Goal: Task Accomplishment & Management: Manage account settings

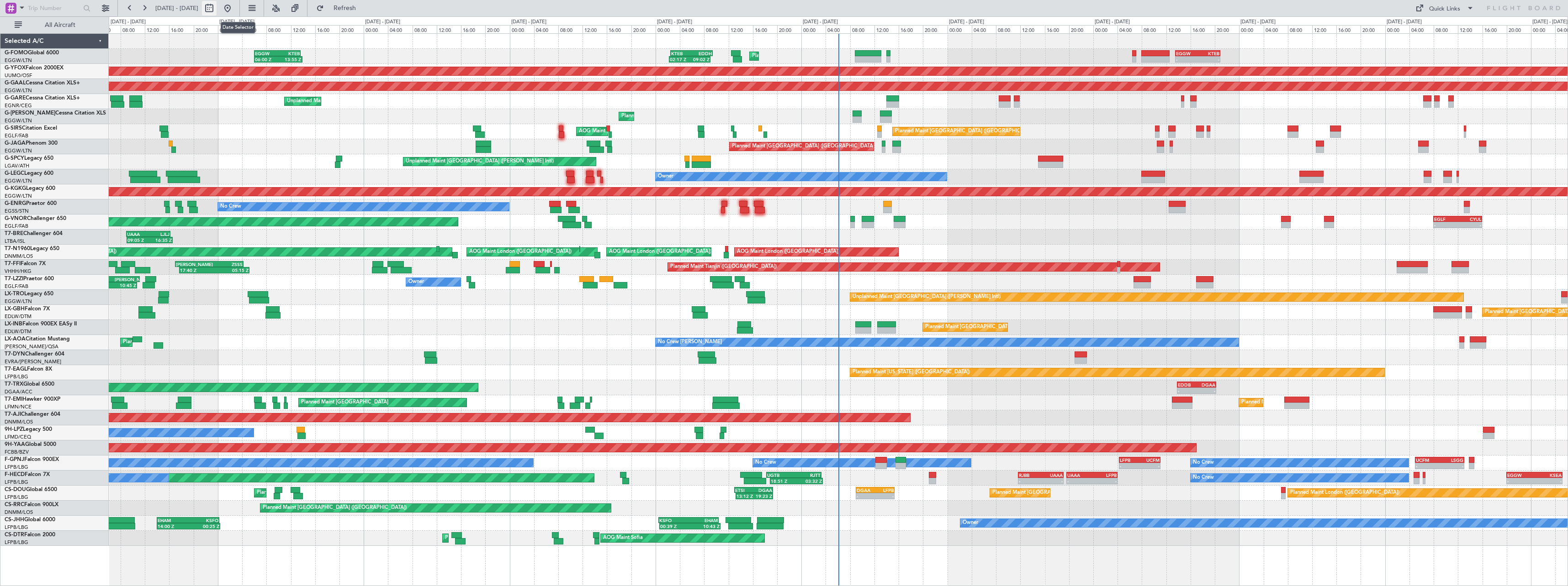
click at [216, 9] on button at bounding box center [209, 8] width 14 height 14
select select "9"
select select "2025"
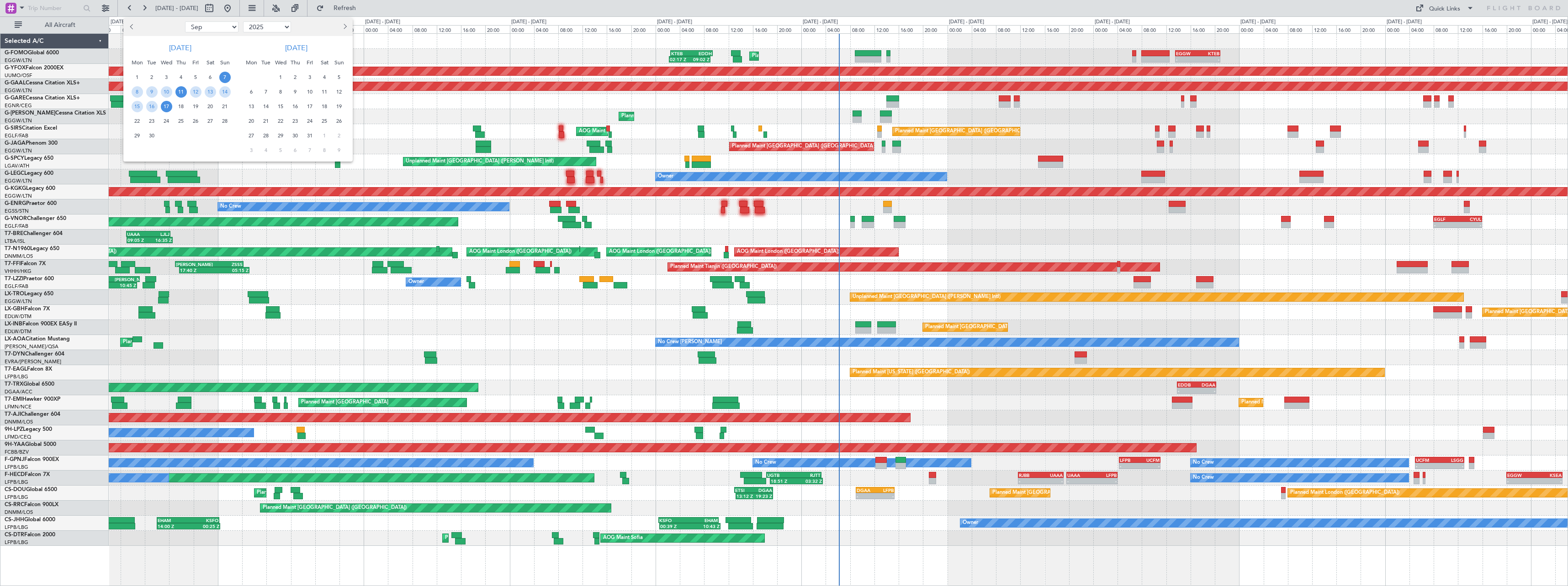
click at [181, 92] on span "11" at bounding box center [181, 92] width 11 height 11
click at [180, 122] on span "25" at bounding box center [181, 121] width 11 height 11
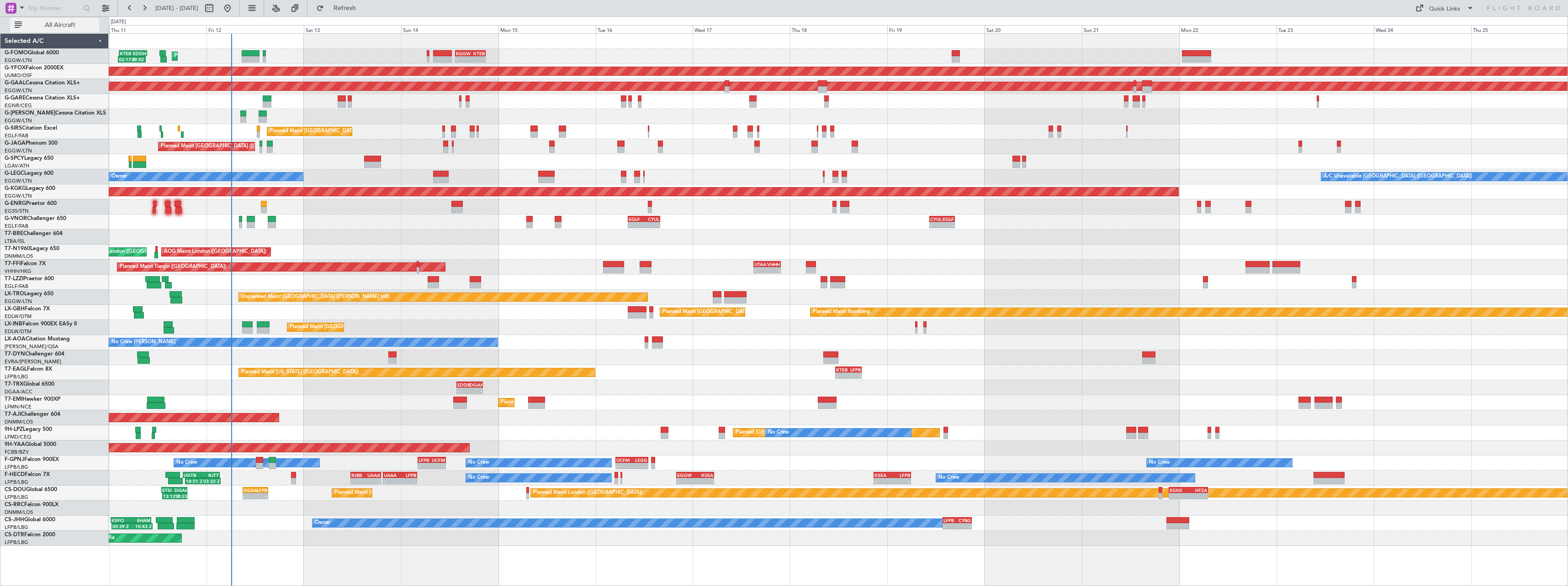
click at [55, 25] on span "All Aircraft" at bounding box center [60, 25] width 73 height 6
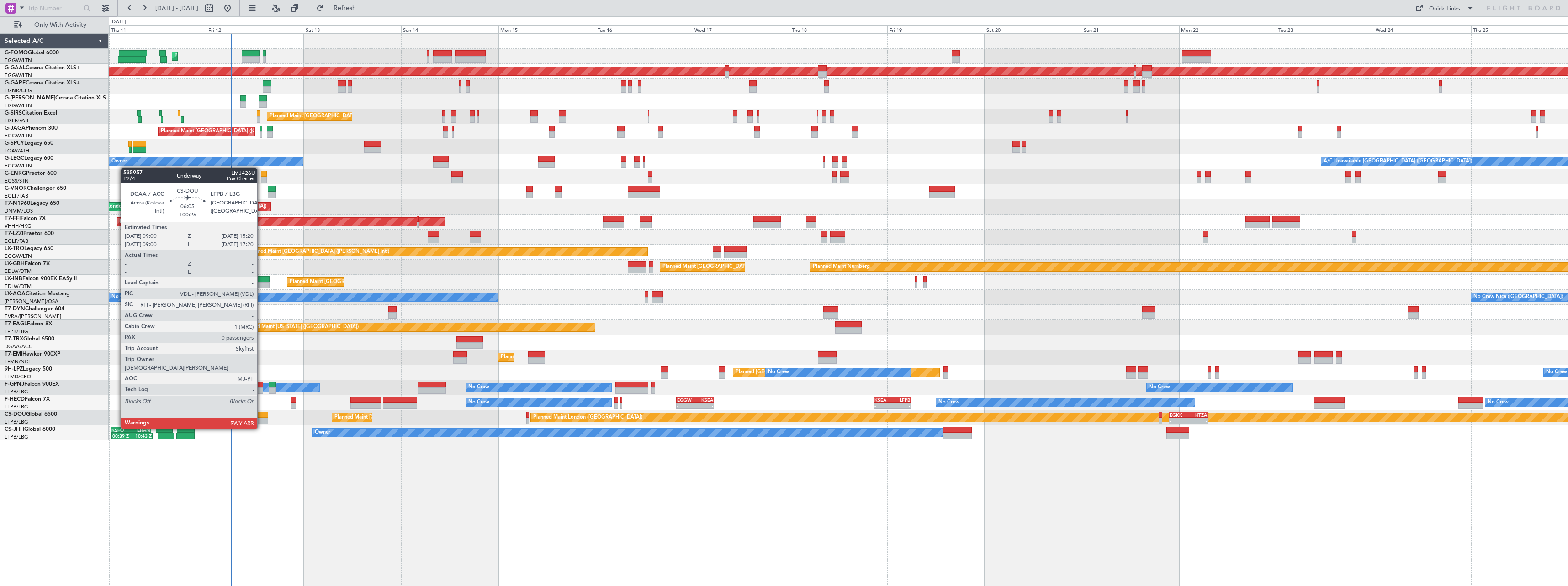
click at [262, 419] on div at bounding box center [256, 421] width 26 height 6
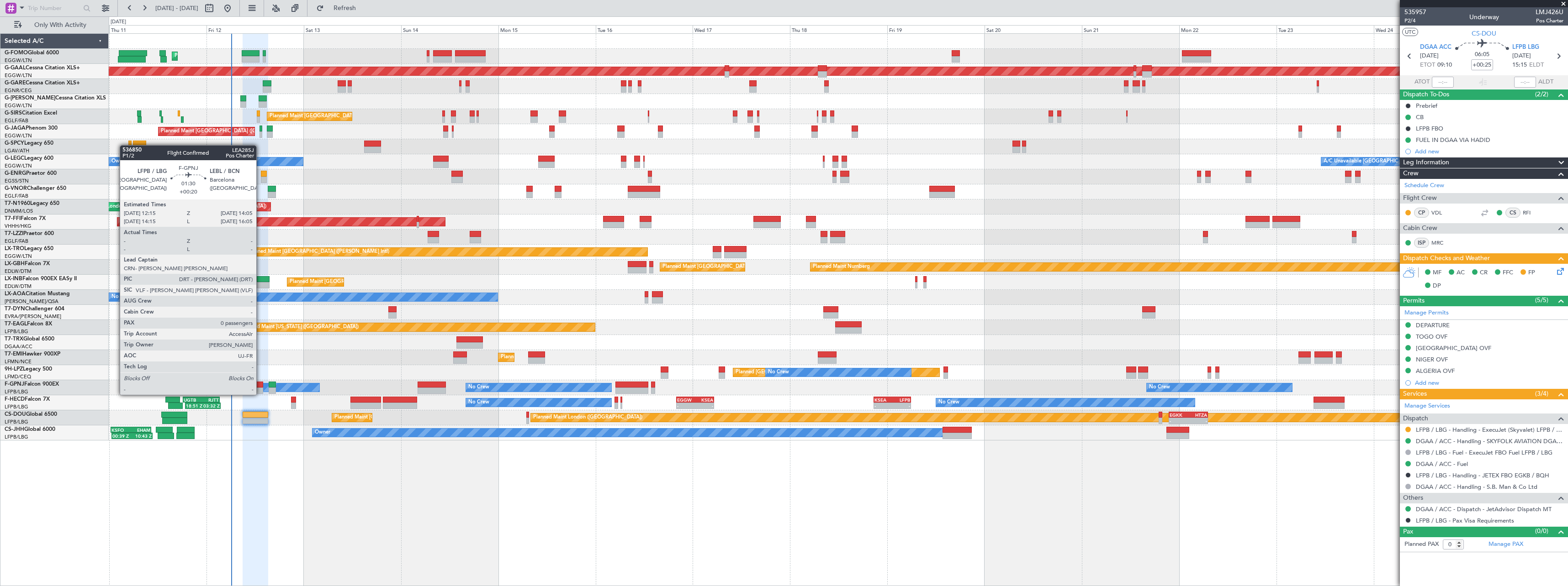
click at [260, 385] on div at bounding box center [260, 385] width 8 height 6
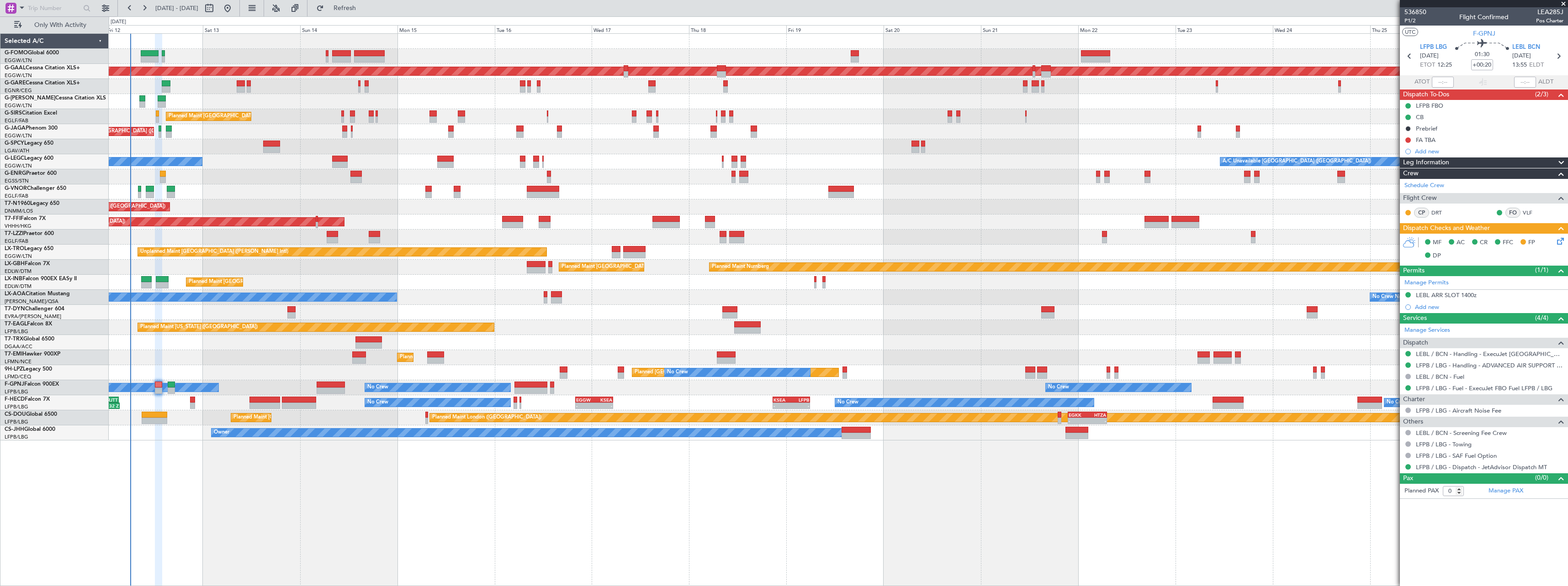
click at [189, 355] on div "Planned Maint Zurich Planned Maint Zurich" at bounding box center [838, 358] width 1459 height 15
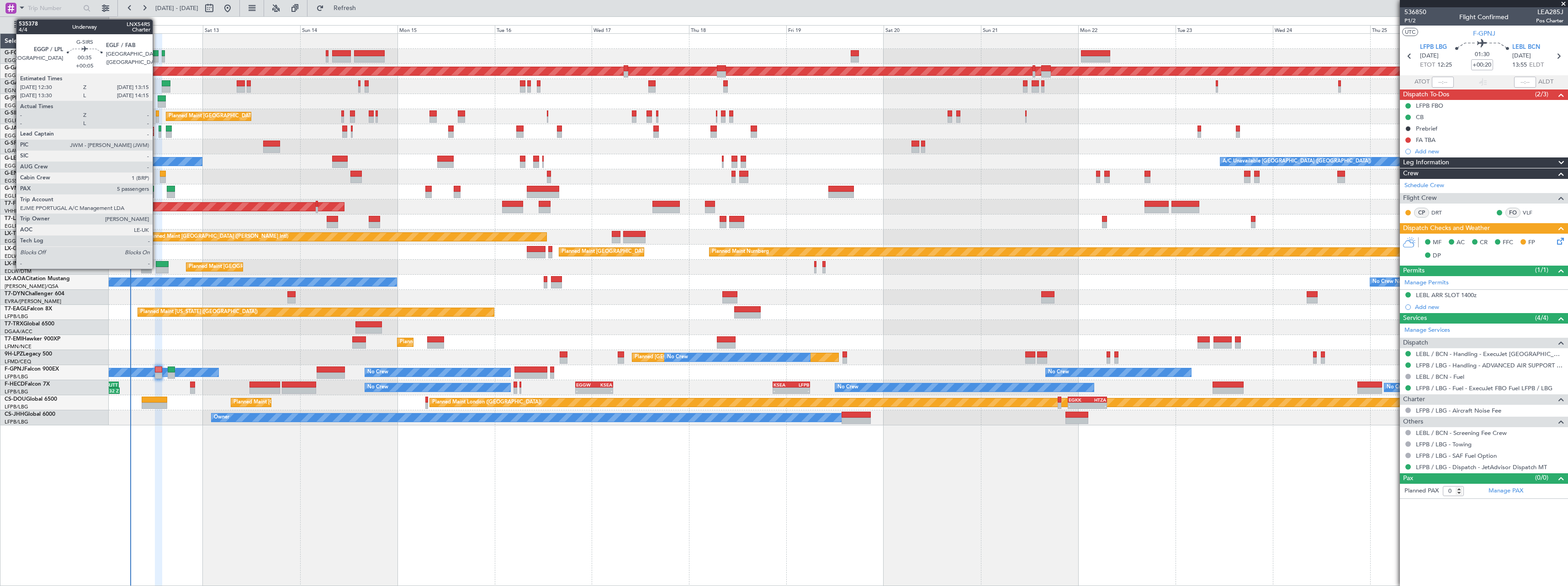
click at [157, 115] on div at bounding box center [157, 113] width 3 height 6
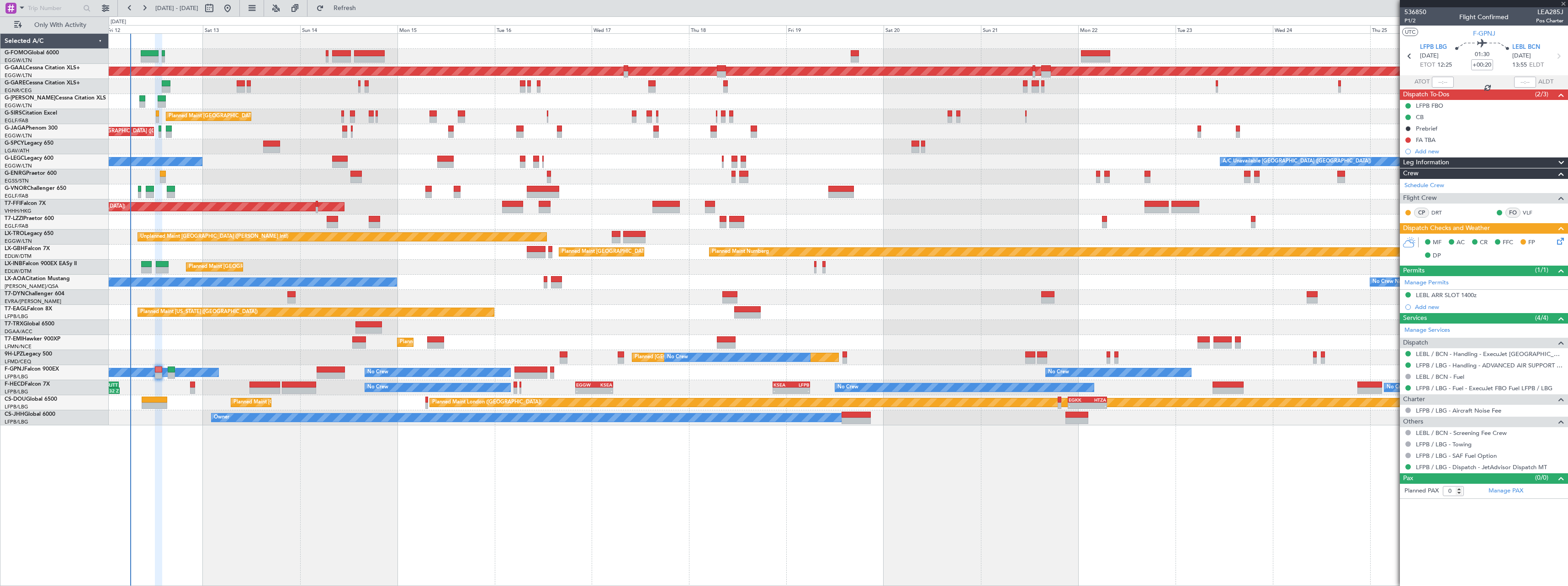
type input "+00:05"
type input "5"
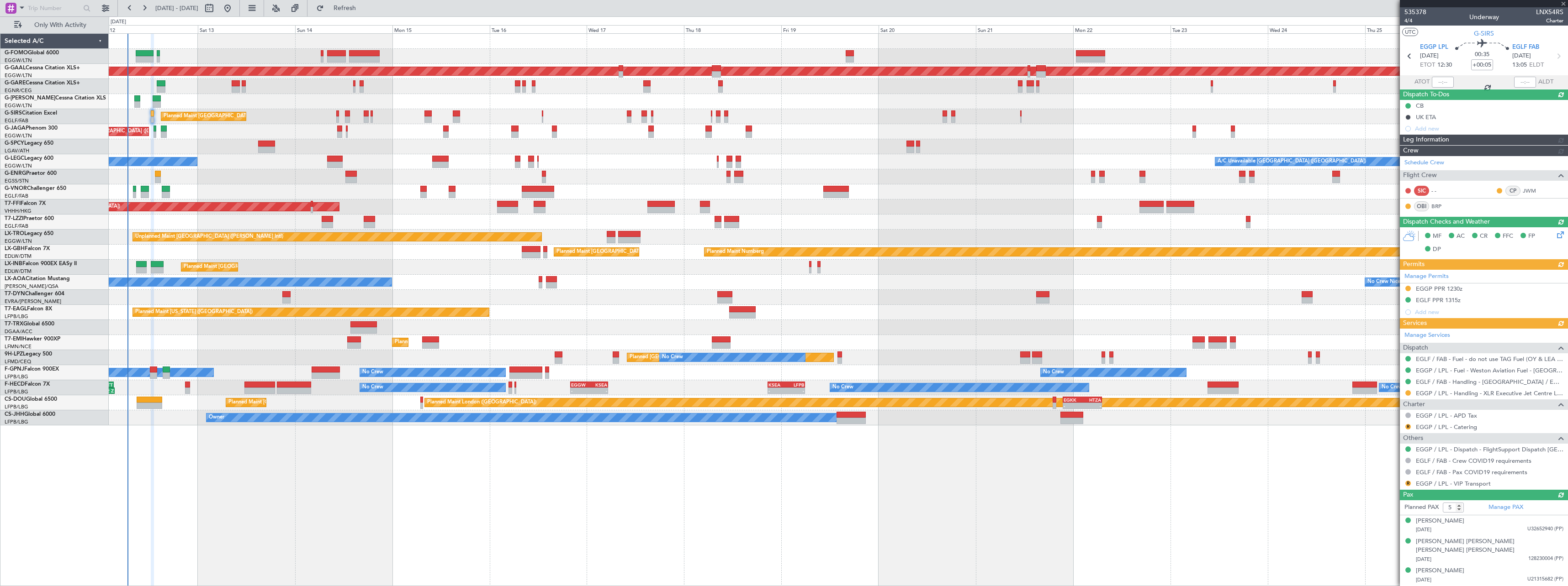
click at [245, 144] on div "Unplanned Maint [GEOGRAPHIC_DATA] ([PERSON_NAME] Intl)" at bounding box center [838, 147] width 1459 height 15
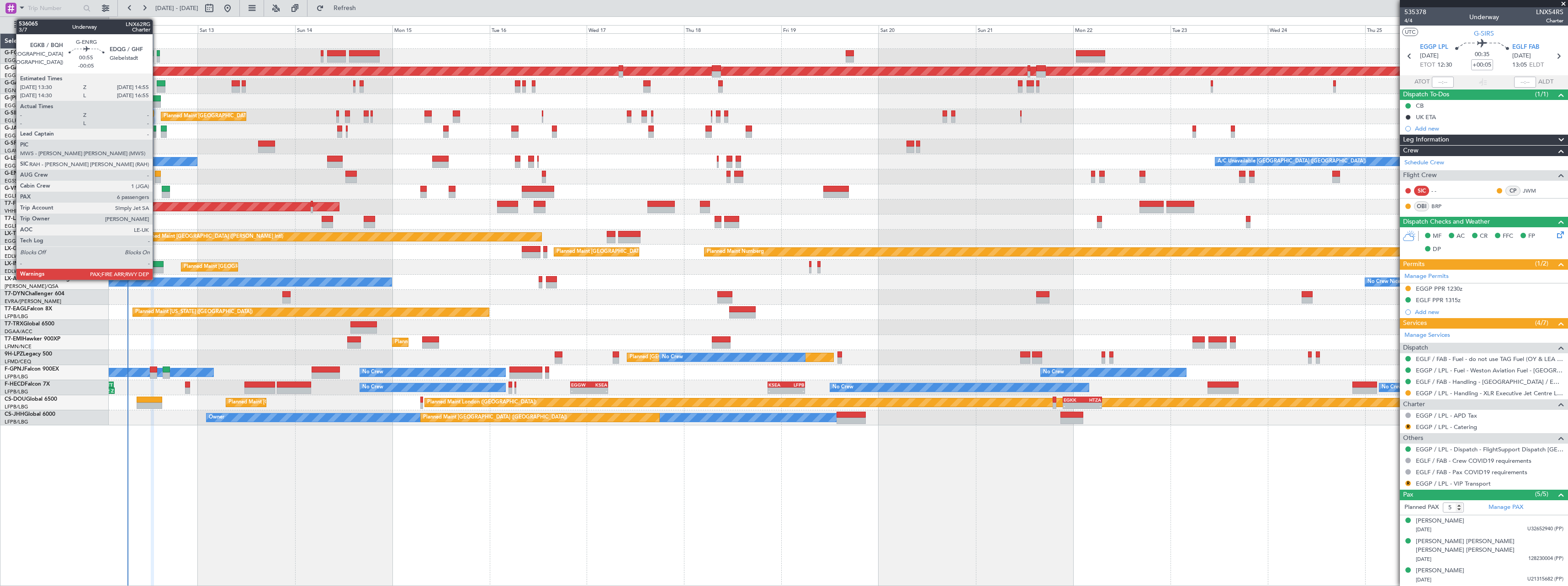
click at [157, 175] on div at bounding box center [157, 174] width 6 height 6
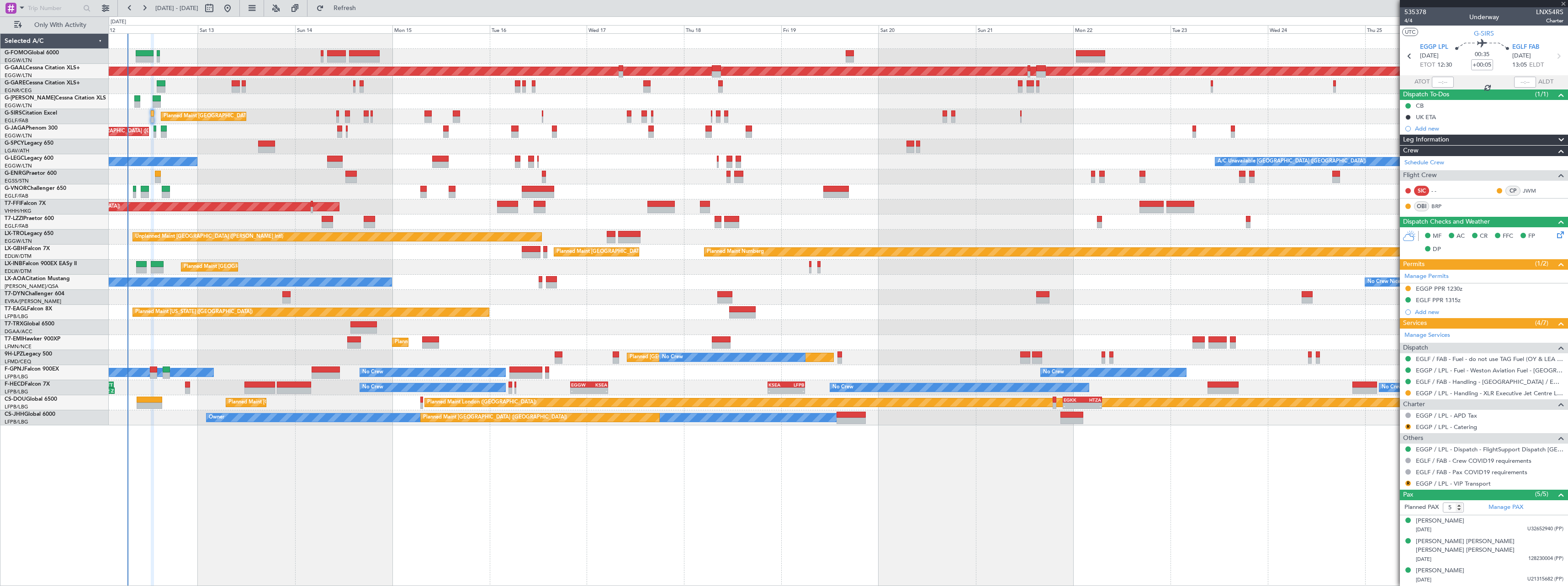
type input "-00:05"
type input "6"
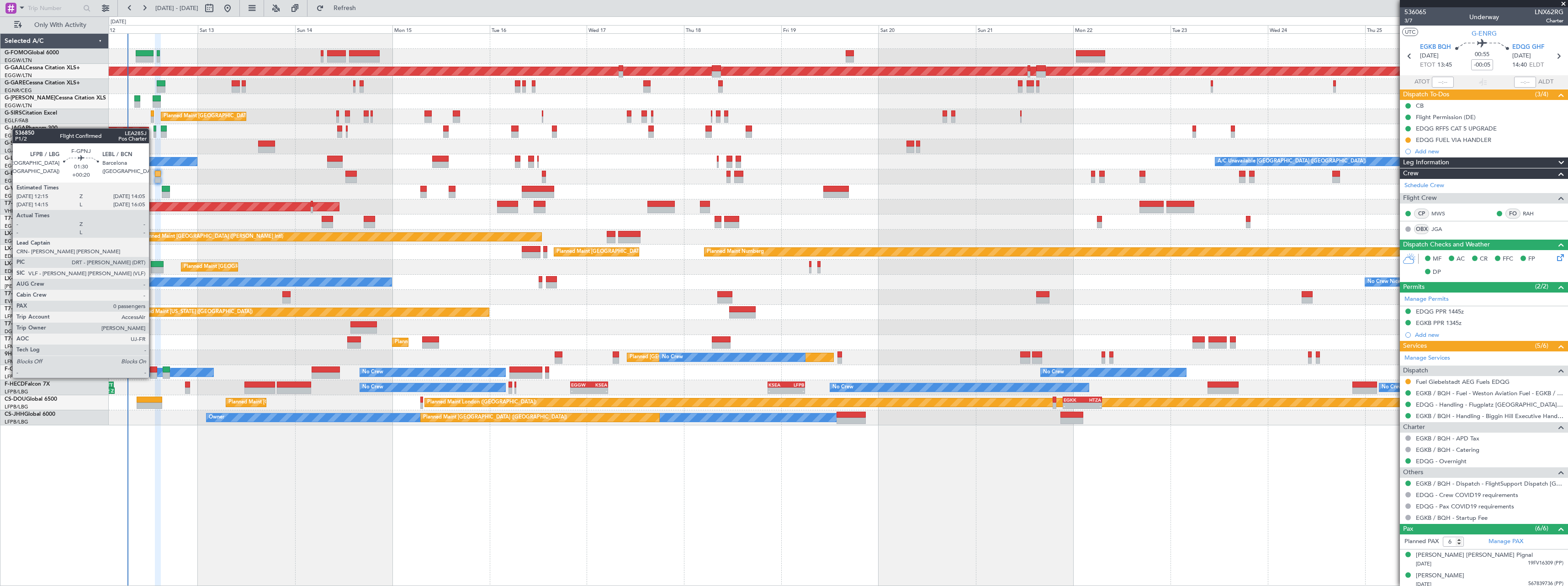
click at [153, 369] on div at bounding box center [154, 370] width 8 height 6
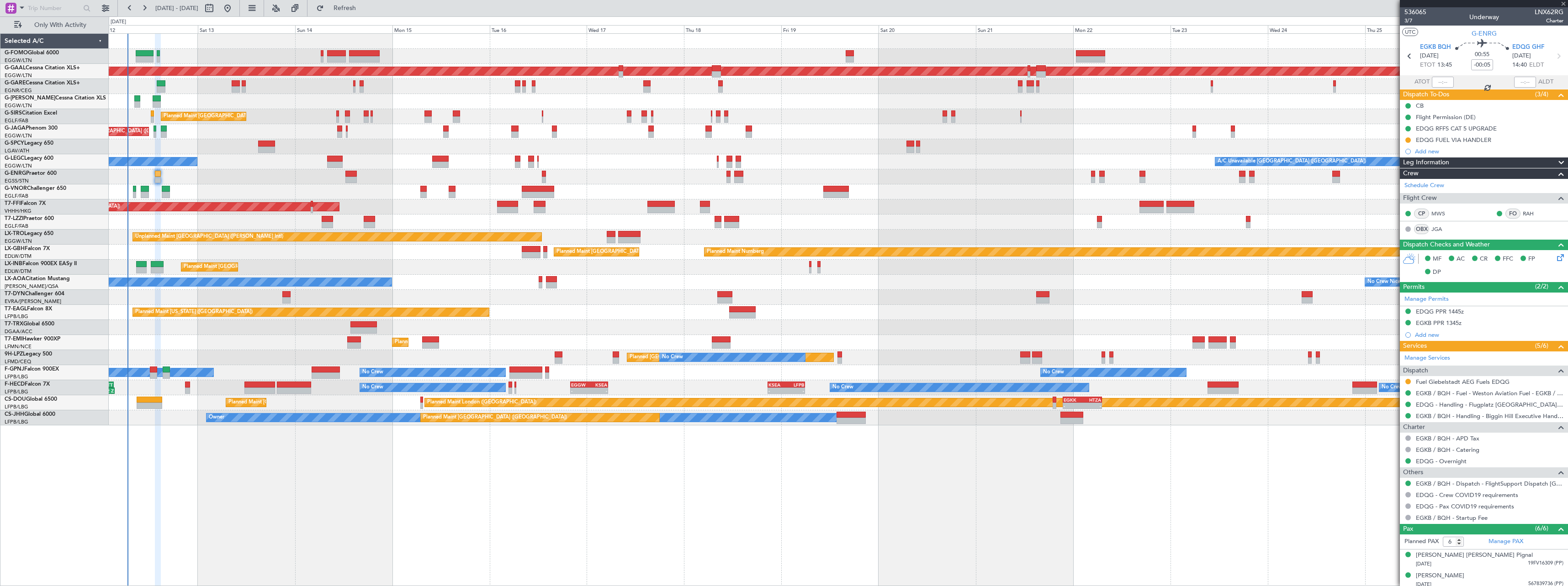
type input "+00:20"
type input "0"
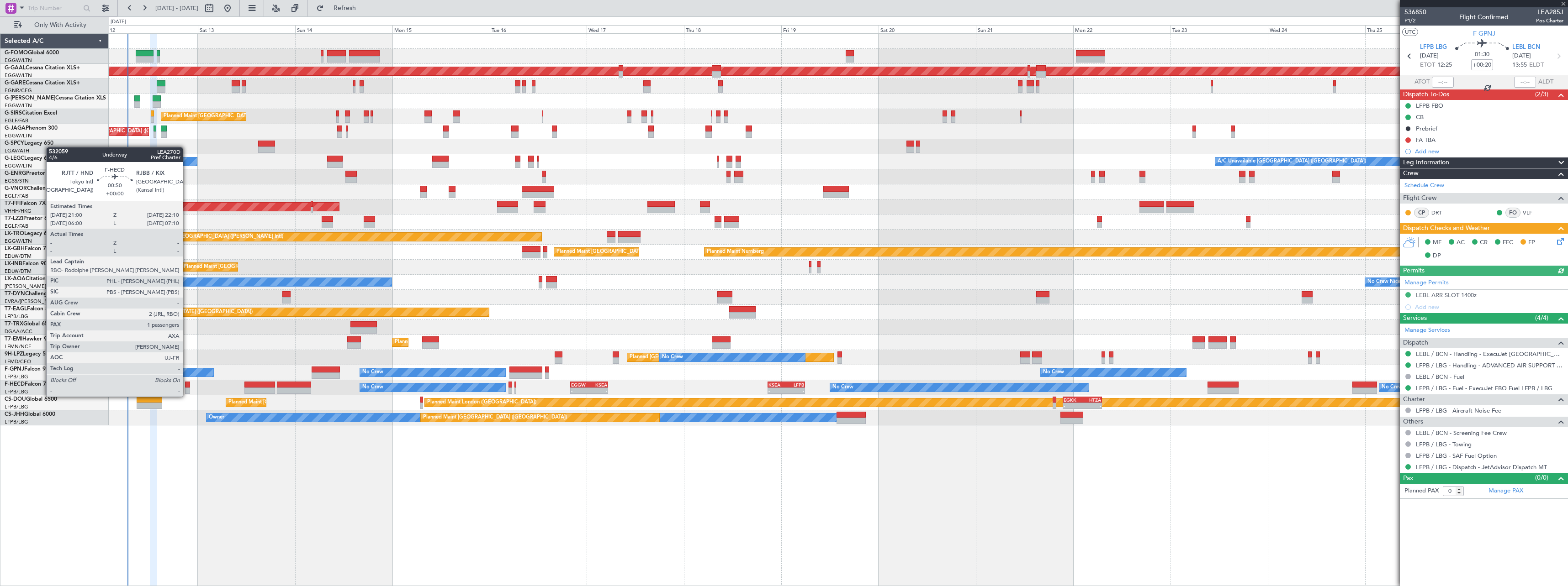
click at [187, 387] on div at bounding box center [188, 390] width 5 height 6
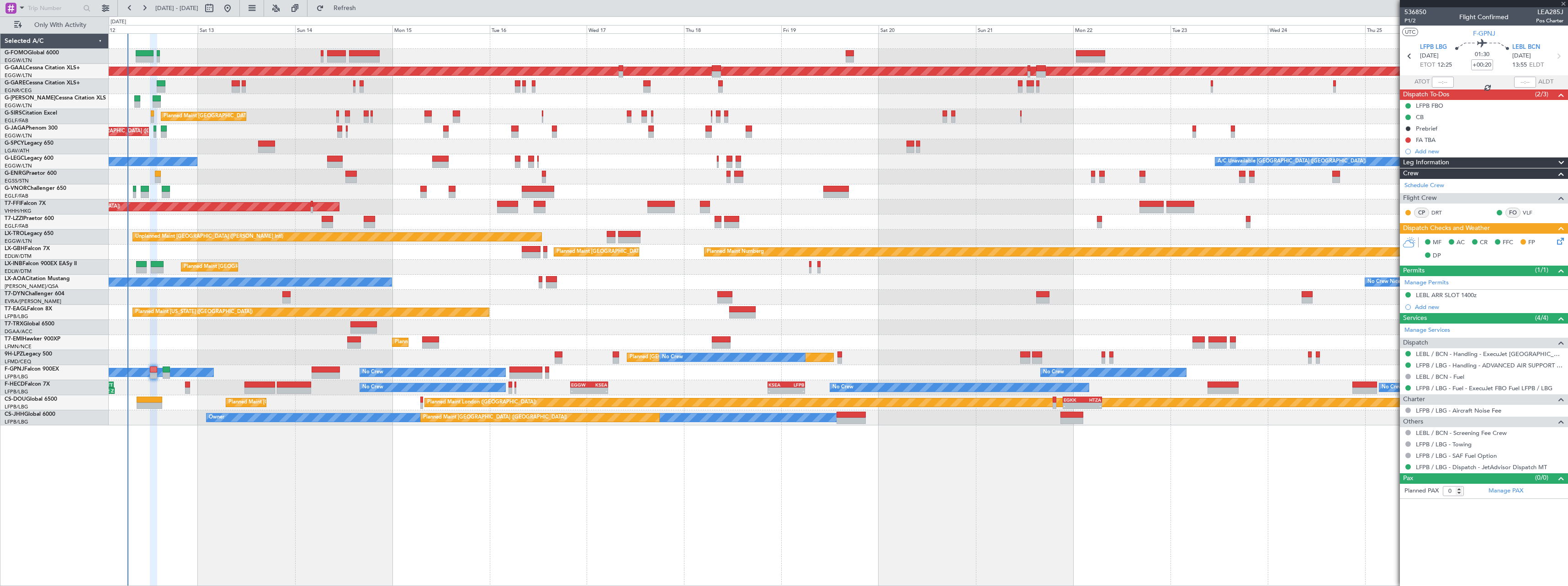
type input "1"
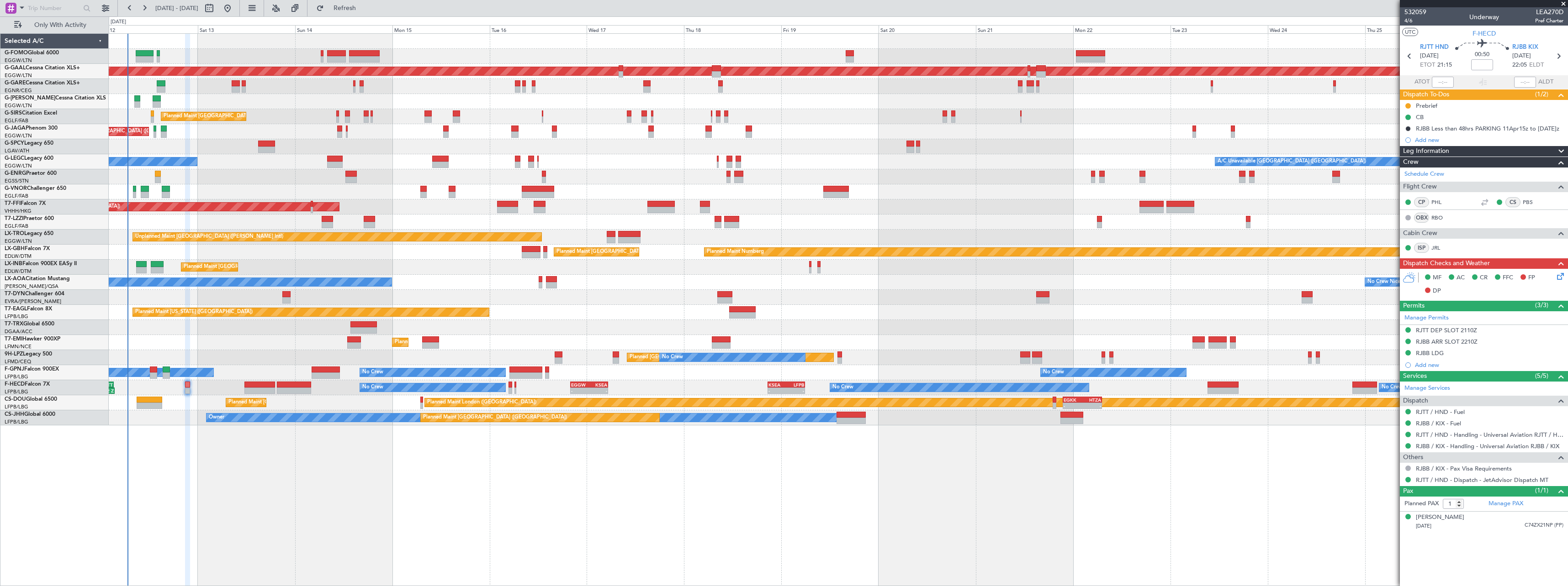
click at [1558, 278] on icon at bounding box center [1559, 275] width 8 height 8
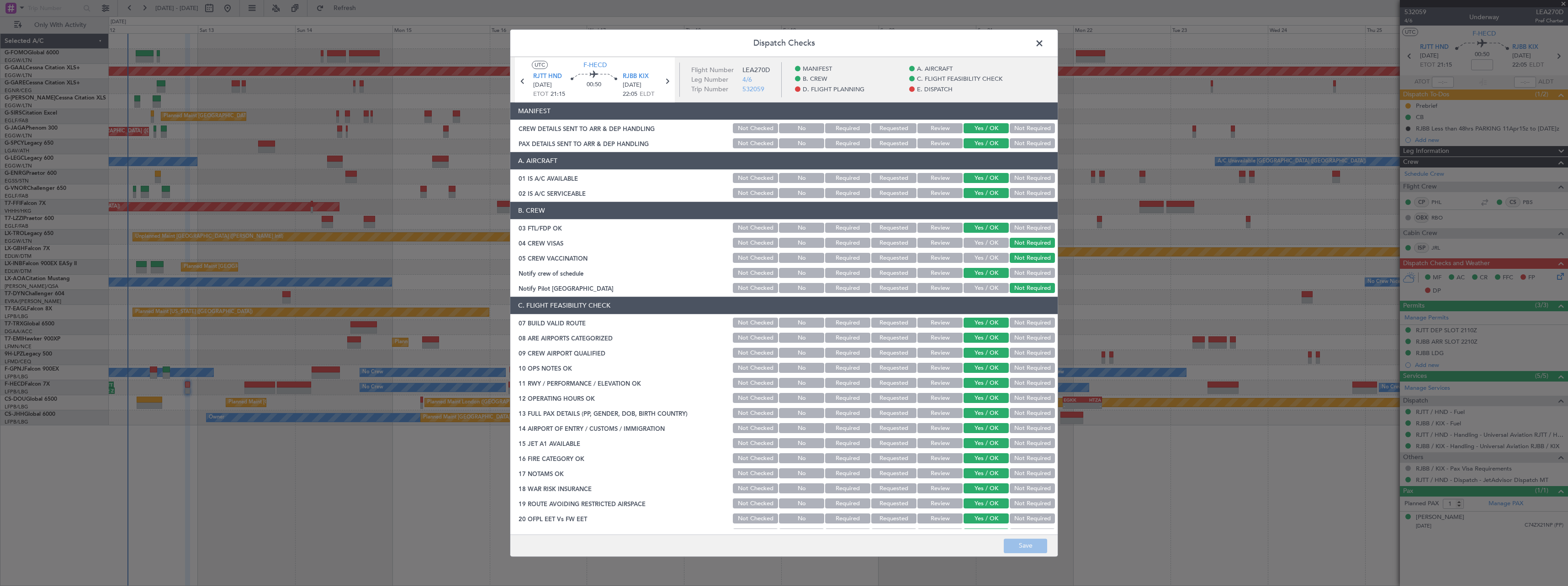
click at [1044, 43] on span at bounding box center [1044, 45] width 0 height 18
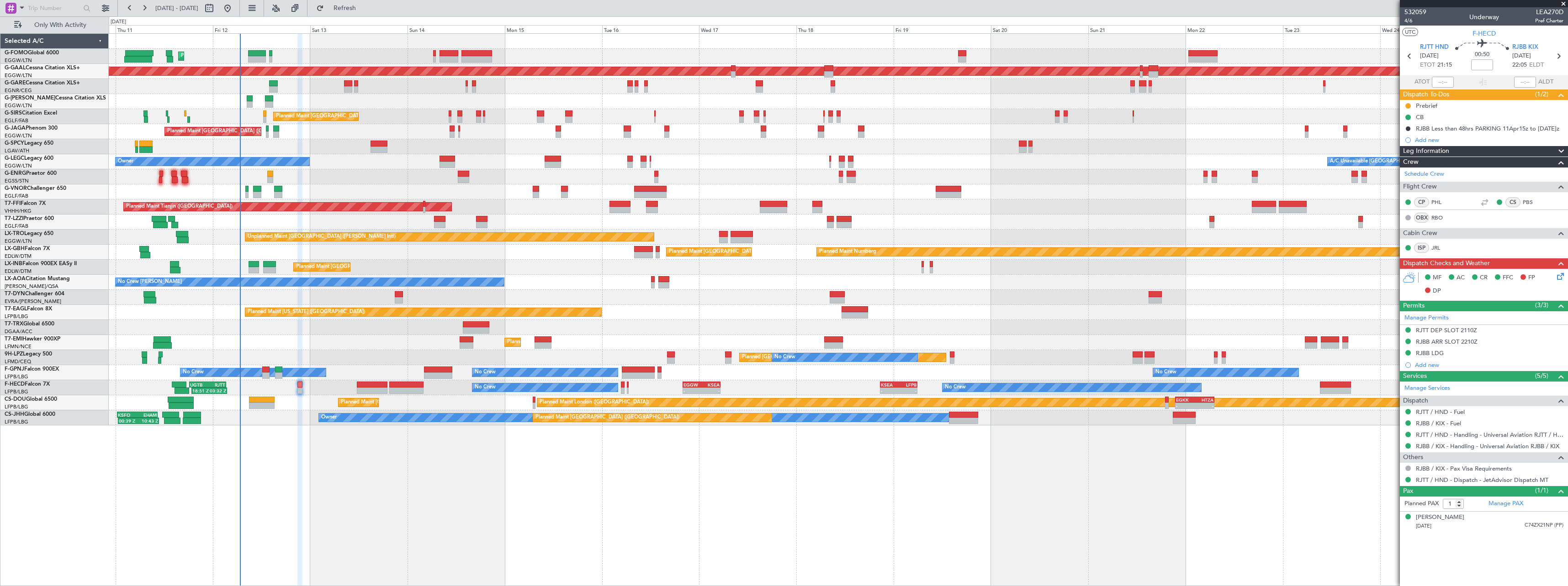
click at [409, 485] on div "Planned Maint London (Luton) Planned Maint Dusseldorf Unplanned Maint Chester P…" at bounding box center [838, 310] width 1459 height 553
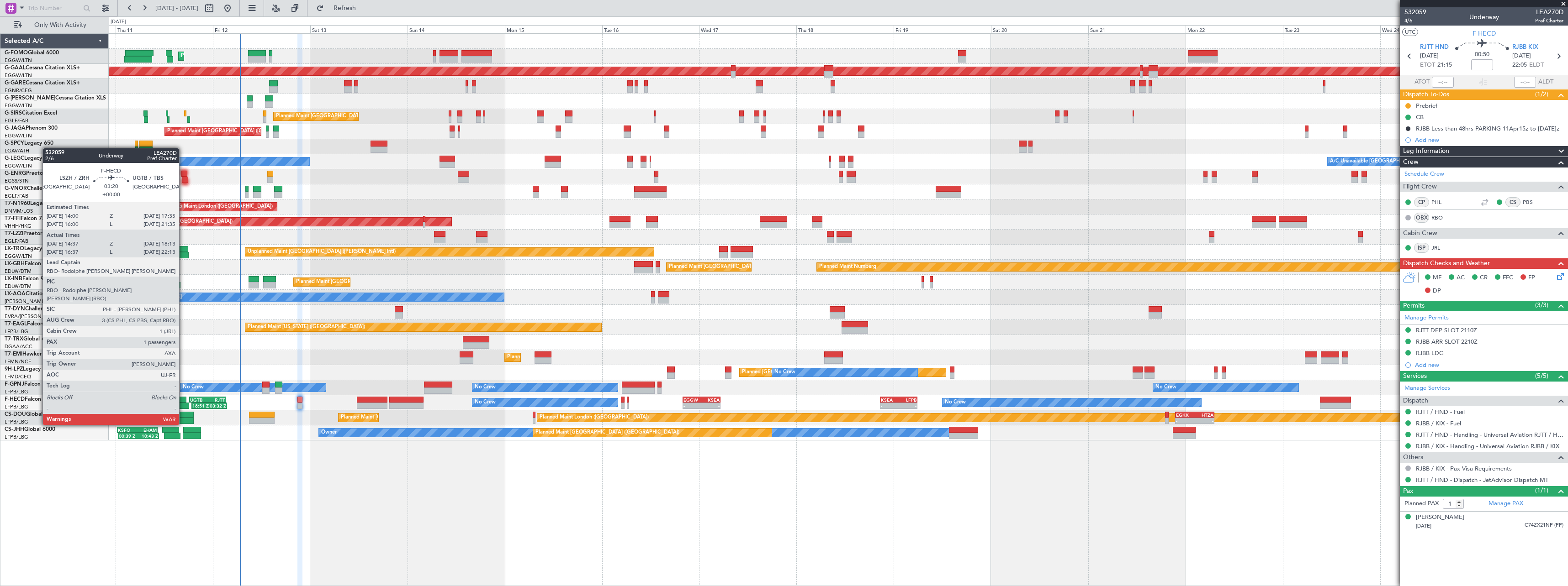
click at [183, 399] on div at bounding box center [179, 400] width 14 height 6
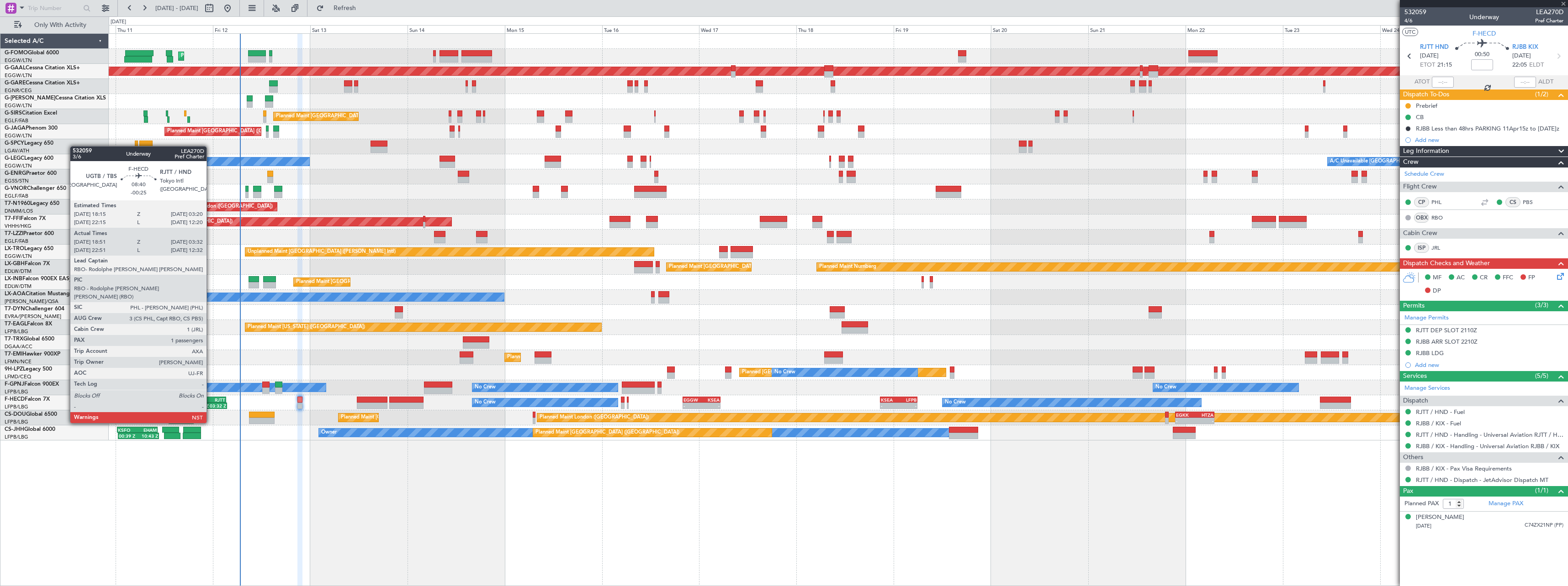
type input "14:47"
type input "18:08"
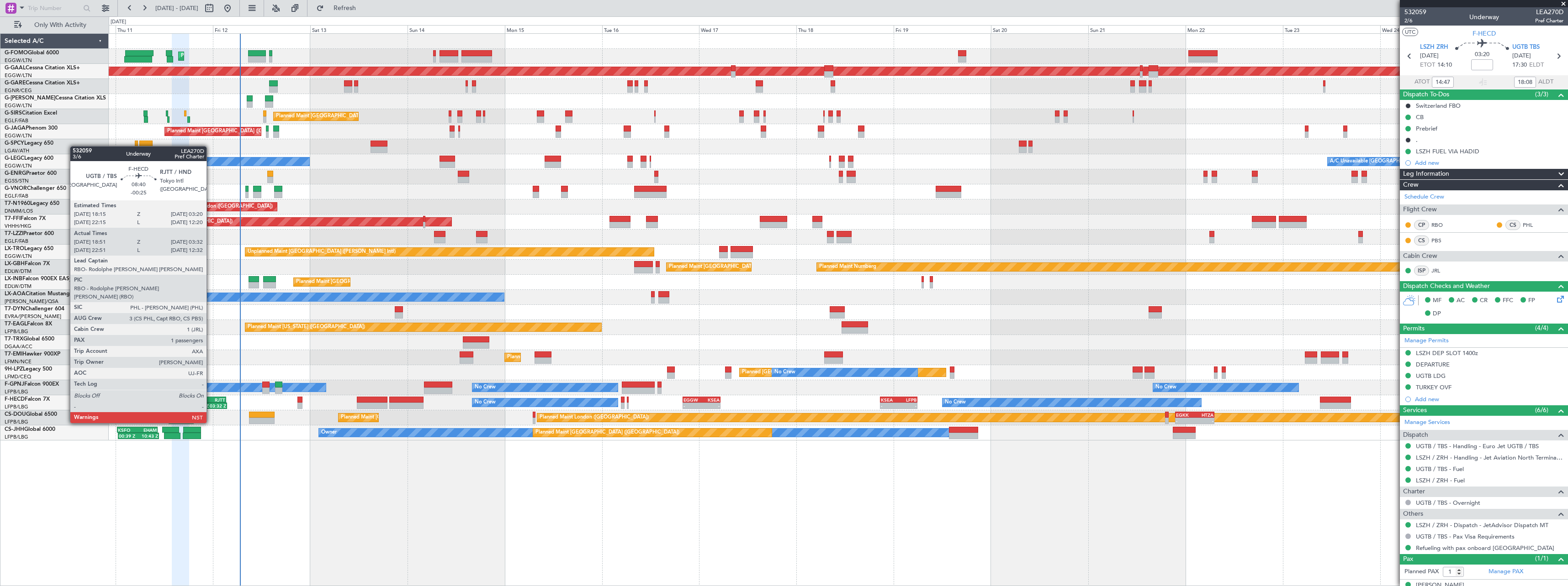
click at [211, 397] on div "RJTT" at bounding box center [216, 400] width 18 height 6
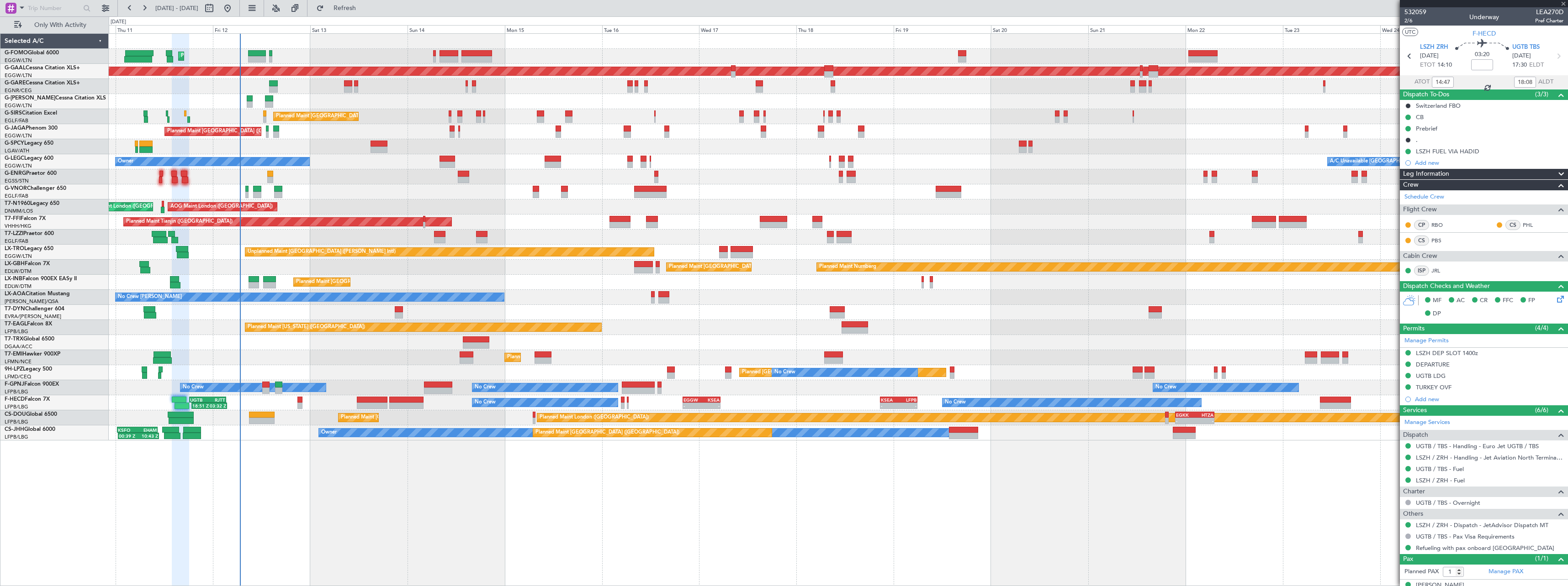
type input "-00:25"
type input "19:01"
type input "03:17"
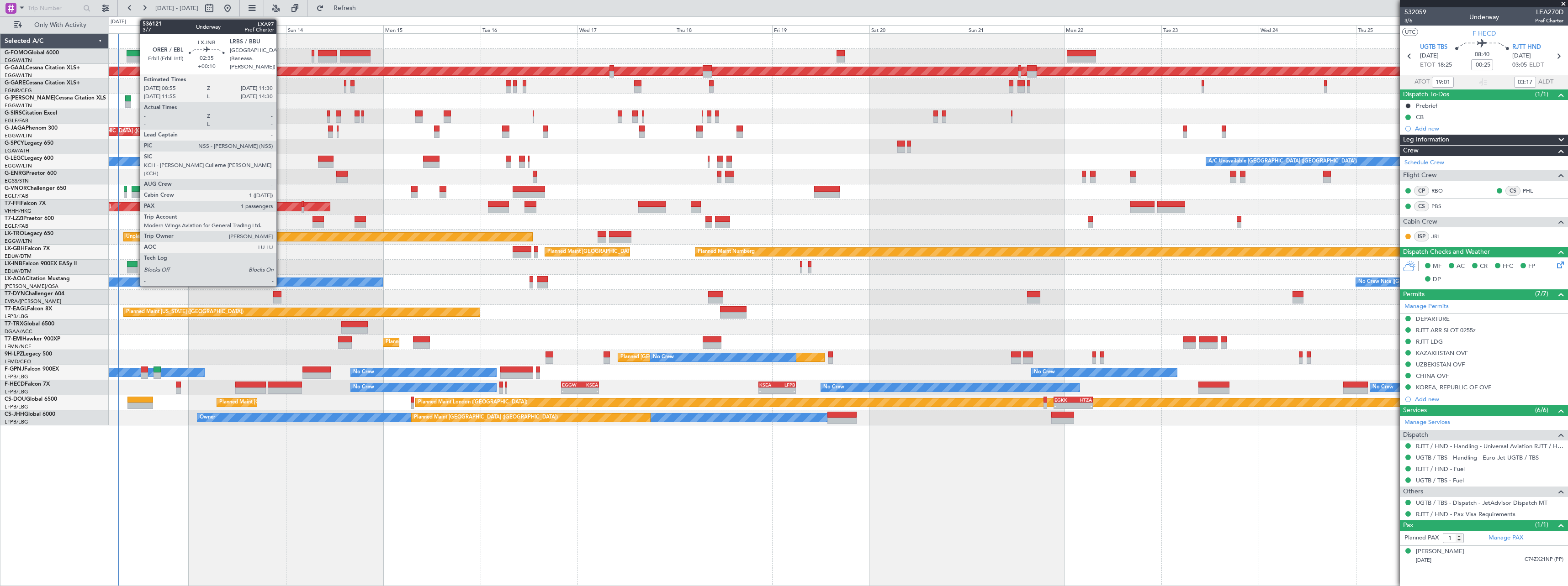
click at [135, 263] on div at bounding box center [132, 264] width 11 height 6
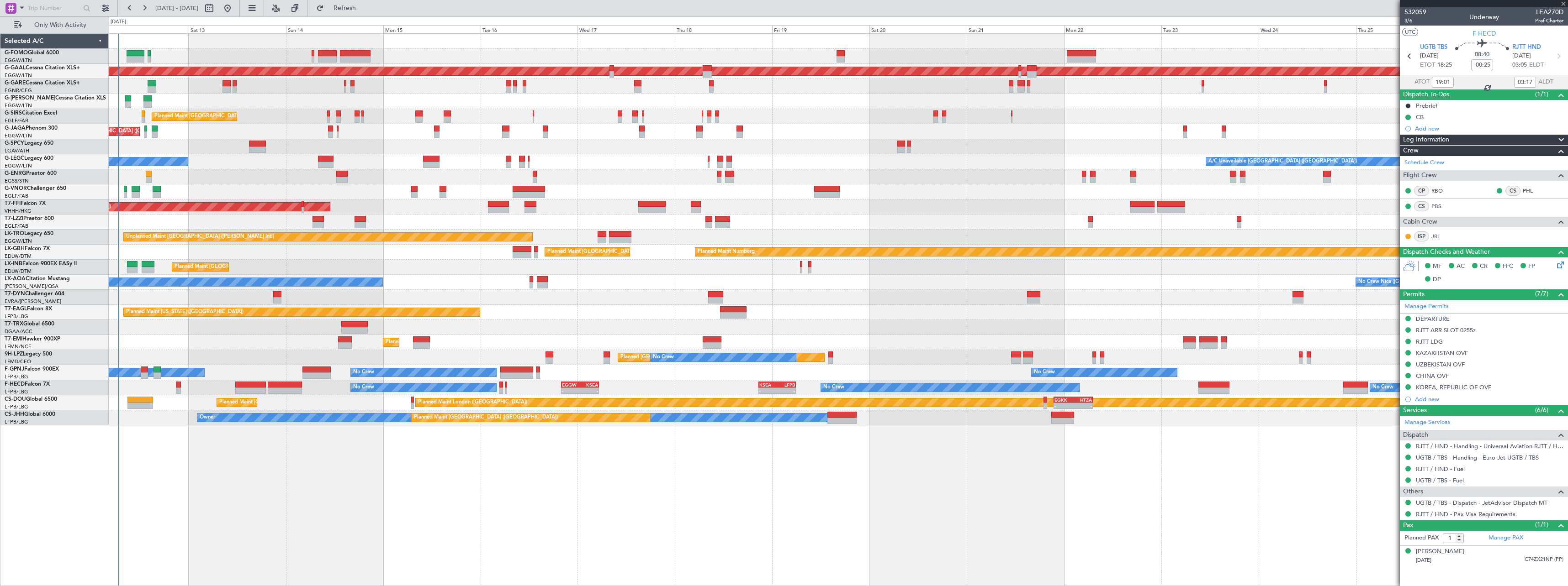
type input "+00:10"
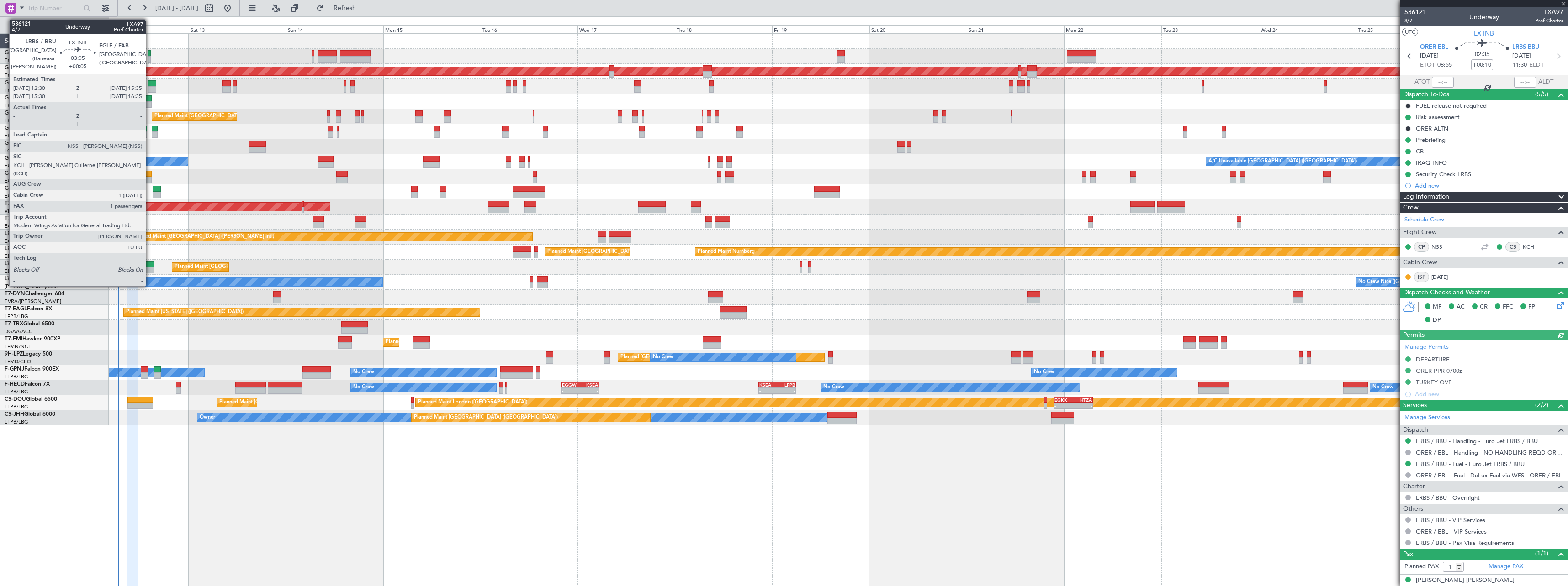
click at [150, 266] on div at bounding box center [148, 264] width 13 height 6
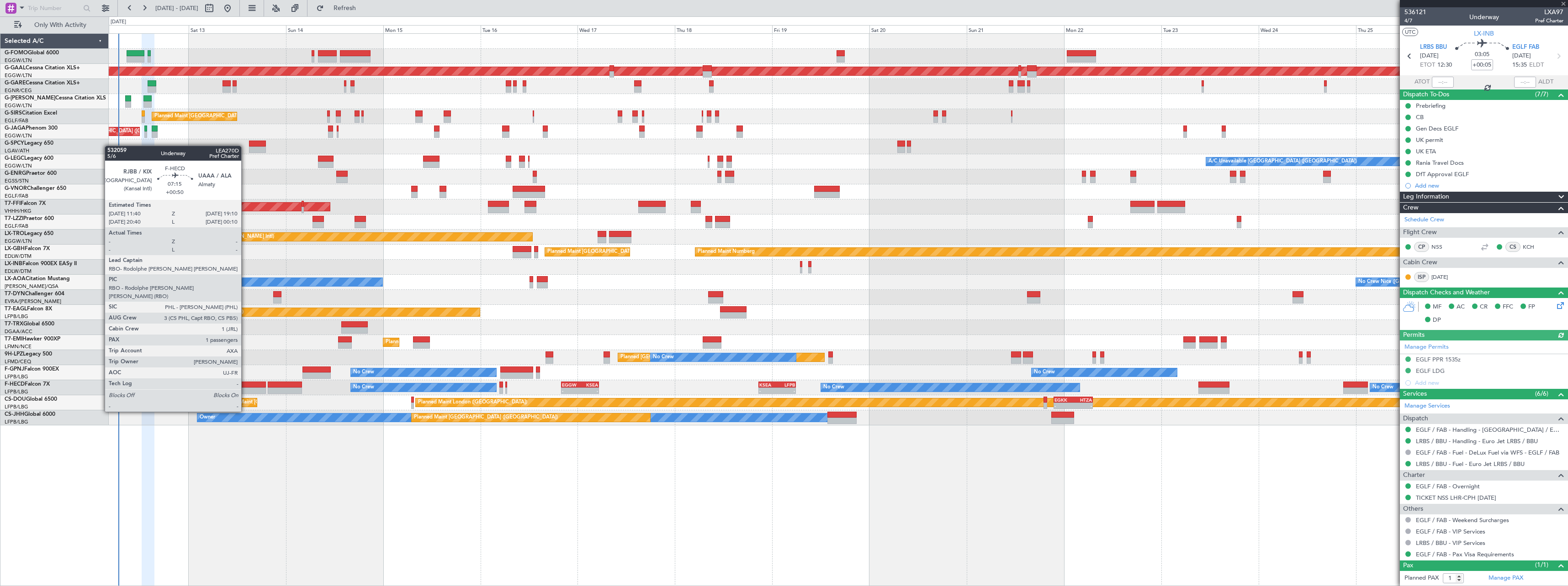
click at [245, 386] on div at bounding box center [250, 385] width 31 height 6
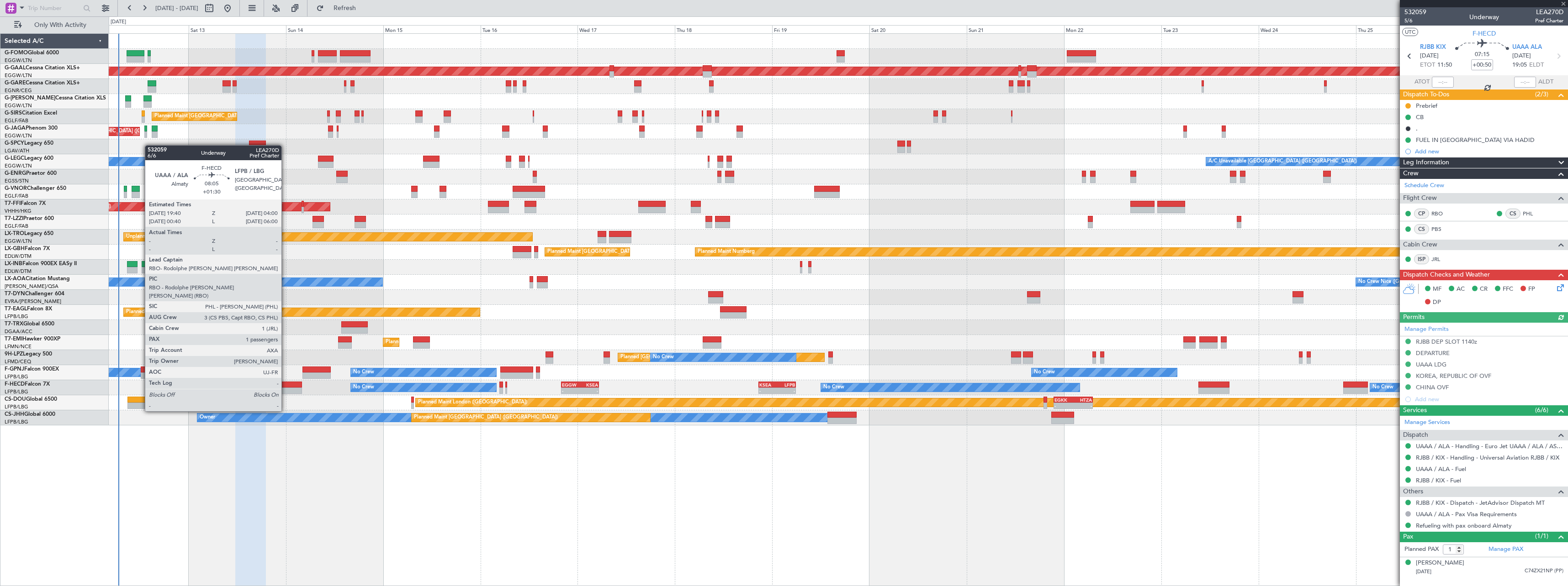
click at [285, 385] on div at bounding box center [285, 385] width 34 height 6
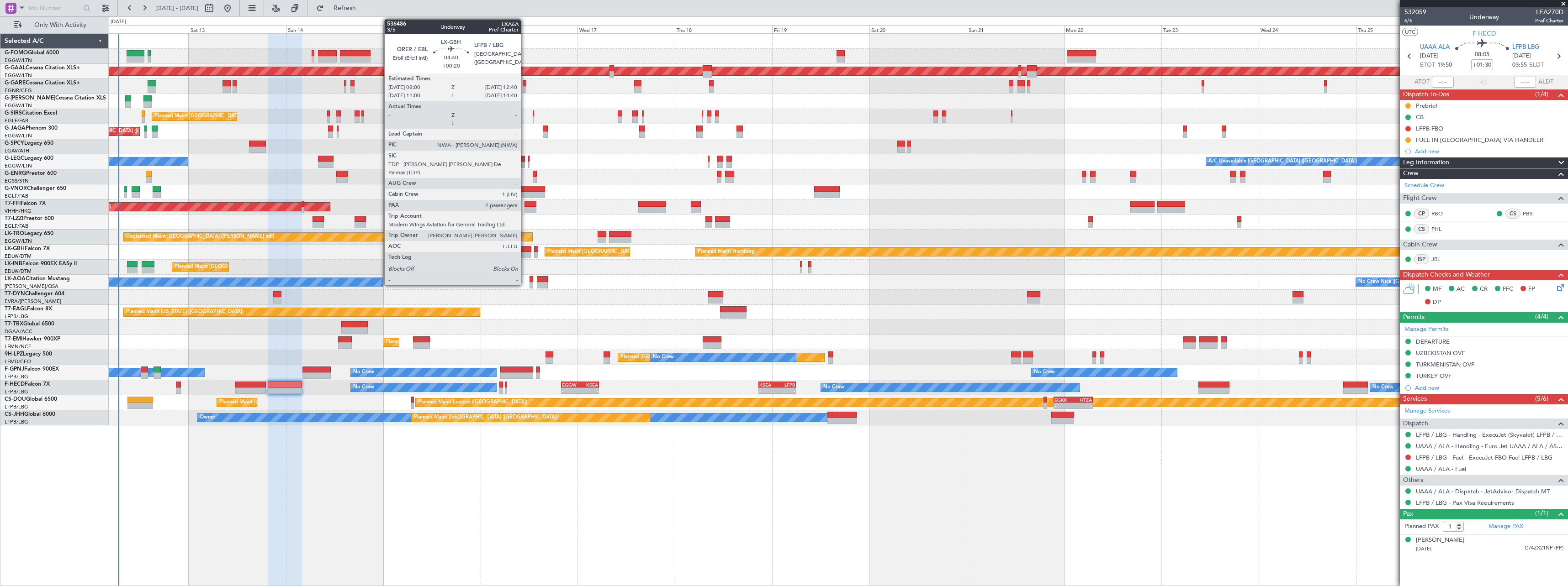
click at [525, 249] on div at bounding box center [522, 249] width 19 height 6
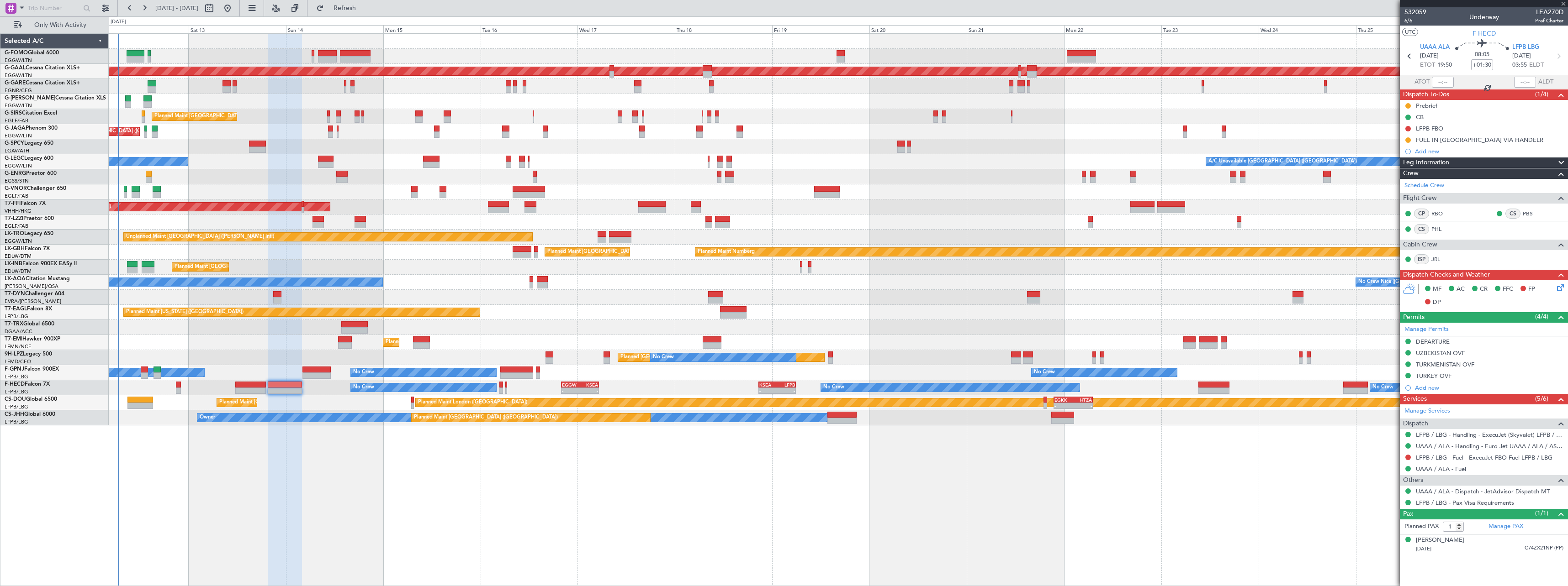
type input "+00:20"
type input "2"
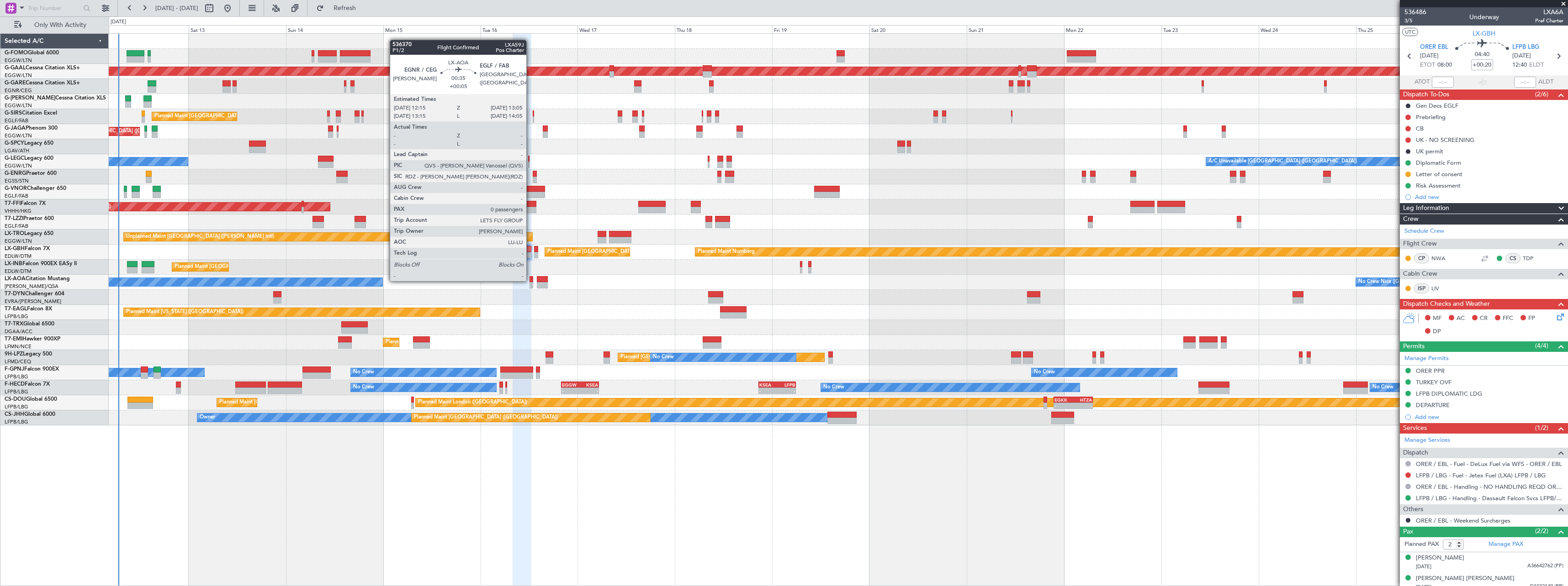
click at [531, 280] on div at bounding box center [531, 280] width 4 height 6
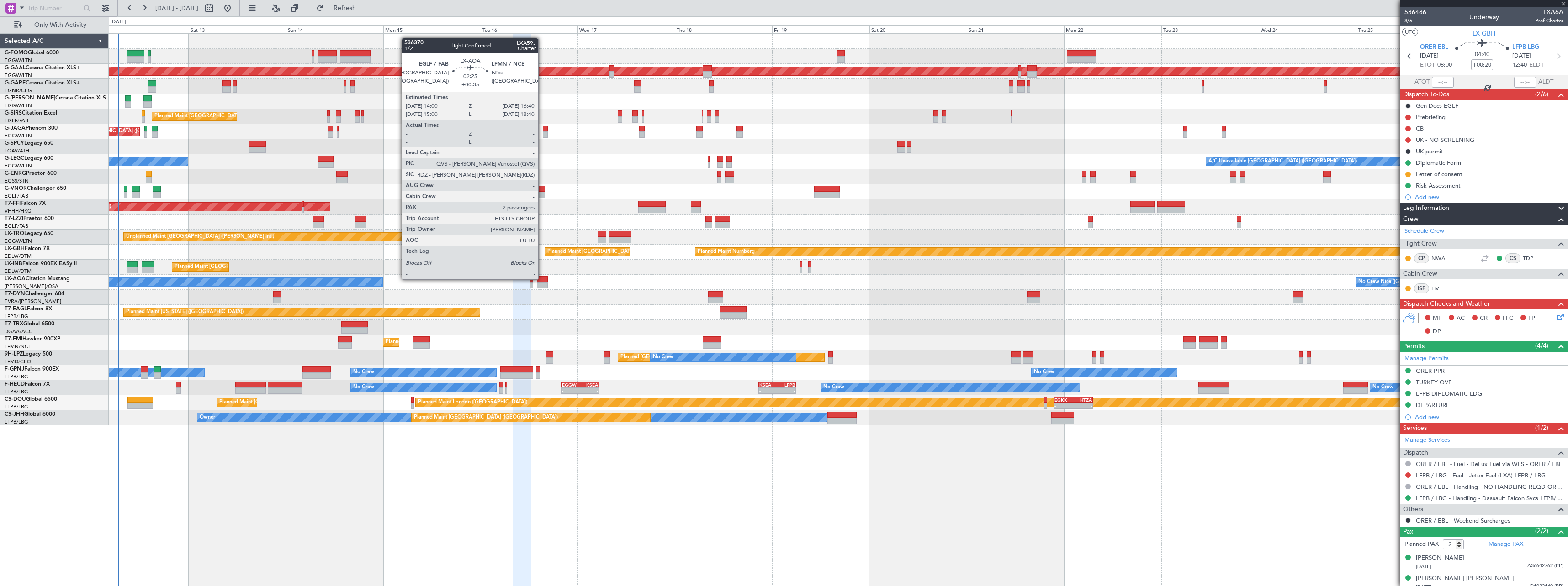
type input "+00:05"
type input "0"
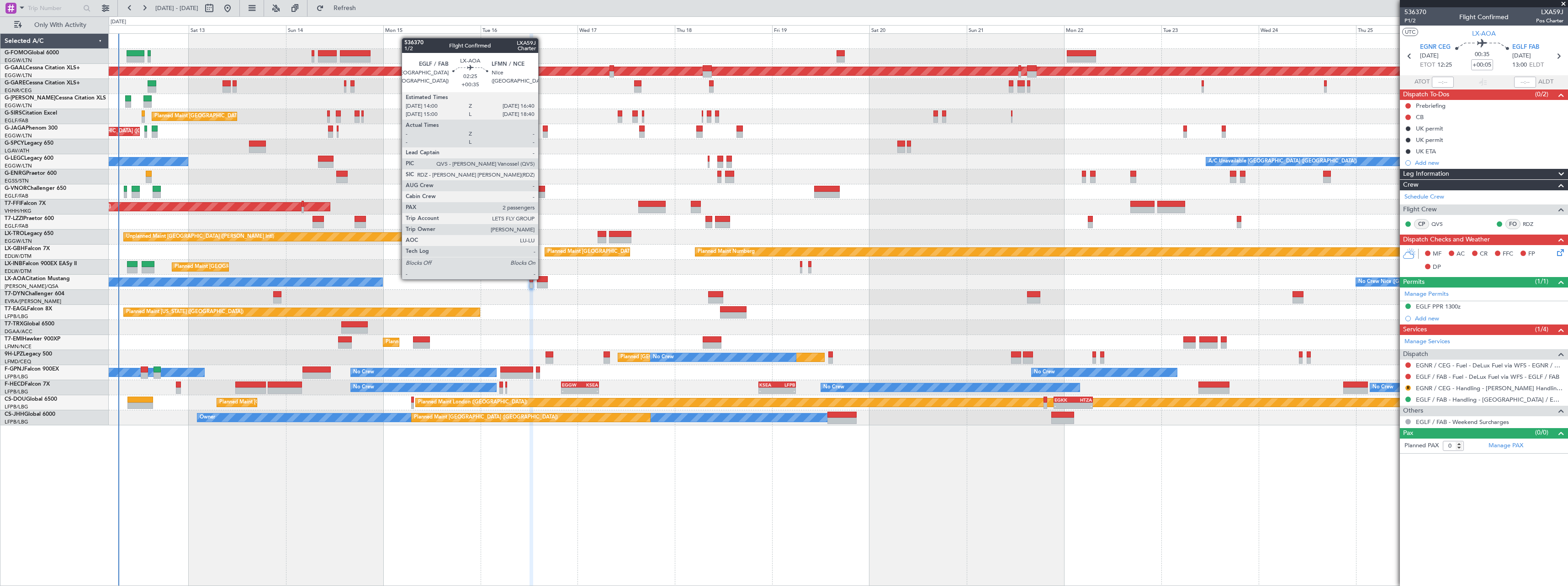
click at [543, 278] on div at bounding box center [542, 280] width 11 height 6
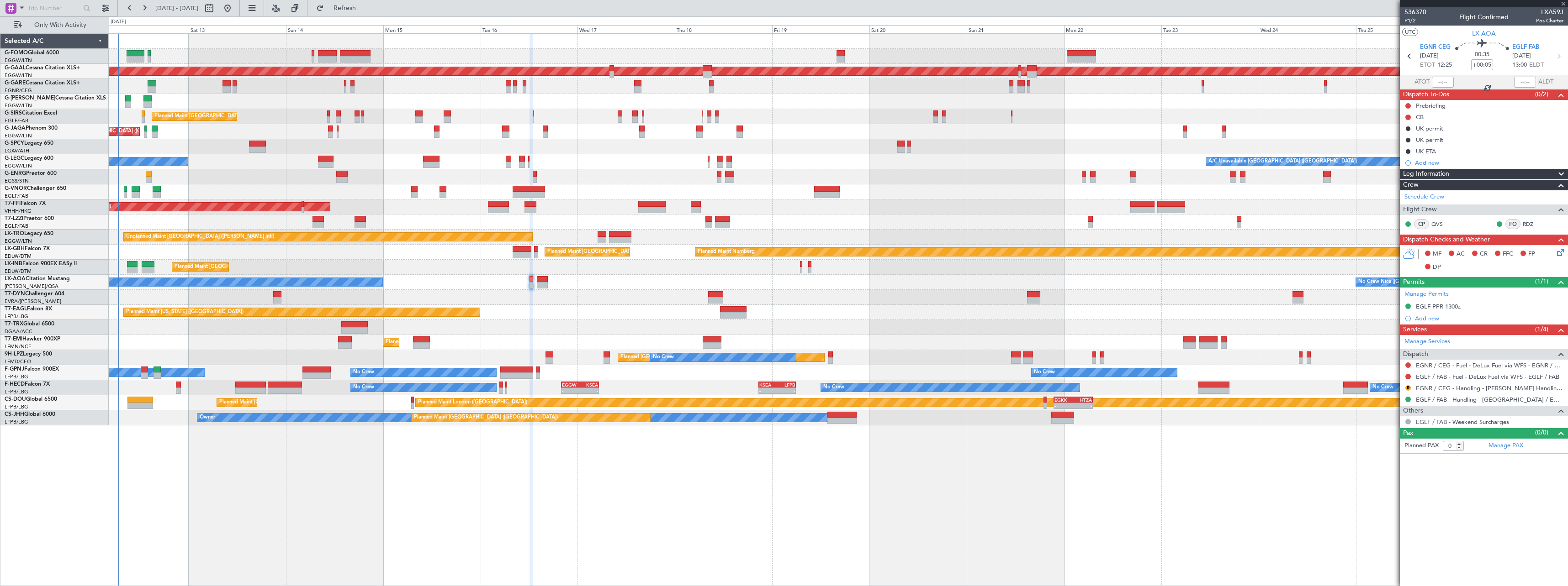
type input "+00:35"
type input "2"
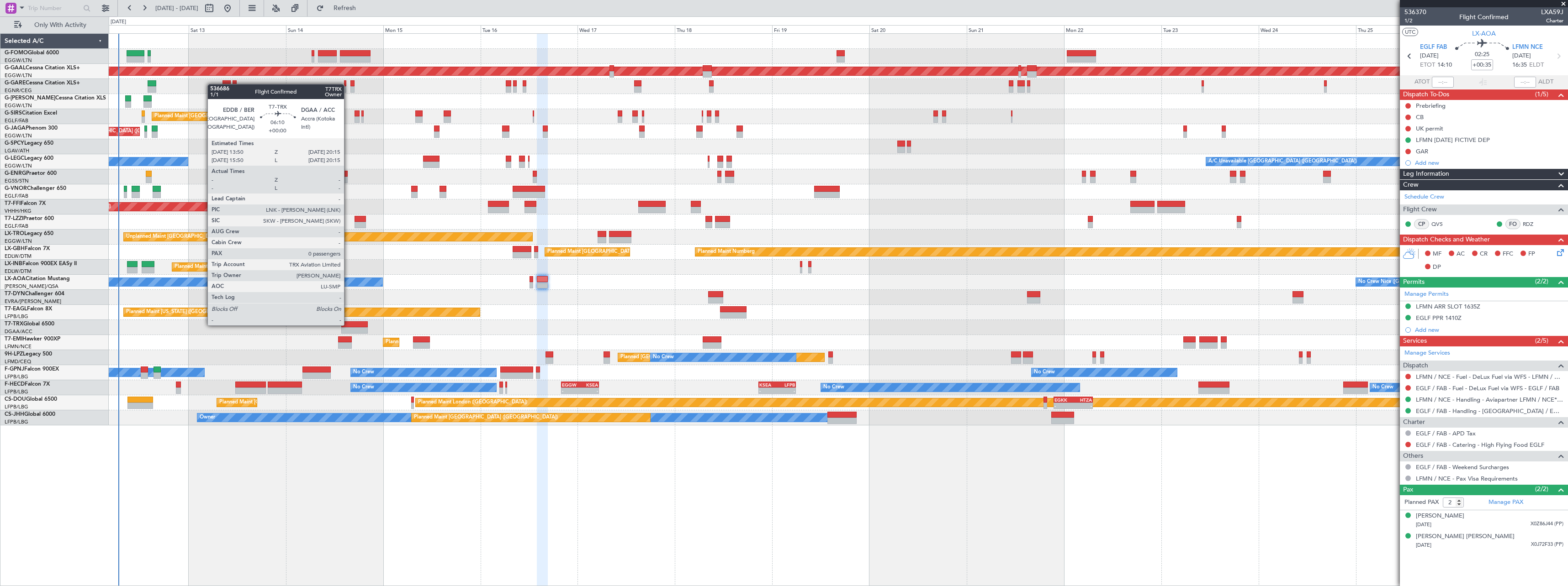
click at [348, 325] on div at bounding box center [354, 325] width 26 height 6
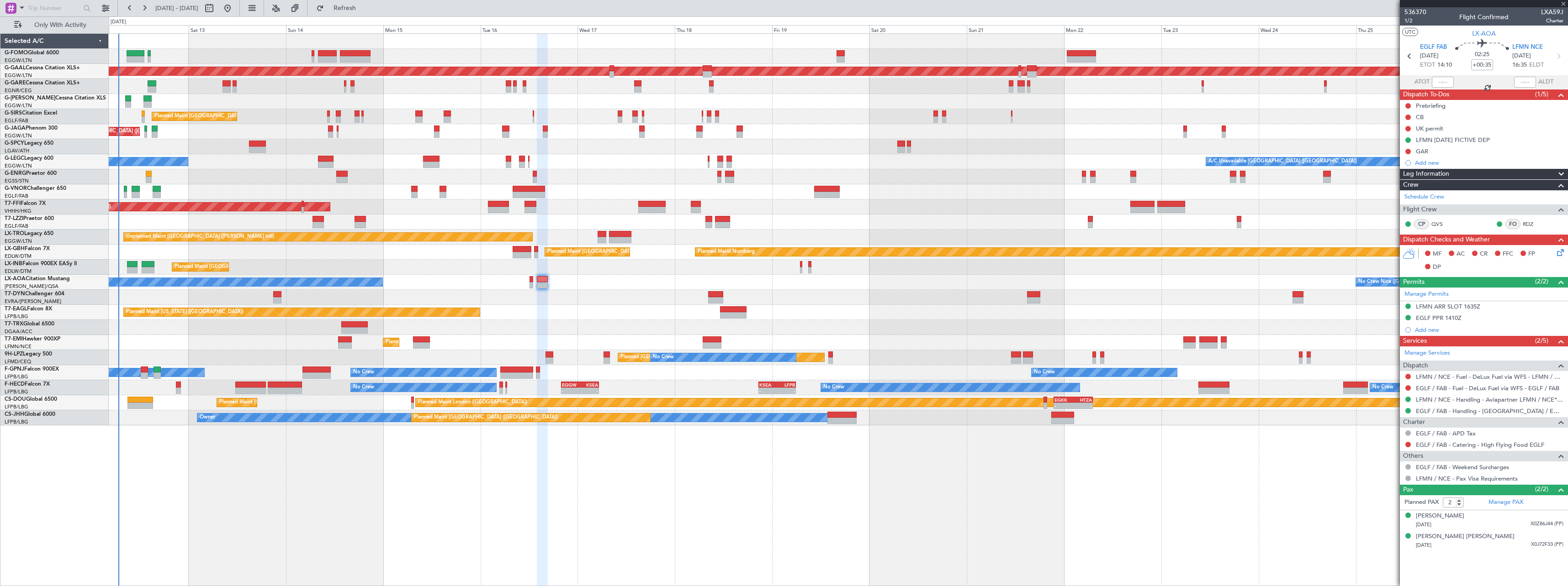
type input "0"
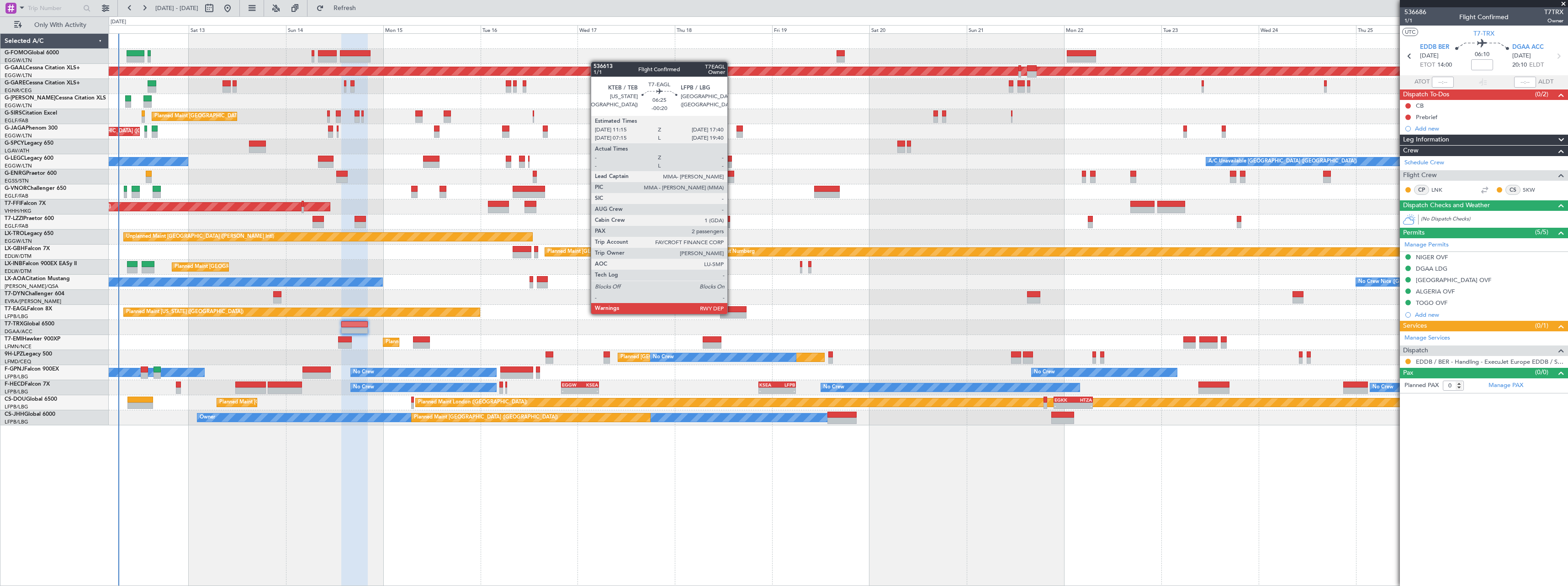
click at [731, 313] on div at bounding box center [733, 315] width 26 height 6
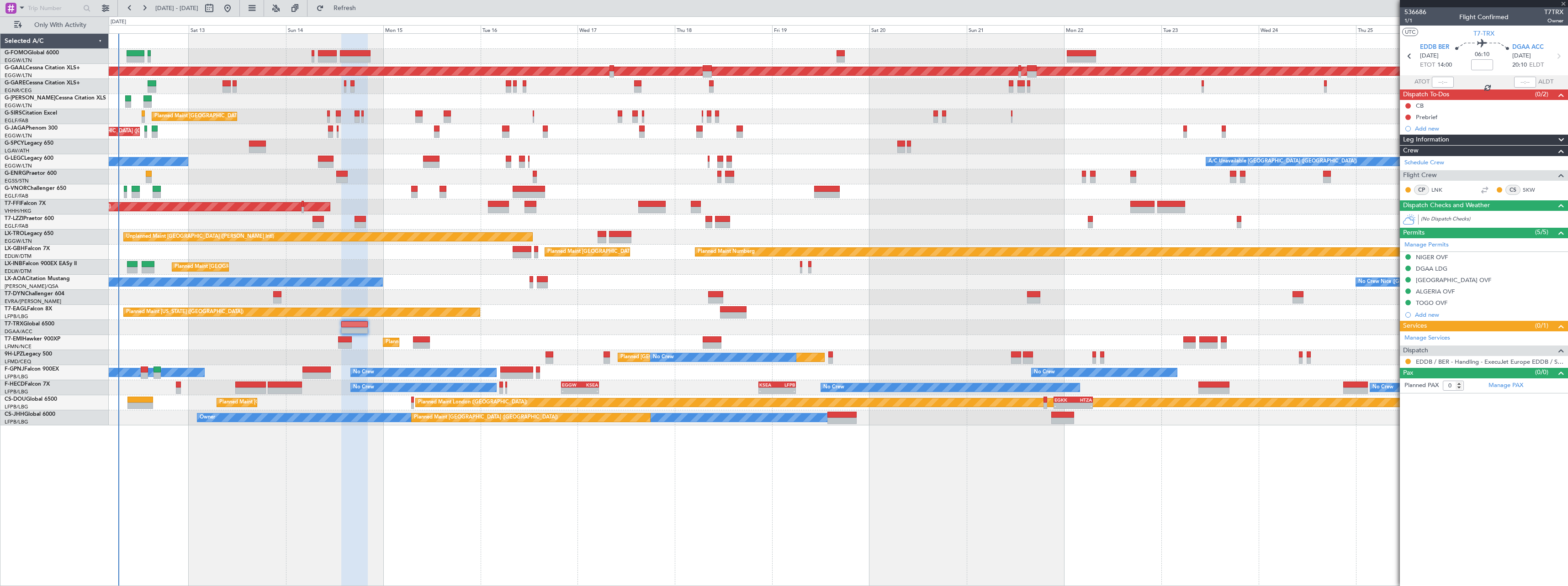
type input "-00:20"
type input "2"
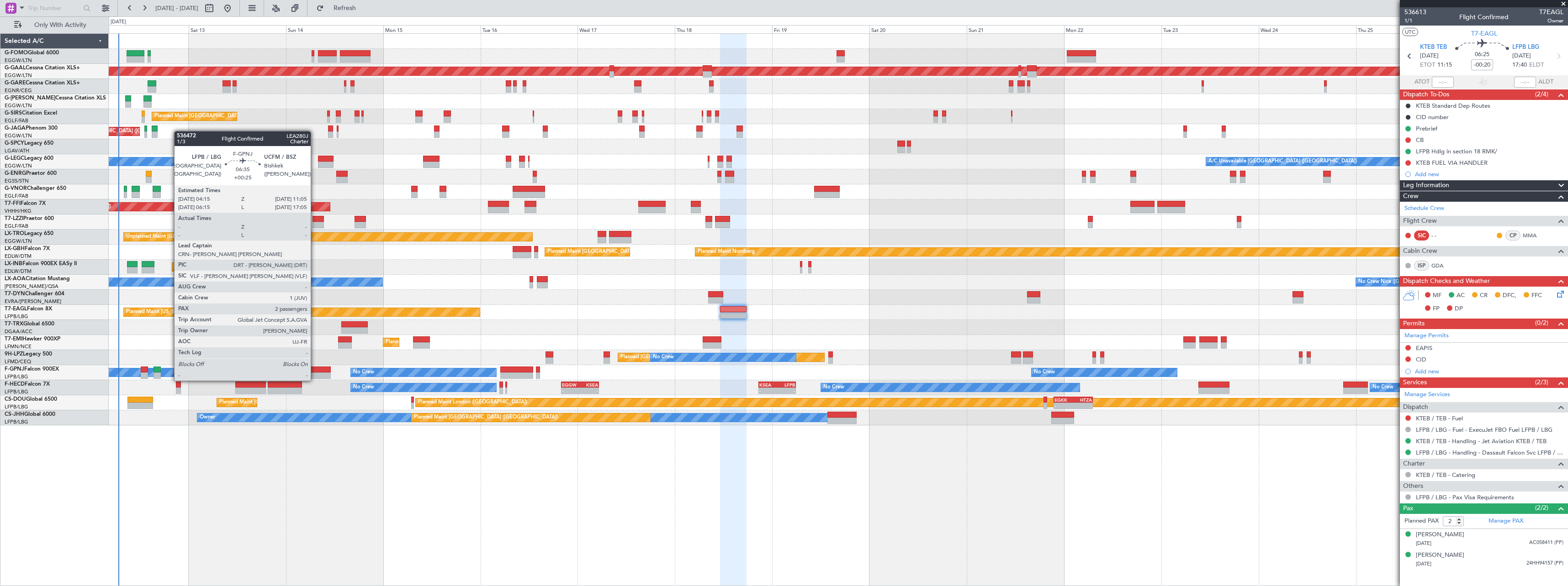
click at [315, 372] on div at bounding box center [316, 370] width 28 height 6
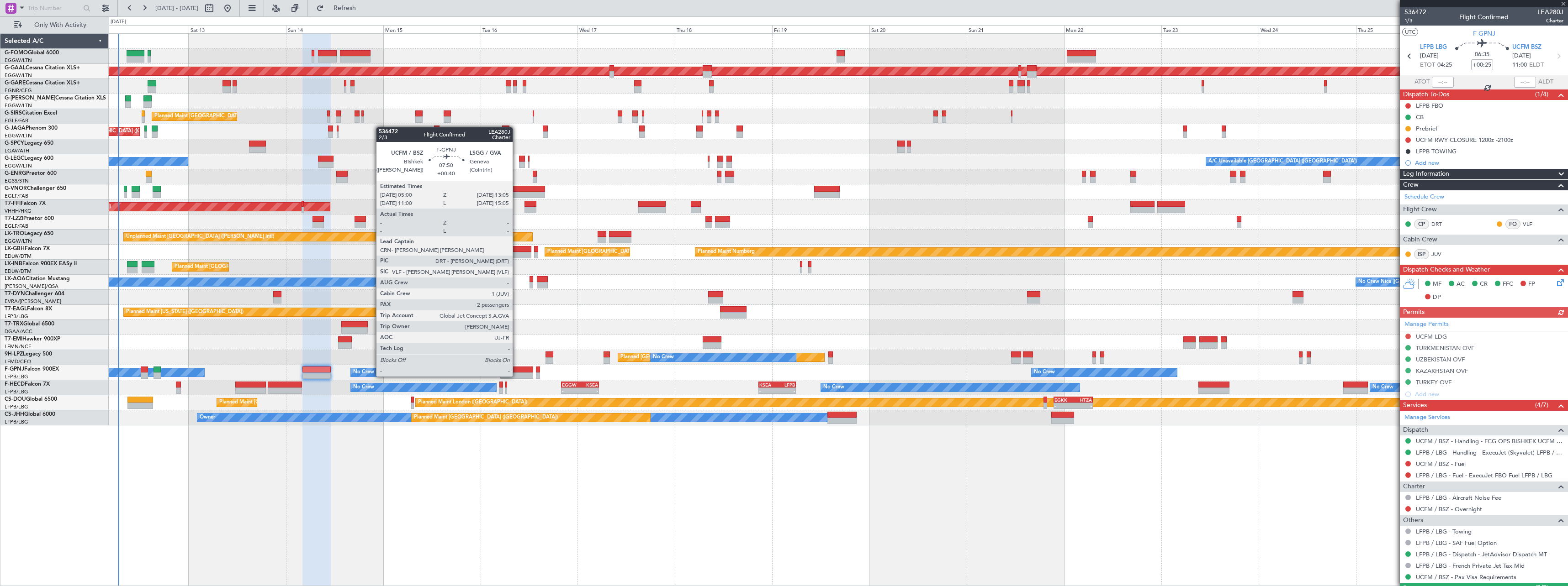
click at [517, 367] on div at bounding box center [517, 370] width 33 height 6
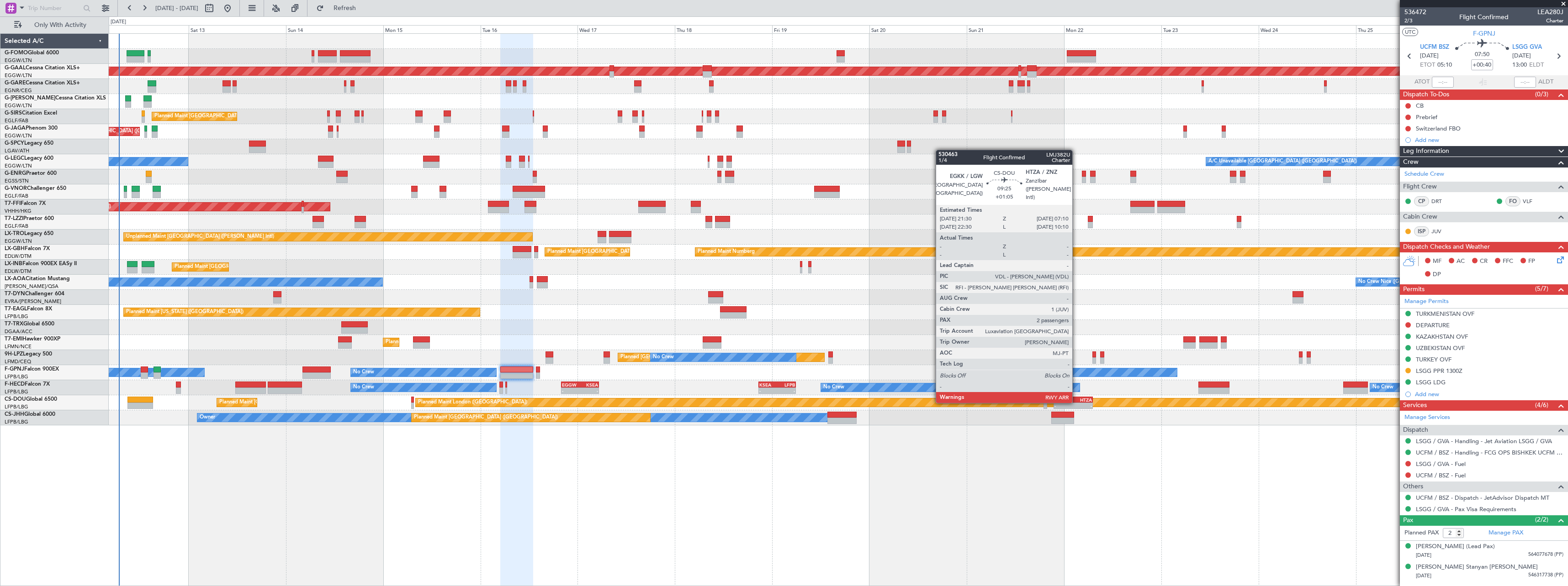
click at [1076, 402] on div "EGKK 21:30 Z HTZA 07:10 Z" at bounding box center [1073, 400] width 40 height 6
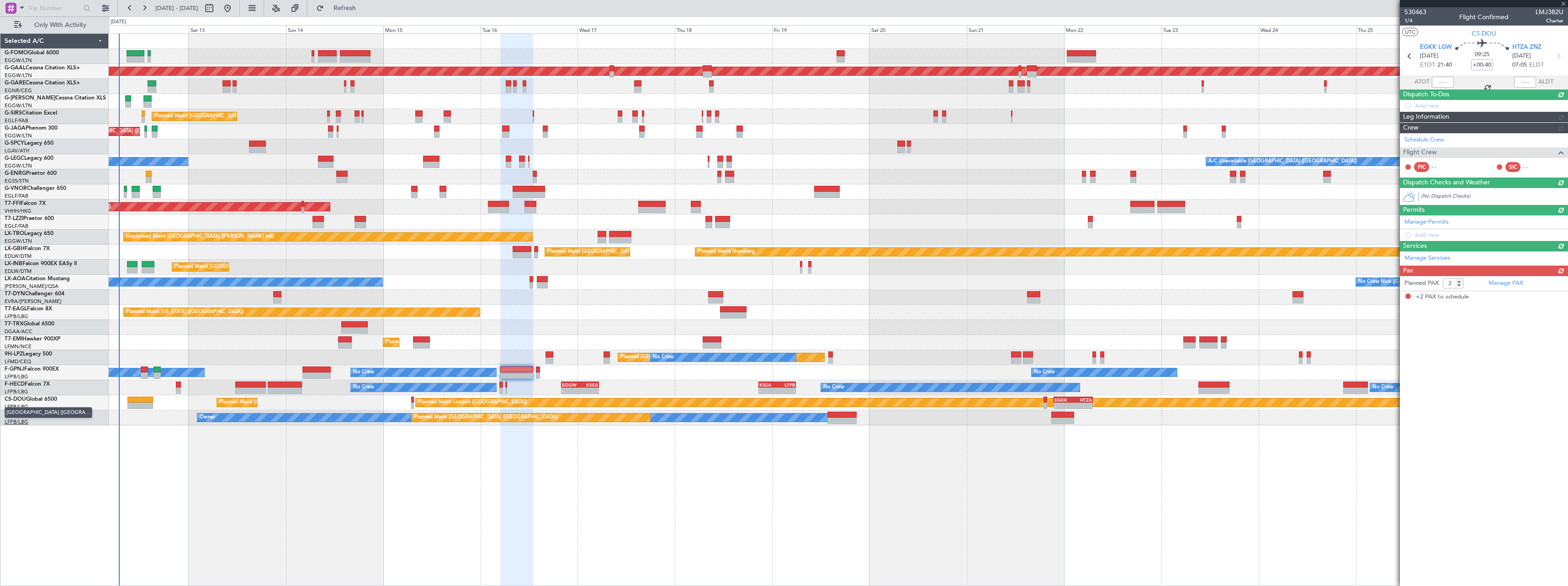
type input "+01:05"
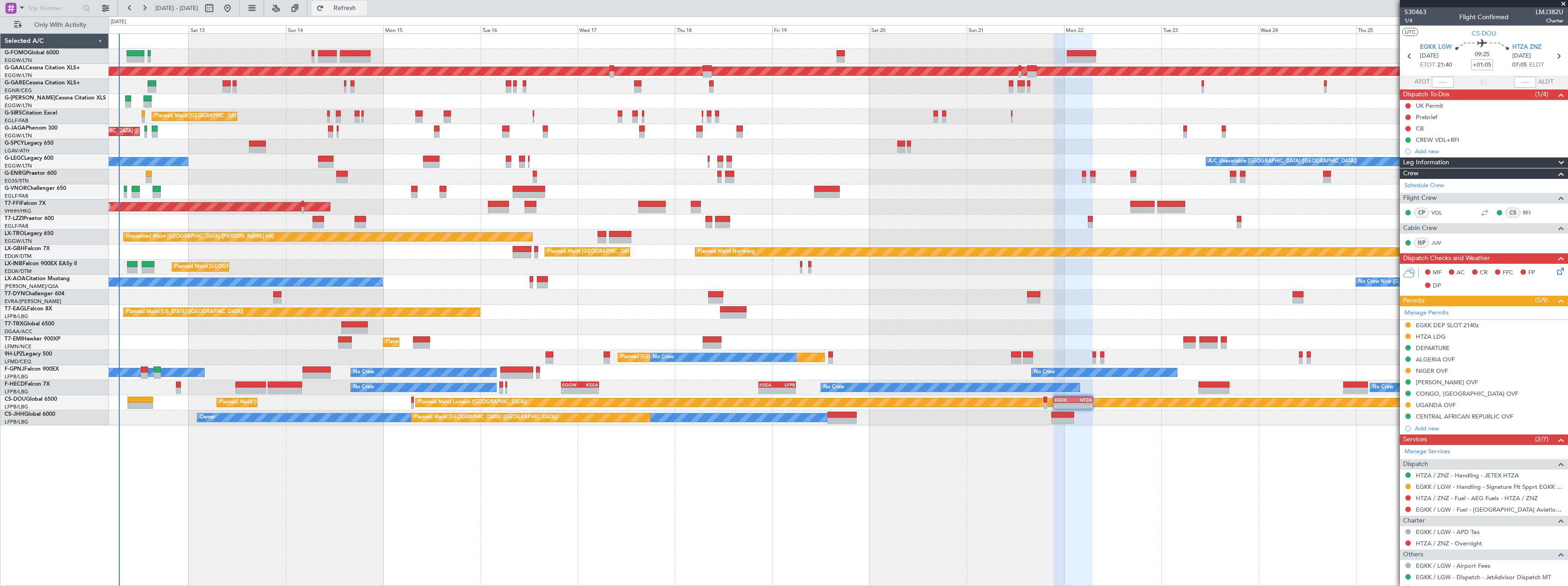
click at [364, 11] on span "Refresh" at bounding box center [344, 8] width 38 height 6
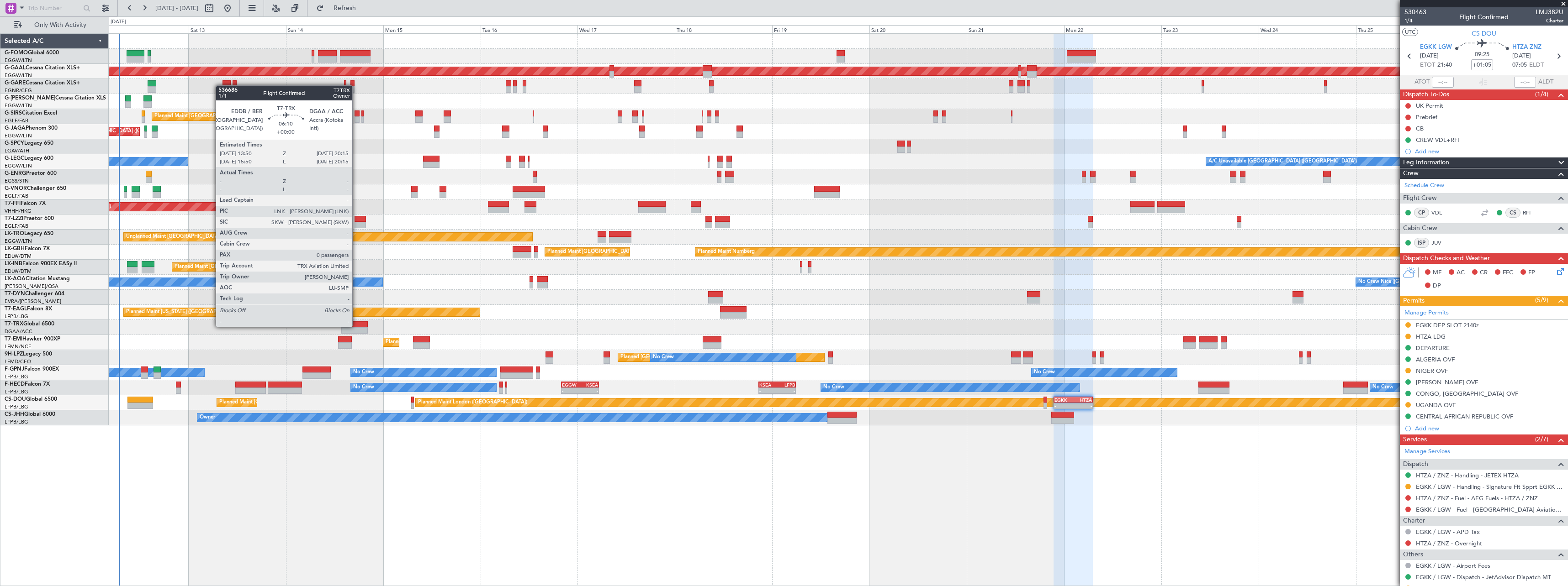
click at [356, 326] on div at bounding box center [354, 325] width 26 height 6
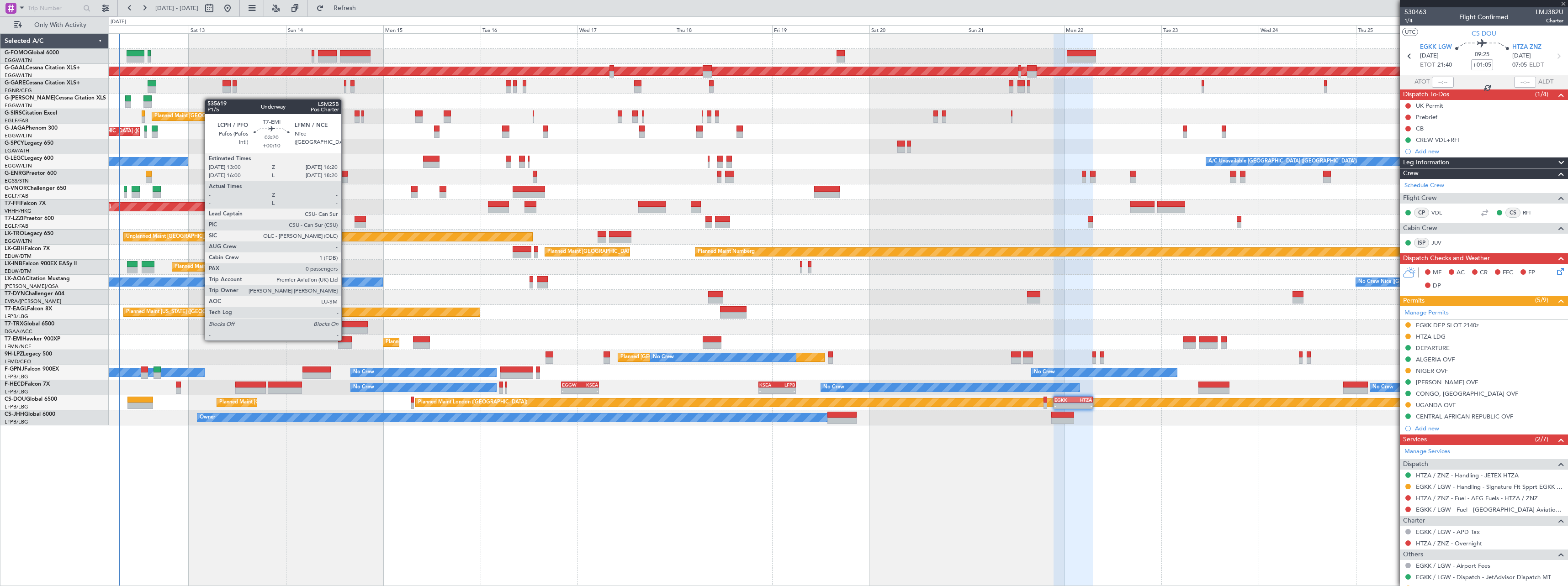
type input "0"
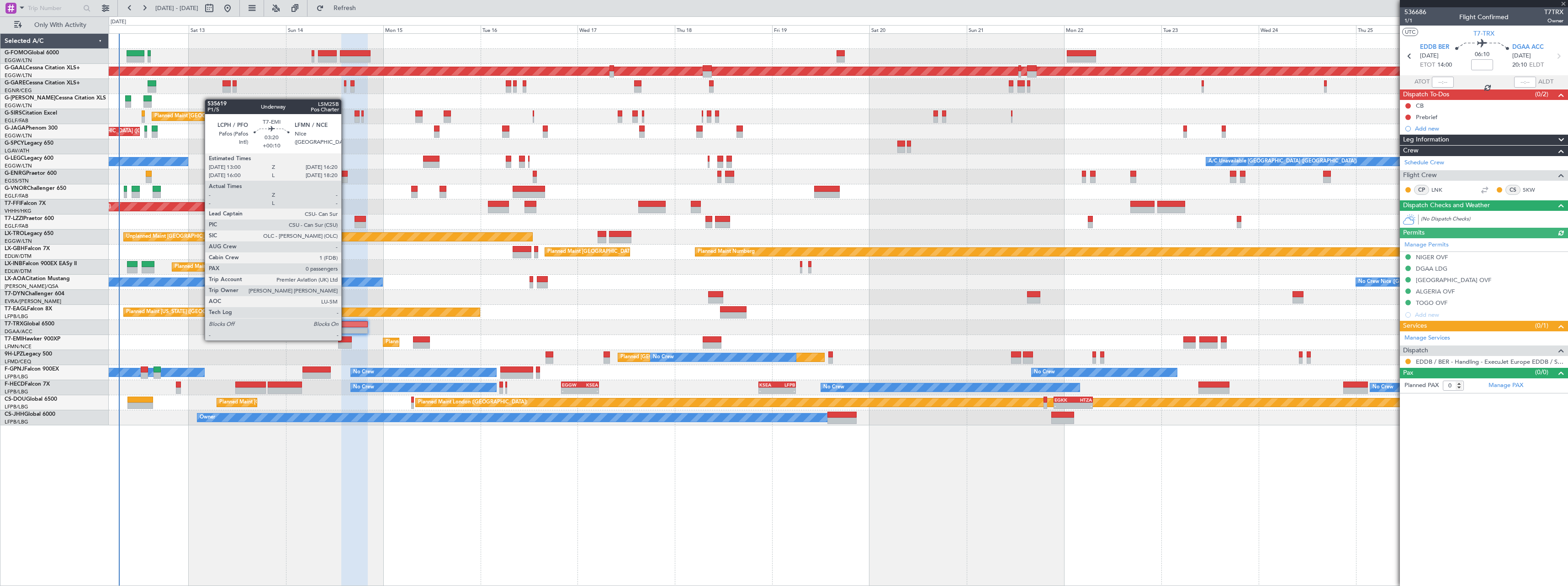
click at [346, 340] on div at bounding box center [345, 340] width 14 height 6
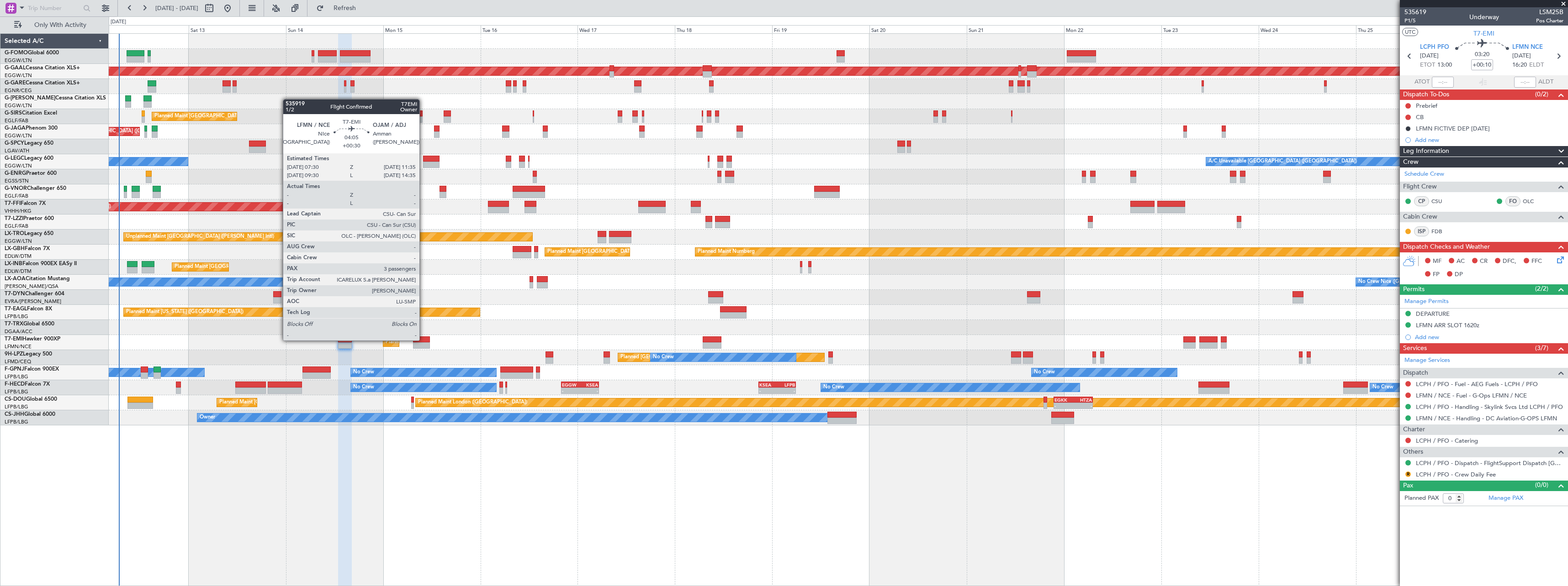
click at [423, 340] on div at bounding box center [421, 340] width 17 height 6
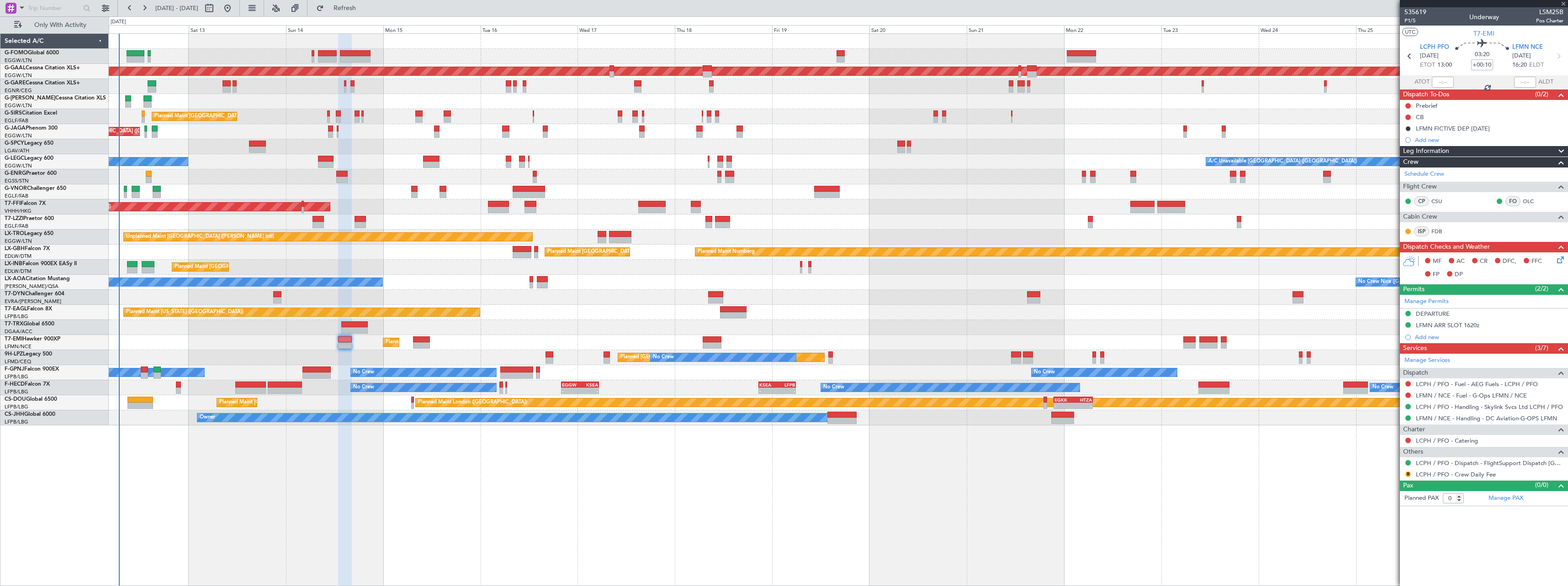
type input "+00:30"
type input "3"
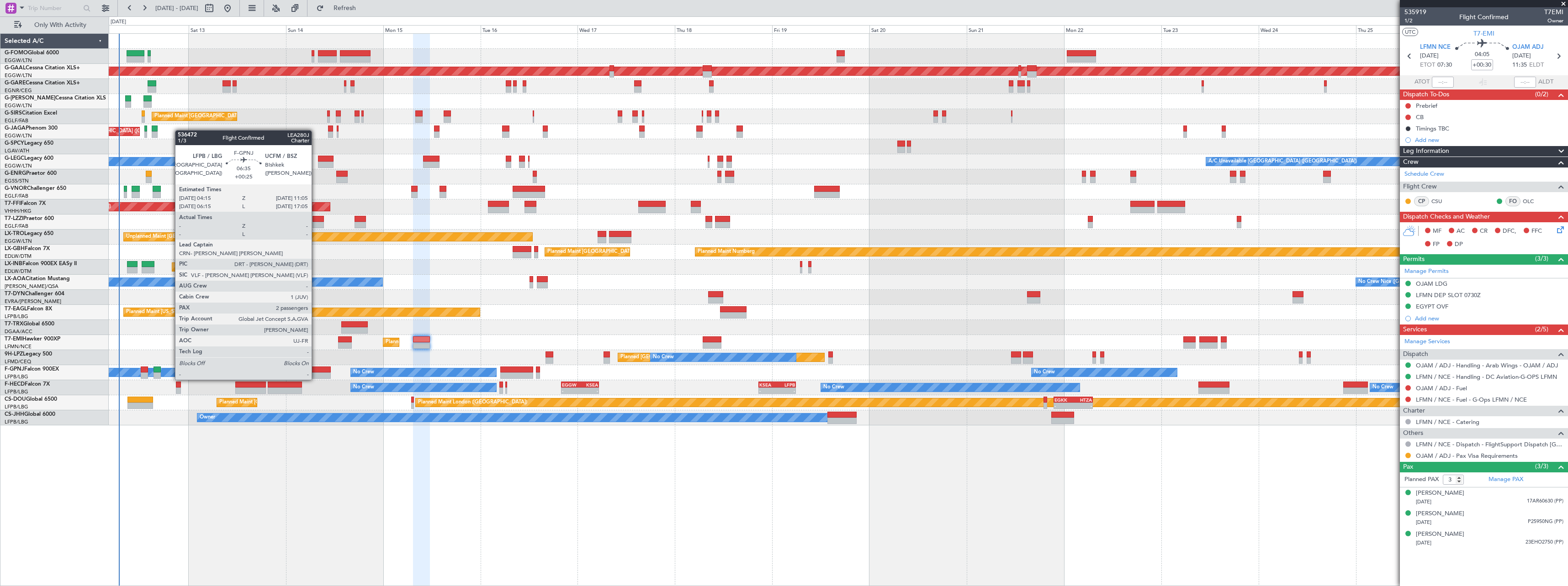
click at [315, 370] on div at bounding box center [316, 370] width 28 height 6
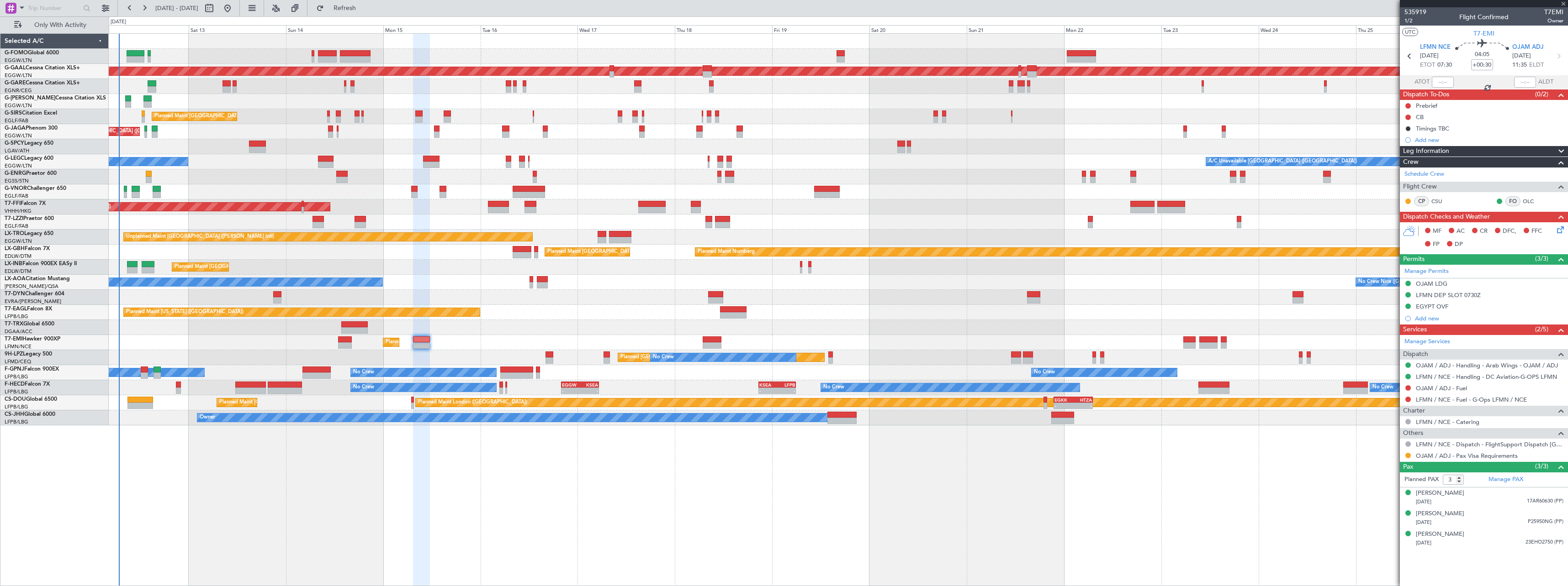
type input "+00:25"
type input "2"
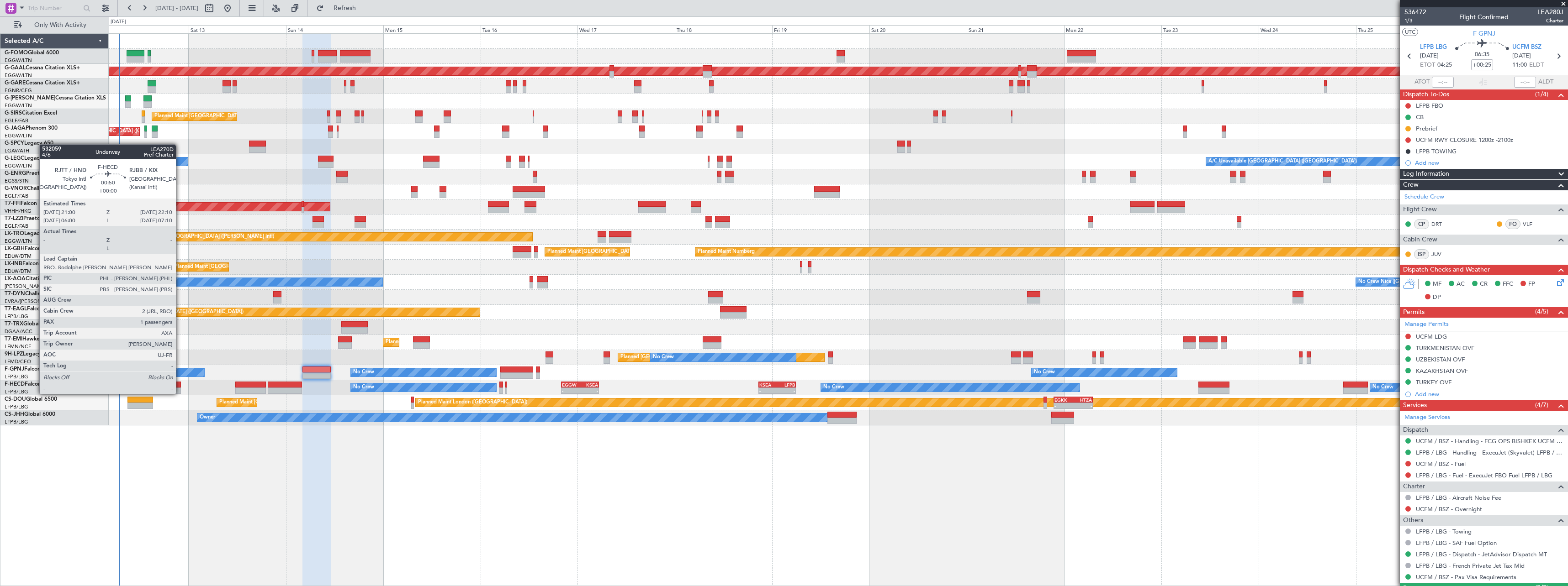
click at [180, 385] on div at bounding box center [178, 385] width 5 height 6
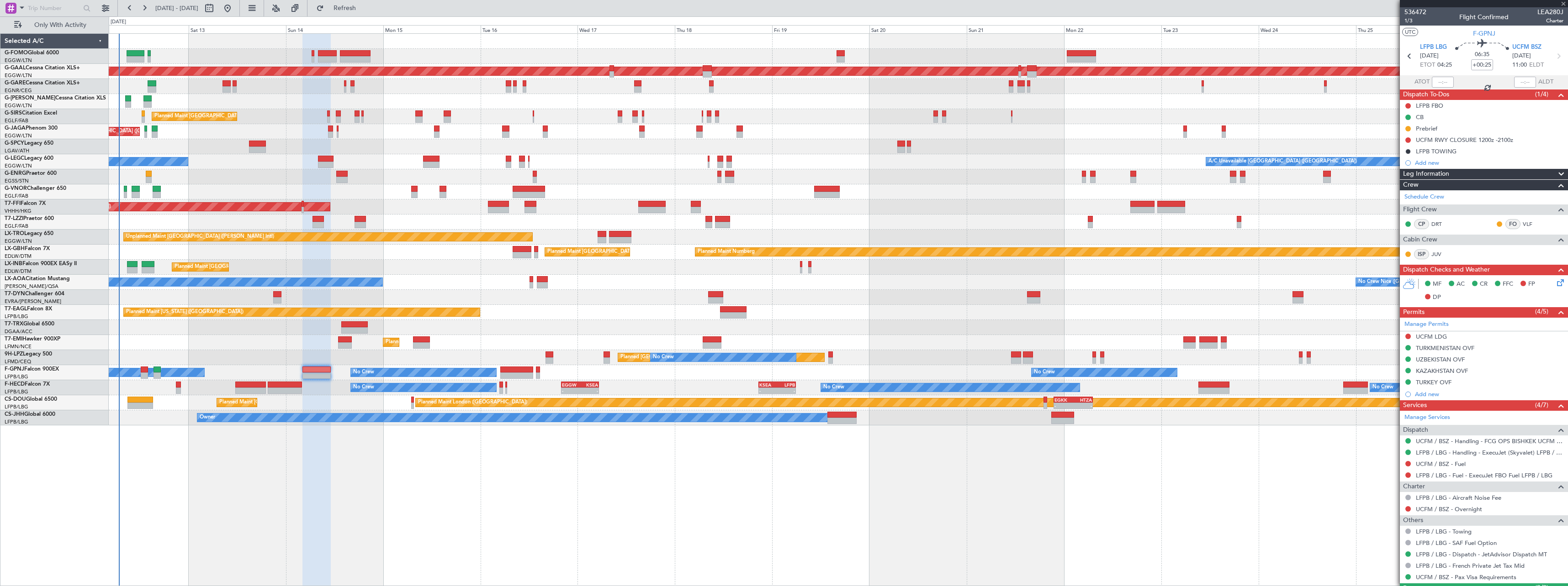
type input "1"
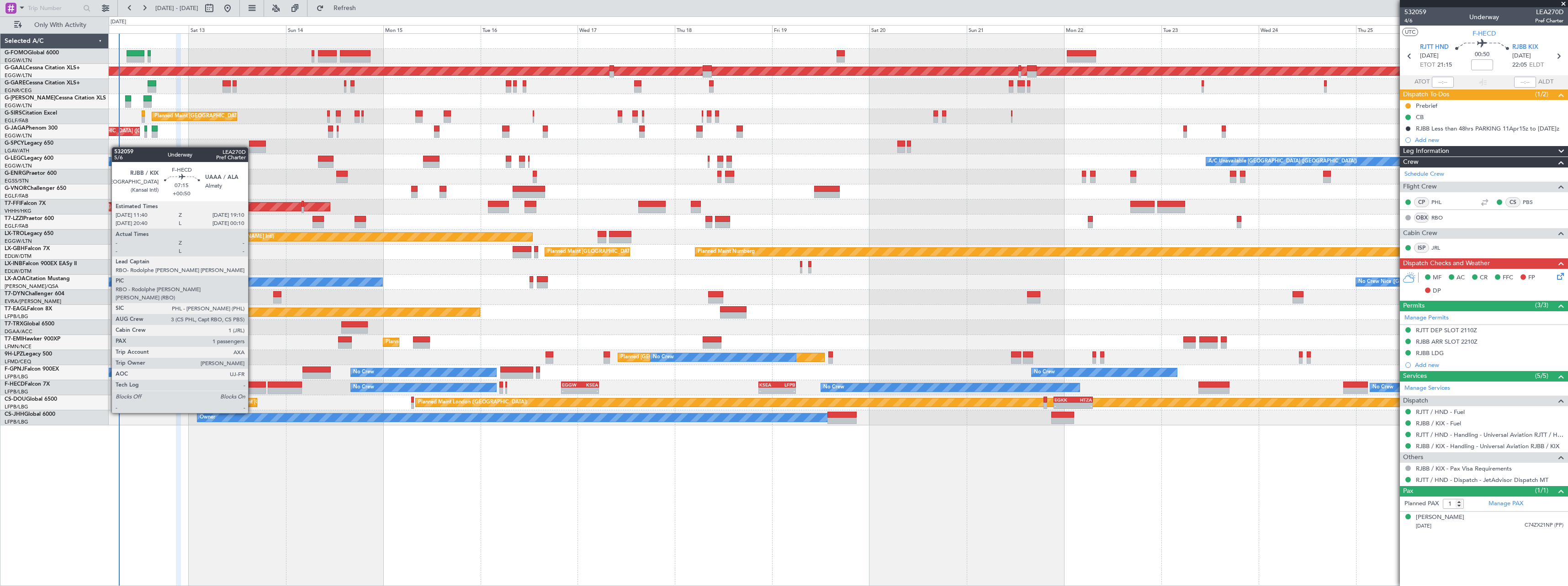
click at [252, 387] on div at bounding box center [250, 390] width 31 height 6
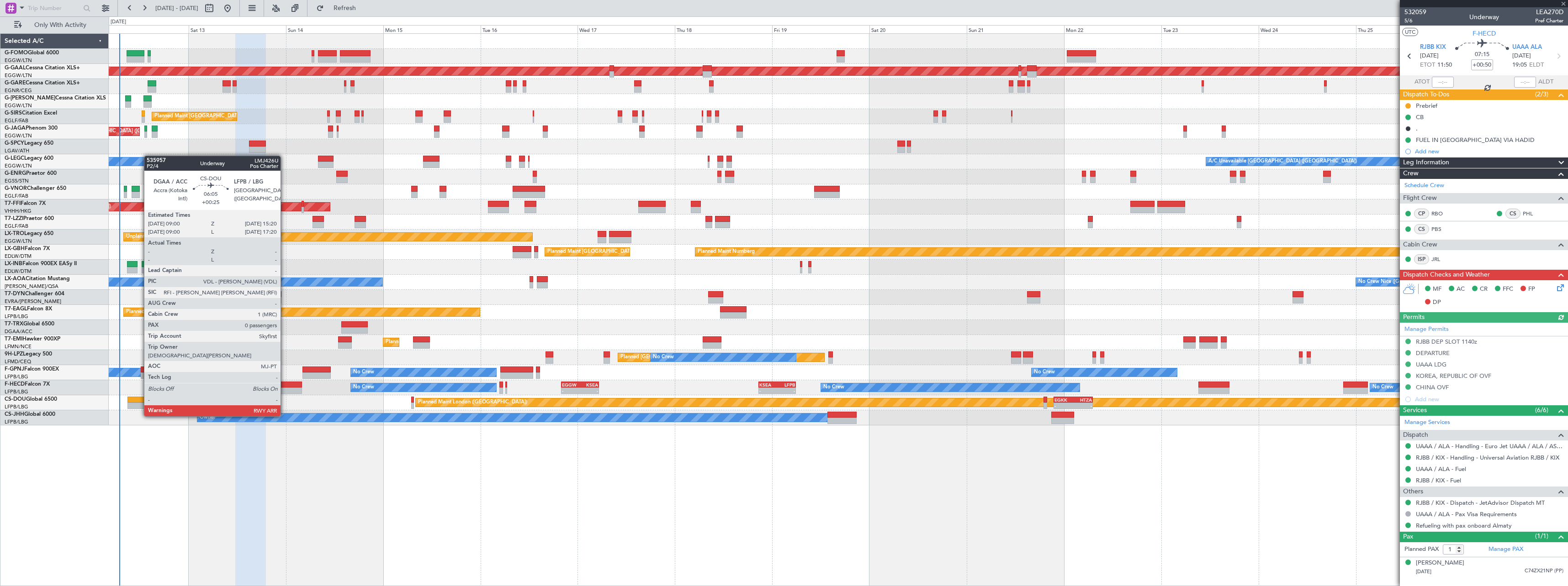
click at [139, 407] on div at bounding box center [140, 405] width 26 height 6
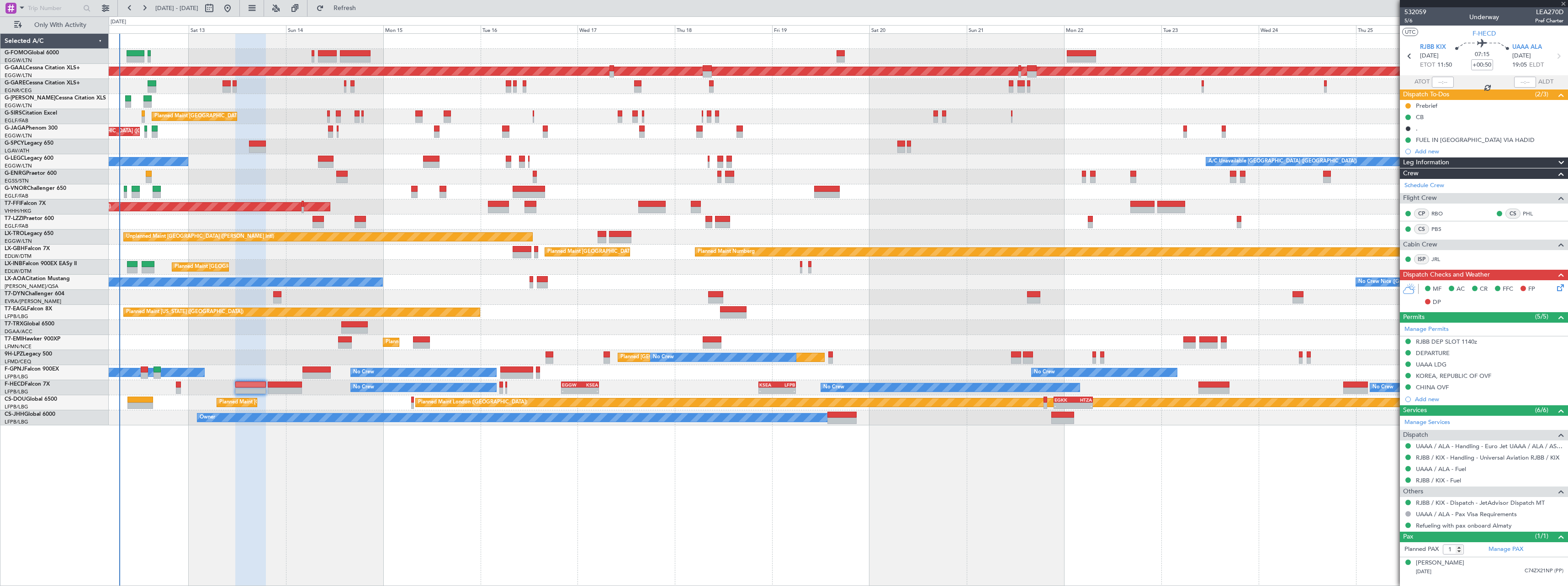
type input "+00:25"
type input "0"
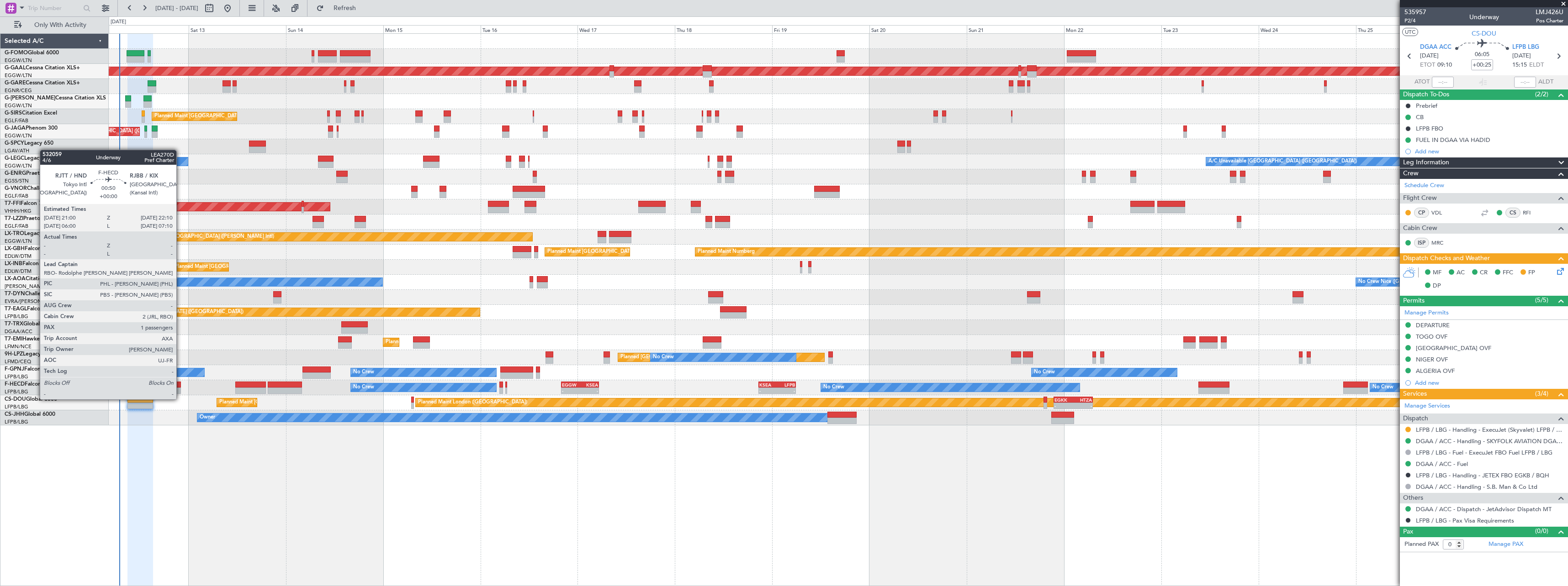
click at [181, 390] on div at bounding box center [178, 390] width 5 height 6
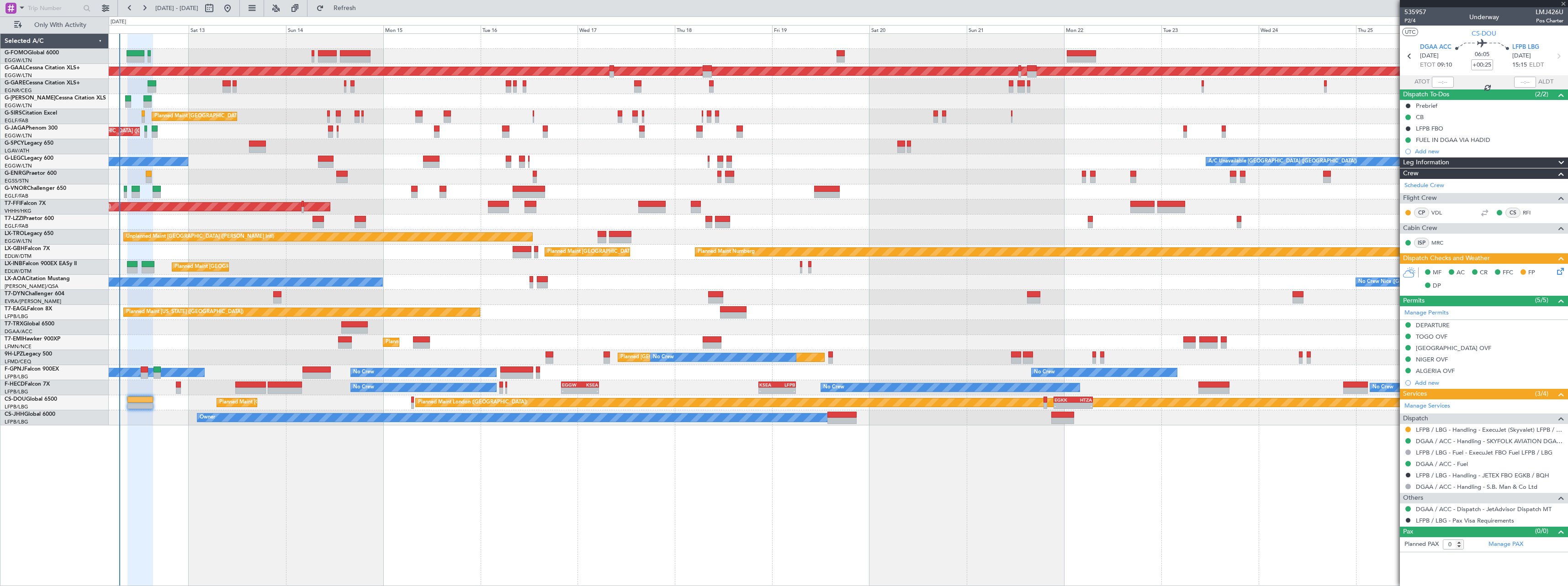
type input "1"
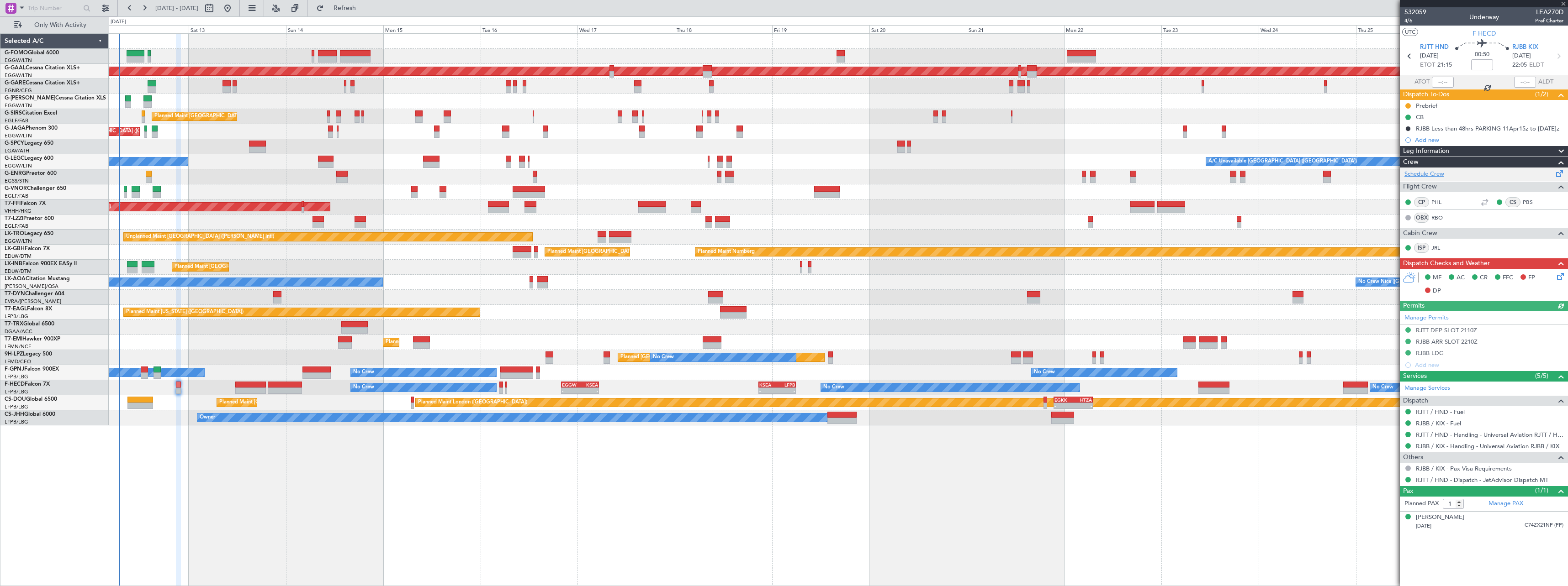
click at [1440, 171] on link "Schedule Crew" at bounding box center [1424, 174] width 40 height 9
click at [364, 8] on span "Refresh" at bounding box center [344, 8] width 38 height 6
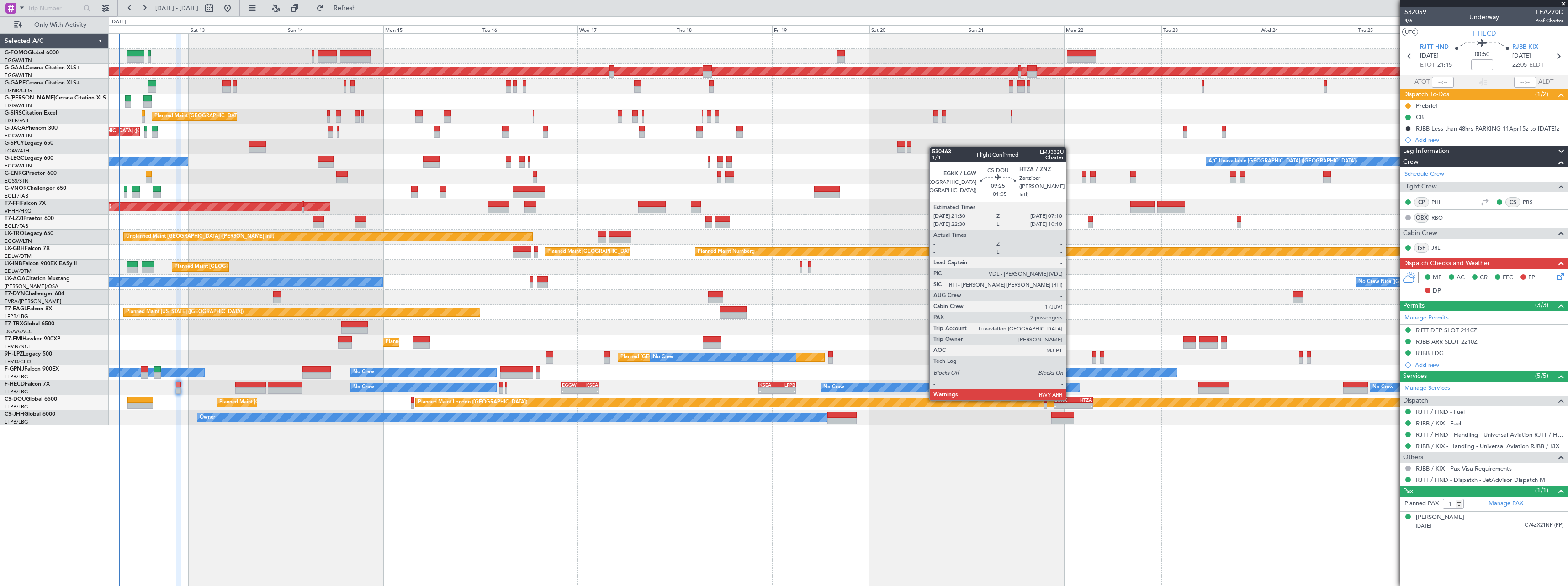
click at [1070, 399] on div "EGKK" at bounding box center [1064, 400] width 19 height 6
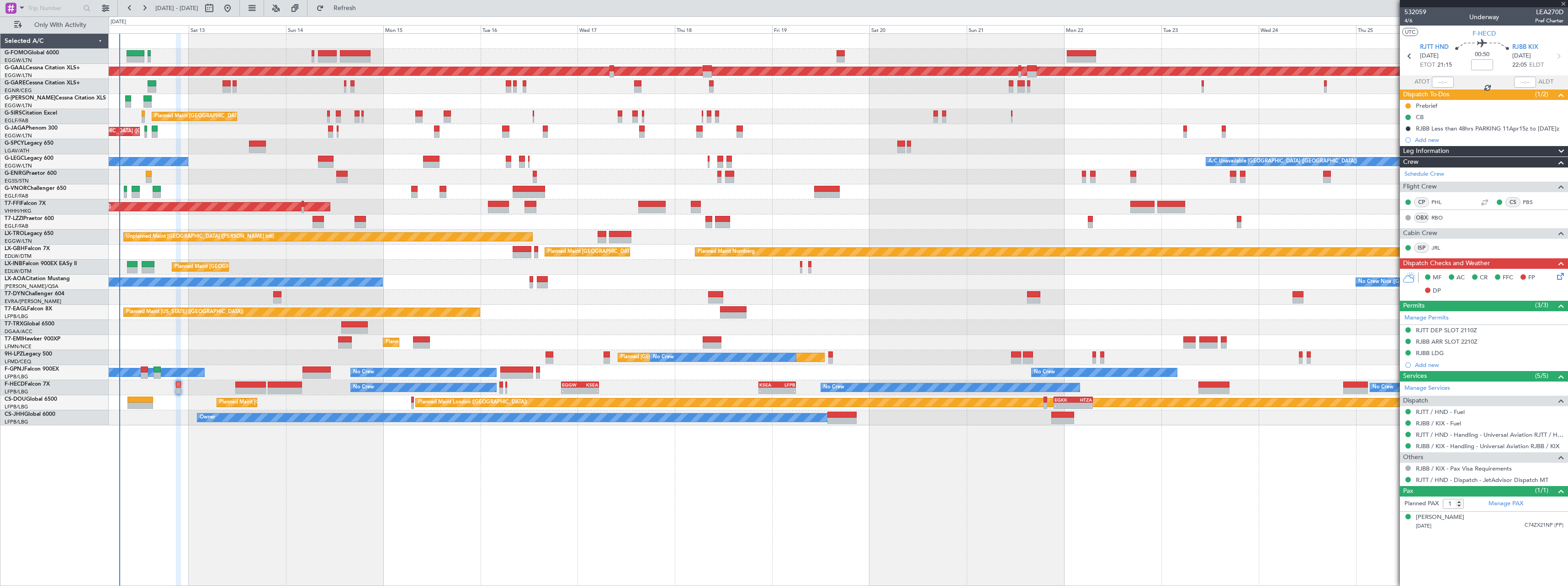
type input "+01:05"
type input "2"
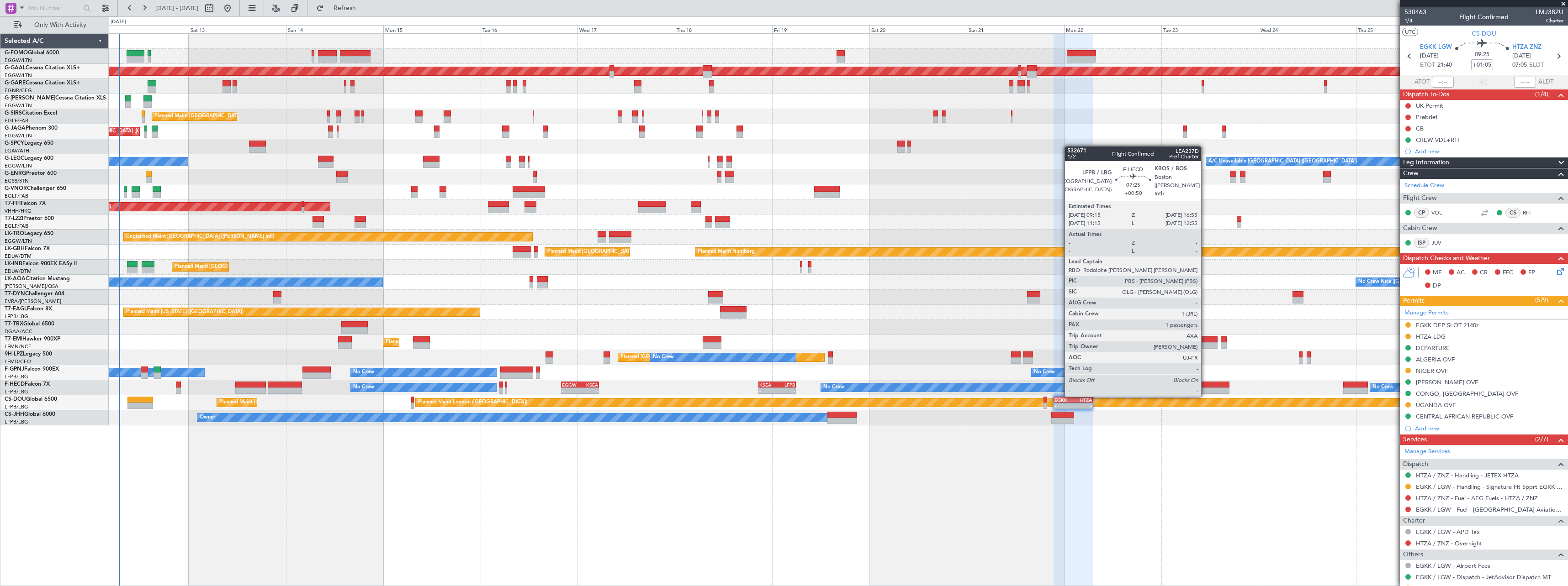
click at [1205, 387] on div at bounding box center [1214, 385] width 31 height 6
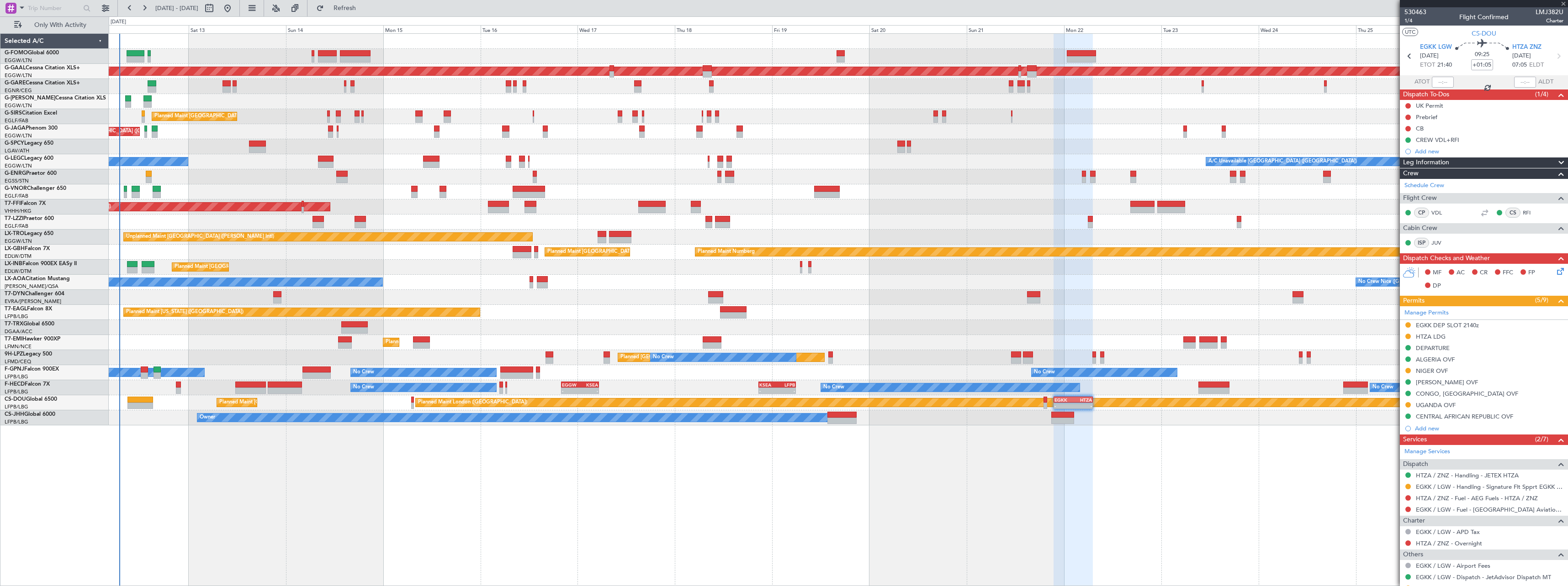
type input "+00:50"
type input "1"
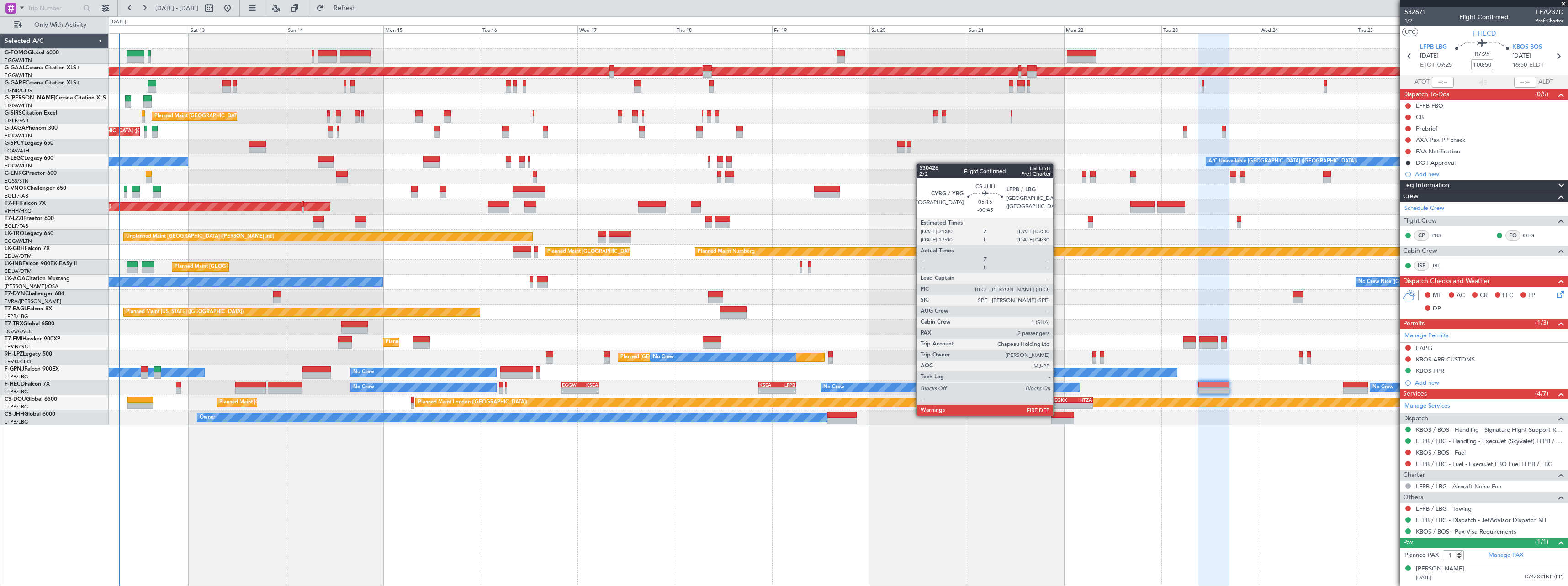
click at [1057, 415] on div at bounding box center [1062, 415] width 23 height 6
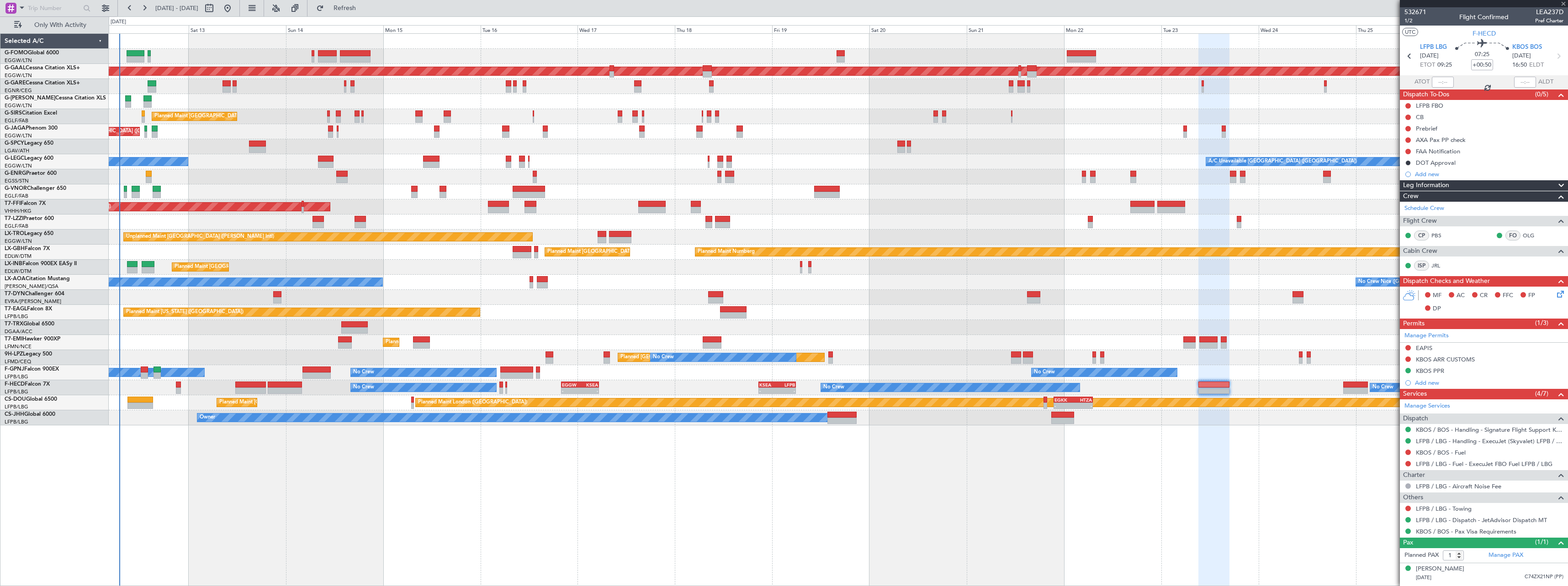
type input "-00:45"
type input "2"
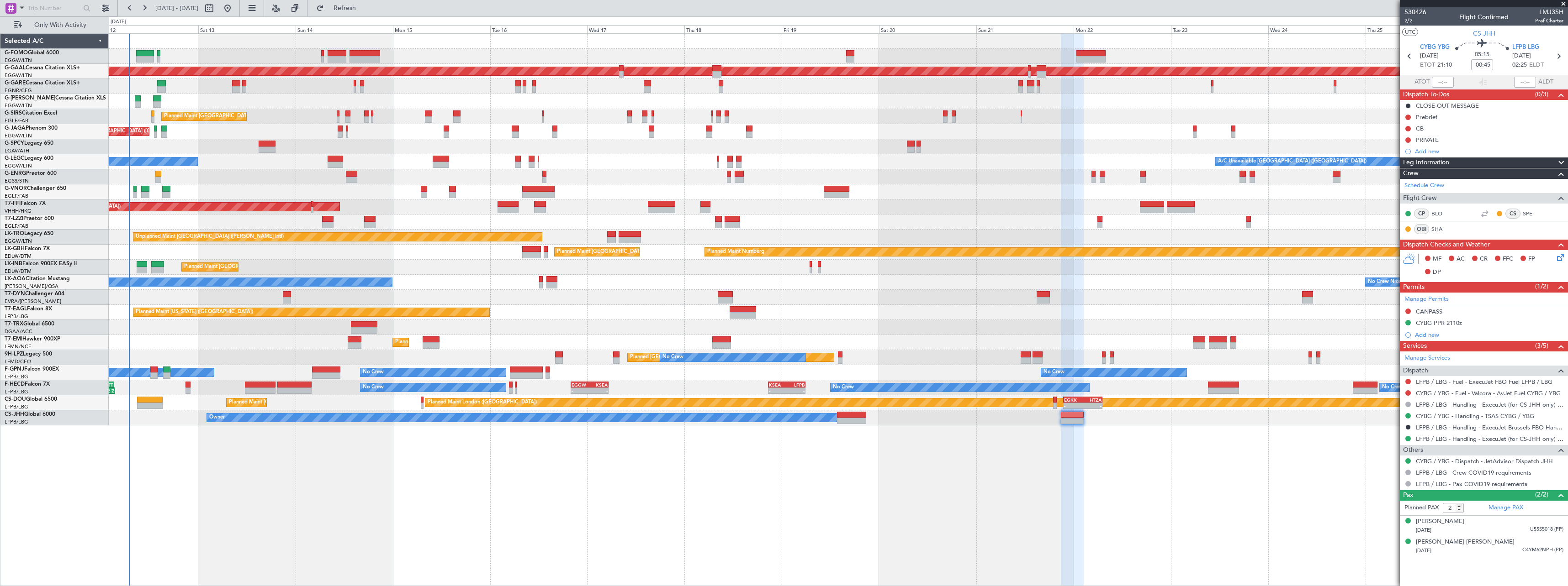
click at [820, 490] on div "Planned Maint [GEOGRAPHIC_DATA] ([GEOGRAPHIC_DATA]) Planned [GEOGRAPHIC_DATA] U…" at bounding box center [838, 310] width 1459 height 553
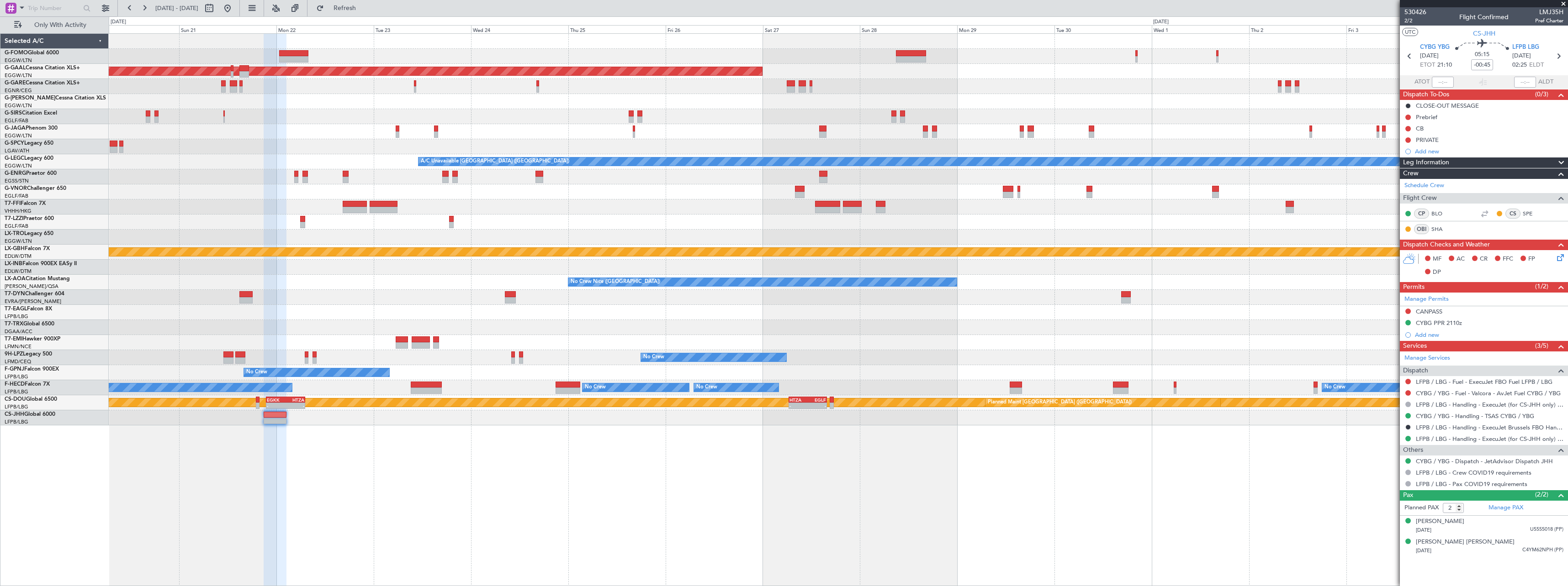
click at [396, 500] on div "Planned Maint Dusseldorf A/C Unavailable [GEOGRAPHIC_DATA] ([GEOGRAPHIC_DATA]) …" at bounding box center [838, 310] width 1459 height 553
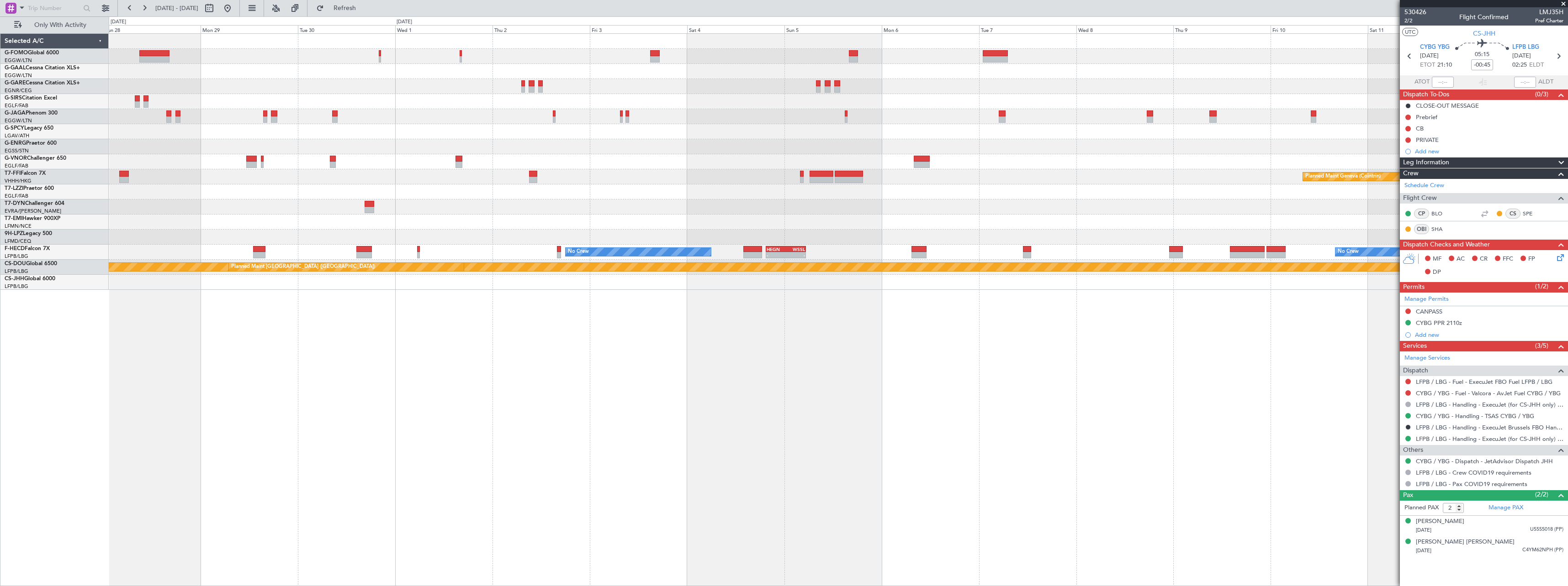
click at [395, 463] on div "Planned Maint Dusseldorf Planned Maint Geneva ([GEOGRAPHIC_DATA]) No Crew No Cr…" at bounding box center [838, 310] width 1459 height 553
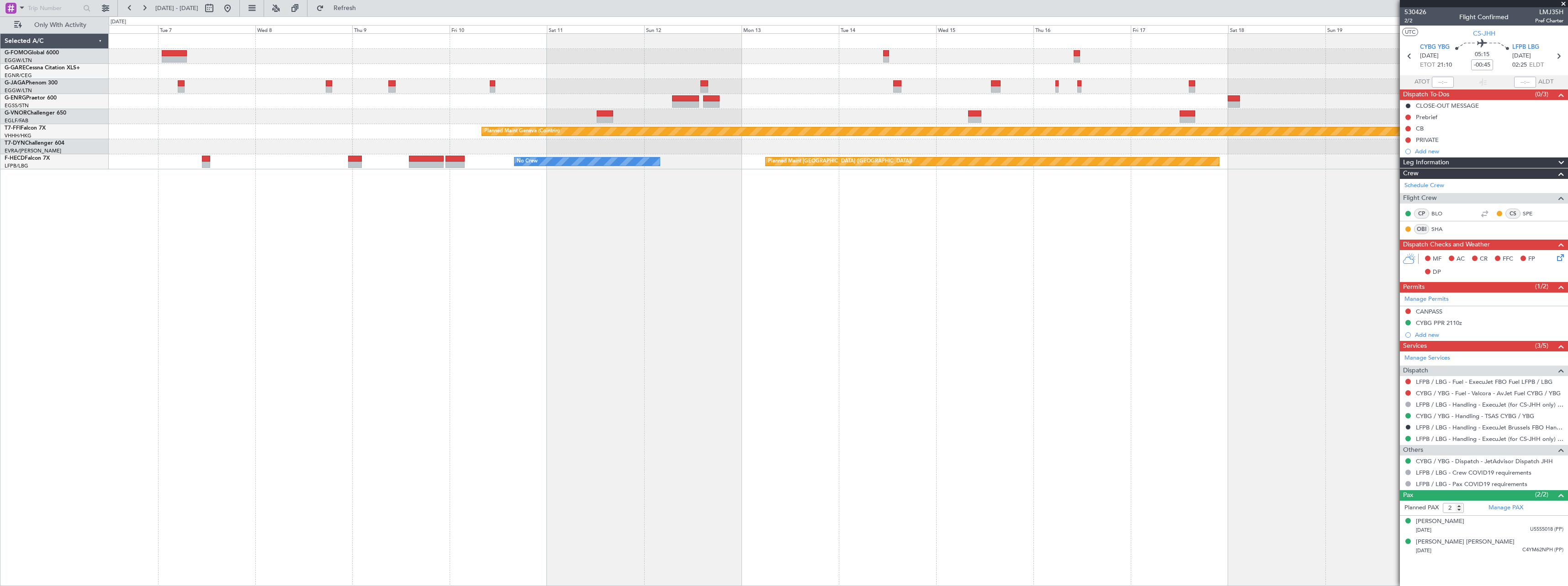
click at [471, 417] on div "Planned Maint Geneva (Cointrin) Planned Maint [GEOGRAPHIC_DATA] ([GEOGRAPHIC_DA…" at bounding box center [838, 310] width 1459 height 553
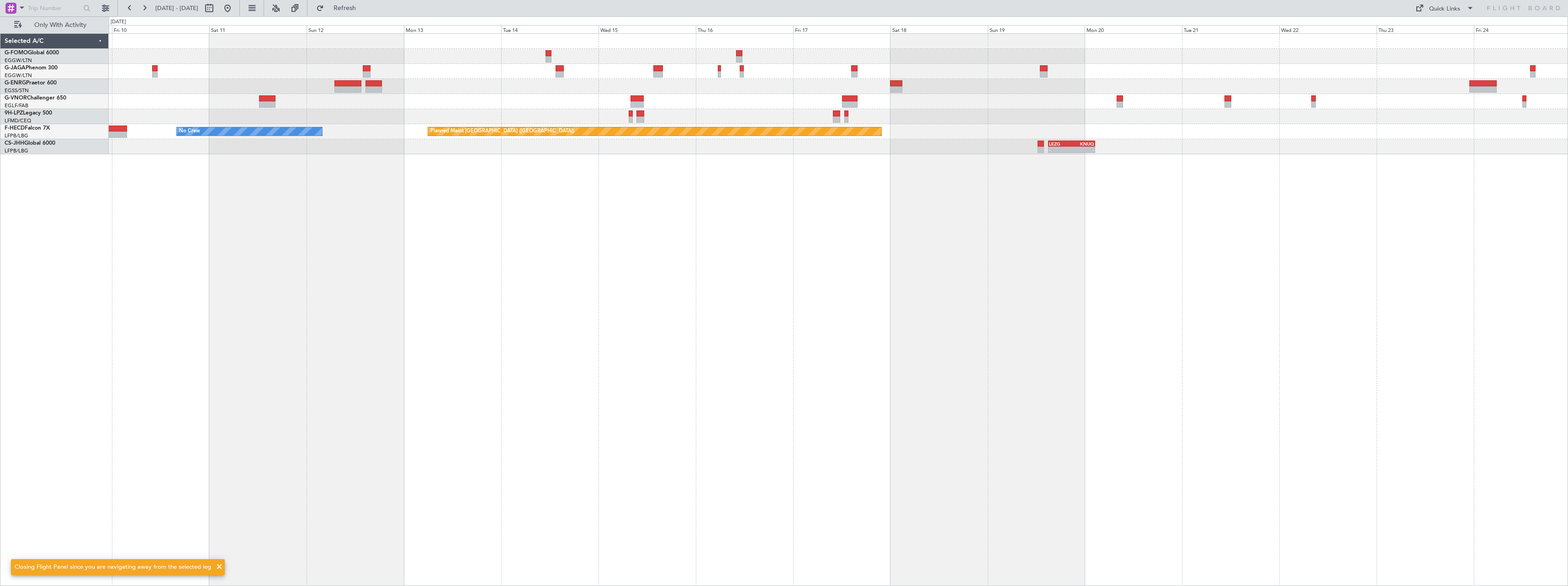
click at [821, 366] on div "Planned Maint [GEOGRAPHIC_DATA] ([GEOGRAPHIC_DATA]) No Crew - - LEZG 15:00 Z KN…" at bounding box center [838, 310] width 1459 height 553
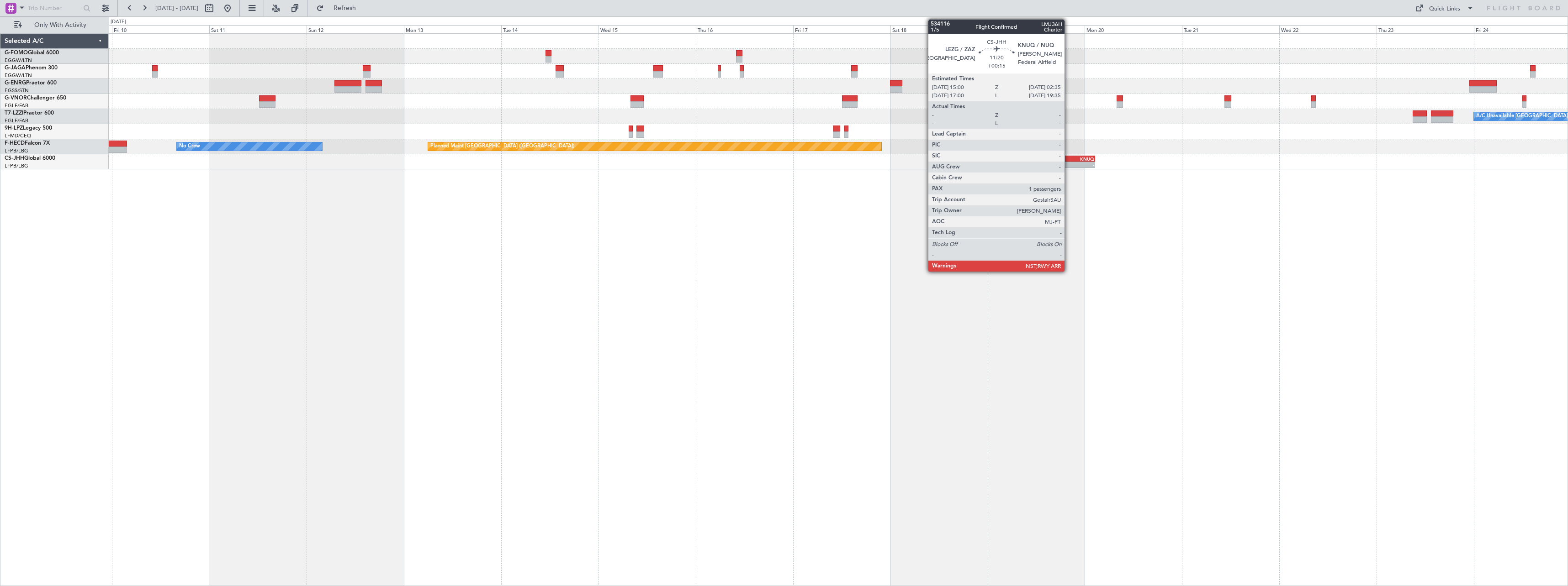
click at [1069, 159] on div "LEZG" at bounding box center [1060, 159] width 23 height 6
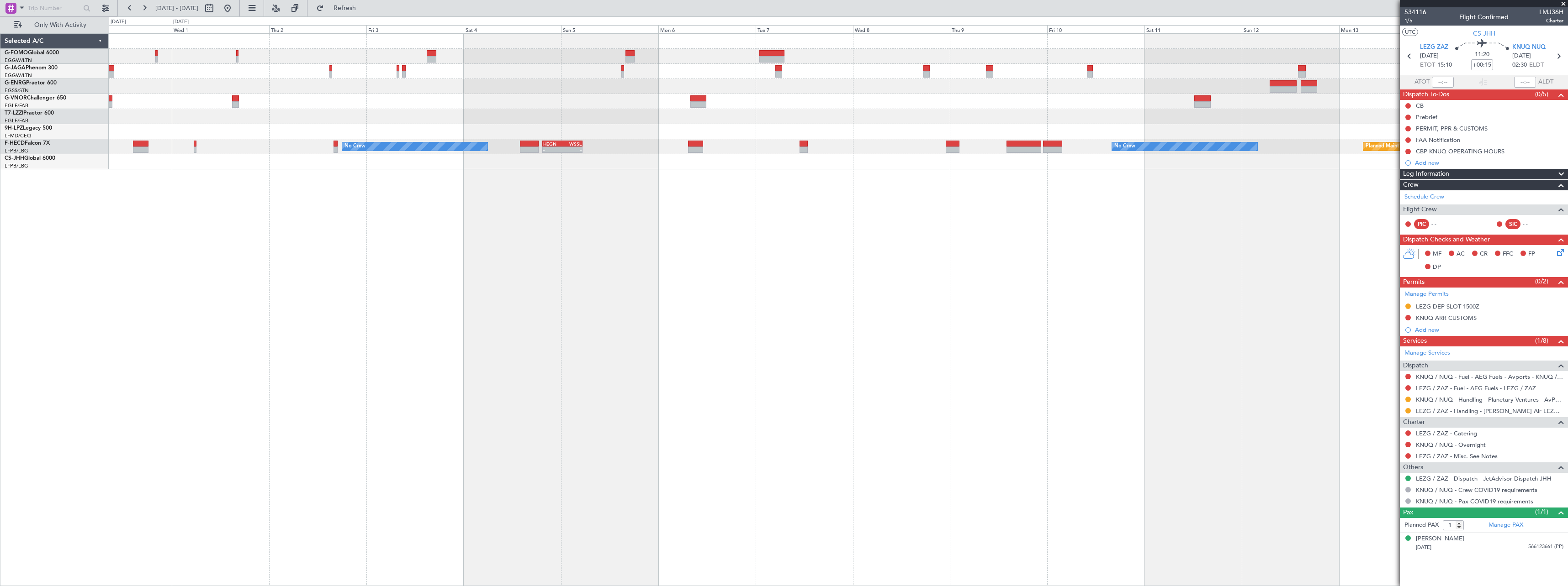
click at [1424, 393] on fb-app "[DATE] - [DATE] Refresh Quick Links Only With Activity No Crew Planned Maint [G…" at bounding box center [784, 296] width 1568 height 579
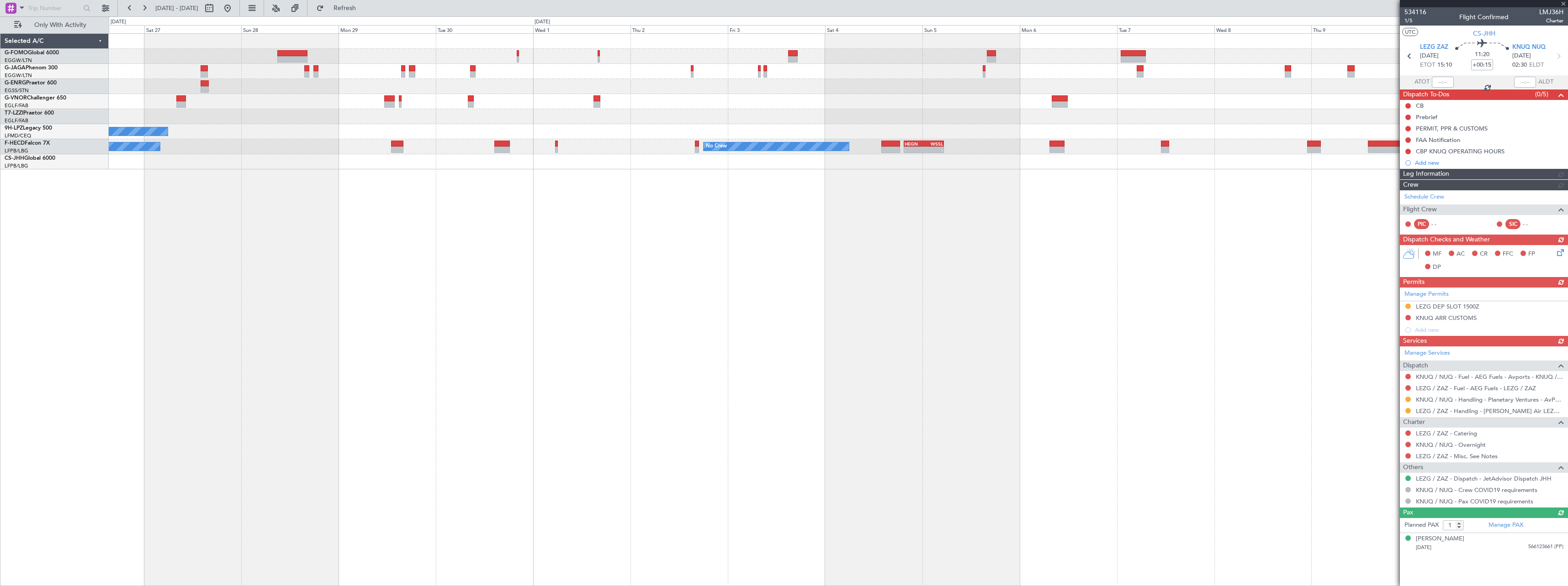
click at [1180, 382] on div "No Crew No Crew No Crew - - HEGN 19:30 Z WSSL 05:25 Z No Crew No Crew Planned M…" at bounding box center [838, 310] width 1459 height 553
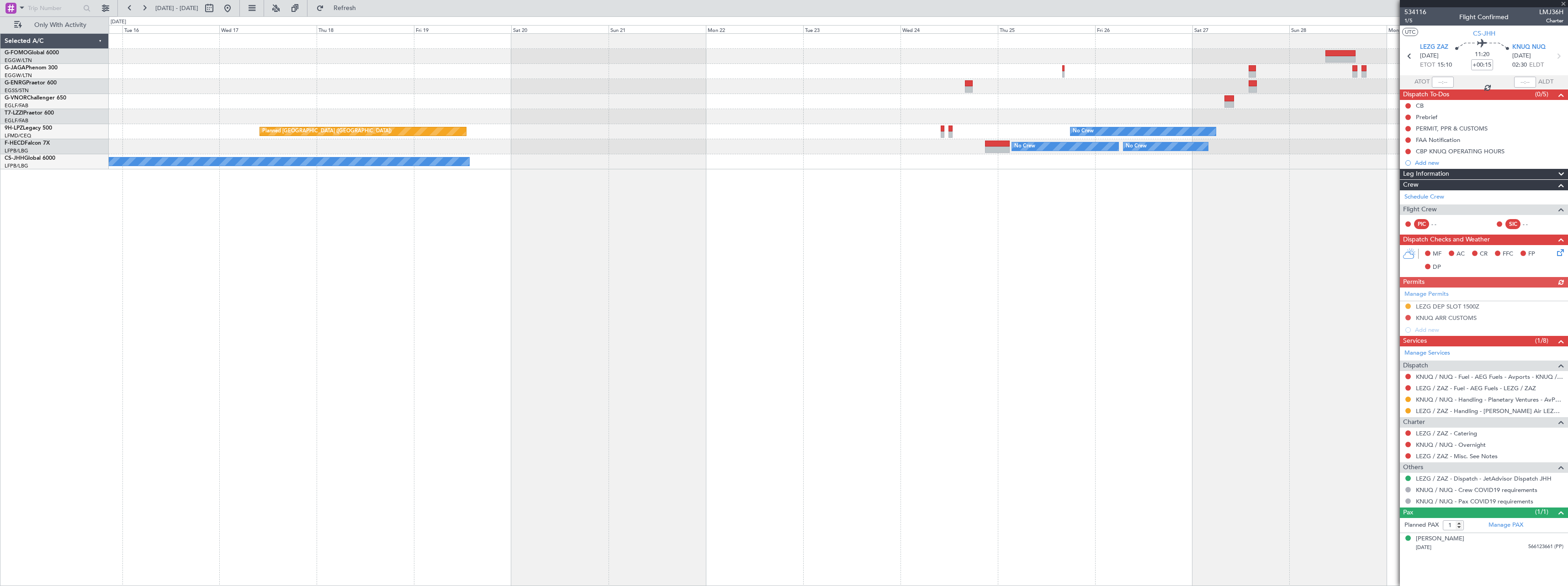
click at [1151, 374] on div "No Crew [GEOGRAPHIC_DATA] ([GEOGRAPHIC_DATA]) No Crew No Crew No Crew Owner" at bounding box center [838, 310] width 1459 height 553
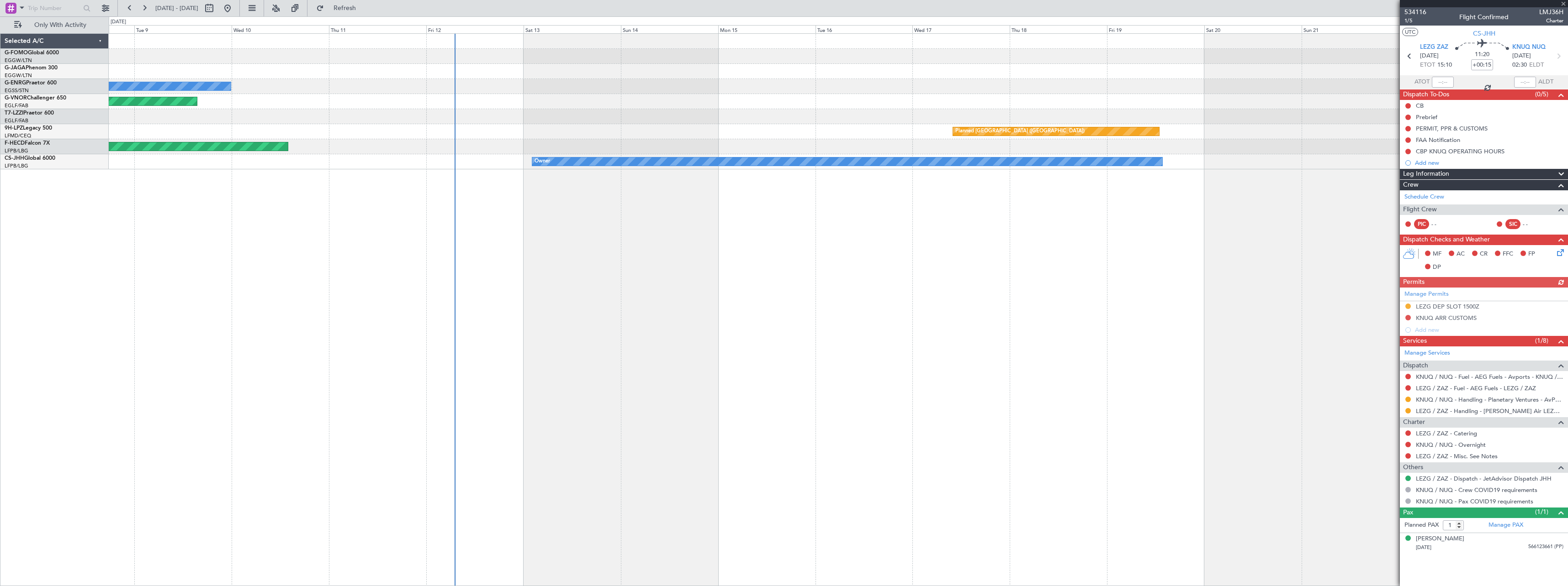
click at [1211, 375] on div "Planned Maint [GEOGRAPHIC_DATA] ([GEOGRAPHIC_DATA]) No Crew Planned Maint [GEOG…" at bounding box center [838, 310] width 1459 height 553
click at [509, 388] on div "Planned Maint [GEOGRAPHIC_DATA] ([GEOGRAPHIC_DATA]) No Crew Planned Maint [GEOG…" at bounding box center [838, 310] width 1459 height 553
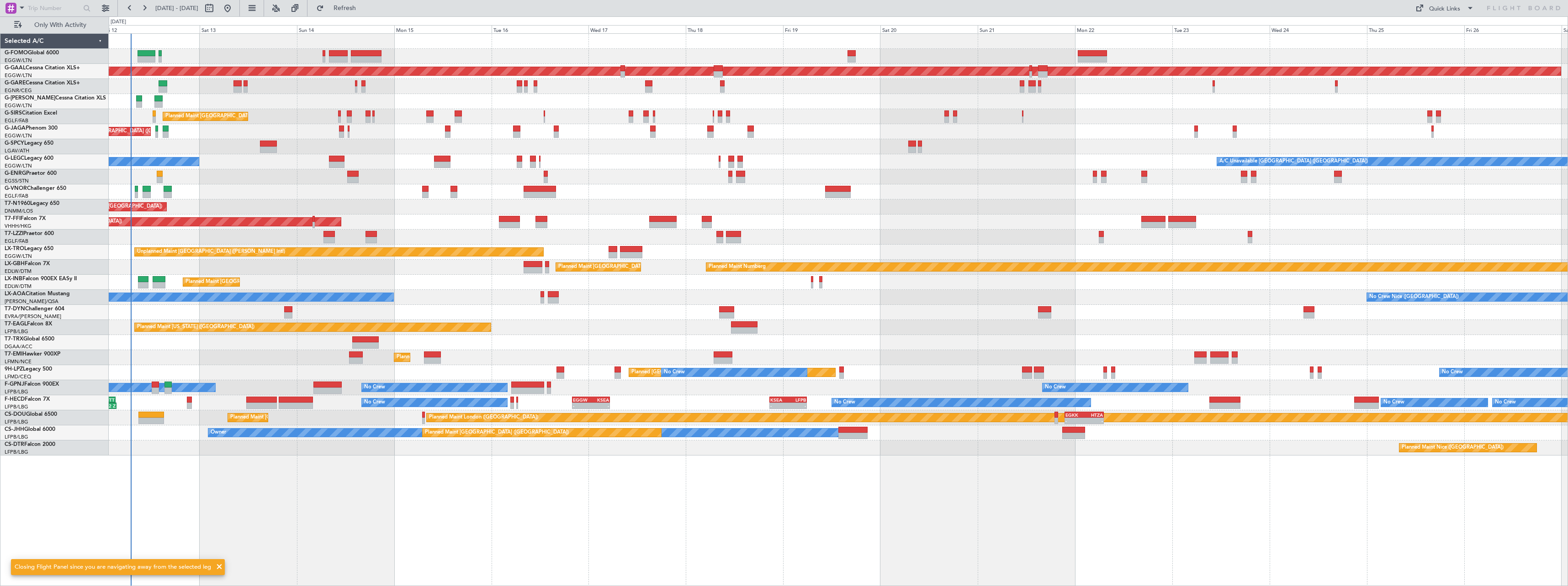
click at [412, 370] on div "Planned Maint London (Luton) Planned Maint Dusseldorf Unplanned Maint Chester P…" at bounding box center [838, 310] width 1459 height 553
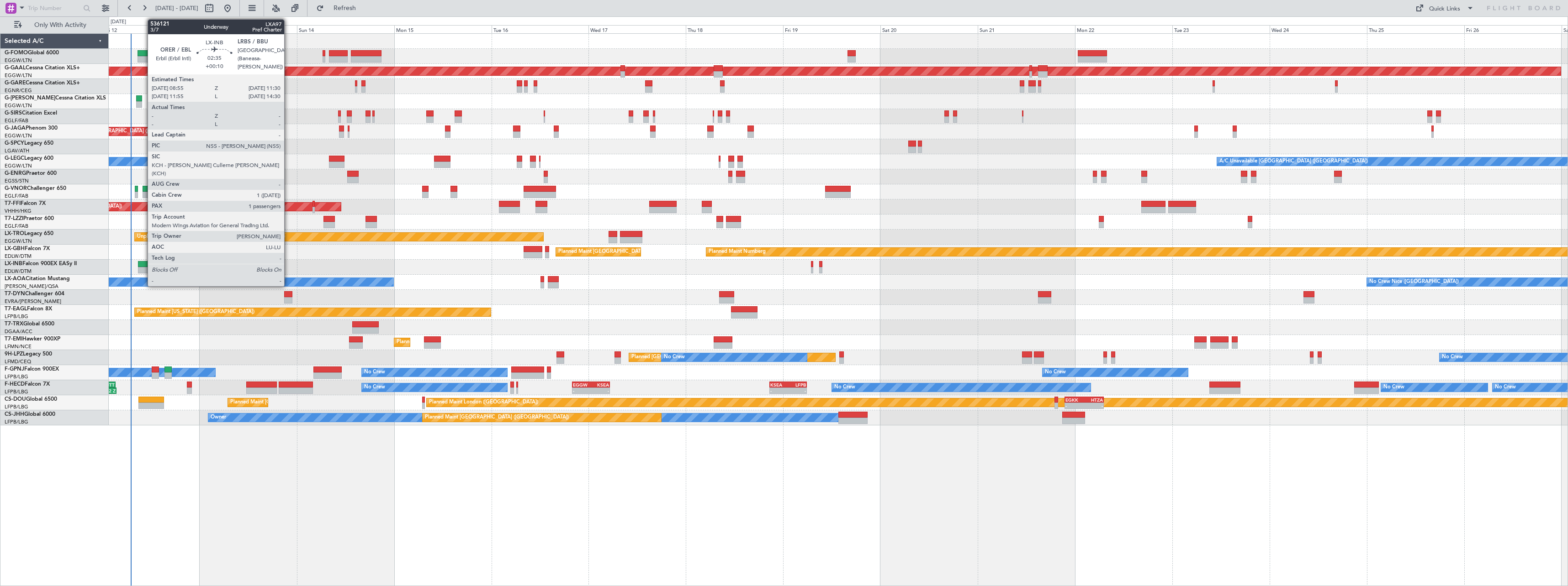
click at [143, 263] on div at bounding box center [143, 264] width 11 height 6
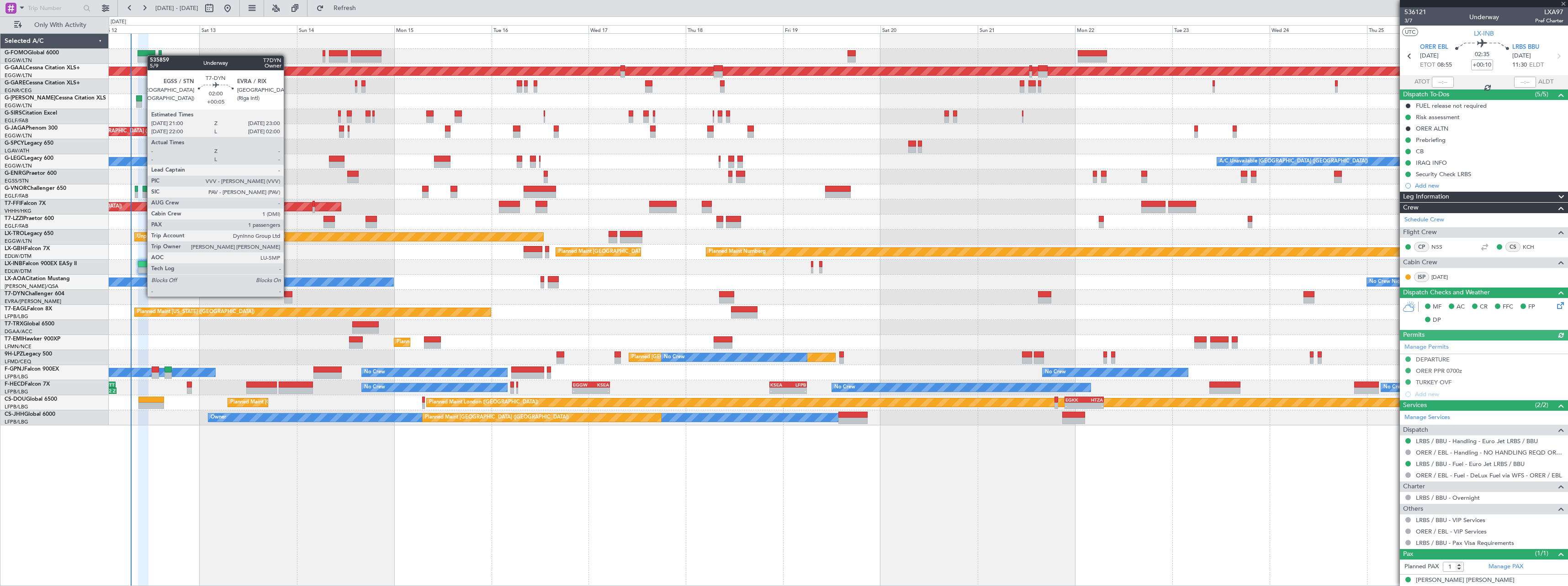
click at [288, 296] on div at bounding box center [288, 295] width 8 height 6
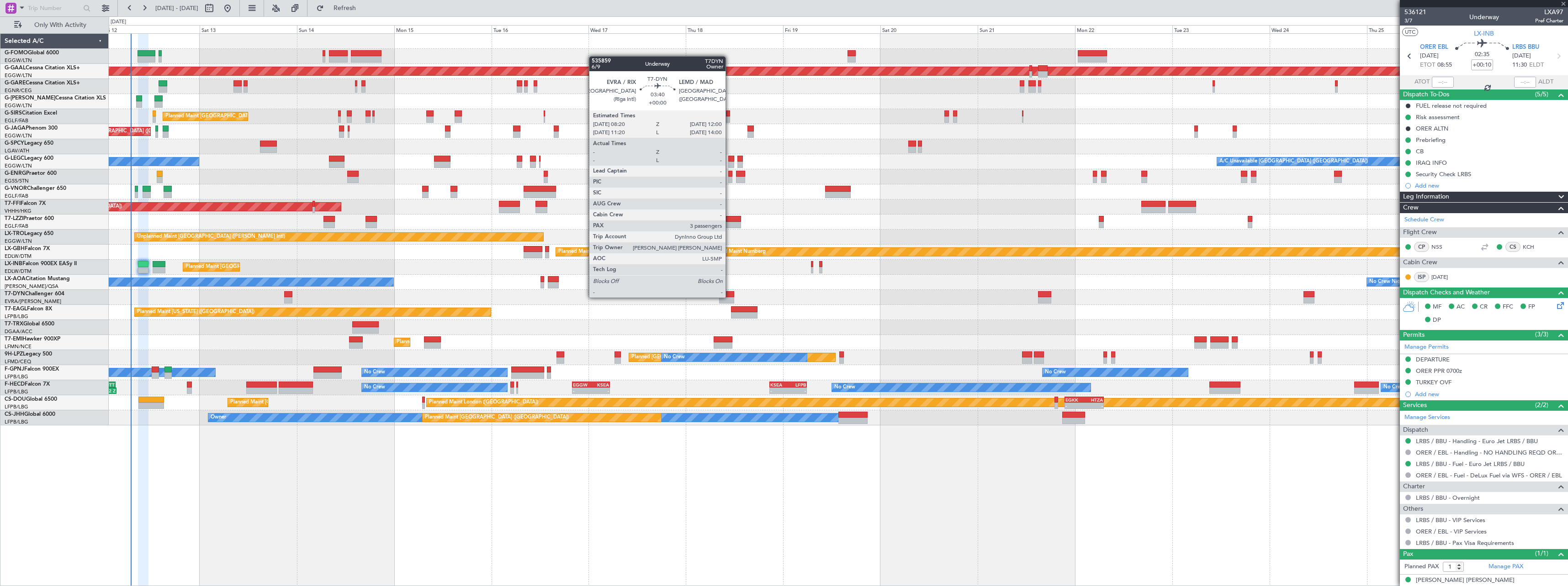
type input "+00:05"
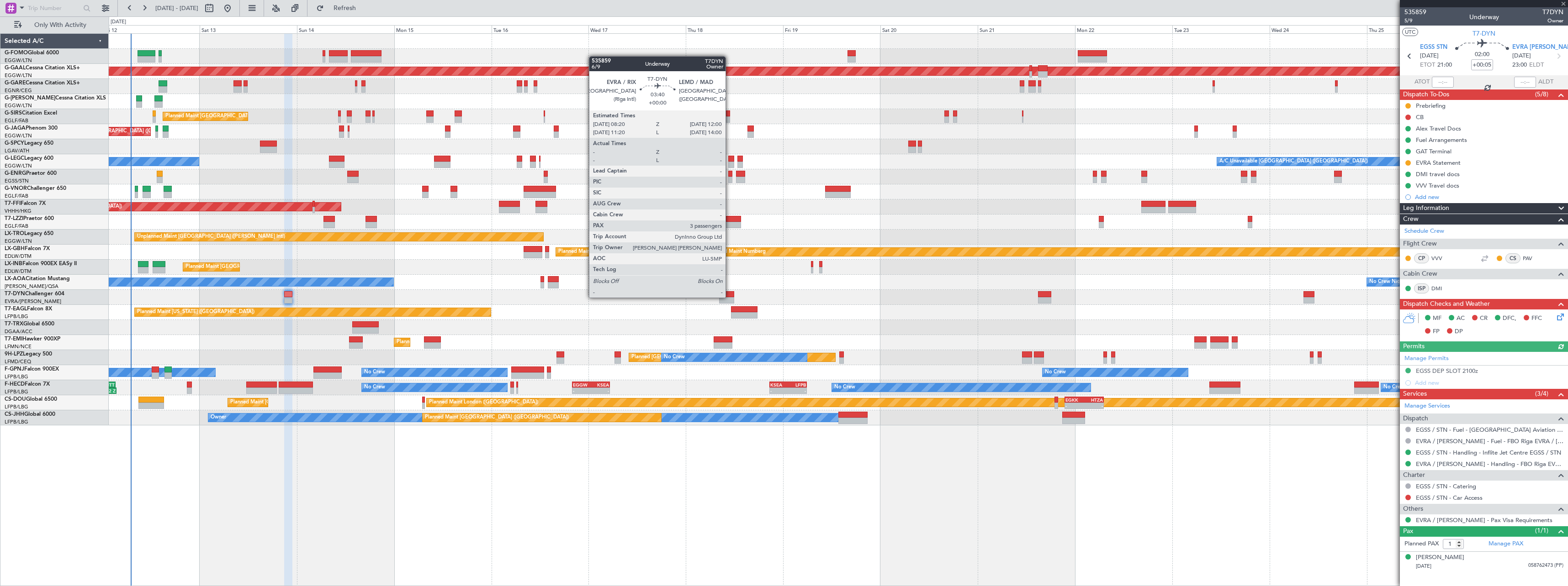
click at [729, 296] on div at bounding box center [726, 295] width 15 height 6
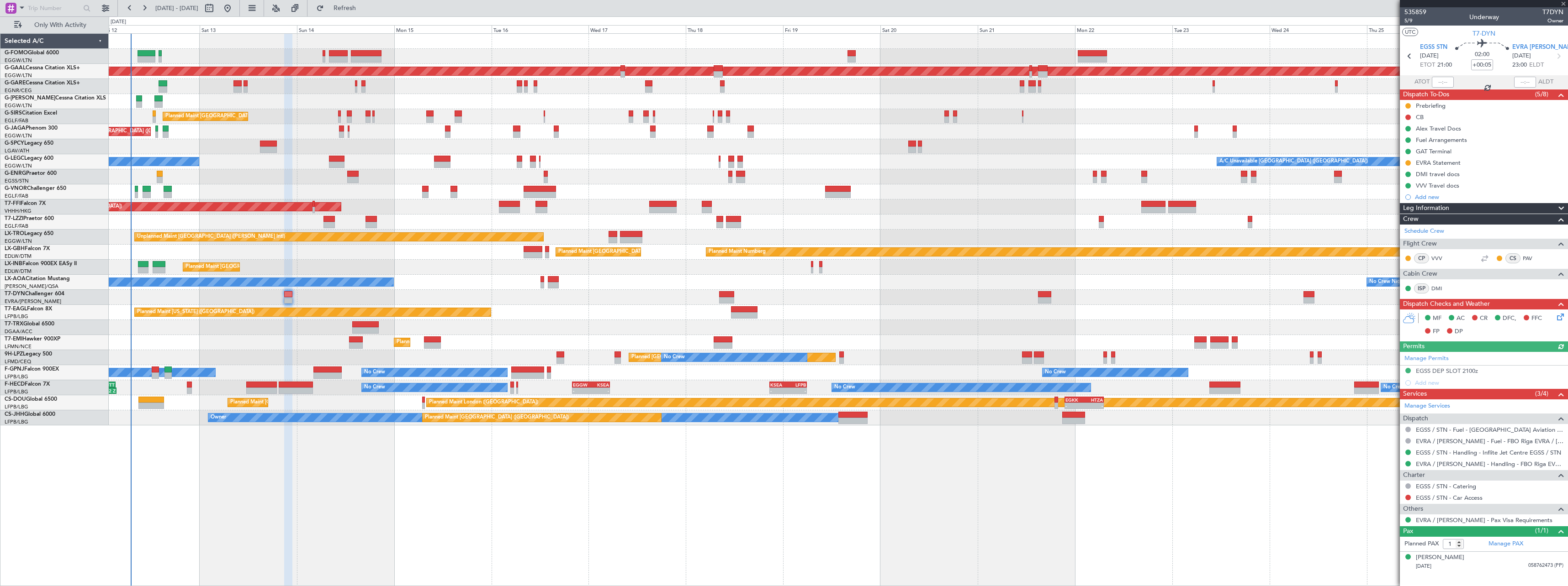
type input "3"
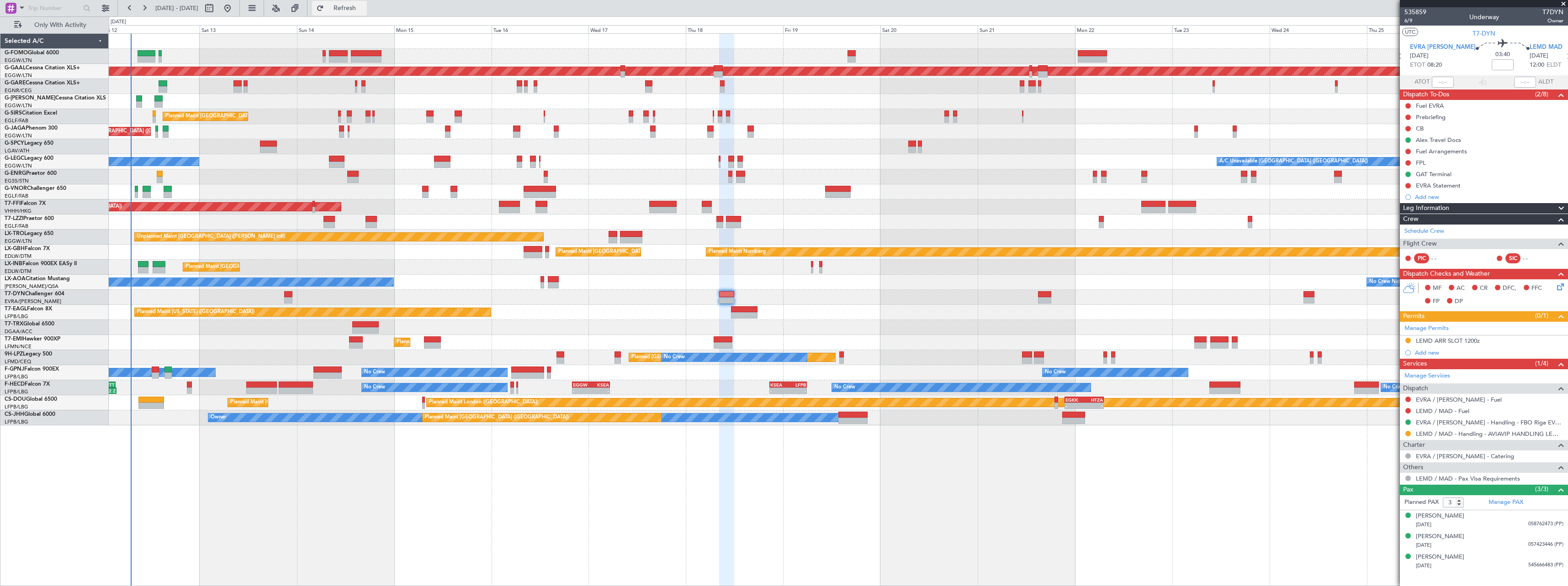
click at [364, 8] on span "Refresh" at bounding box center [344, 8] width 38 height 6
type input "+00:20"
type input "0"
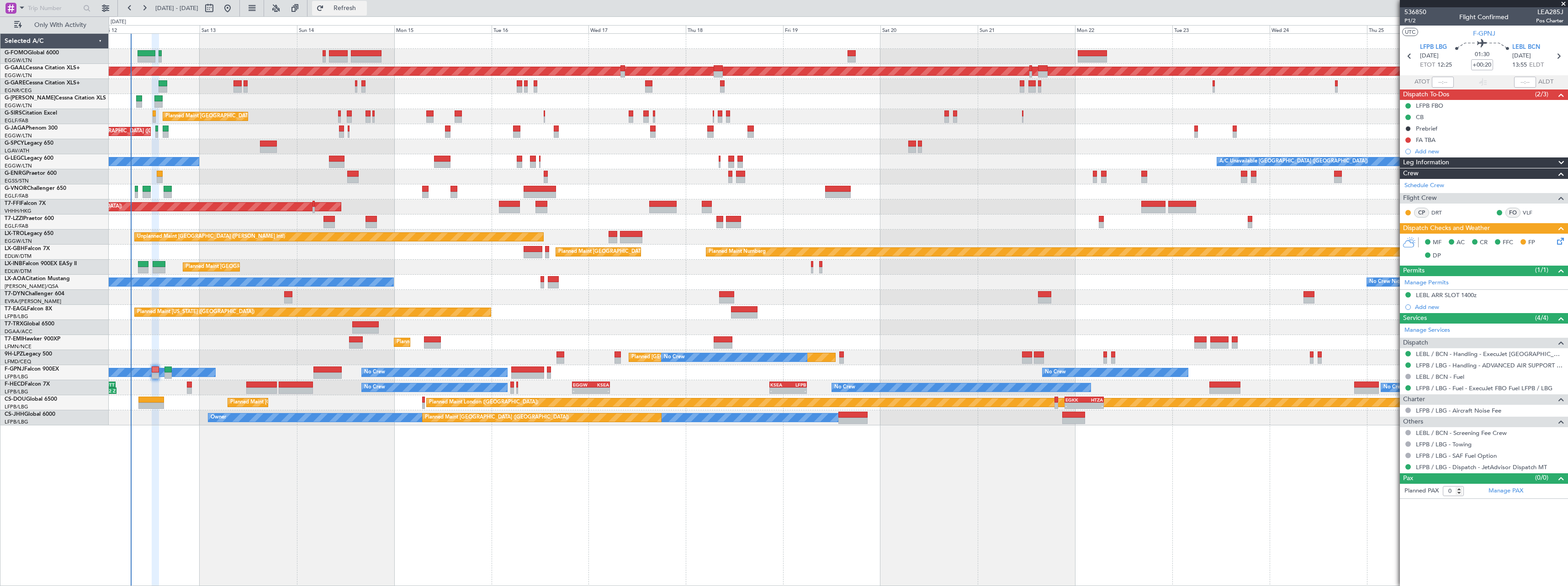
click at [364, 8] on span "Refresh" at bounding box center [344, 8] width 38 height 6
click at [361, 5] on span "Refresh" at bounding box center [344, 8] width 38 height 6
click at [364, 6] on span "Refresh" at bounding box center [344, 8] width 38 height 6
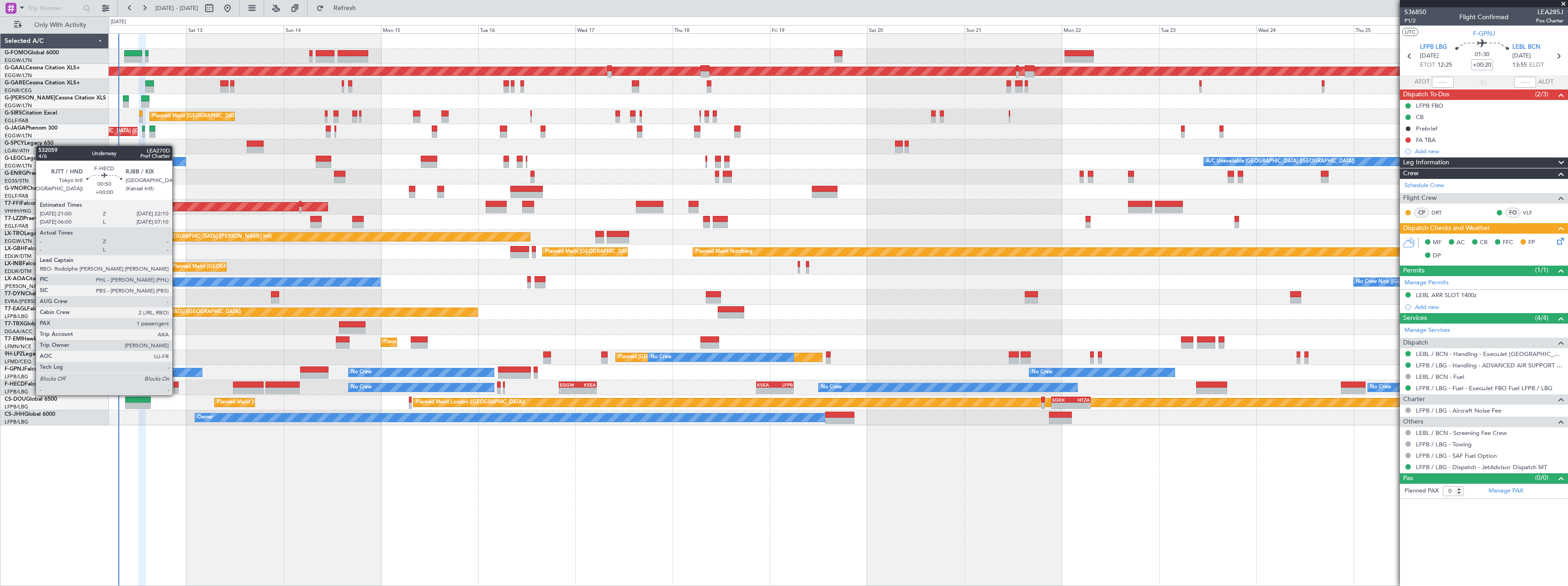
click at [176, 386] on div at bounding box center [176, 385] width 5 height 6
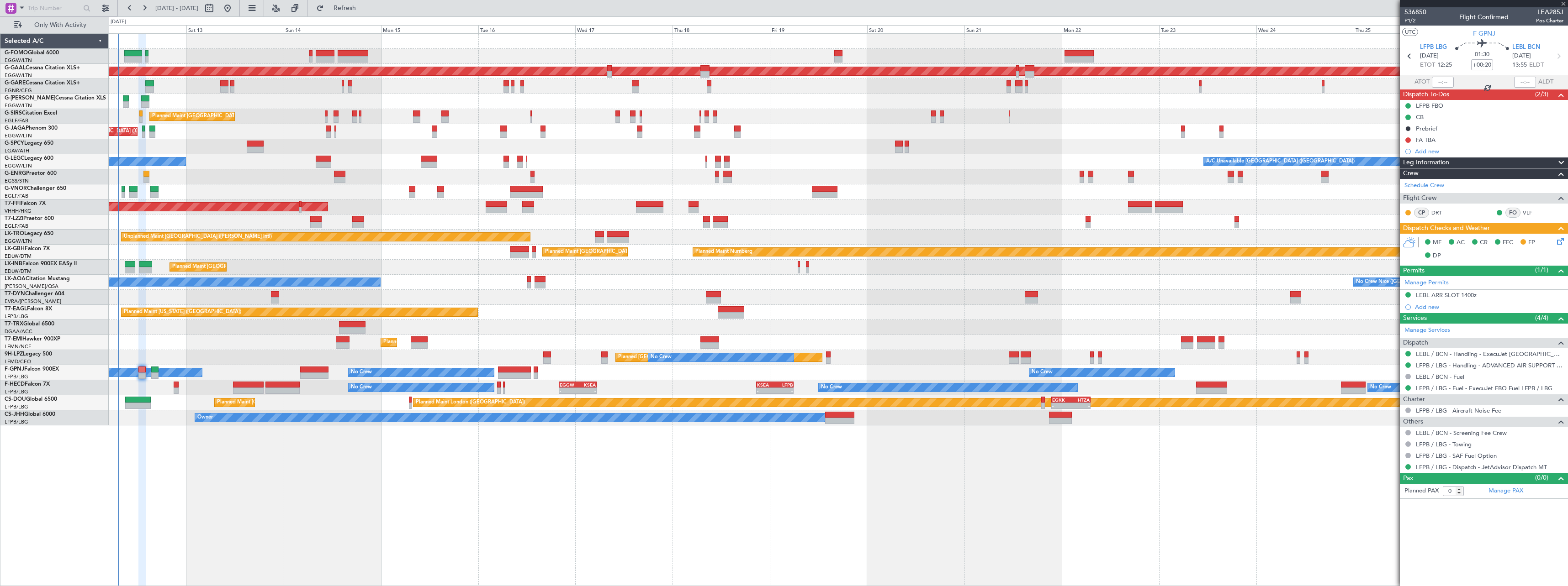
type input "1"
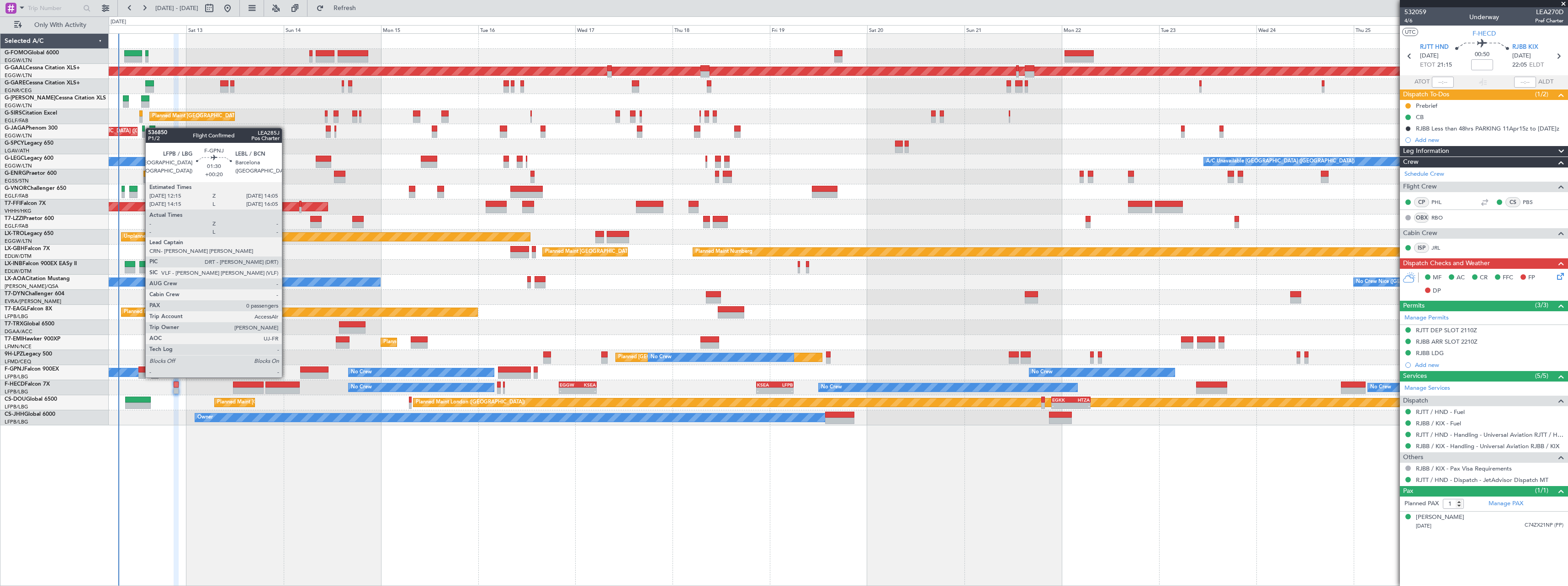
click at [140, 369] on div at bounding box center [142, 370] width 8 height 6
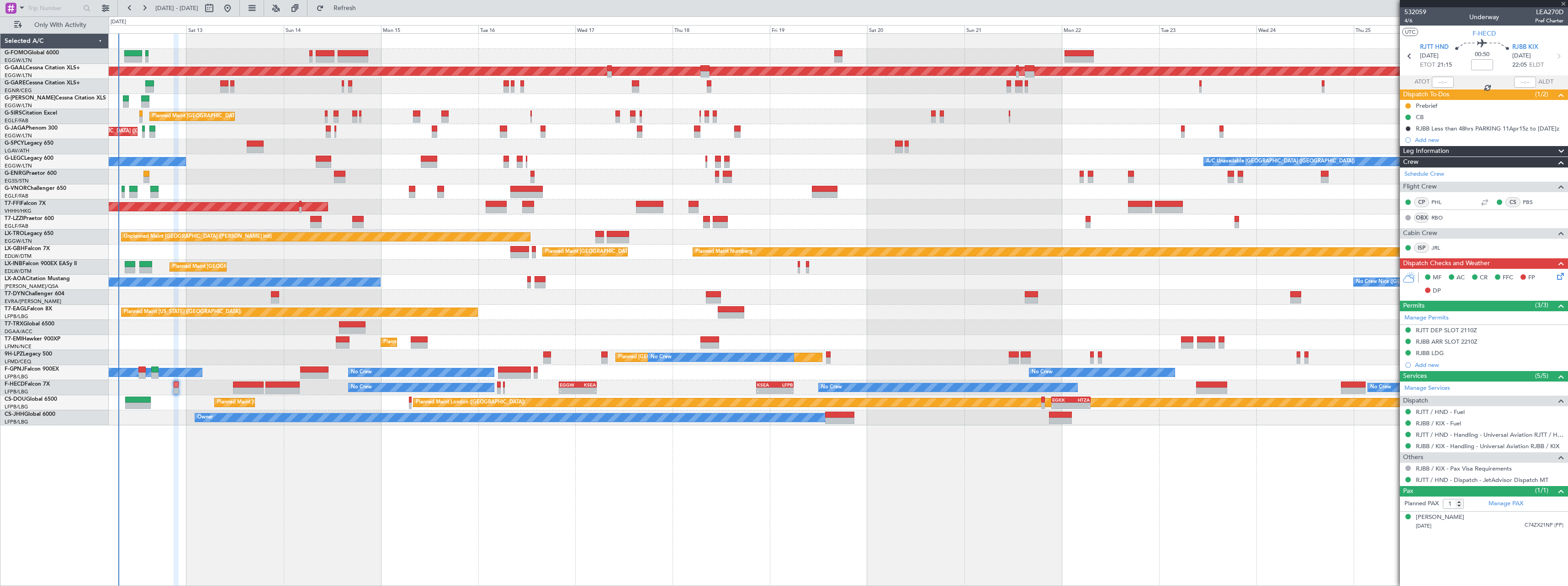
type input "+00:20"
type input "0"
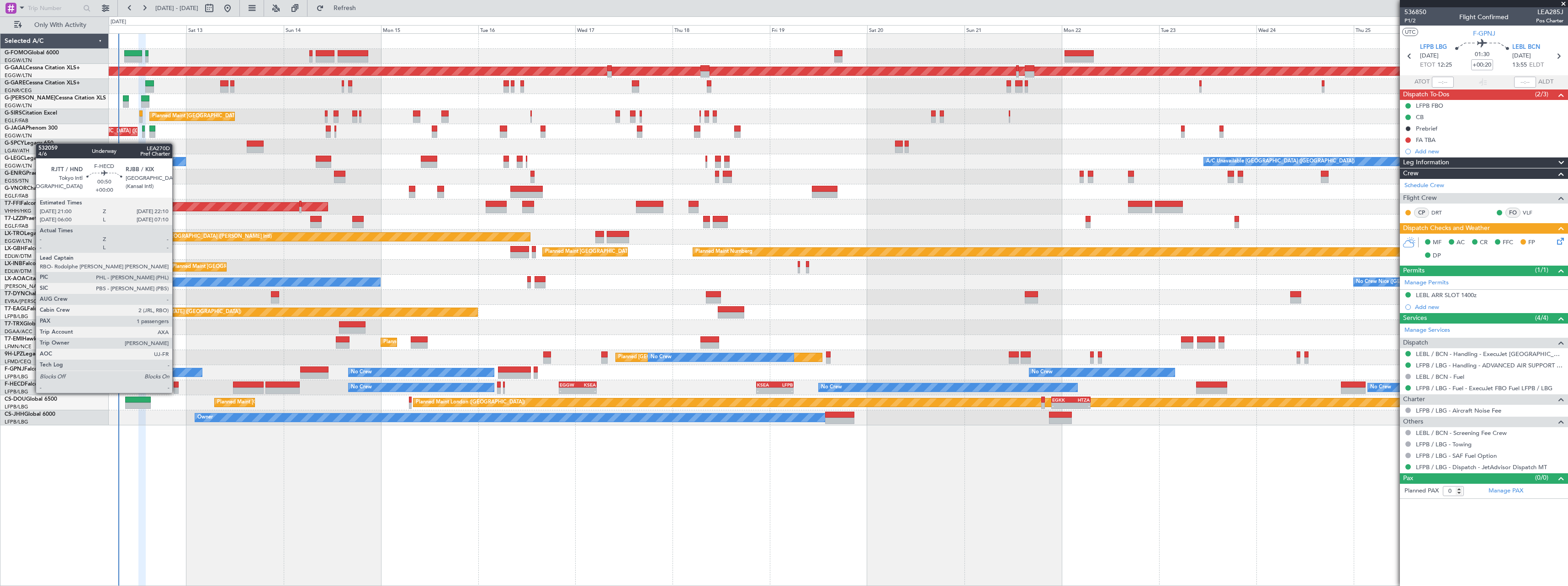
click at [176, 384] on div at bounding box center [176, 385] width 5 height 6
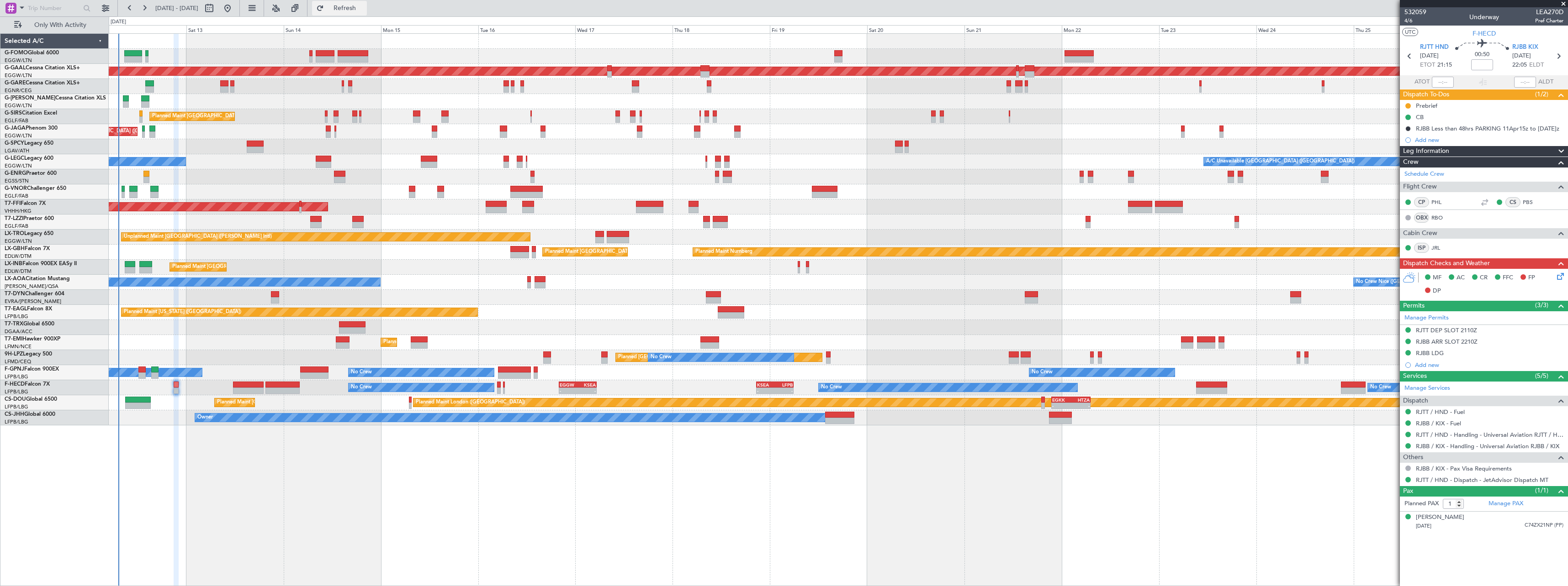
click at [364, 5] on span "Refresh" at bounding box center [344, 8] width 38 height 6
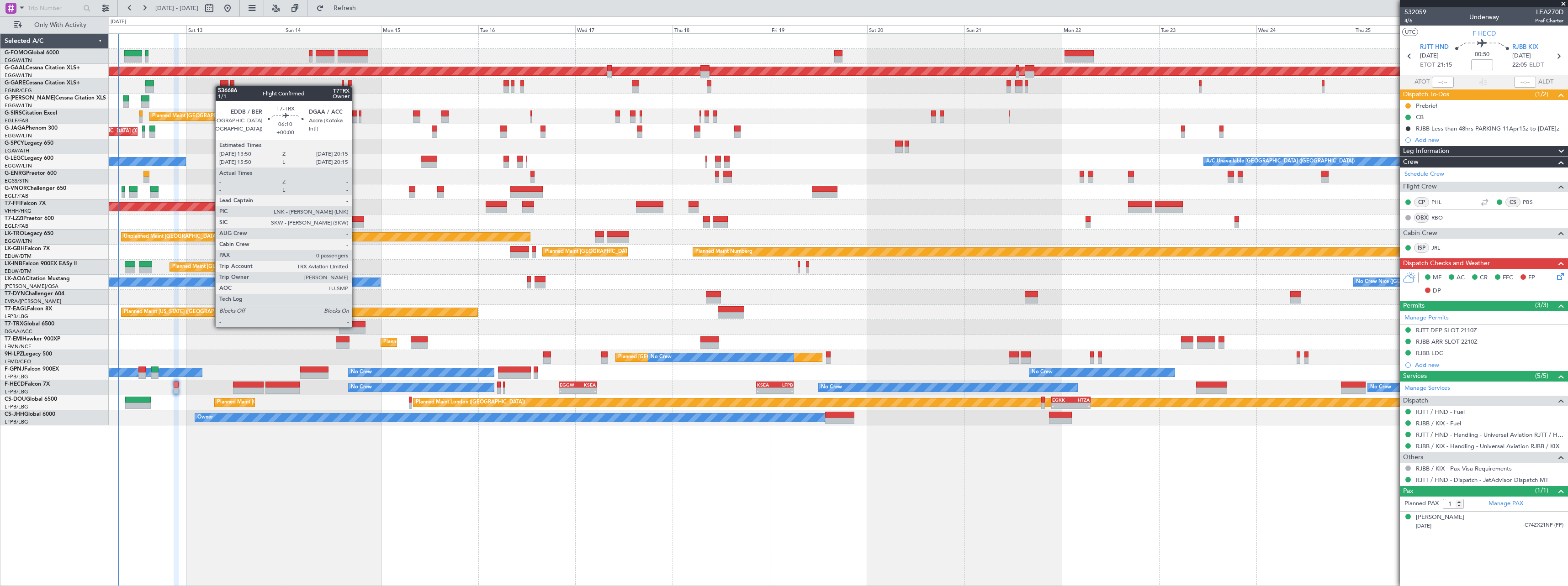
click at [356, 327] on div at bounding box center [352, 325] width 26 height 6
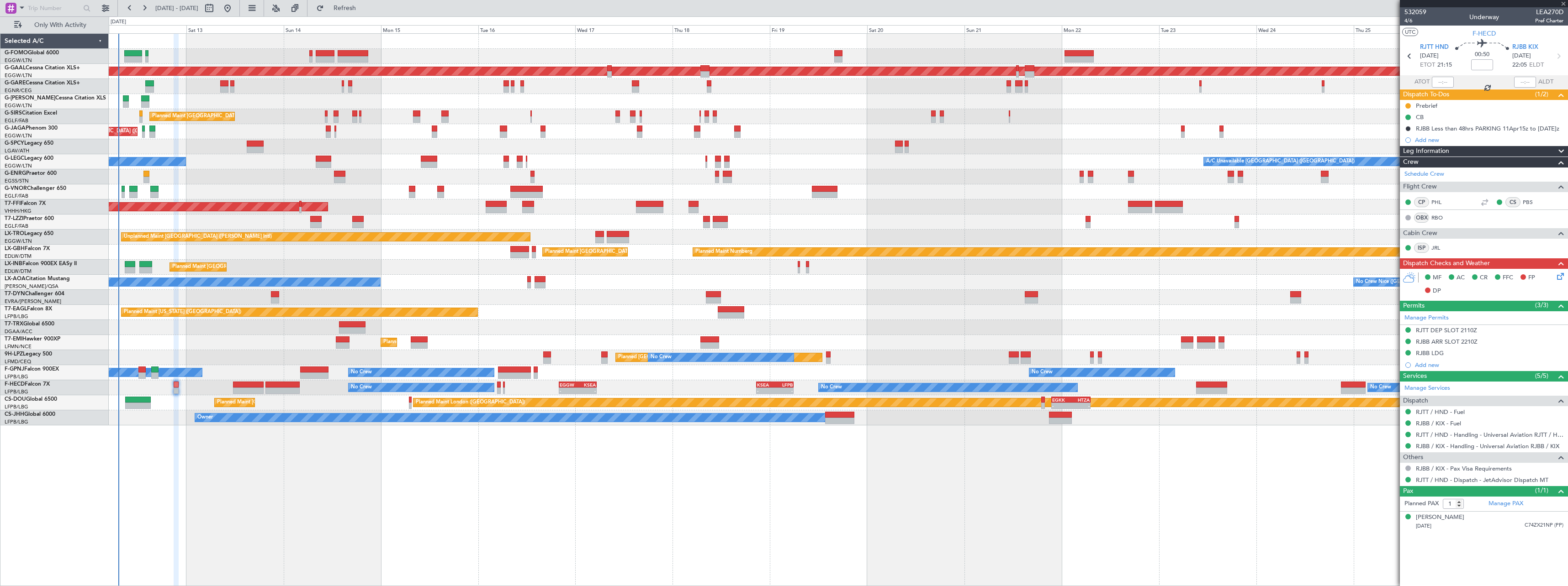
type input "0"
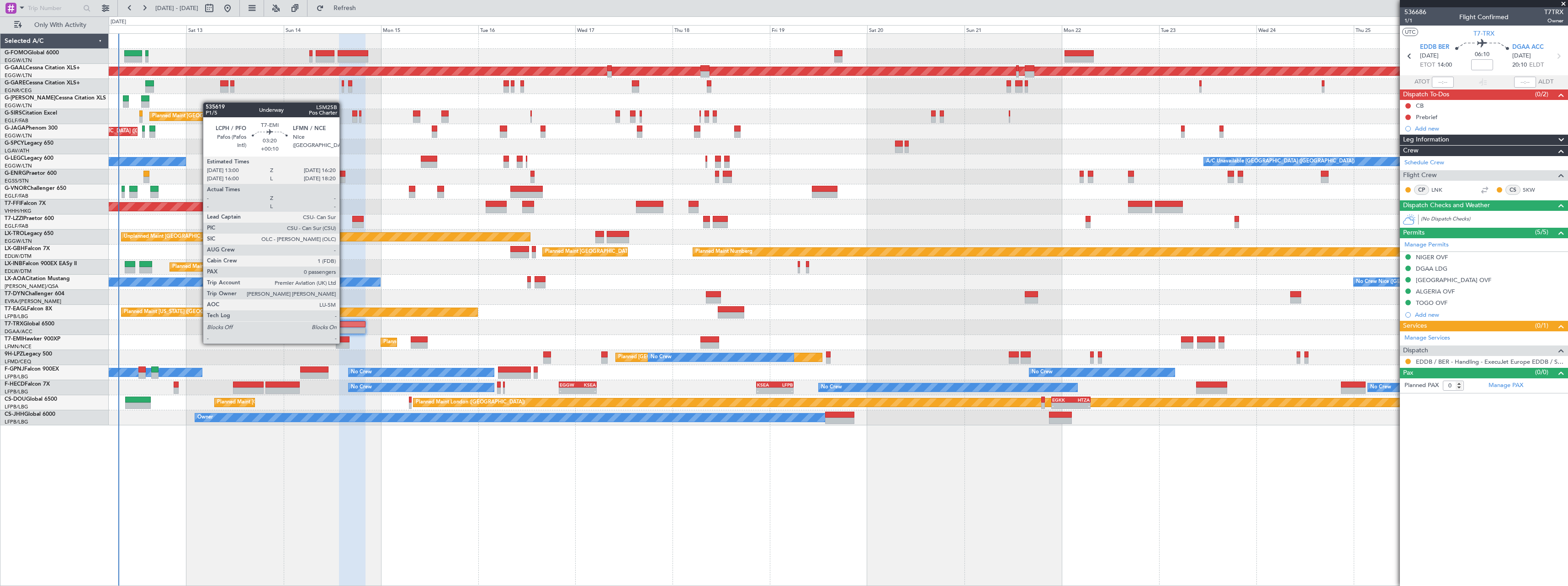
click at [344, 343] on div at bounding box center [342, 345] width 14 height 6
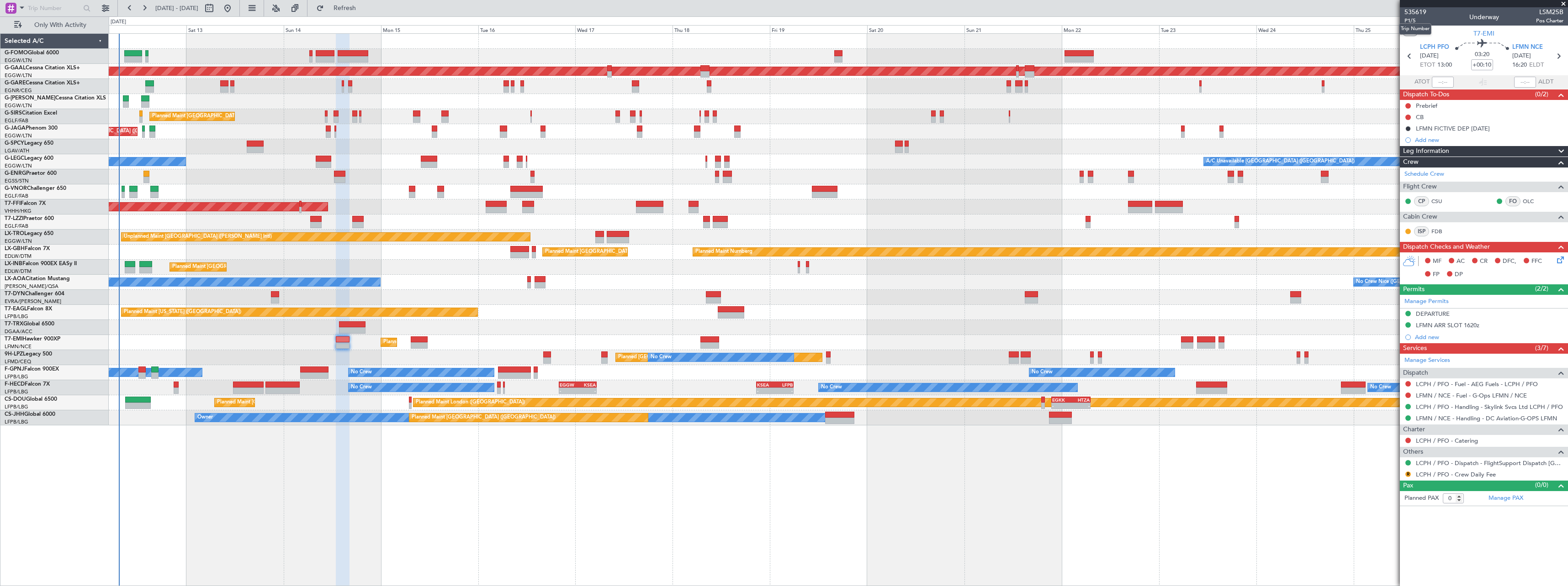
click at [1407, 22] on mat-tooltip-component "Trip Number" at bounding box center [1415, 29] width 45 height 24
click at [1412, 21] on span "P1/5" at bounding box center [1415, 21] width 22 height 8
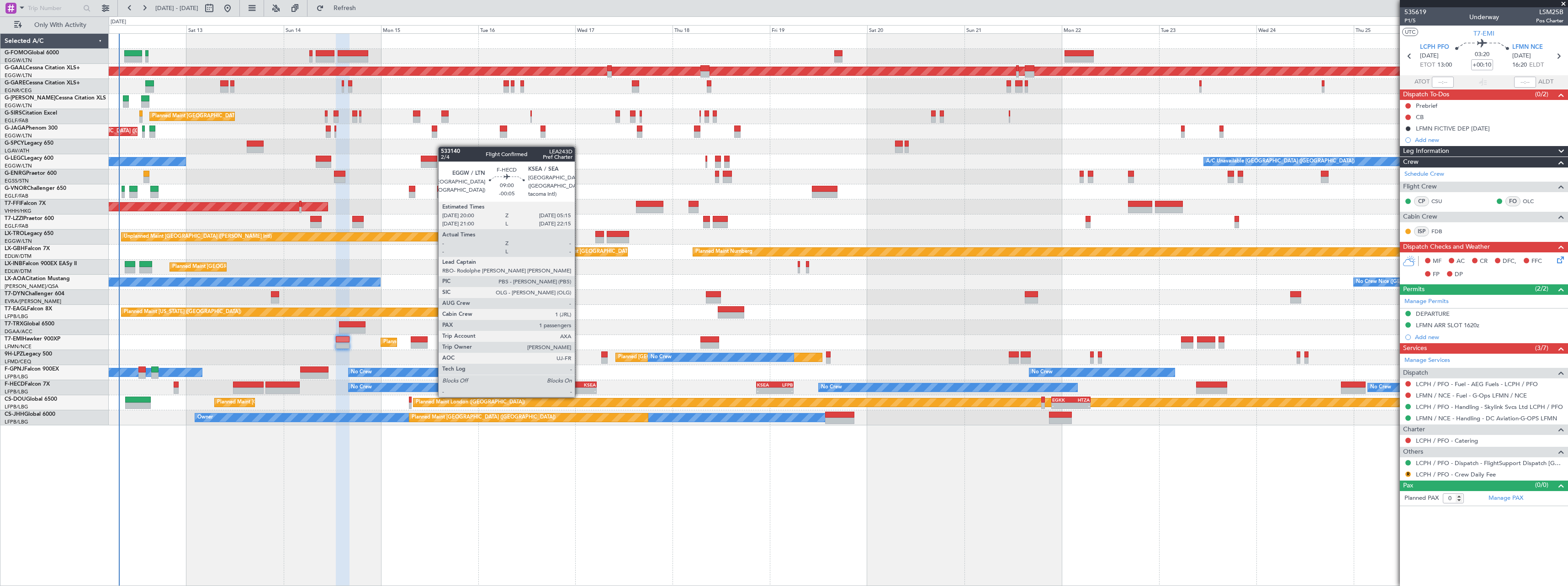
click at [579, 387] on div "EGGW 20:00 Z KSEA 05:15 Z" at bounding box center [578, 385] width 38 height 6
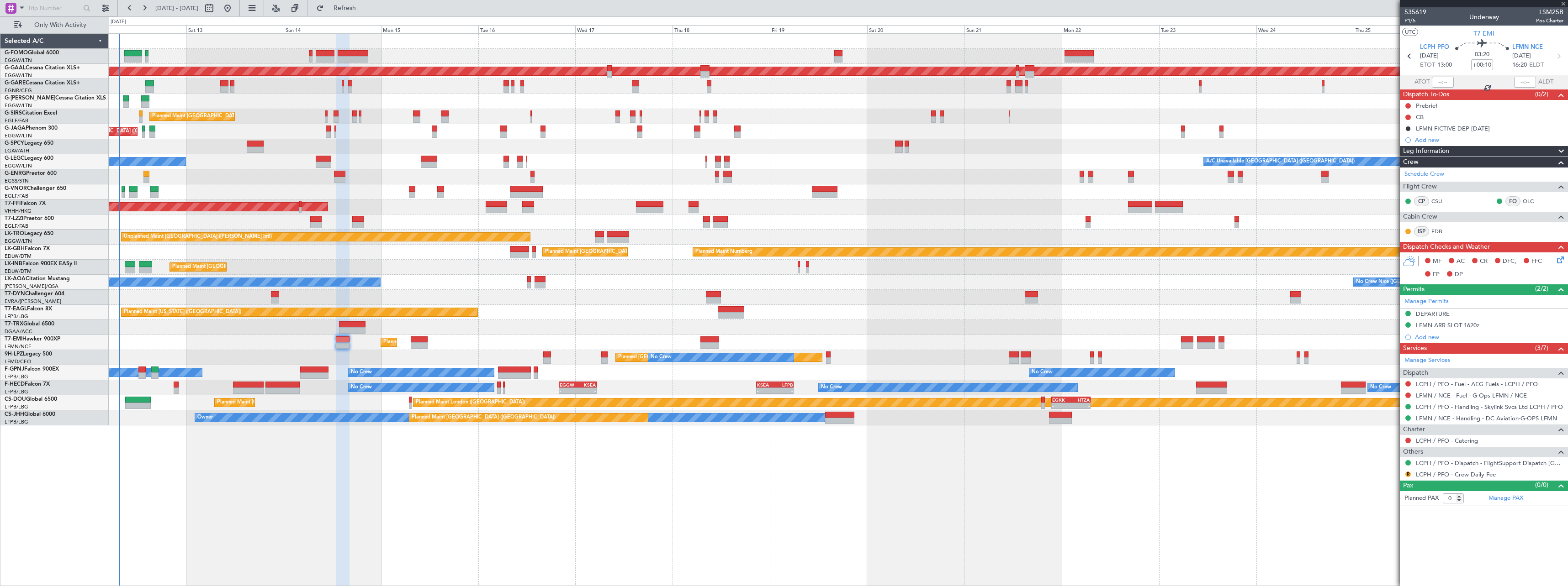
type input "-00:05"
type input "1"
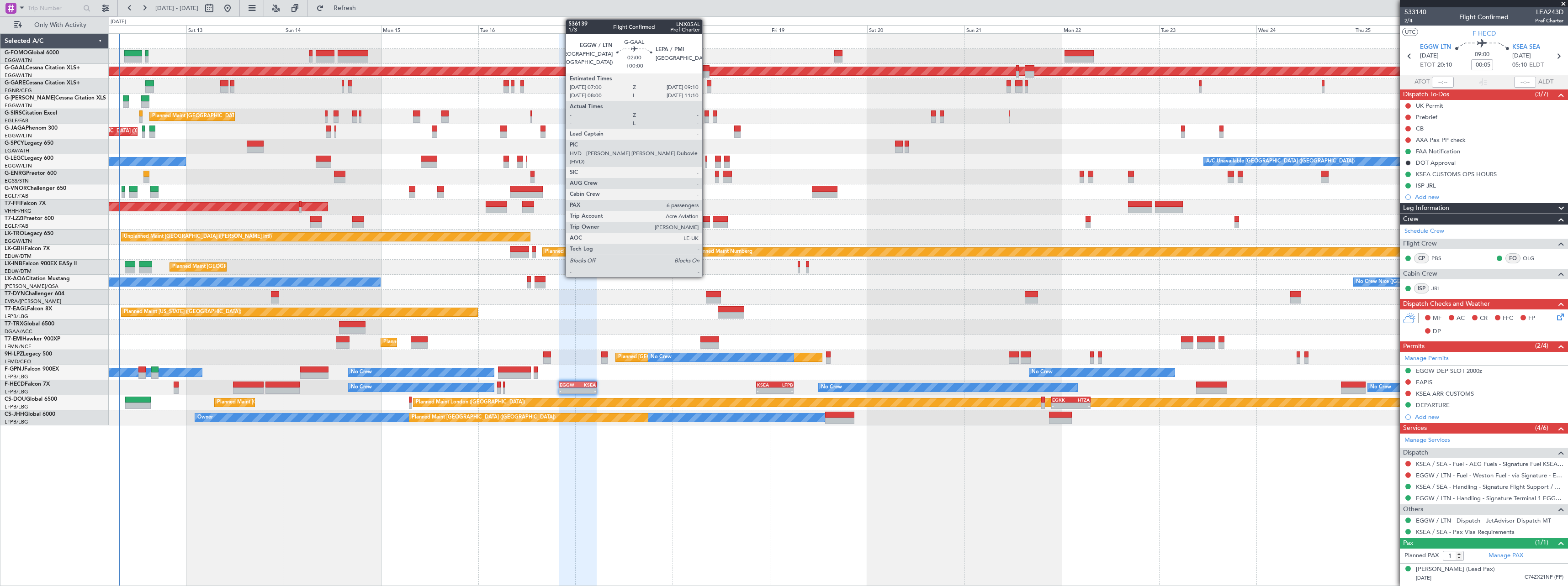
click at [706, 67] on div at bounding box center [705, 68] width 9 height 6
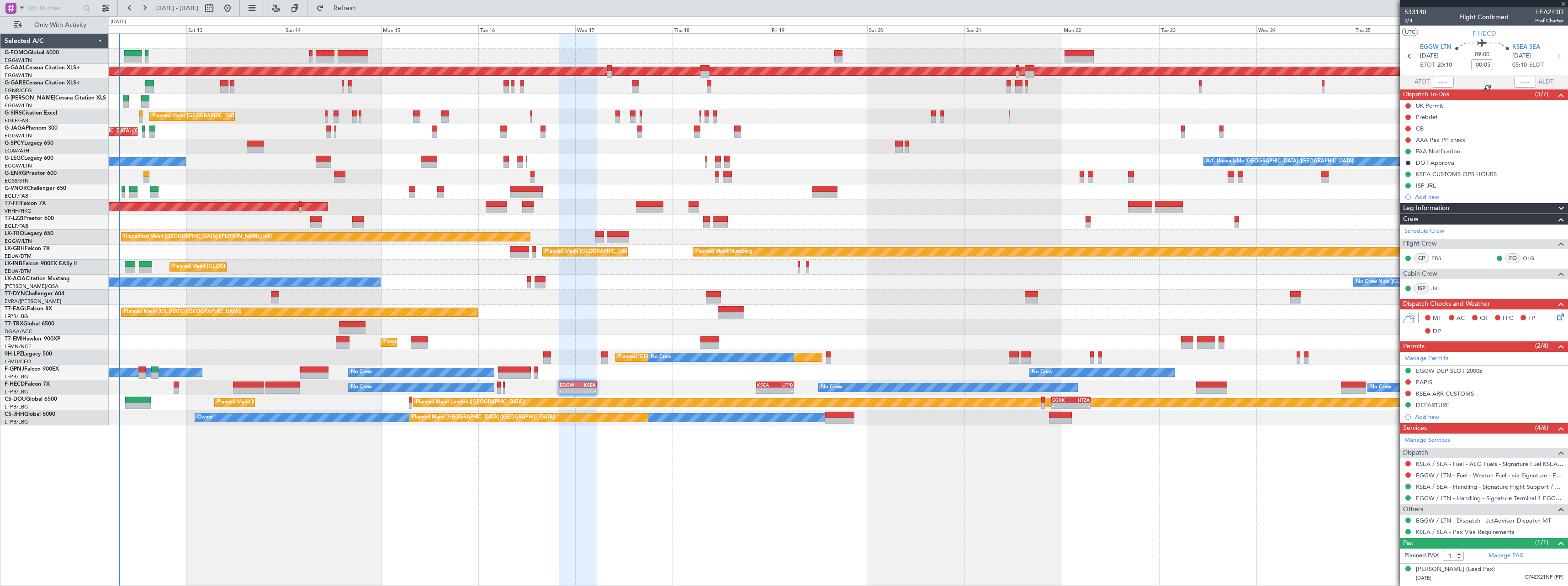
type input "6"
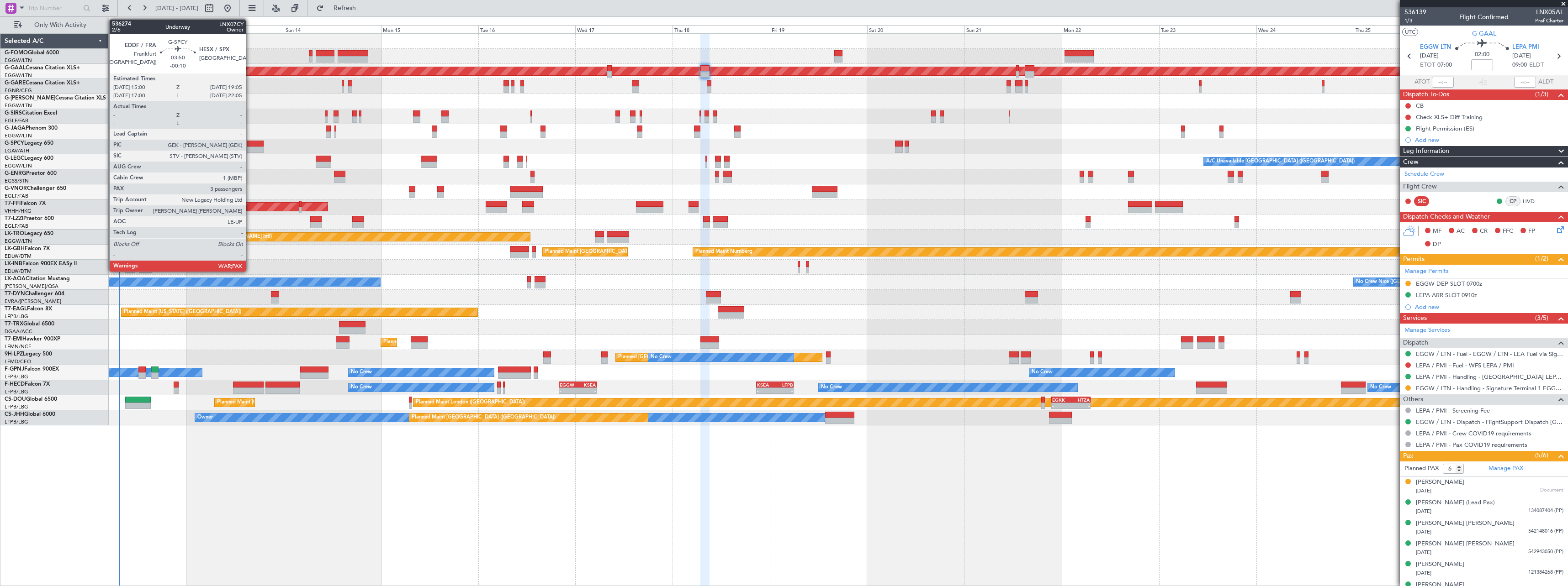
click at [250, 144] on div at bounding box center [255, 144] width 17 height 6
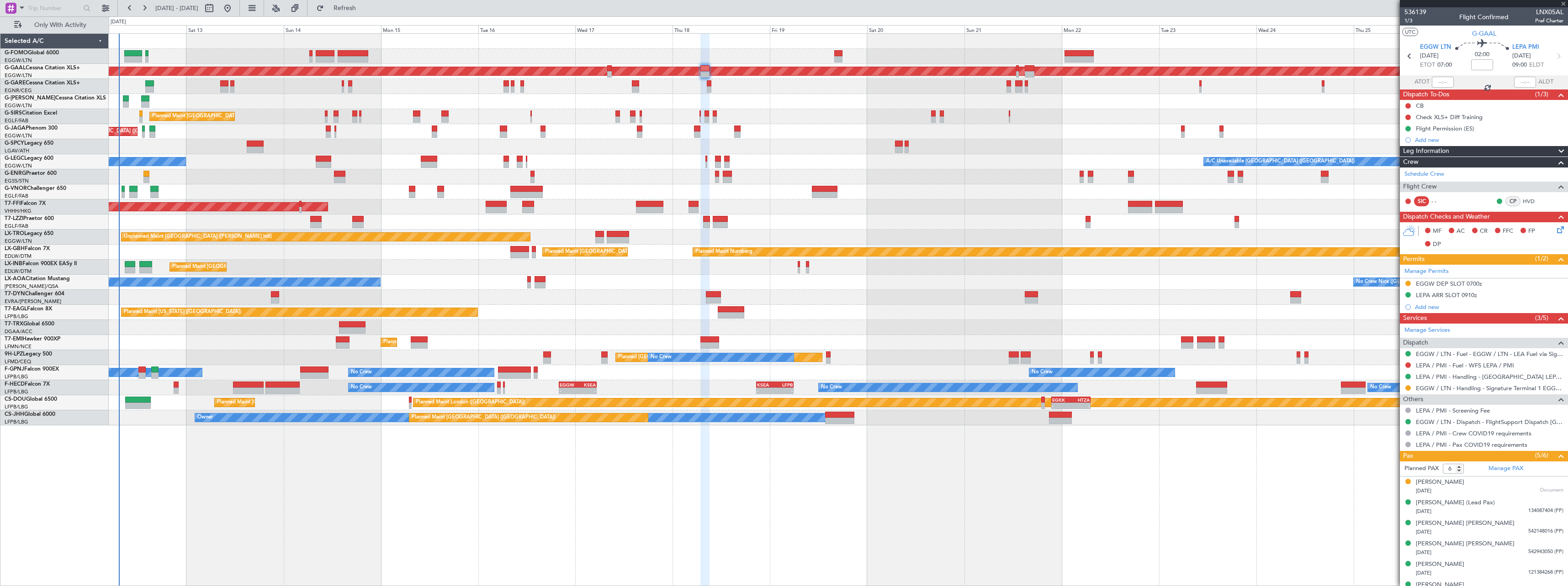
type input "-00:10"
type input "3"
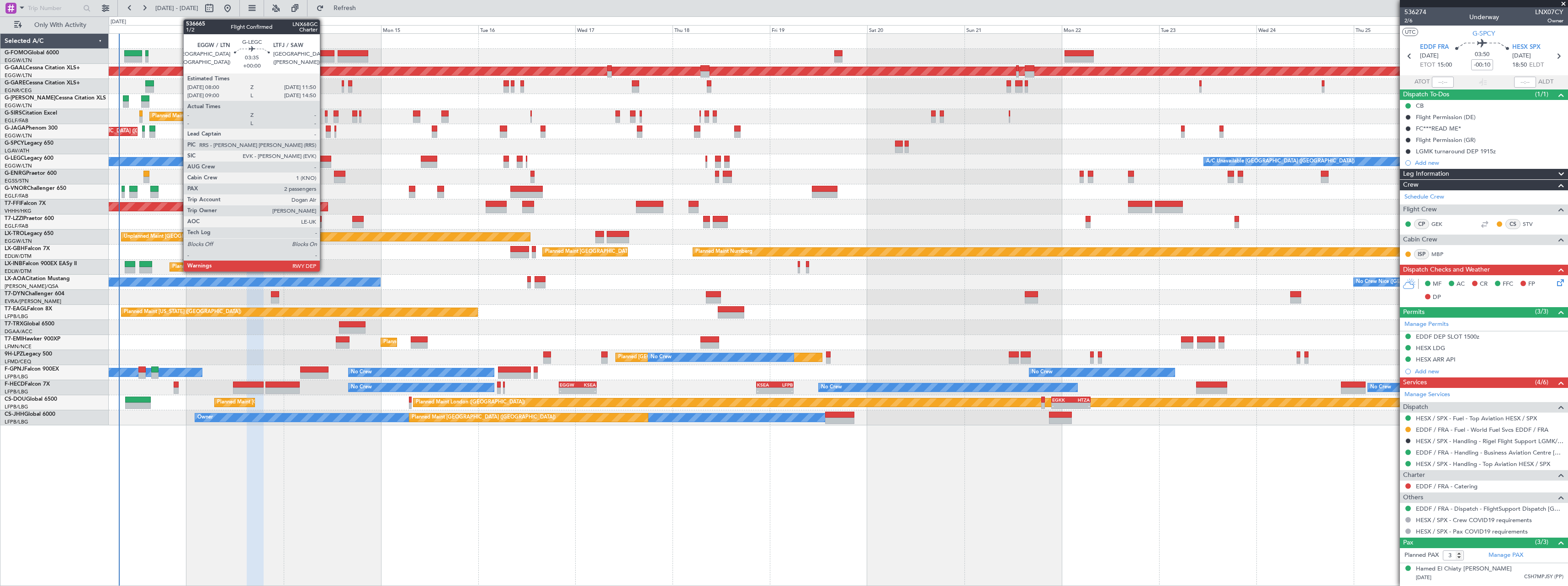
click at [324, 157] on div at bounding box center [323, 159] width 16 height 6
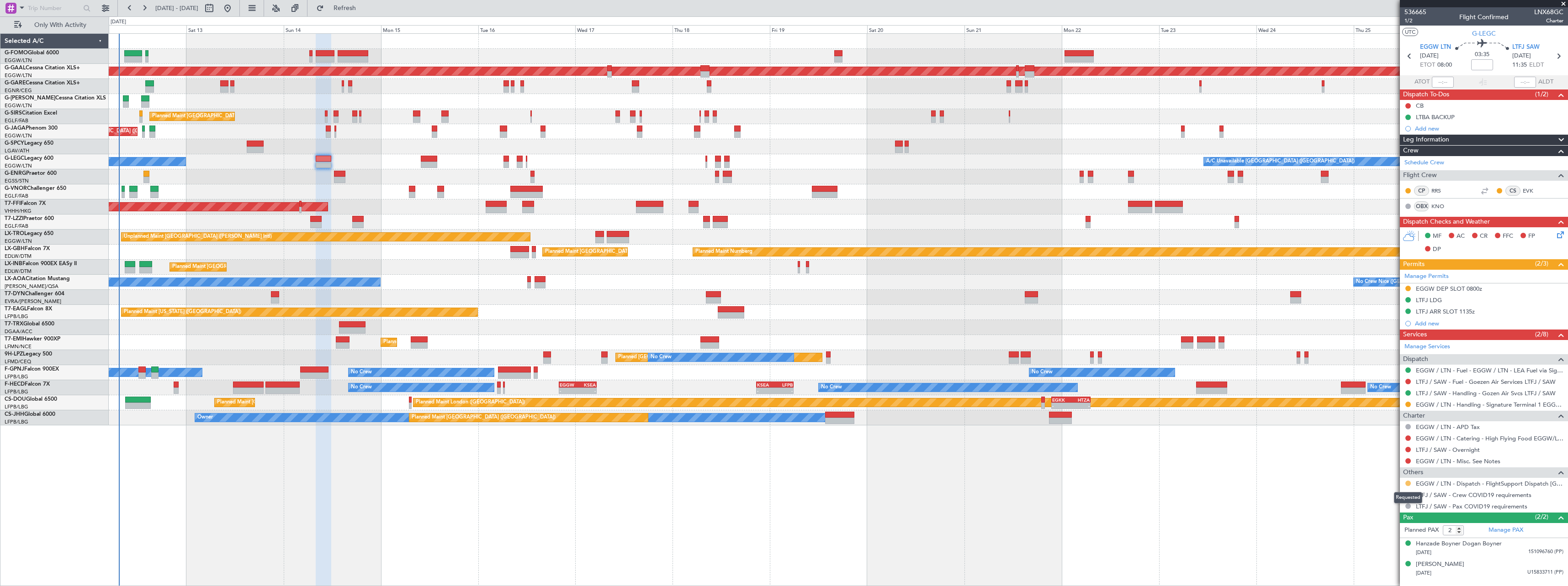
click at [1407, 481] on button at bounding box center [1407, 483] width 6 height 6
click at [1379, 469] on span "Confirmed" at bounding box center [1382, 469] width 28 height 9
click at [1409, 448] on button at bounding box center [1407, 449] width 6 height 6
click at [1387, 554] on span "Confirmed" at bounding box center [1382, 558] width 28 height 9
click at [1407, 461] on button at bounding box center [1407, 461] width 6 height 6
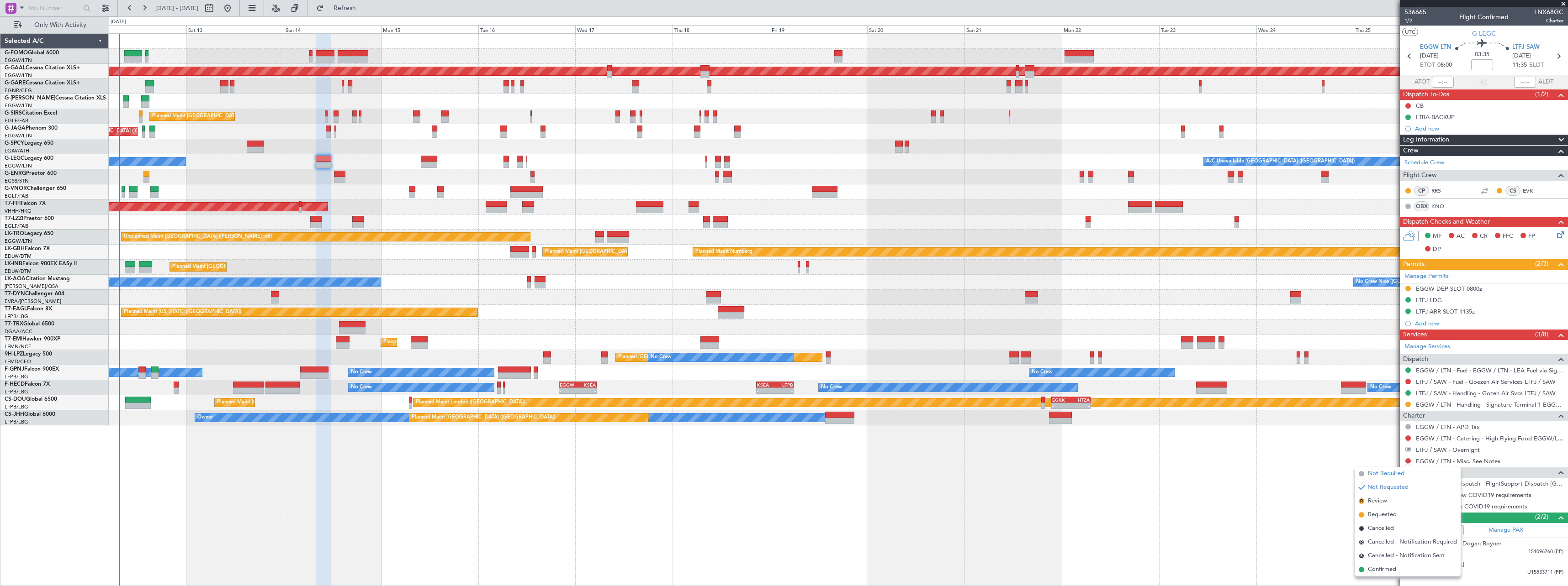
click at [1381, 471] on span "Not Required" at bounding box center [1386, 474] width 36 height 9
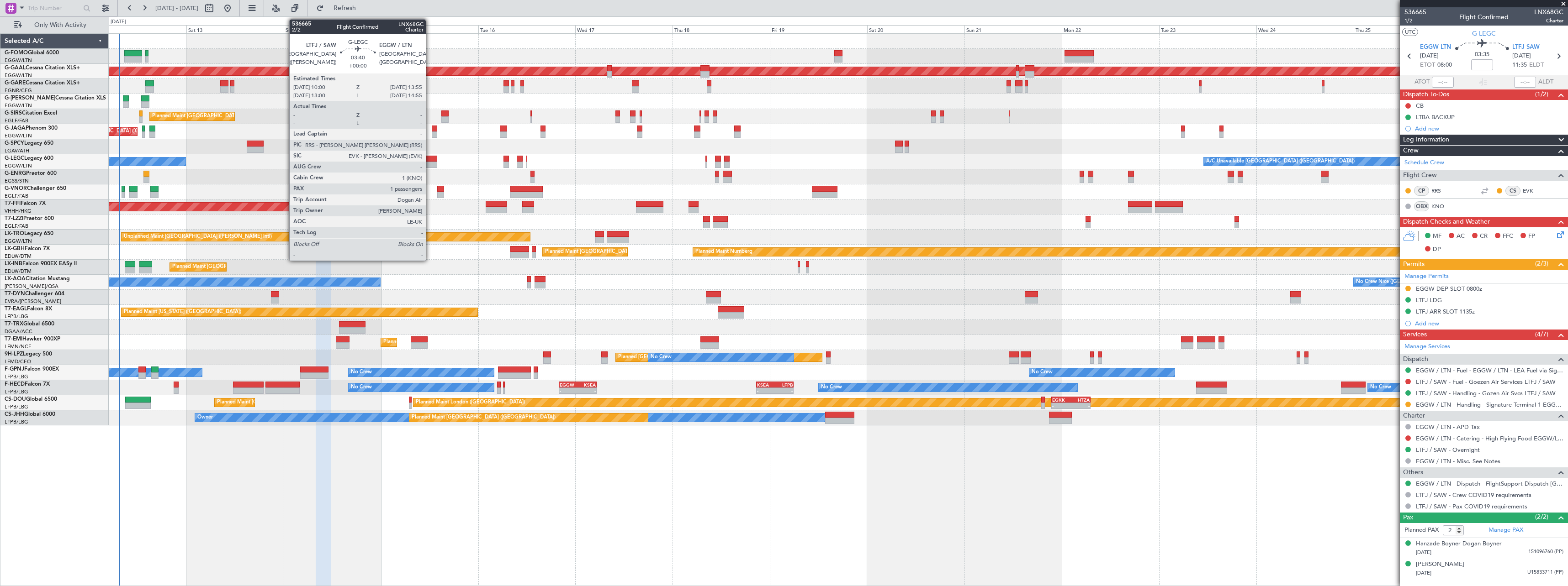
click at [430, 162] on div at bounding box center [428, 165] width 16 height 6
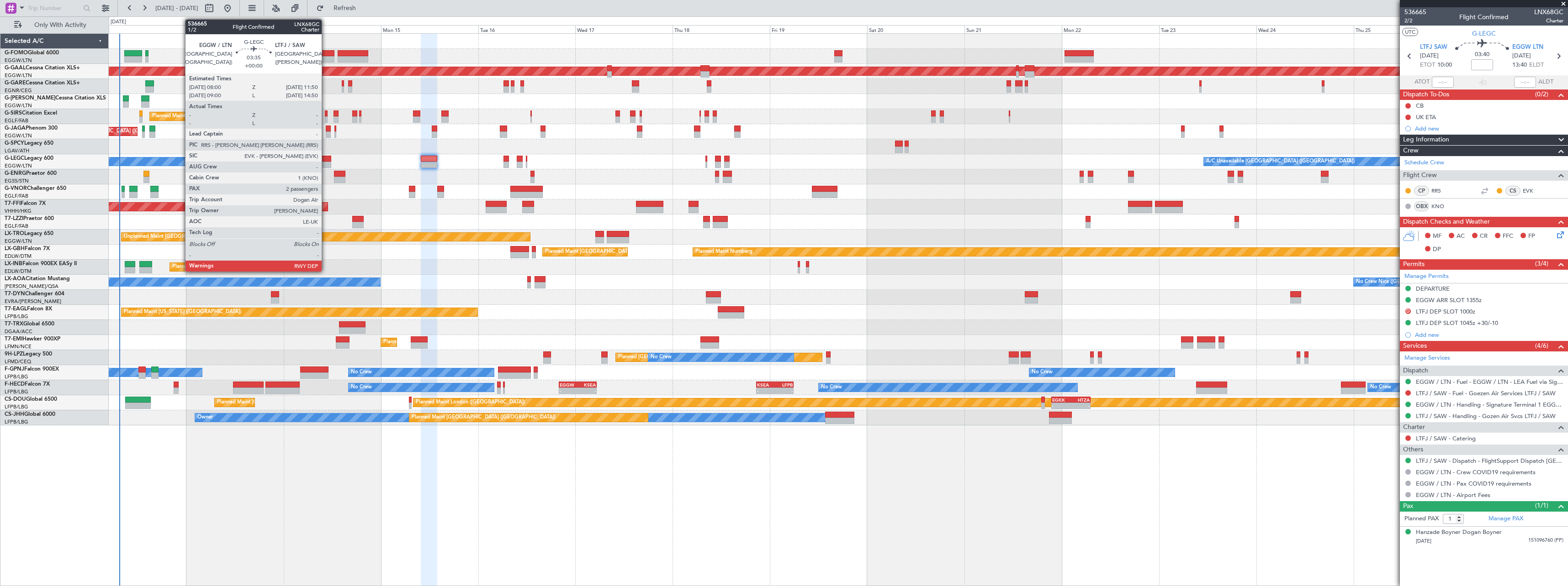
click at [326, 164] on div at bounding box center [323, 165] width 16 height 6
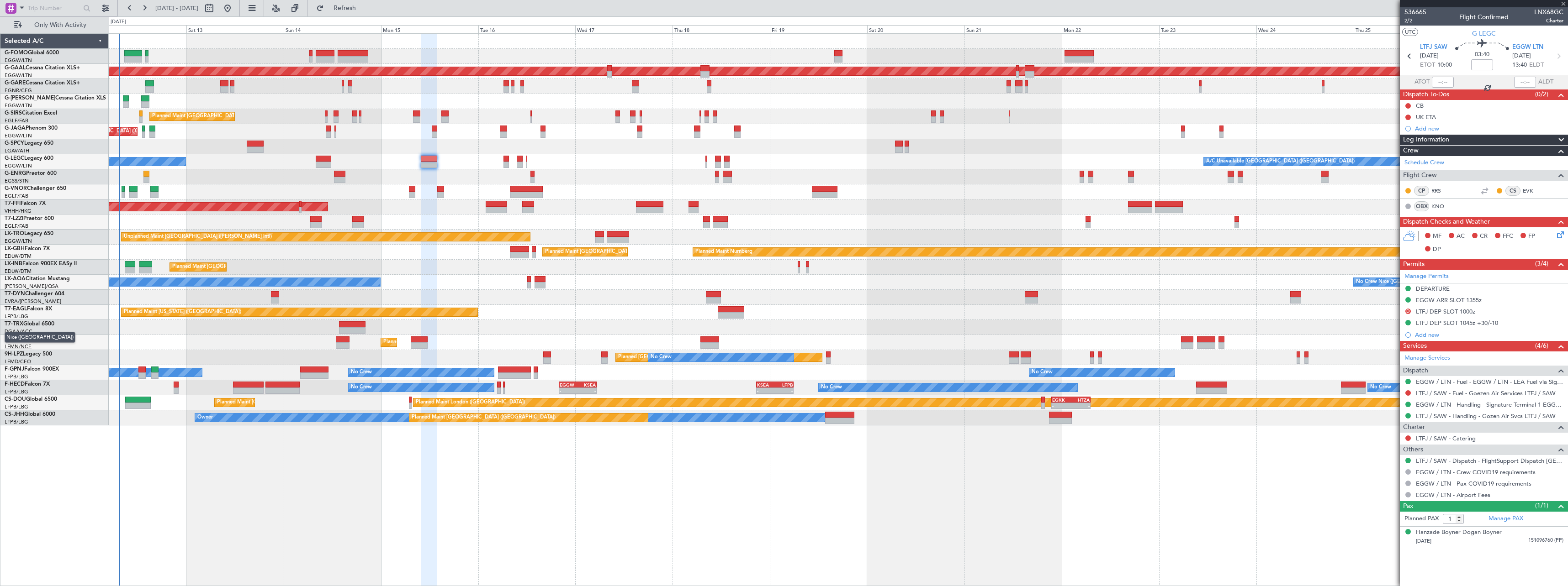
type input "2"
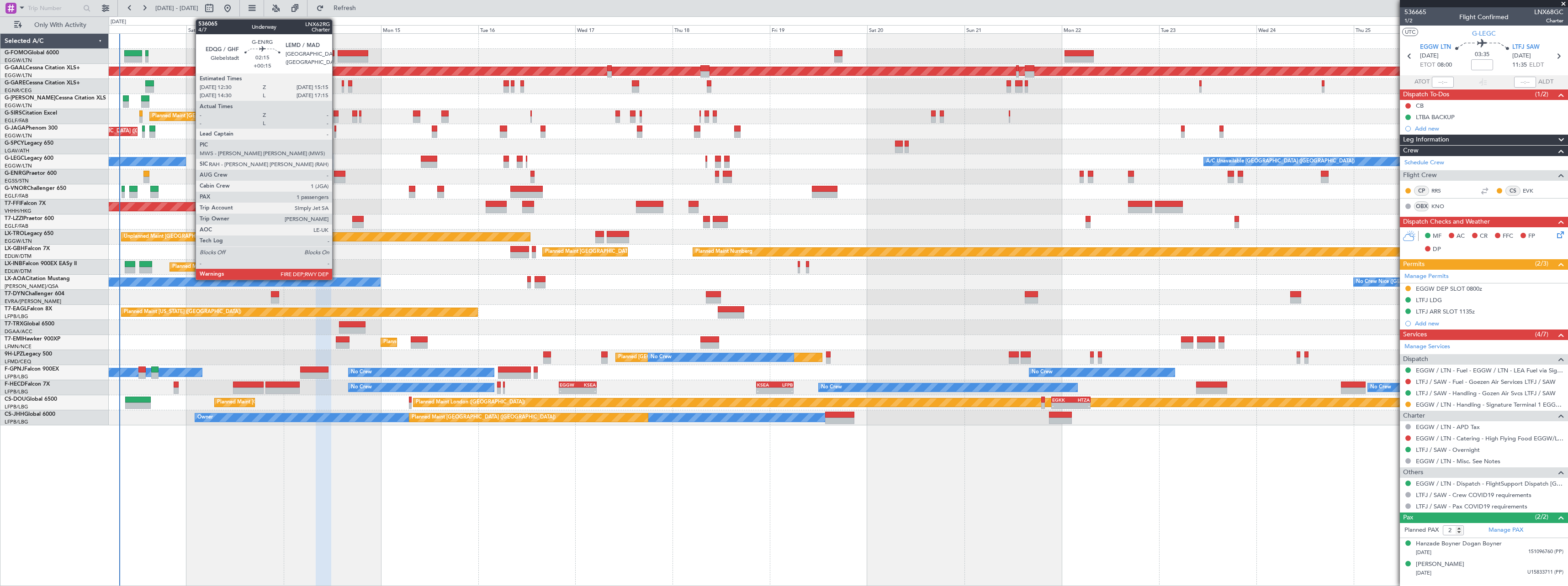
click at [336, 175] on div at bounding box center [339, 174] width 11 height 6
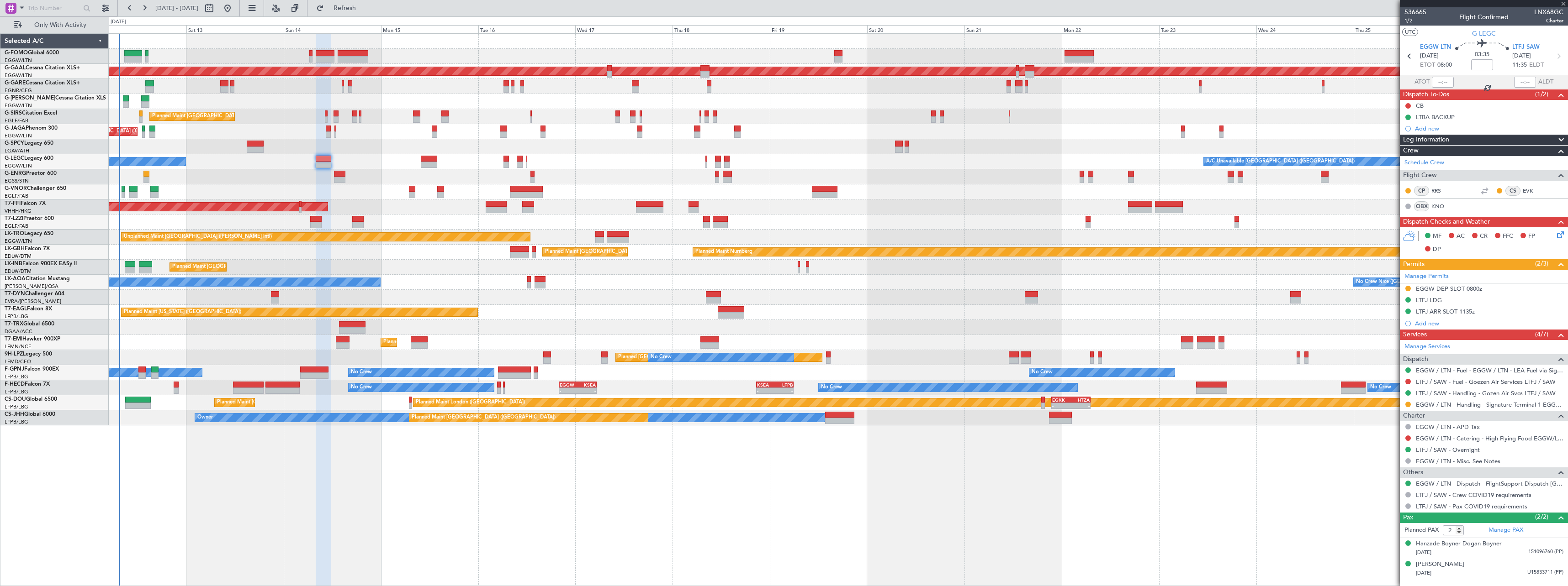
type input "+00:15"
type input "1"
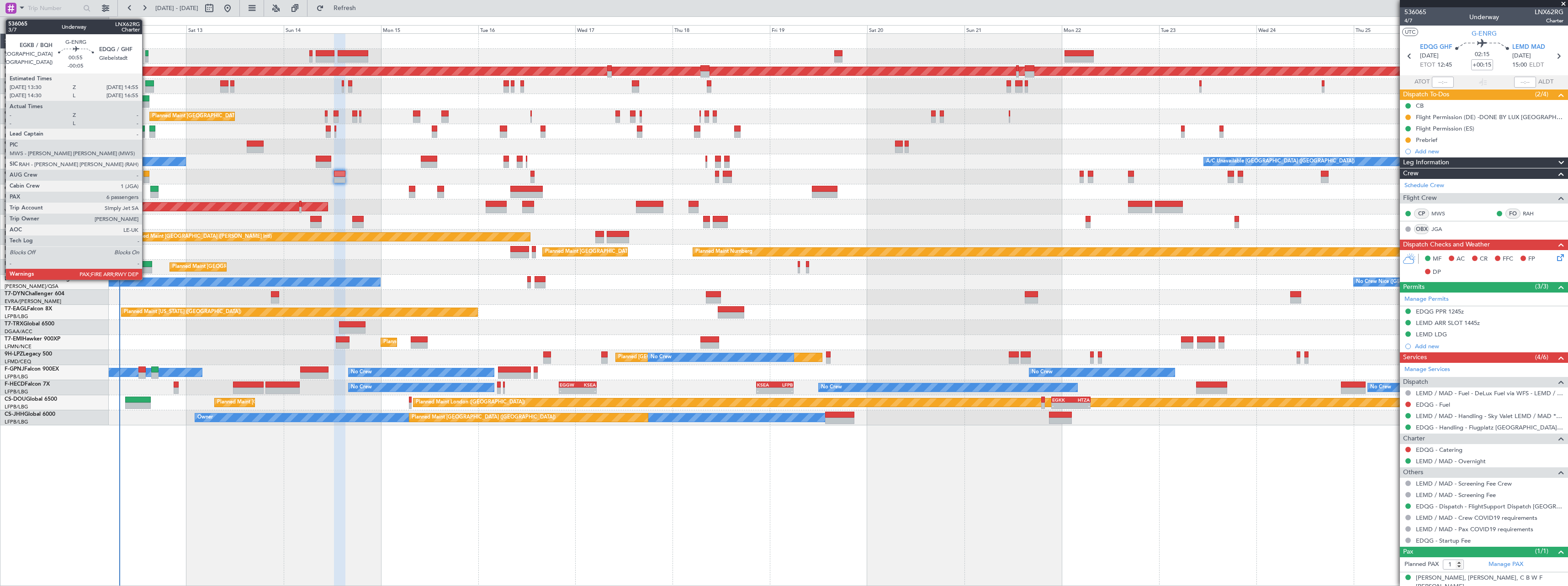
click at [146, 174] on div at bounding box center [146, 174] width 6 height 6
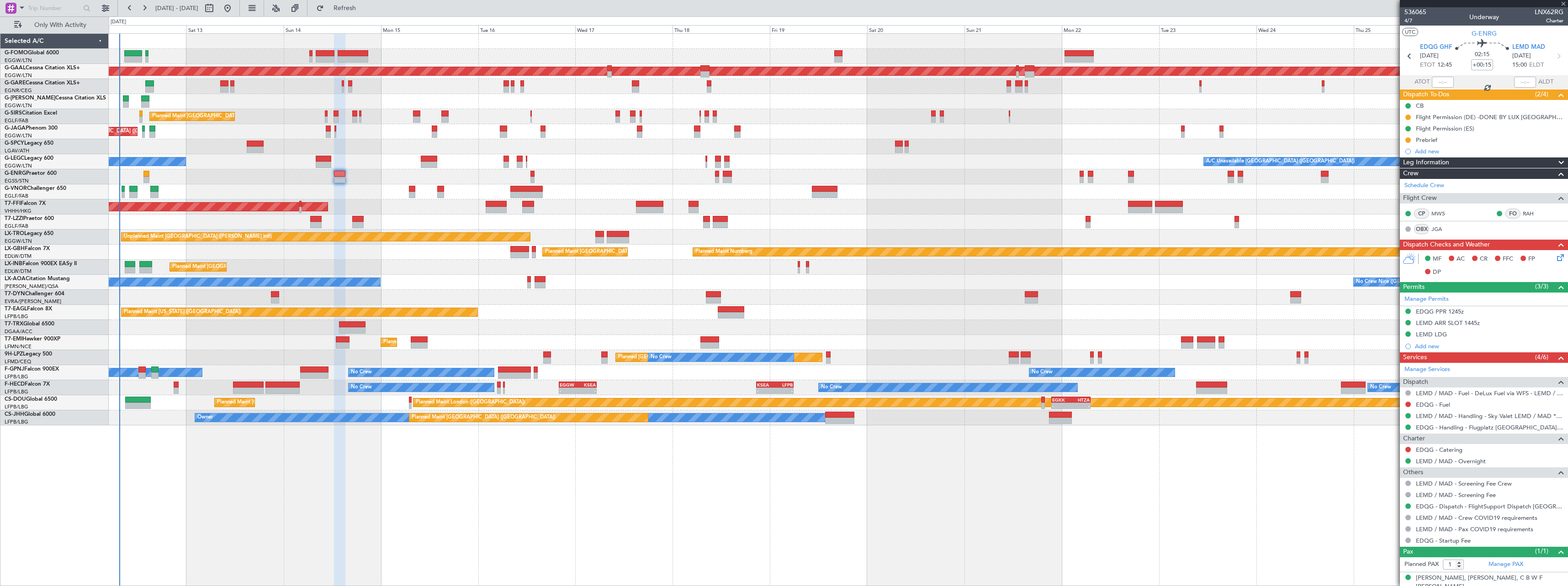
type input "-00:05"
type input "6"
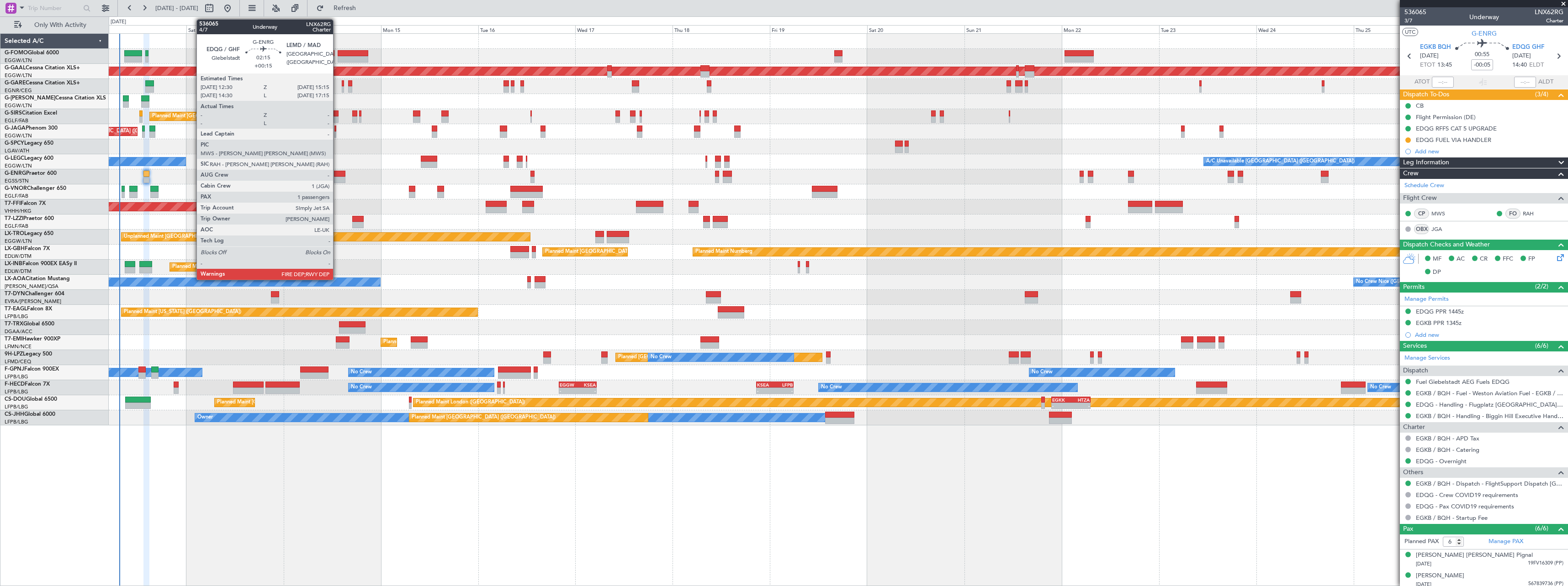
click at [337, 176] on div at bounding box center [339, 174] width 11 height 6
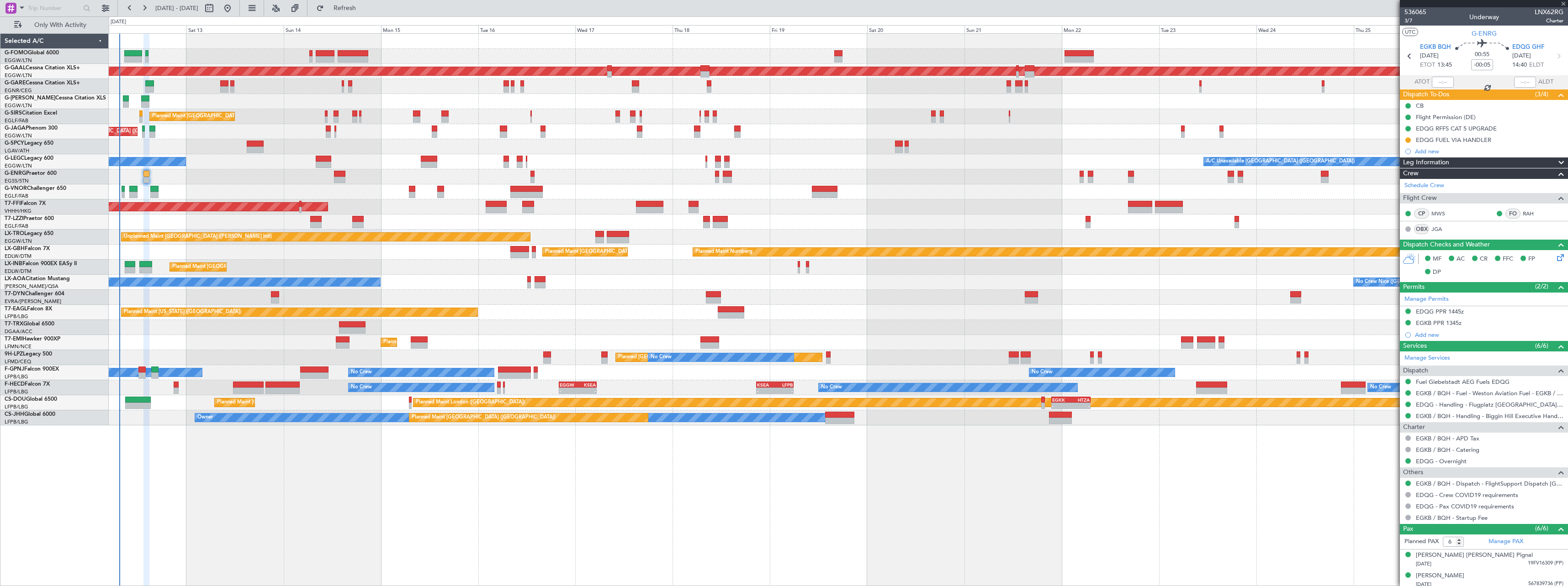
type input "+00:15"
type input "1"
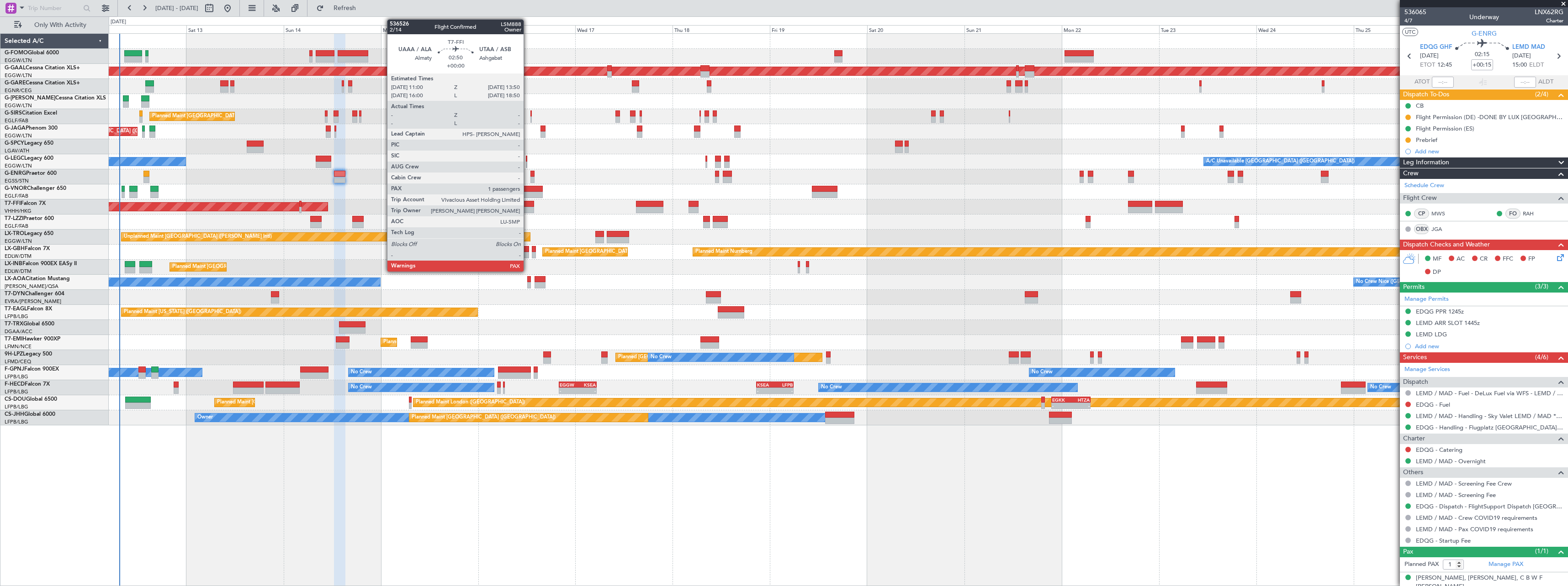
click at [527, 202] on div at bounding box center [528, 204] width 12 height 6
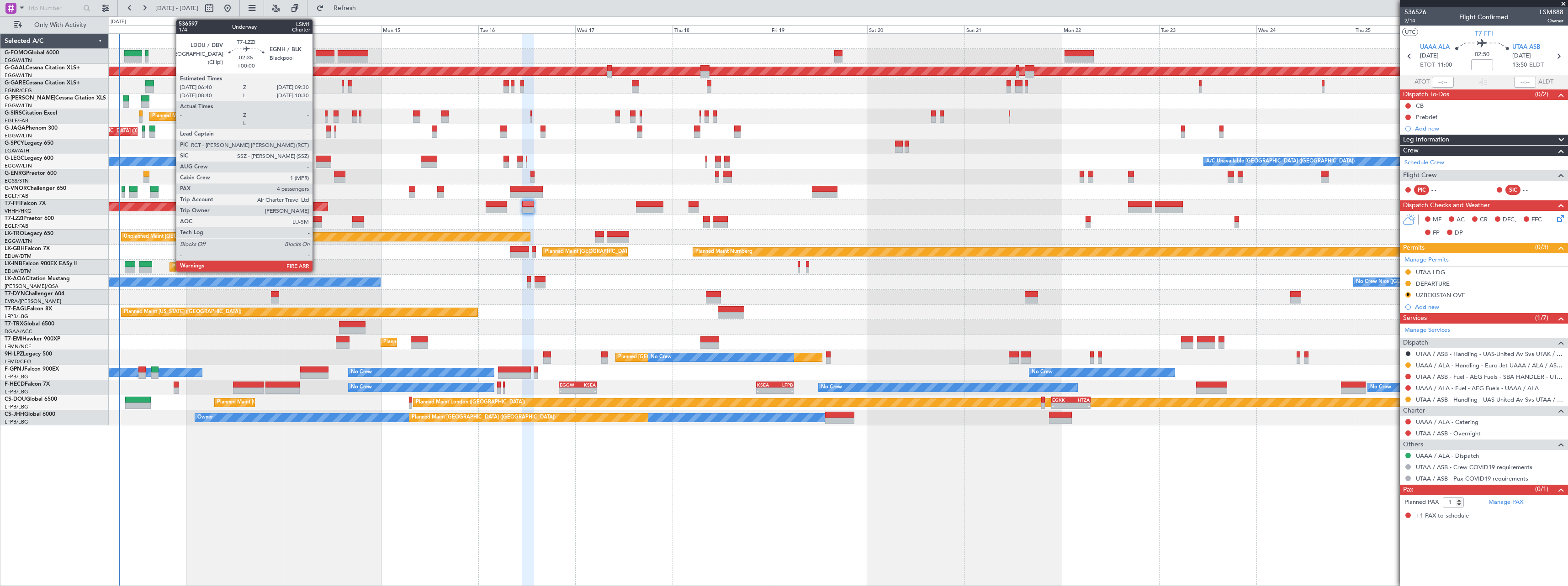
click at [317, 222] on div at bounding box center [316, 225] width 12 height 6
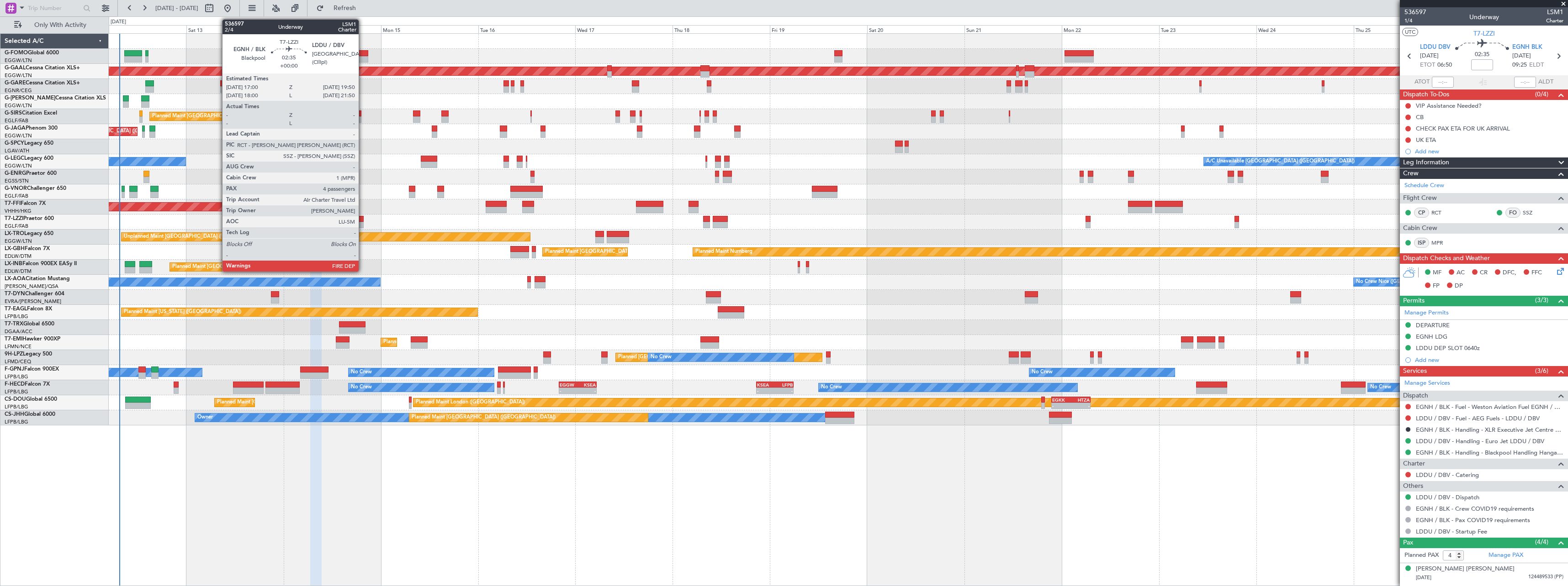
click at [363, 220] on div at bounding box center [358, 219] width 12 height 6
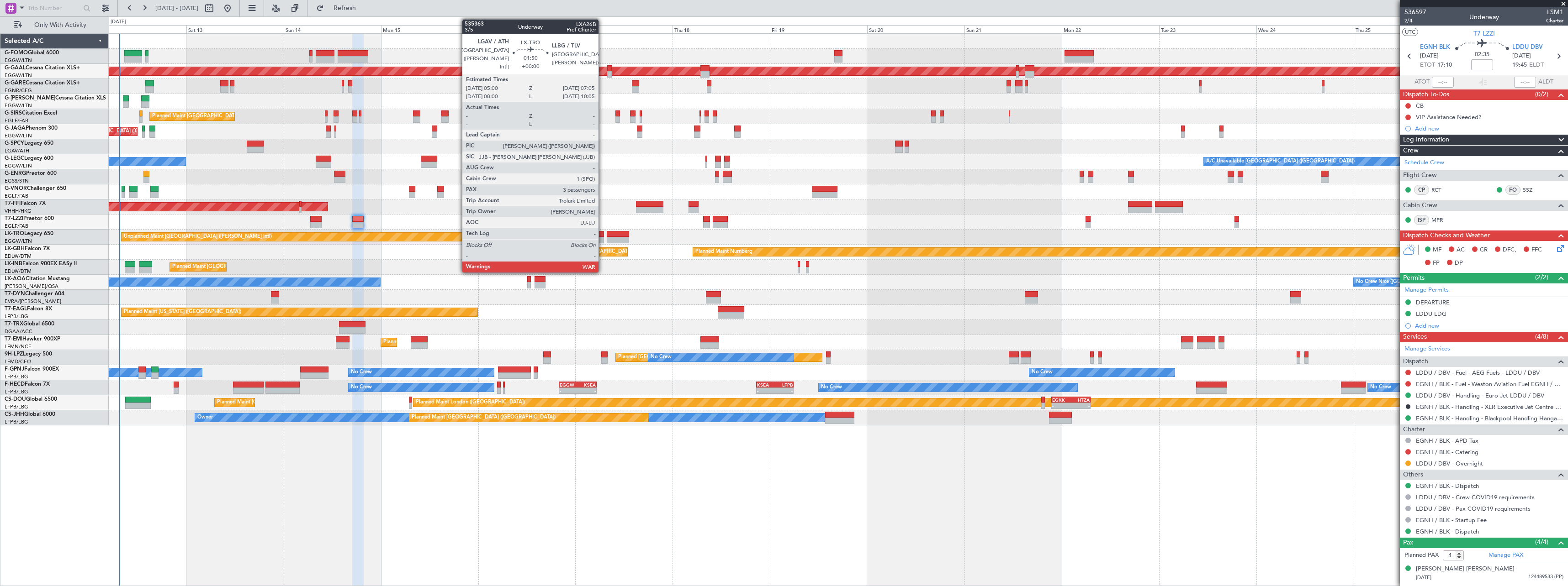
click at [603, 236] on div at bounding box center [600, 234] width 9 height 6
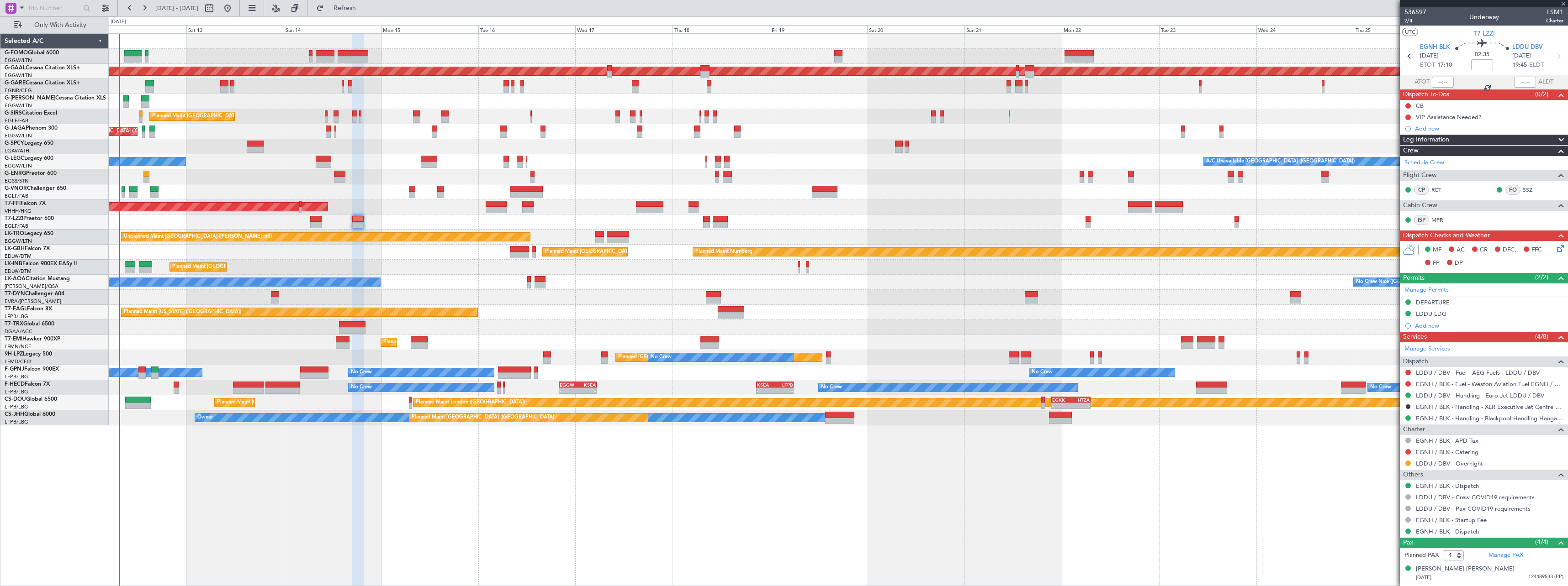
type input "3"
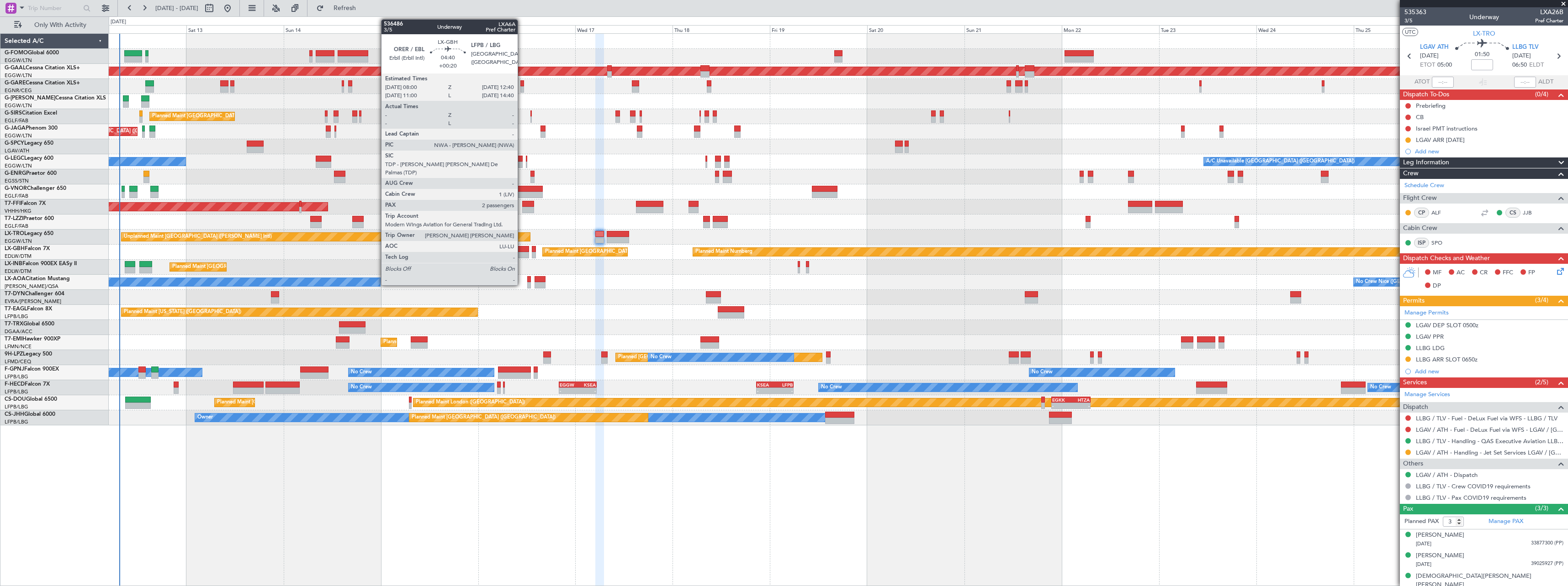
click at [522, 252] on div at bounding box center [520, 255] width 19 height 6
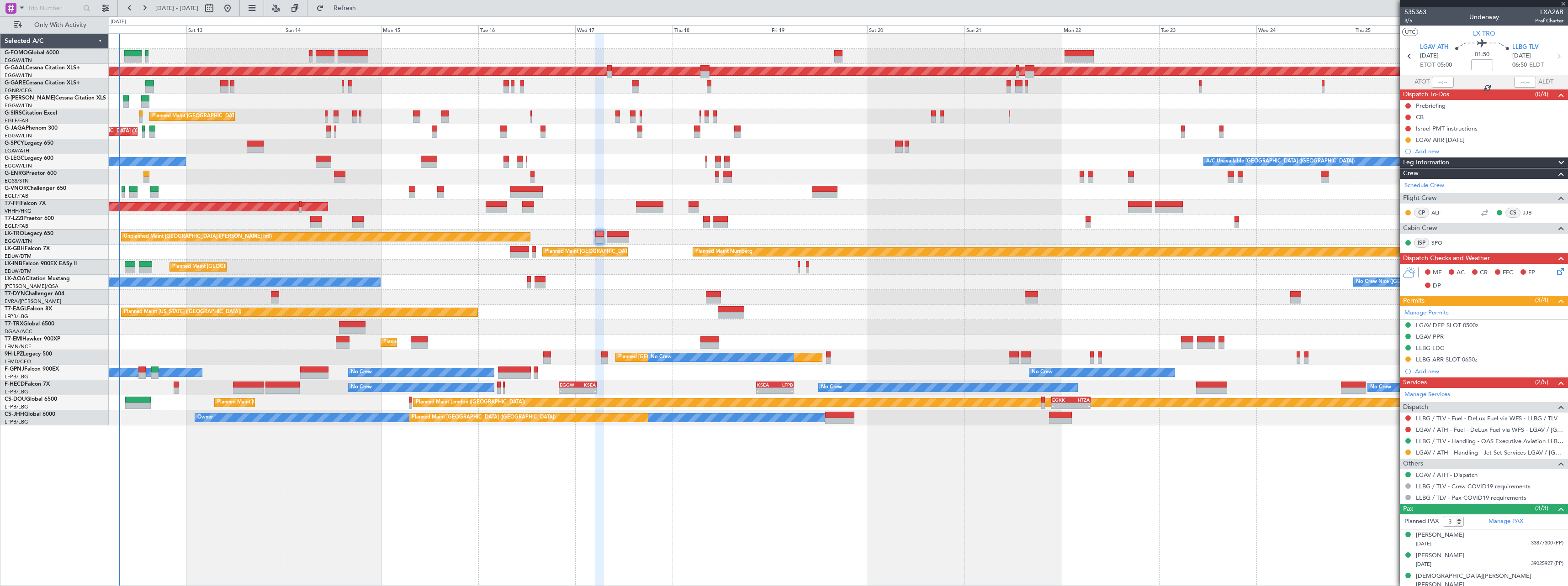
type input "+00:20"
type input "2"
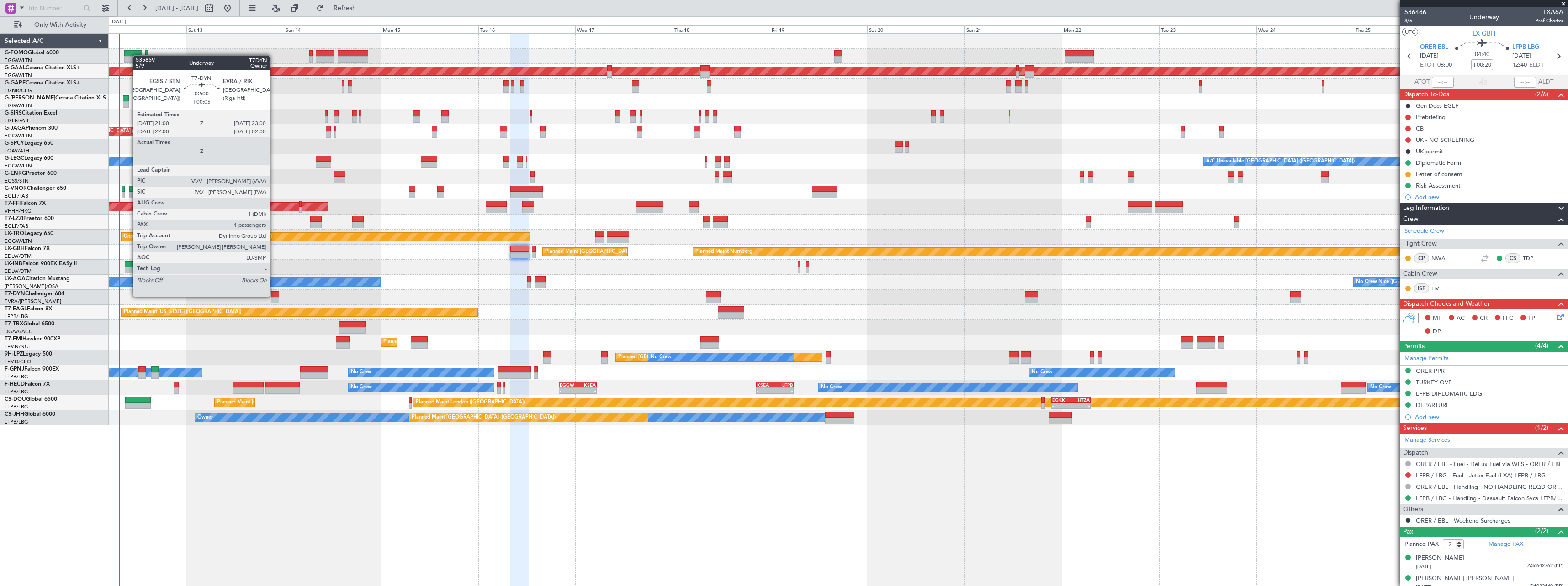
click at [273, 296] on div at bounding box center [275, 295] width 8 height 6
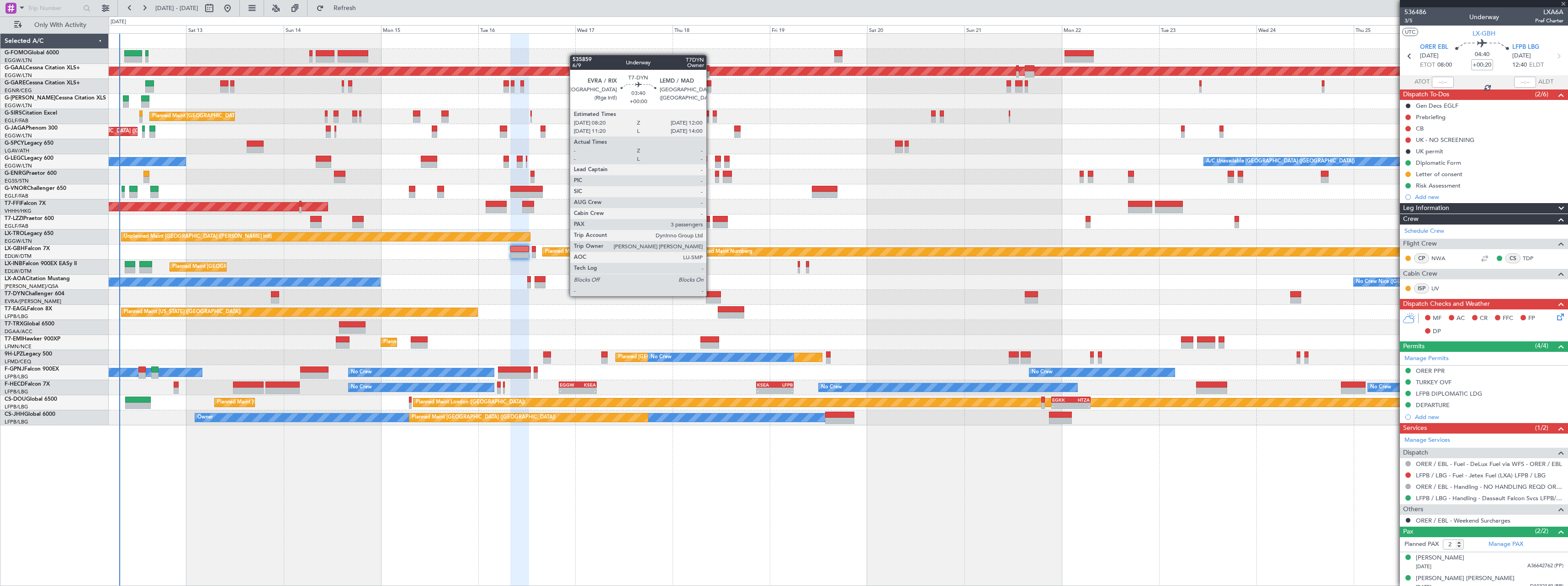
type input "+00:05"
type input "1"
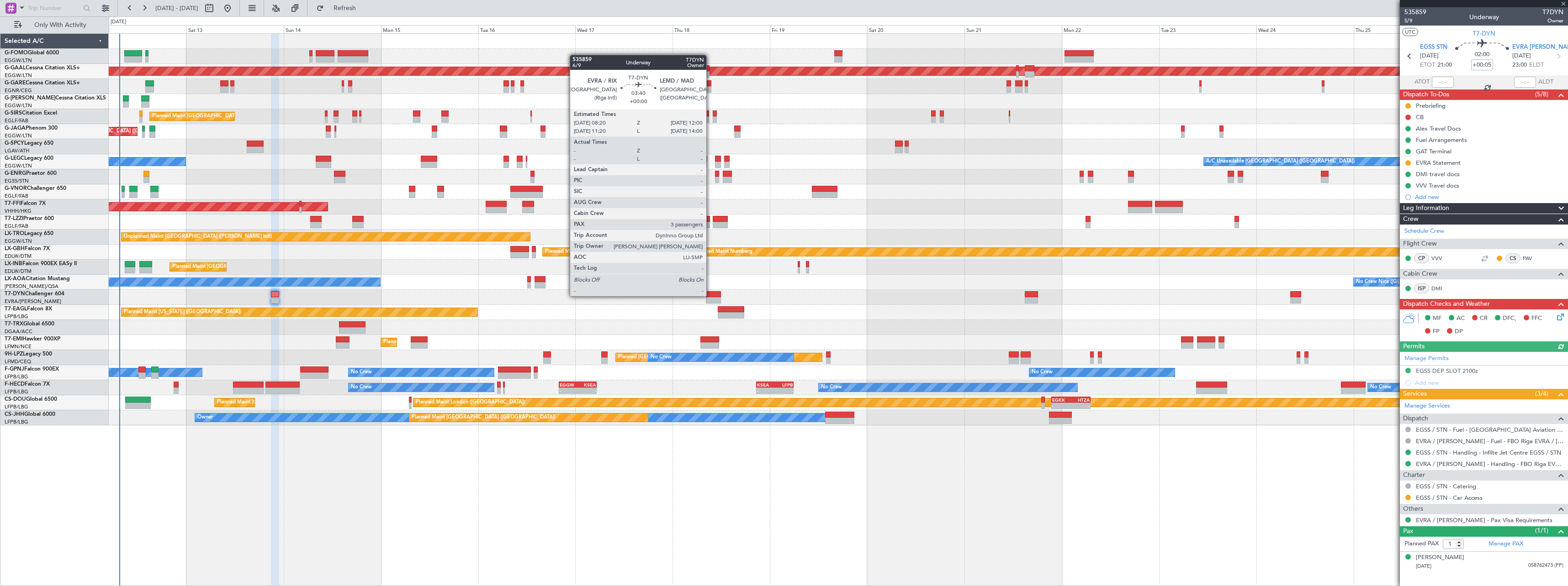
click at [711, 295] on div at bounding box center [713, 295] width 15 height 6
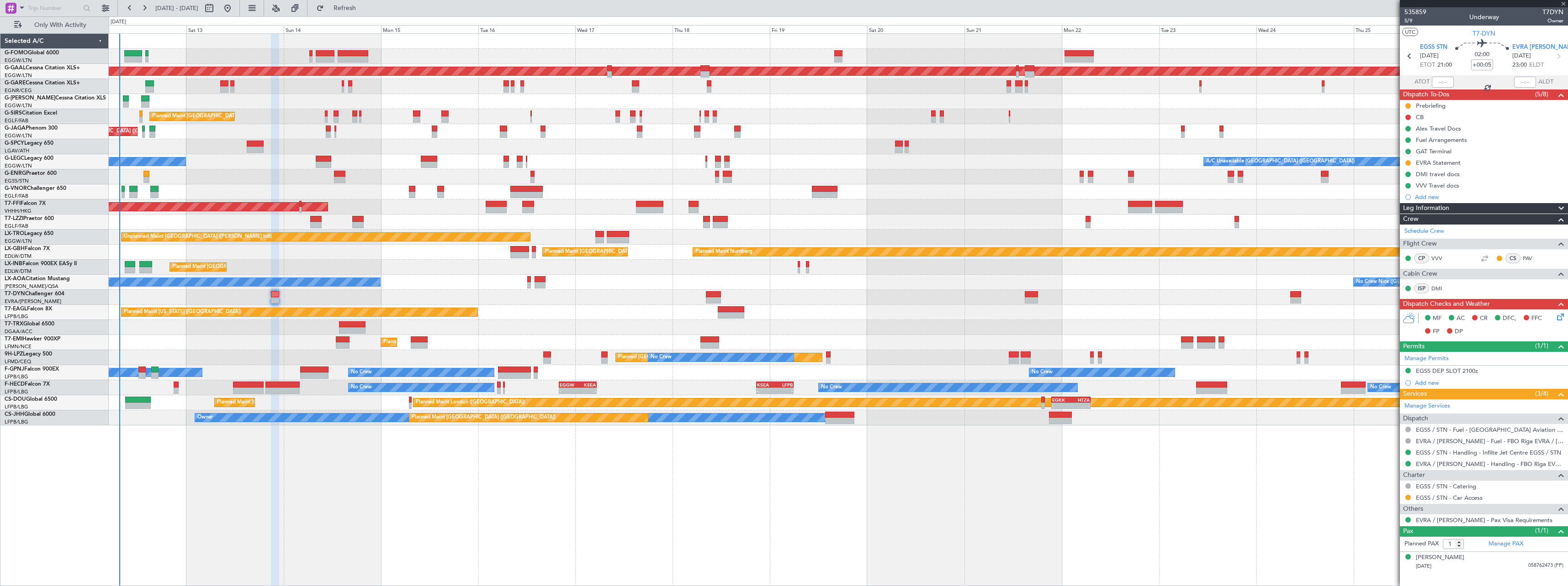
type input "3"
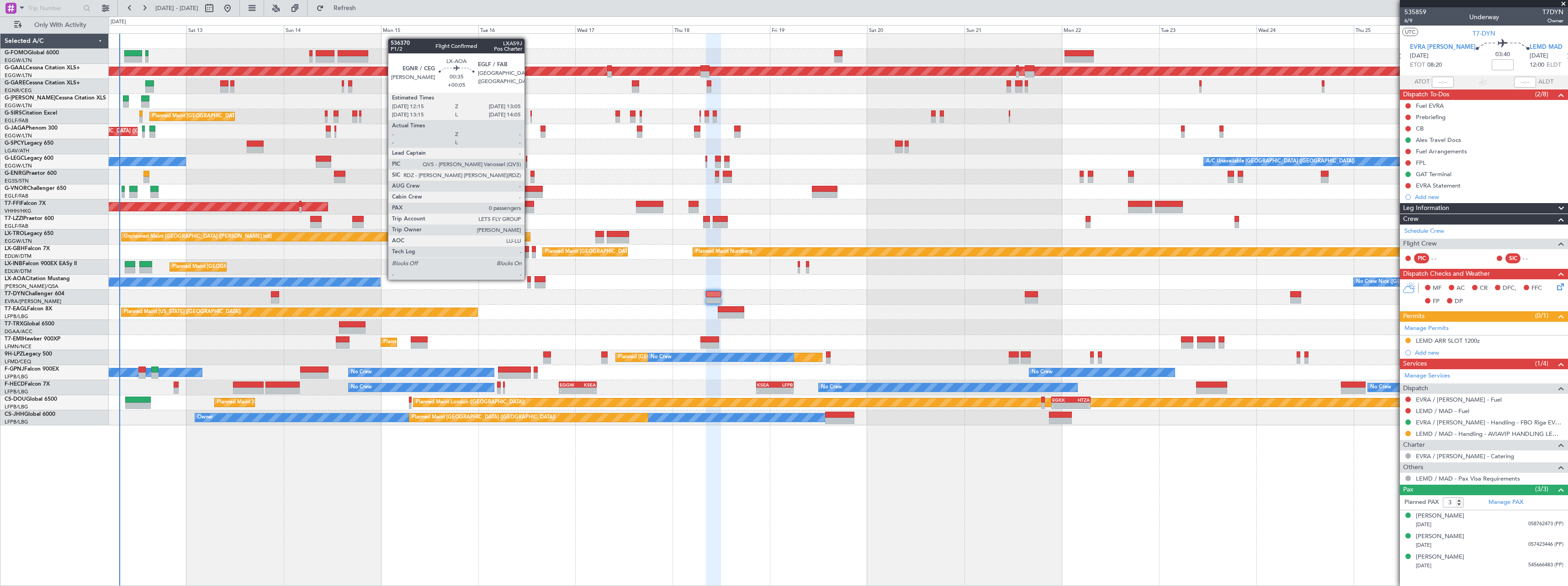
click at [529, 279] on div at bounding box center [529, 280] width 4 height 6
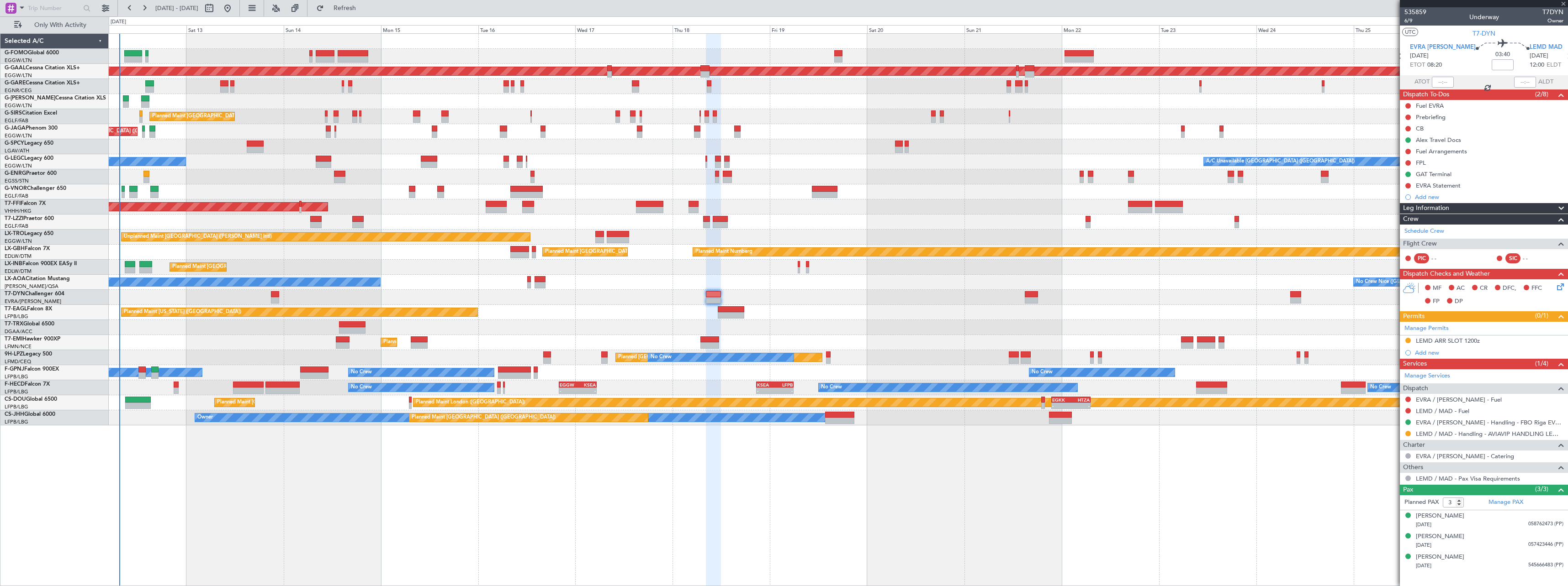
type input "+00:05"
type input "0"
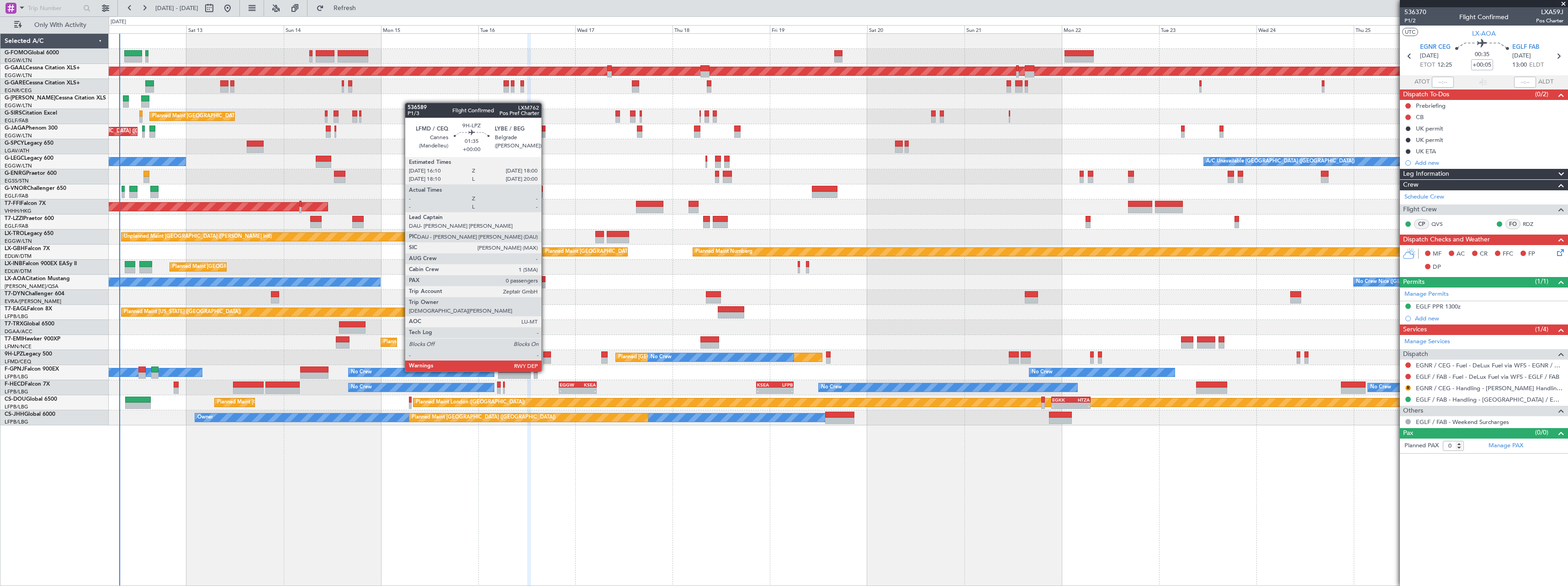
click at [546, 354] on div at bounding box center [547, 355] width 8 height 6
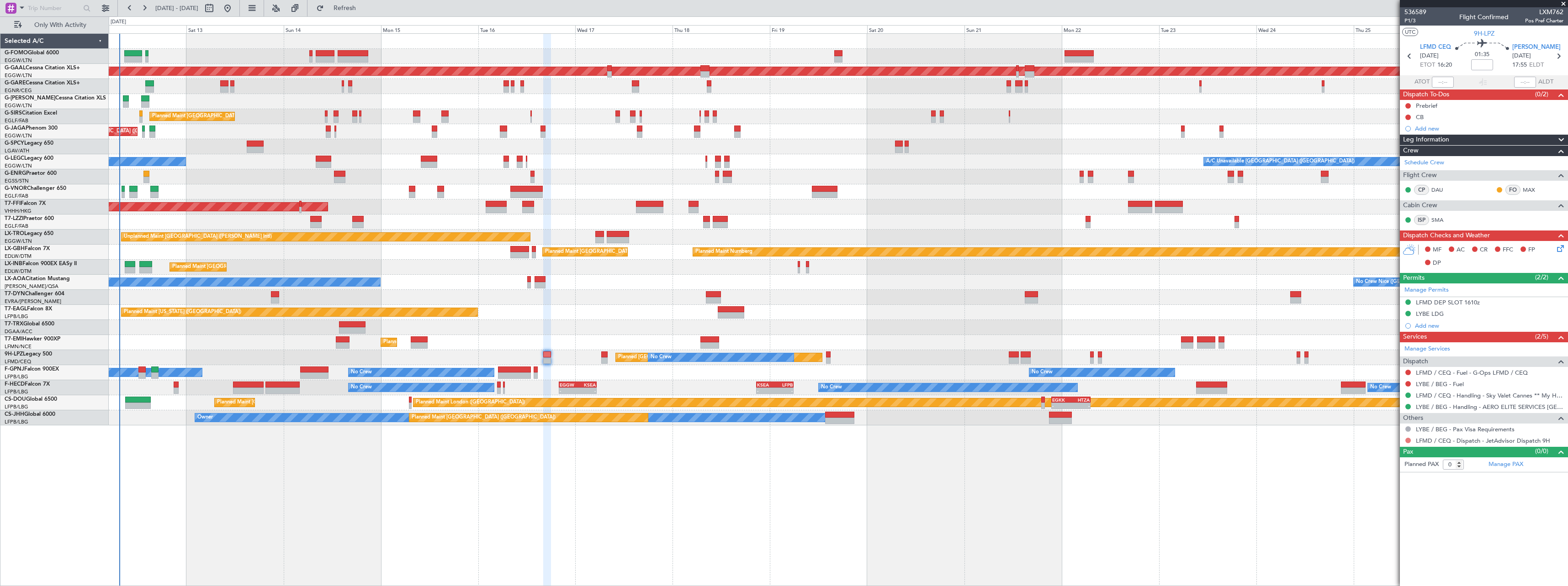
click at [1407, 441] on button at bounding box center [1407, 440] width 6 height 6
click at [1382, 546] on span "Confirmed" at bounding box center [1382, 549] width 28 height 9
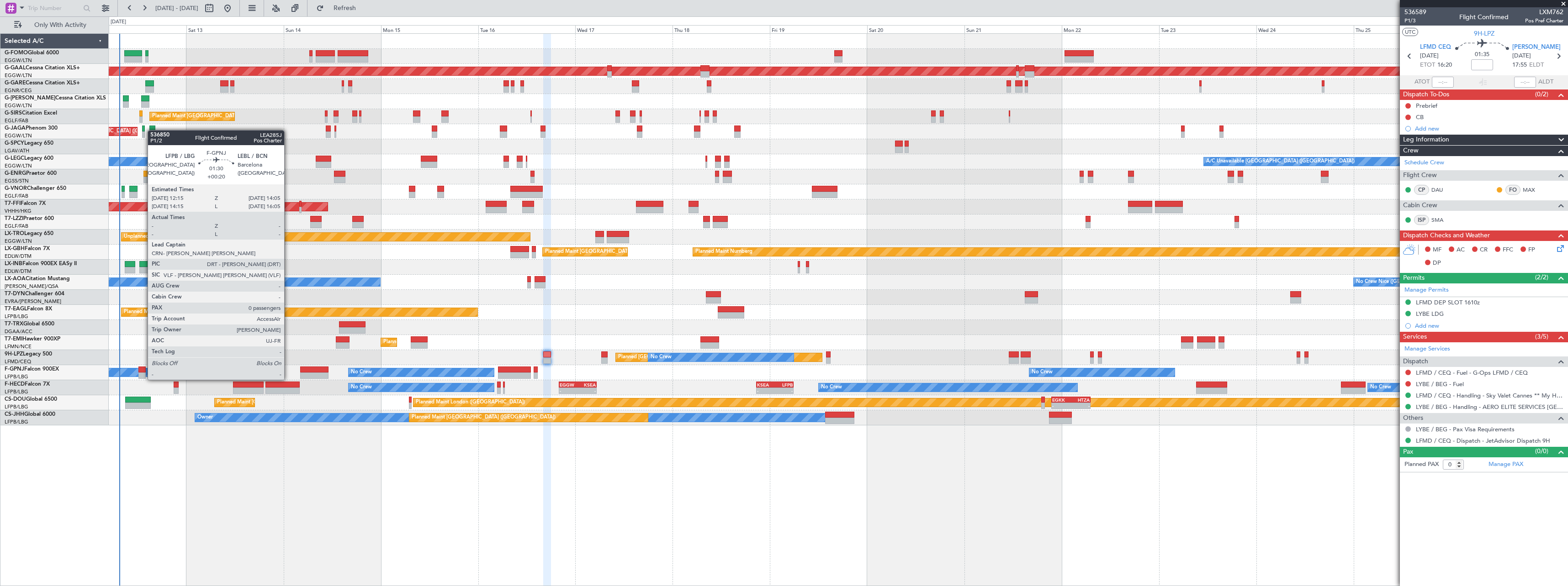
click at [143, 370] on div at bounding box center [142, 370] width 8 height 6
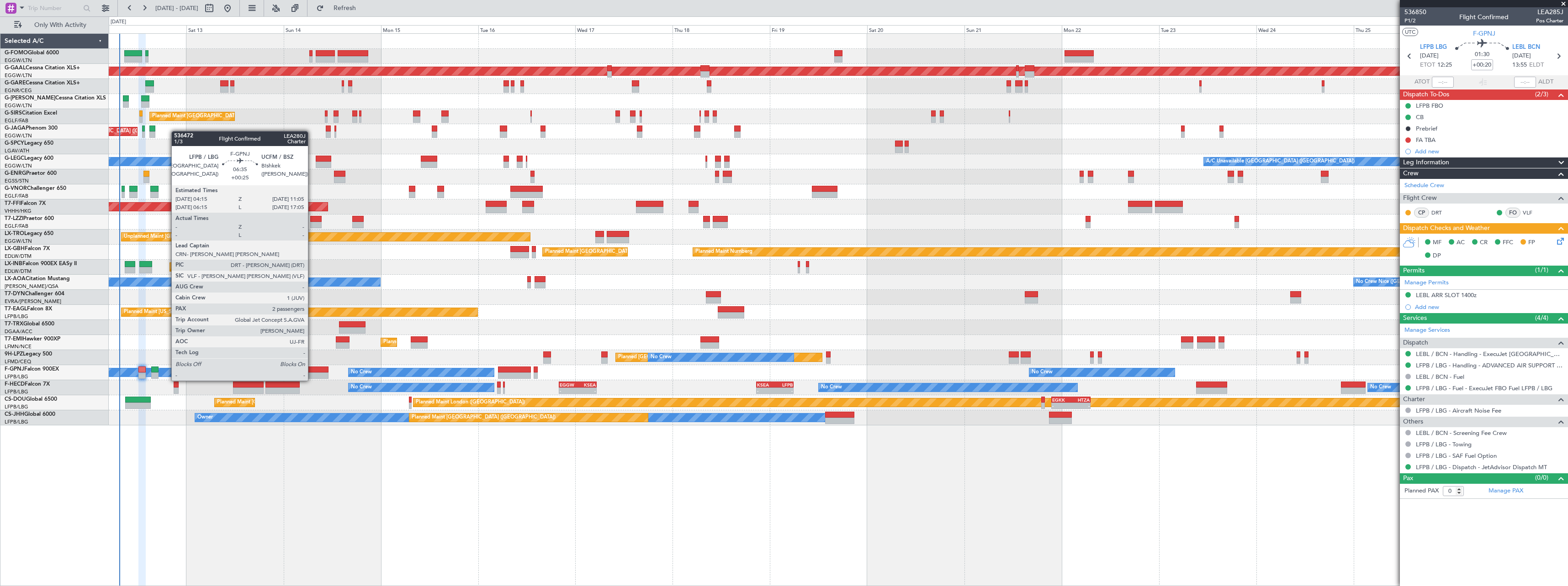
click at [312, 372] on div at bounding box center [314, 370] width 28 height 6
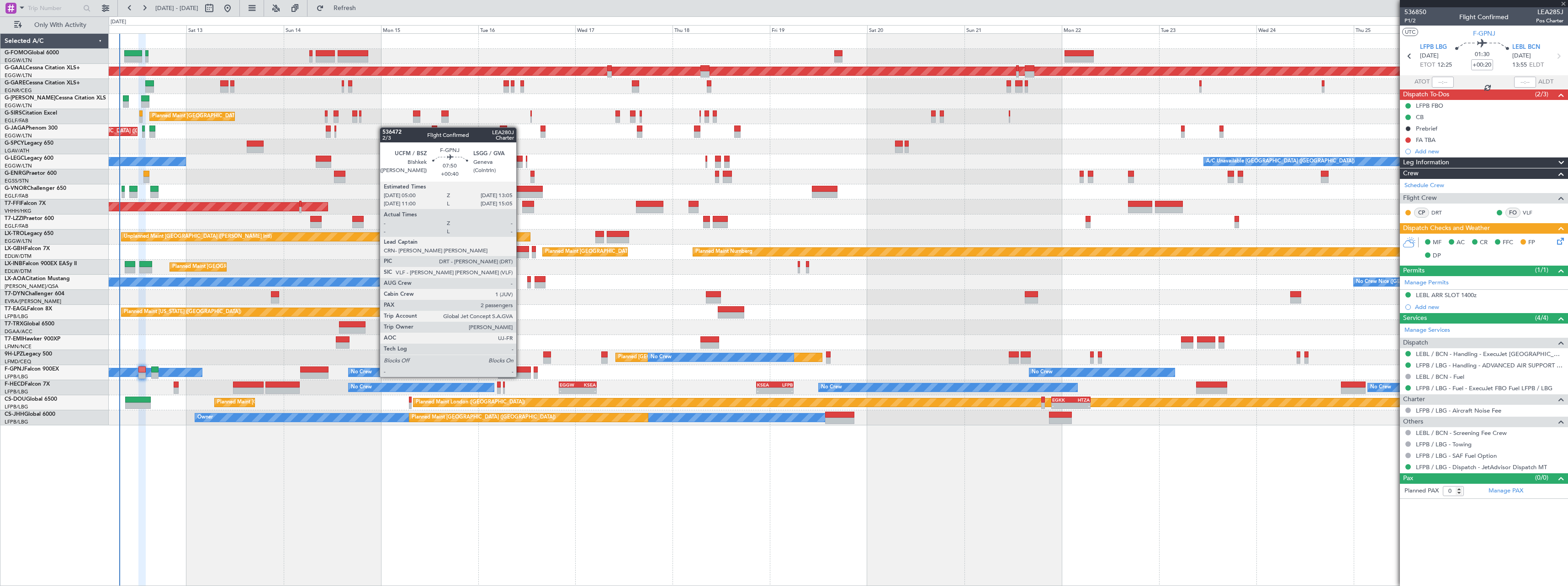
type input "+00:25"
type input "2"
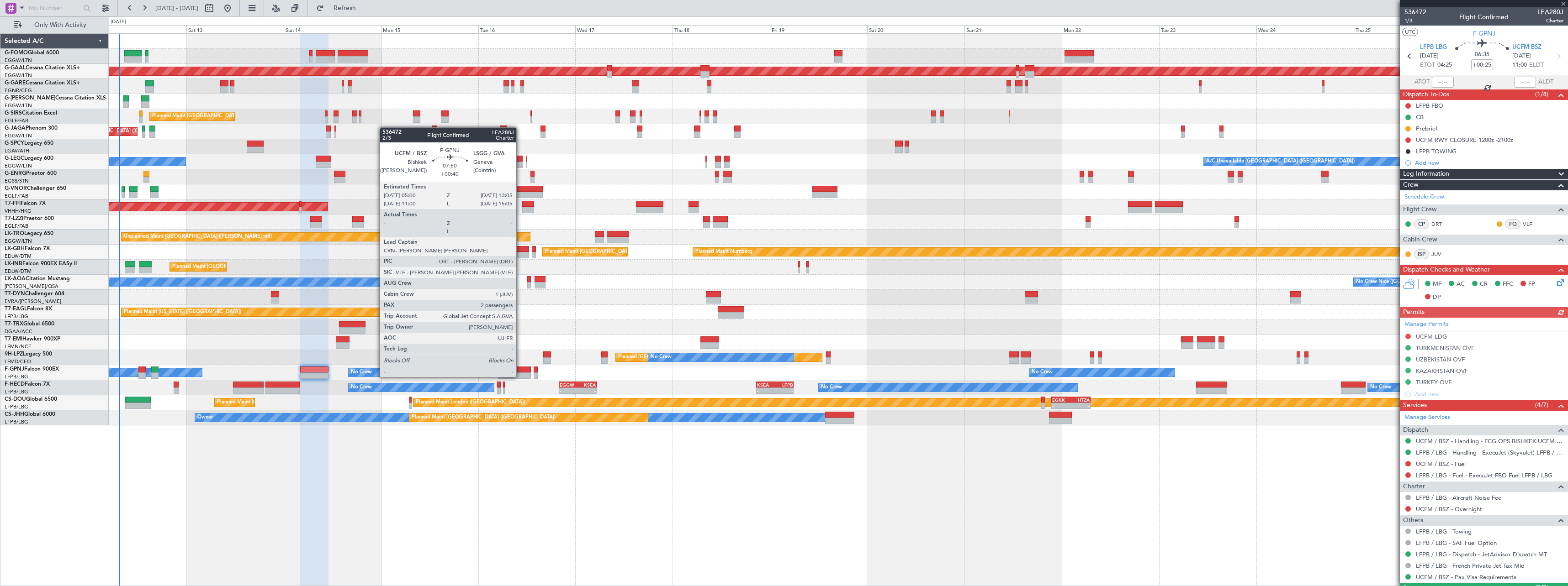
click at [521, 368] on div at bounding box center [514, 370] width 33 height 6
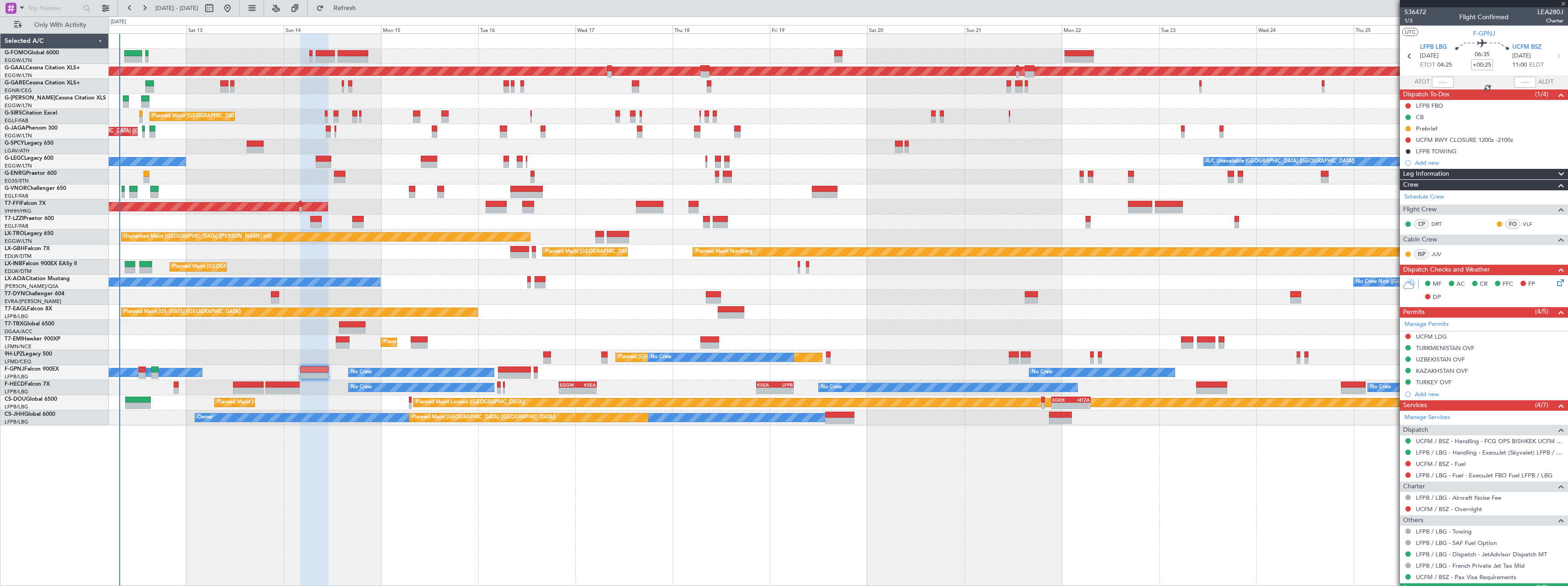
type input "+00:40"
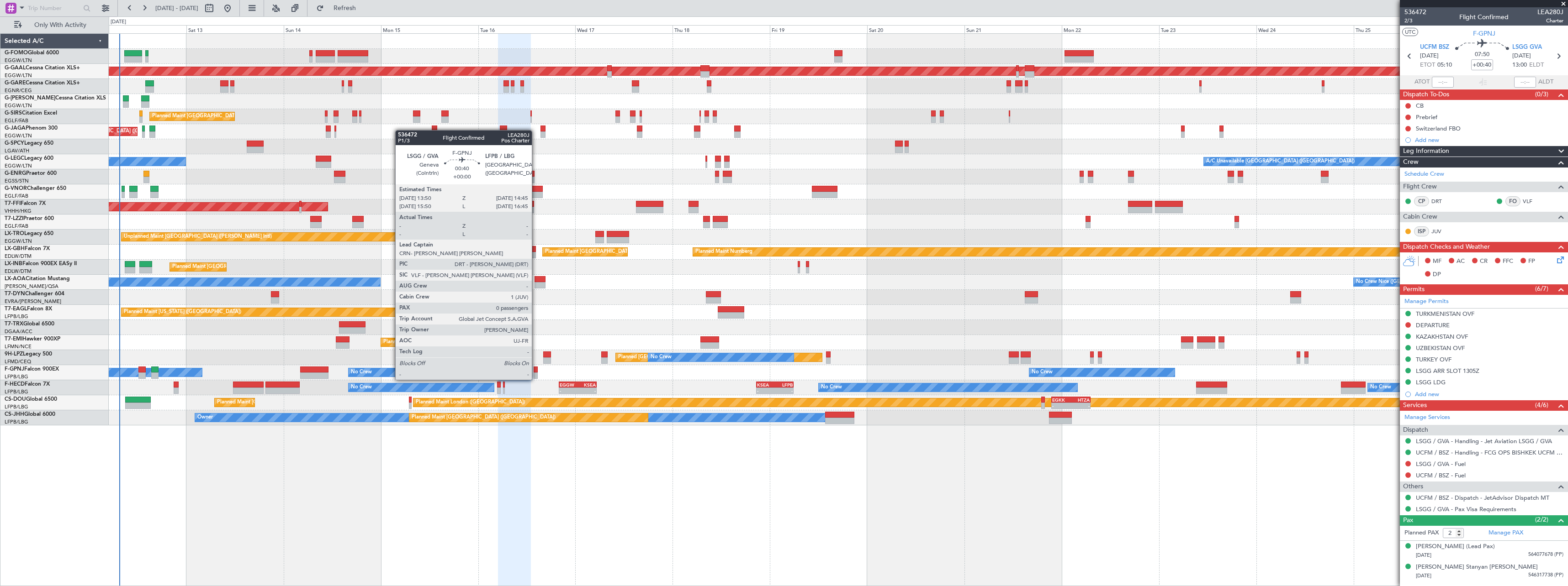
click at [536, 370] on div at bounding box center [536, 370] width 4 height 6
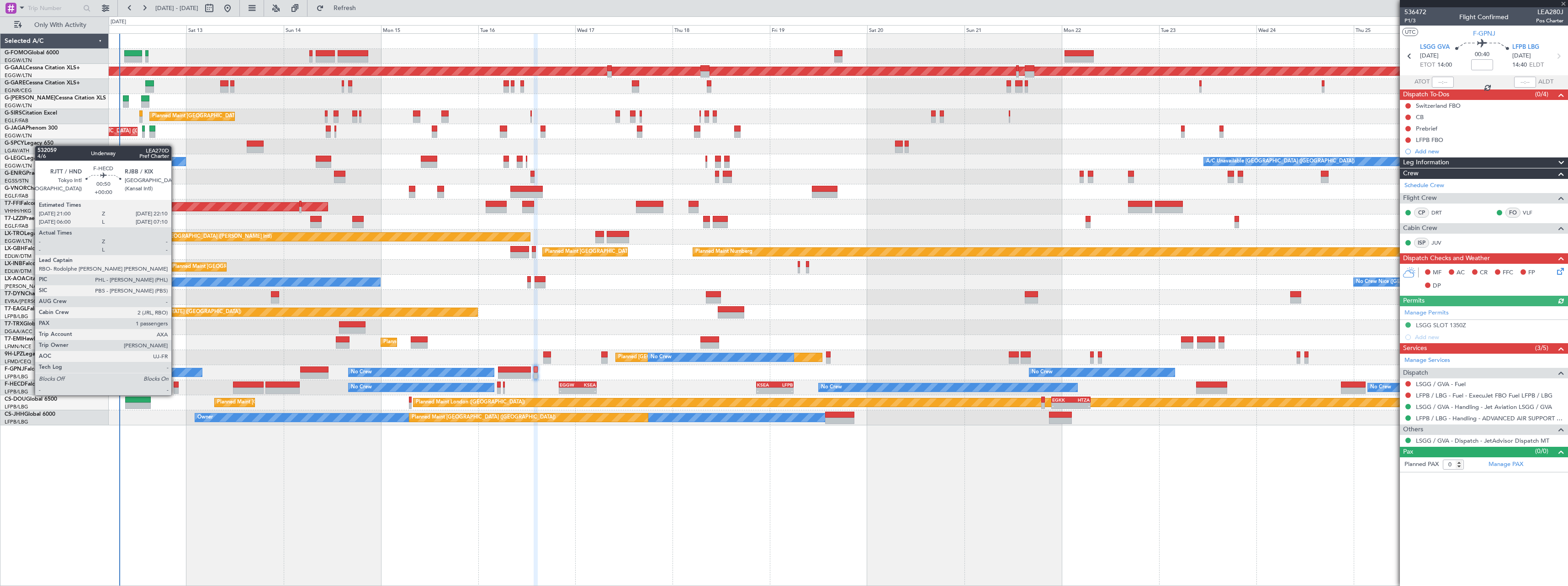
click at [176, 386] on div at bounding box center [176, 385] width 5 height 6
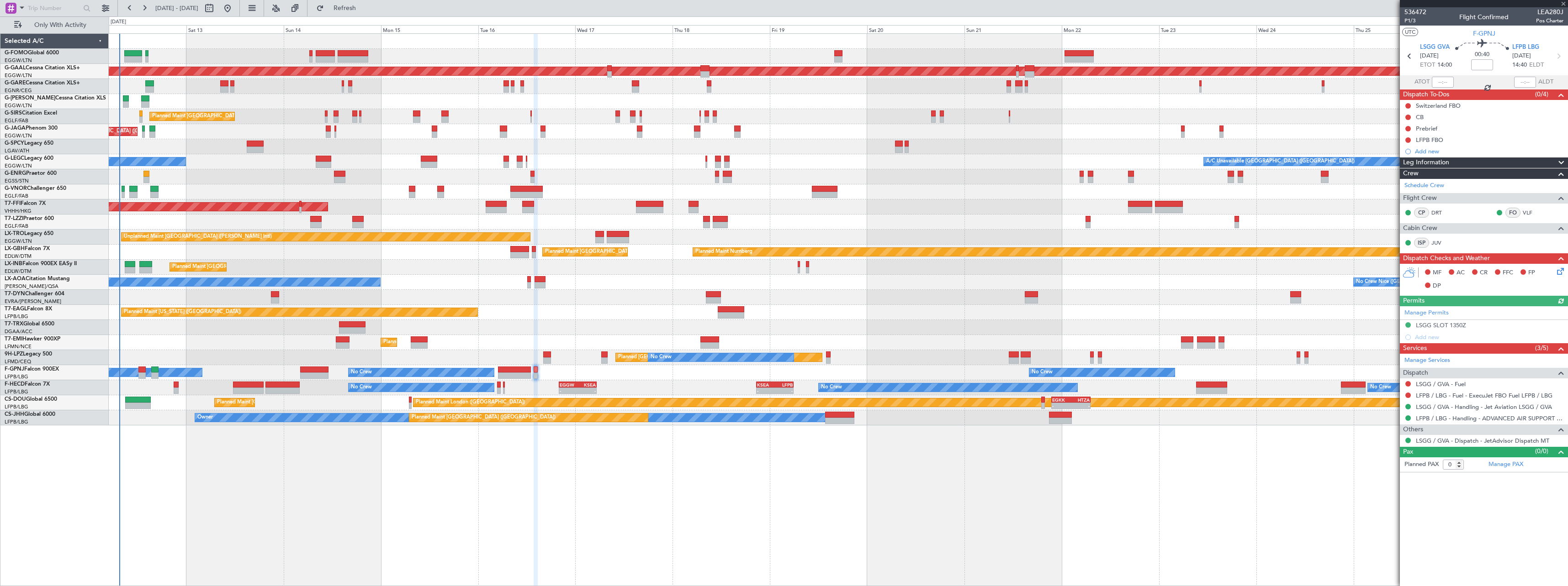
type input "1"
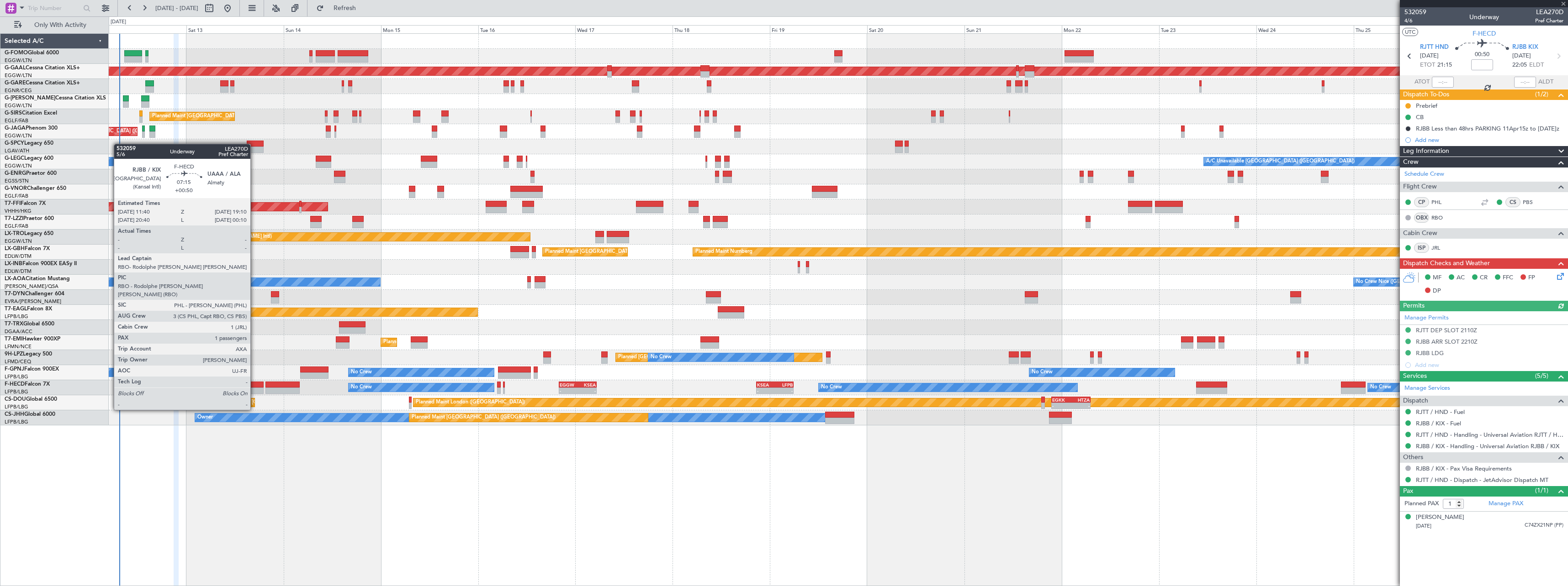
click at [255, 384] on div at bounding box center [248, 385] width 31 height 6
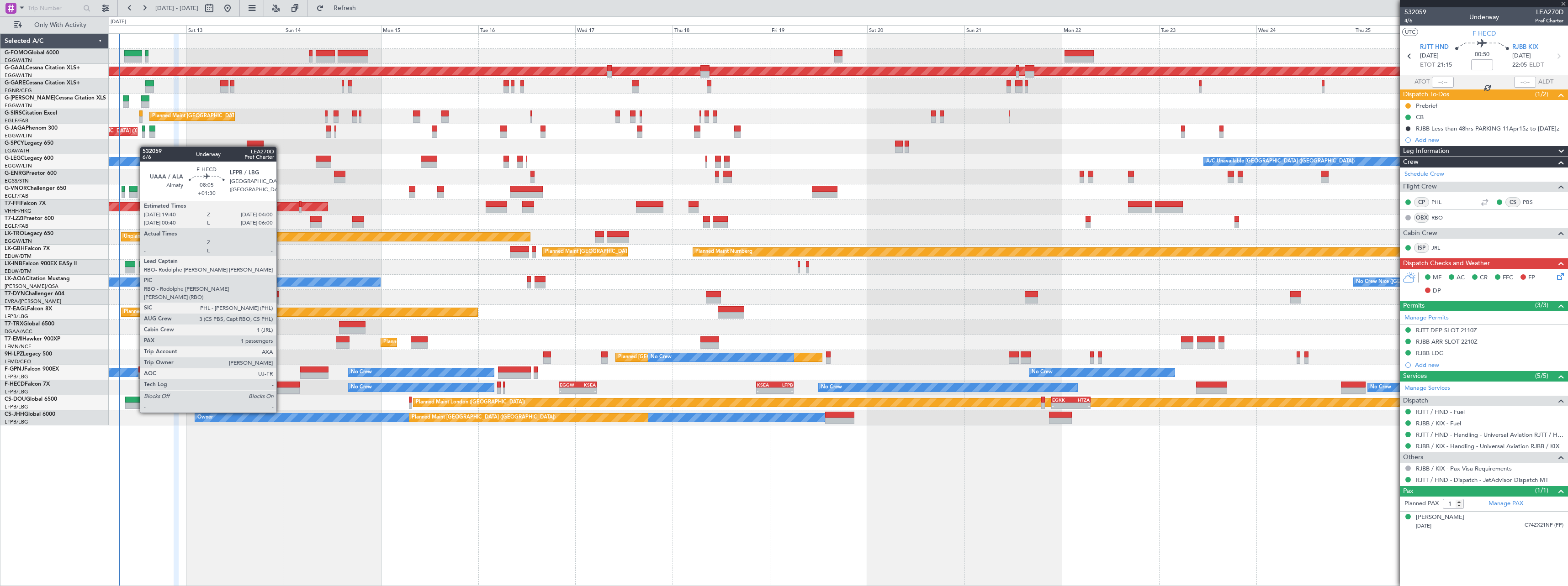
type input "+00:50"
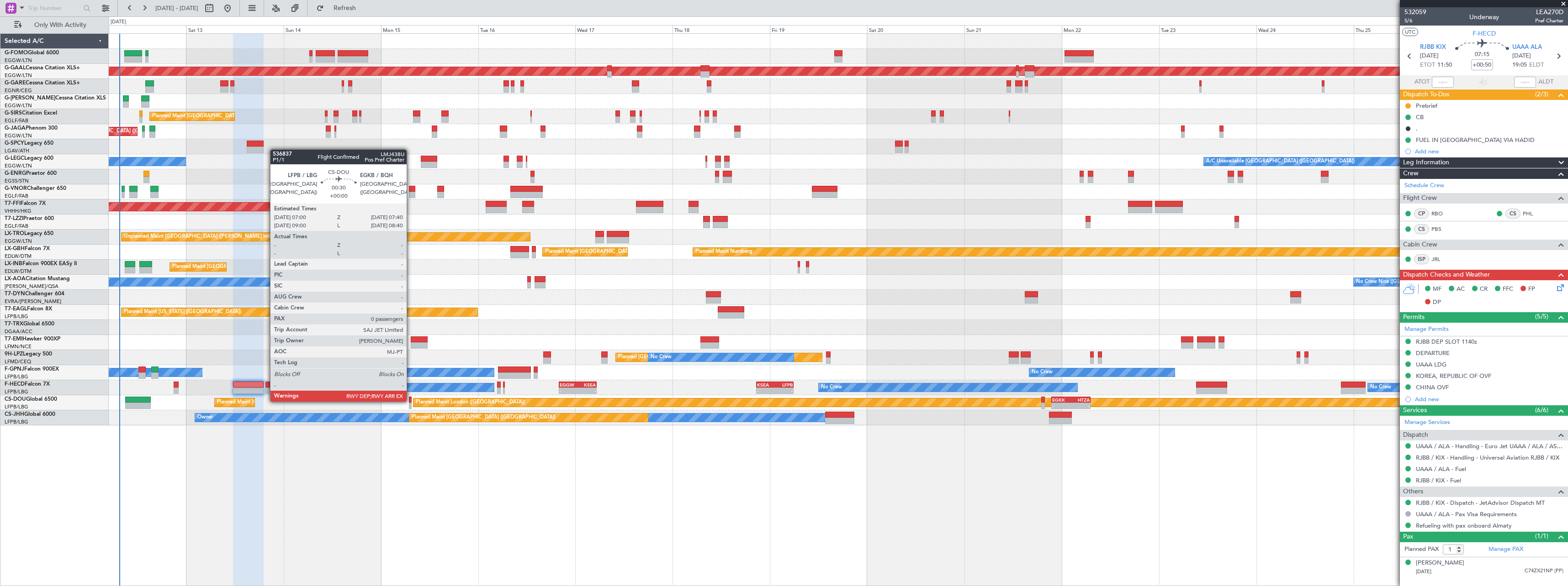
click at [411, 401] on div at bounding box center [410, 400] width 3 height 6
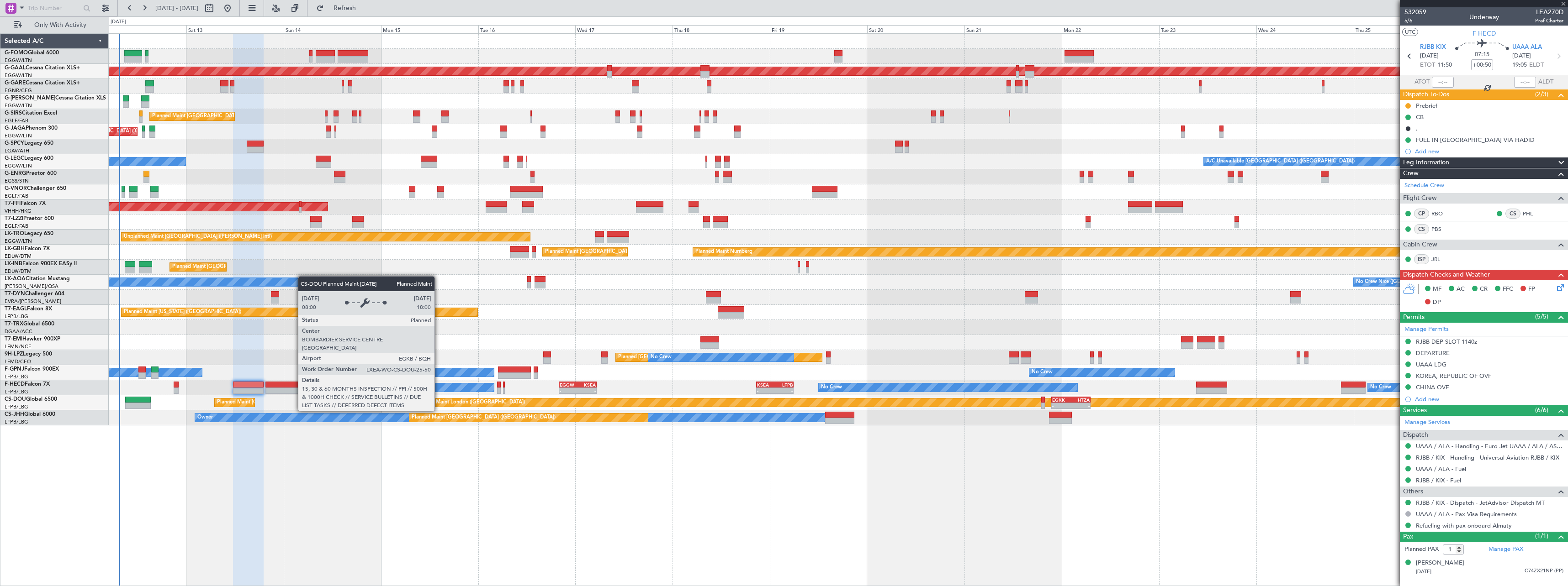
type input "0"
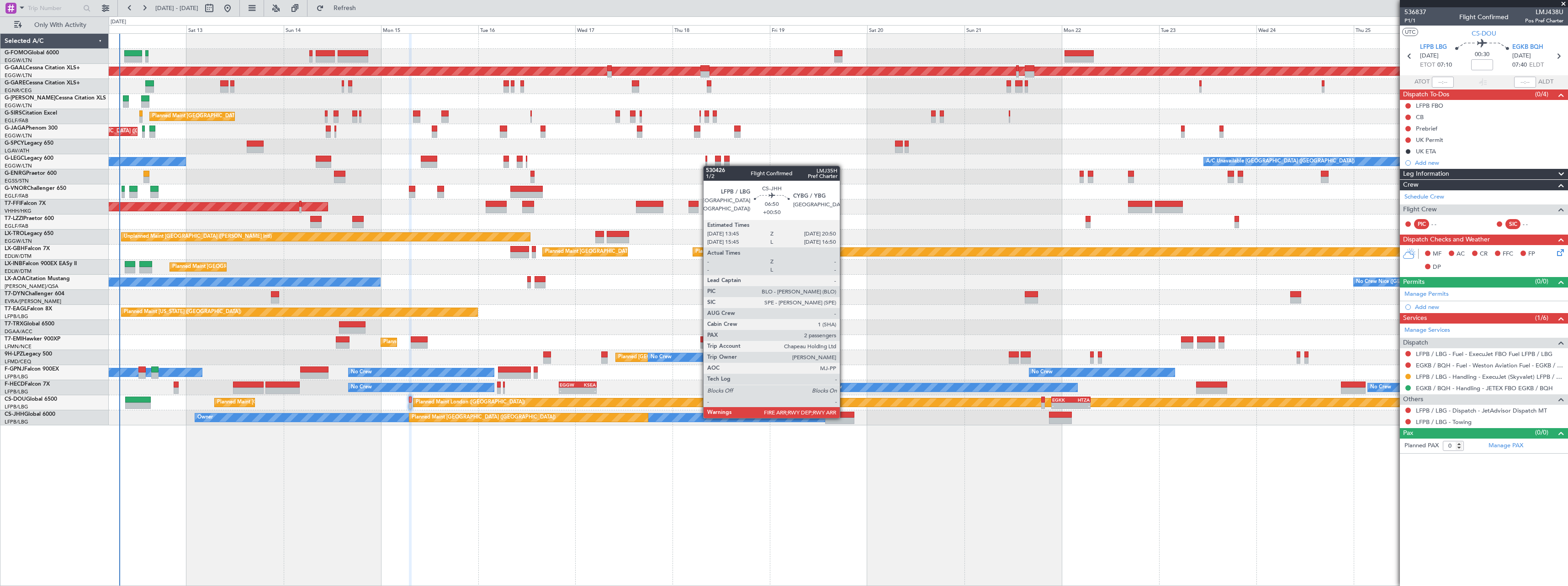
click at [844, 417] on div at bounding box center [839, 415] width 29 height 6
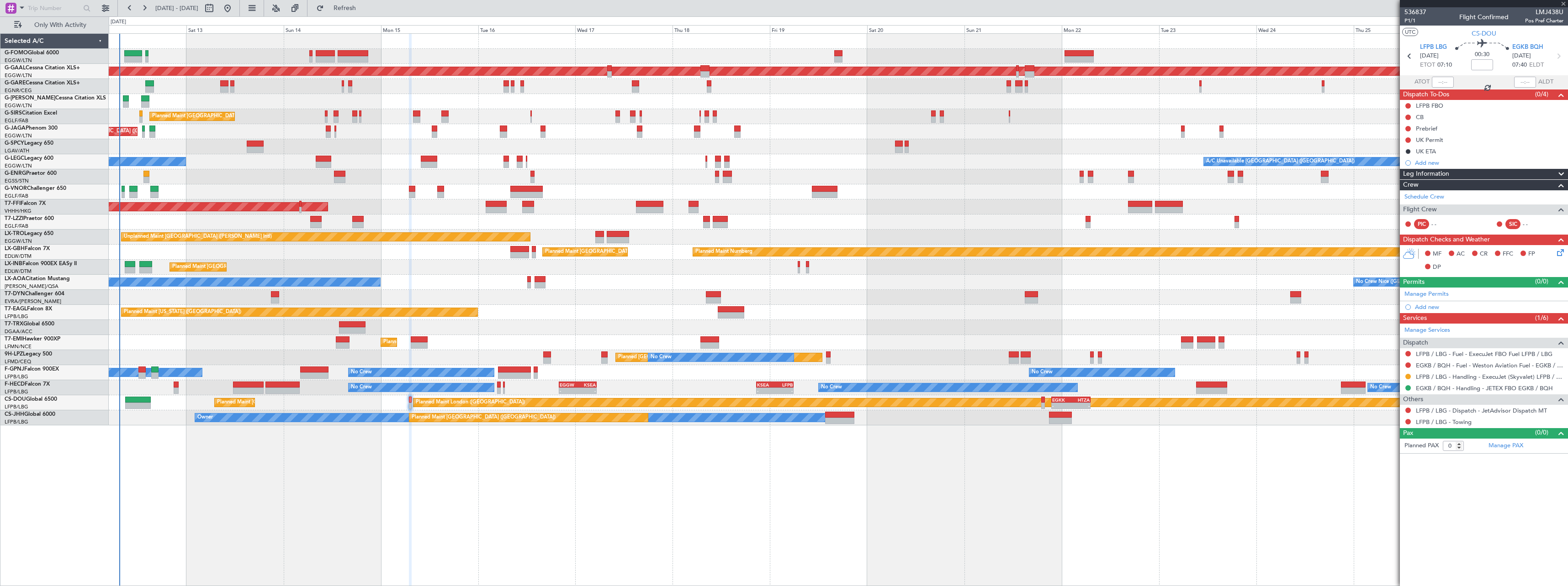
type input "+00:50"
type input "2"
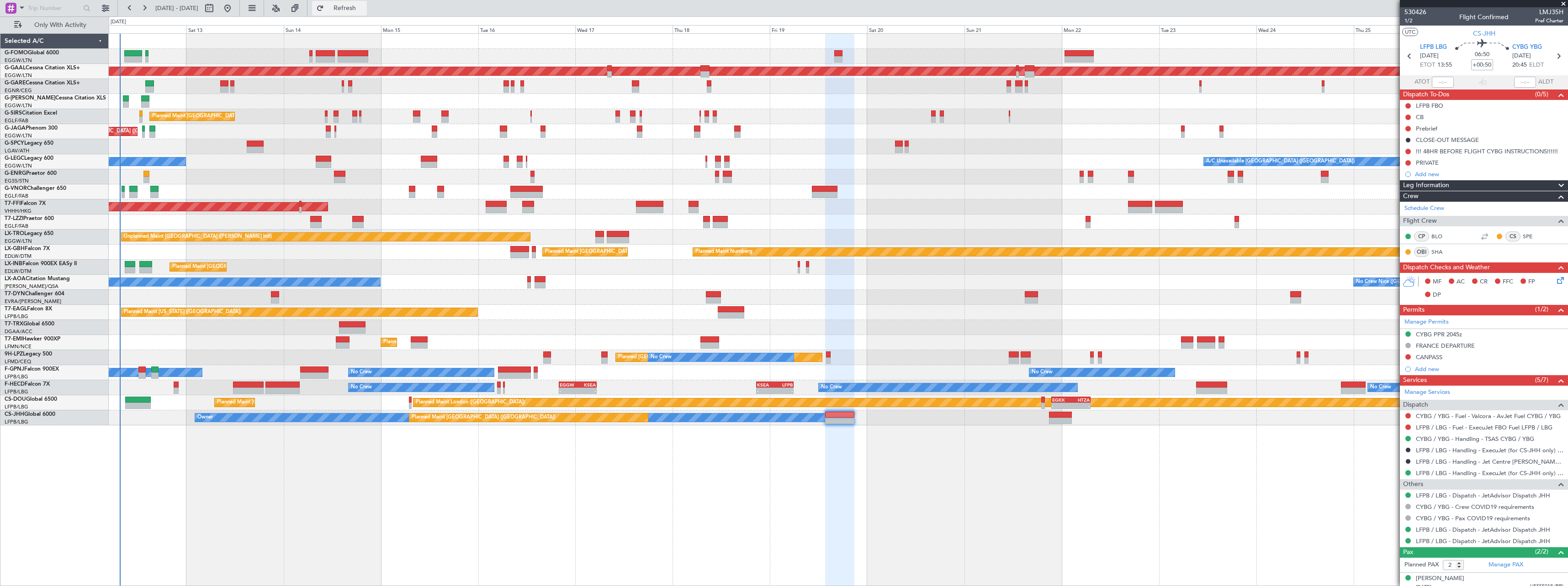
click at [364, 9] on span "Refresh" at bounding box center [344, 8] width 38 height 6
click at [364, 8] on span "Refresh" at bounding box center [344, 8] width 38 height 6
click at [364, 9] on span "Refresh" at bounding box center [344, 8] width 38 height 6
click at [364, 7] on span "Refresh" at bounding box center [344, 8] width 38 height 6
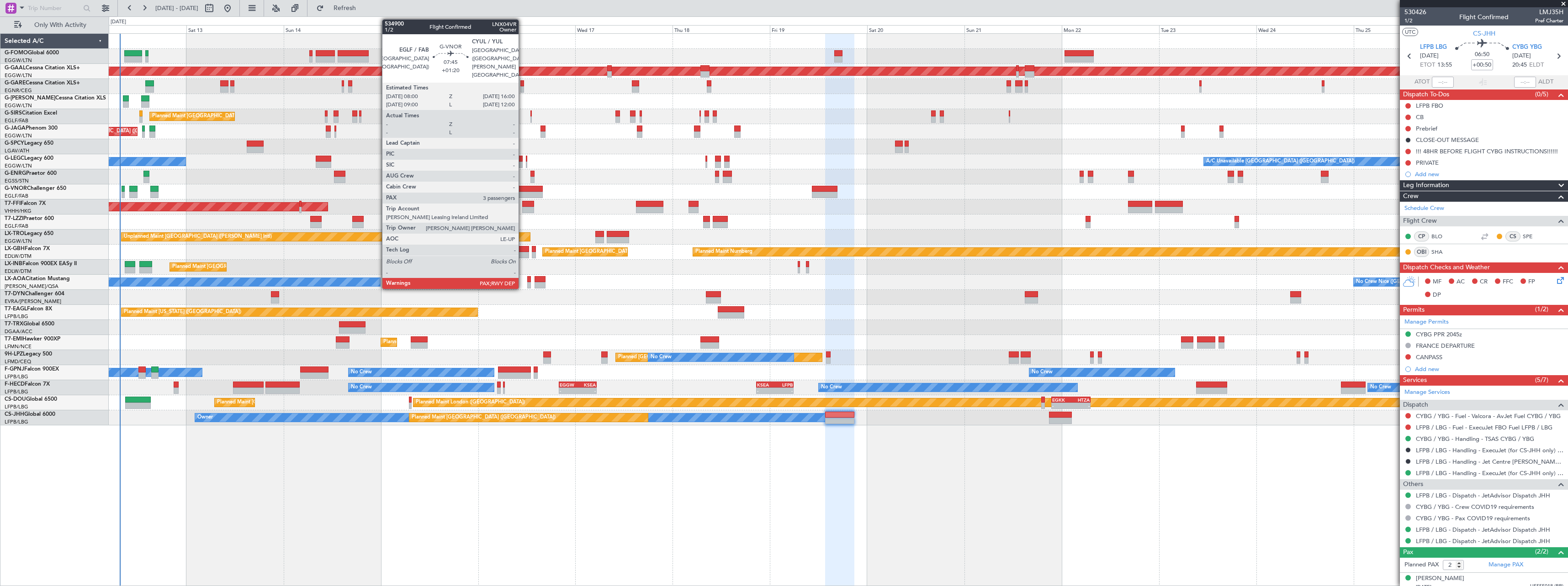
click at [522, 189] on div at bounding box center [527, 189] width 33 height 6
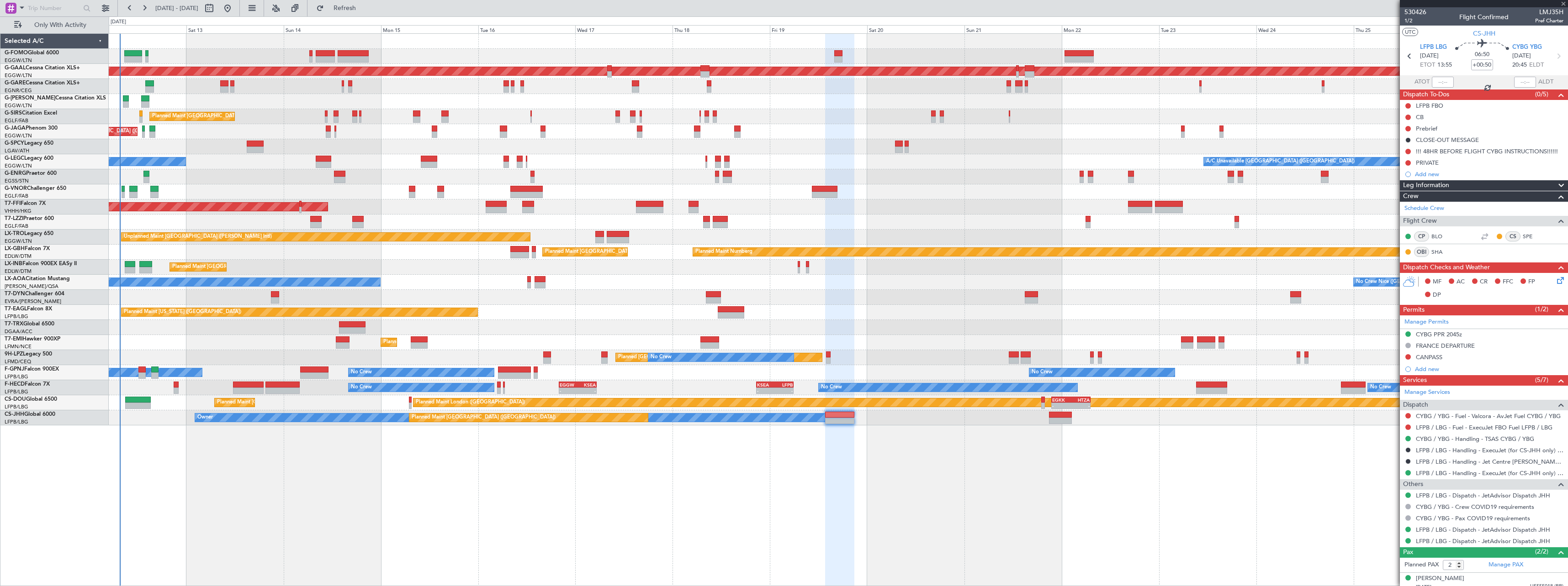
type input "+01:20"
type input "3"
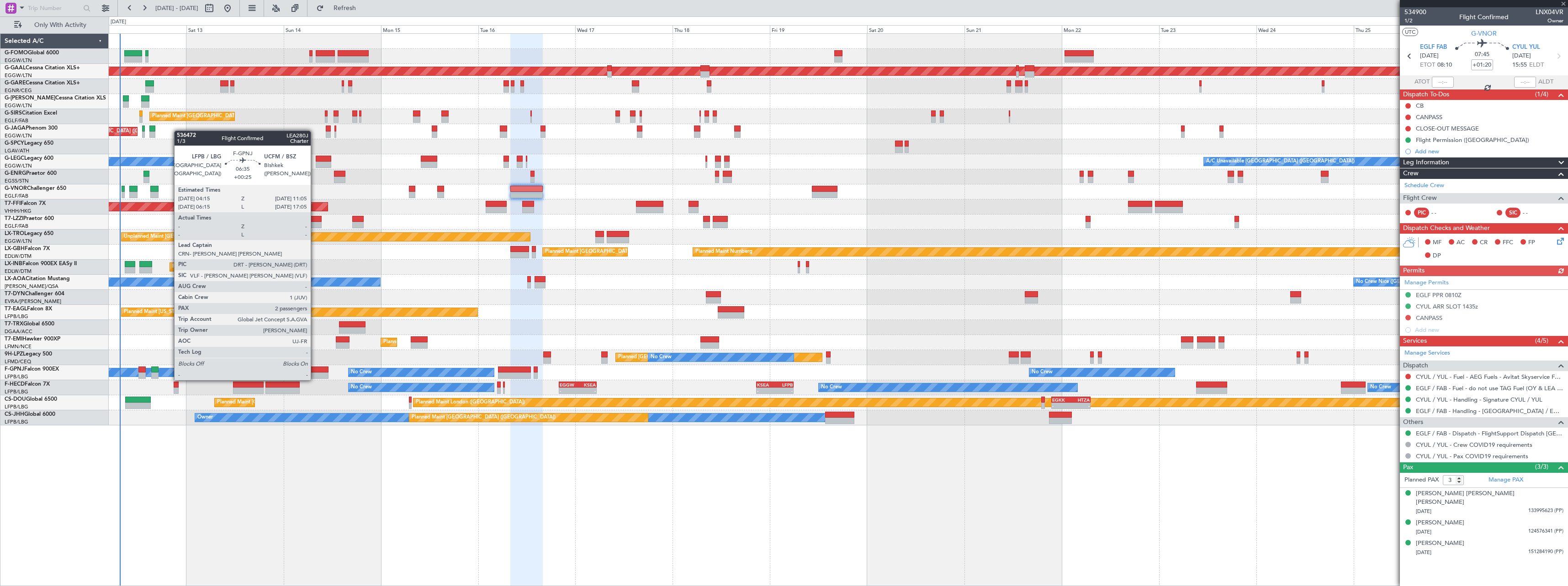
click at [315, 371] on div at bounding box center [314, 370] width 28 height 6
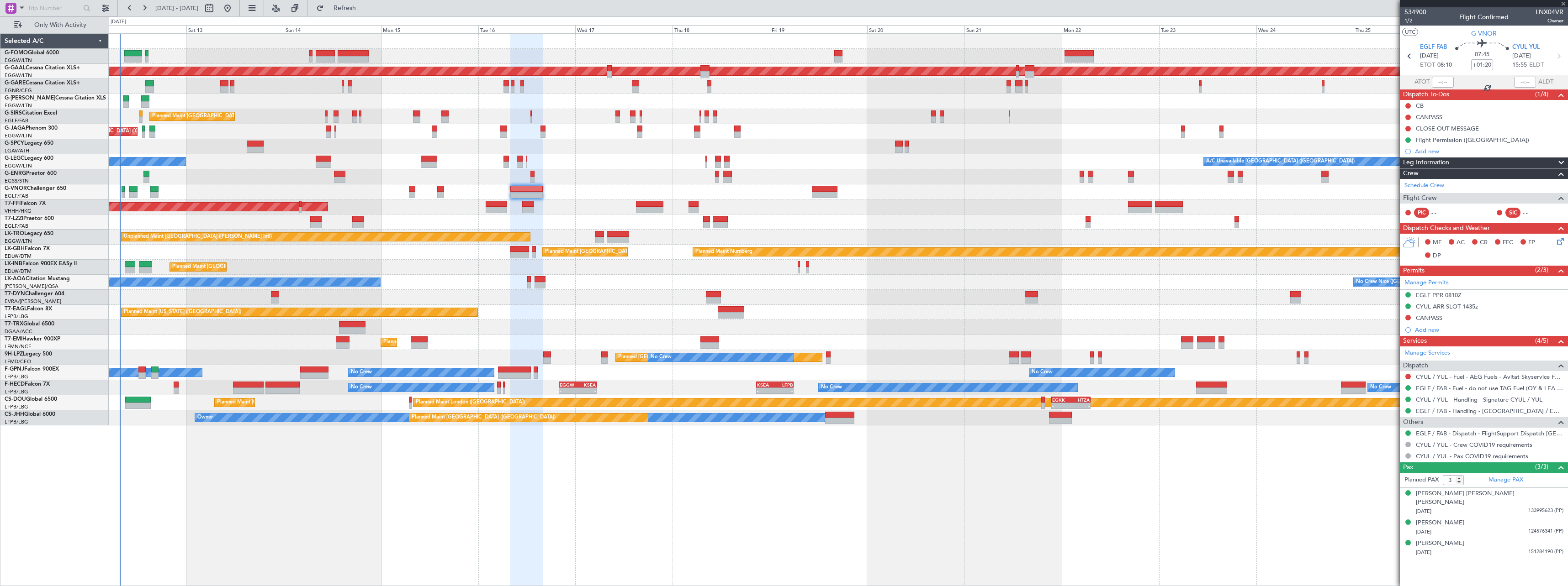
type input "+00:25"
type input "2"
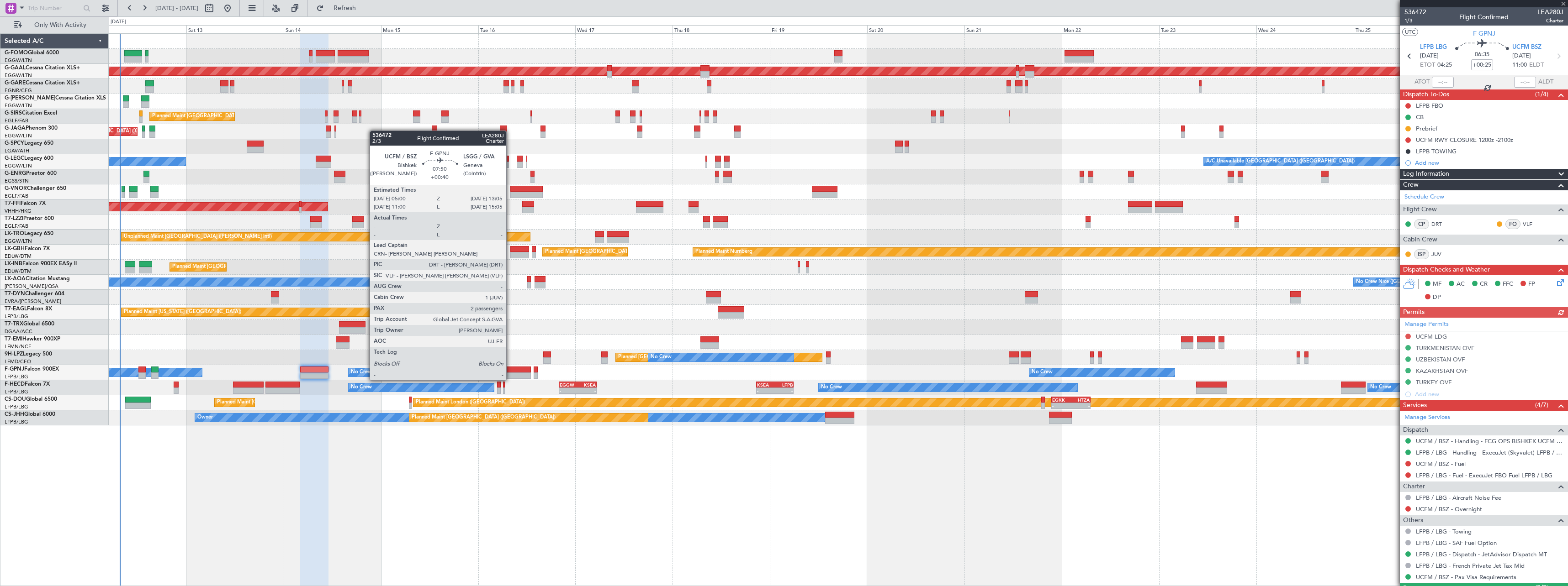
click at [511, 371] on div at bounding box center [514, 370] width 33 height 6
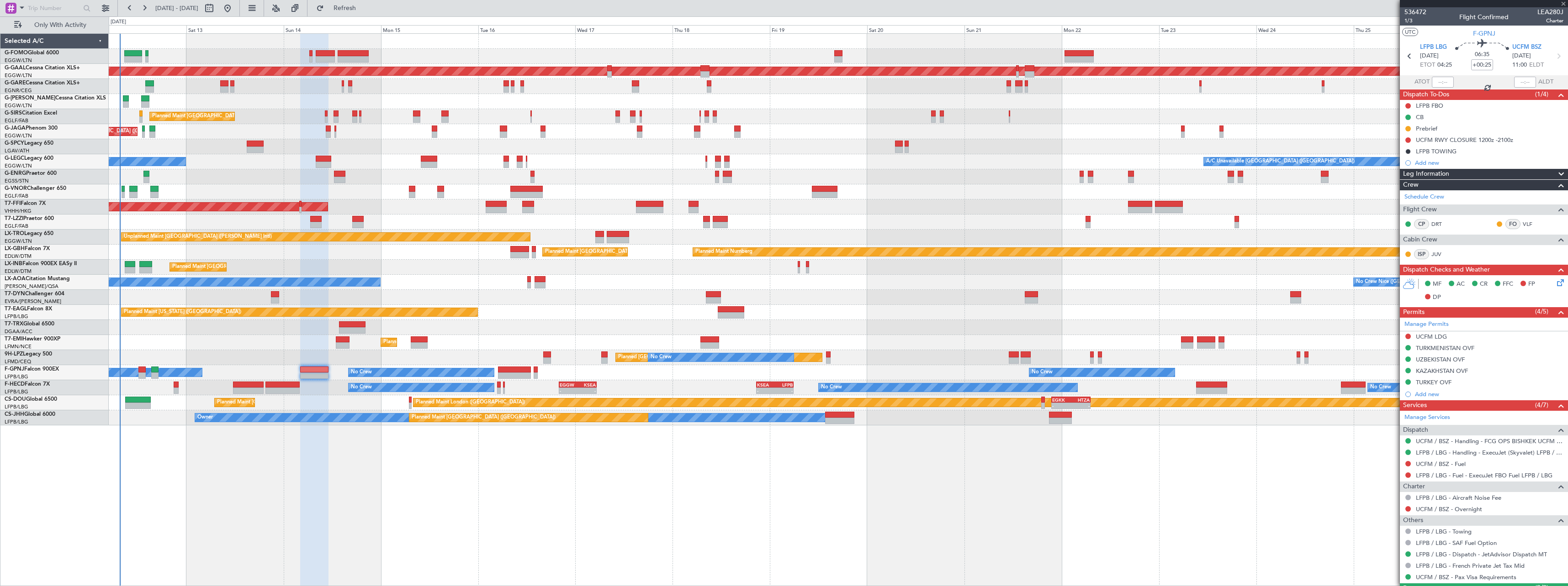
type input "+00:40"
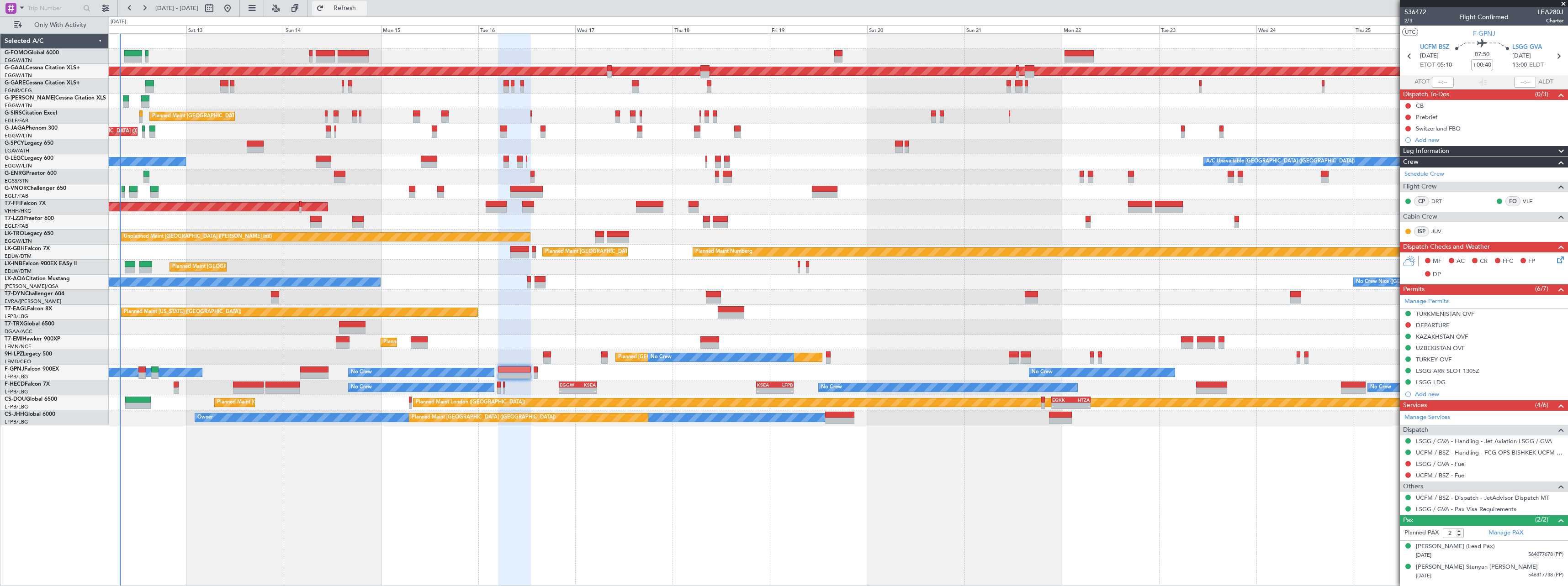
click at [364, 7] on span "Refresh" at bounding box center [344, 8] width 38 height 6
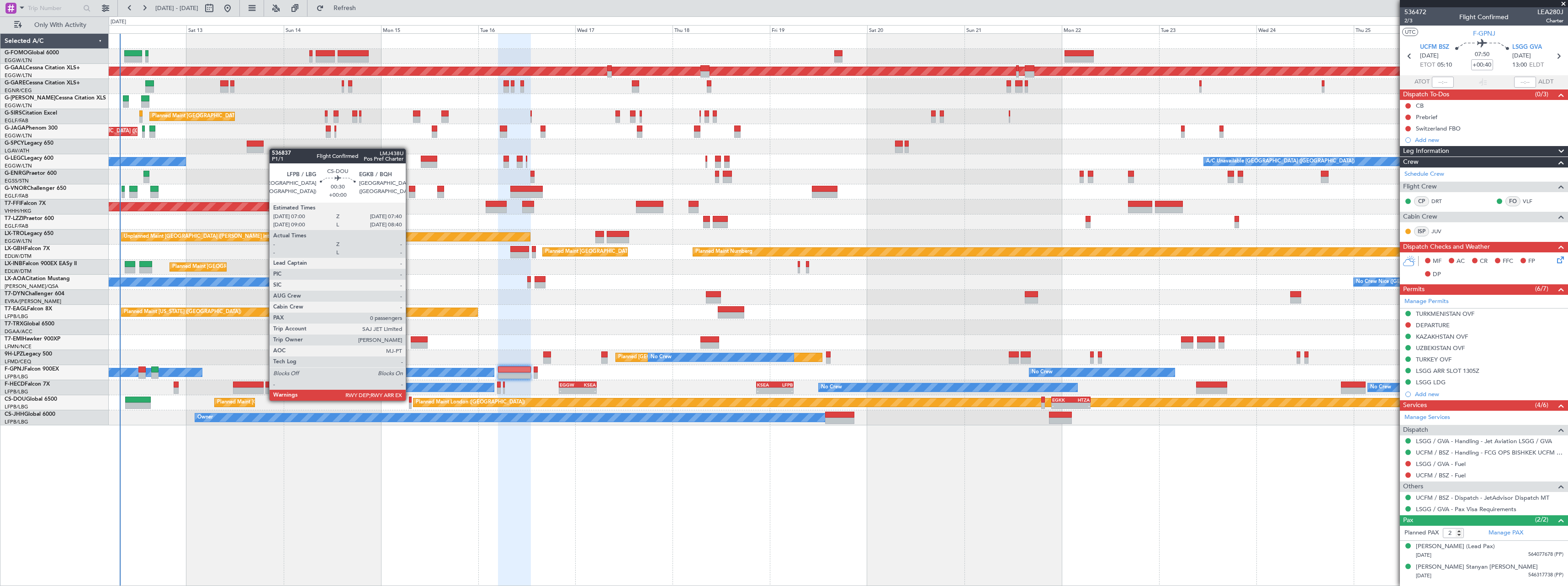
click at [410, 400] on div at bounding box center [410, 400] width 3 height 6
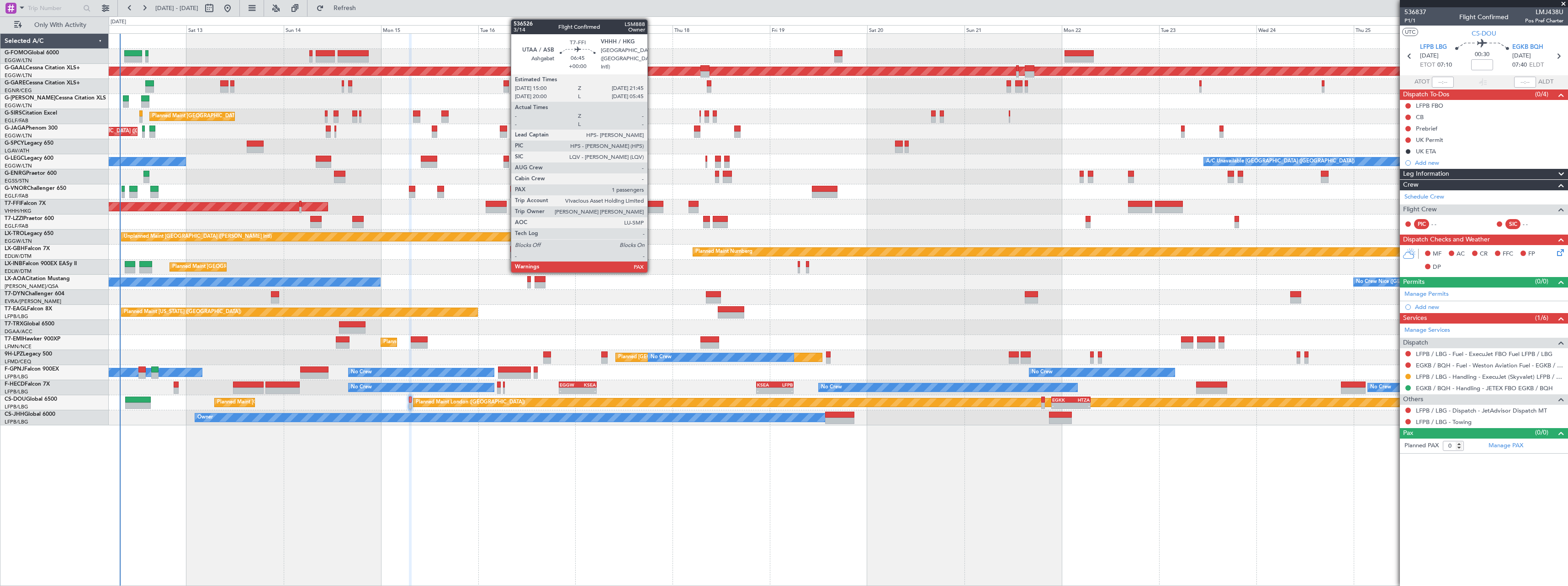
click at [652, 204] on div at bounding box center [650, 204] width 28 height 6
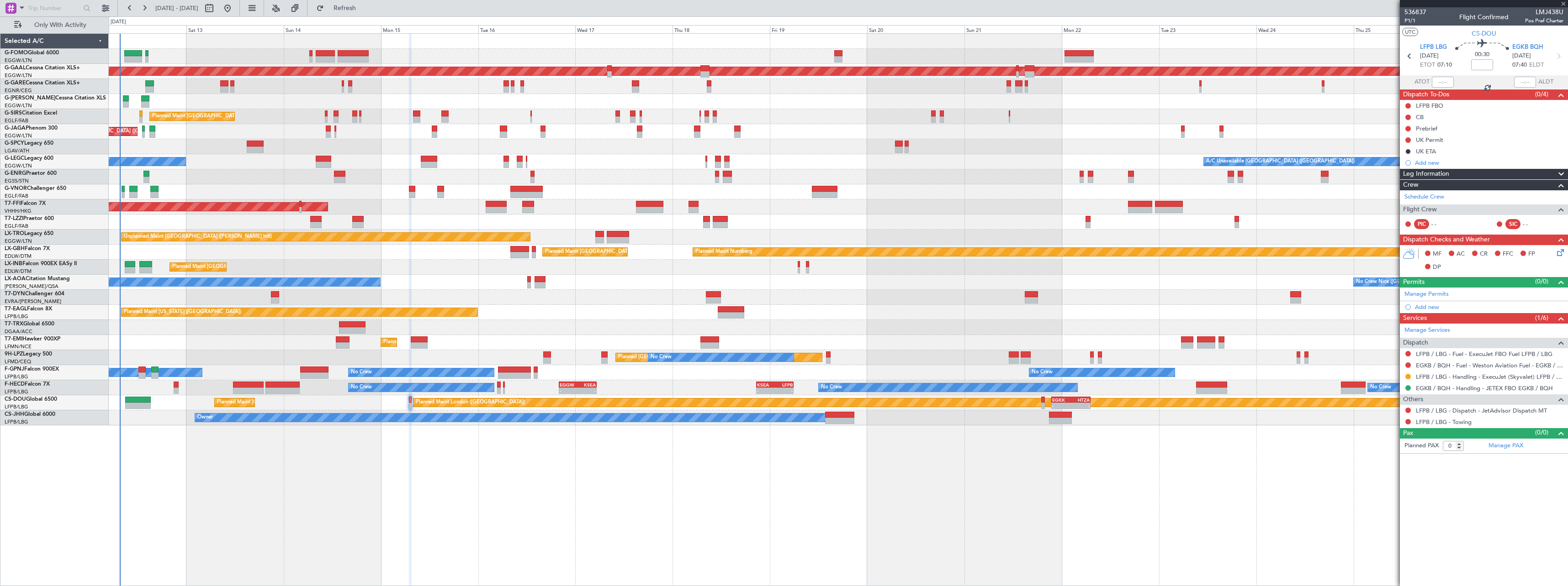
type input "1"
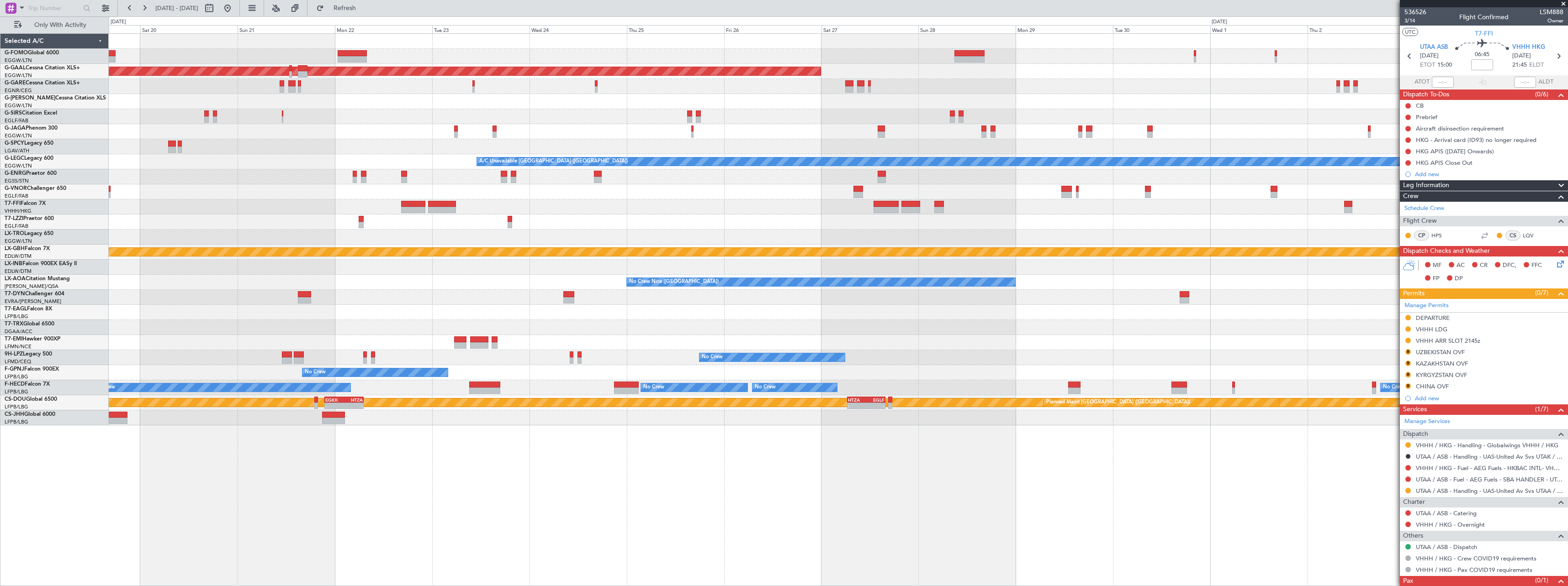
click at [445, 237] on div "Planned Maint Dusseldorf A/C Unavailable London (Luton) Unplanned Maint Athens …" at bounding box center [838, 229] width 1459 height 392
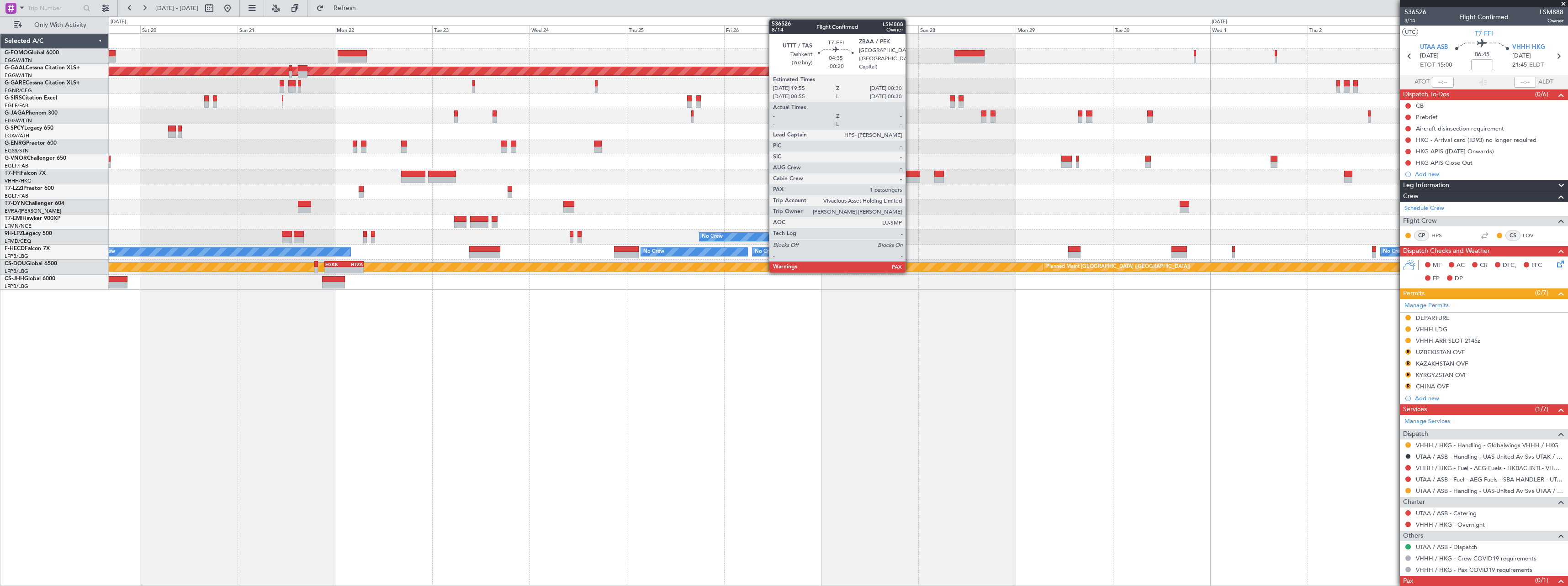
click at [909, 177] on div at bounding box center [911, 180] width 19 height 6
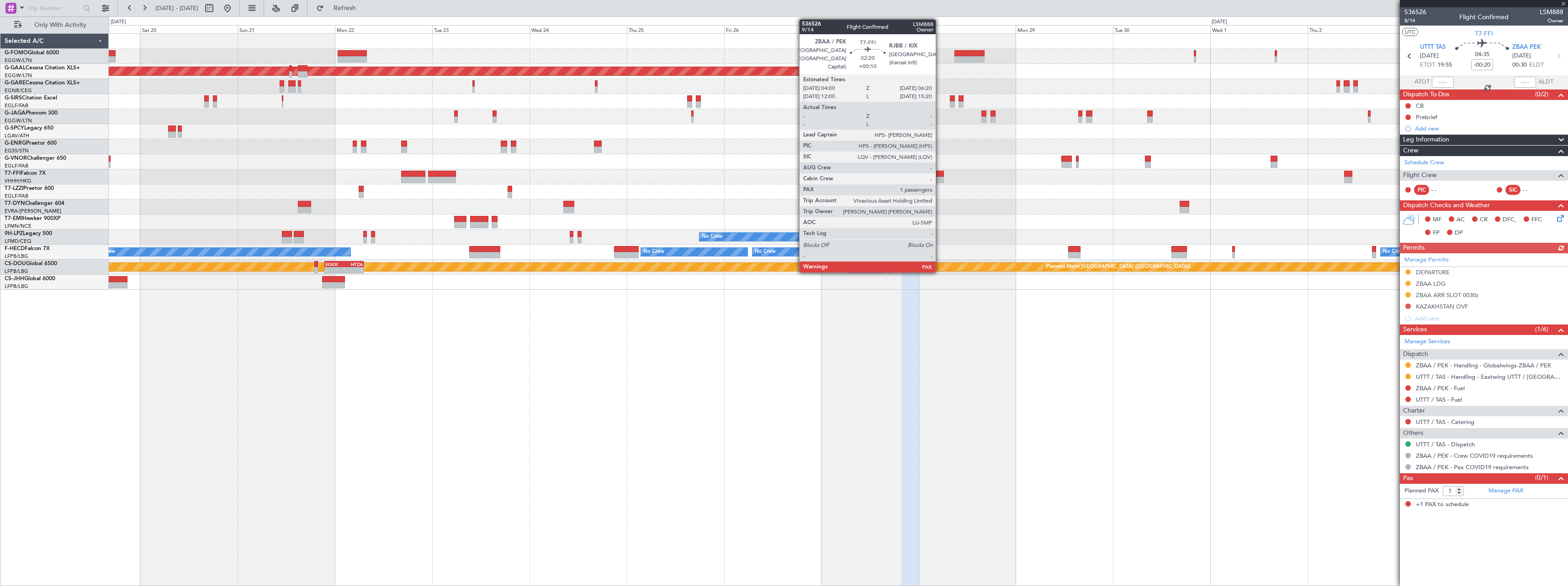
click at [940, 176] on div at bounding box center [939, 174] width 9 height 6
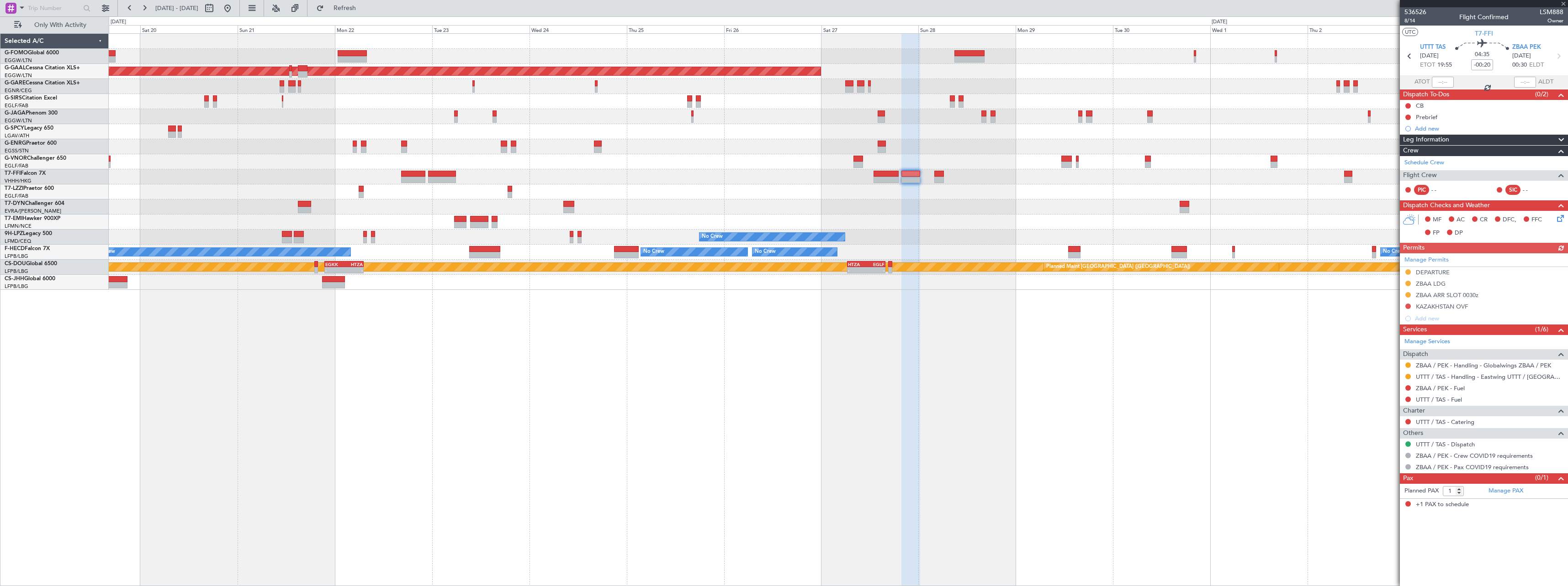
type input "+00:10"
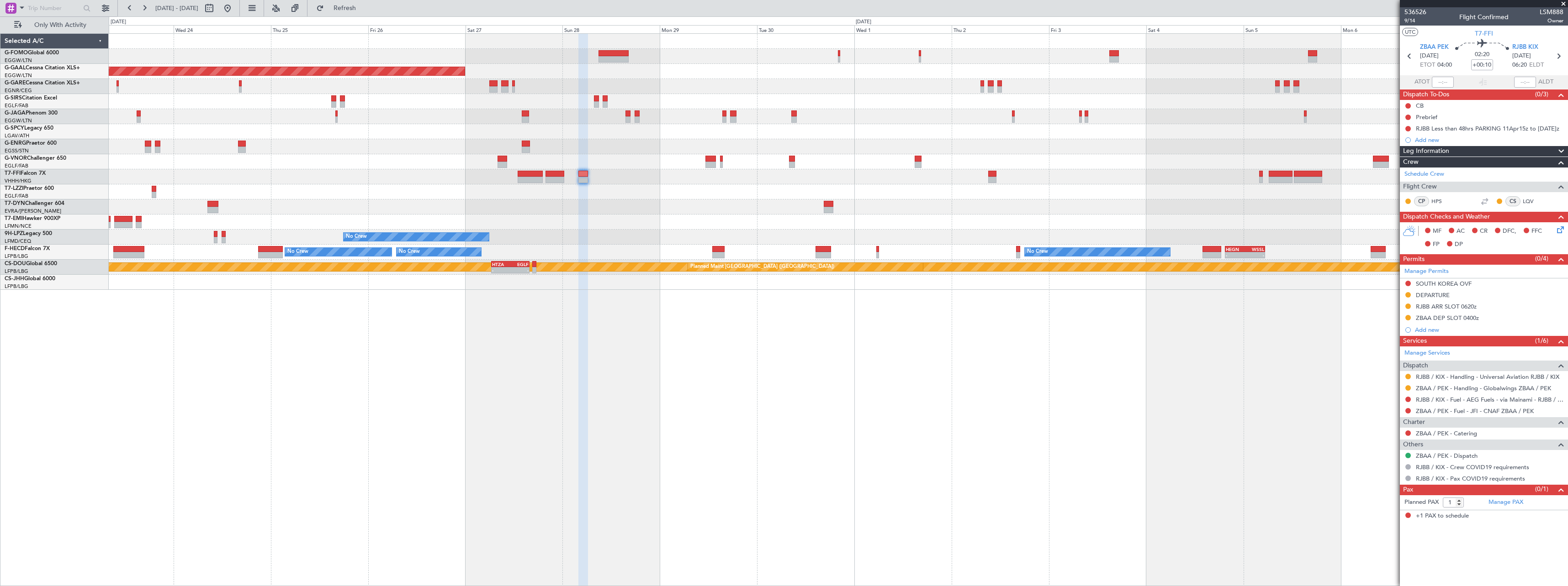
click at [573, 295] on div "Planned Maint Dusseldorf Planned Maint Geneva (Cointrin) No Crew No Crew No Cre…" at bounding box center [838, 310] width 1459 height 553
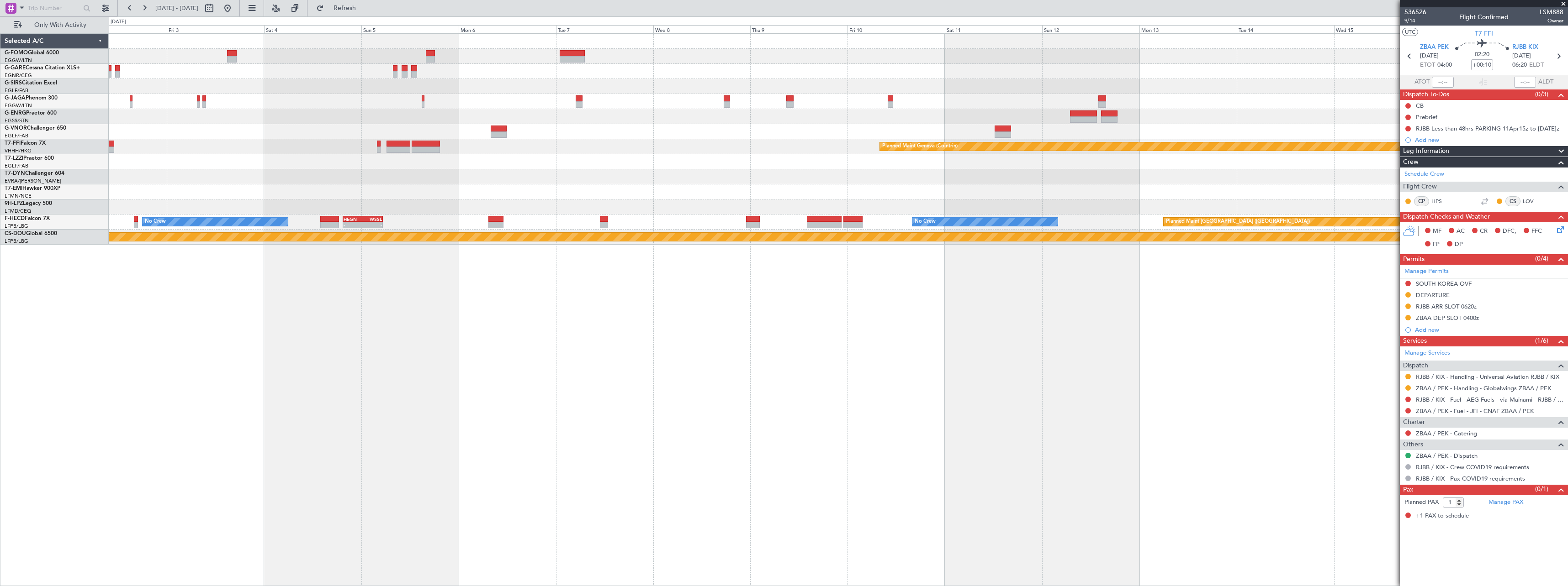
click at [410, 181] on div "Planned Maint Geneva (Cointrin) No Crew - - HEGN 19:30 Z WSSL 05:25 Z No Crew P…" at bounding box center [838, 139] width 1459 height 211
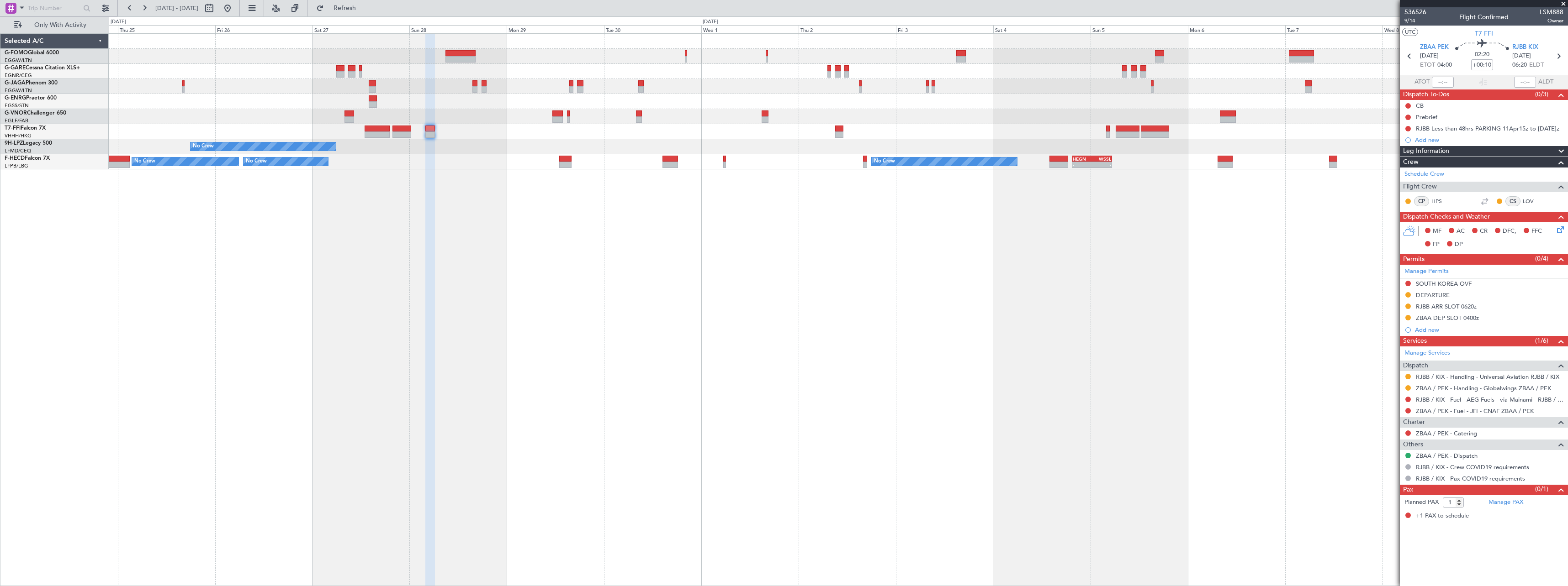
click at [1032, 297] on div "Planned Maint Geneva (Cointrin) No Crew No Crew - - HEGN 19:30 Z WSSL 05:25 Z N…" at bounding box center [838, 310] width 1459 height 553
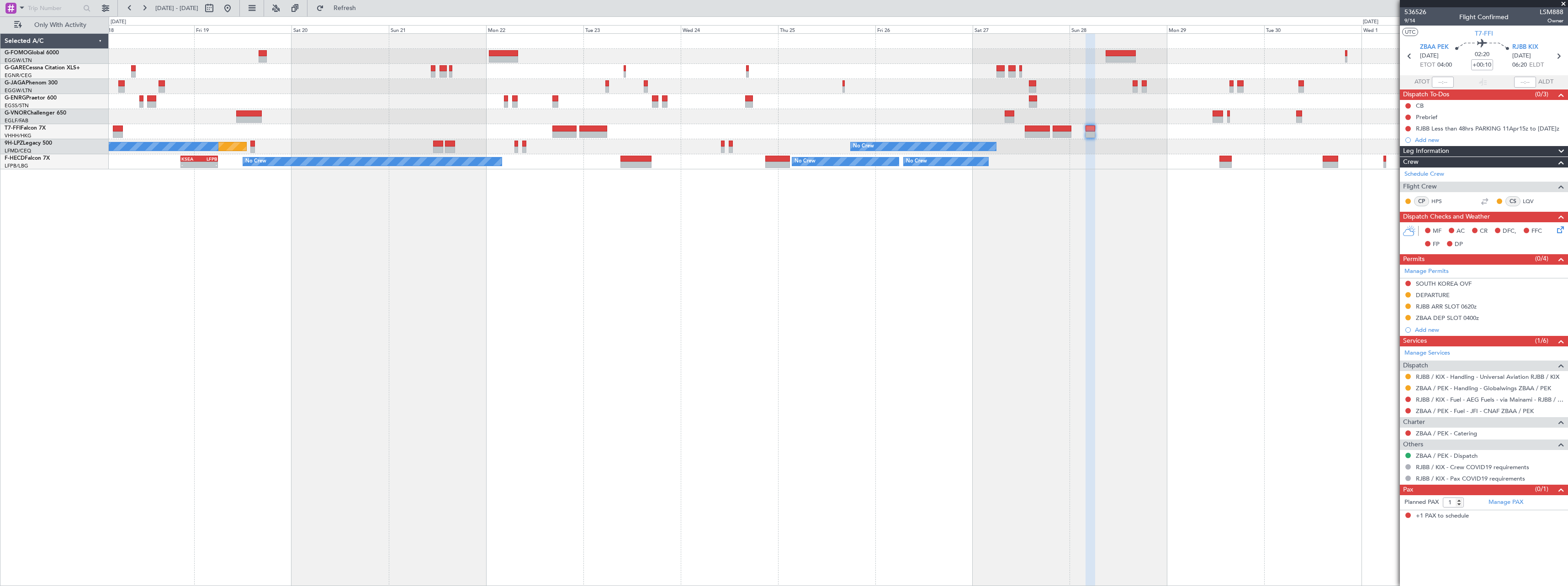
click at [1054, 273] on div "Planned Maint Tianjin (Binhai) No Crew Planned Maint St Gallen (Altenrhein) No …" at bounding box center [838, 310] width 1459 height 553
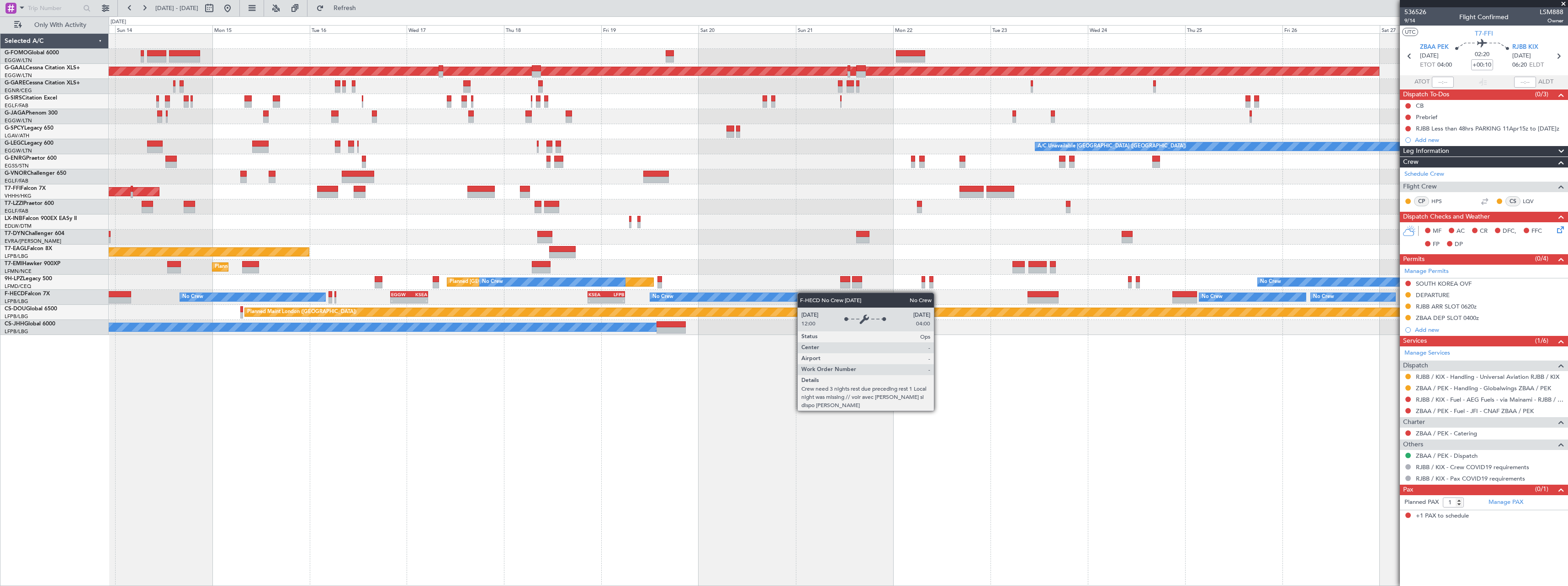
click at [846, 293] on div "Planned Maint London (Luton) Planned Maint Dusseldorf Planned Maint London (Far…" at bounding box center [838, 310] width 1459 height 553
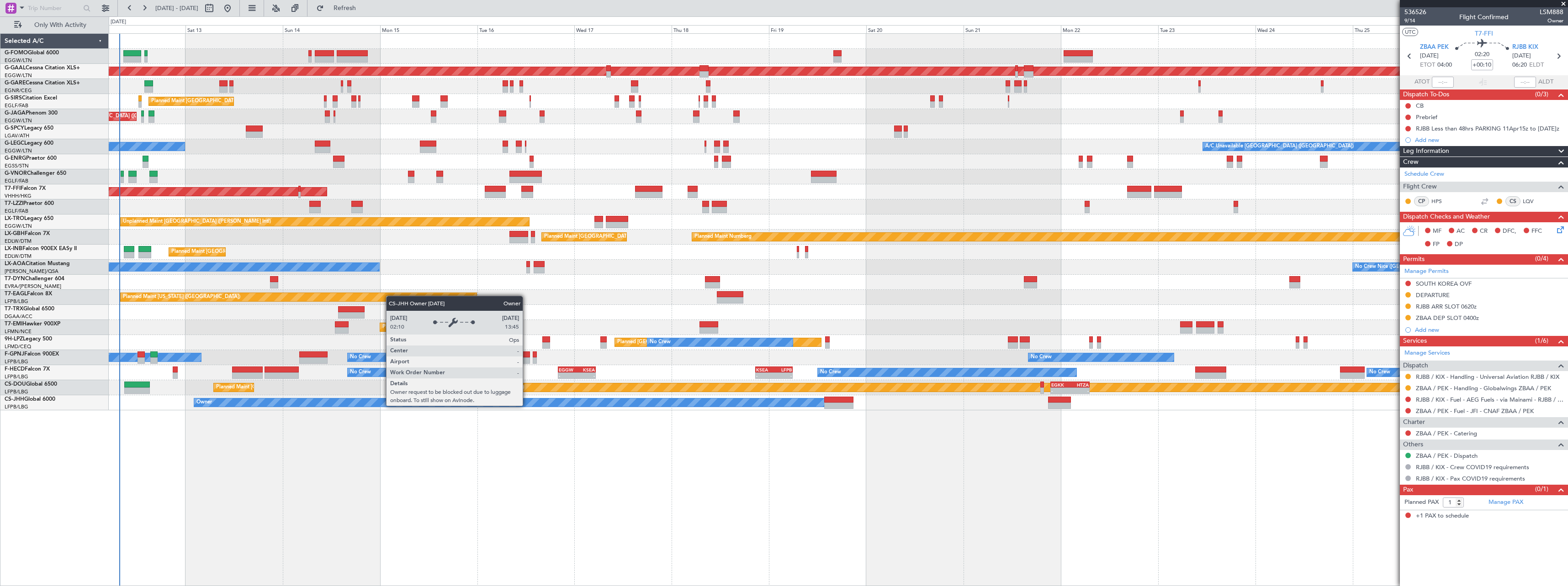
click at [497, 407] on div "Planned Maint London (Luton) Planned Maint Dusseldorf Unplanned Maint Chester P…" at bounding box center [838, 310] width 1459 height 553
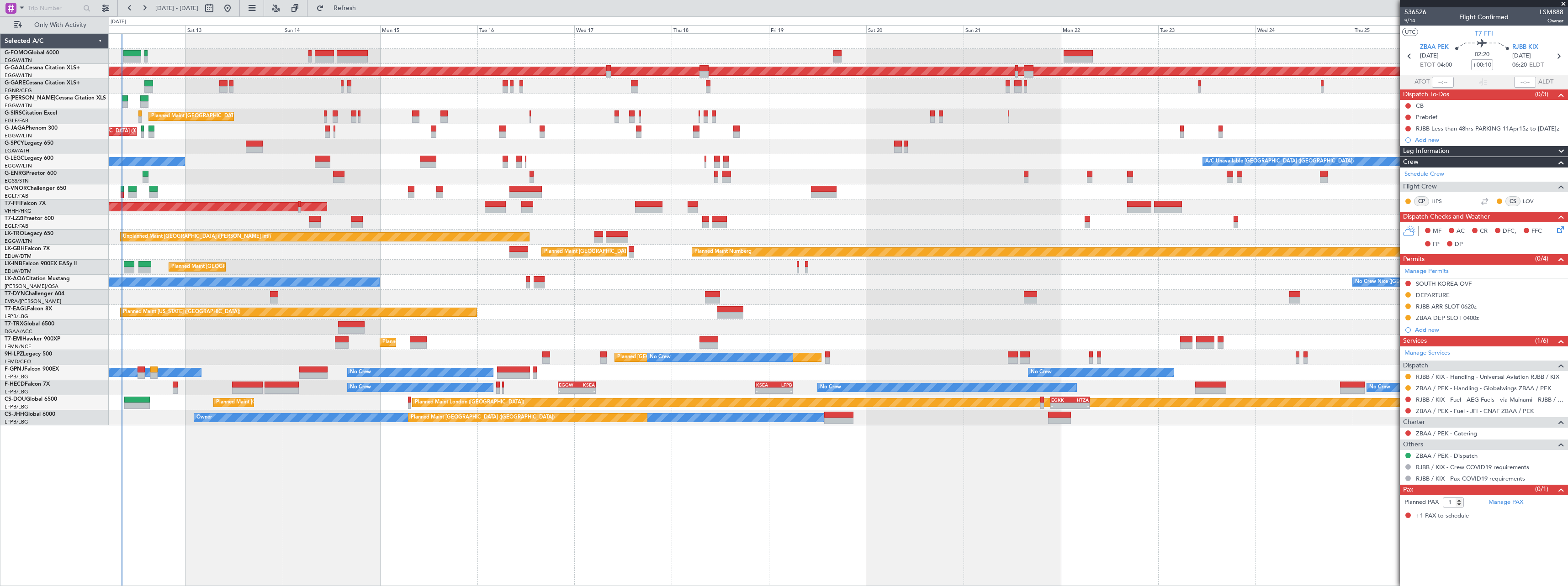
click at [1412, 21] on span "9/14" at bounding box center [1415, 21] width 22 height 8
click at [364, 9] on span "Refresh" at bounding box center [344, 8] width 38 height 6
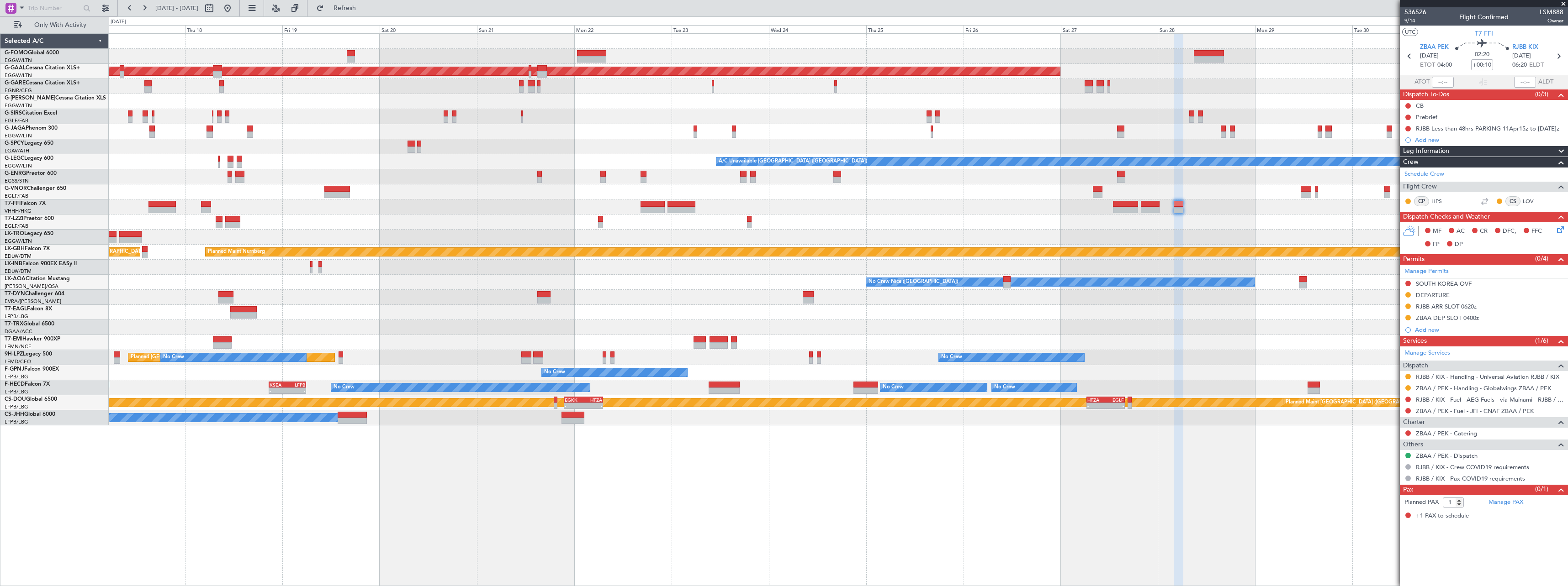
click at [490, 286] on div "No Crew Nice (Côte d'Azur Airport) No Crew Sabadell No Crew Chester" at bounding box center [838, 282] width 1459 height 15
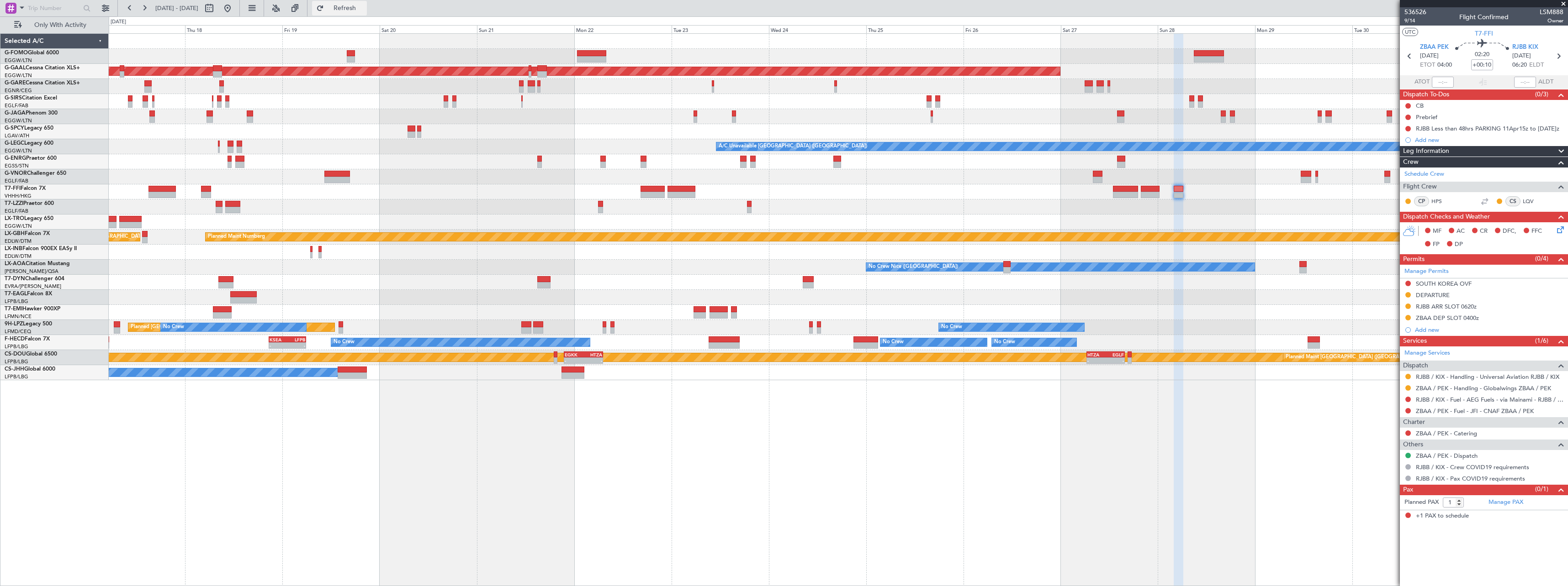
click at [364, 6] on span "Refresh" at bounding box center [344, 8] width 38 height 6
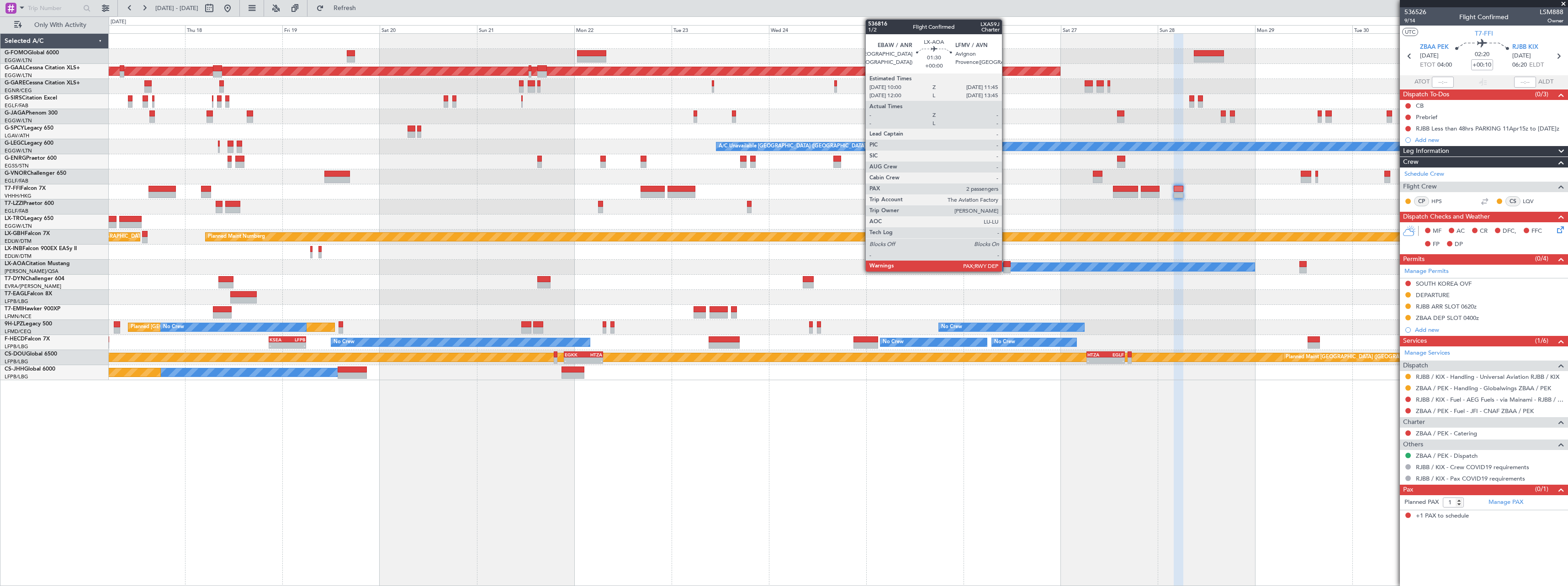
click at [1006, 263] on div at bounding box center [1007, 264] width 8 height 6
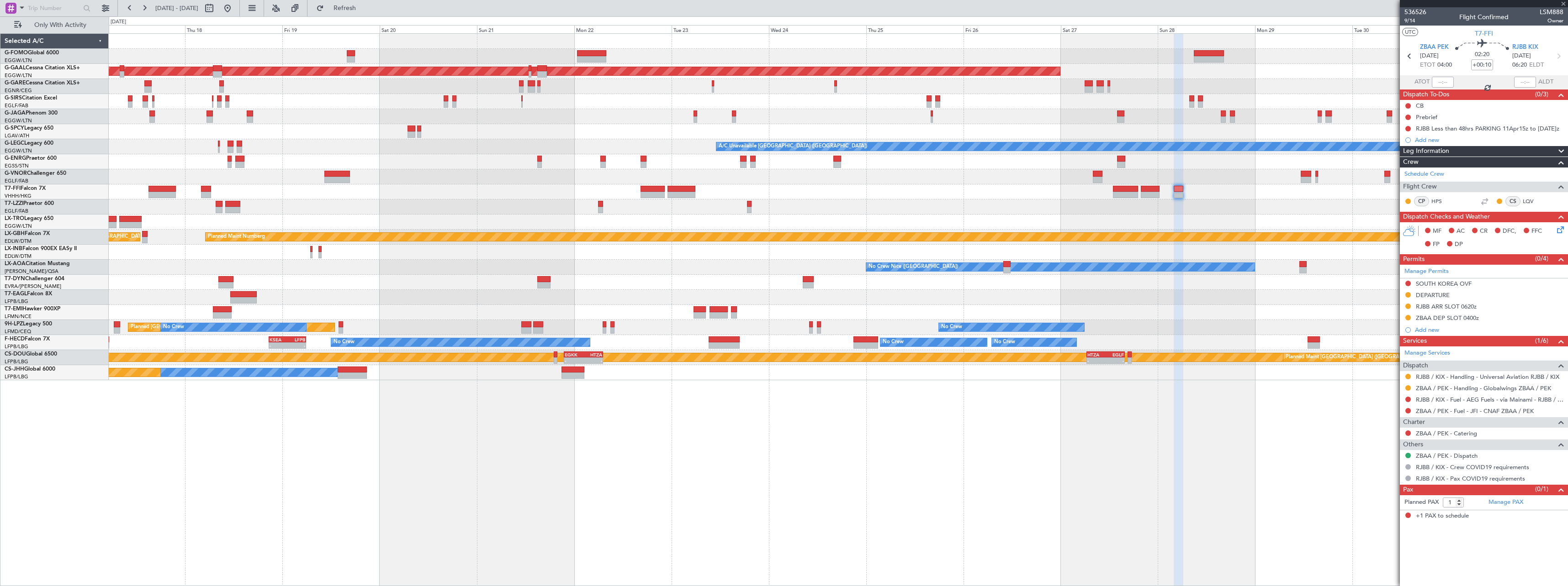
type input "2"
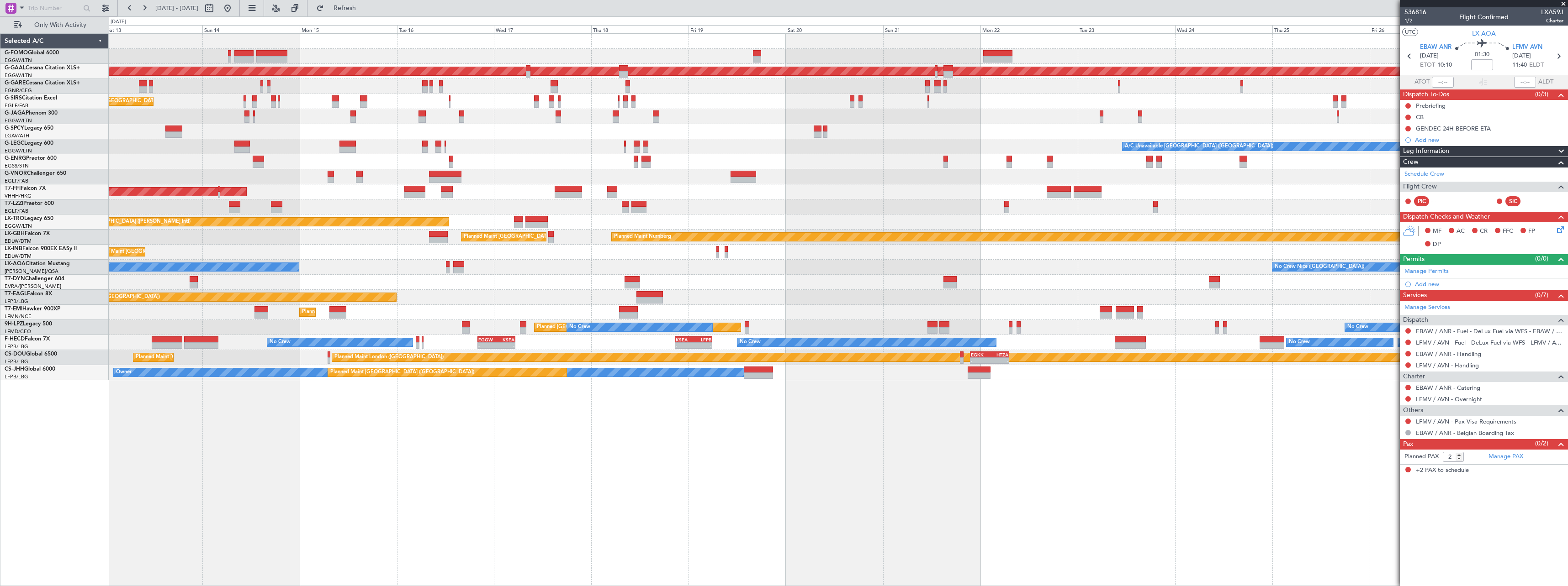
click at [1275, 426] on div "Planned Maint London (Luton) Planned Maint Dusseldorf Planned Maint London (Far…" at bounding box center [838, 310] width 1459 height 553
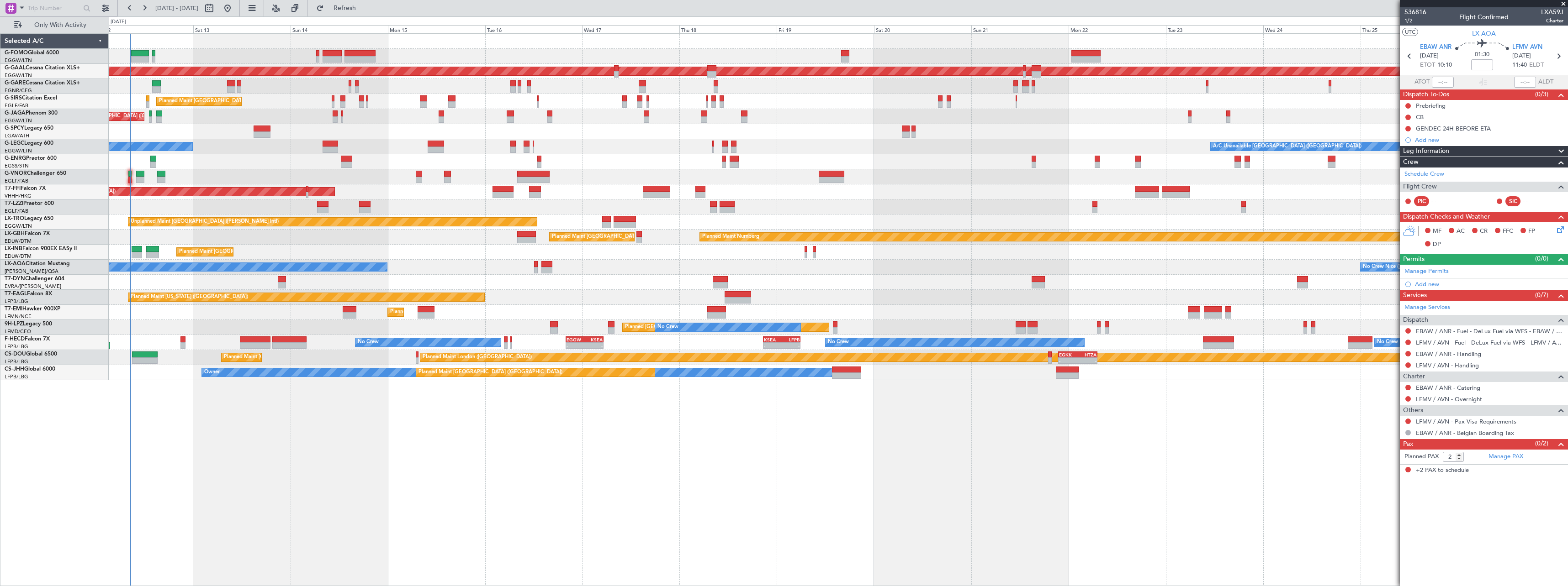
click at [705, 444] on div "Planned Maint London (Luton) Planned Maint Dusseldorf Unplanned Maint Chester P…" at bounding box center [838, 310] width 1459 height 553
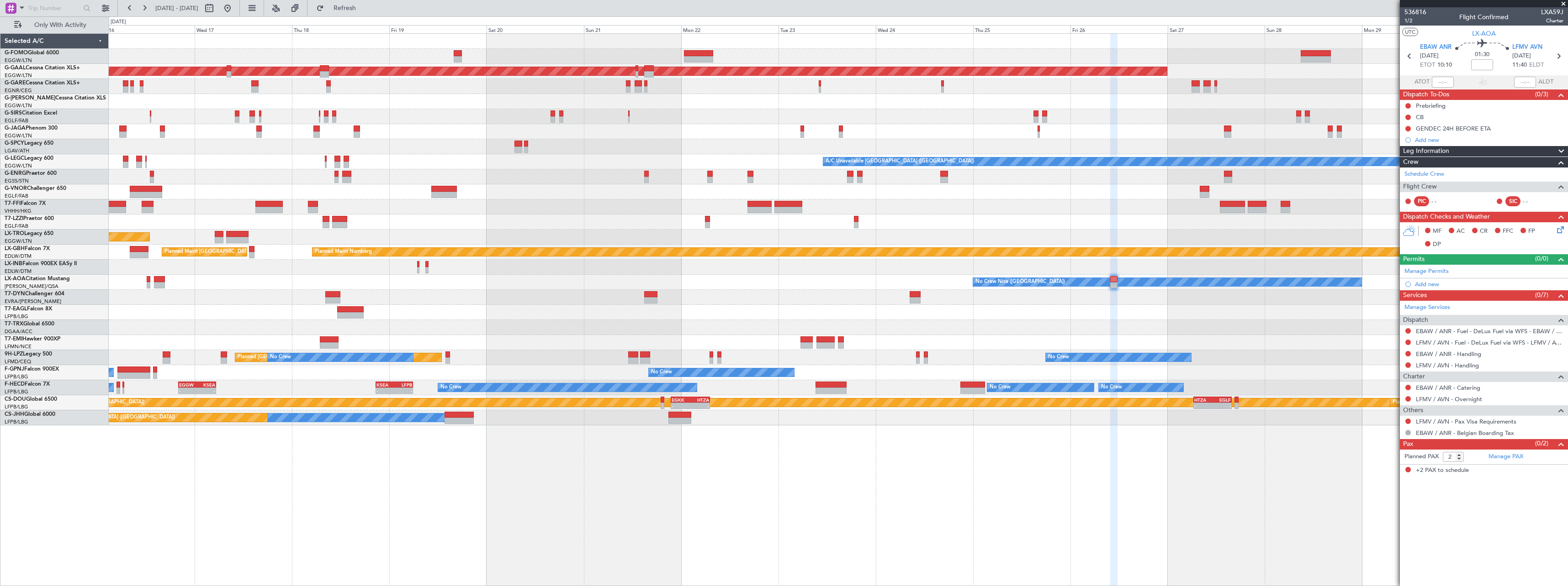
click at [514, 318] on div "Planned Maint [US_STATE] ([GEOGRAPHIC_DATA])" at bounding box center [838, 313] width 1459 height 15
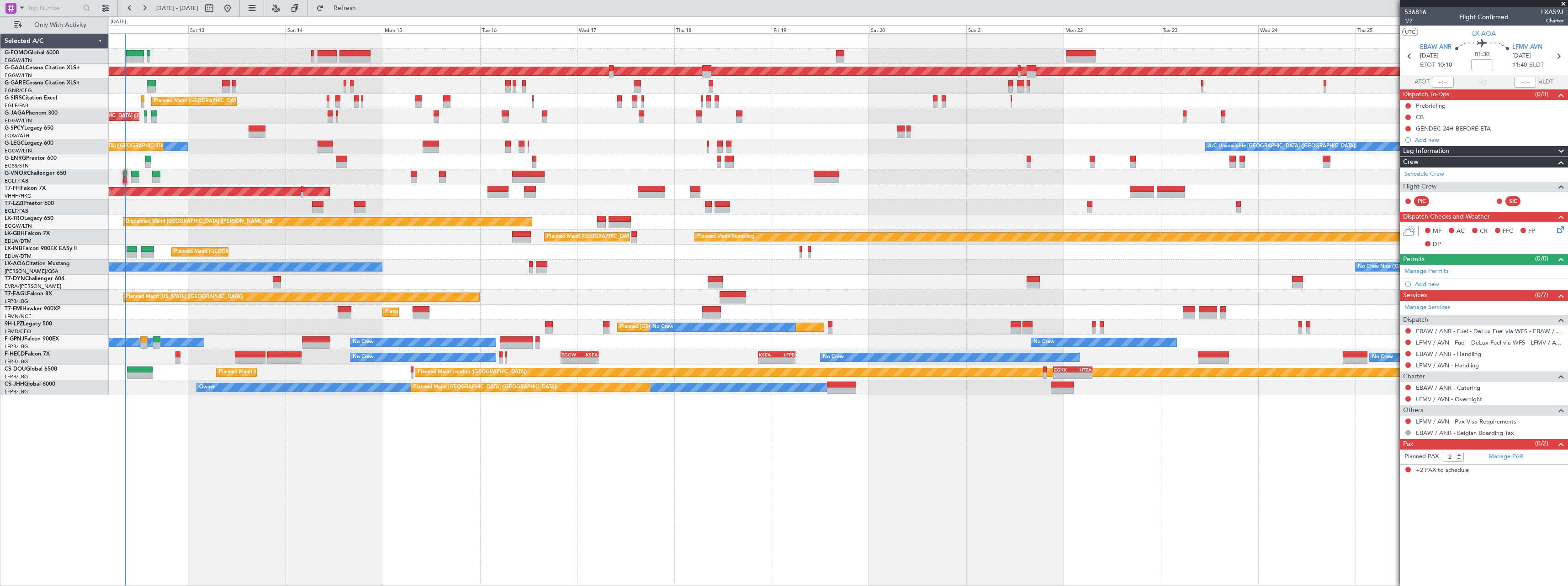
click at [977, 473] on div "Planned Maint London (Luton) Planned Maint Dusseldorf Unplanned Maint Chester P…" at bounding box center [838, 310] width 1459 height 553
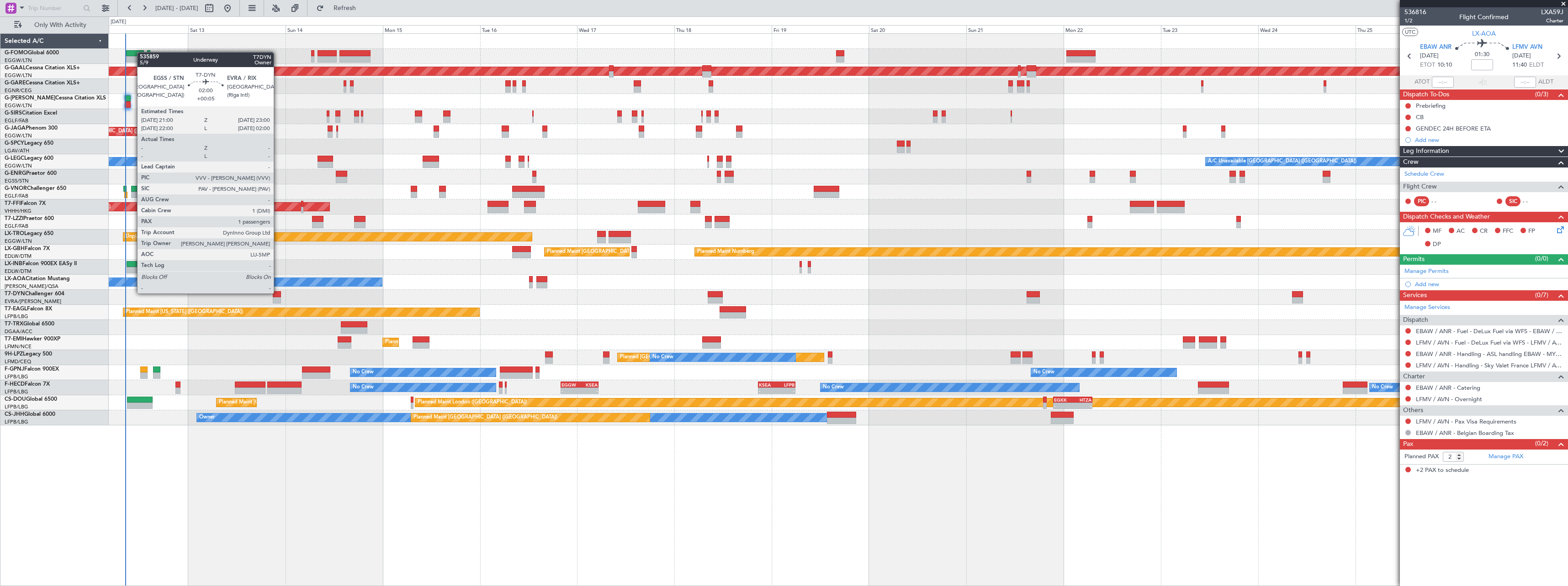
click at [278, 293] on div at bounding box center [277, 295] width 8 height 6
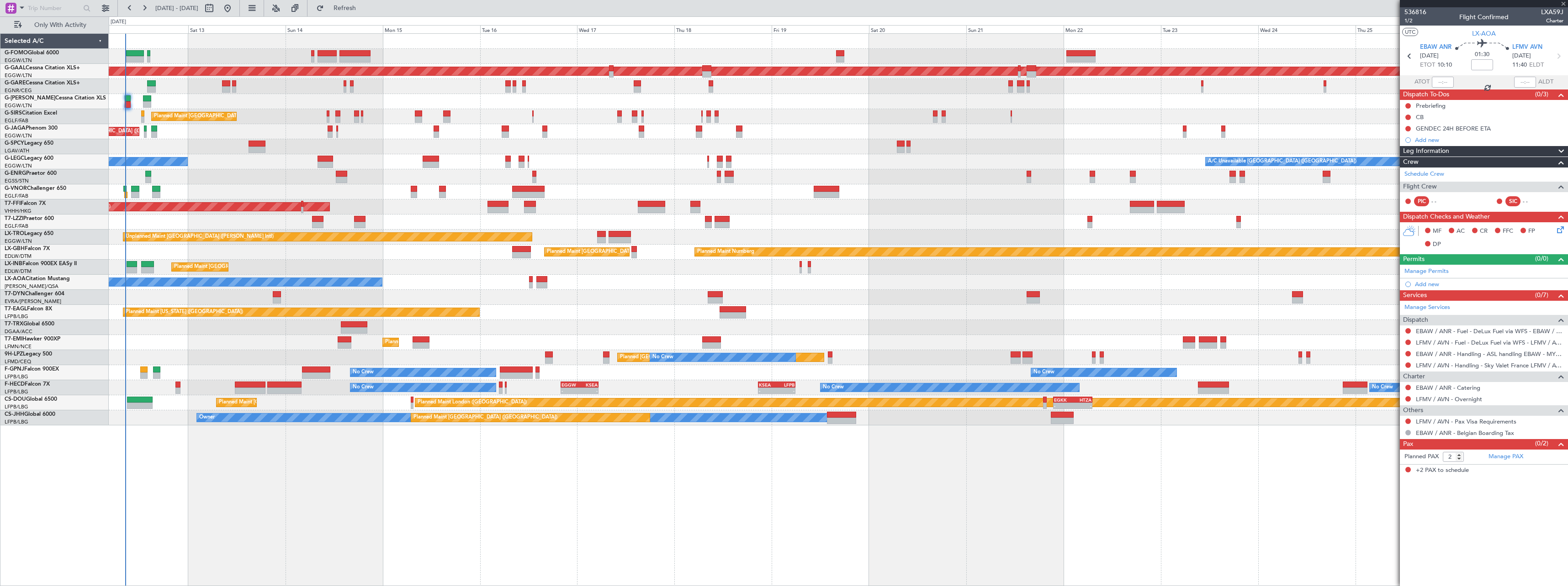
type input "+00:05"
type input "1"
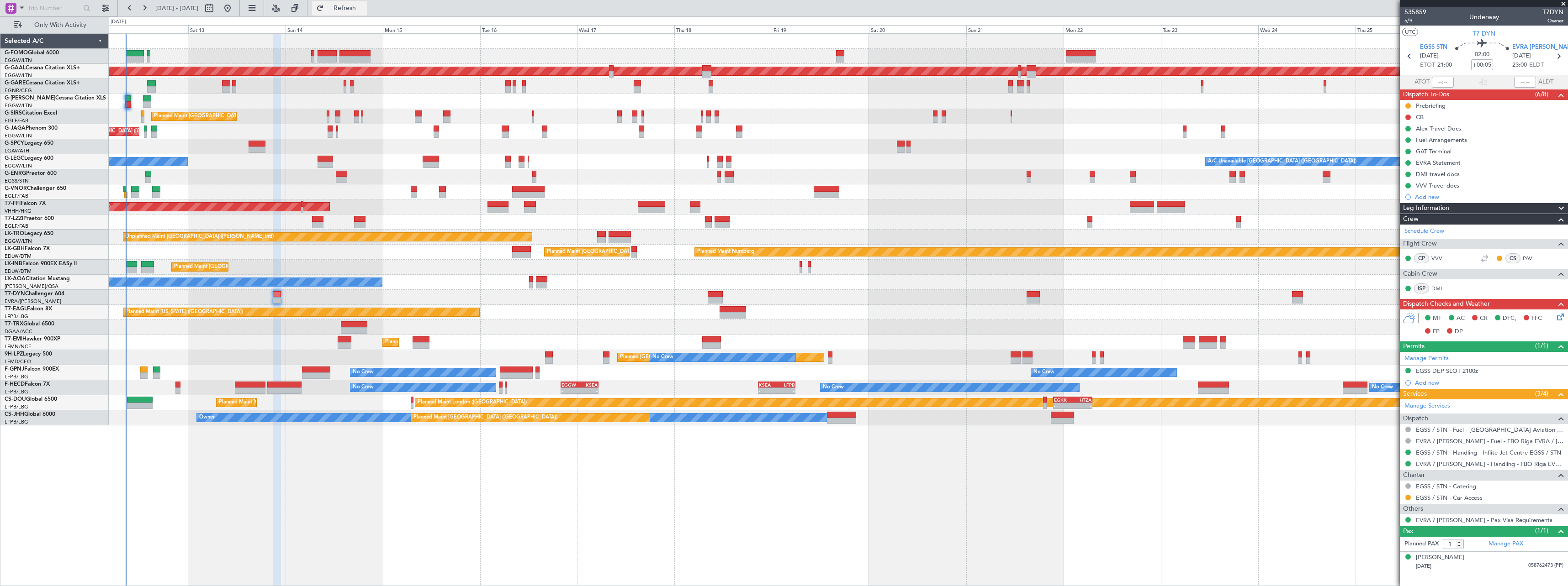
click at [364, 8] on span "Refresh" at bounding box center [344, 8] width 38 height 6
click at [367, 13] on button "Refresh" at bounding box center [339, 8] width 55 height 14
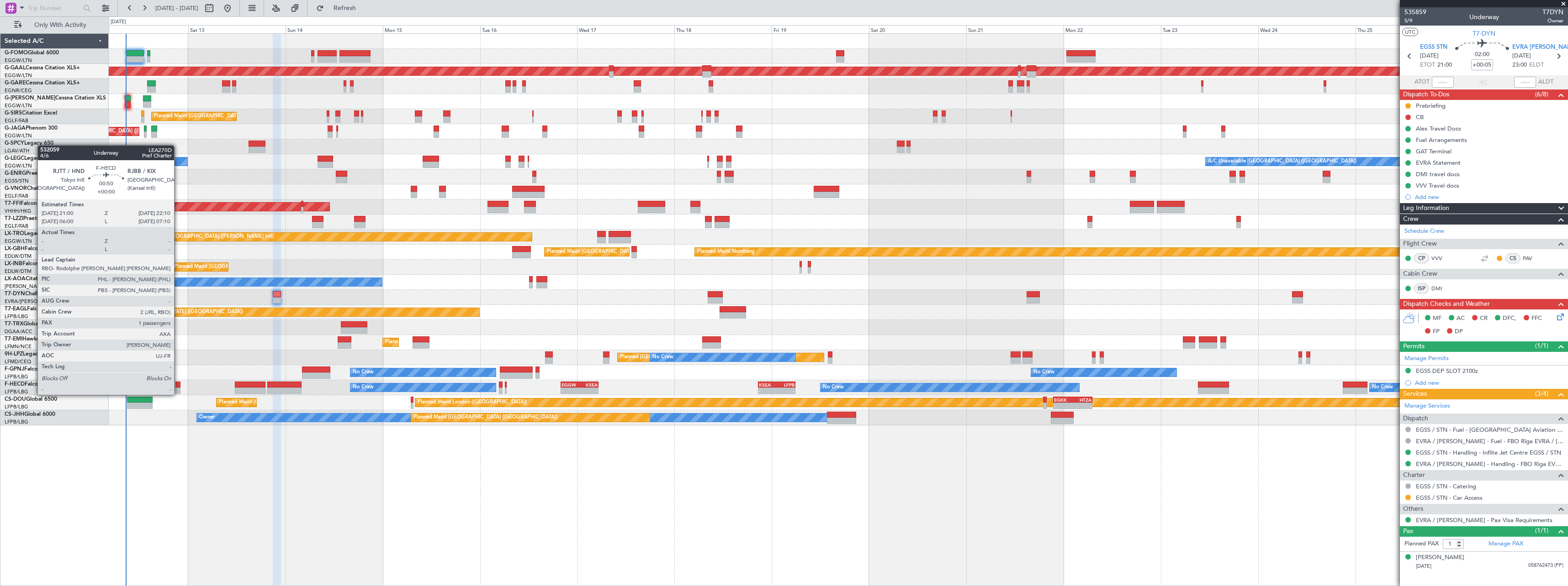
click at [178, 385] on div at bounding box center [178, 385] width 5 height 6
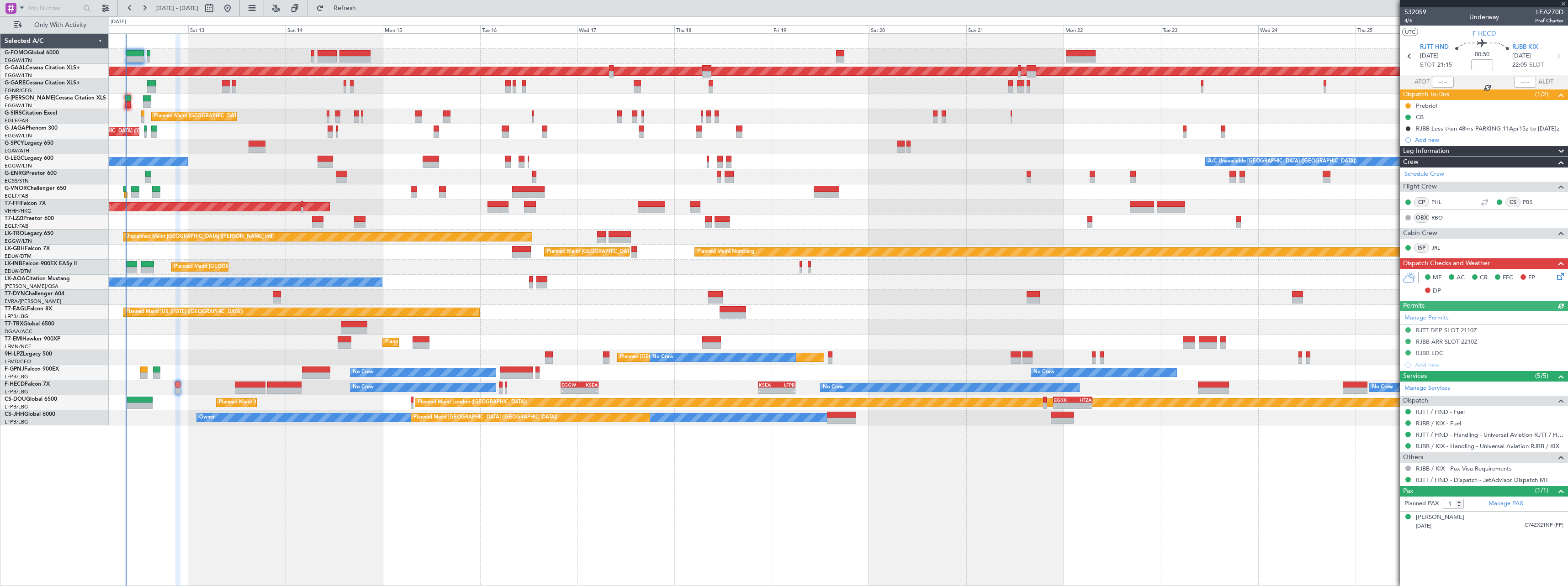
click at [1560, 278] on icon at bounding box center [1559, 275] width 8 height 8
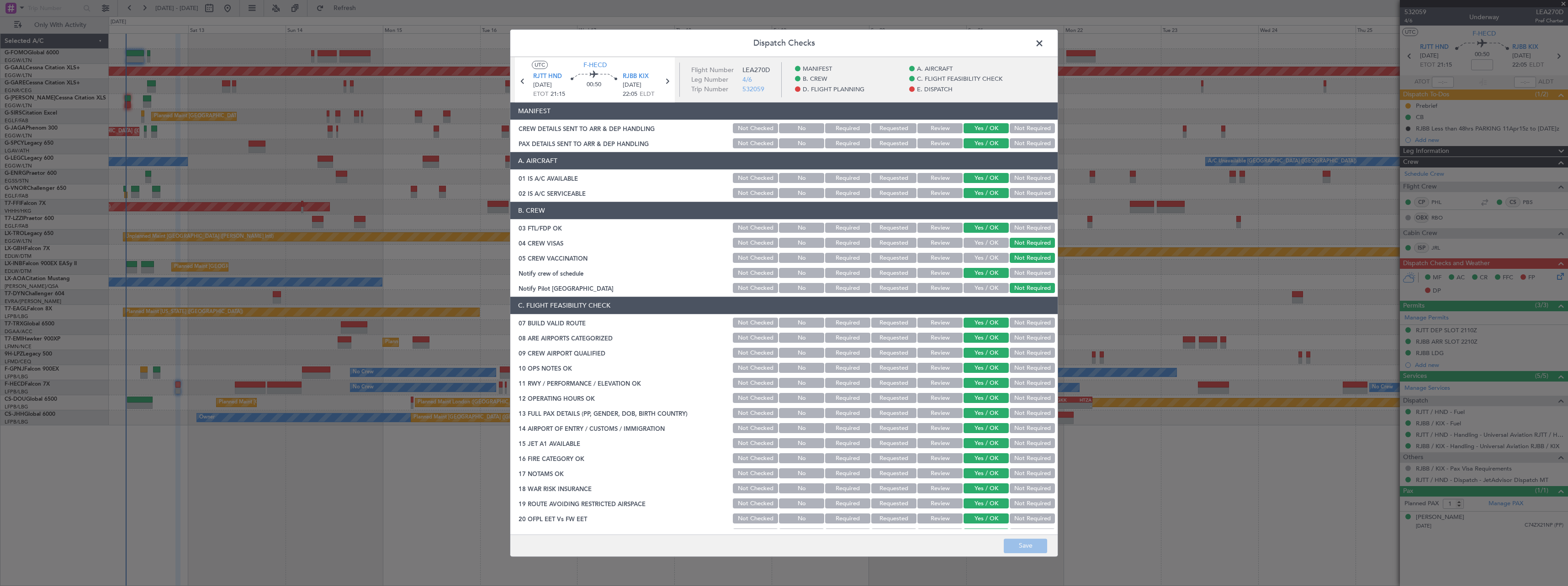
click at [1044, 46] on span at bounding box center [1044, 45] width 0 height 18
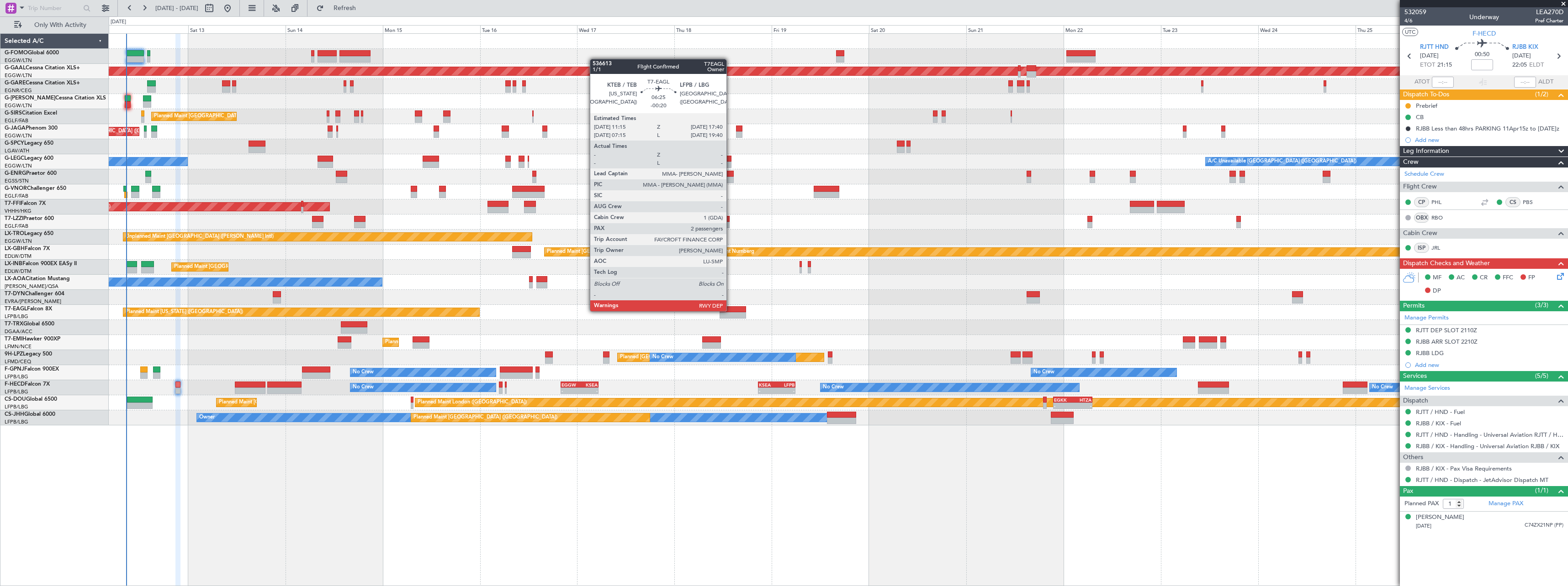
click at [731, 310] on div at bounding box center [733, 310] width 26 height 6
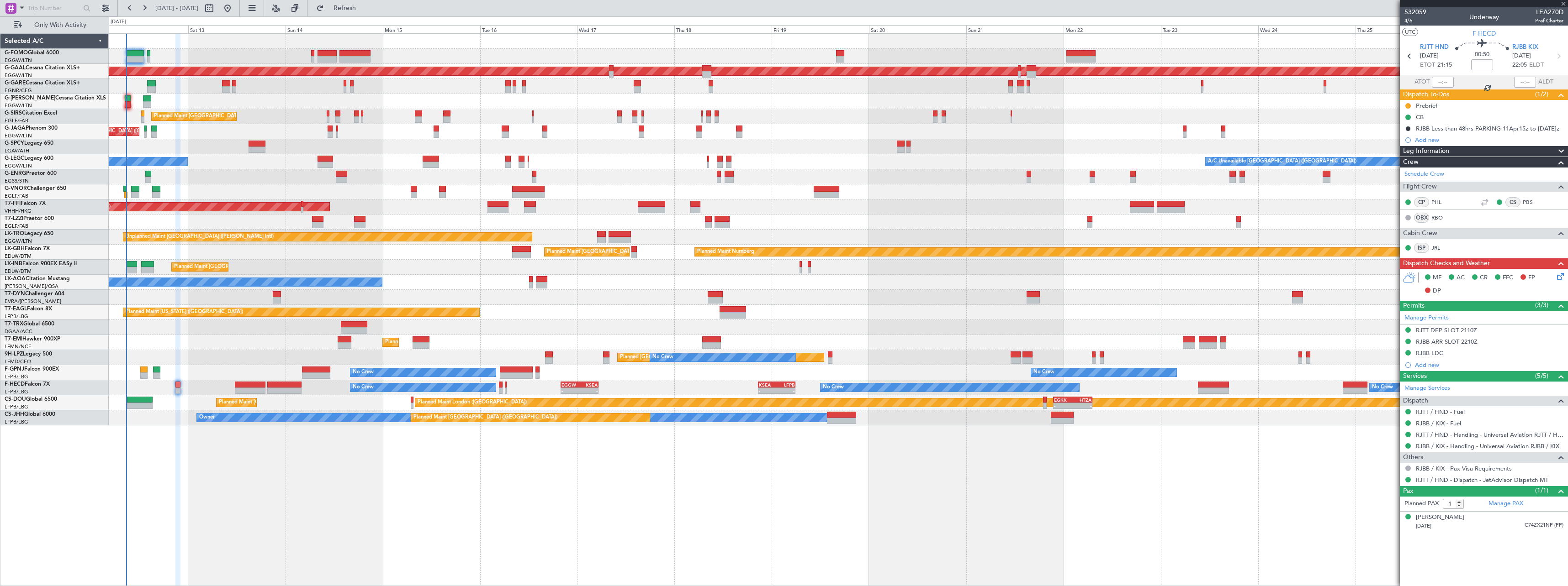
type input "-00:20"
type input "2"
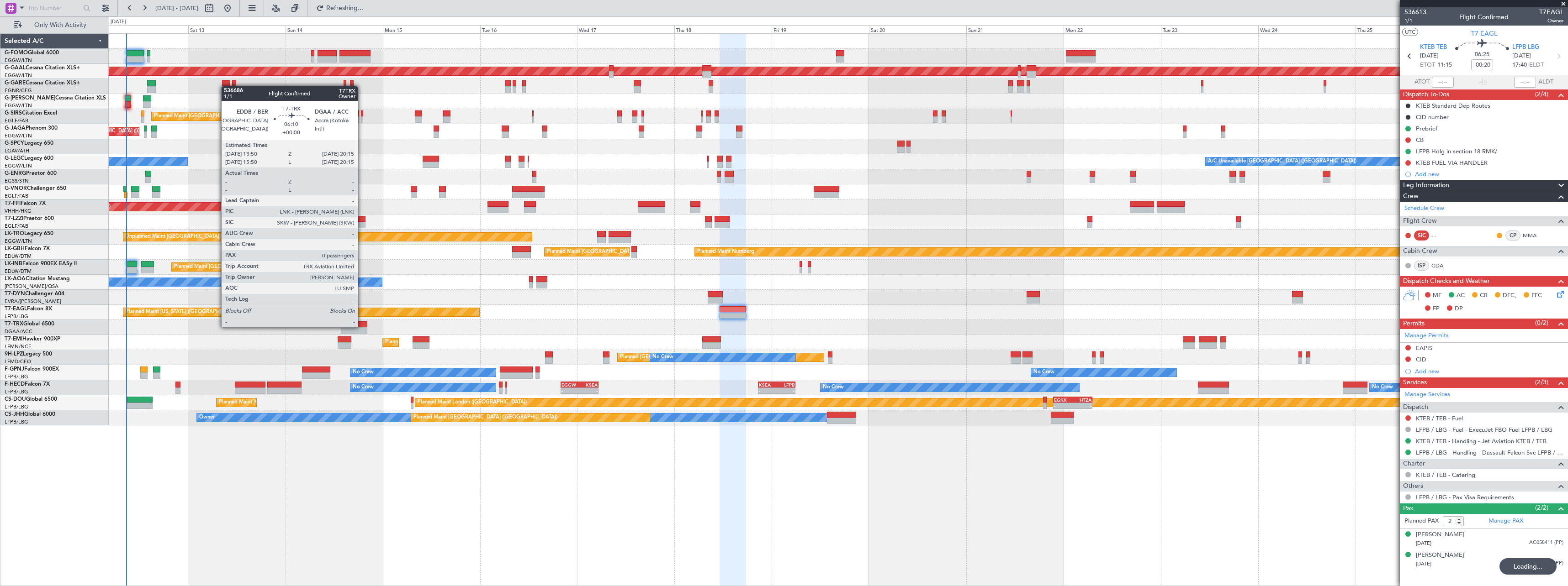
click at [362, 327] on div at bounding box center [354, 325] width 26 height 6
type input "0"
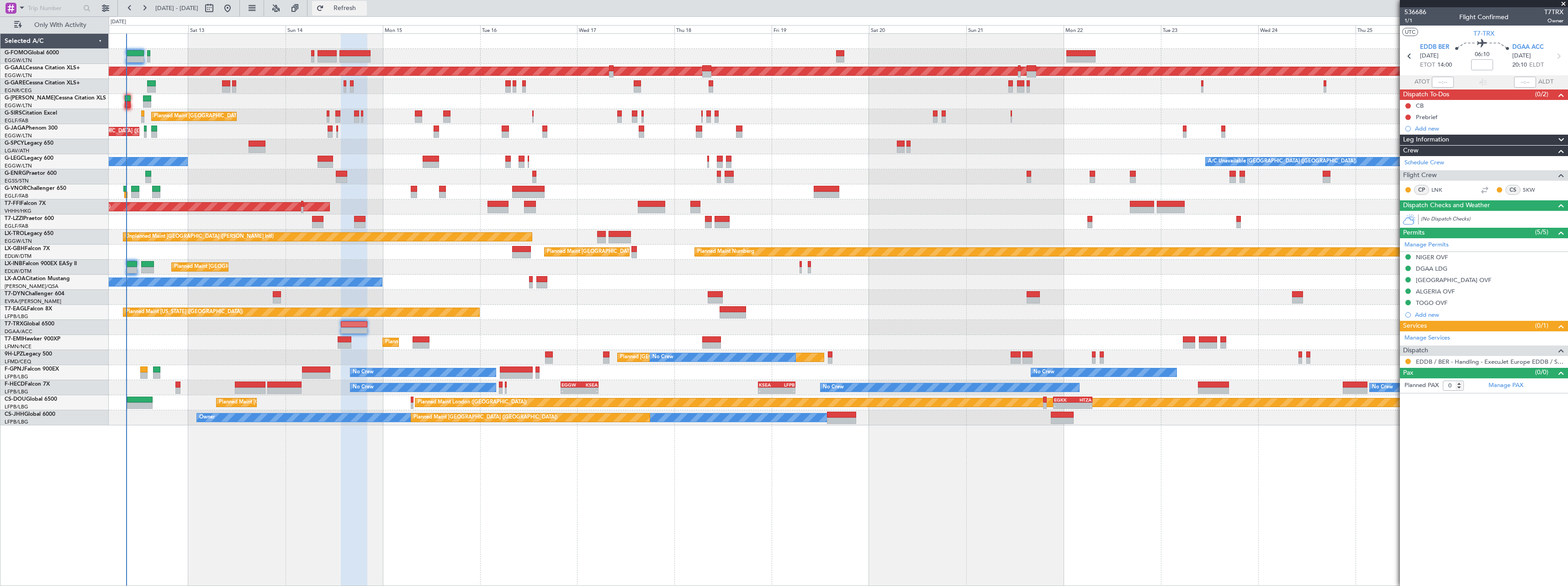
click at [364, 9] on span "Refresh" at bounding box center [344, 8] width 38 height 6
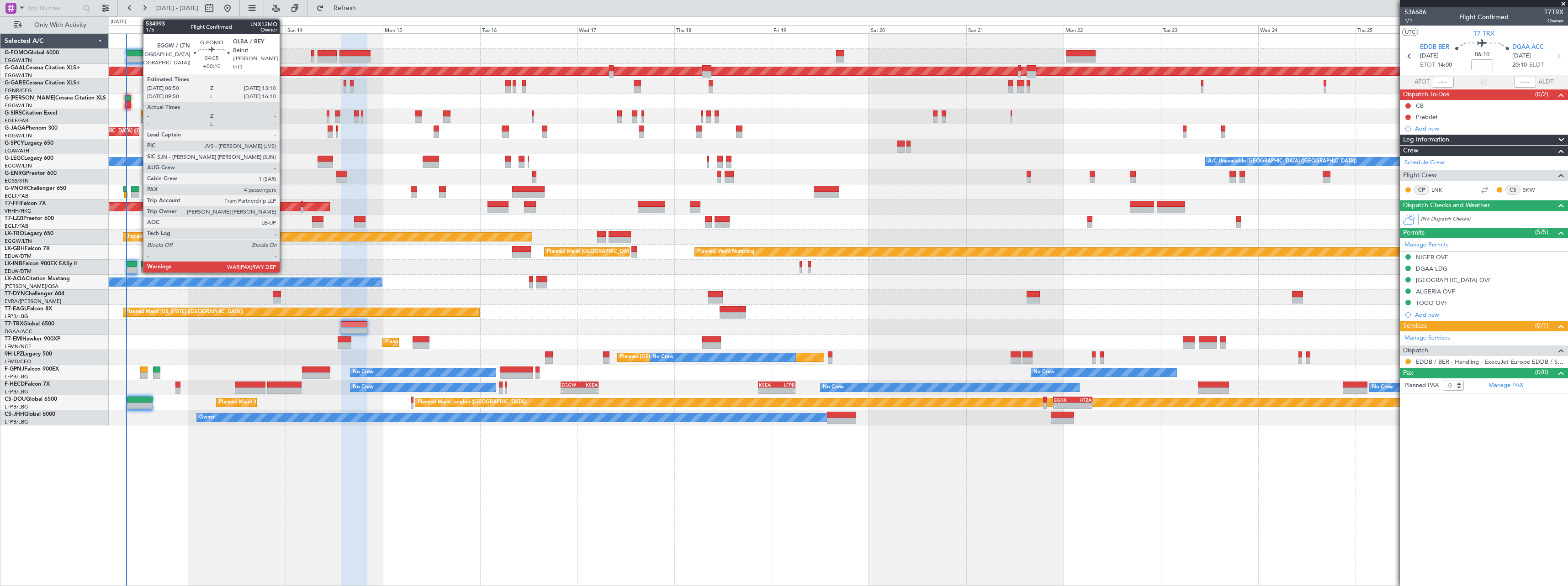
click at [139, 53] on div at bounding box center [135, 53] width 18 height 6
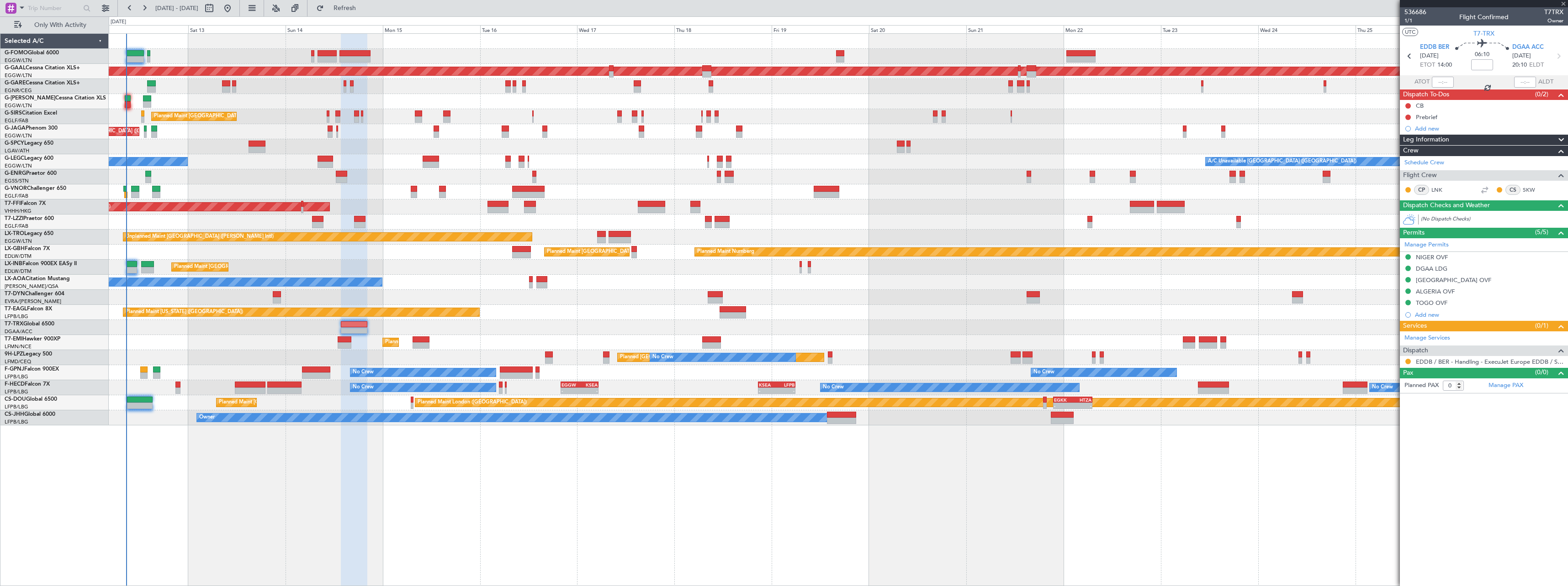
type input "+00:10"
type input "4"
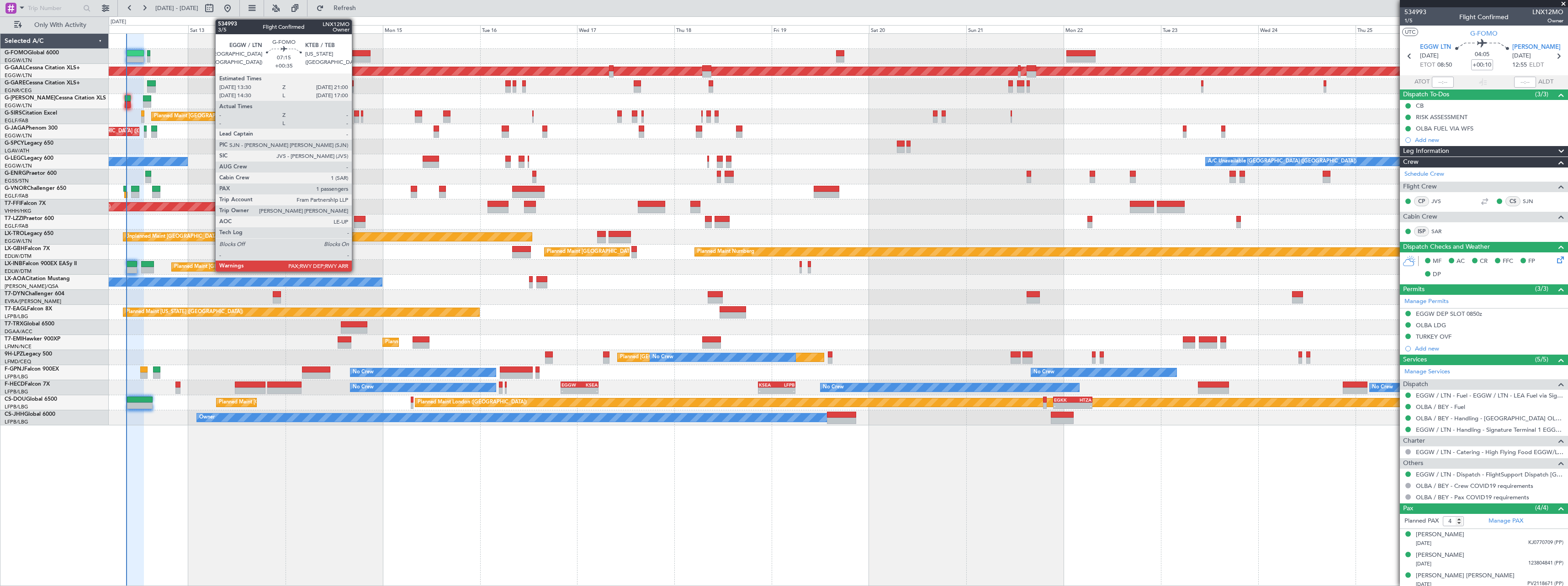
click at [356, 55] on div at bounding box center [354, 53] width 31 height 6
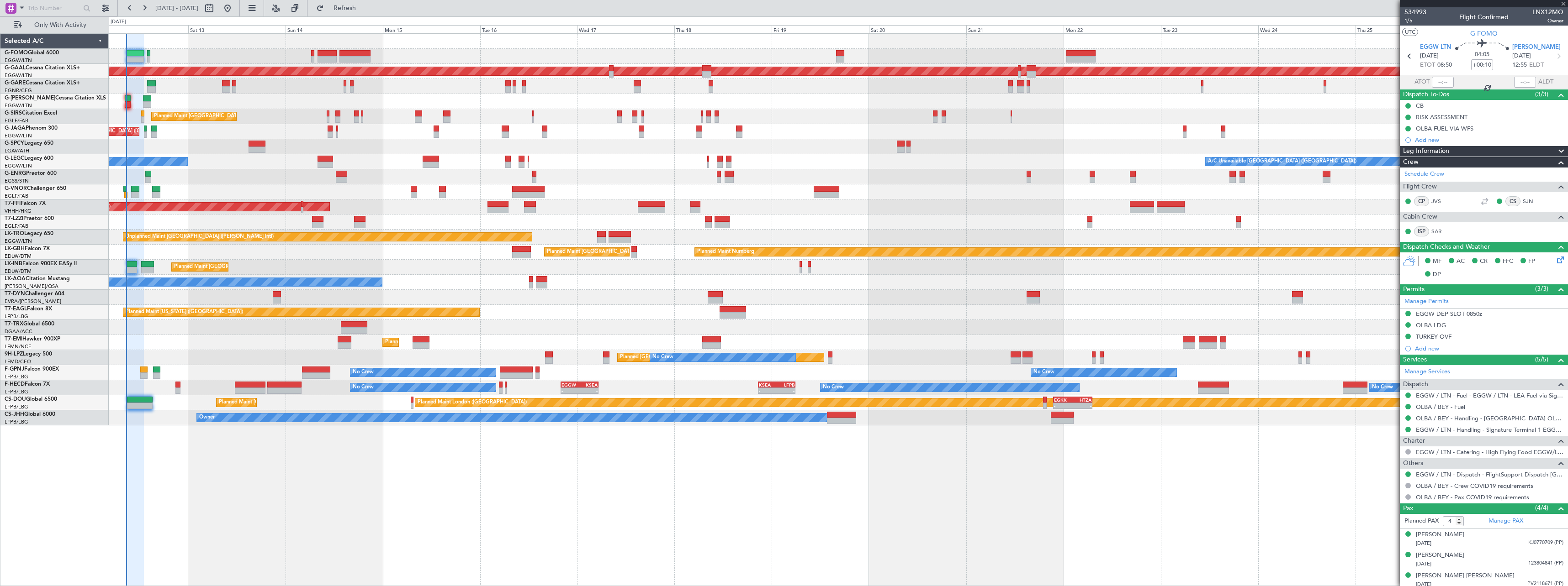
type input "+00:35"
type input "1"
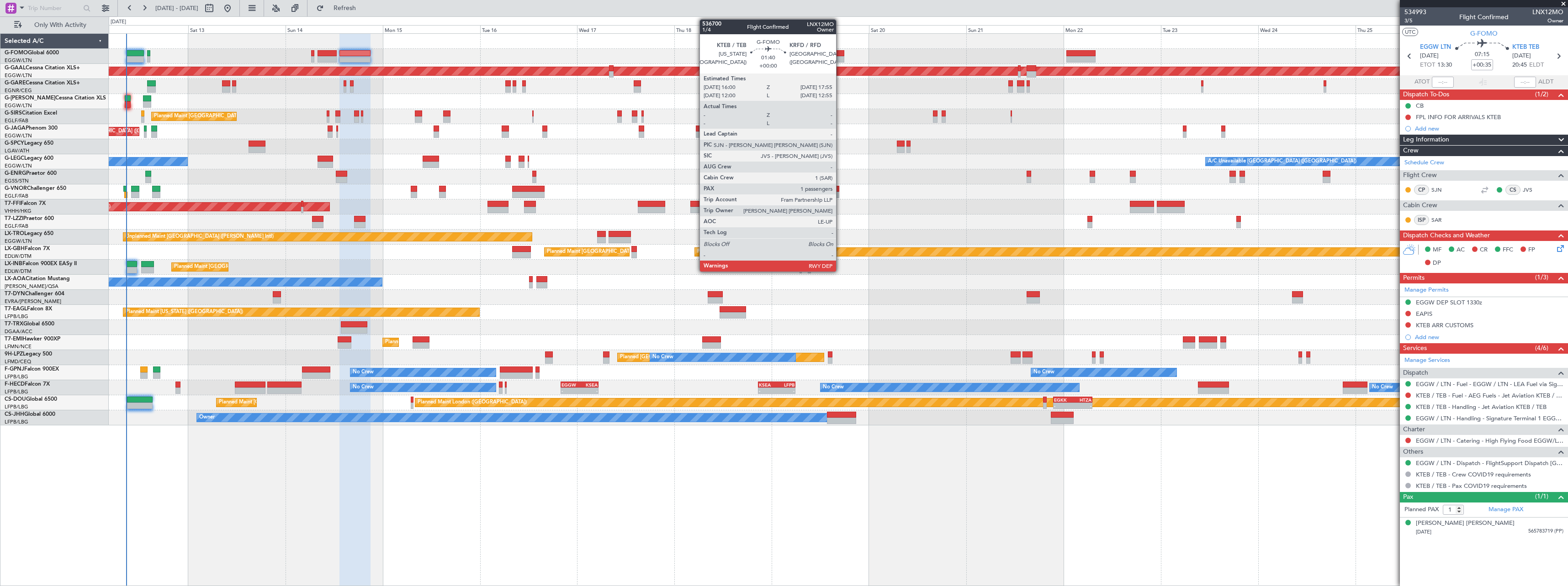
click at [840, 55] on div at bounding box center [840, 53] width 8 height 6
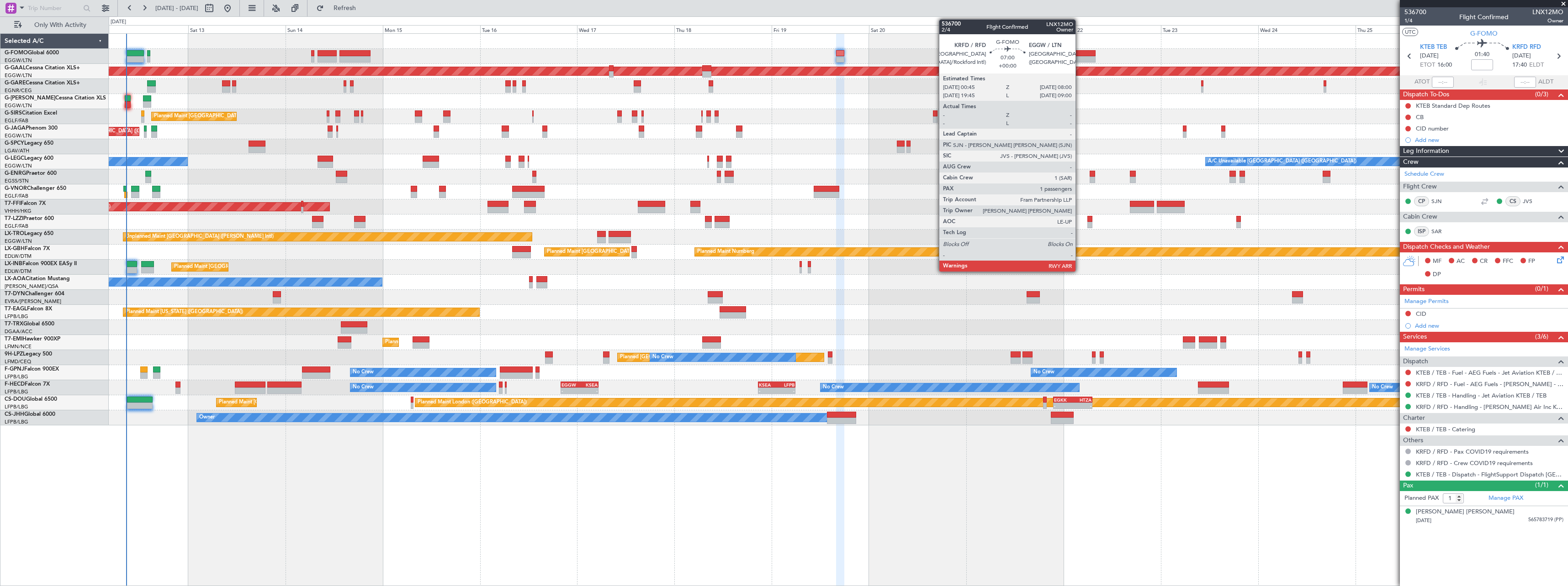
click at [1079, 55] on div at bounding box center [1081, 53] width 29 height 6
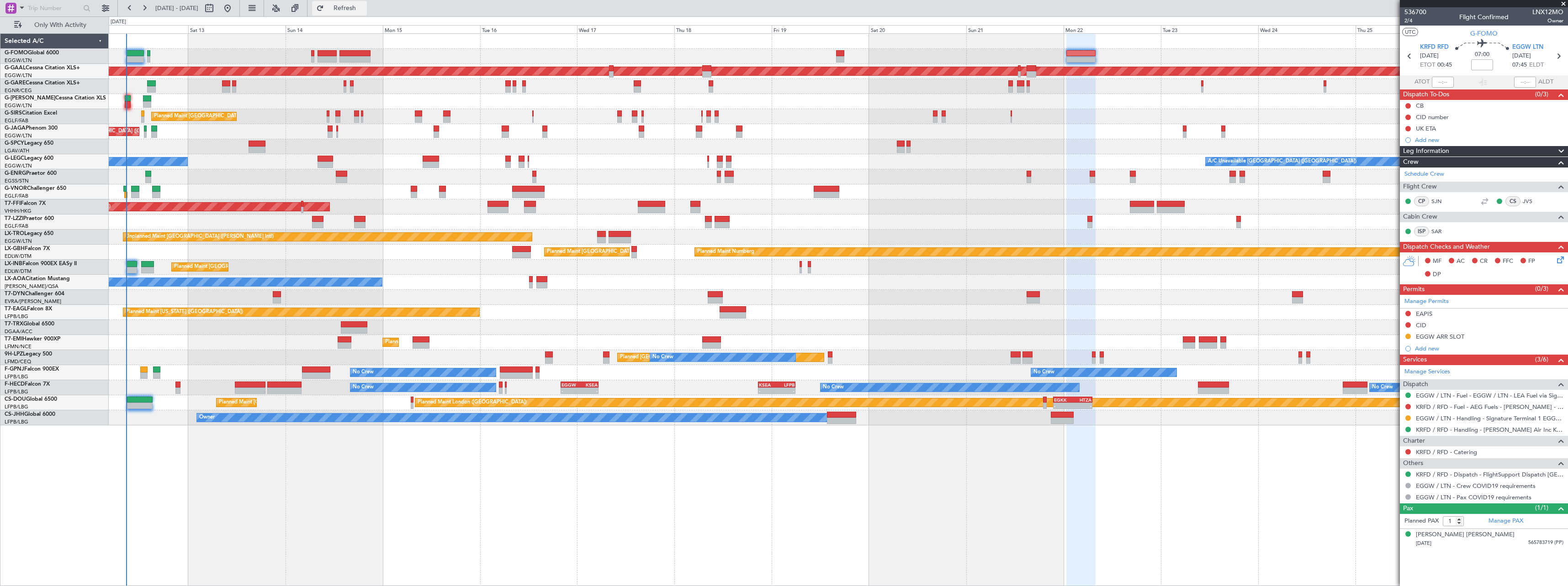
click at [364, 9] on span "Refresh" at bounding box center [344, 8] width 38 height 6
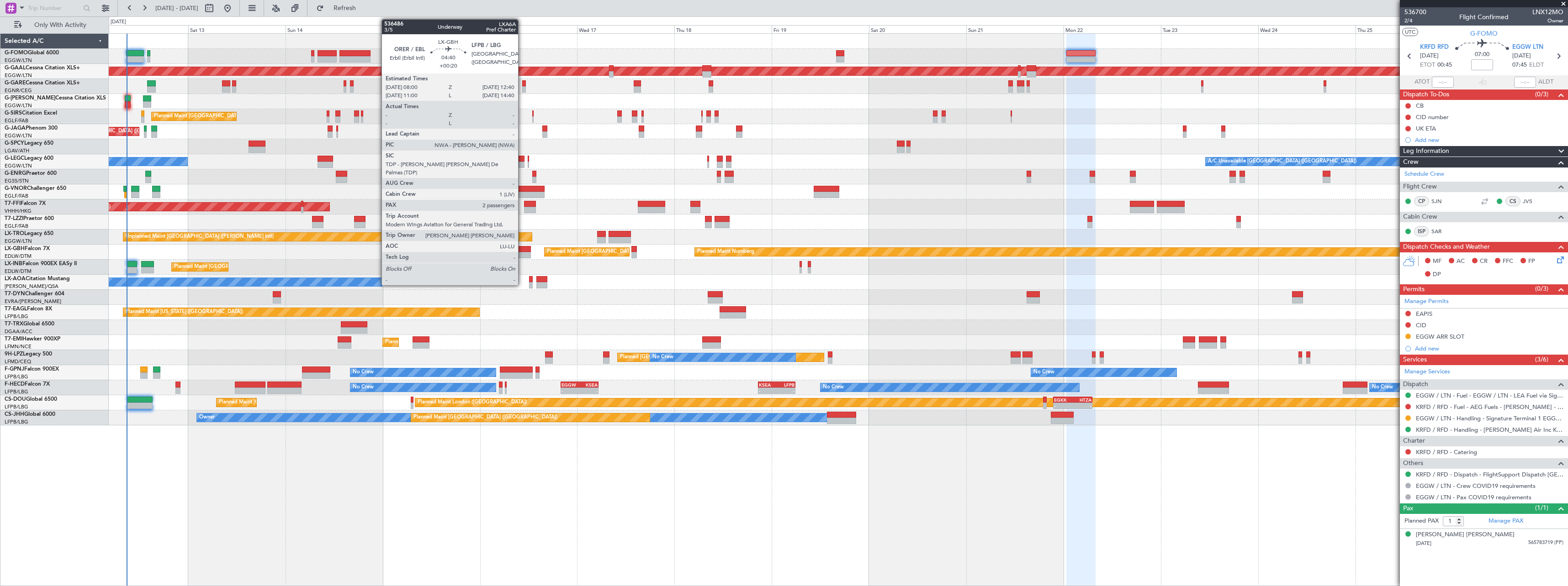
click at [522, 251] on div at bounding box center [521, 249] width 19 height 6
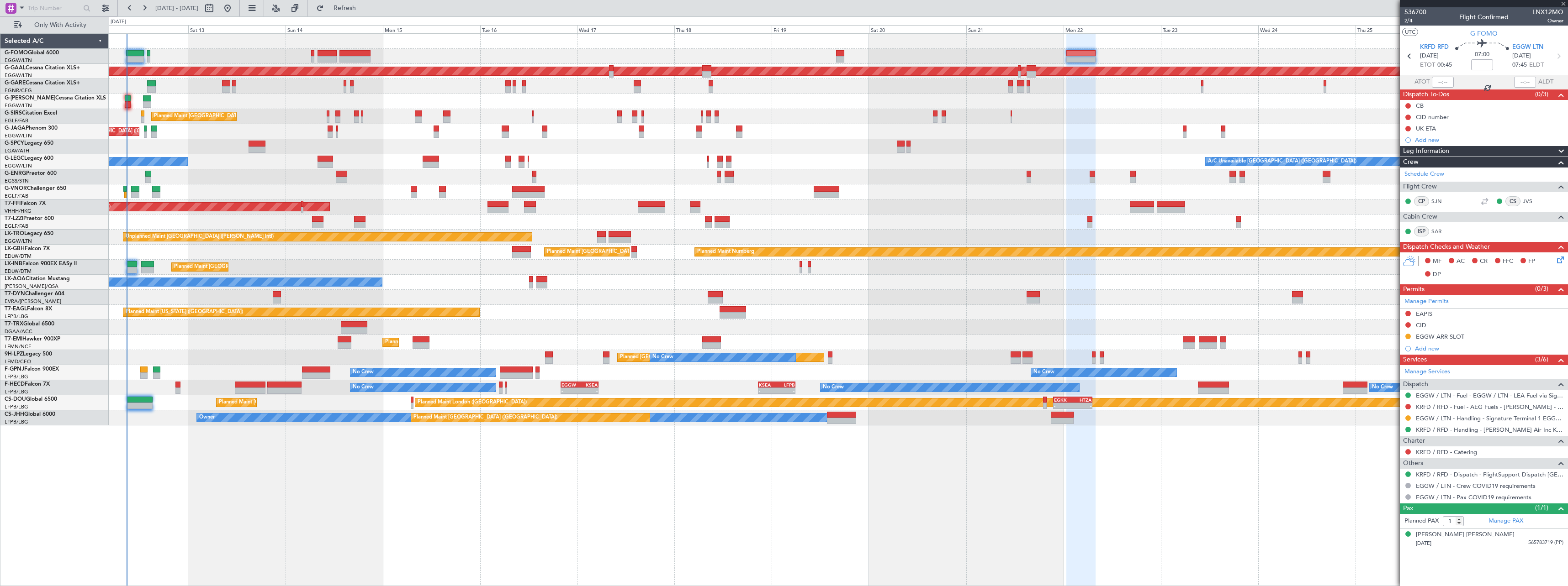
type input "+00:20"
type input "2"
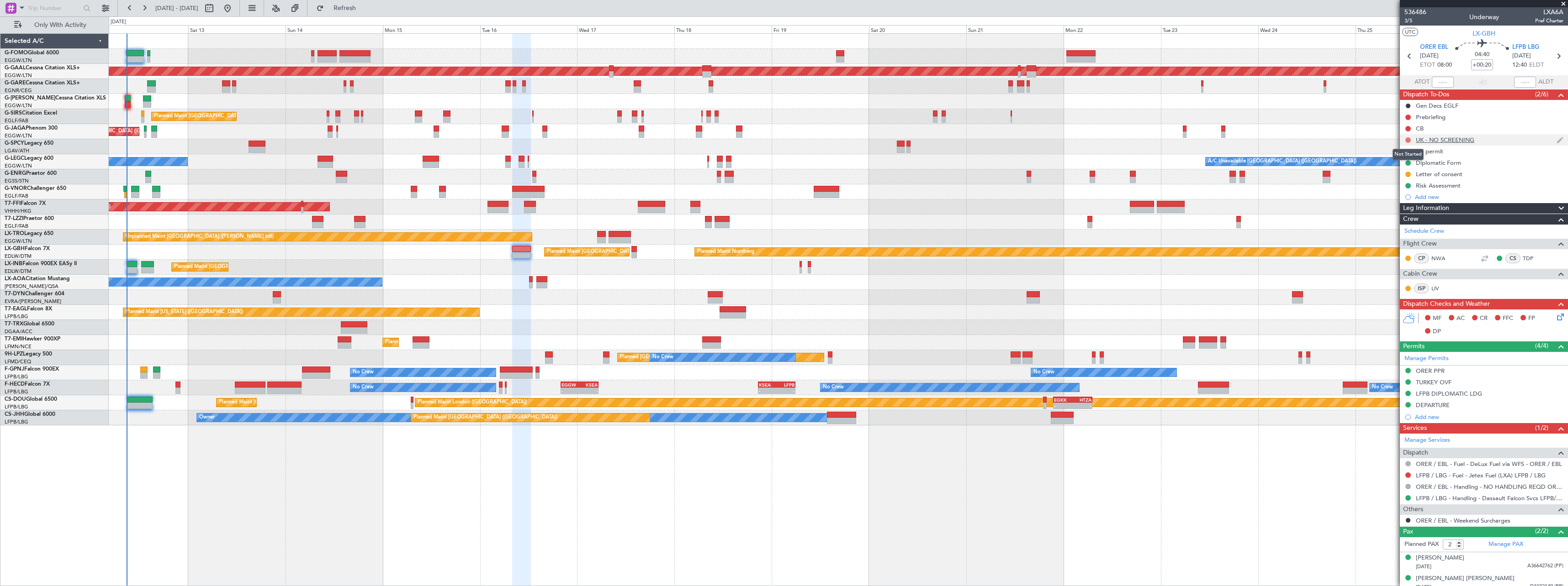
click at [1409, 141] on button at bounding box center [1407, 140] width 6 height 6
click at [1404, 191] on span "Cancelled" at bounding box center [1410, 194] width 26 height 9
click at [364, 8] on span "Refresh" at bounding box center [344, 8] width 38 height 6
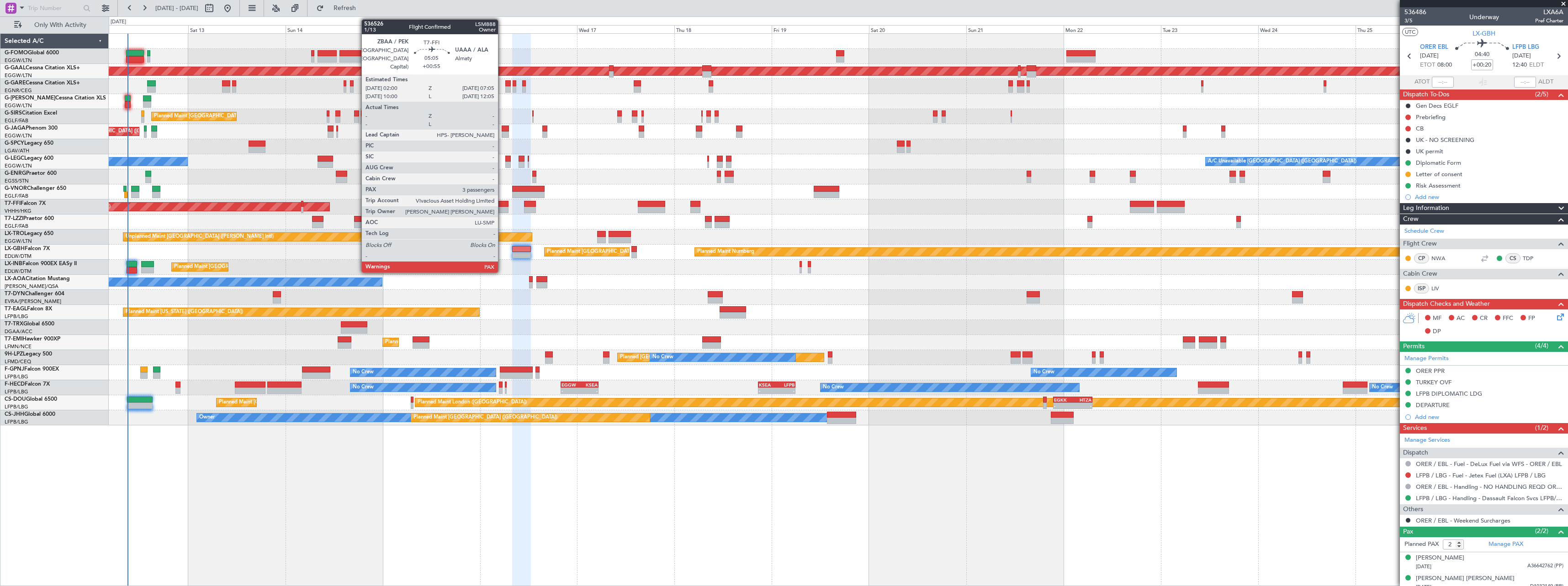
click at [502, 203] on div at bounding box center [498, 204] width 21 height 6
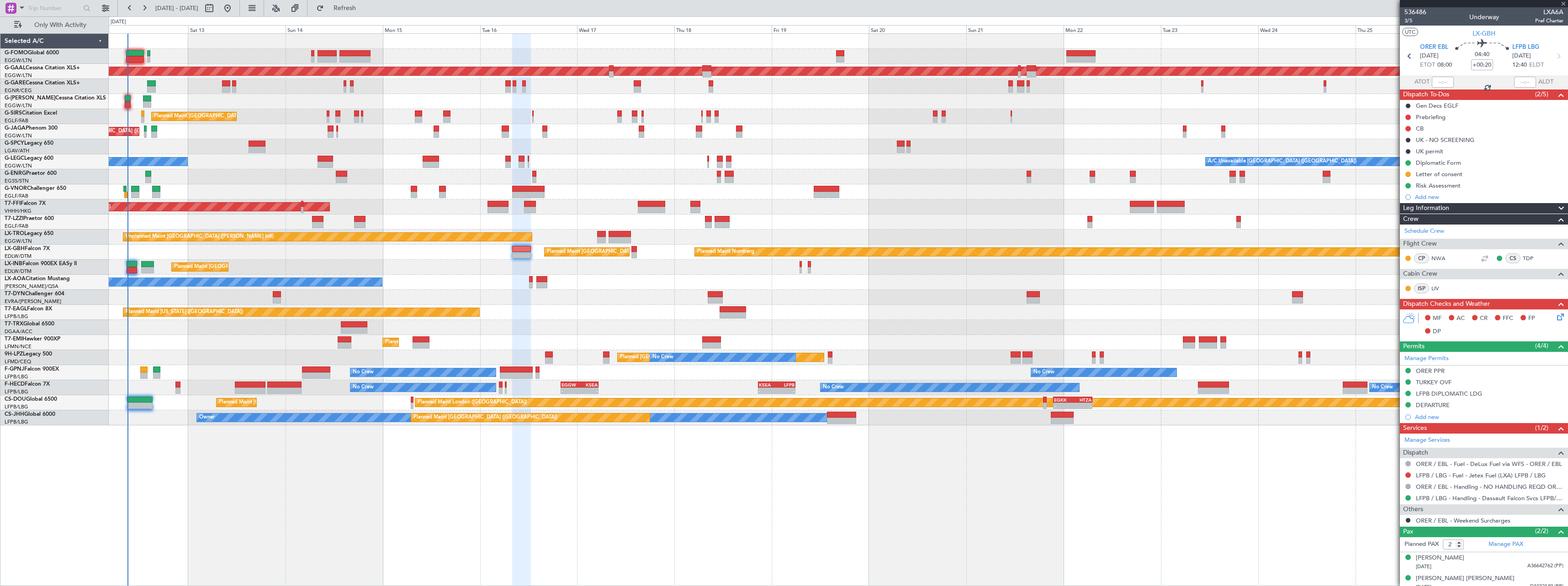
type input "+00:55"
type input "3"
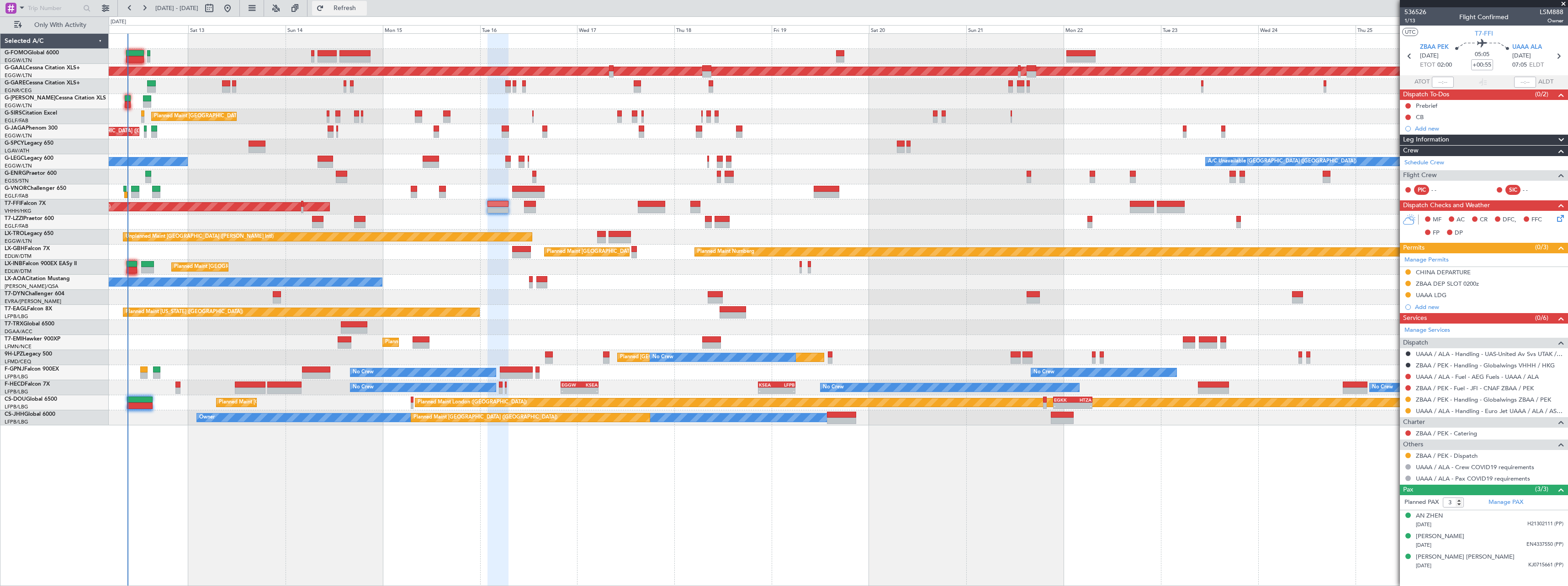
click at [364, 6] on span "Refresh" at bounding box center [344, 8] width 38 height 6
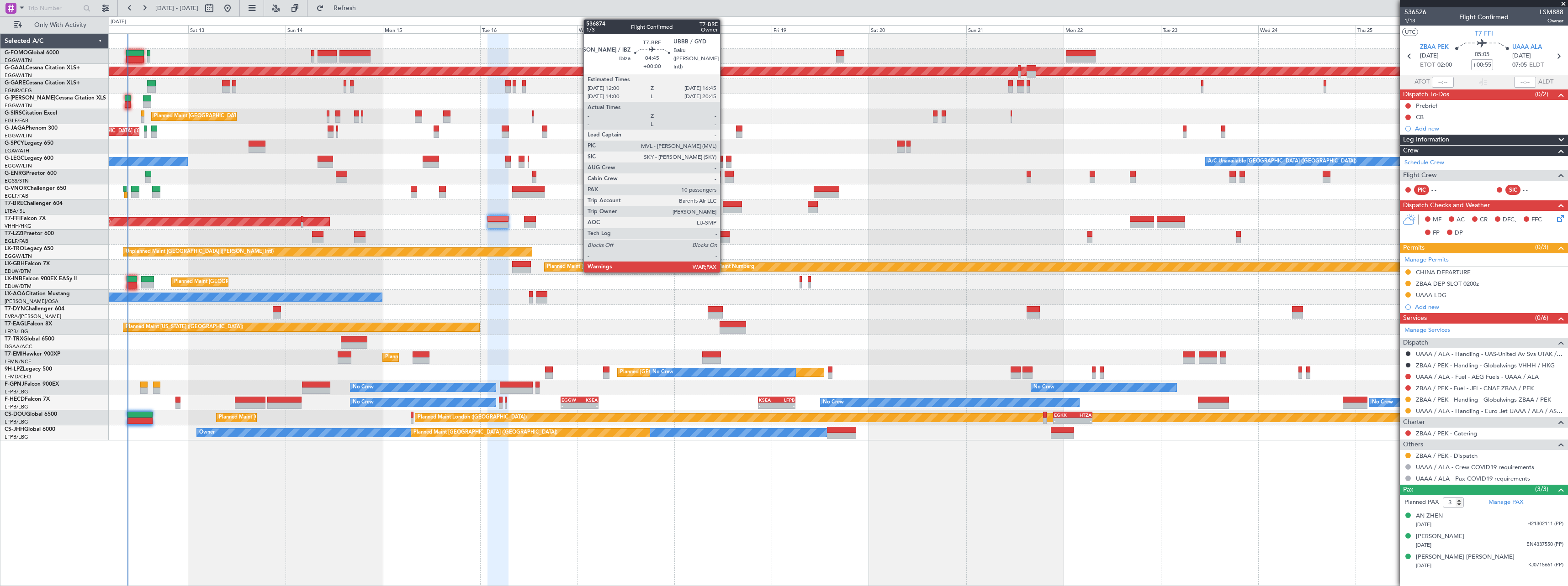
click at [724, 204] on div at bounding box center [732, 204] width 19 height 6
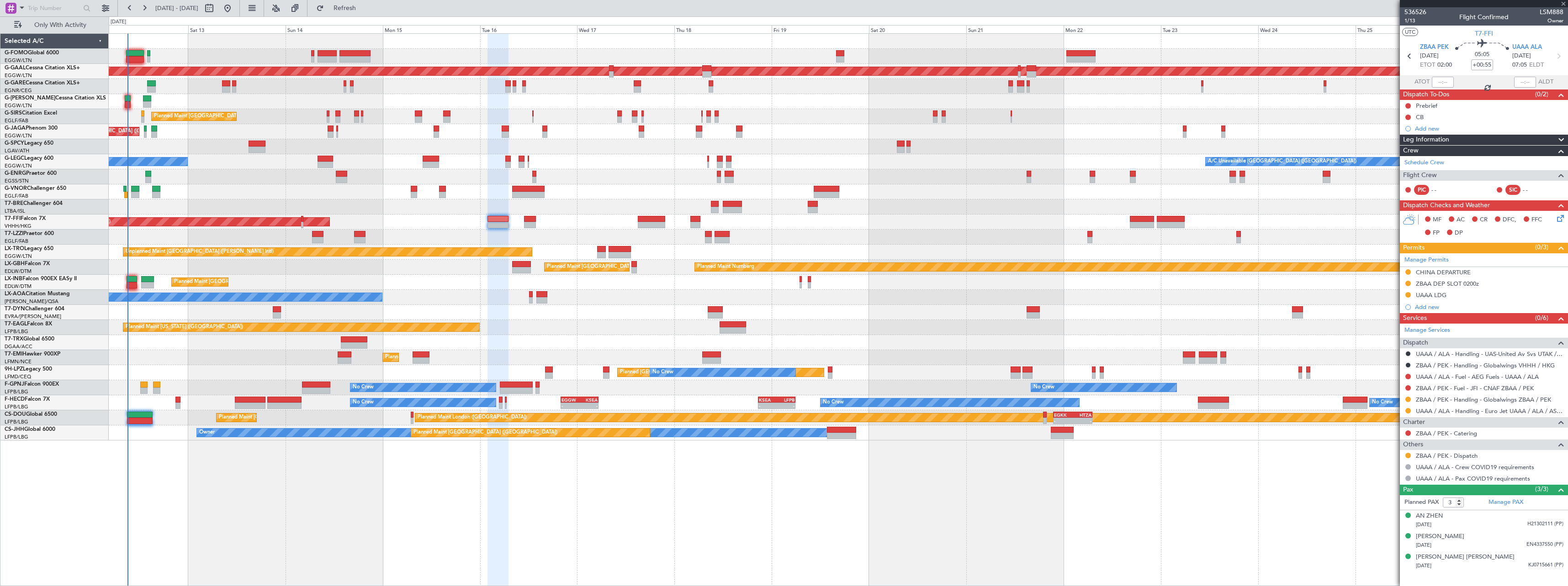
type input "10"
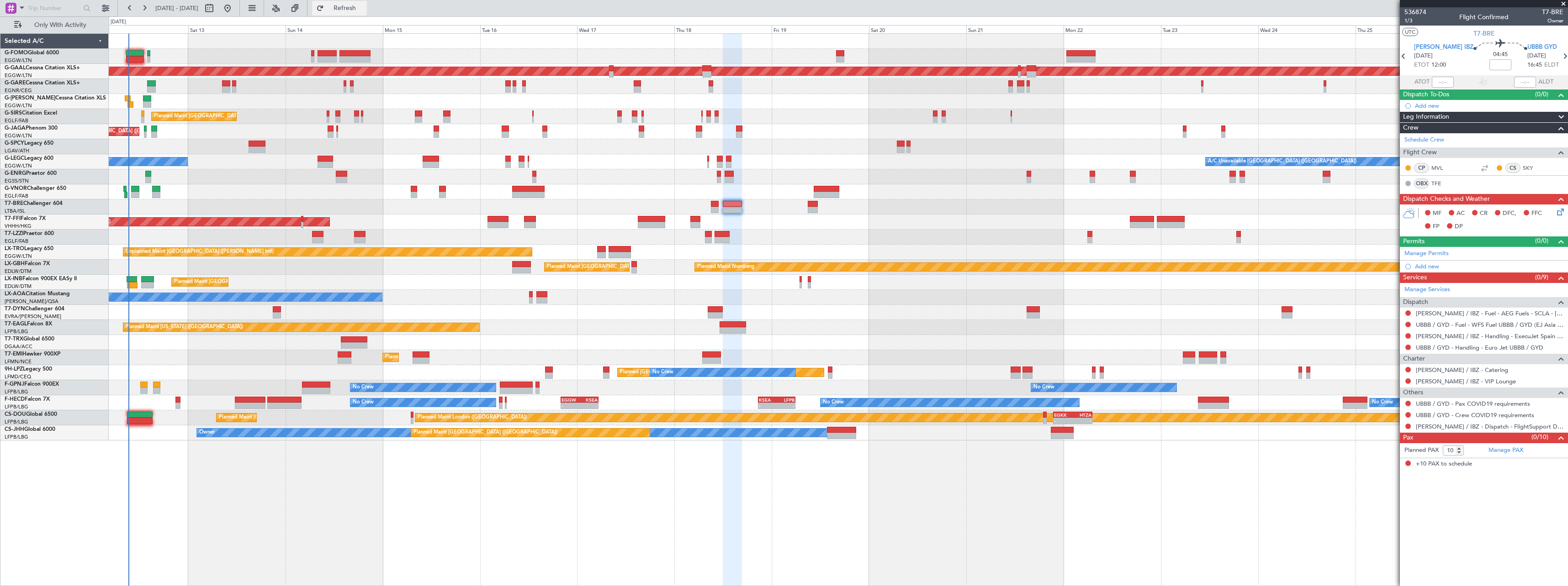
click at [364, 9] on span "Refresh" at bounding box center [344, 8] width 38 height 6
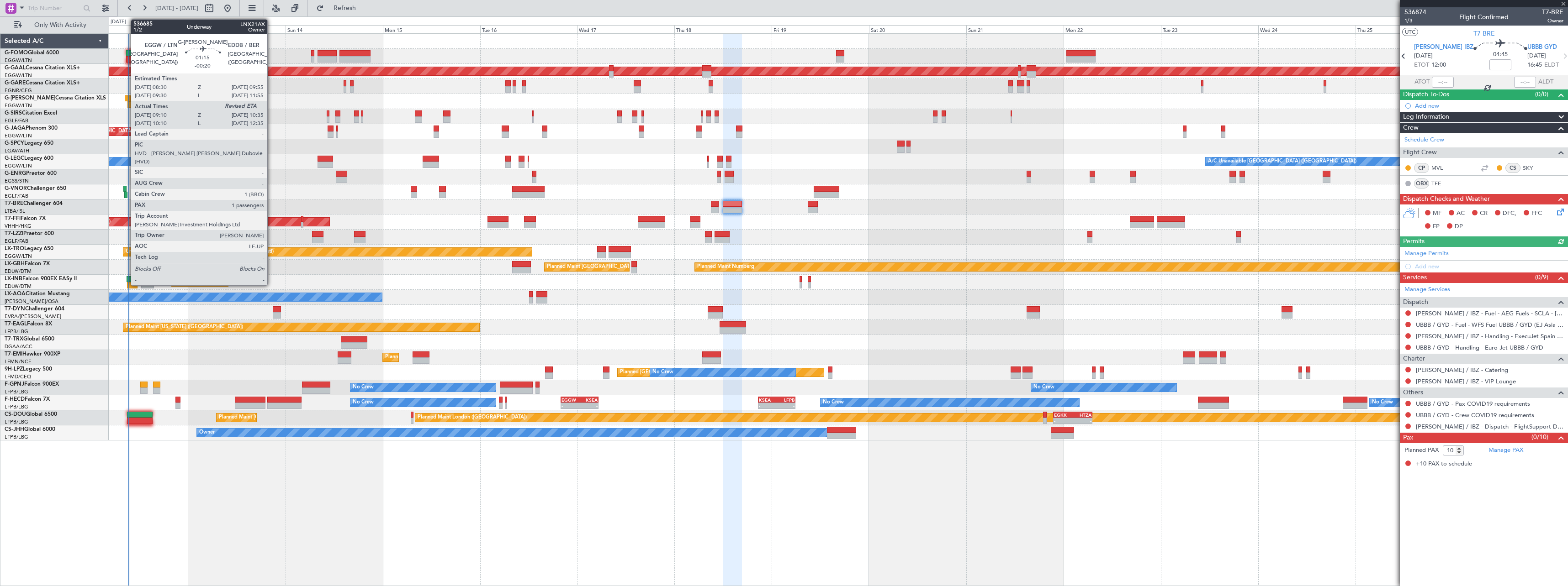
click at [126, 99] on div at bounding box center [127, 98] width 6 height 6
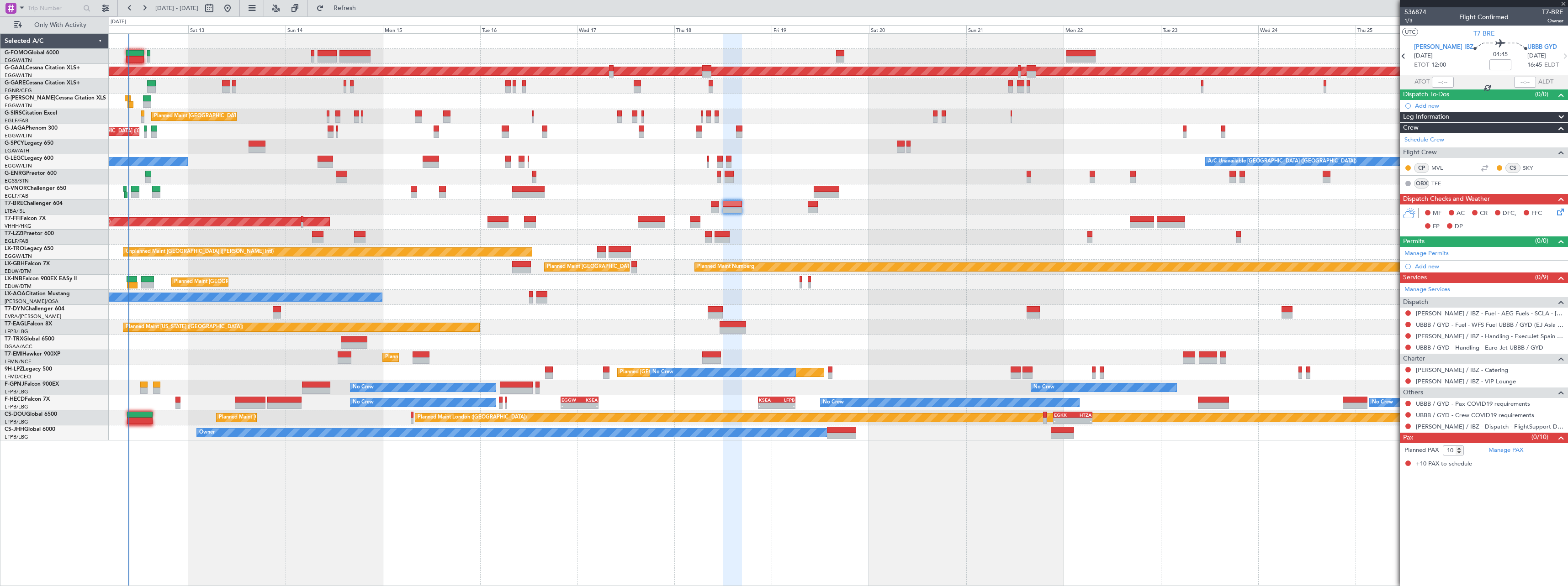
type input "-00:20"
type input "09:10"
type input "1"
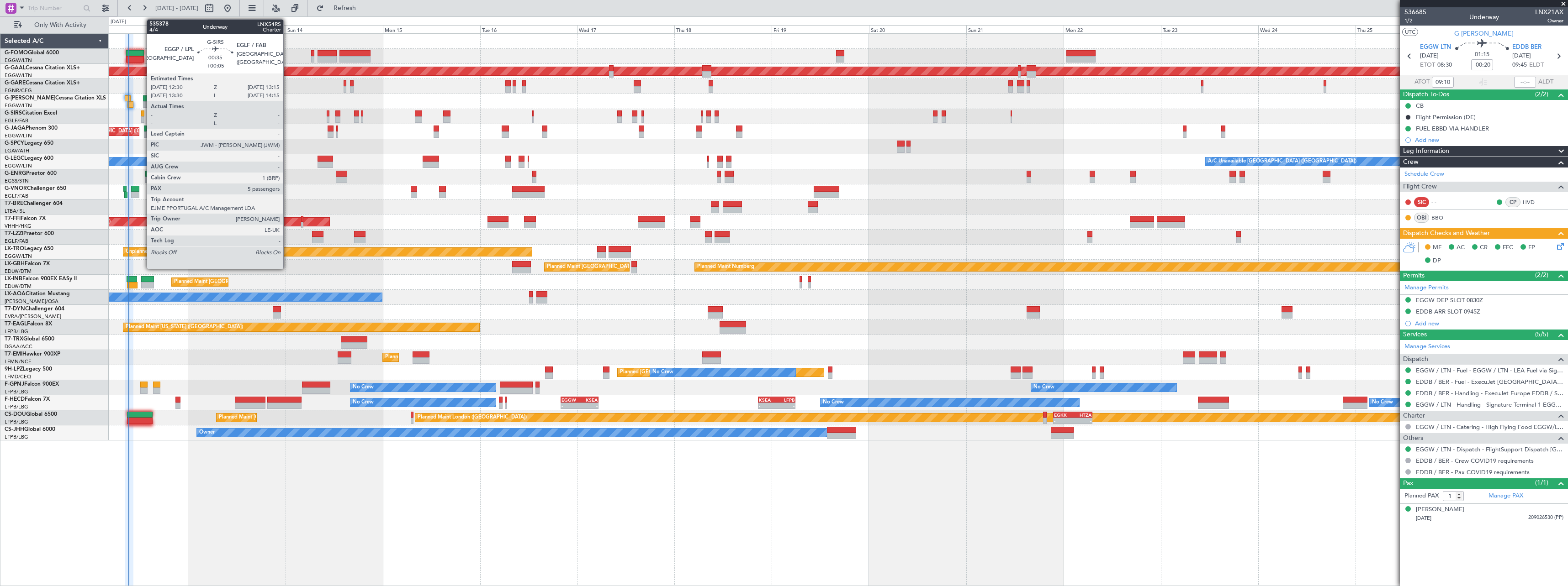
click at [142, 113] on div at bounding box center [142, 113] width 3 height 6
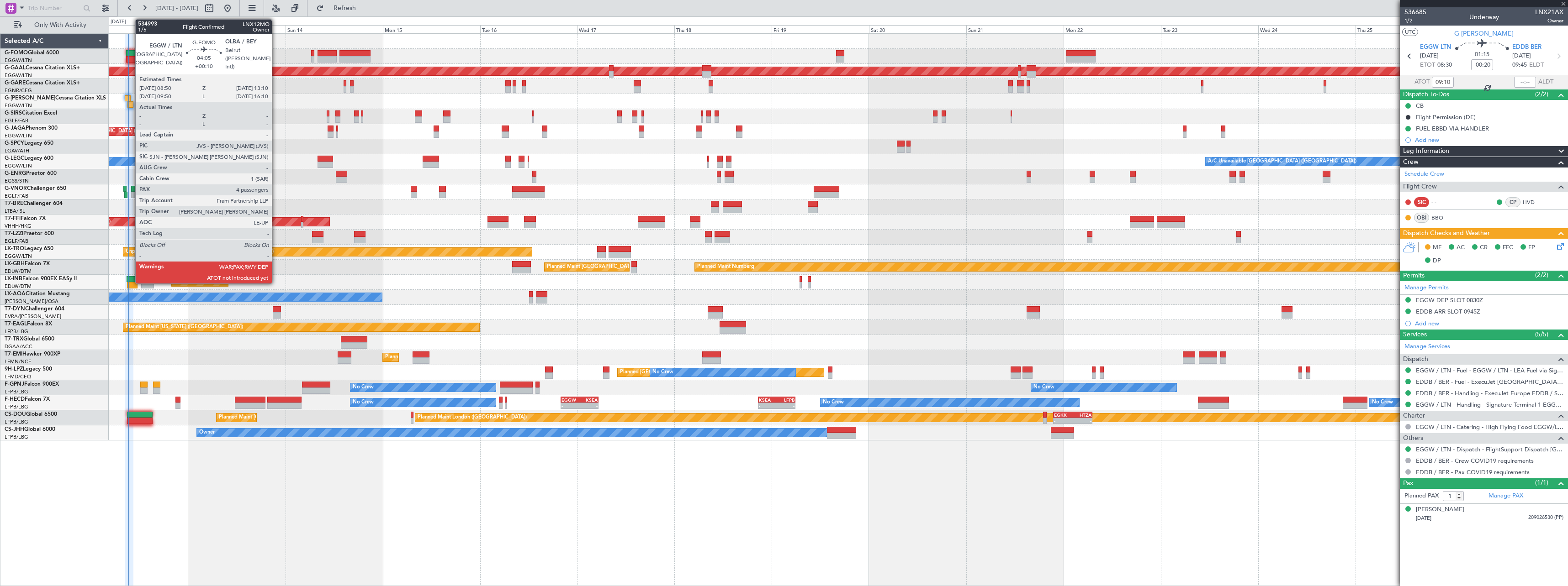
type input "+00:05"
type input "5"
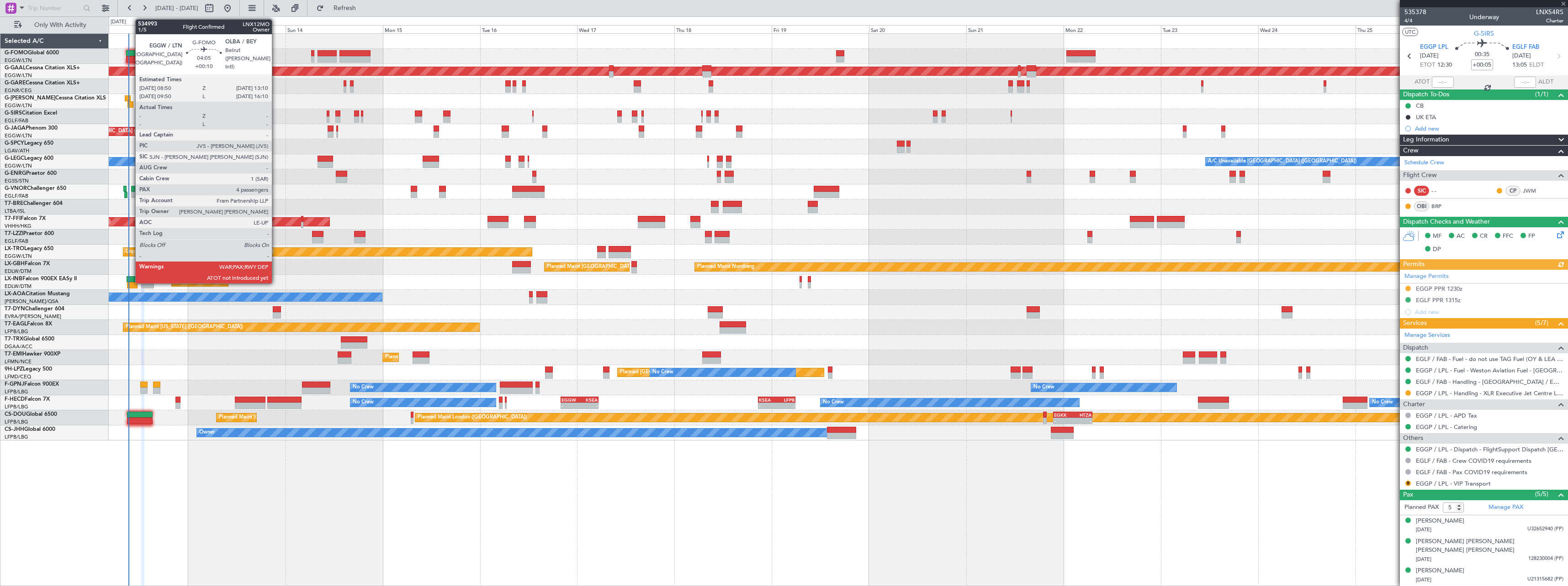
click at [130, 51] on div at bounding box center [135, 53] width 18 height 6
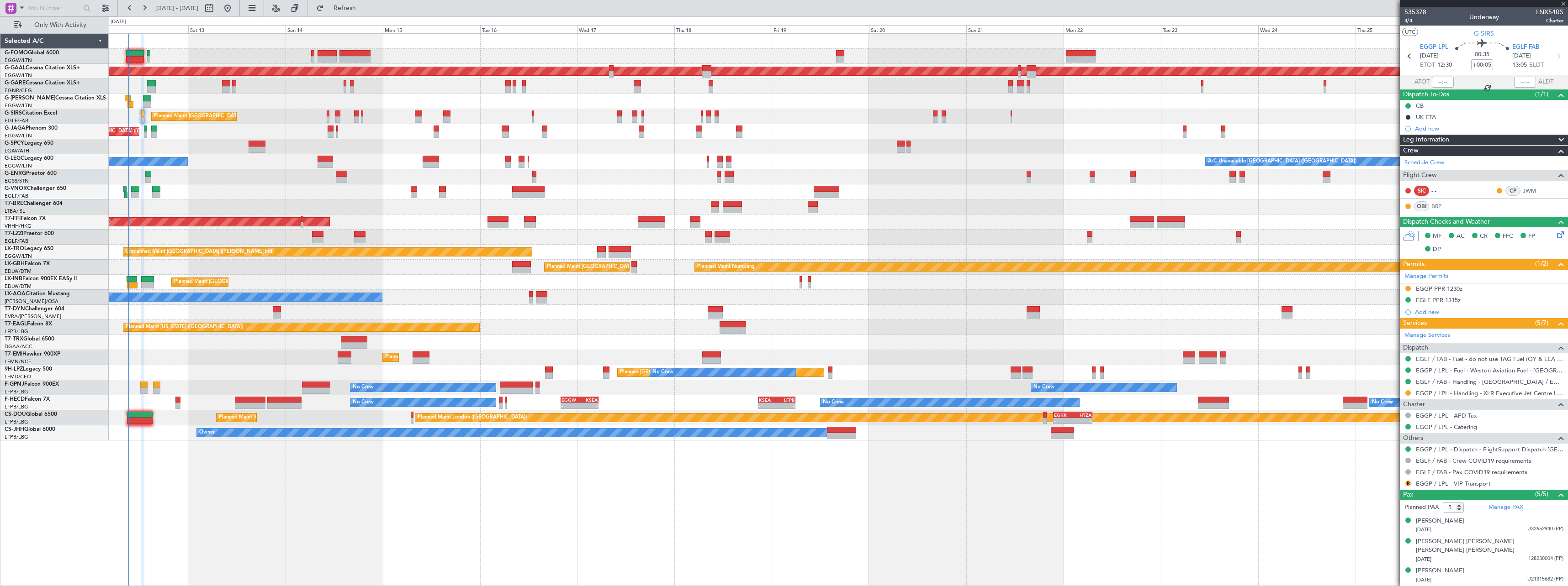
type input "+00:10"
type input "4"
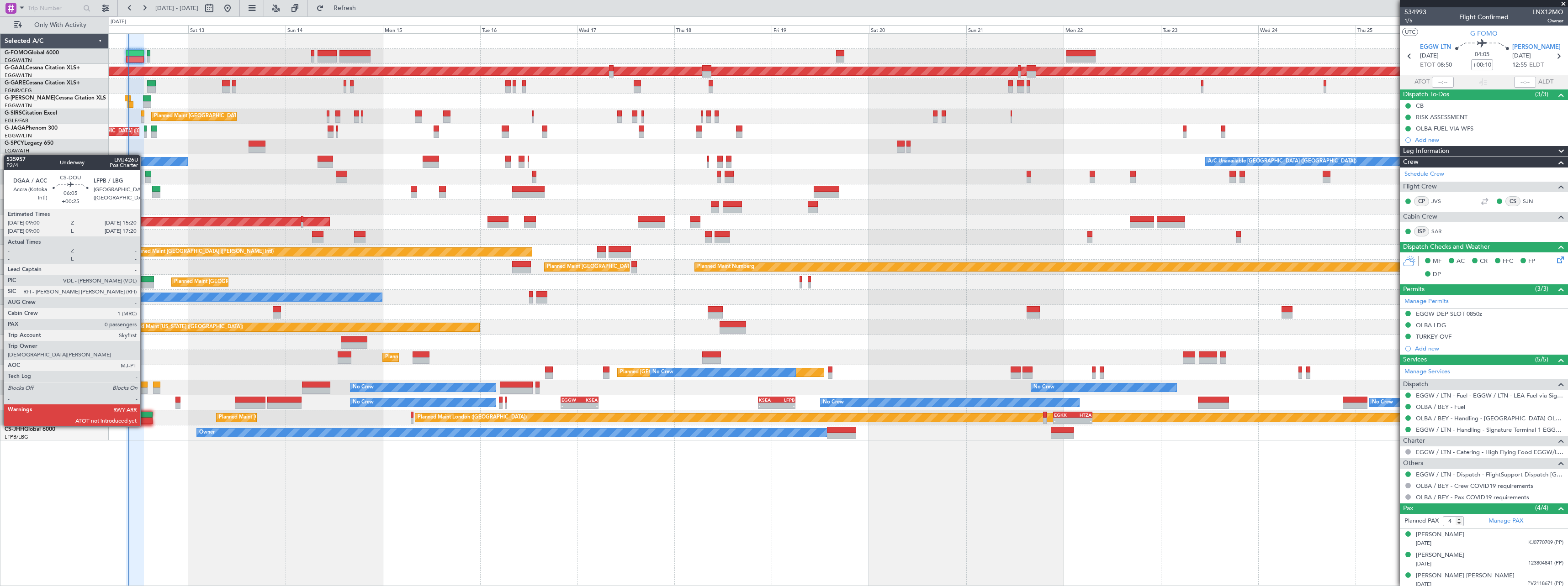
click at [144, 417] on div at bounding box center [140, 415] width 26 height 6
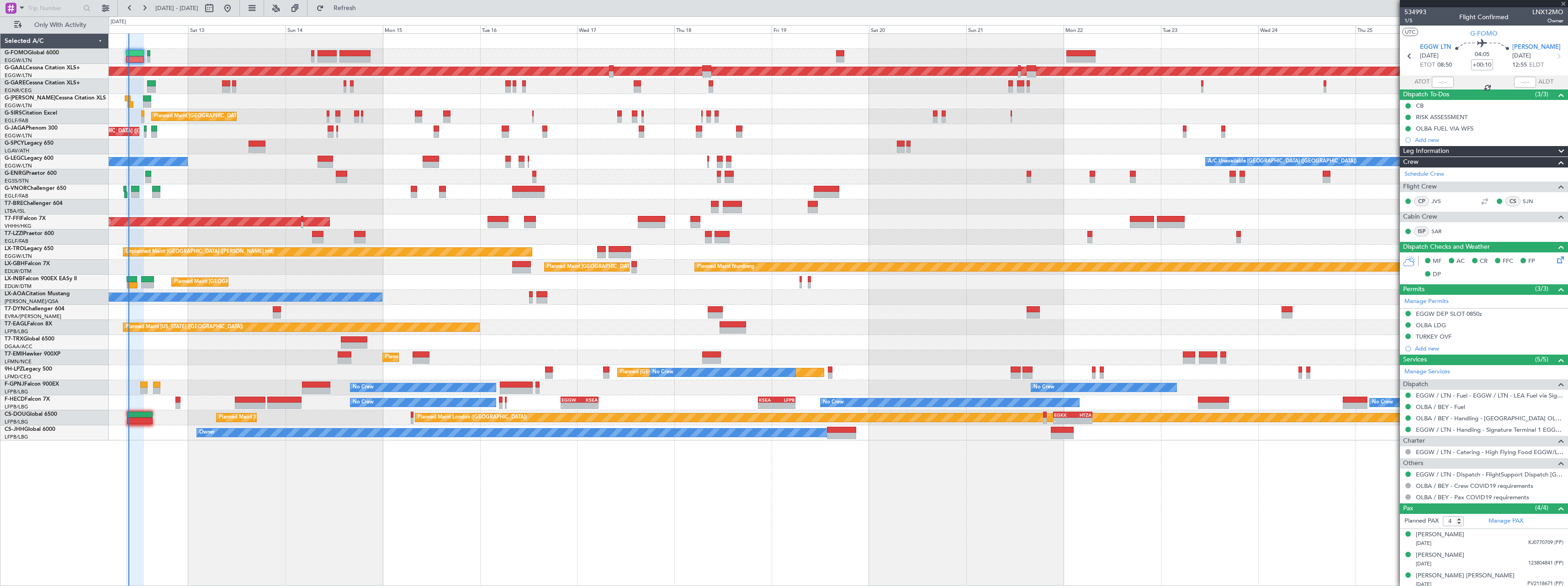
type input "+00:25"
type input "0"
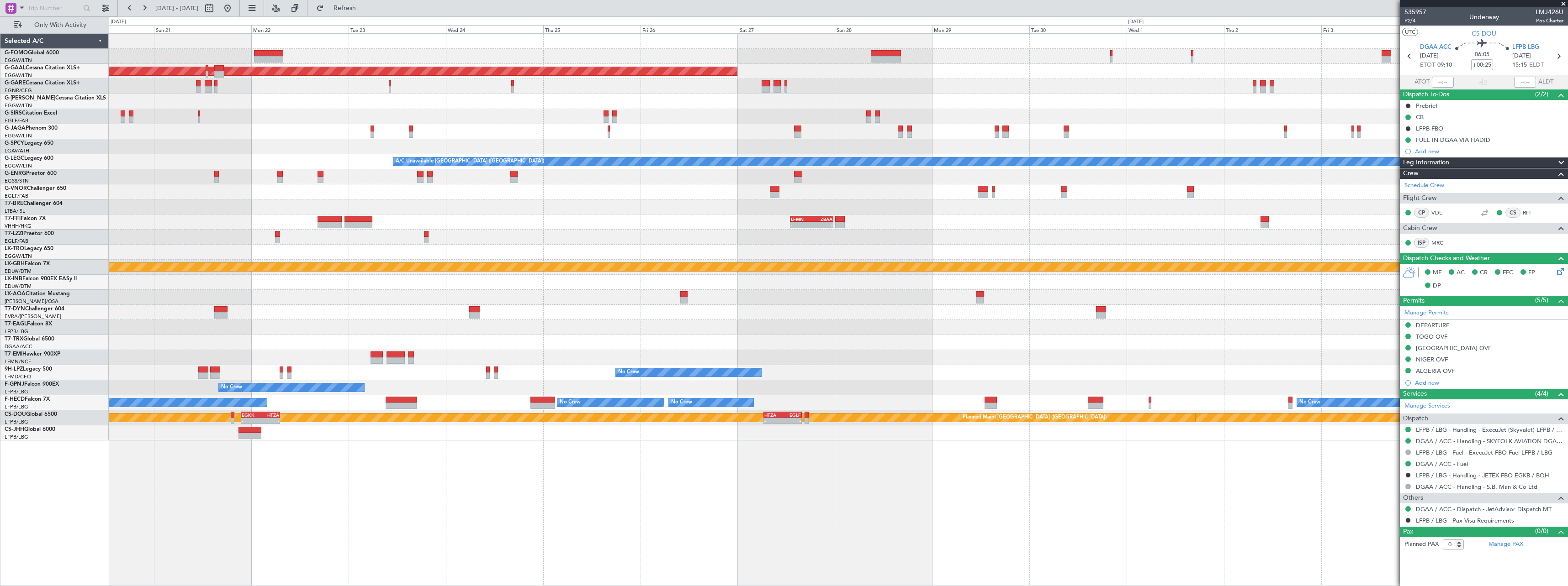
click at [211, 318] on div "Planned Maint Dusseldorf A/C Unavailable London (Luton) - - LFMN 13:00 Z ZBAA 2…" at bounding box center [838, 237] width 1459 height 407
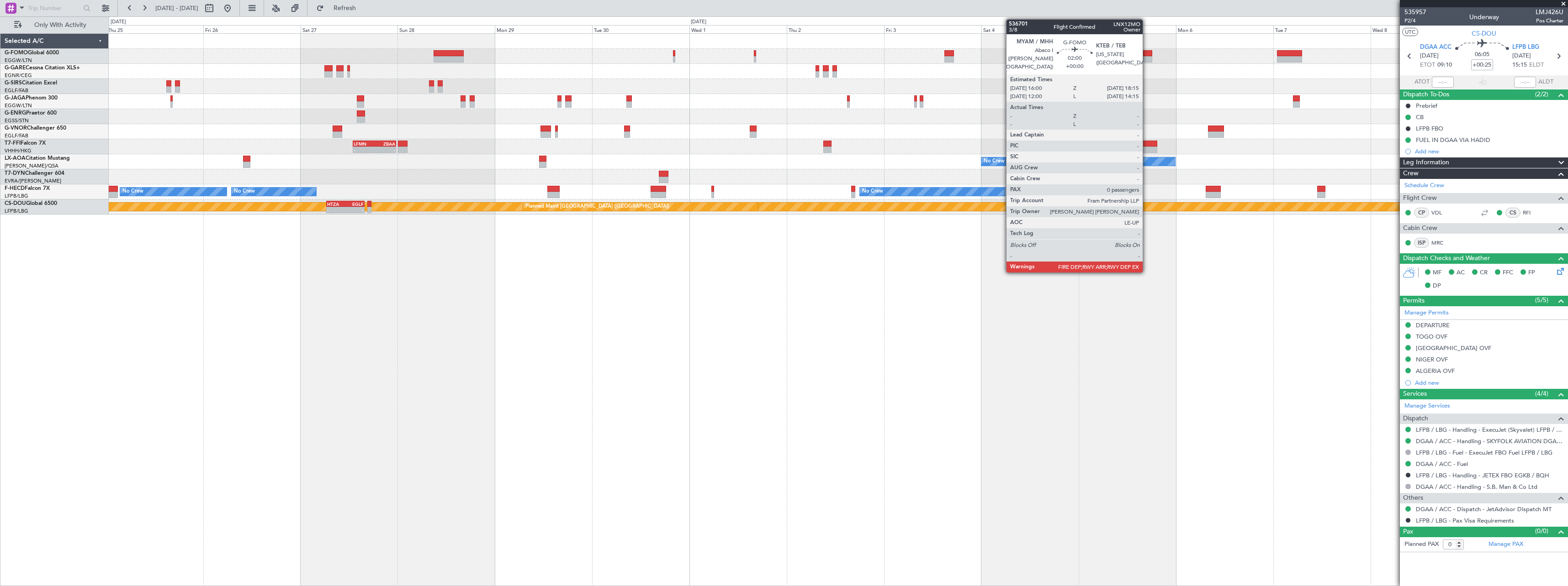
click at [1147, 54] on div at bounding box center [1147, 53] width 9 height 6
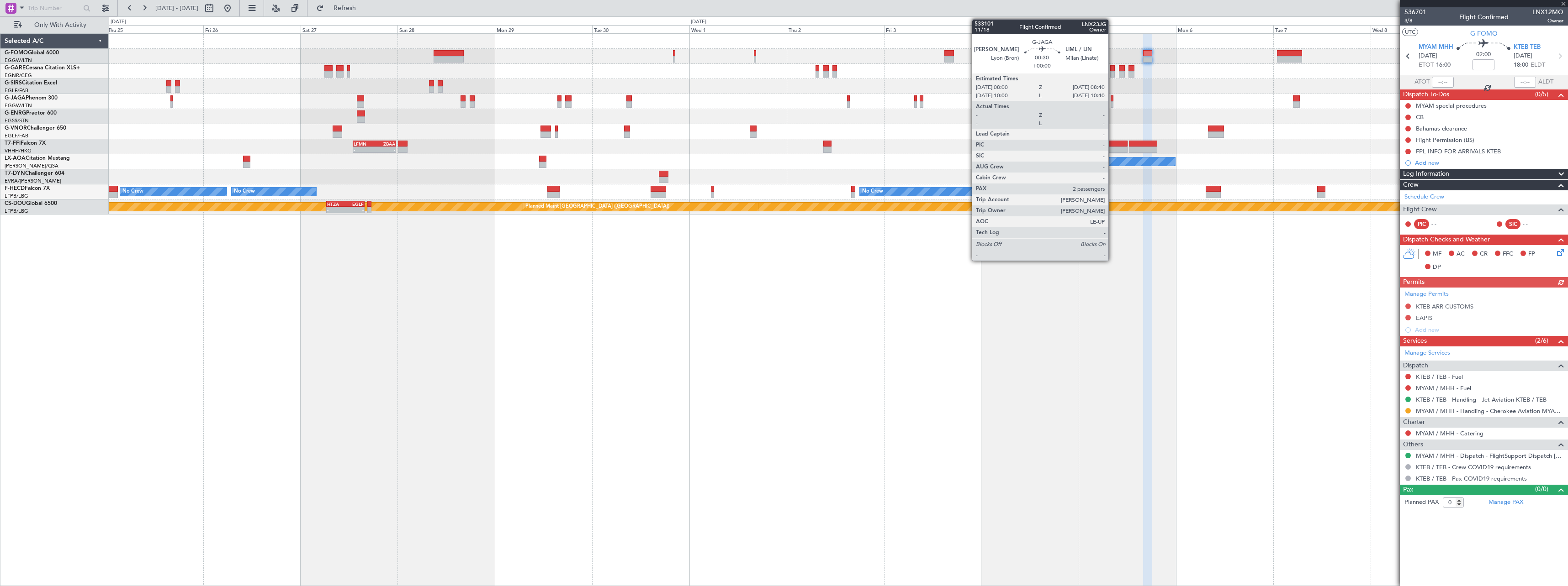
click at [1113, 103] on div at bounding box center [1112, 105] width 3 height 6
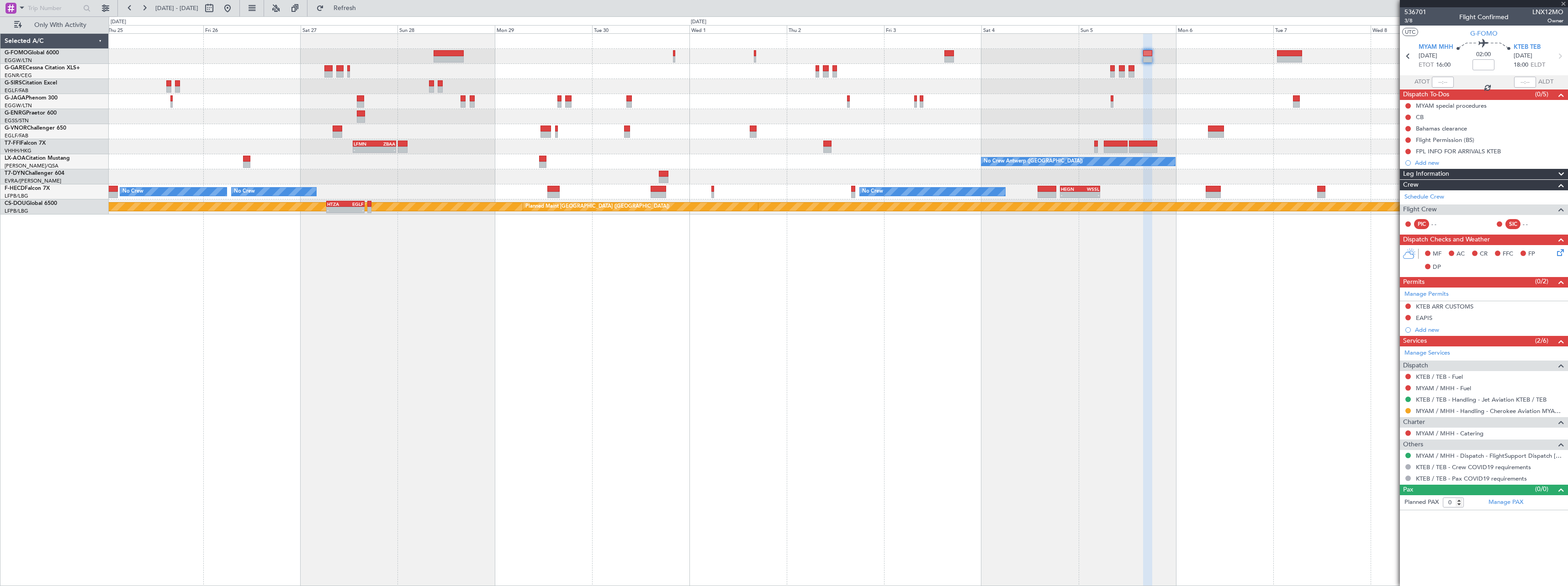
type input "2"
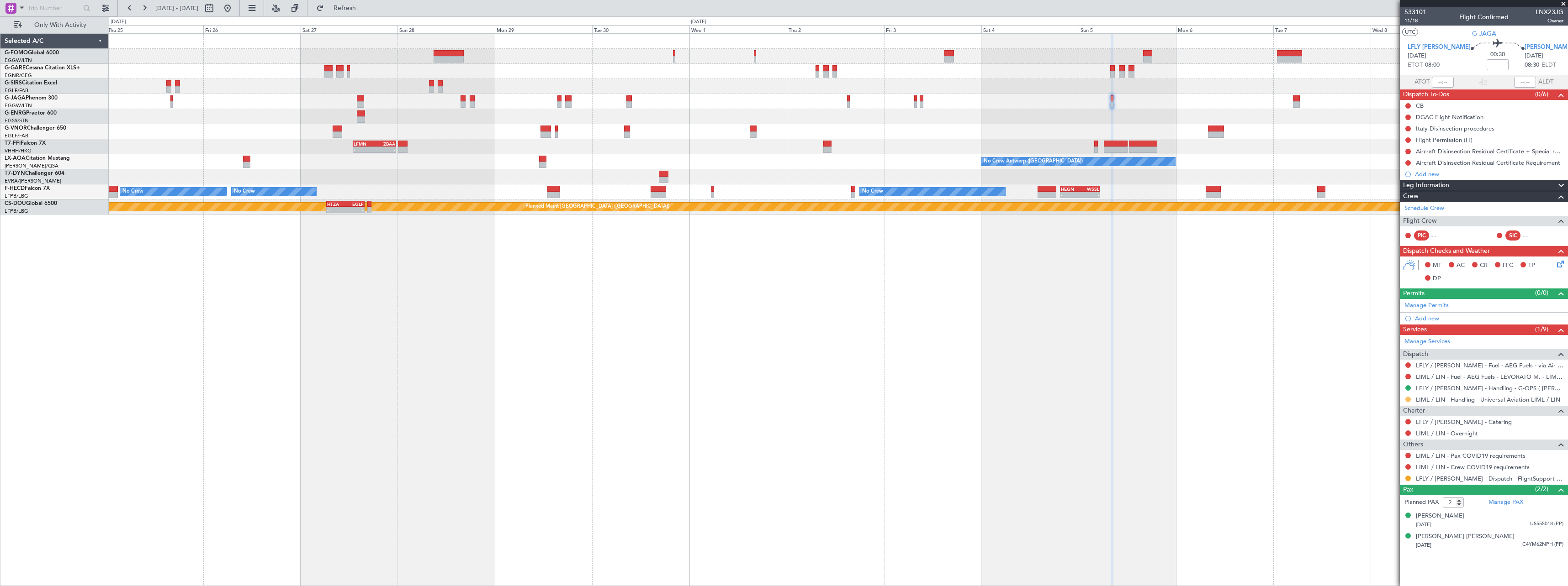
click at [1407, 399] on button at bounding box center [1407, 399] width 6 height 6
click at [1394, 506] on span "Confirmed" at bounding box center [1382, 508] width 28 height 9
click at [1409, 476] on button at bounding box center [1407, 478] width 6 height 6
click at [1378, 466] on span "Confirmed" at bounding box center [1382, 464] width 28 height 9
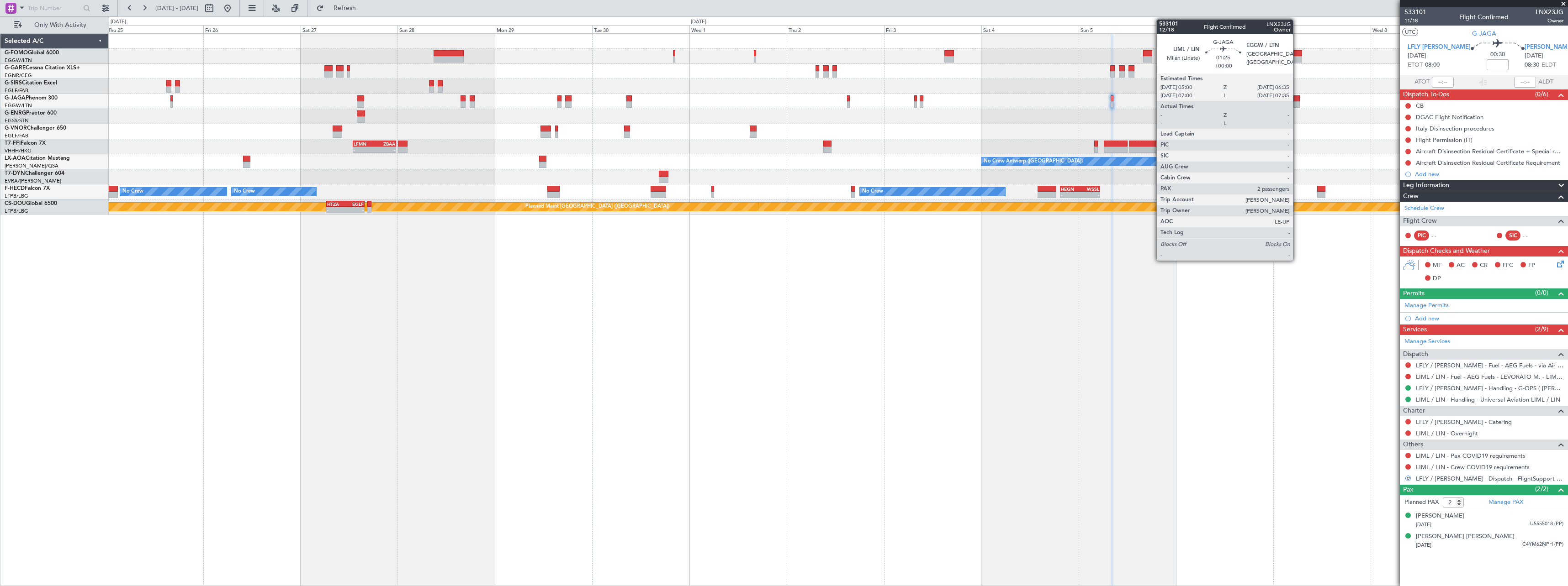
click at [1297, 99] on div at bounding box center [1296, 98] width 7 height 6
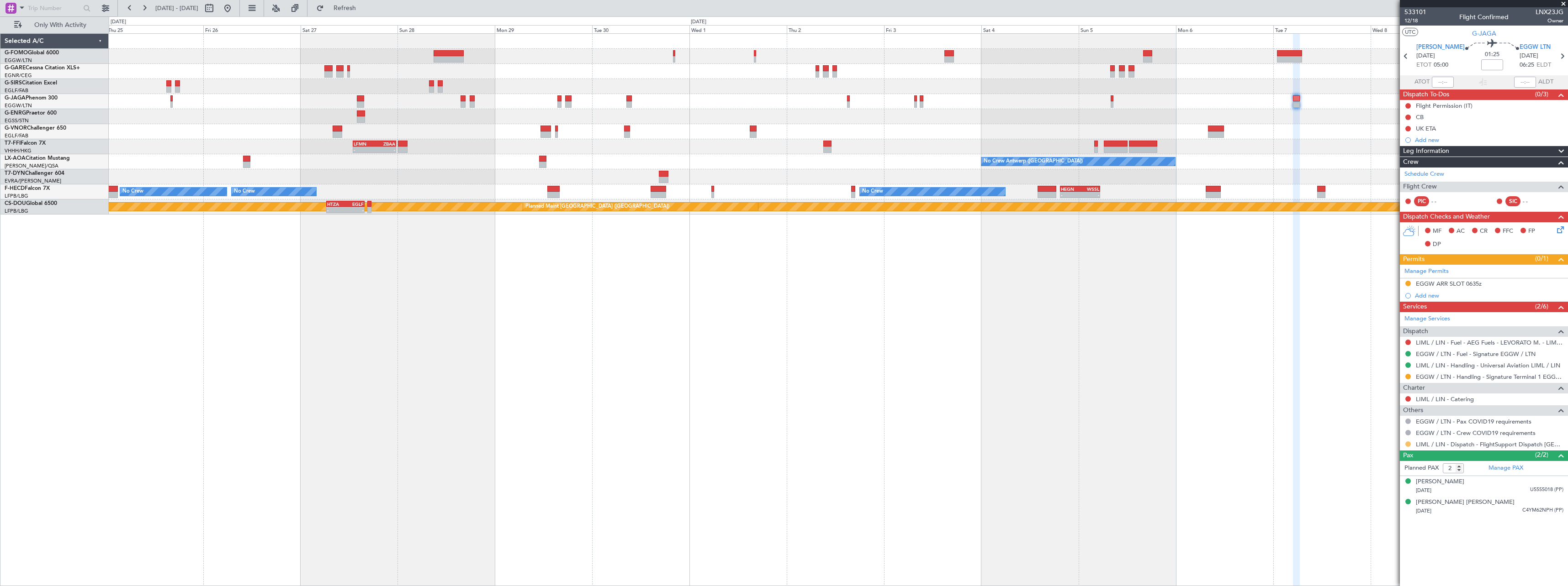
click at [1406, 444] on button at bounding box center [1407, 444] width 6 height 6
click at [1387, 549] on span "Confirmed" at bounding box center [1382, 553] width 28 height 9
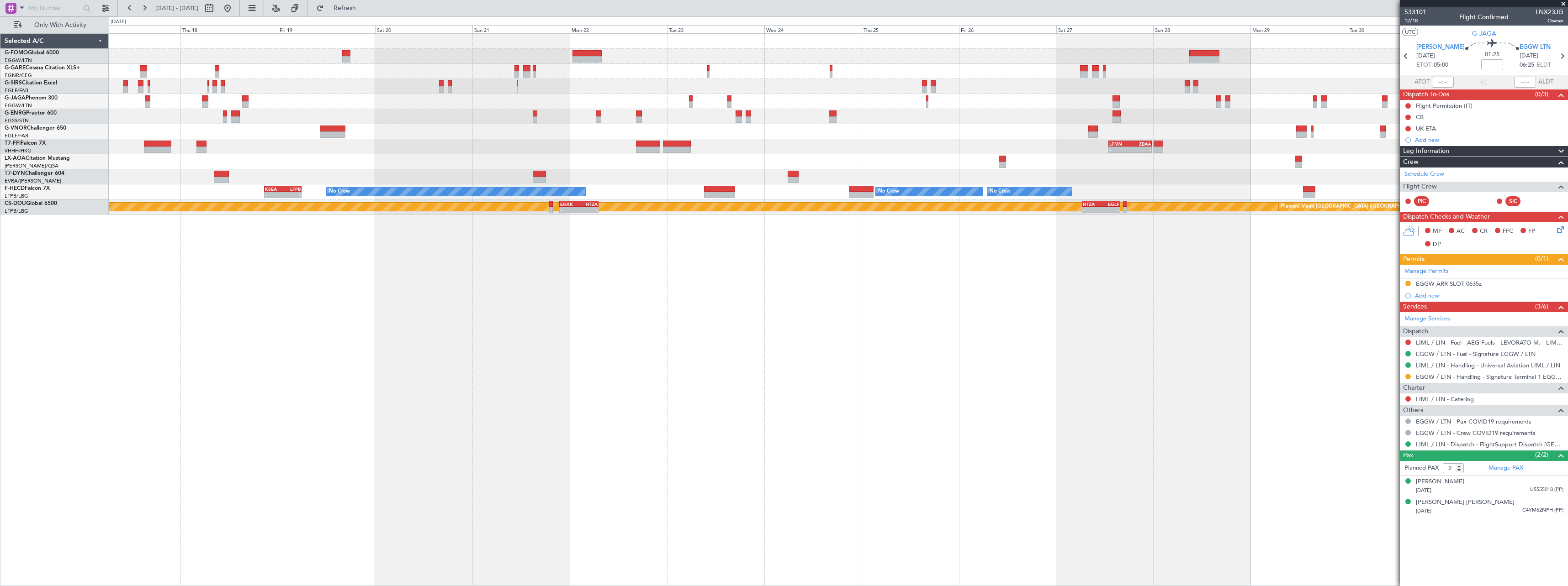
click at [1169, 303] on div "- - LFMN 13:00 Z ZBAA 23:40 Z Planned Maint Tianjin (Binhai) No Crew Antwerp (D…" at bounding box center [838, 310] width 1459 height 553
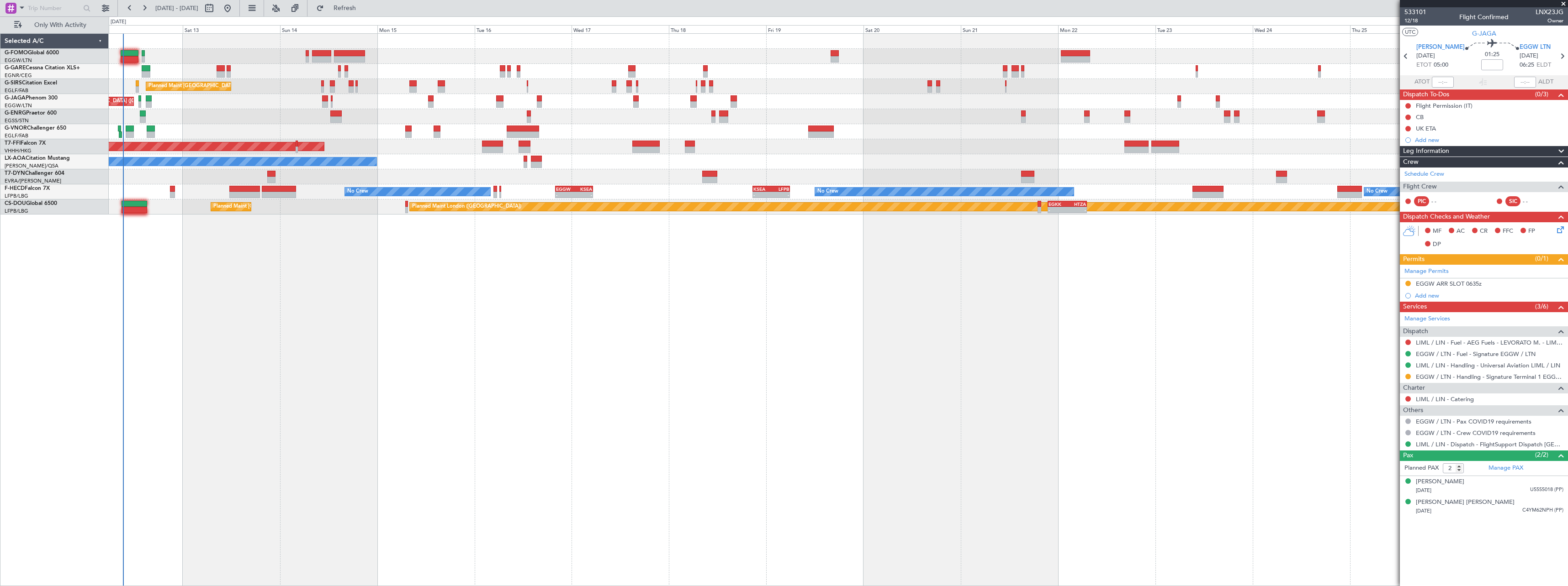
click at [871, 327] on div "Planned Maint London (Luton) Unplanned Maint Chester Planned Maint London (Farn…" at bounding box center [838, 310] width 1459 height 553
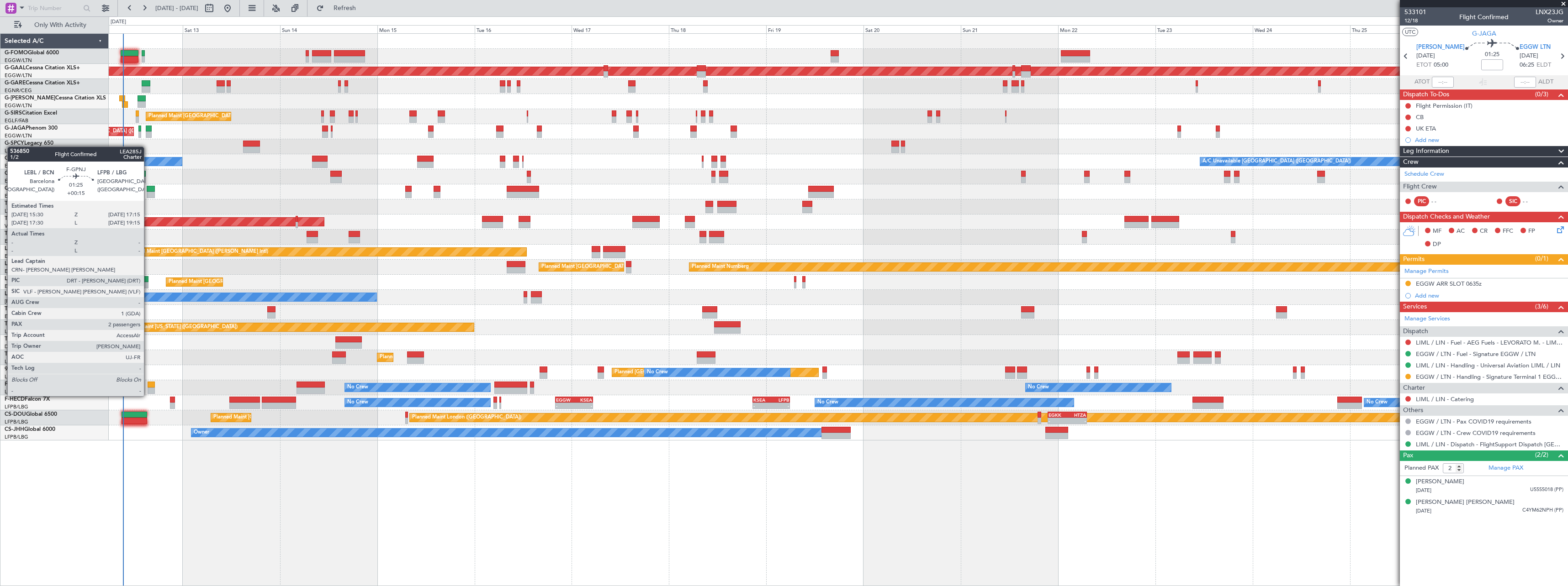
click at [148, 387] on div at bounding box center [151, 385] width 8 height 6
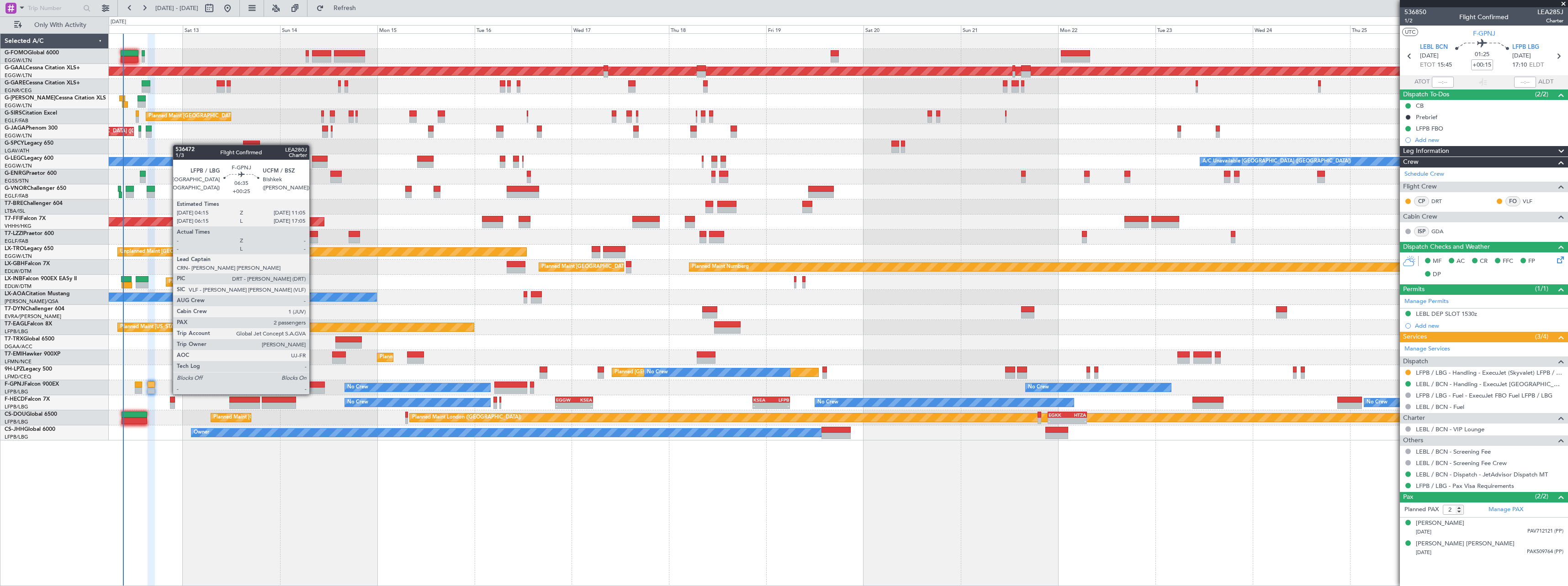
click at [313, 385] on div at bounding box center [310, 385] width 28 height 6
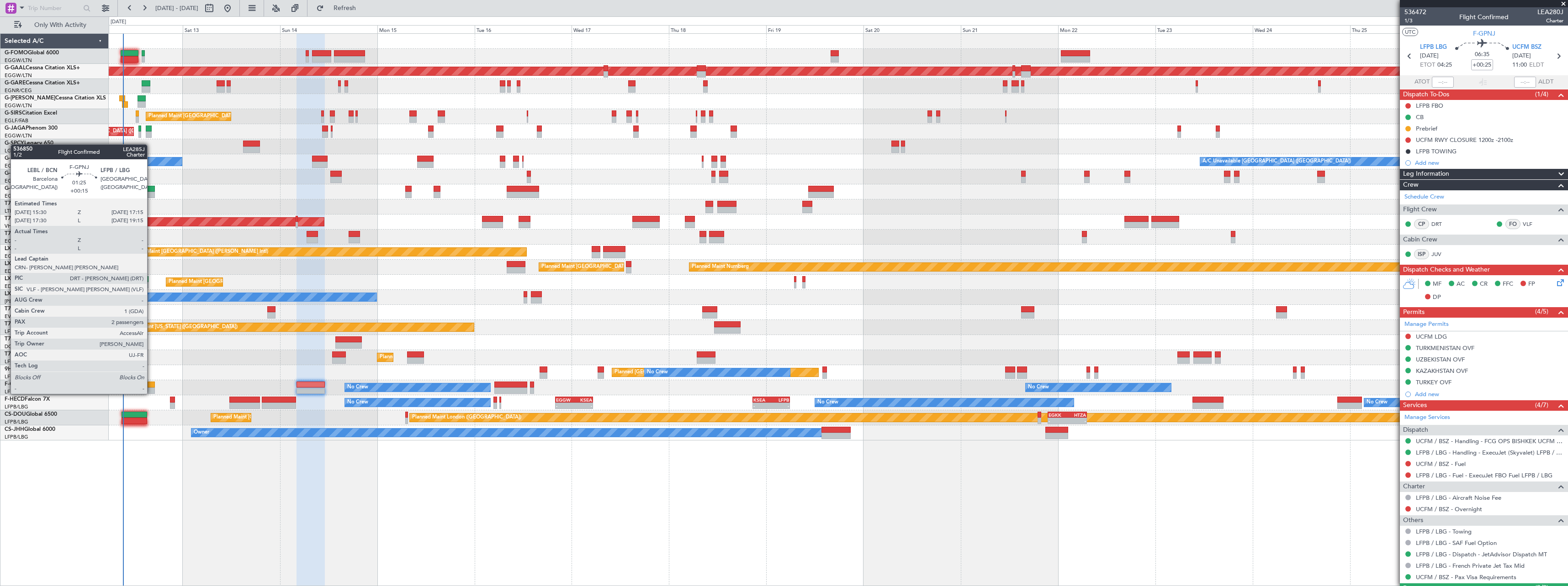
click at [151, 385] on div at bounding box center [151, 385] width 8 height 6
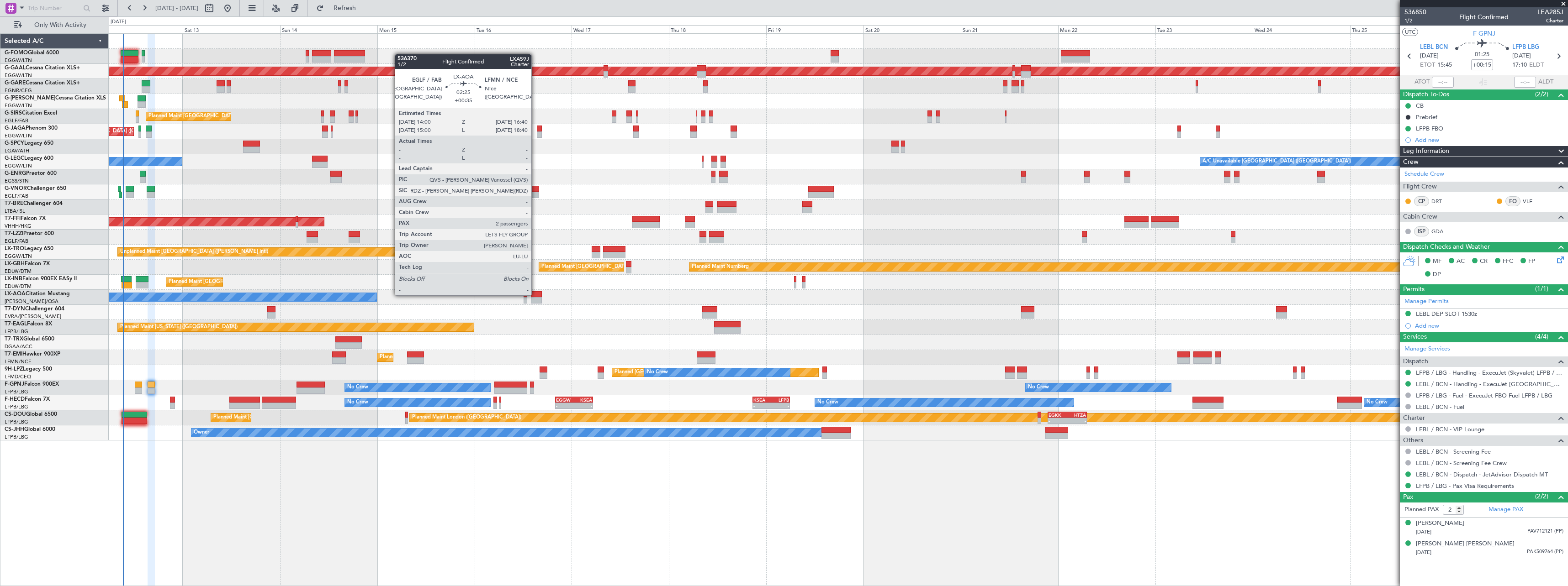
click at [536, 295] on div at bounding box center [536, 295] width 11 height 6
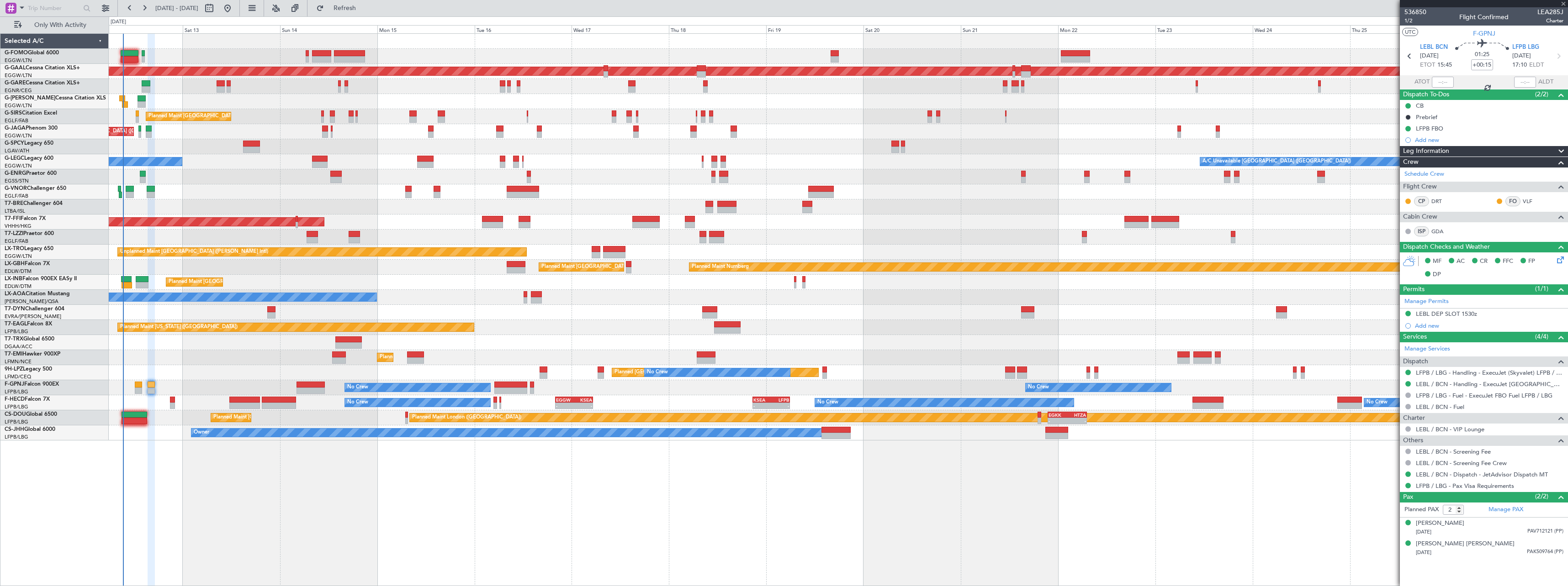
type input "+00:35"
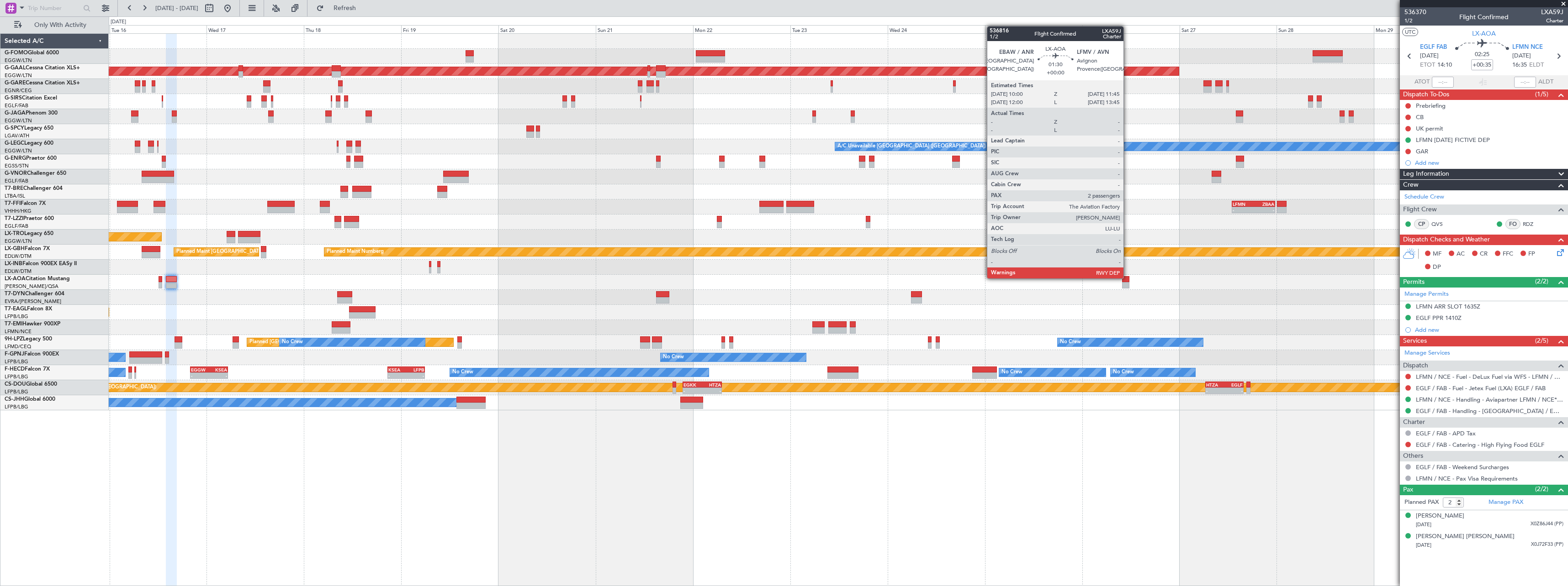
click at [1128, 278] on div at bounding box center [1126, 280] width 8 height 6
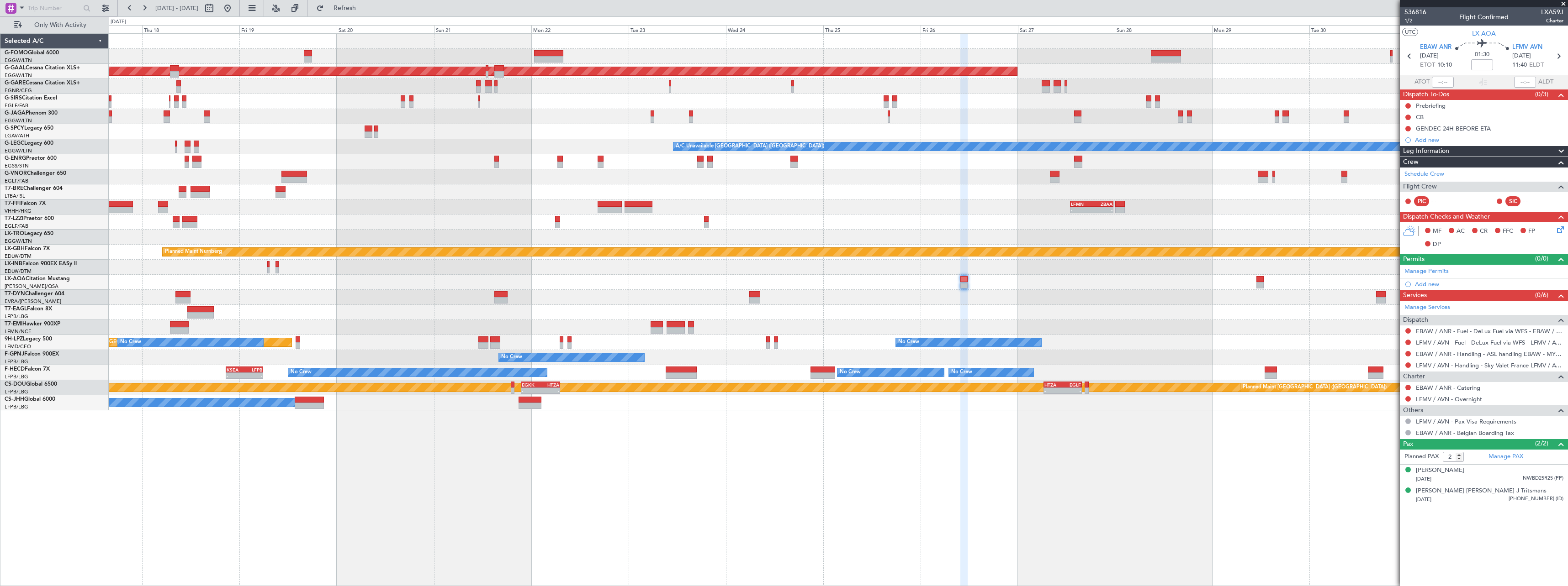
click at [1073, 311] on div "Planned Maint Dusseldorf A/C Unavailable London (Luton) - - LFMN 13:00 Z ZBAA 2…" at bounding box center [838, 222] width 1459 height 377
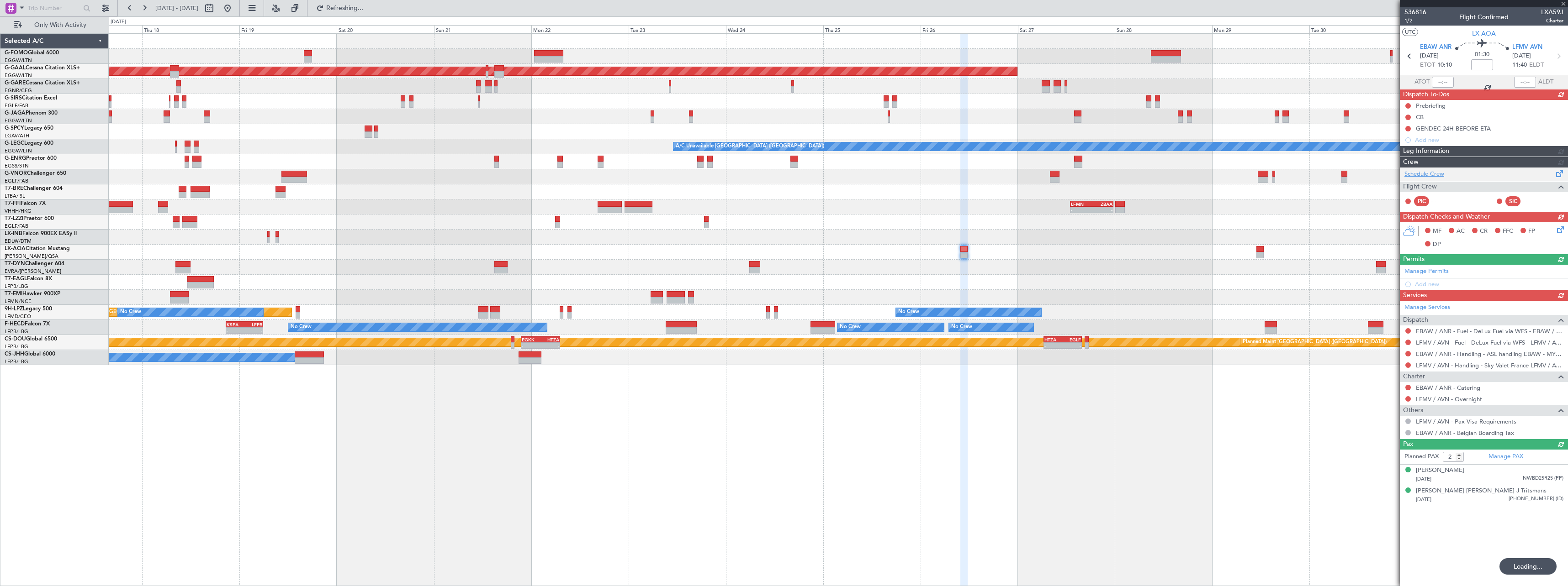
click at [1429, 174] on div "Schedule Crew Flight Crew PIC - - SIC - -" at bounding box center [1484, 189] width 168 height 44
click at [1435, 175] on link "Schedule Crew" at bounding box center [1424, 174] width 40 height 9
click at [364, 6] on span "Refresh" at bounding box center [344, 8] width 38 height 6
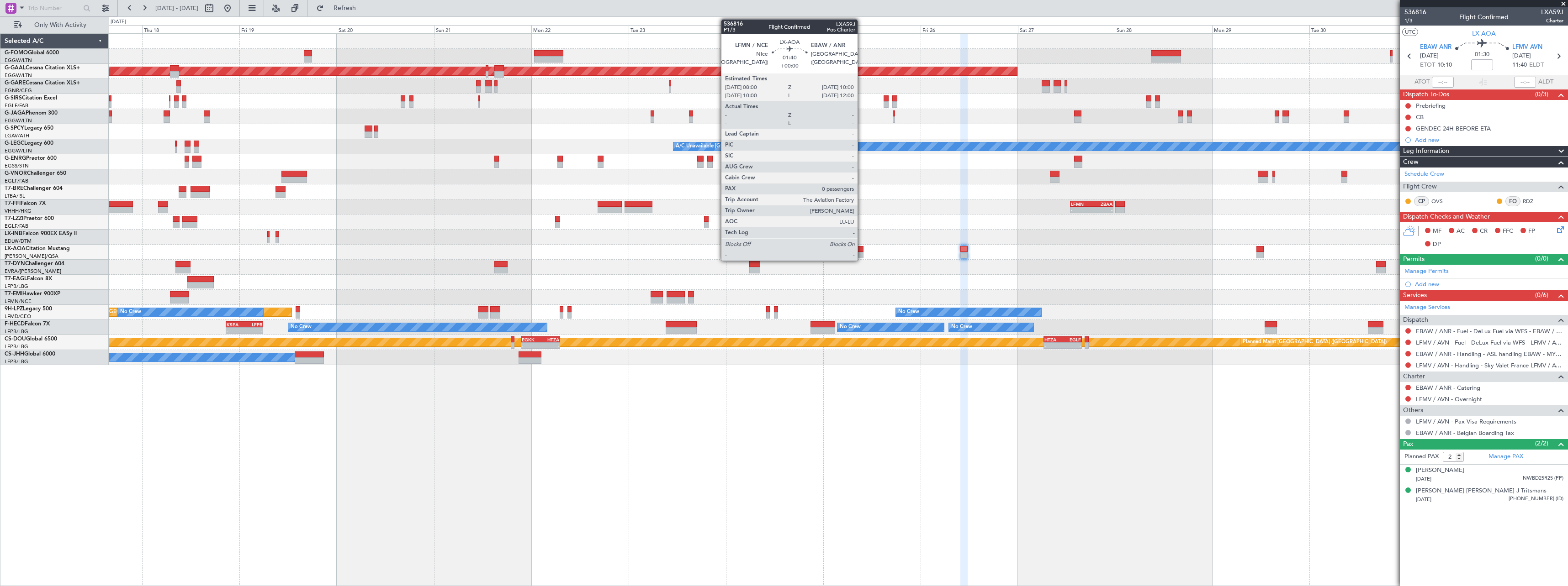
click at [862, 251] on div at bounding box center [859, 249] width 8 height 6
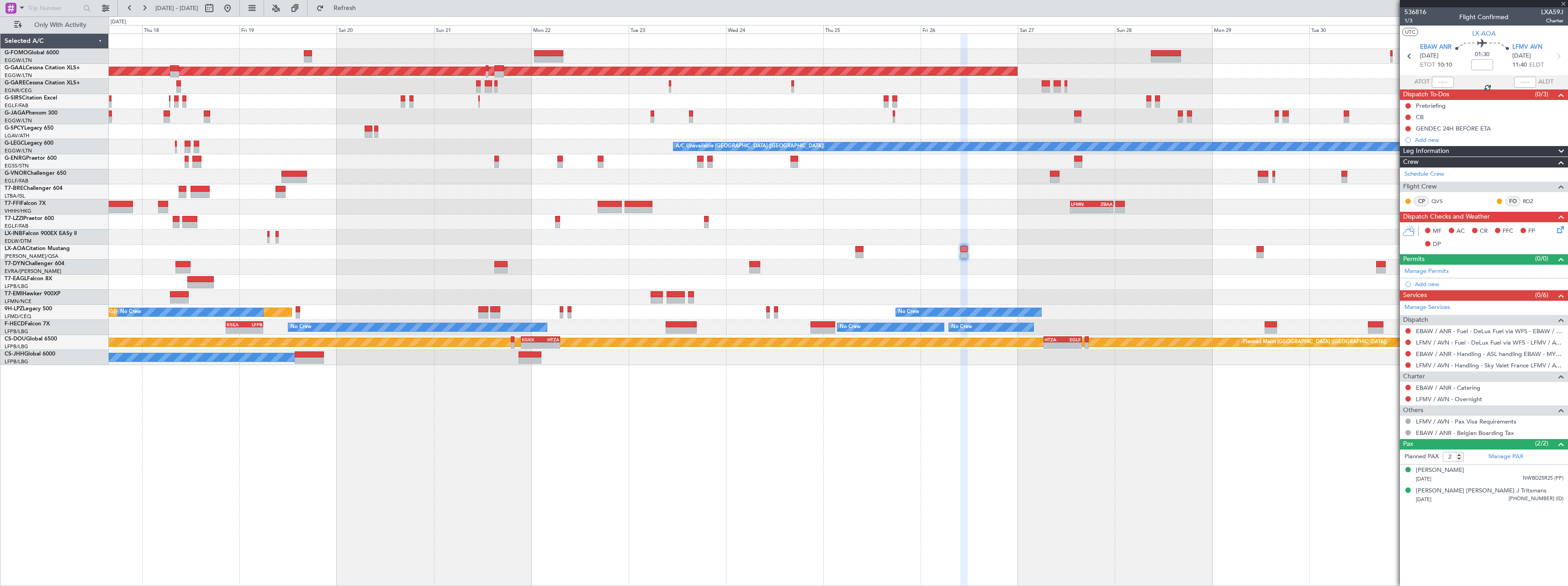
type input "0"
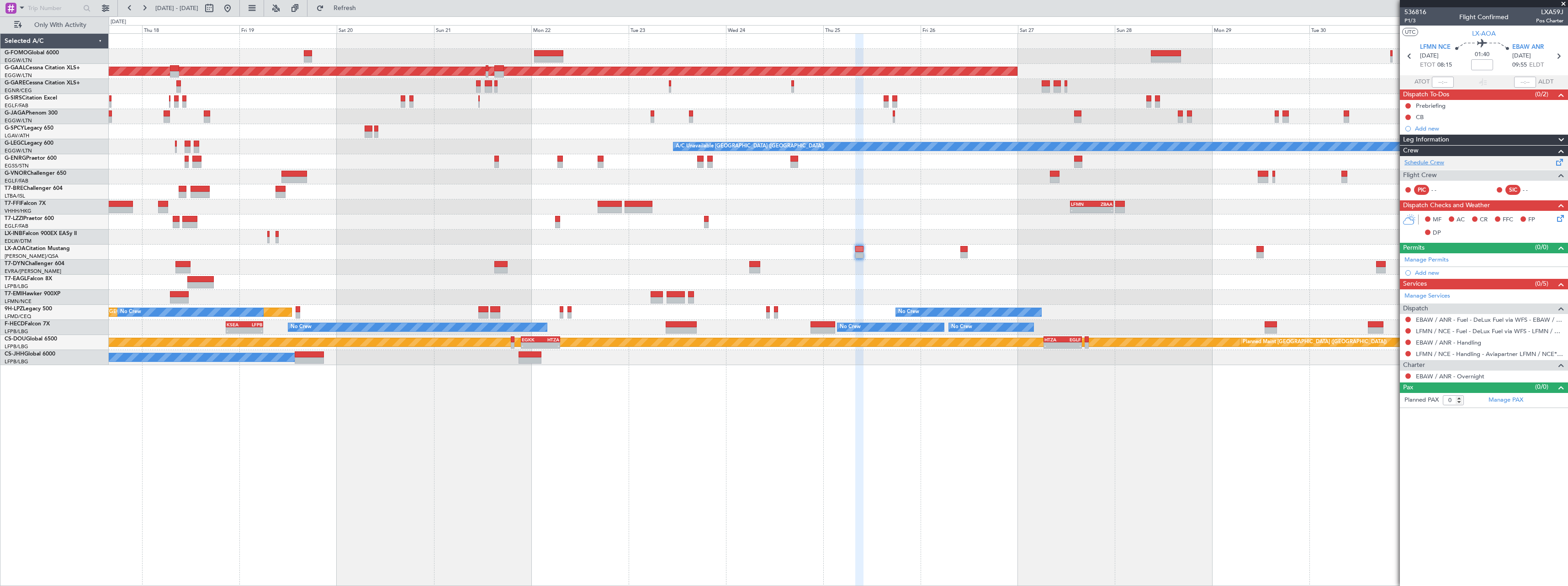
click at [1437, 162] on link "Schedule Crew" at bounding box center [1424, 163] width 40 height 9
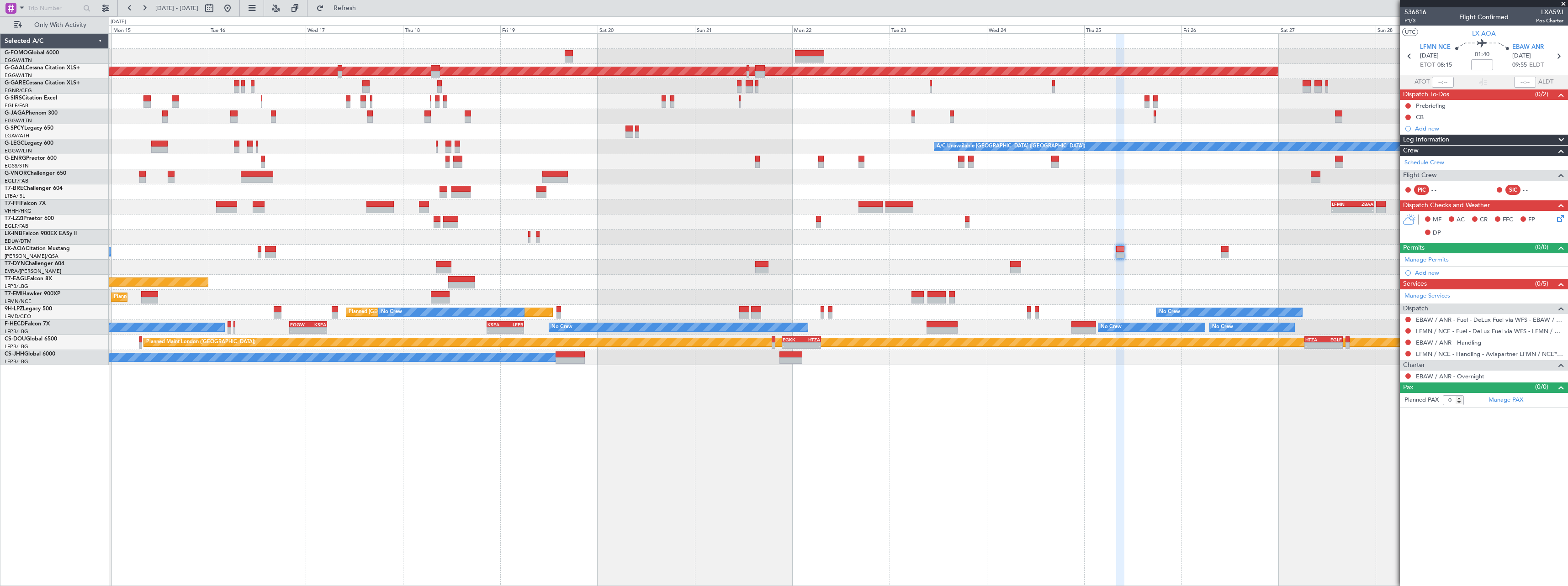
click at [747, 288] on div "Planned Maint [US_STATE] ([GEOGRAPHIC_DATA])" at bounding box center [838, 282] width 1459 height 15
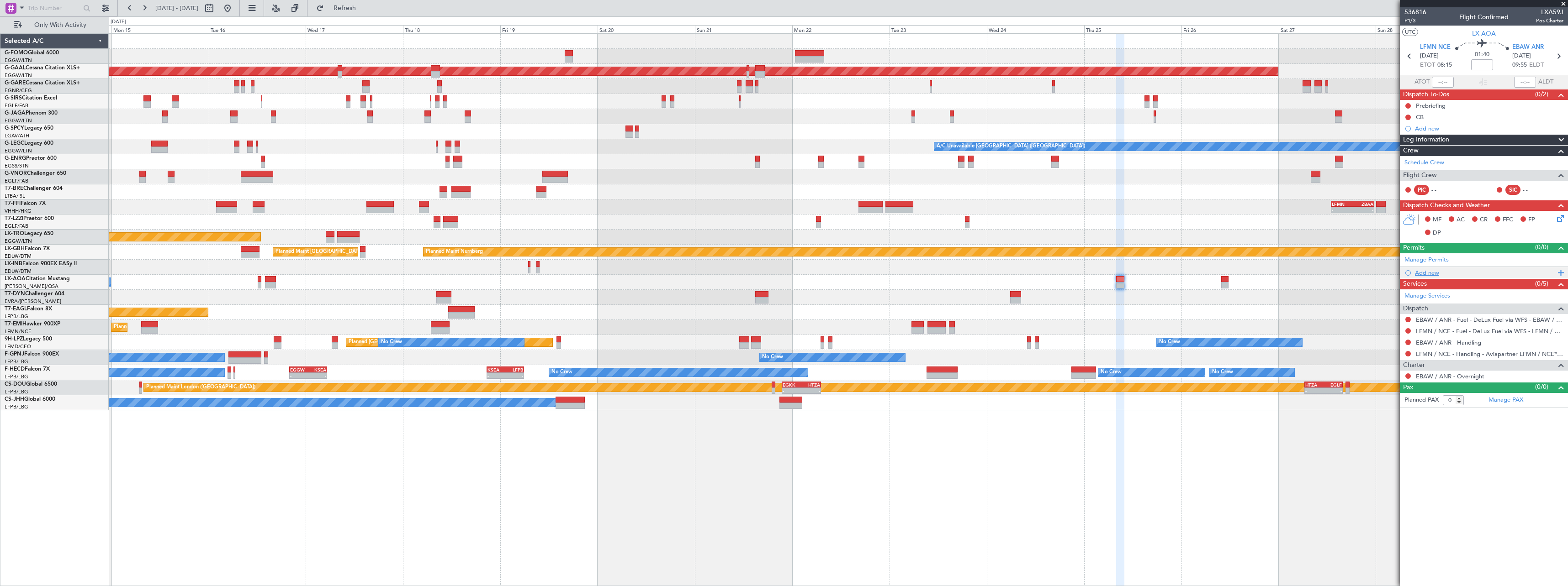
click at [1433, 273] on div "Add new" at bounding box center [1485, 273] width 140 height 8
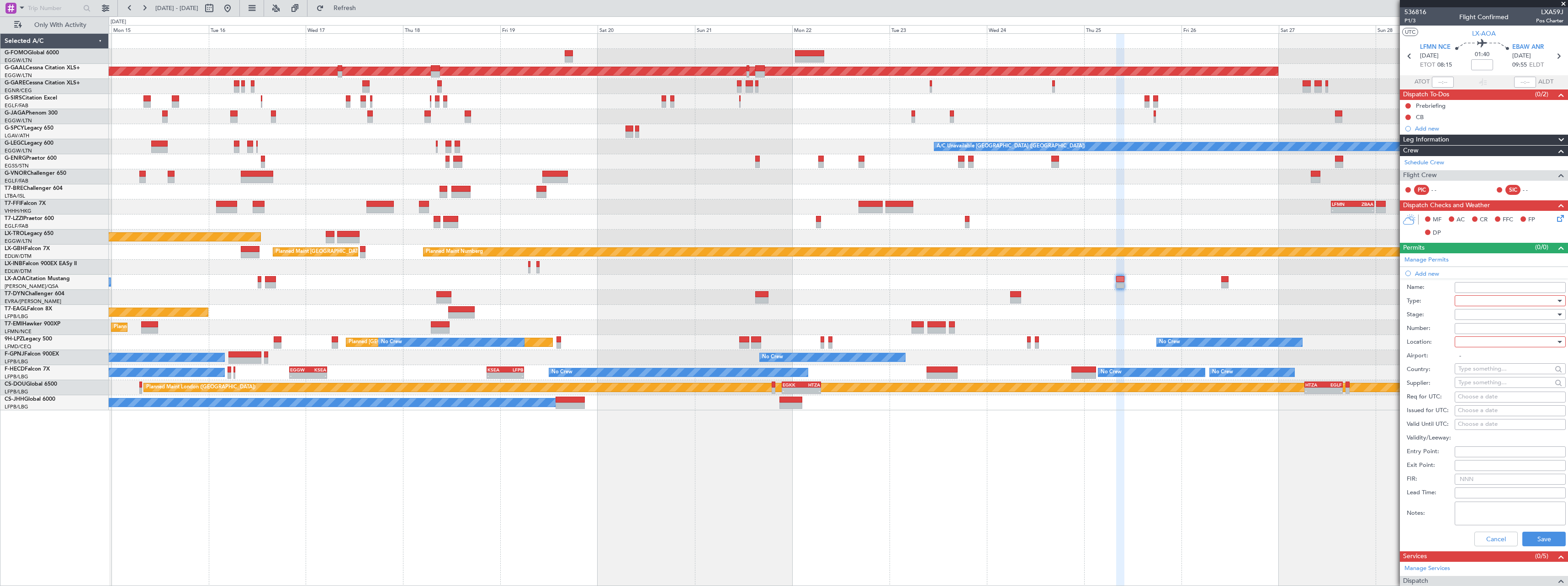
click at [1460, 302] on div at bounding box center [1507, 301] width 97 height 14
click at [1478, 384] on span "Slot" at bounding box center [1507, 387] width 96 height 14
click at [1473, 317] on div at bounding box center [1507, 315] width 97 height 14
click at [1478, 345] on span "Not Requested" at bounding box center [1507, 347] width 96 height 14
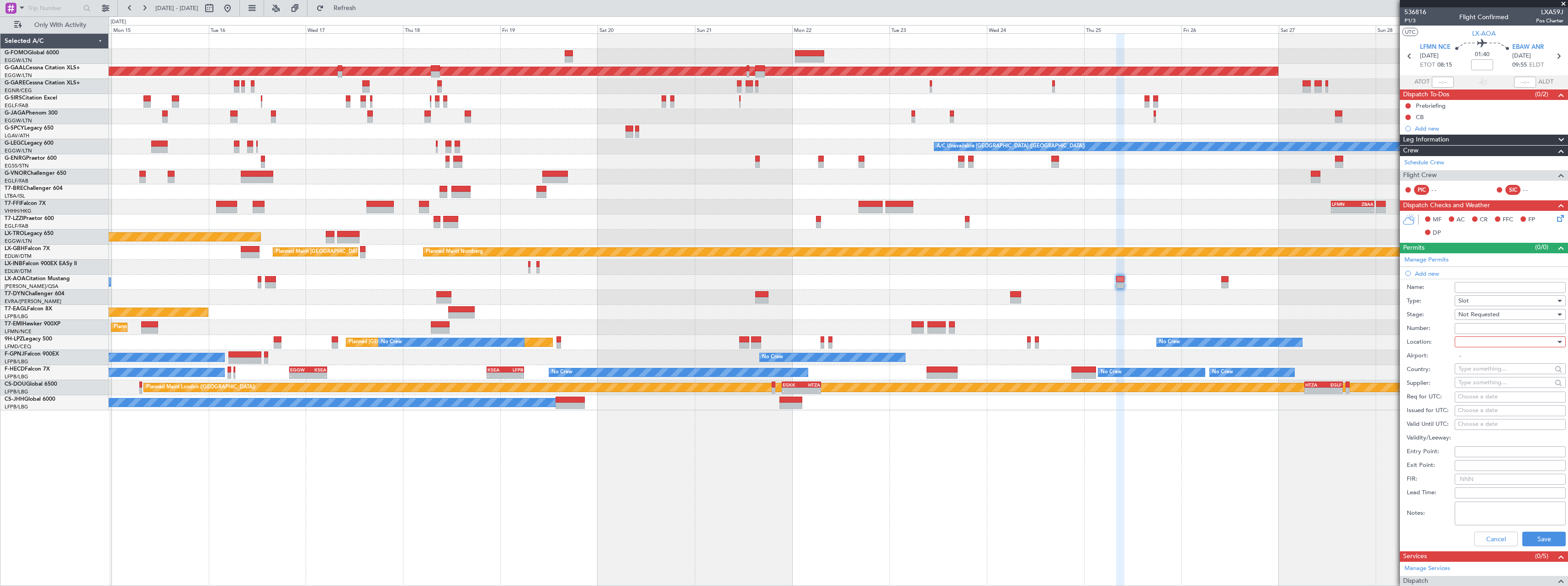
click at [1470, 342] on div at bounding box center [1507, 342] width 97 height 14
click at [1465, 357] on span "Departure" at bounding box center [1507, 360] width 96 height 14
type input "LFMN / NCE"
click at [1536, 538] on button "Save" at bounding box center [1544, 539] width 43 height 14
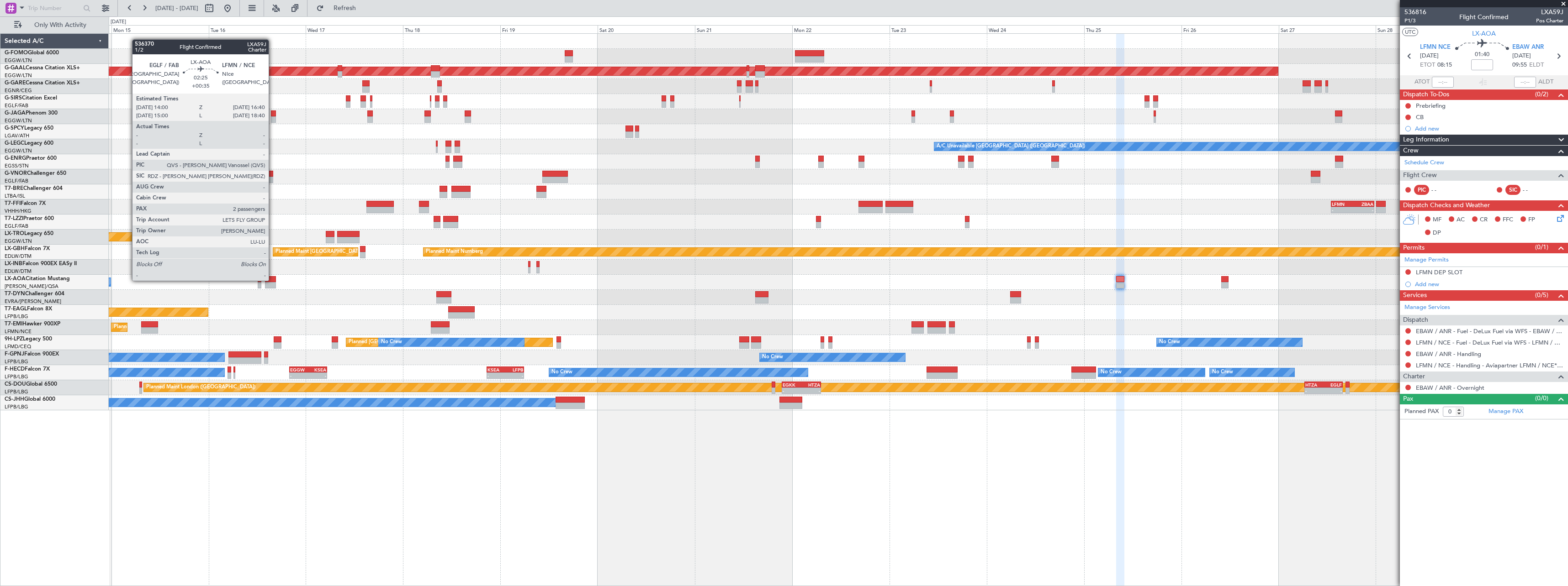
click at [272, 280] on div at bounding box center [270, 280] width 11 height 6
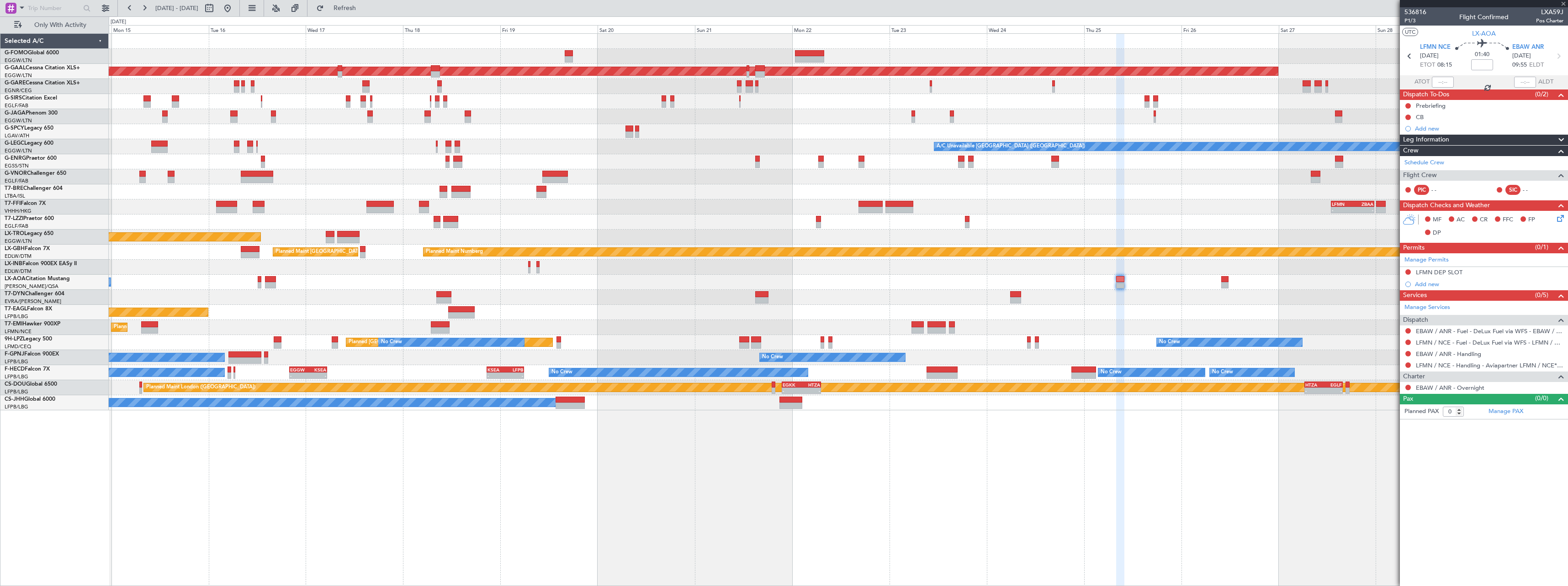
type input "+00:35"
type input "2"
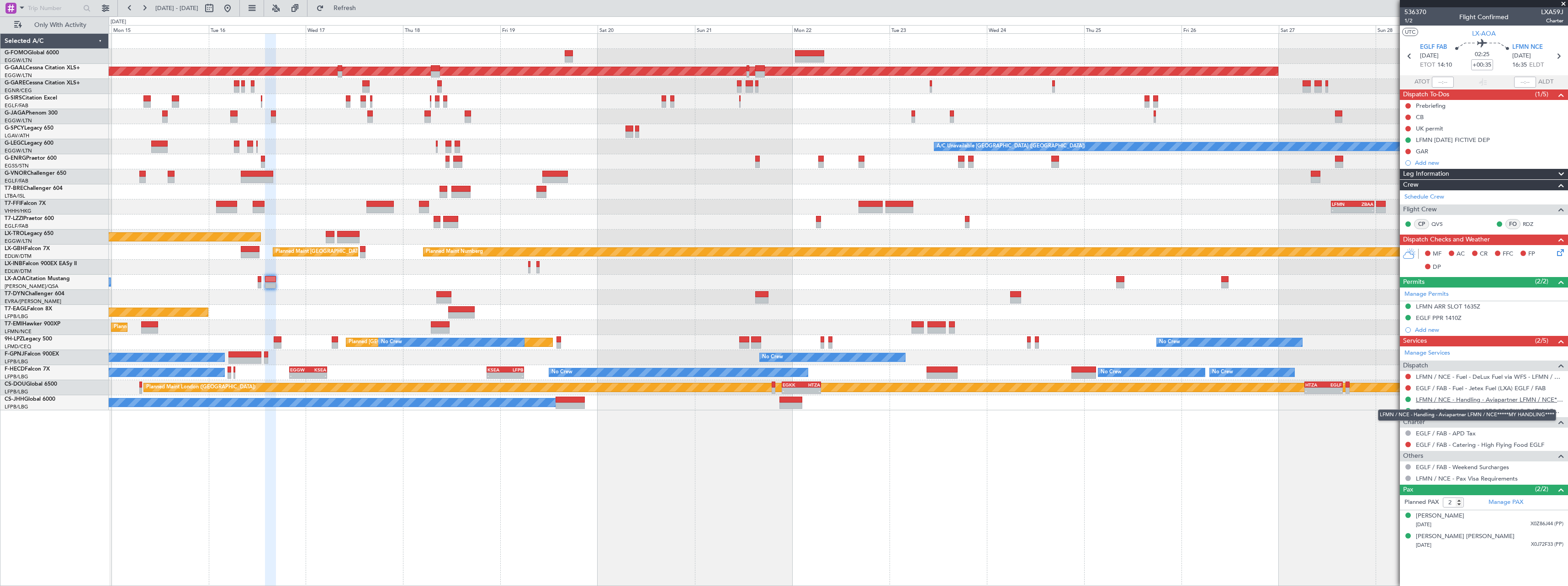
click at [1461, 401] on link "LFMN / NCE - Handling - Aviapartner LFMN / NCE*****MY HANDLING****" at bounding box center [1489, 399] width 147 height 8
click at [363, 8] on span "Refresh" at bounding box center [344, 8] width 38 height 6
click at [1409, 400] on button at bounding box center [1407, 399] width 6 height 6
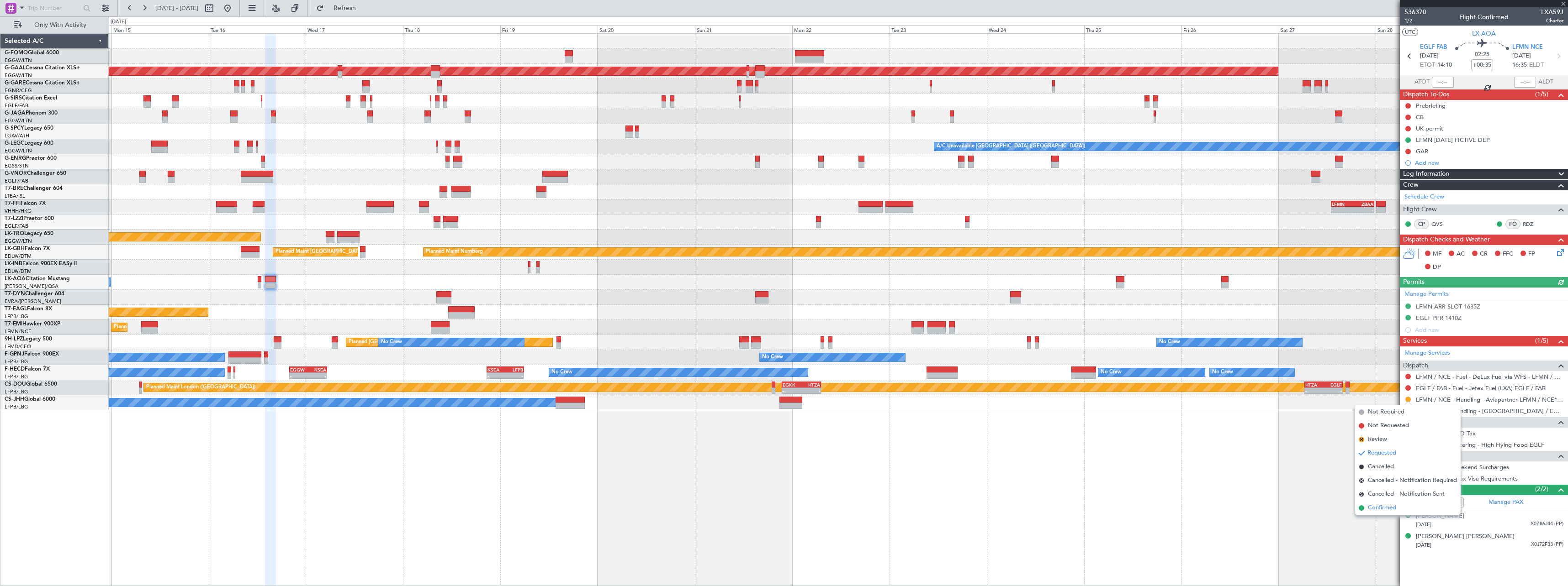
click at [1378, 510] on span "Confirmed" at bounding box center [1382, 508] width 28 height 9
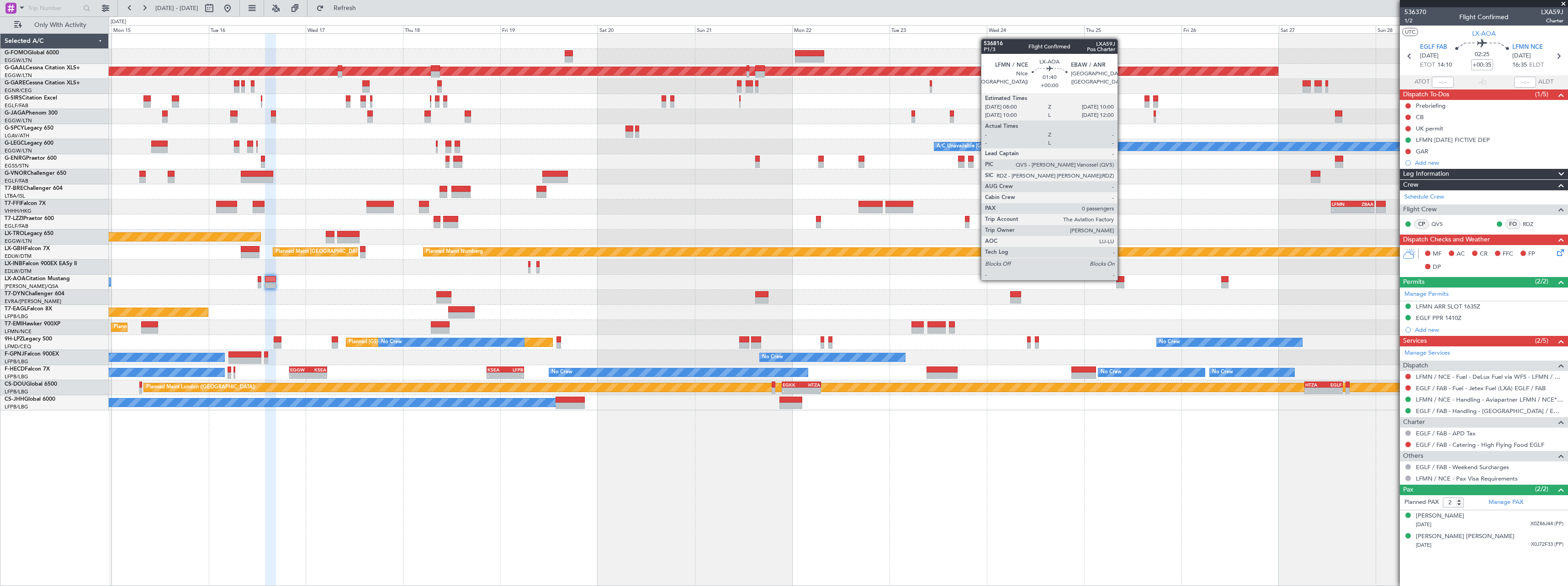
click at [1121, 280] on div at bounding box center [1120, 280] width 8 height 6
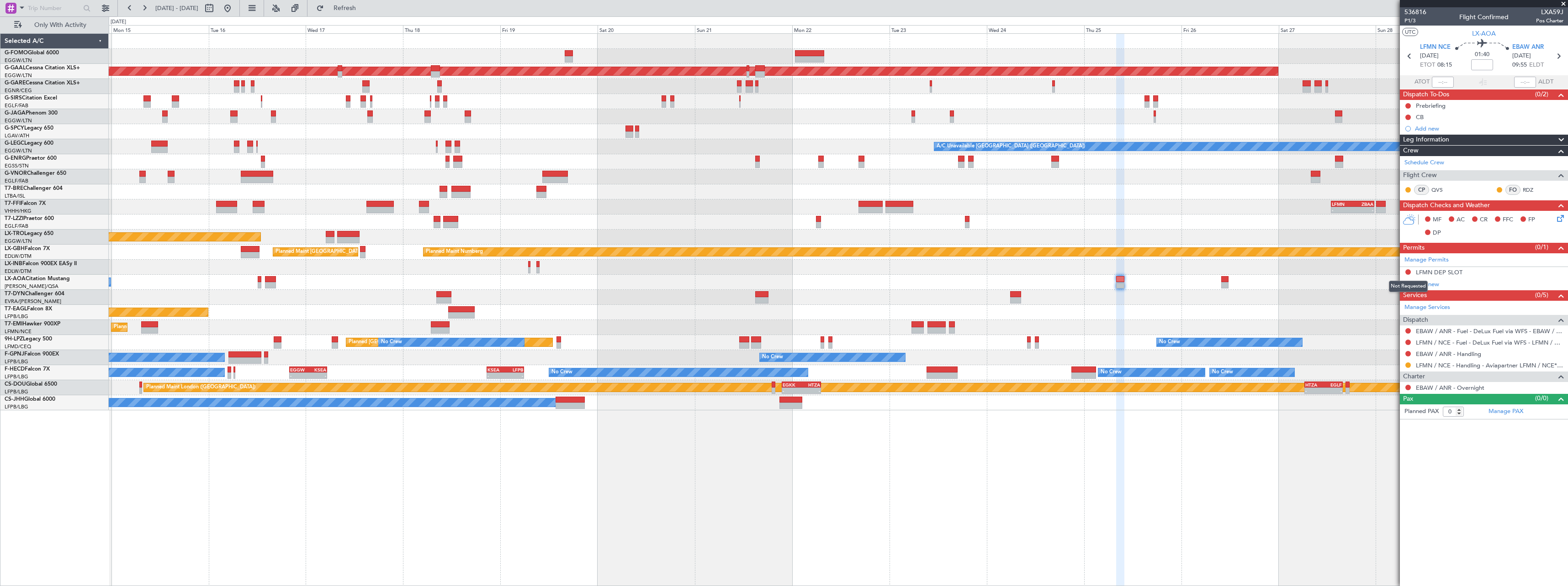
click at [1408, 272] on button at bounding box center [1407, 272] width 6 height 6
click at [1395, 313] on span "Requested" at bounding box center [1382, 312] width 29 height 9
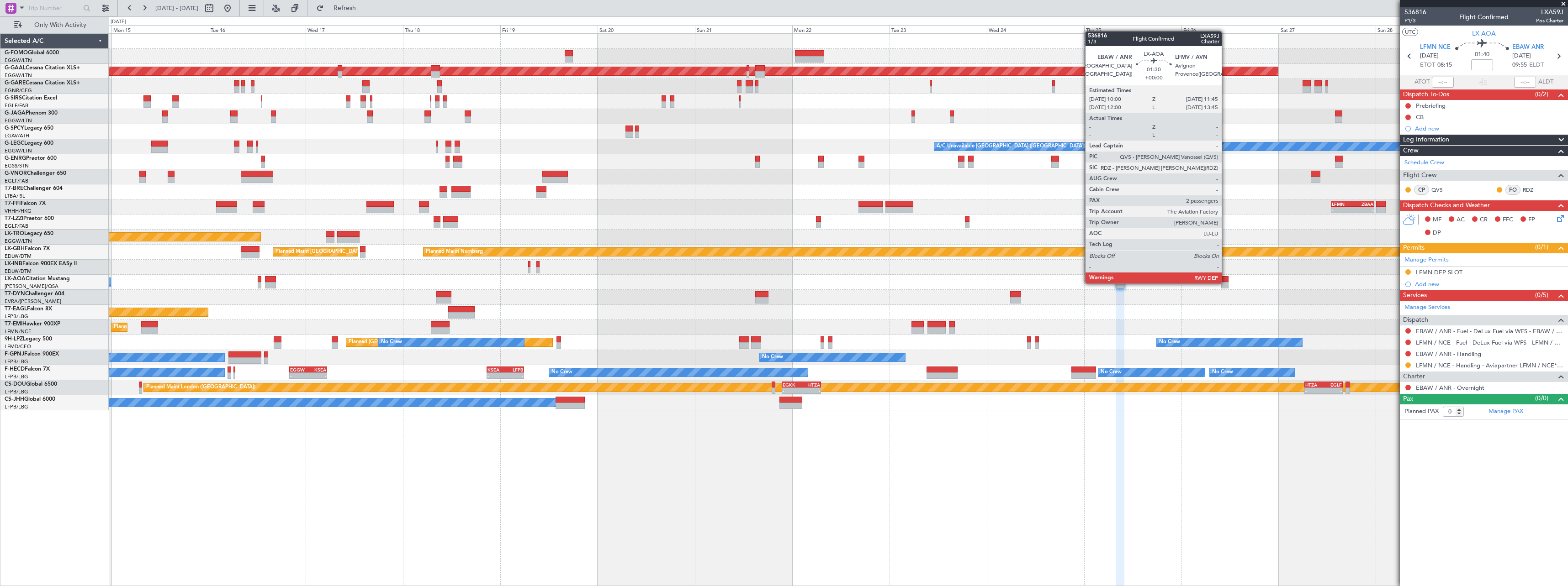
click at [1226, 283] on div at bounding box center [1225, 285] width 8 height 6
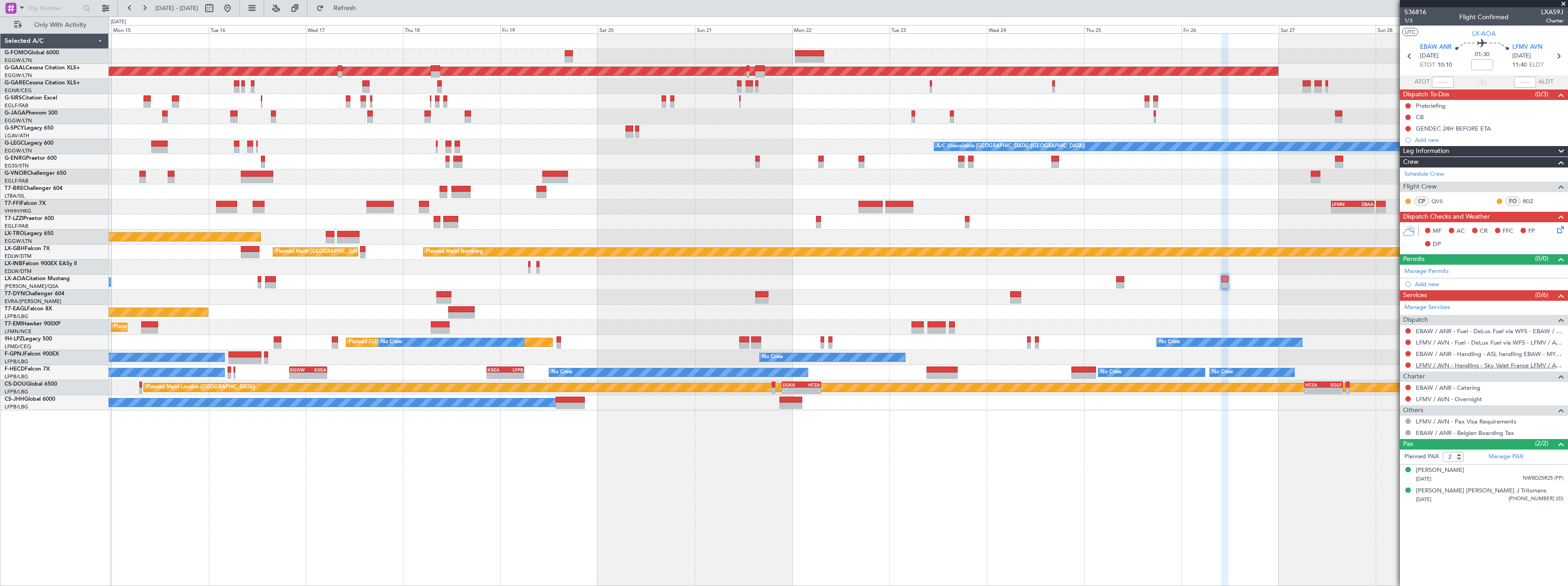
click at [1454, 366] on link "LFMV / AVN - Handling - Sky Valet France LFMV / AVN **MY HANDLING**" at bounding box center [1489, 365] width 147 height 8
click at [364, 6] on span "Refresh" at bounding box center [344, 8] width 38 height 6
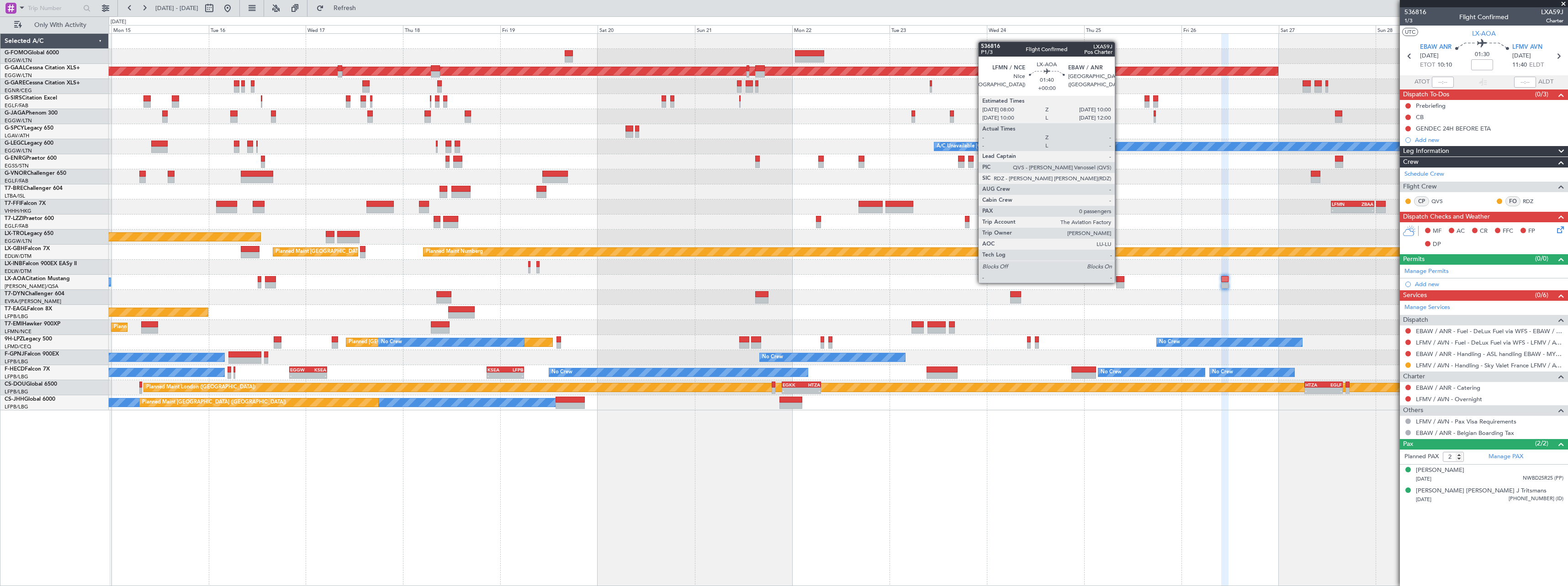
click at [1119, 282] on div at bounding box center [1120, 285] width 8 height 6
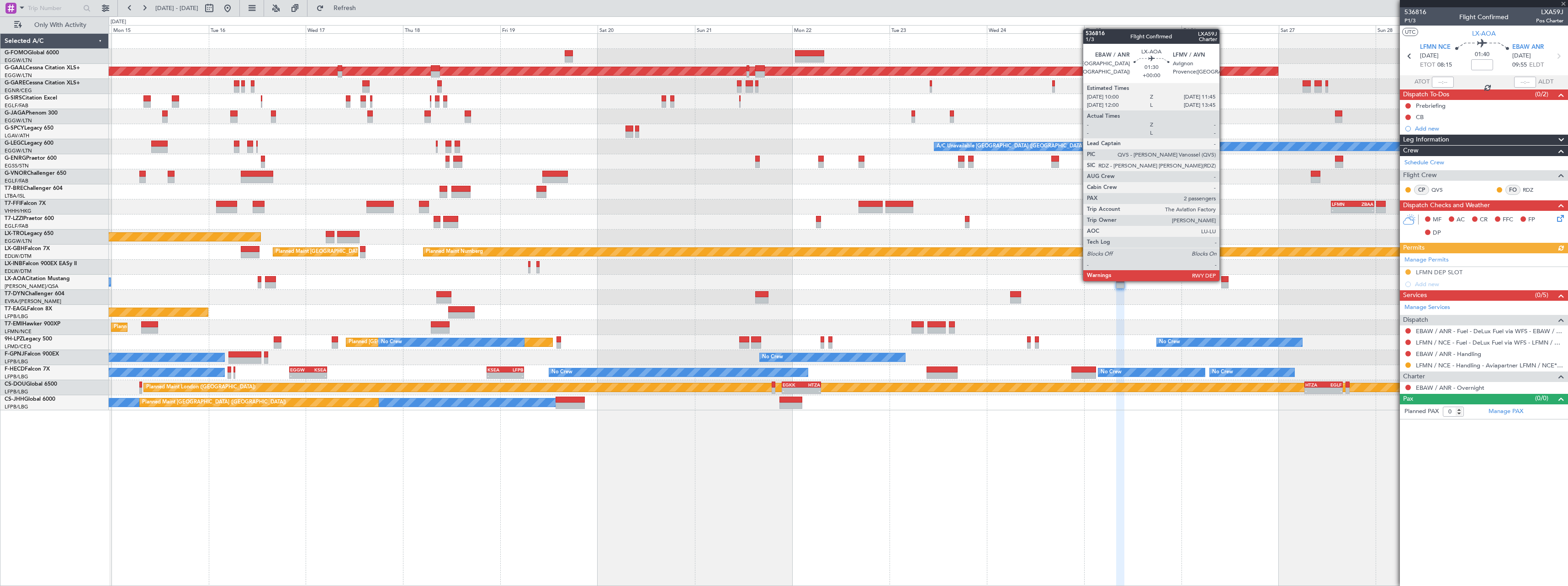
click at [1224, 280] on div at bounding box center [1225, 280] width 8 height 6
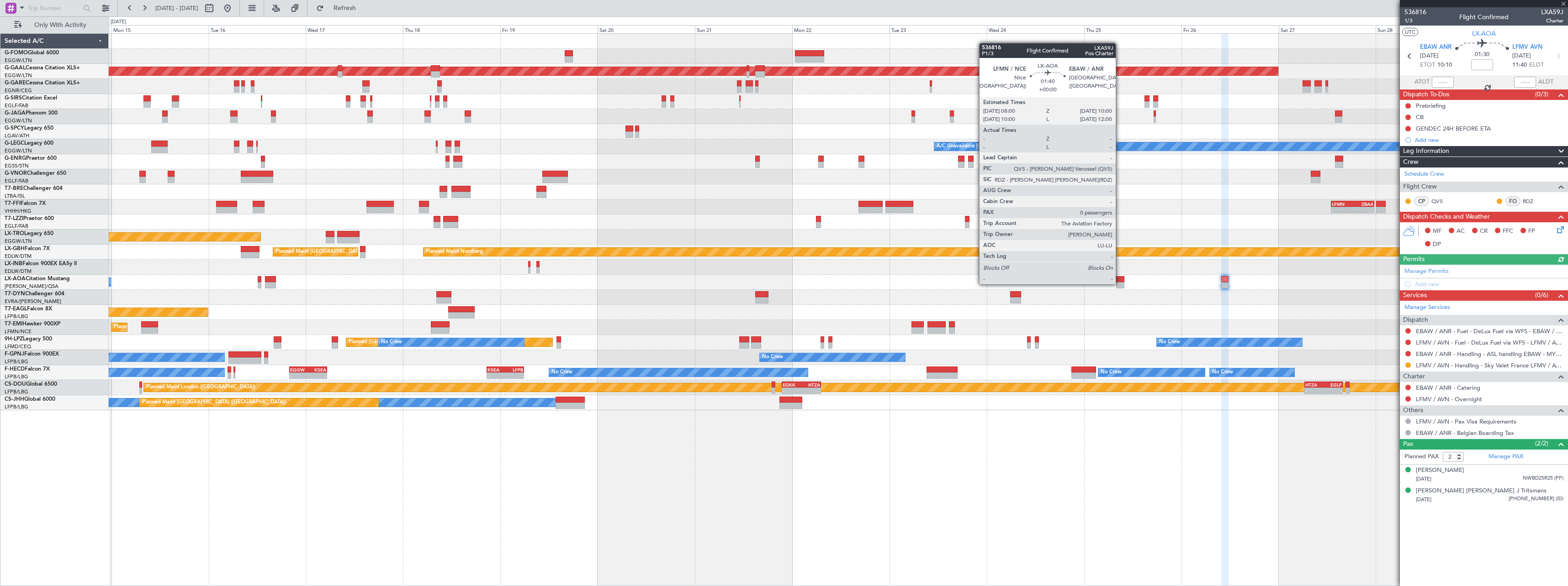
click at [1120, 283] on div at bounding box center [1120, 285] width 8 height 6
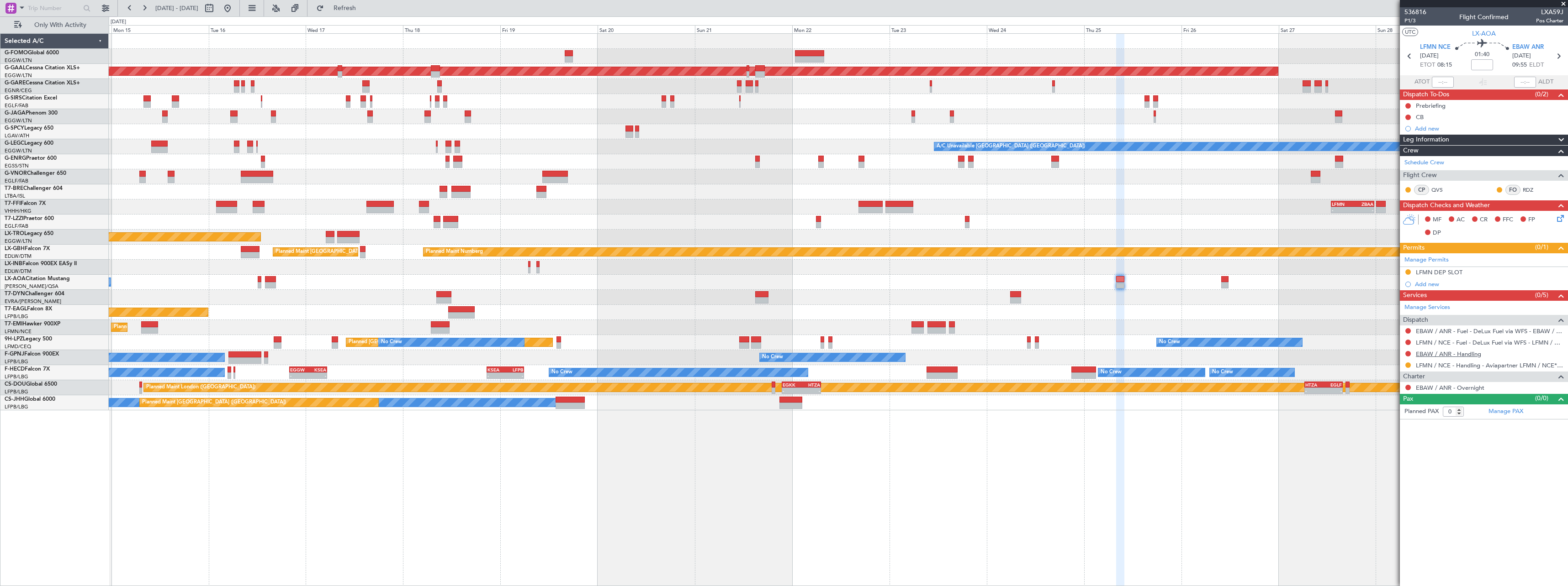
click at [1467, 353] on link "EBAW / ANR - Handling" at bounding box center [1448, 354] width 65 height 8
click at [364, 5] on span "Refresh" at bounding box center [344, 8] width 38 height 6
click at [1483, 355] on link "EBAW / ANR - Handling - ASL handling EBAW - MYHANDLING" at bounding box center [1489, 354] width 147 height 8
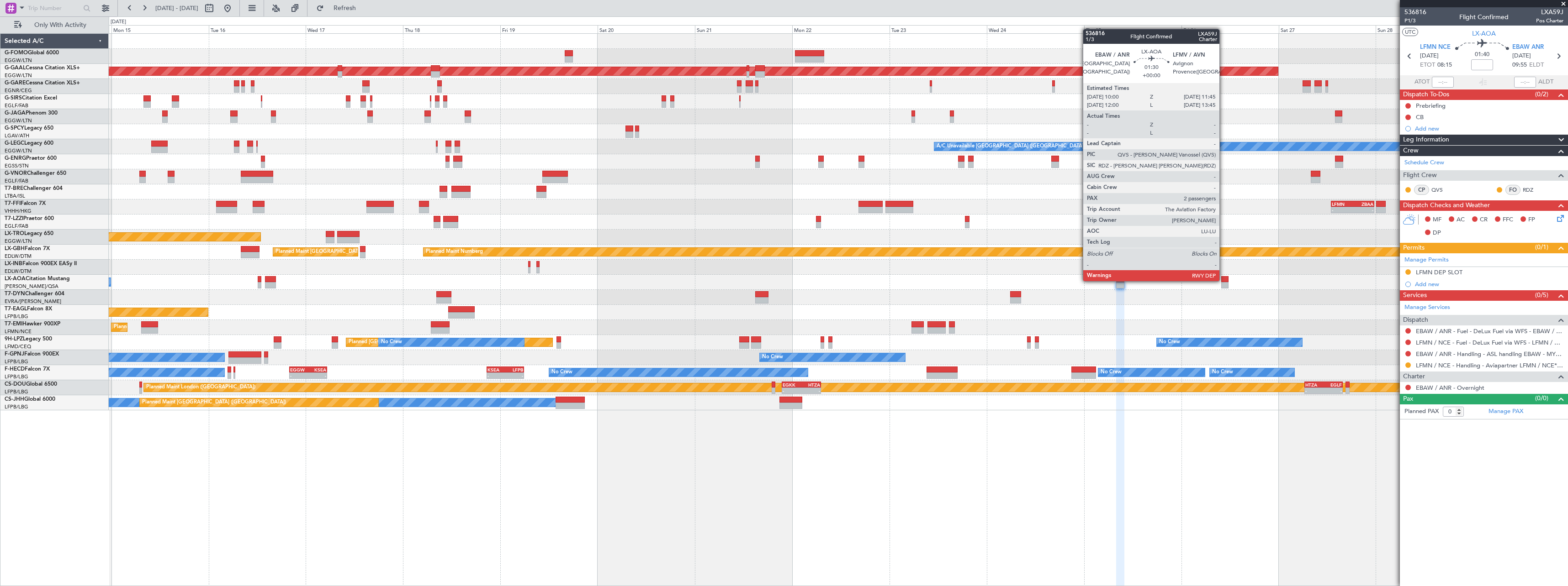
click at [1224, 280] on div at bounding box center [1225, 280] width 8 height 6
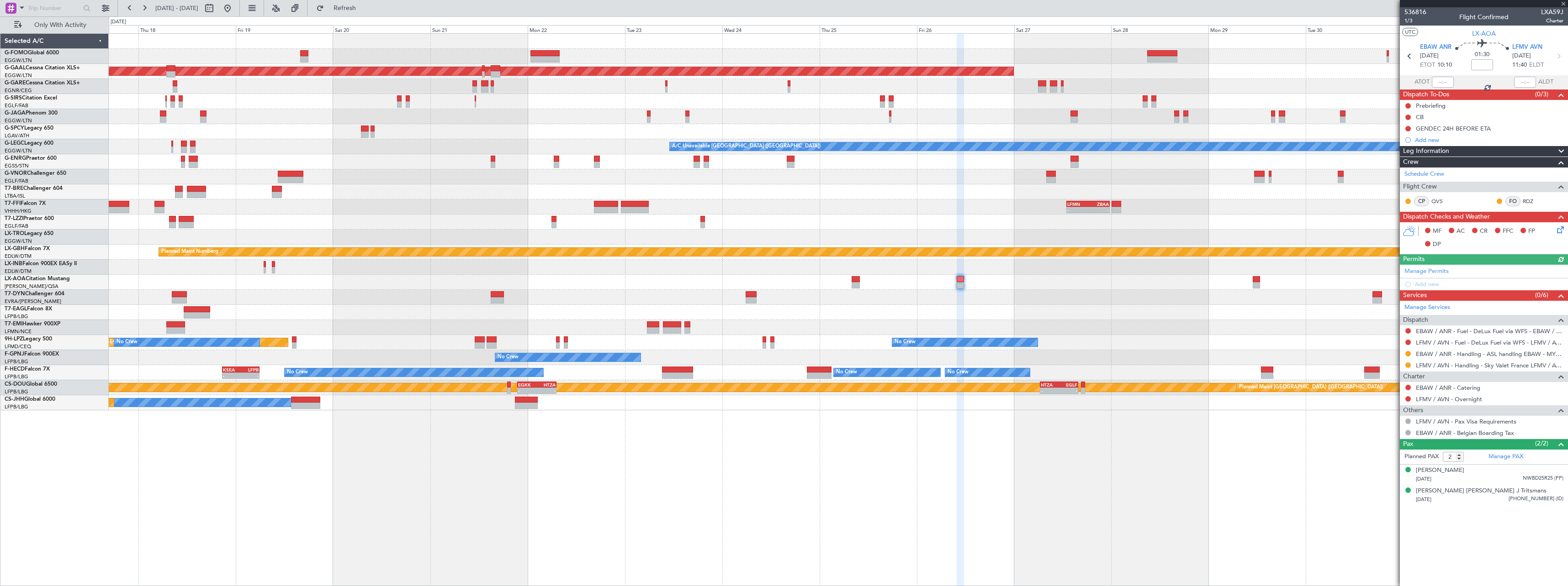
click at [977, 310] on div "Planned Maint Dusseldorf A/C Unavailable London (Luton) - - LFMN 13:00 Z ZBAA 2…" at bounding box center [838, 222] width 1459 height 377
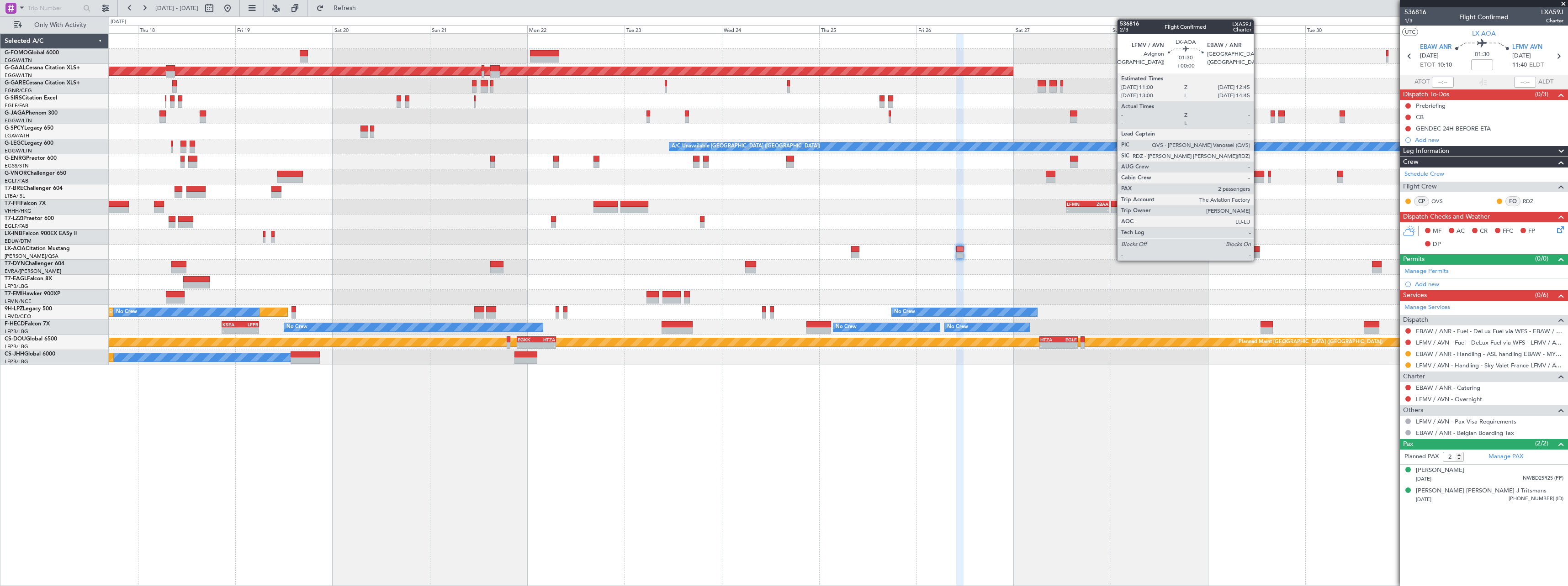
click at [1258, 251] on div at bounding box center [1256, 249] width 8 height 6
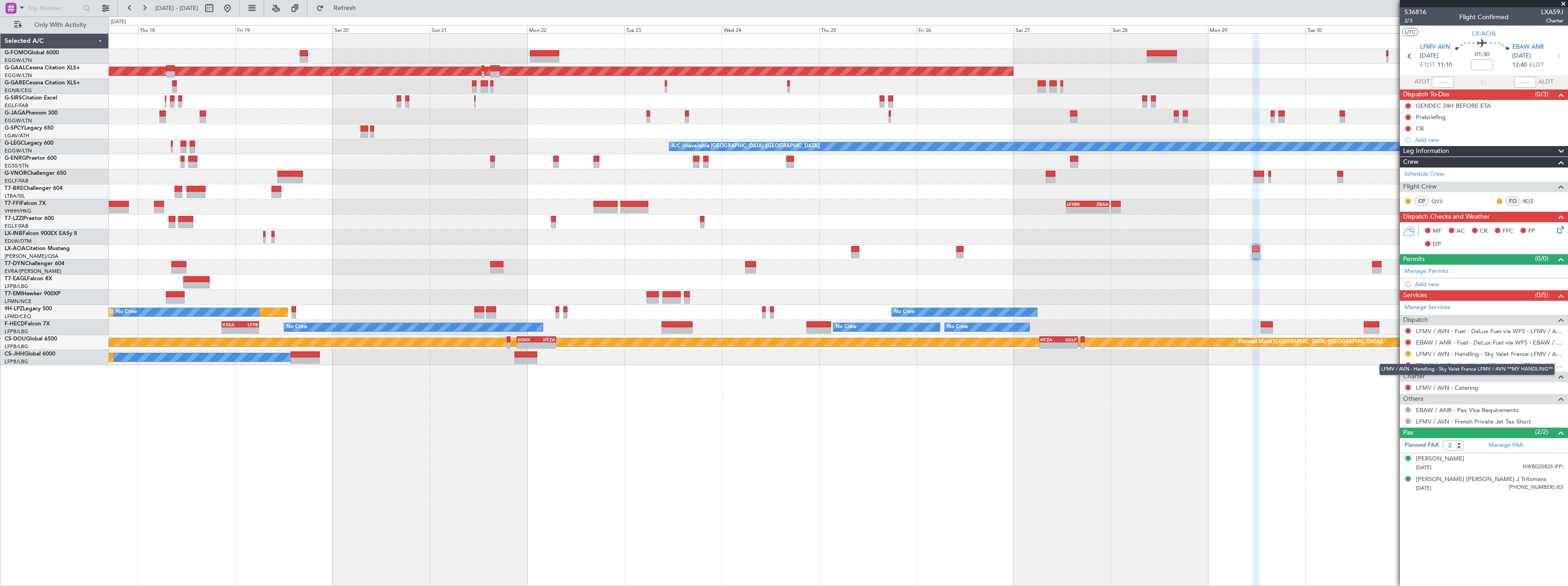
click at [1471, 366] on div "LFMV / AVN - Handling - Sky Valet France LFMV / AVN **MY HANDLING**" at bounding box center [1467, 370] width 176 height 11
click at [1466, 366] on link "EBAW / ANR - Handling - ASL handling EBAW - MYHANDLING" at bounding box center [1489, 365] width 147 height 8
click at [359, 8] on span "Refresh" at bounding box center [344, 8] width 38 height 6
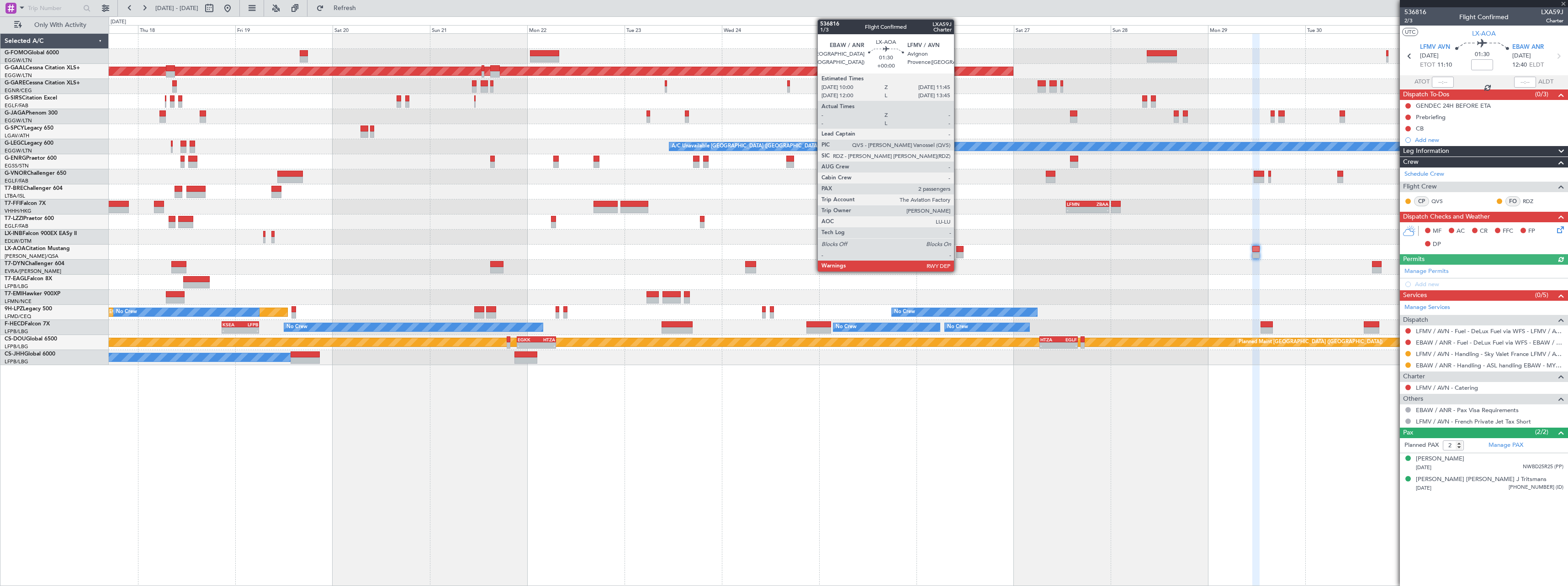
click at [958, 249] on div at bounding box center [960, 249] width 8 height 6
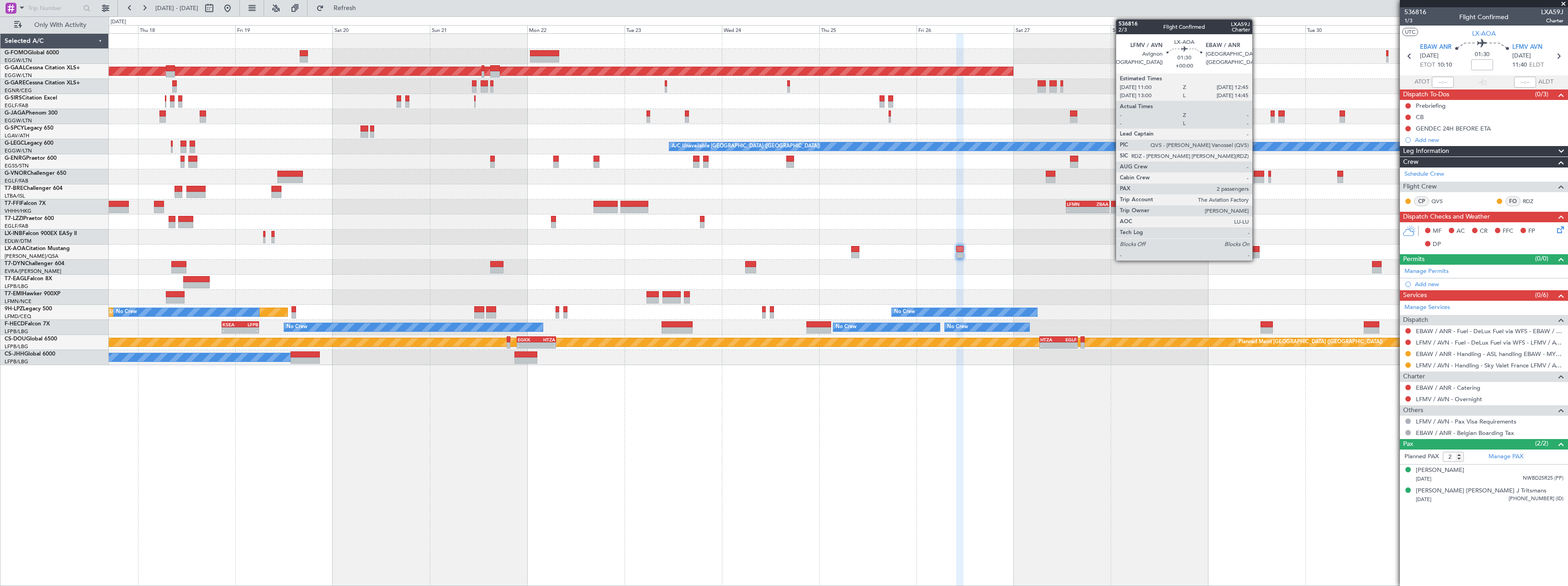
click at [1256, 250] on div at bounding box center [1256, 249] width 8 height 6
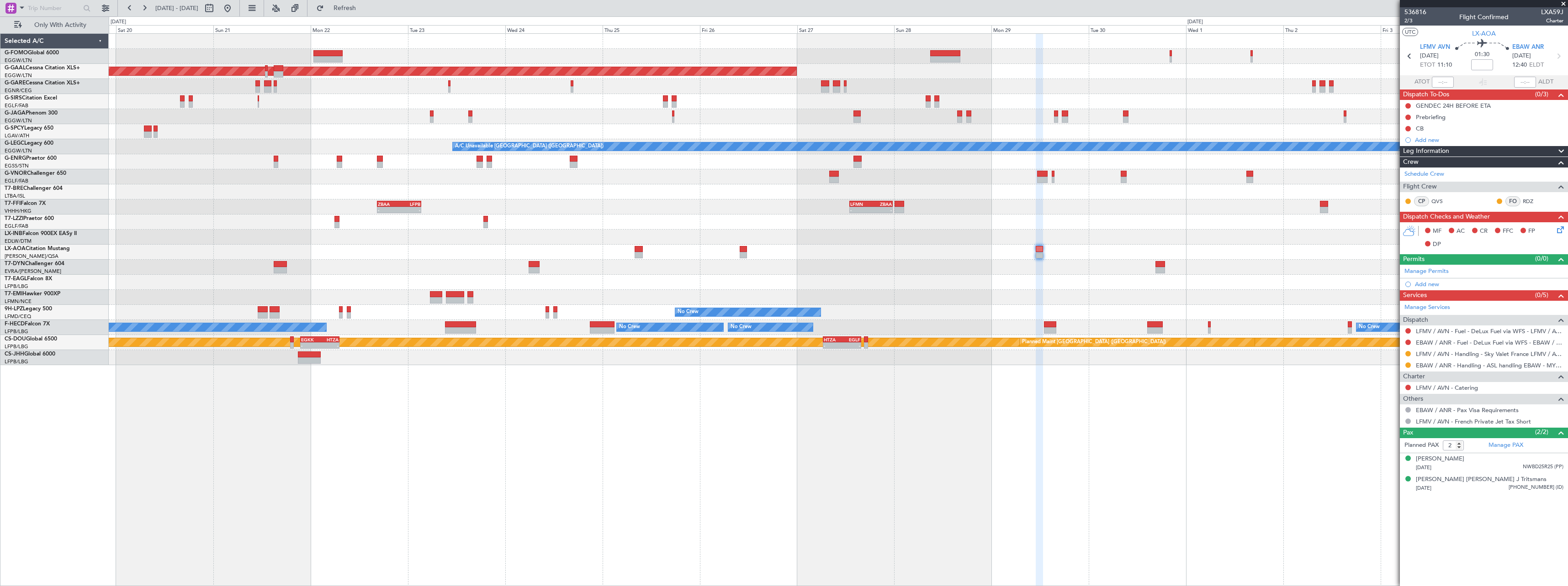
click at [886, 443] on div "Planned Maint Dusseldorf A/C Unavailable London (Luton) - - ZBAA 16:30 Z LFPB 0…" at bounding box center [838, 310] width 1459 height 553
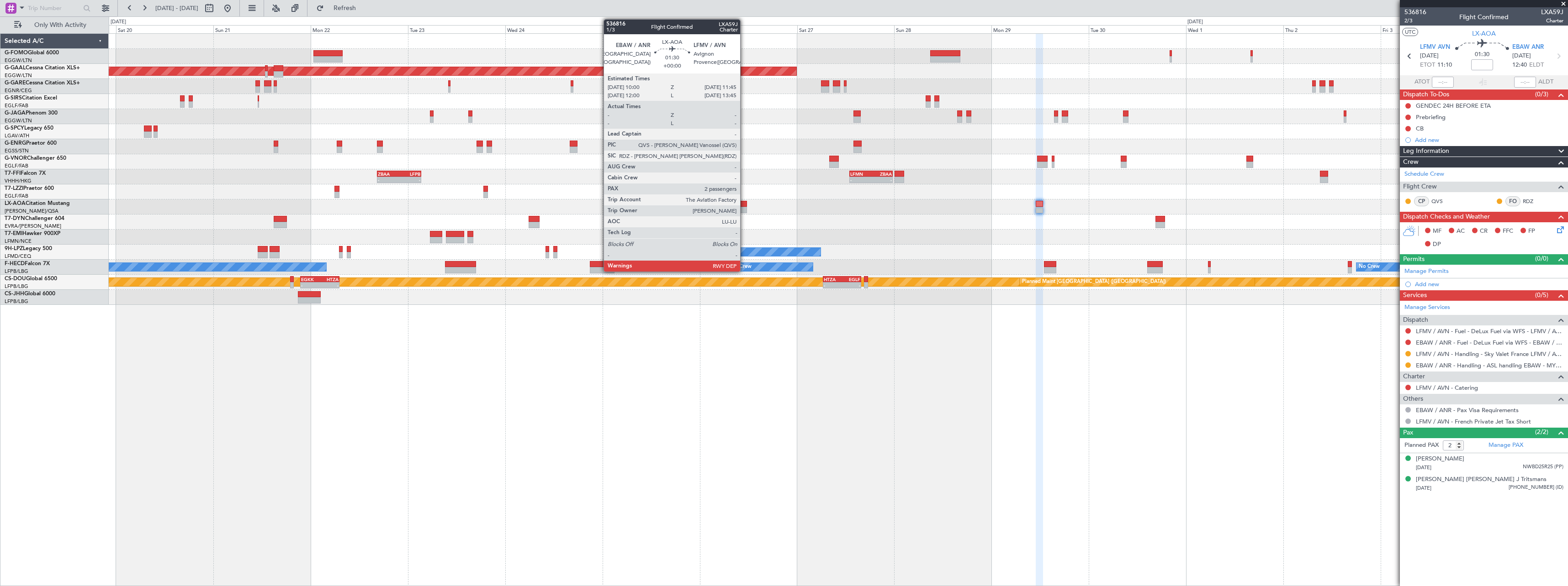
click at [744, 207] on div at bounding box center [743, 210] width 8 height 6
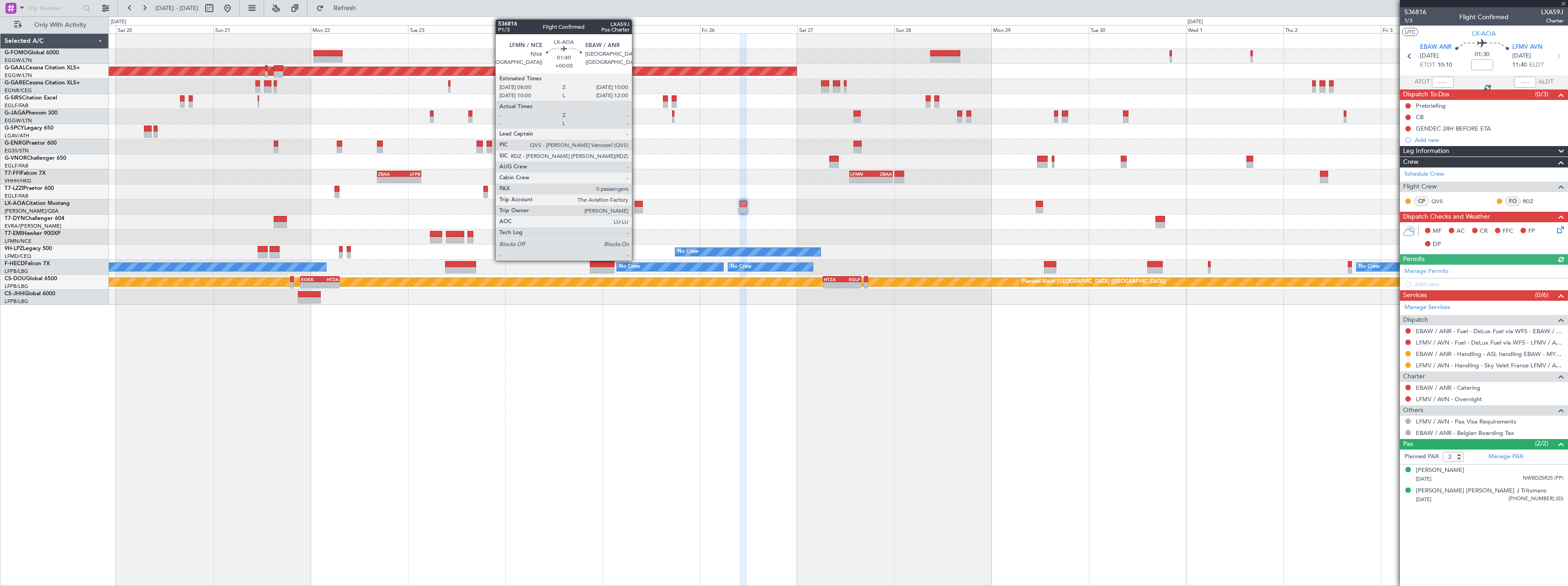
click at [636, 204] on div at bounding box center [638, 204] width 8 height 6
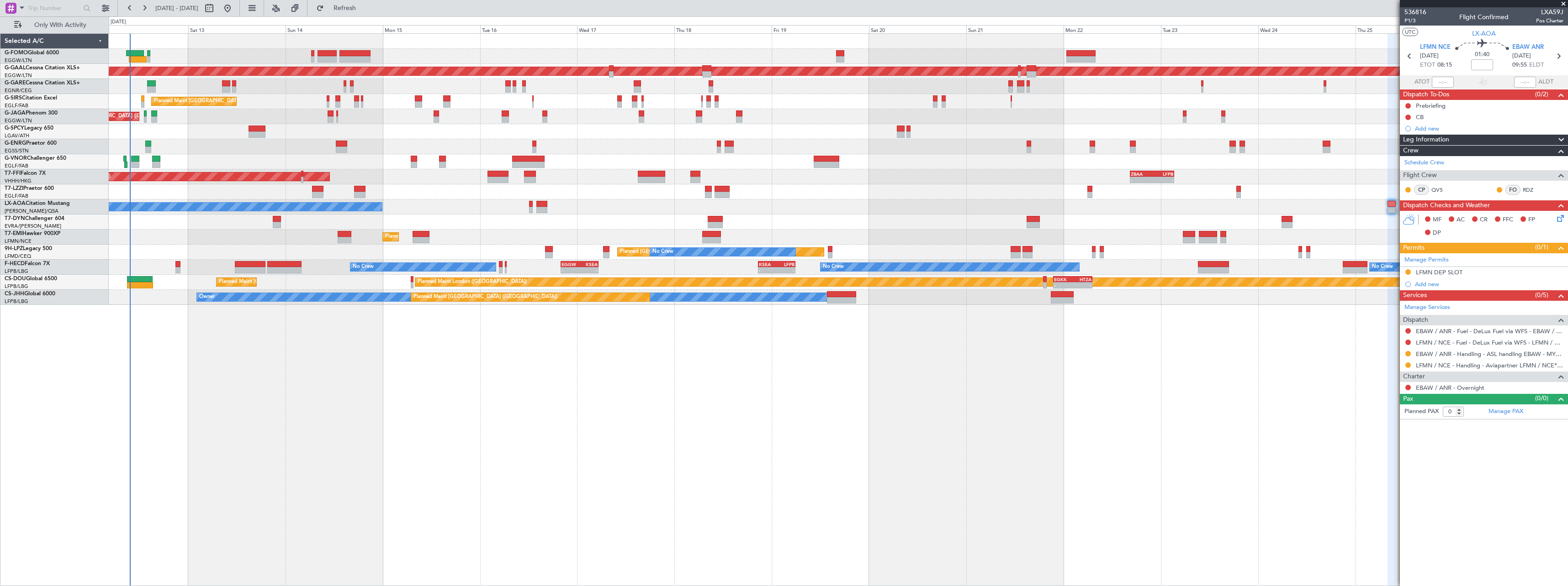
click at [1172, 402] on div "Planned Maint London (Luton) Planned Maint Dusseldorf Unplanned Maint Chester P…" at bounding box center [838, 310] width 1459 height 553
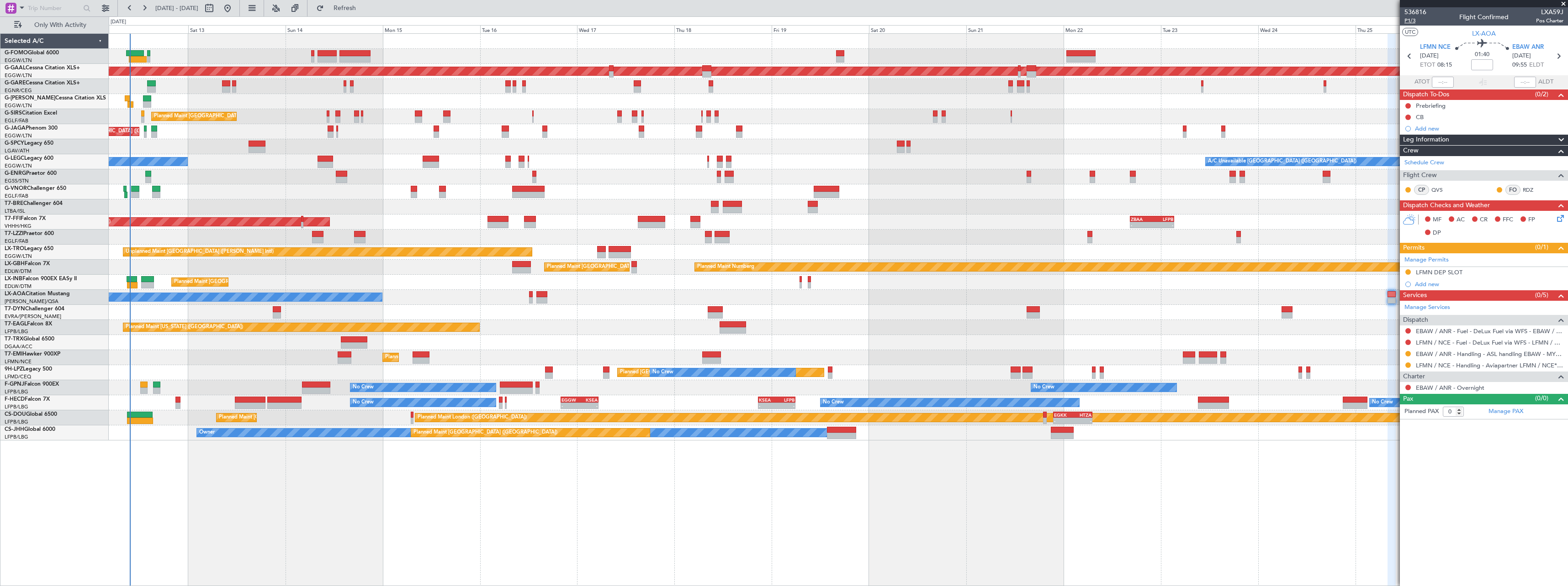
click at [1409, 20] on span "P1/3" at bounding box center [1415, 21] width 22 height 8
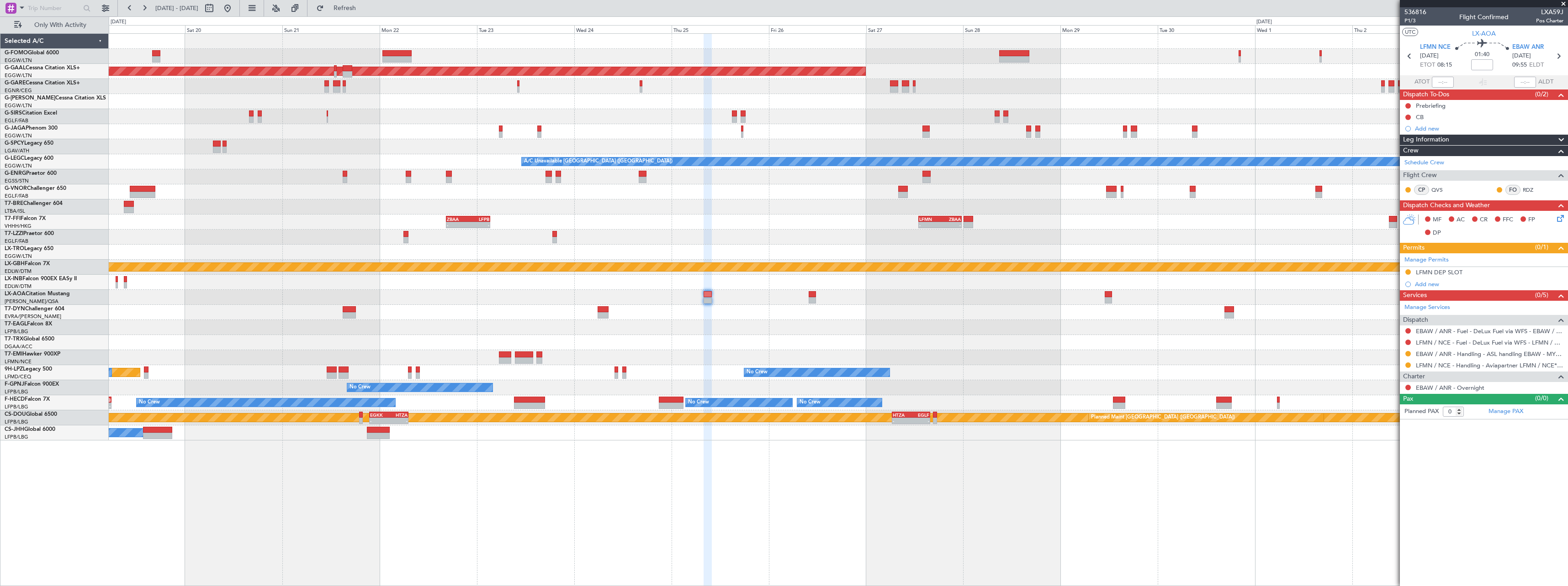
click at [315, 259] on div "Planned Maint Dusseldorf A/C Unavailable London (Luton) - - ZBAA 16:30 Z LFPB 0…" at bounding box center [838, 237] width 1459 height 407
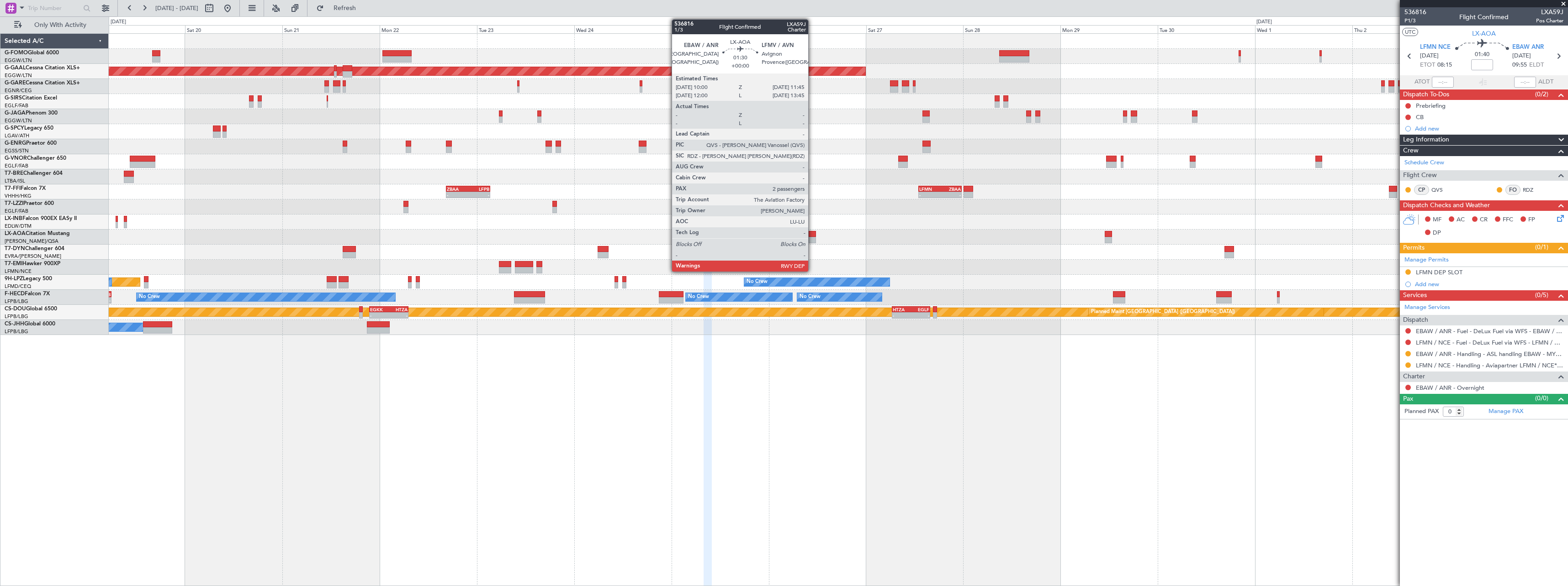
click at [812, 234] on div at bounding box center [812, 234] width 8 height 6
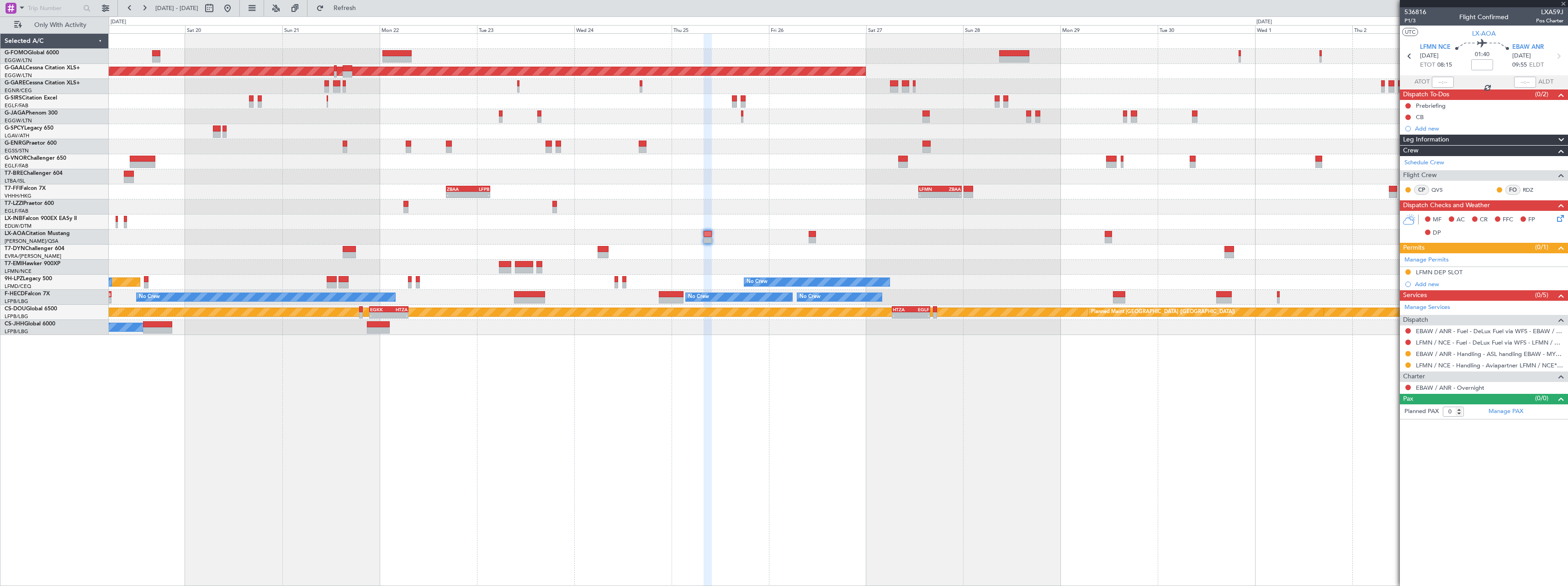
type input "2"
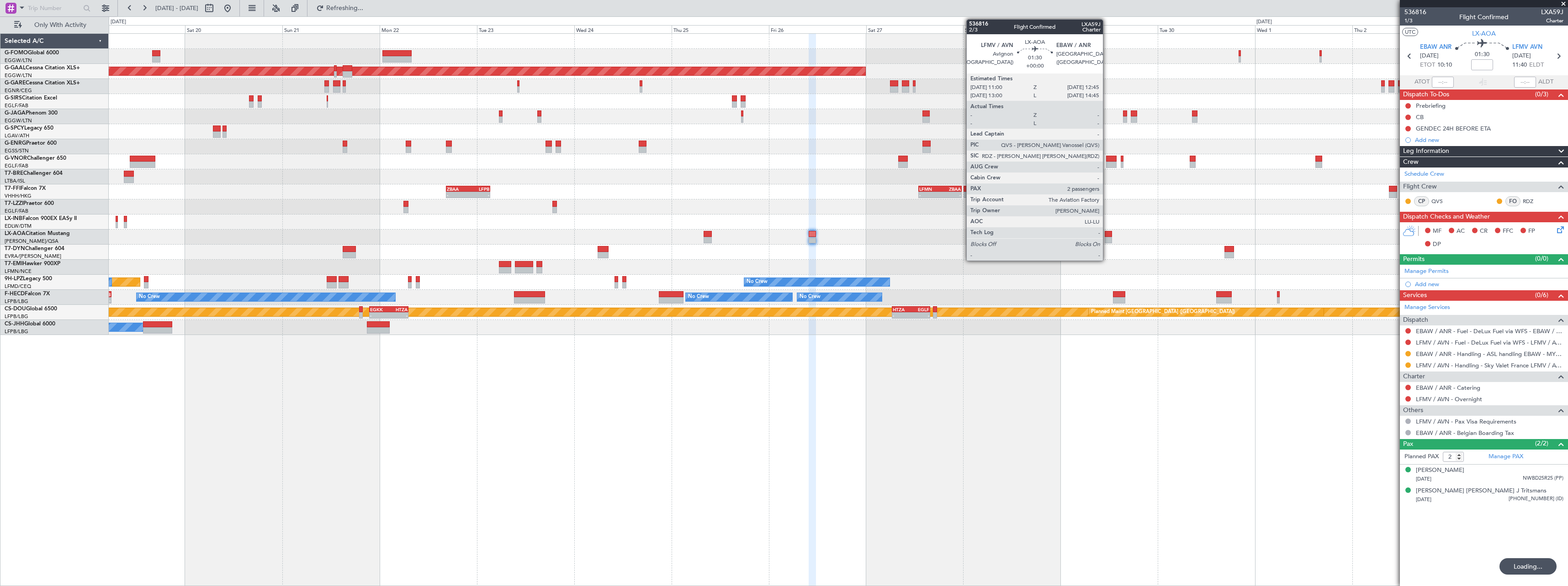
click at [1107, 235] on div at bounding box center [1108, 234] width 8 height 6
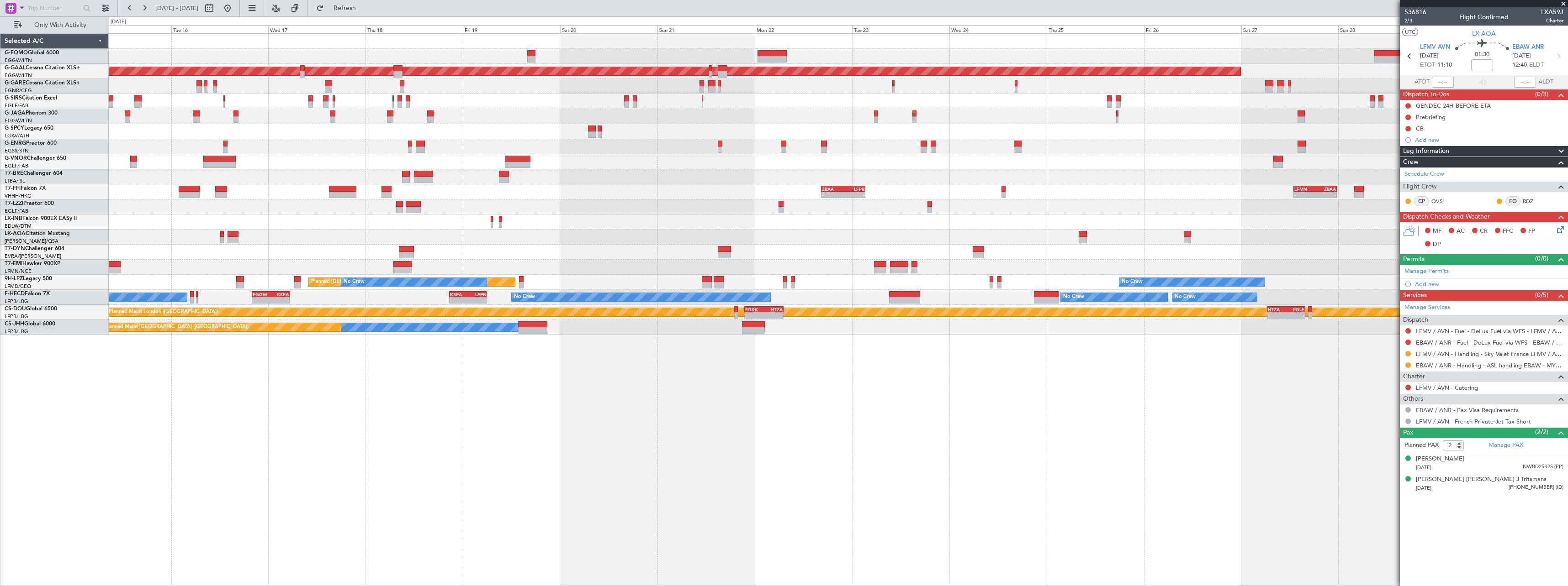
click at [1059, 413] on div "Planned Maint London (Luton) Planned Maint Dusseldorf Planned Maint London (Far…" at bounding box center [838, 310] width 1459 height 553
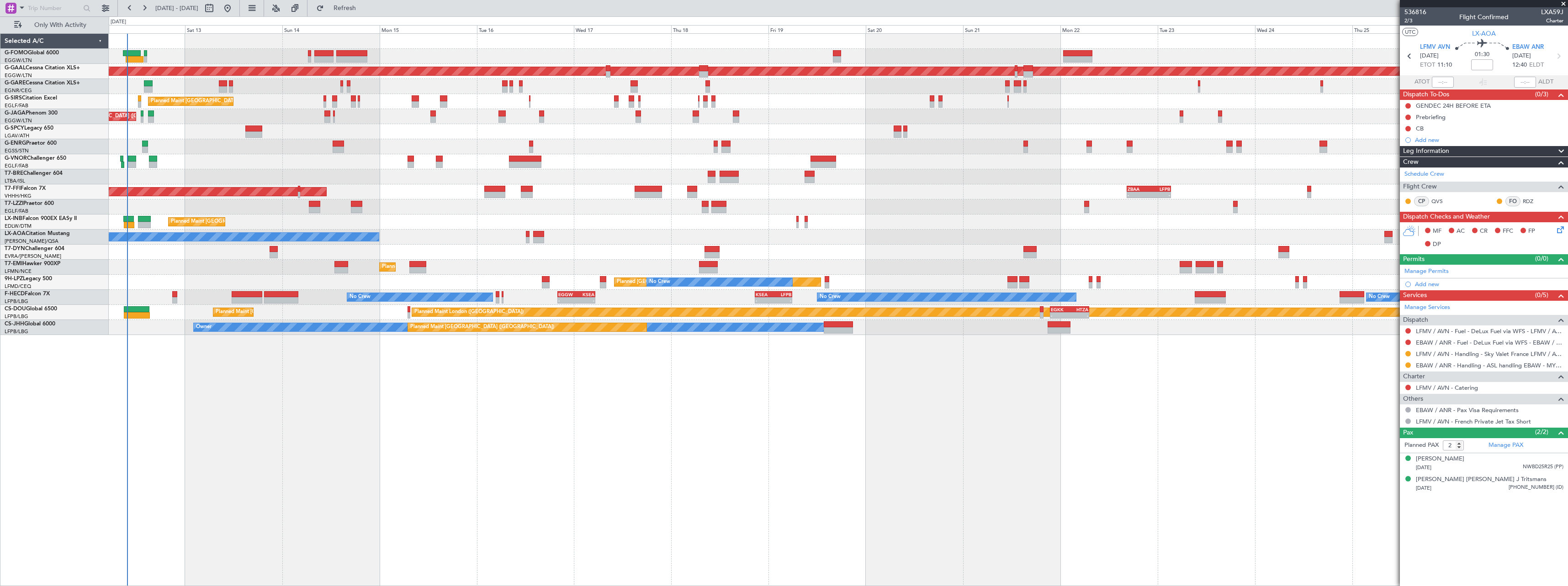
click at [898, 417] on div "Planned Maint London (Luton) Planned Maint Dusseldorf Unplanned Maint Chester P…" at bounding box center [838, 310] width 1459 height 553
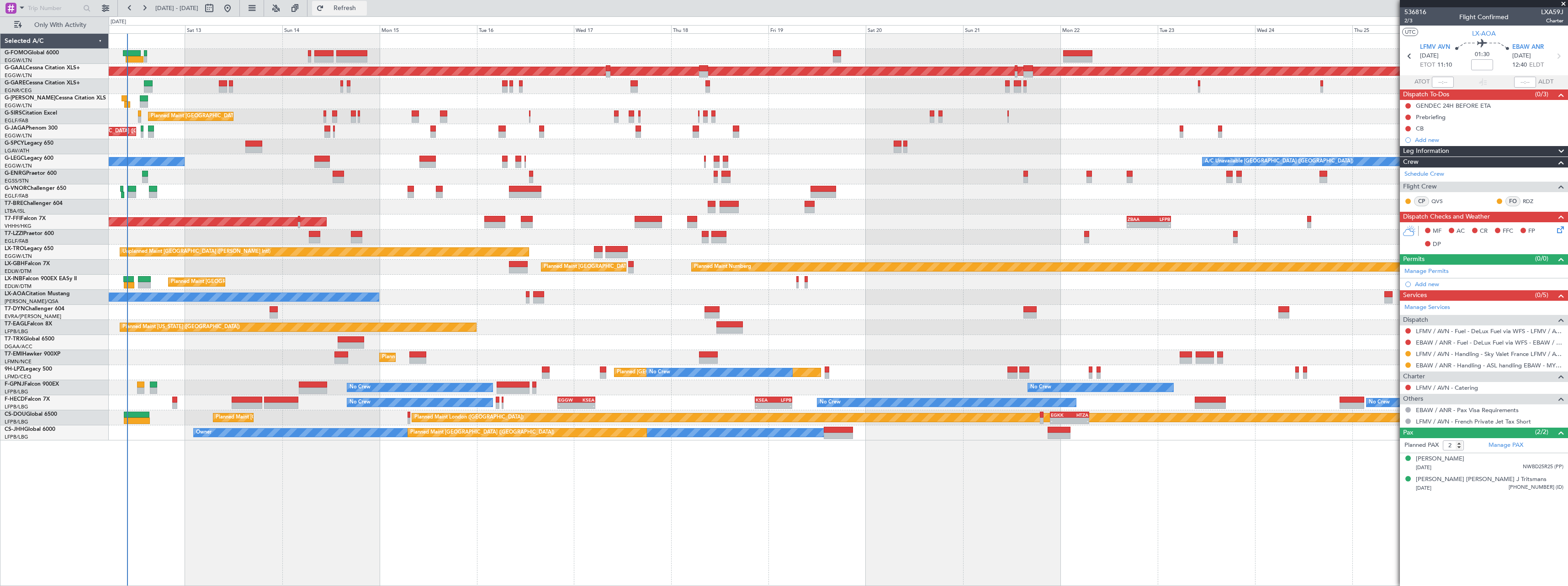
click at [364, 10] on span "Refresh" at bounding box center [344, 8] width 38 height 6
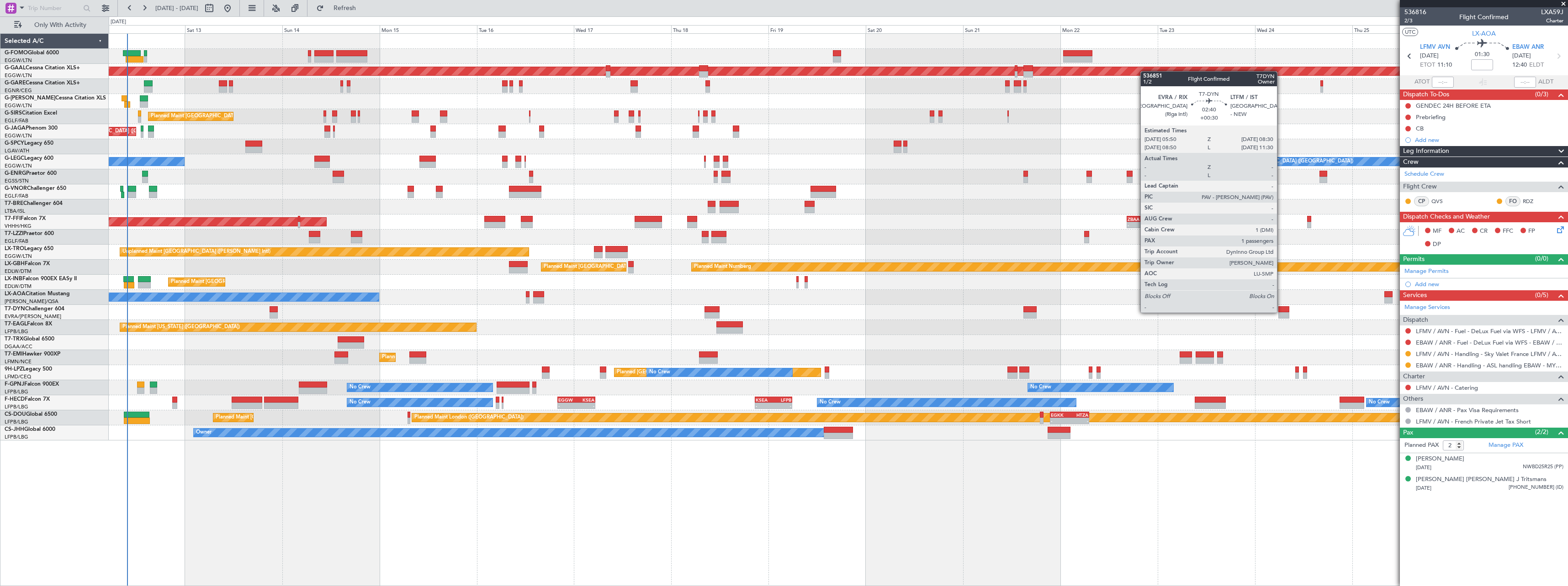
click at [1281, 311] on div at bounding box center [1283, 310] width 11 height 6
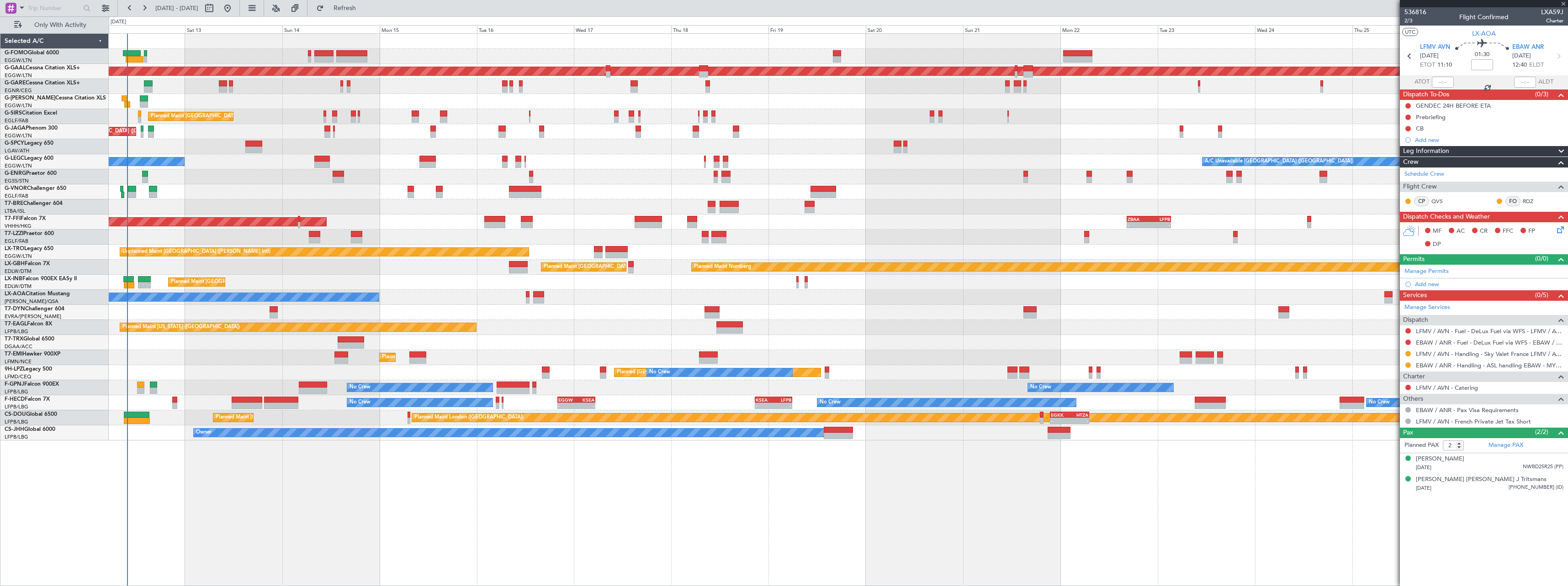
type input "+00:30"
type input "1"
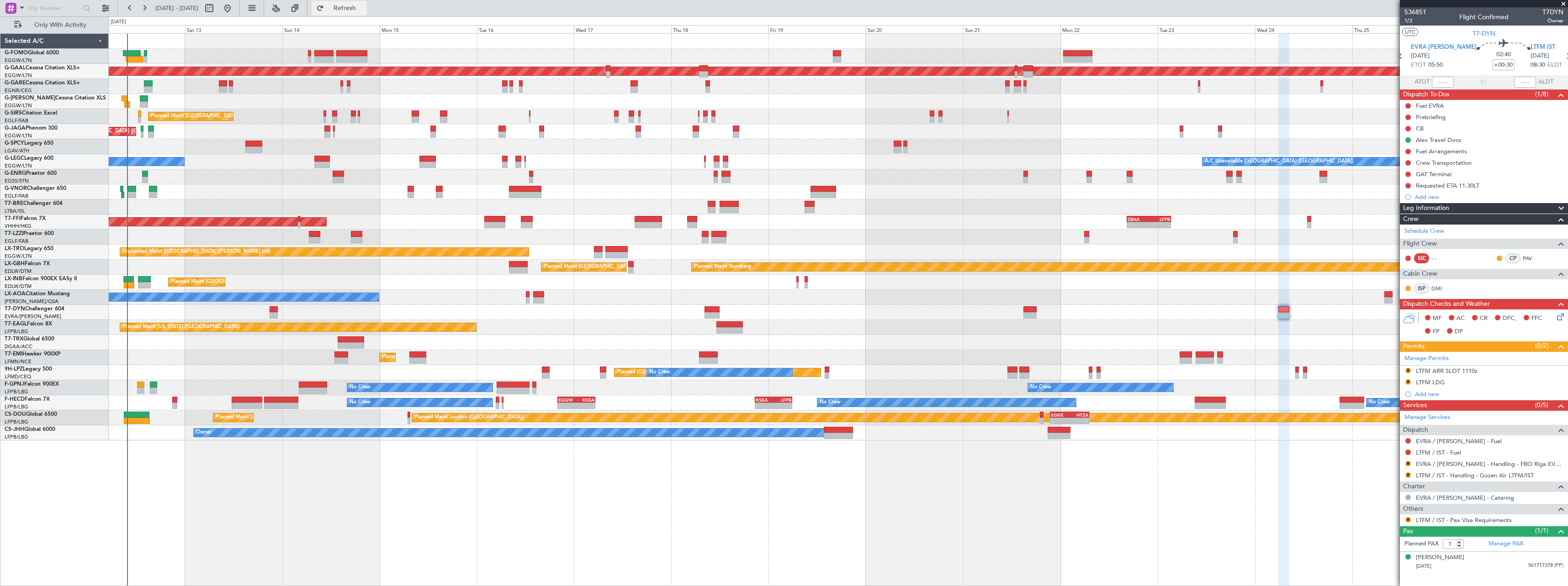
click at [364, 6] on span "Refresh" at bounding box center [344, 8] width 38 height 6
click at [364, 8] on span "Refresh" at bounding box center [344, 8] width 38 height 6
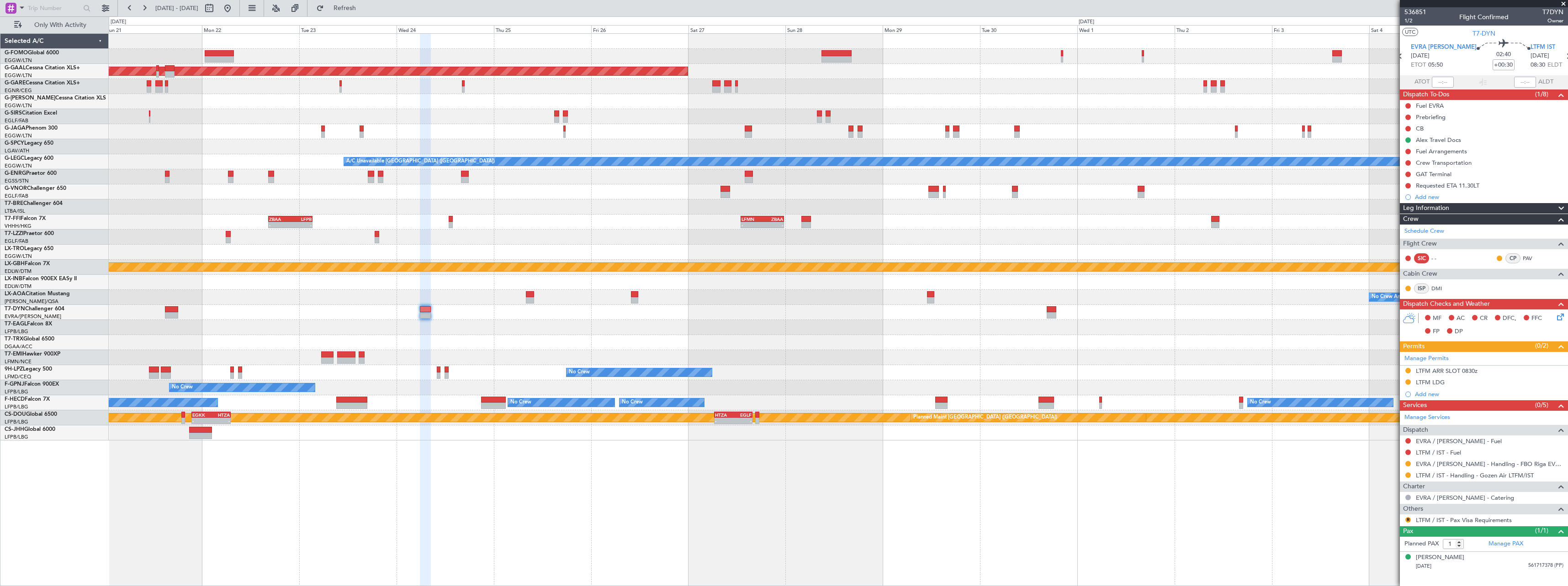
click at [127, 491] on div "Planned Maint Dusseldorf A/C Unavailable London (Luton) - - ZBAA 16:30 Z LFPB 0…" at bounding box center [838, 310] width 1459 height 553
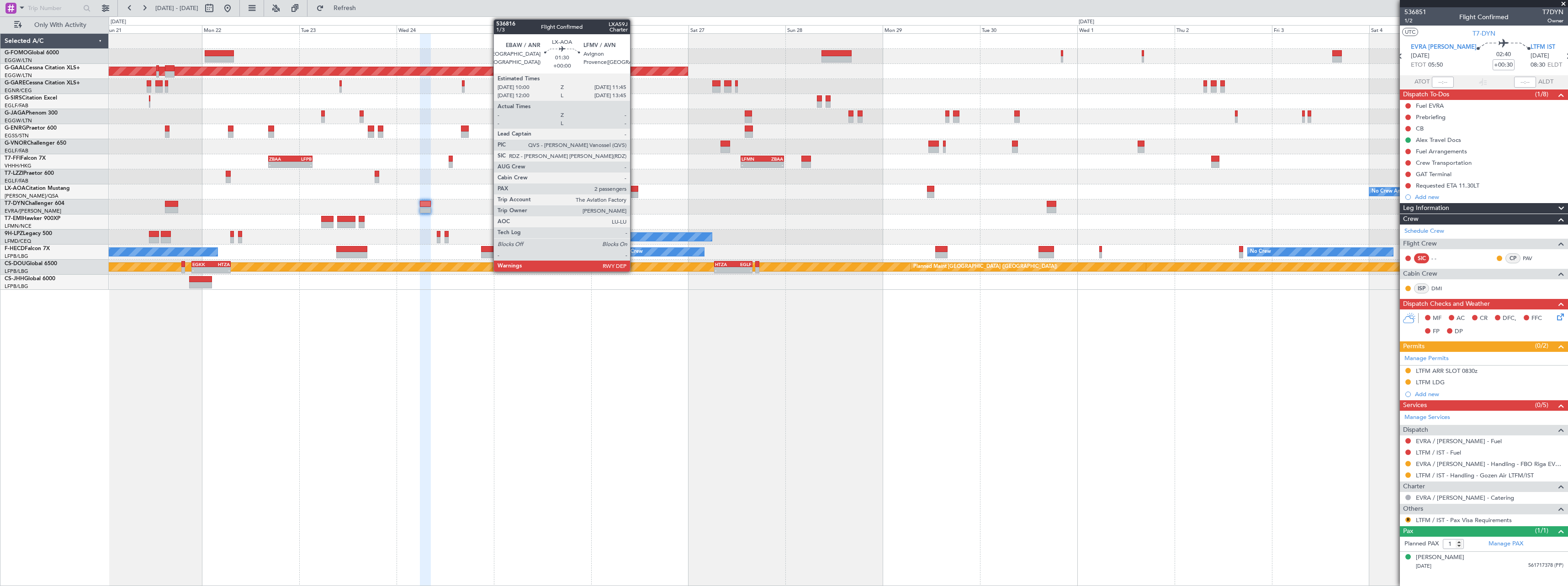
click at [634, 190] on div at bounding box center [635, 189] width 8 height 6
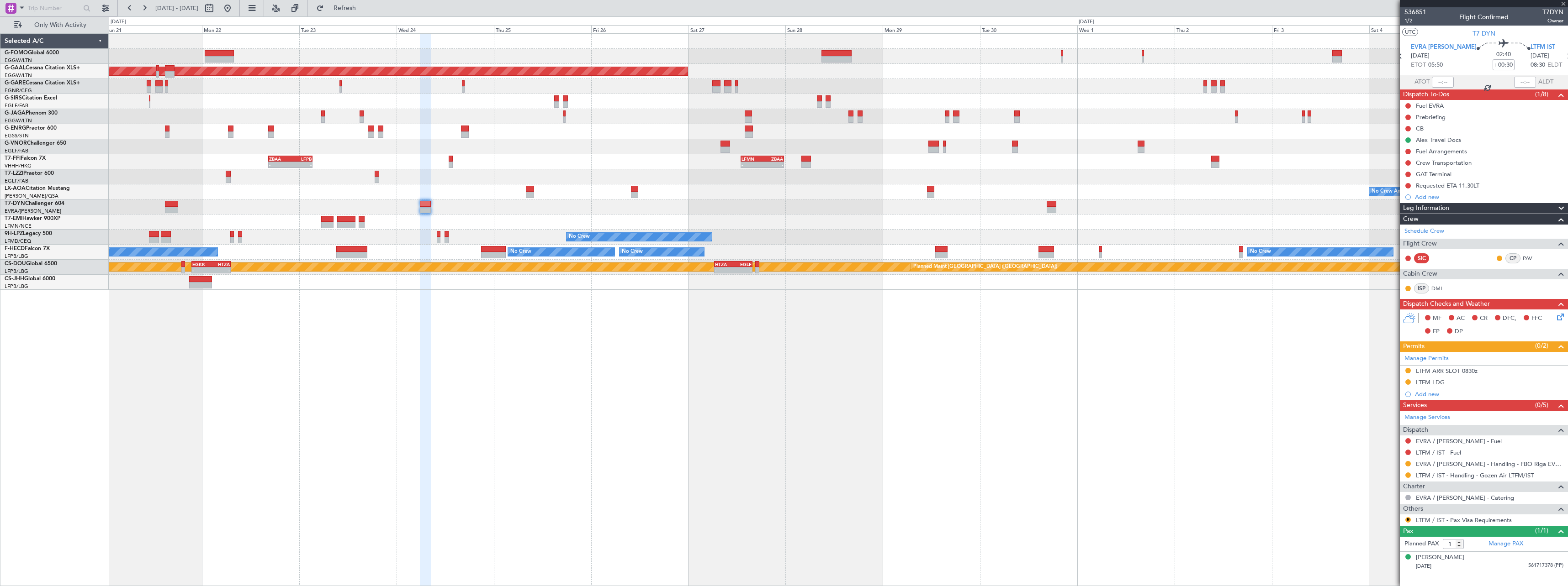
type input "2"
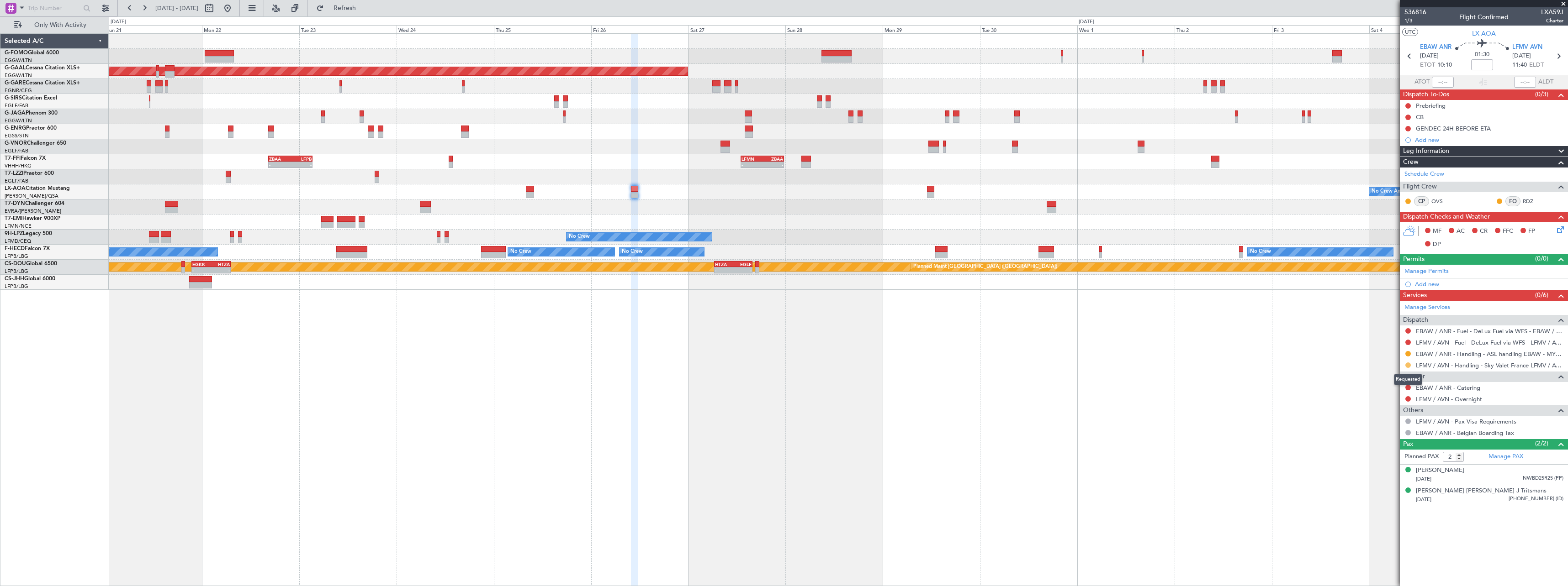
click at [1407, 364] on button at bounding box center [1407, 365] width 6 height 6
click at [1384, 473] on span "Confirmed" at bounding box center [1382, 474] width 28 height 9
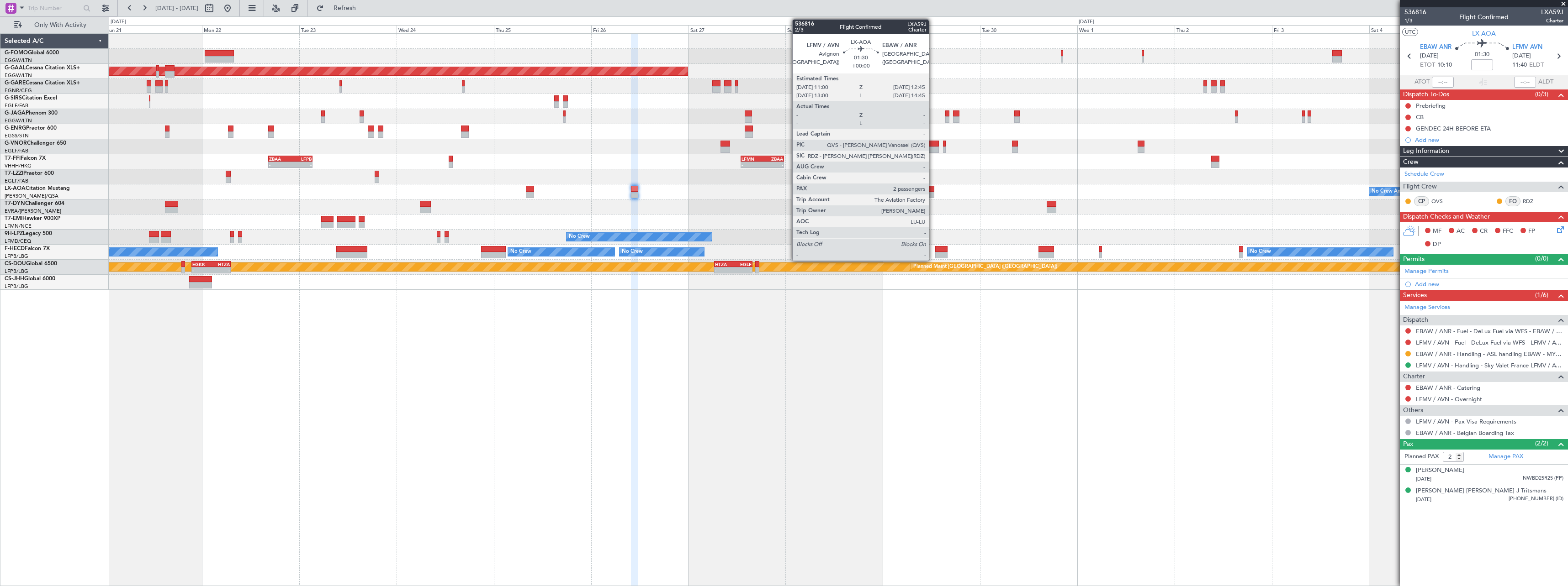
click at [933, 189] on div at bounding box center [931, 189] width 8 height 6
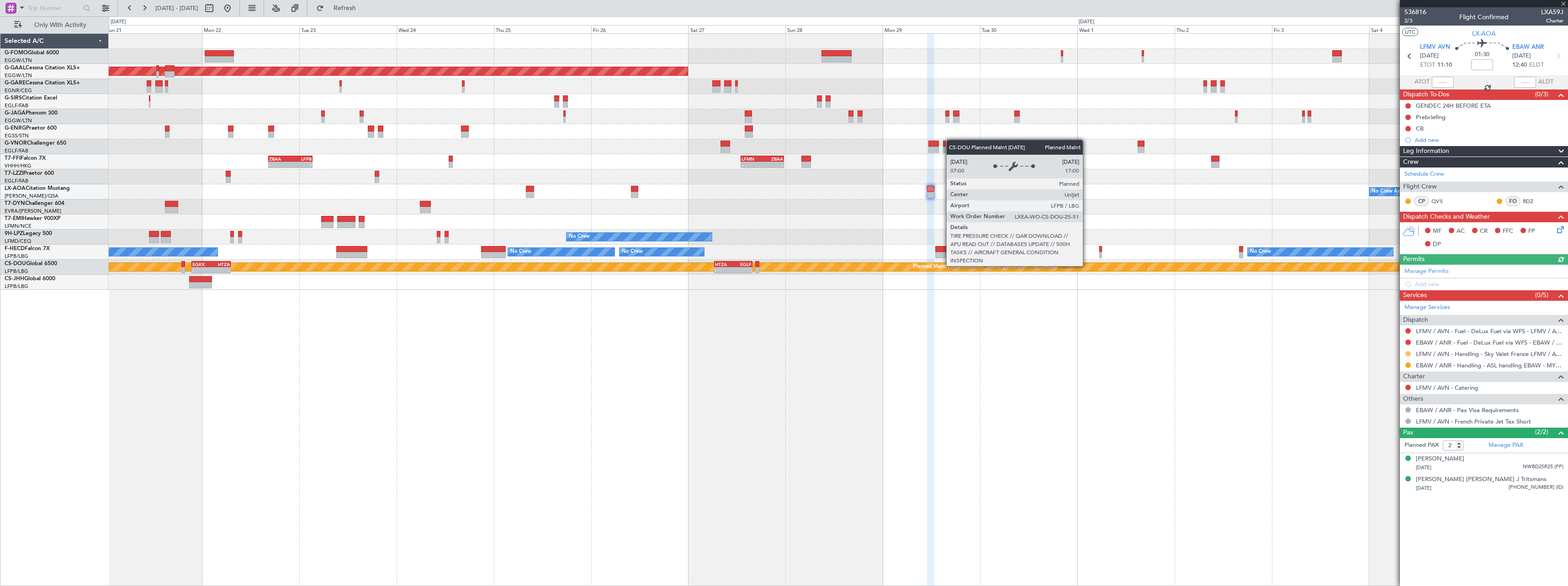
click at [1408, 353] on button at bounding box center [1407, 353] width 6 height 6
click at [1383, 462] on span "Confirmed" at bounding box center [1382, 463] width 28 height 9
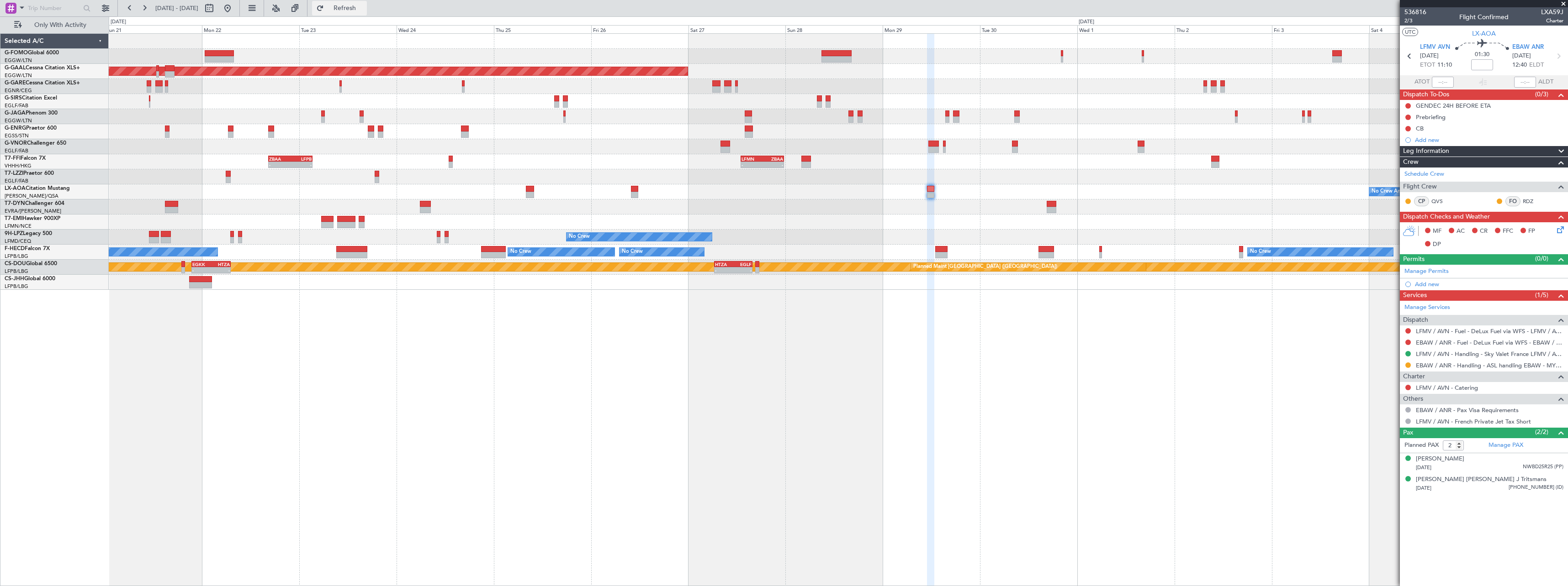
click at [359, 8] on span "Refresh" at bounding box center [344, 8] width 38 height 6
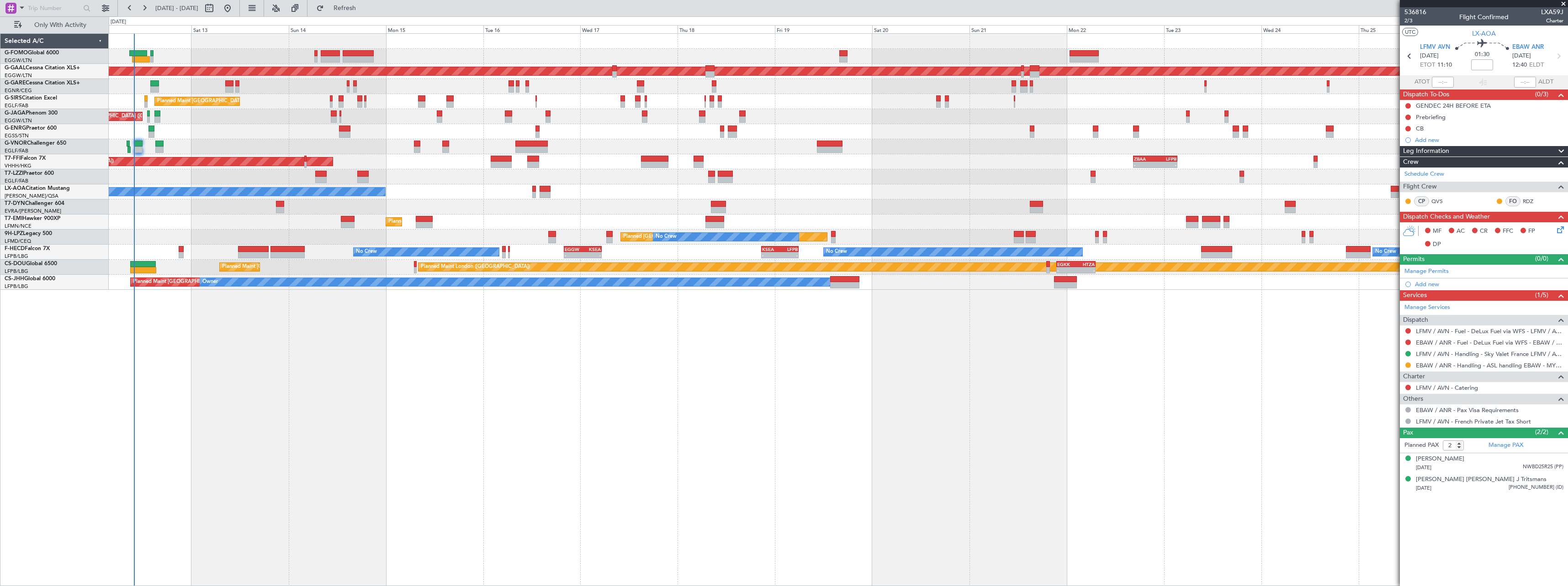
click at [1183, 345] on div "Planned Maint London (Luton) Planned Maint Dusseldorf Unplanned Maint Chester P…" at bounding box center [838, 310] width 1459 height 553
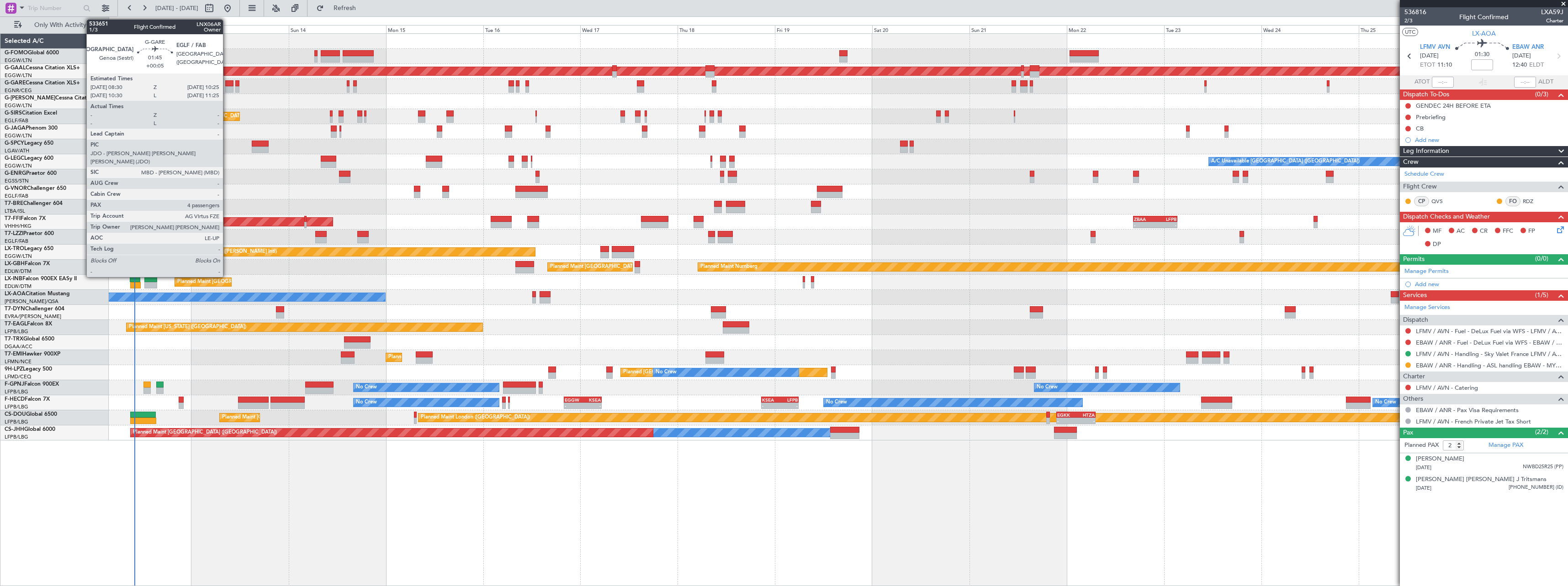
click at [227, 83] on div at bounding box center [229, 83] width 8 height 6
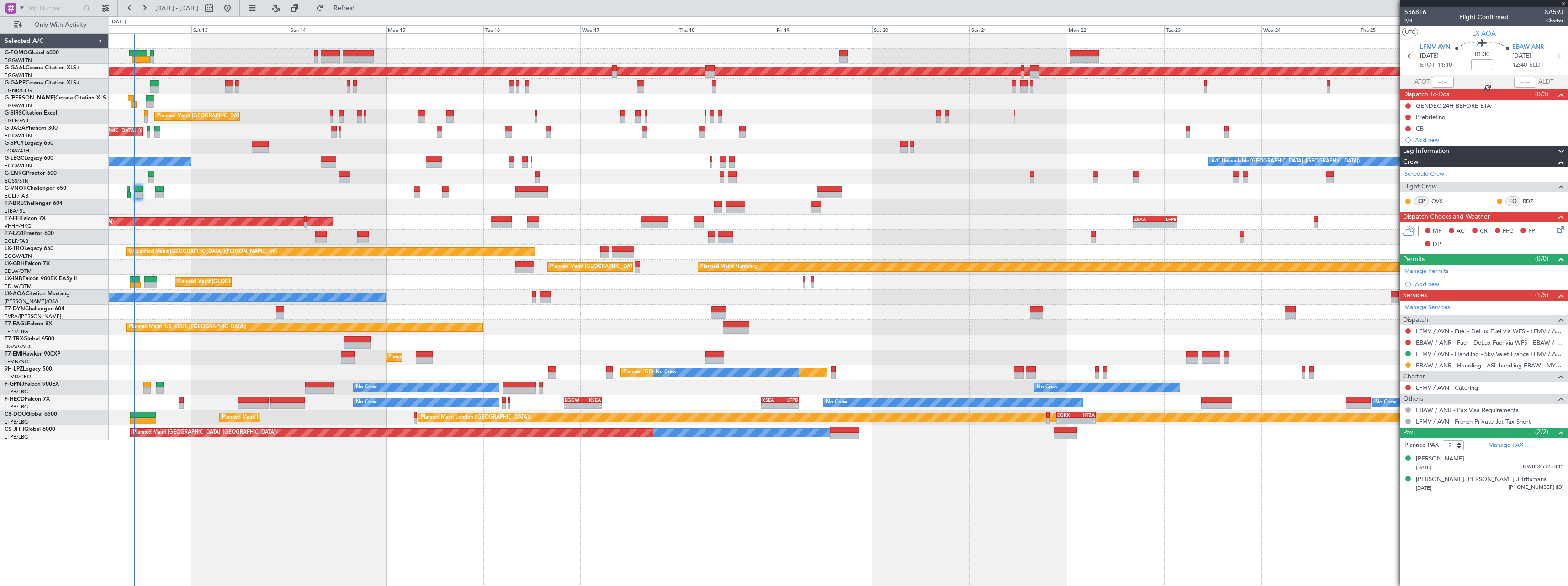
type input "+00:05"
type input "4"
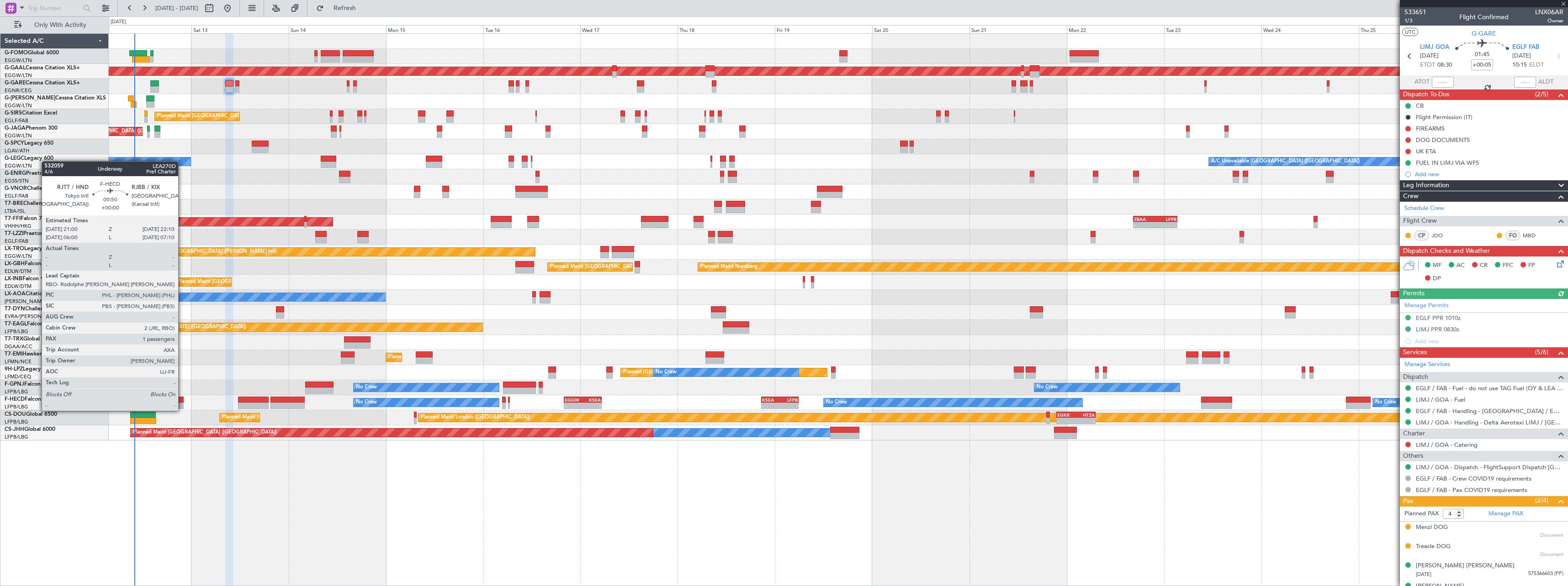
click at [183, 402] on div at bounding box center [181, 400] width 5 height 6
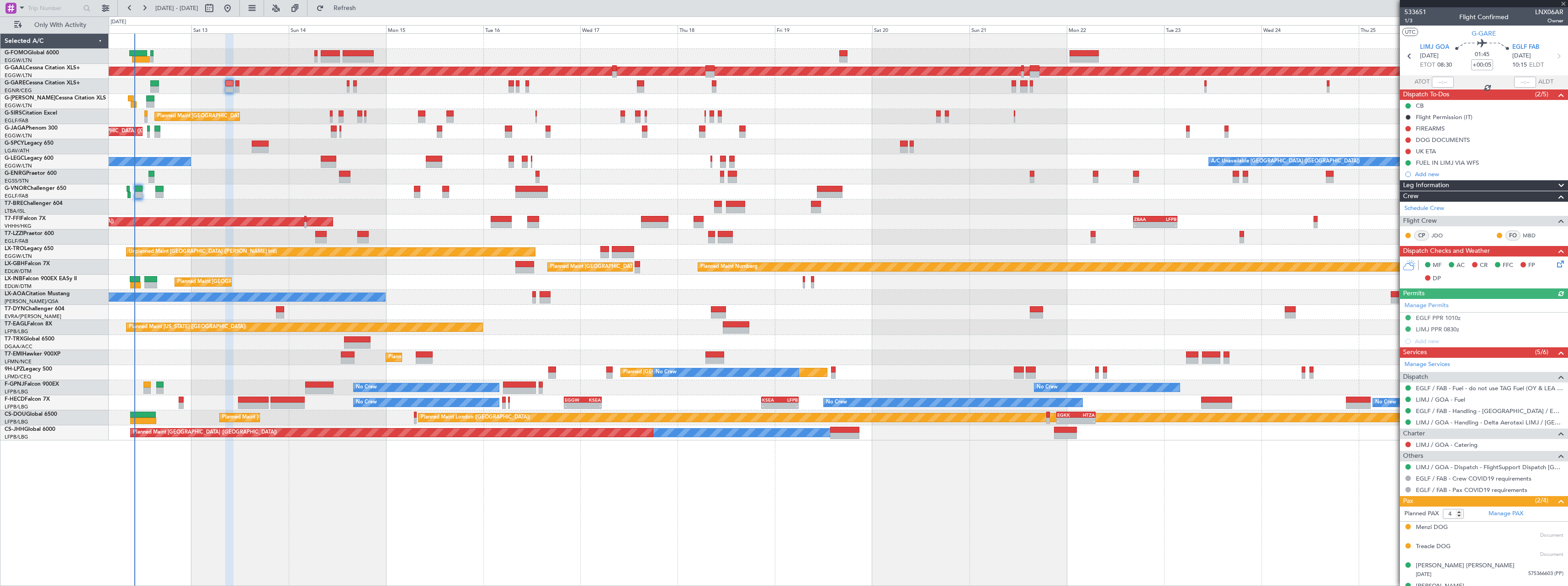
type input "1"
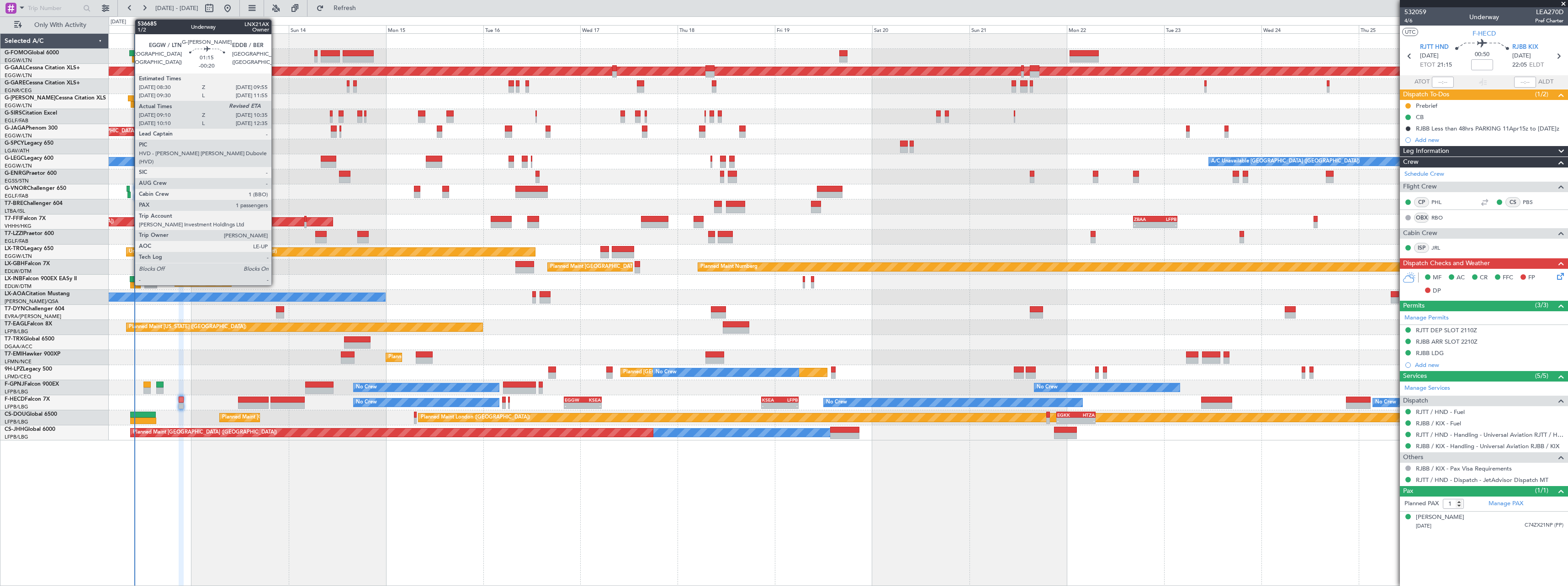
click at [130, 100] on div at bounding box center [130, 98] width 6 height 6
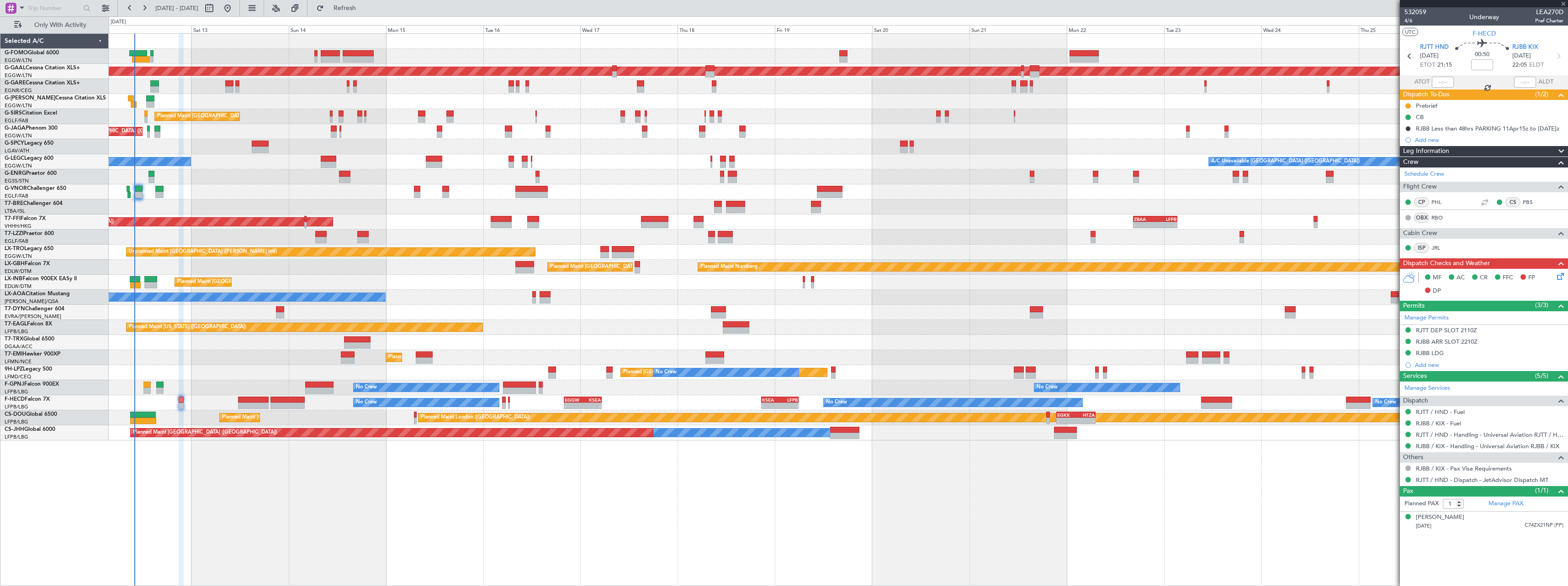
type input "-00:20"
type input "09:10"
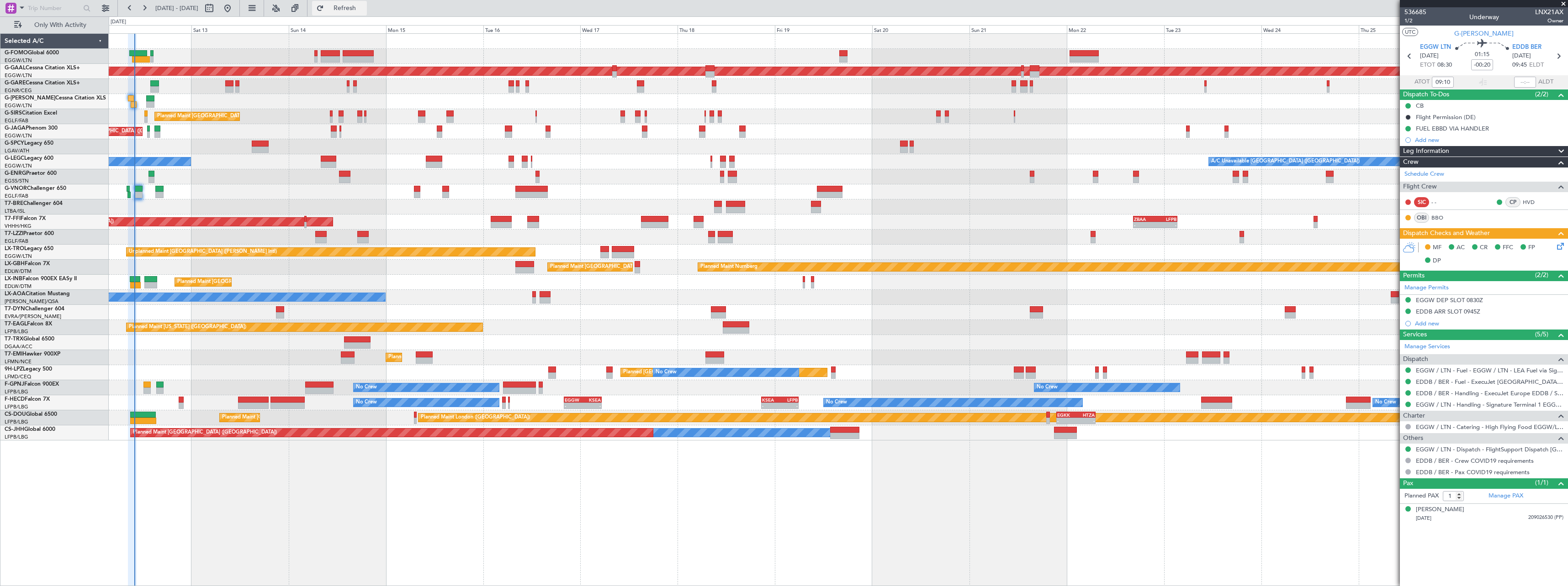
click at [364, 5] on span "Refresh" at bounding box center [344, 8] width 38 height 6
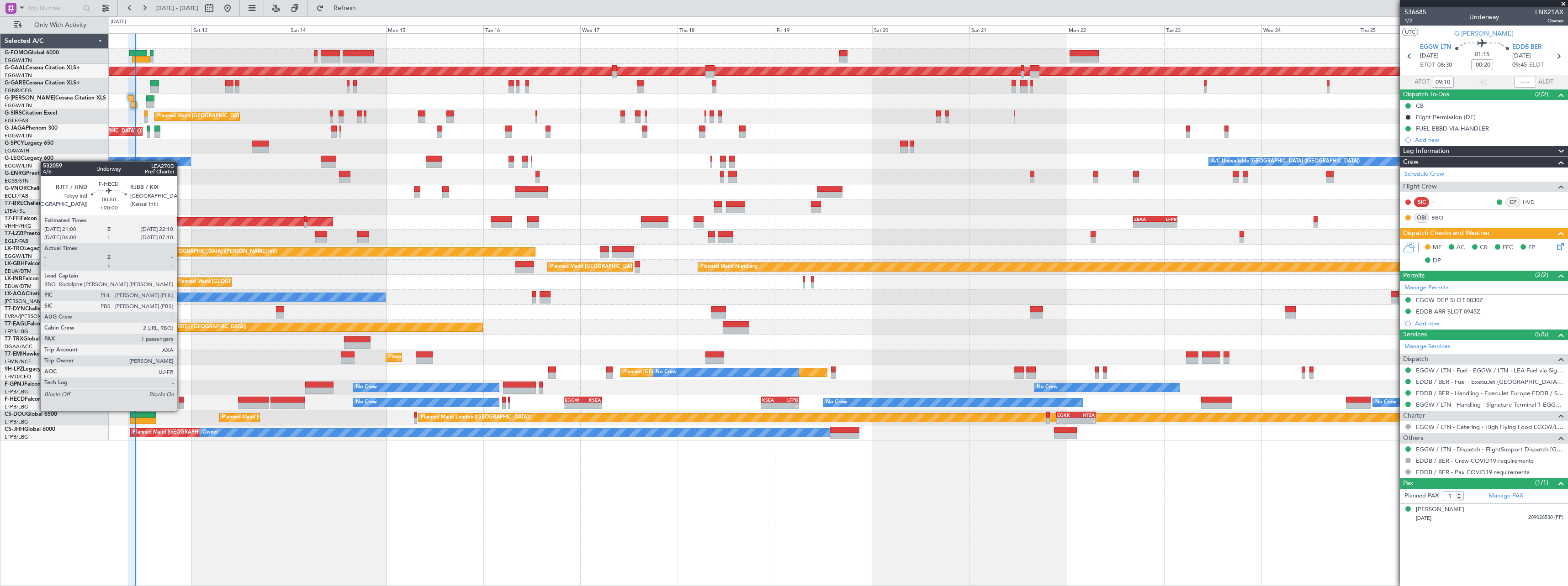
click at [181, 402] on div at bounding box center [181, 400] width 5 height 6
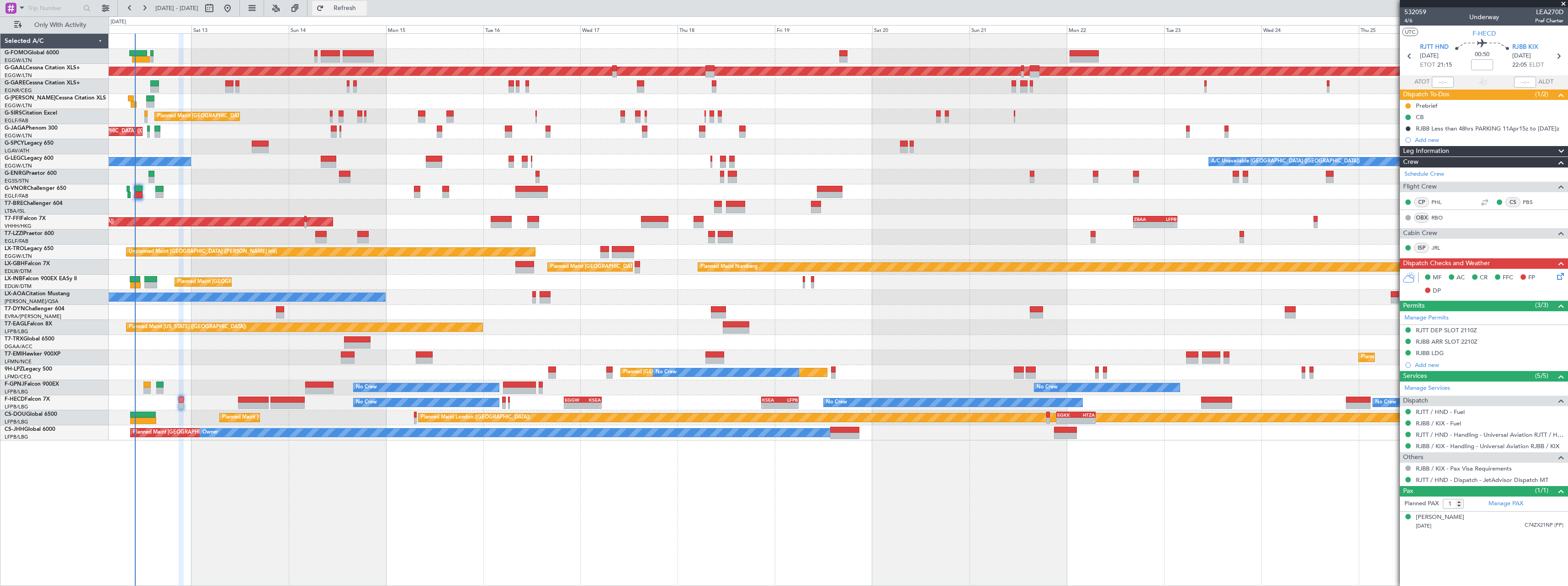
click at [364, 8] on span "Refresh" at bounding box center [344, 8] width 38 height 6
drag, startPoint x: 366, startPoint y: 1, endPoint x: 371, endPoint y: 10, distance: 10.3
click at [366, 3] on fb-refresh-button "Refresh" at bounding box center [339, 8] width 64 height 16
click at [364, 10] on span "Refresh" at bounding box center [344, 8] width 38 height 6
click at [364, 9] on span "Refresh" at bounding box center [344, 8] width 38 height 6
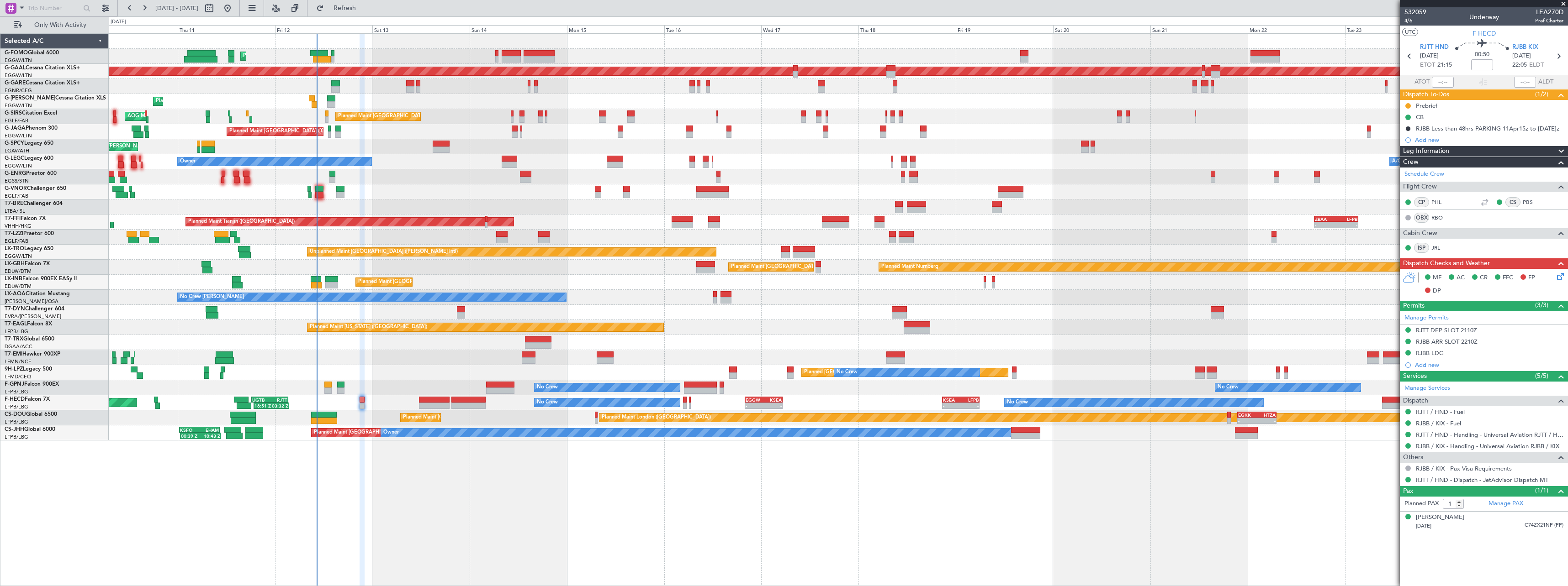
click at [492, 276] on div "Planned Maint London (Luton) Planned Maint London (Luton) Planned Maint Dusseld…" at bounding box center [838, 237] width 1459 height 407
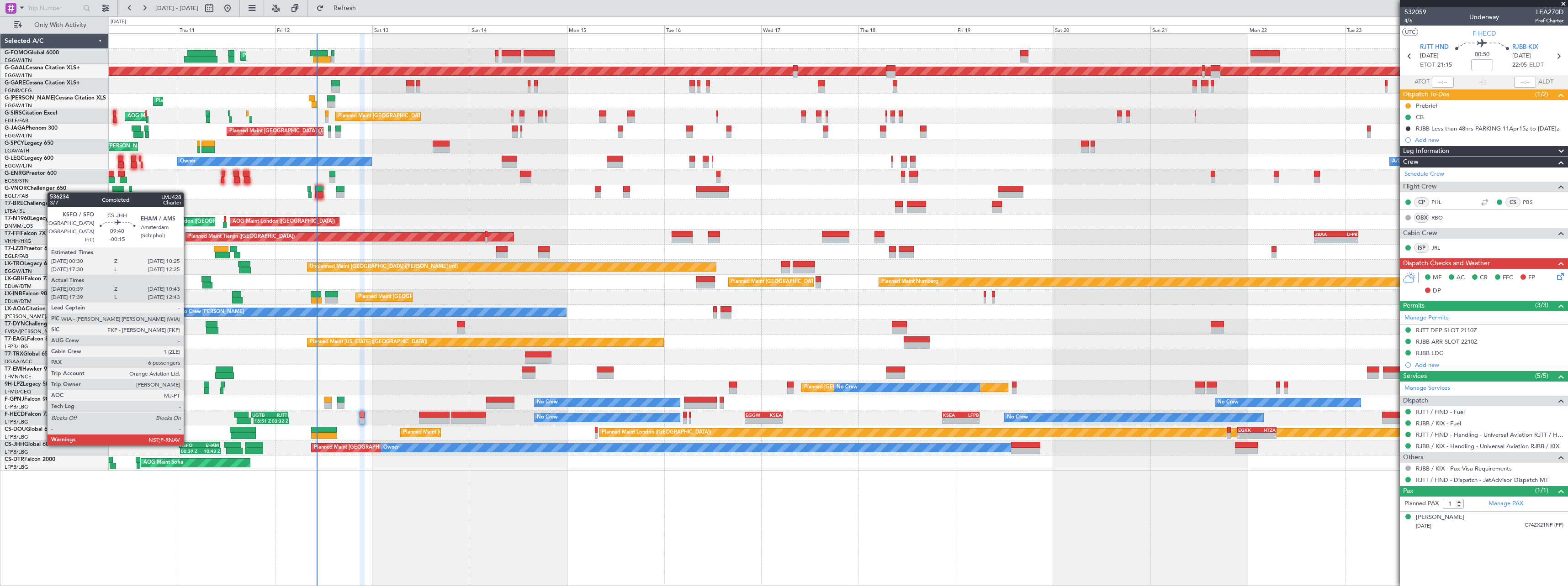
click at [188, 444] on div "KSFO" at bounding box center [189, 445] width 19 height 6
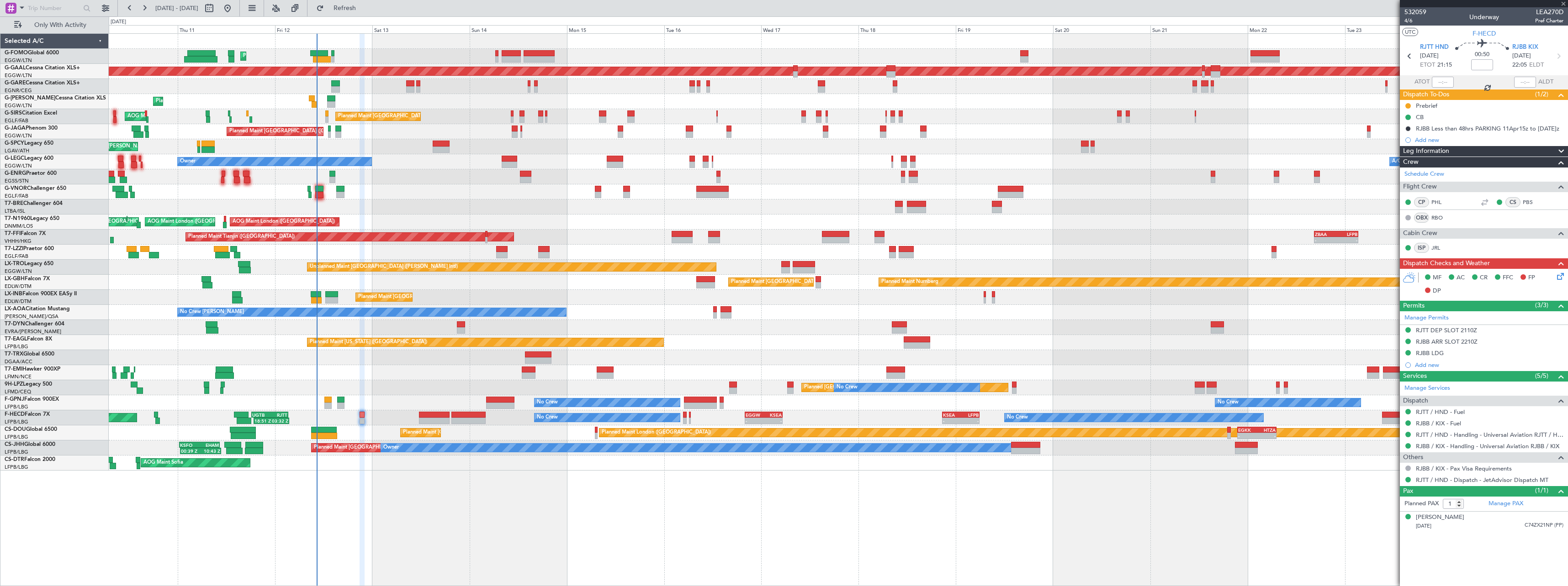
type input "-00:15"
type input "00:49"
type input "10:38"
type input "6"
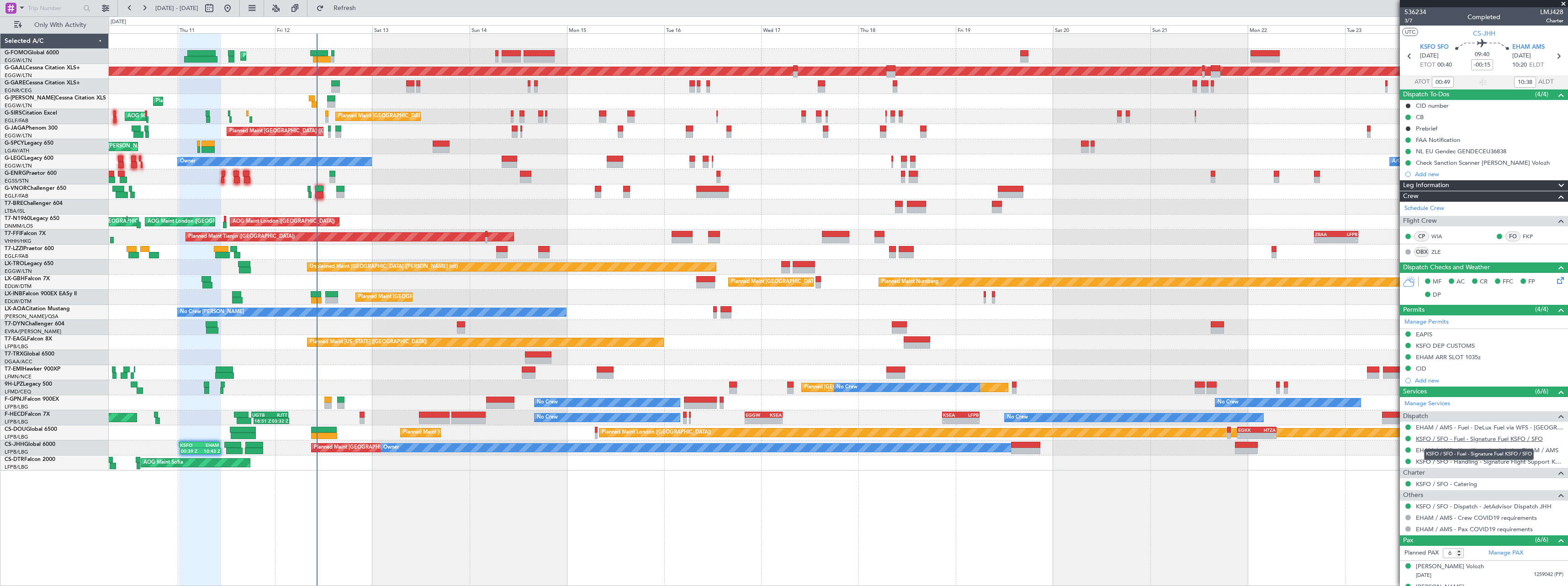
click at [1489, 439] on link "KSFO / SFO - Fuel - Signature Fuel KSFO / SFO" at bounding box center [1479, 439] width 127 height 8
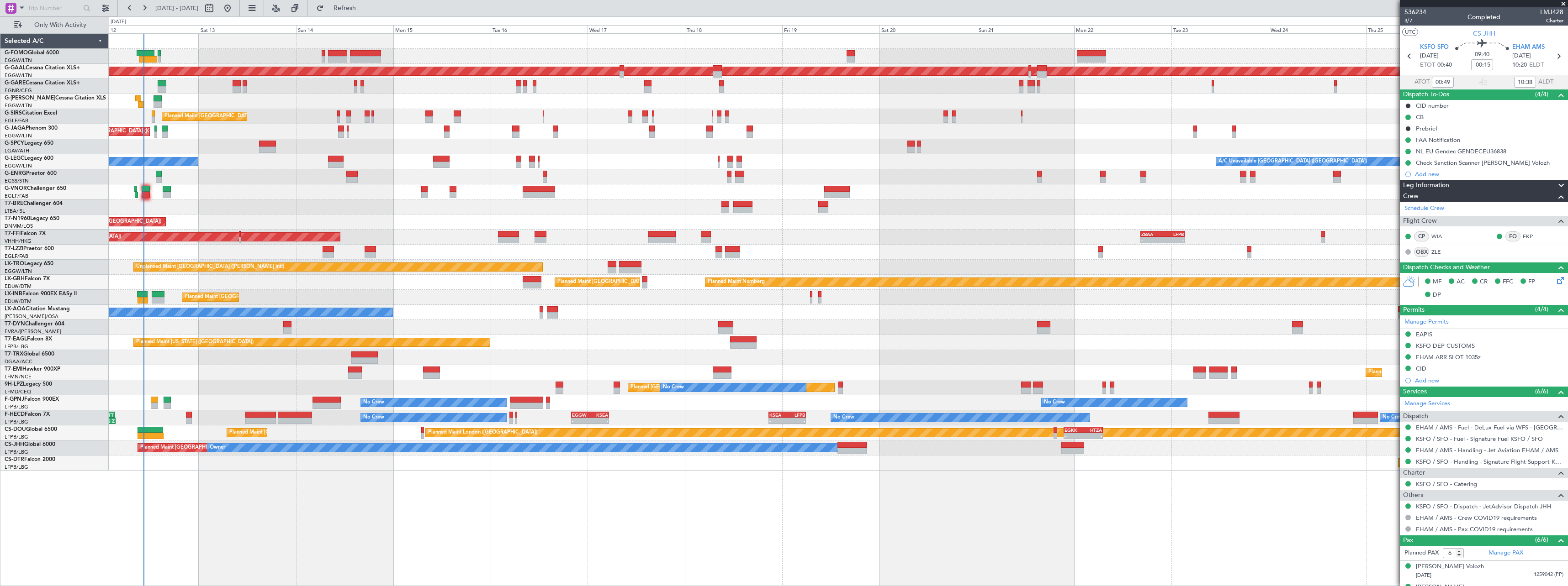
click at [289, 203] on div "Planned Maint London (Luton) Planned Maint Dusseldorf Unplanned Maint Chester P…" at bounding box center [838, 252] width 1459 height 437
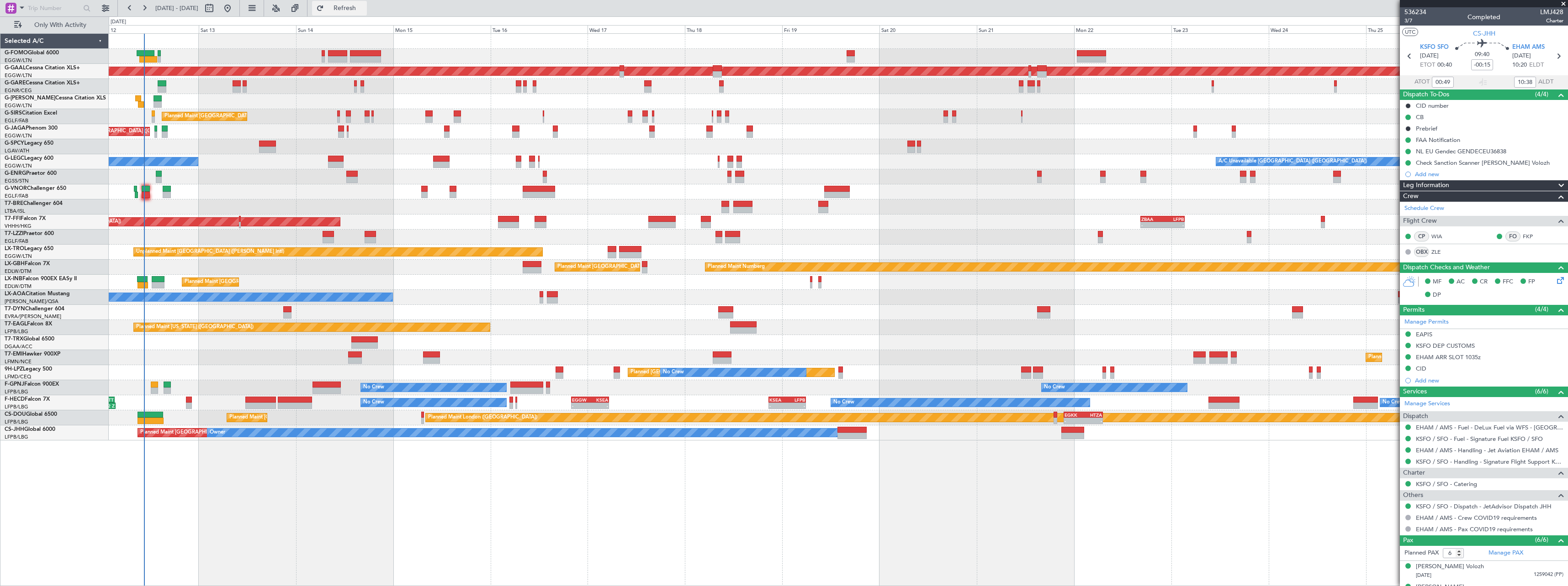
click at [364, 5] on span "Refresh" at bounding box center [344, 8] width 38 height 6
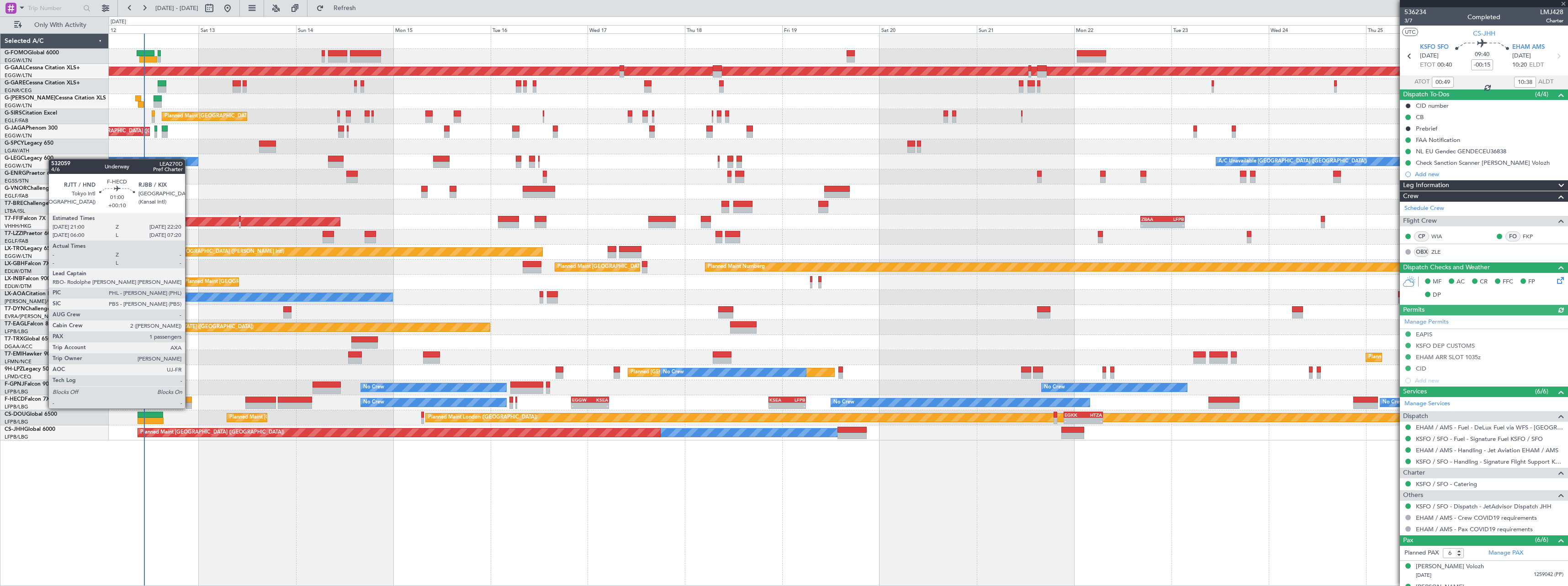
click at [189, 399] on div at bounding box center [188, 400] width 6 height 6
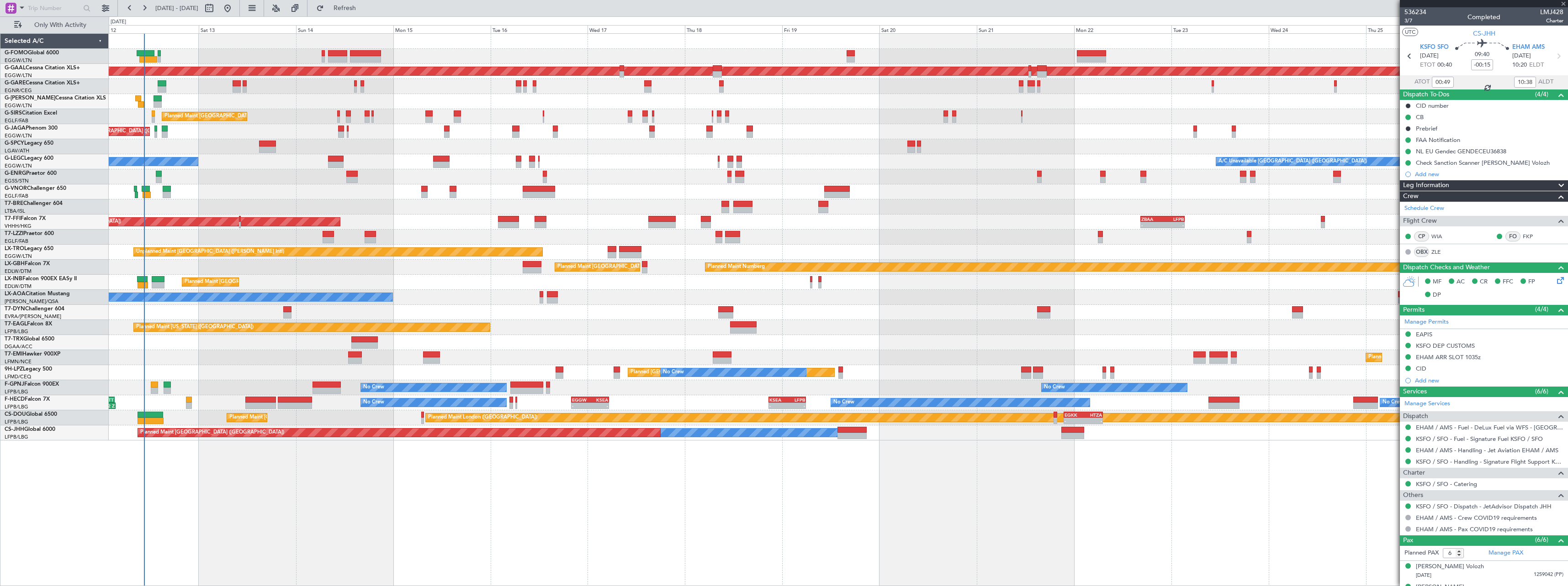
type input "+00:10"
type input "1"
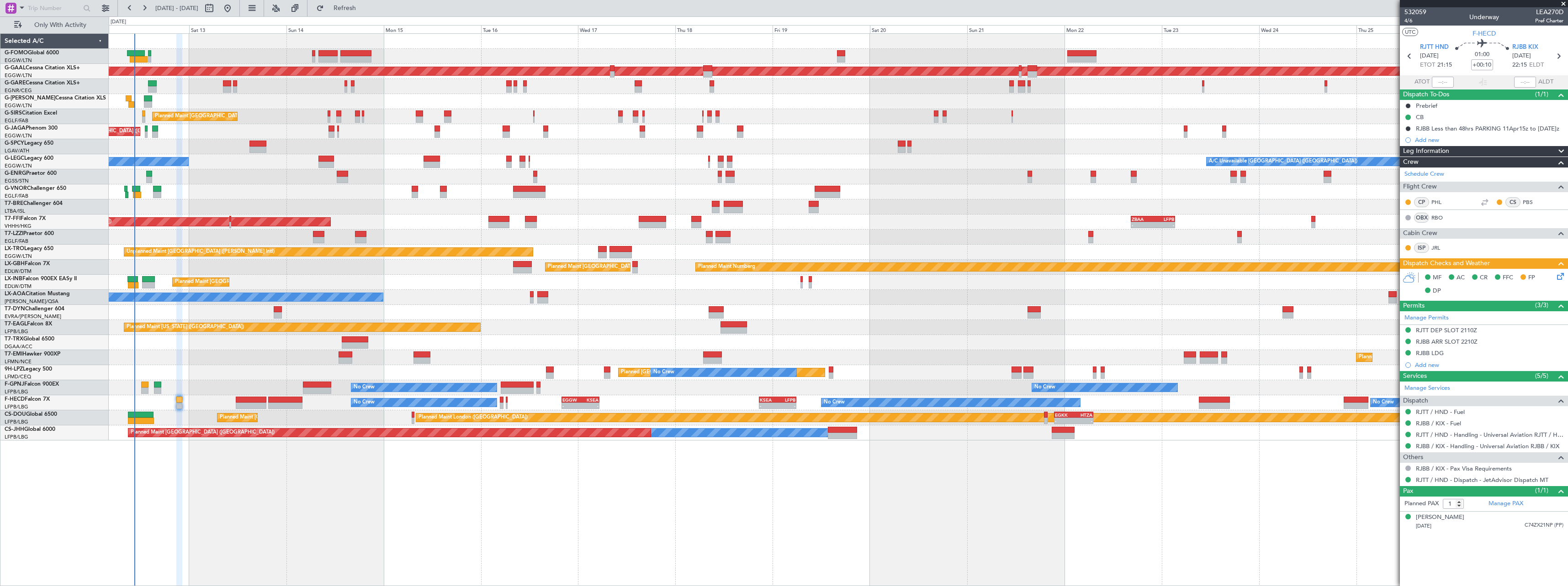
click at [169, 459] on div "Planned Maint London (Luton) Planned Maint Dusseldorf Unplanned Maint Chester P…" at bounding box center [838, 310] width 1459 height 553
click at [364, 9] on span "Refresh" at bounding box center [344, 8] width 38 height 6
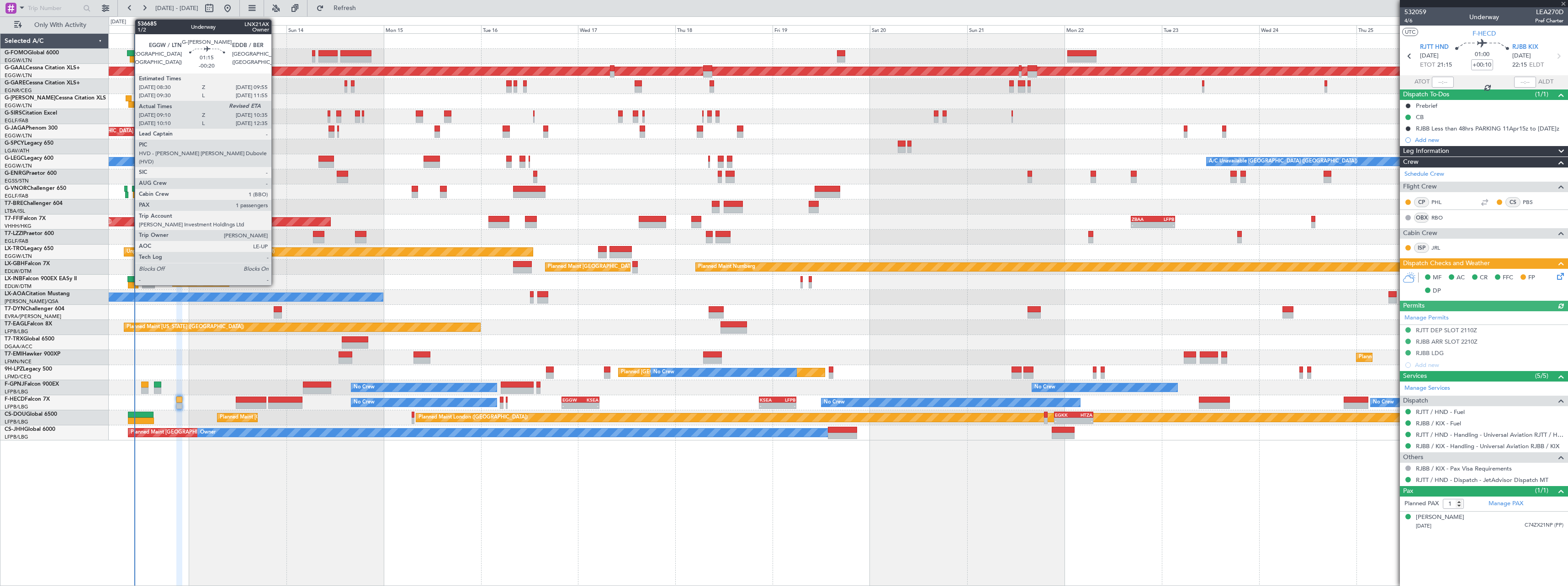
click at [130, 103] on div at bounding box center [131, 105] width 6 height 6
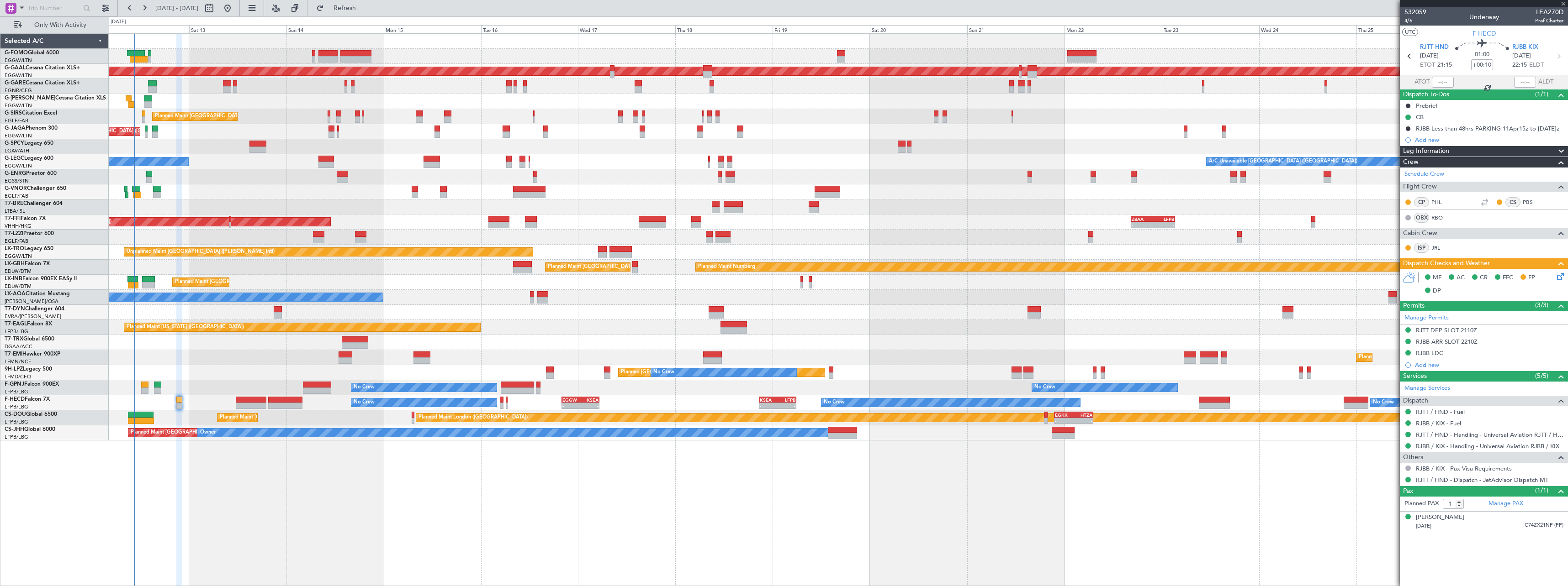
type input "-00:20"
type input "09:10"
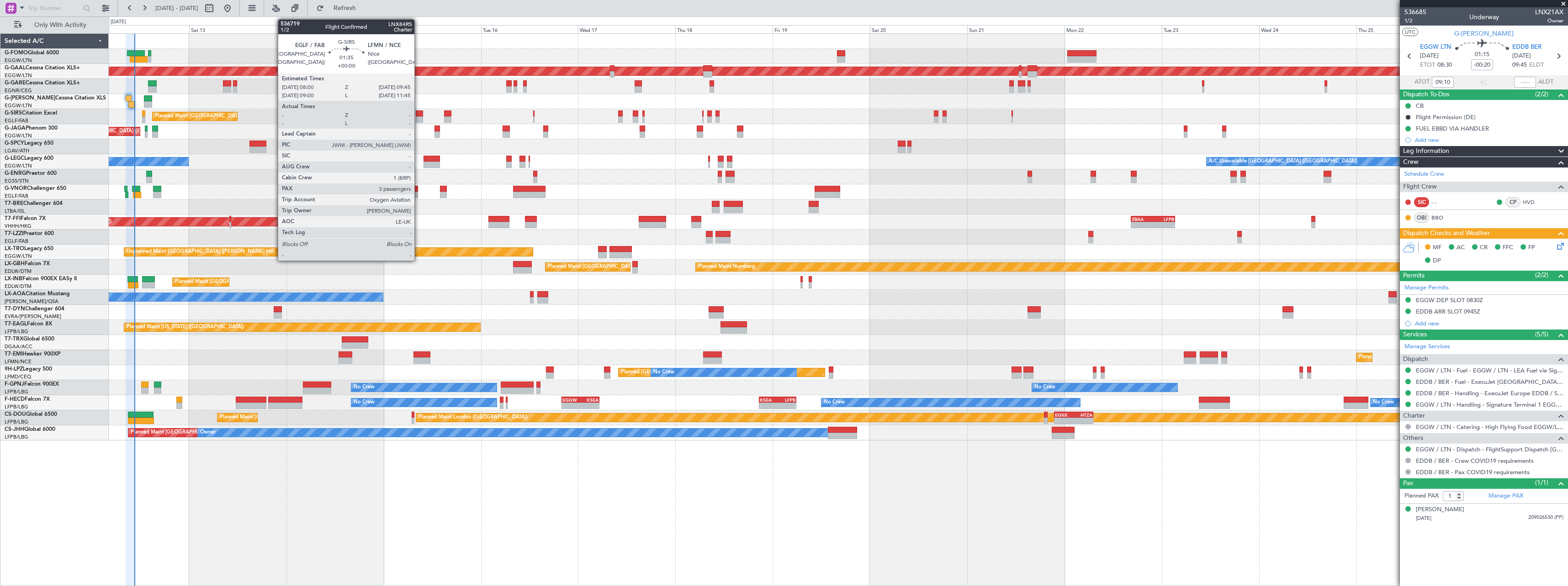
click at [418, 115] on div at bounding box center [420, 113] width 8 height 6
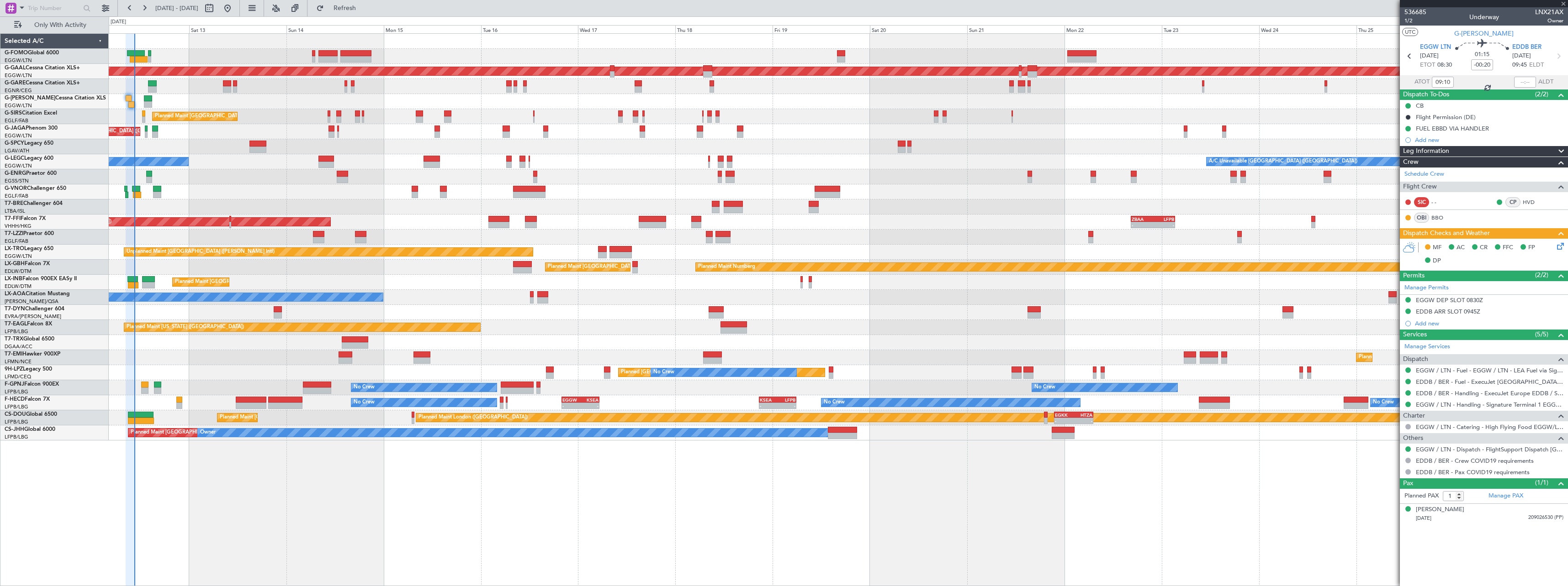
type input "3"
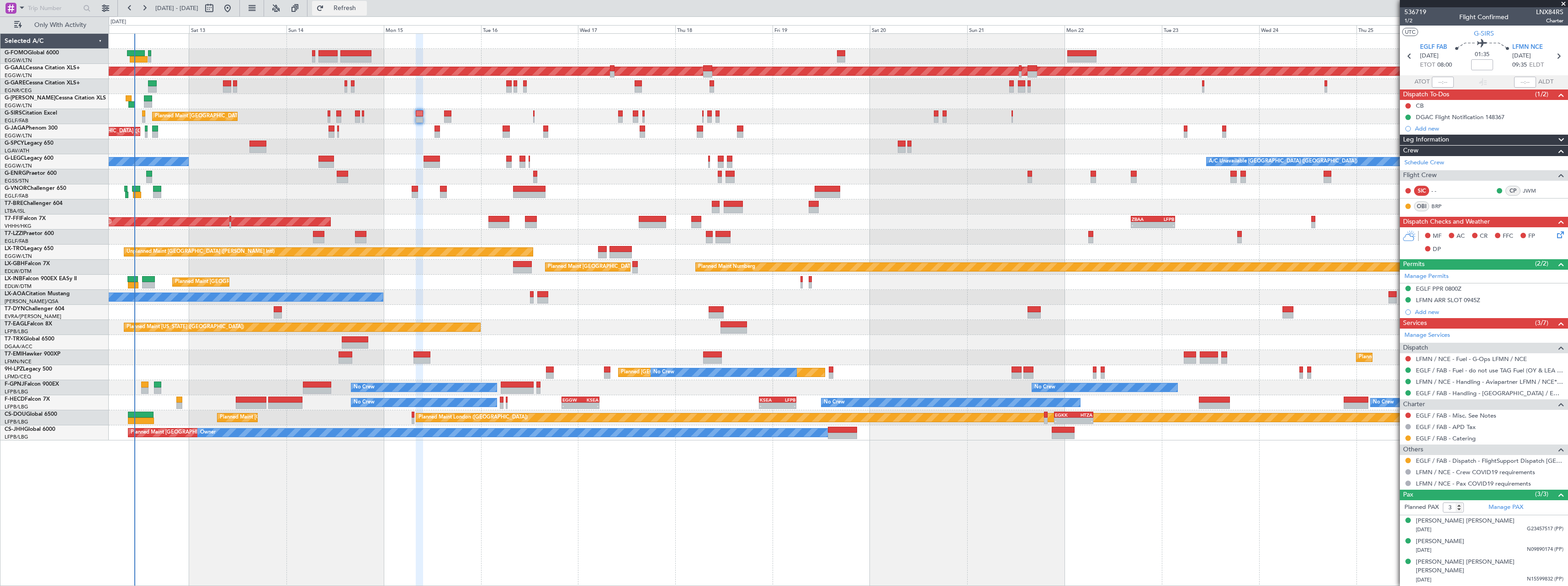
click at [367, 3] on button "Refresh" at bounding box center [339, 8] width 55 height 14
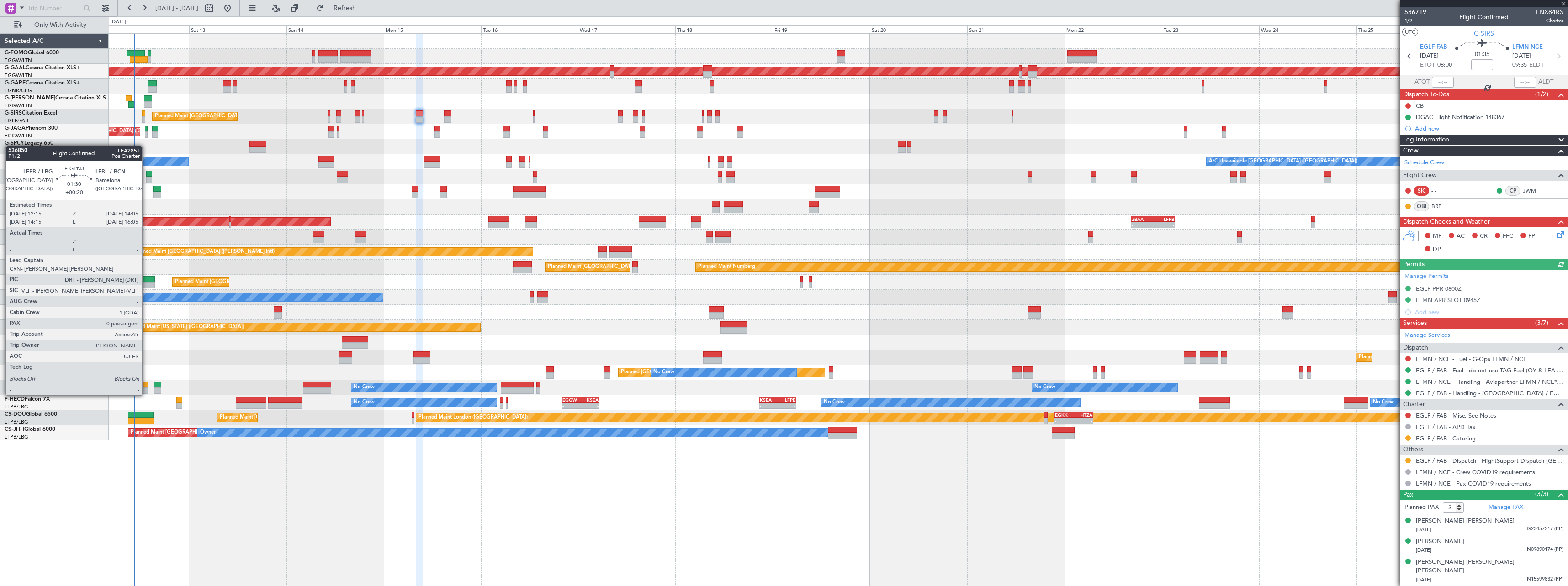
click at [146, 386] on div at bounding box center [145, 385] width 8 height 6
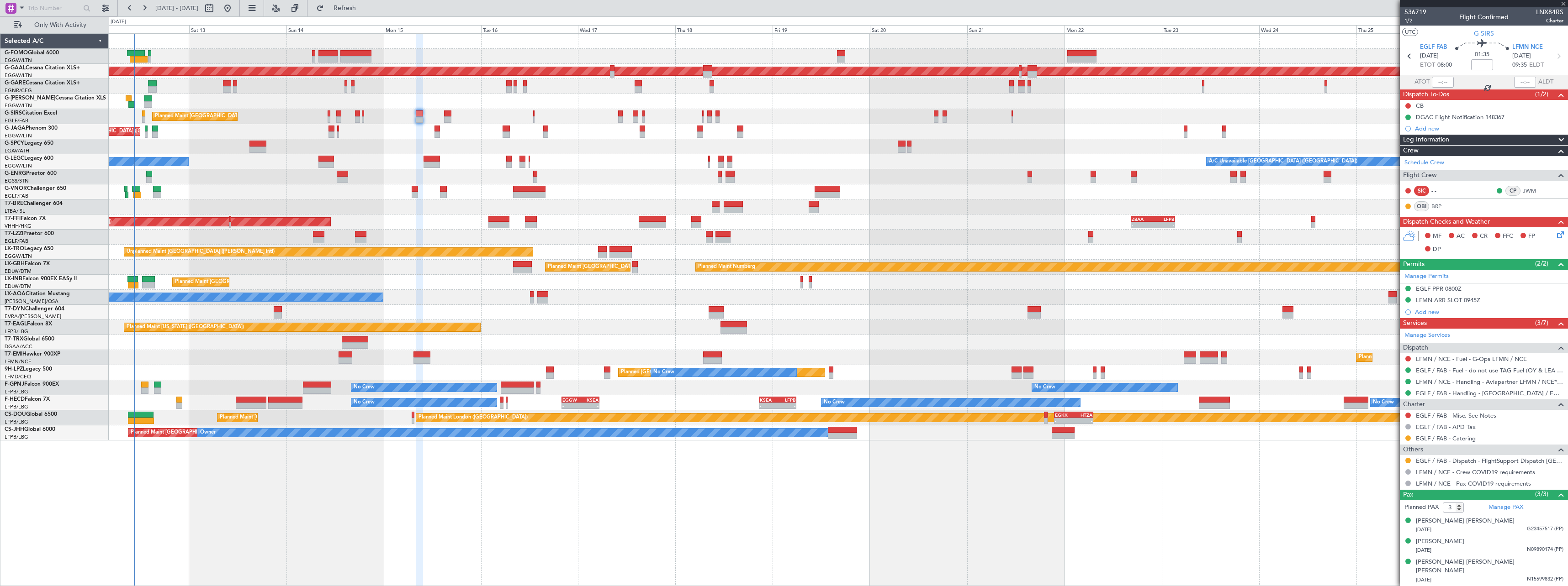
type input "+00:20"
type input "0"
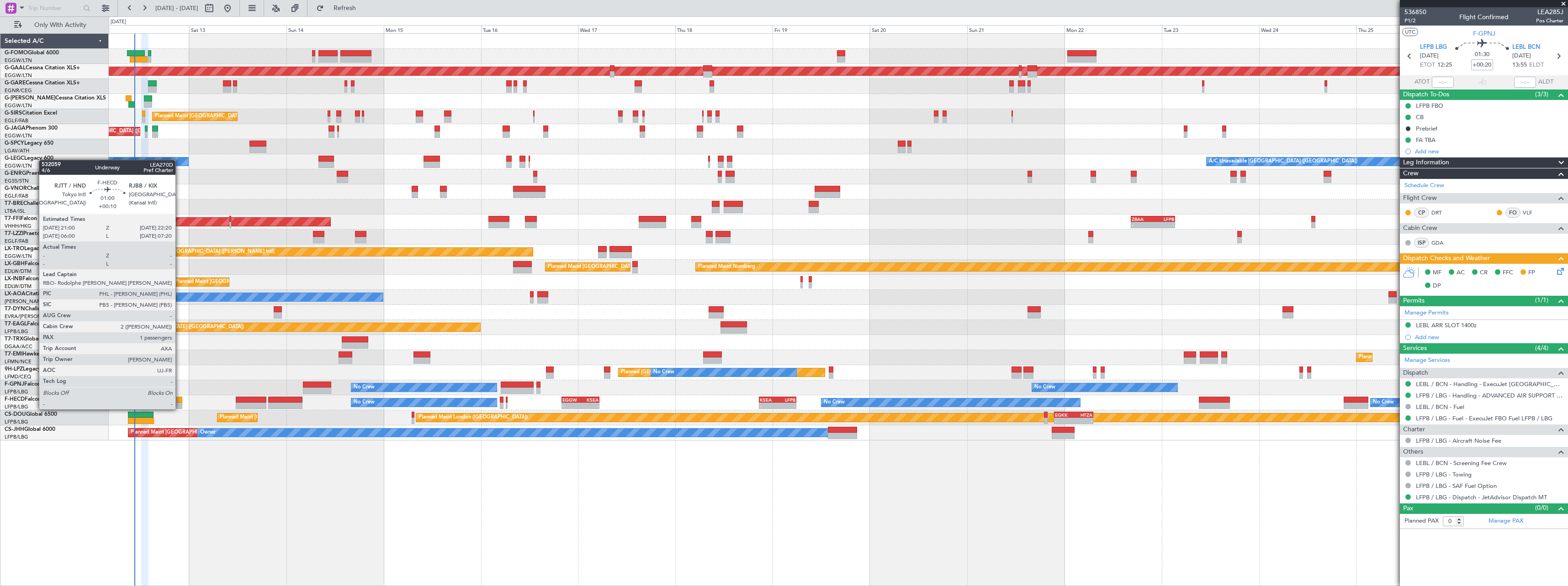
click at [179, 400] on div at bounding box center [179, 400] width 6 height 6
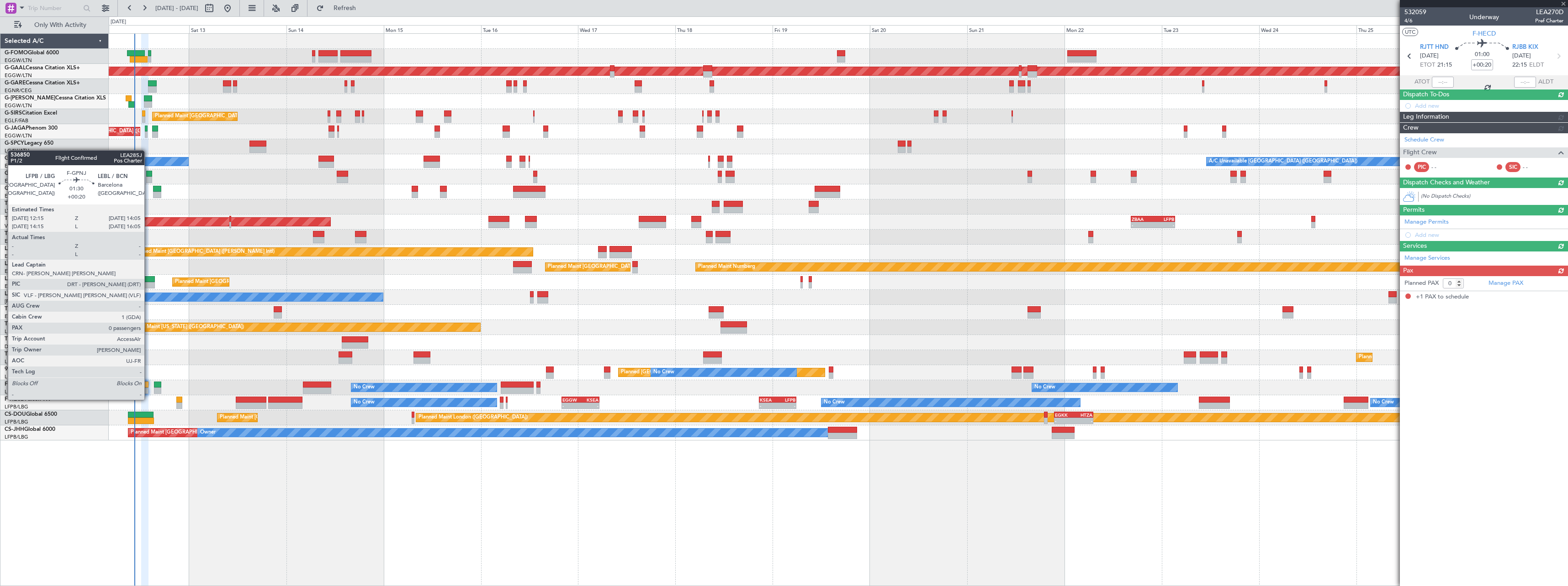
type input "+00:10"
type input "1"
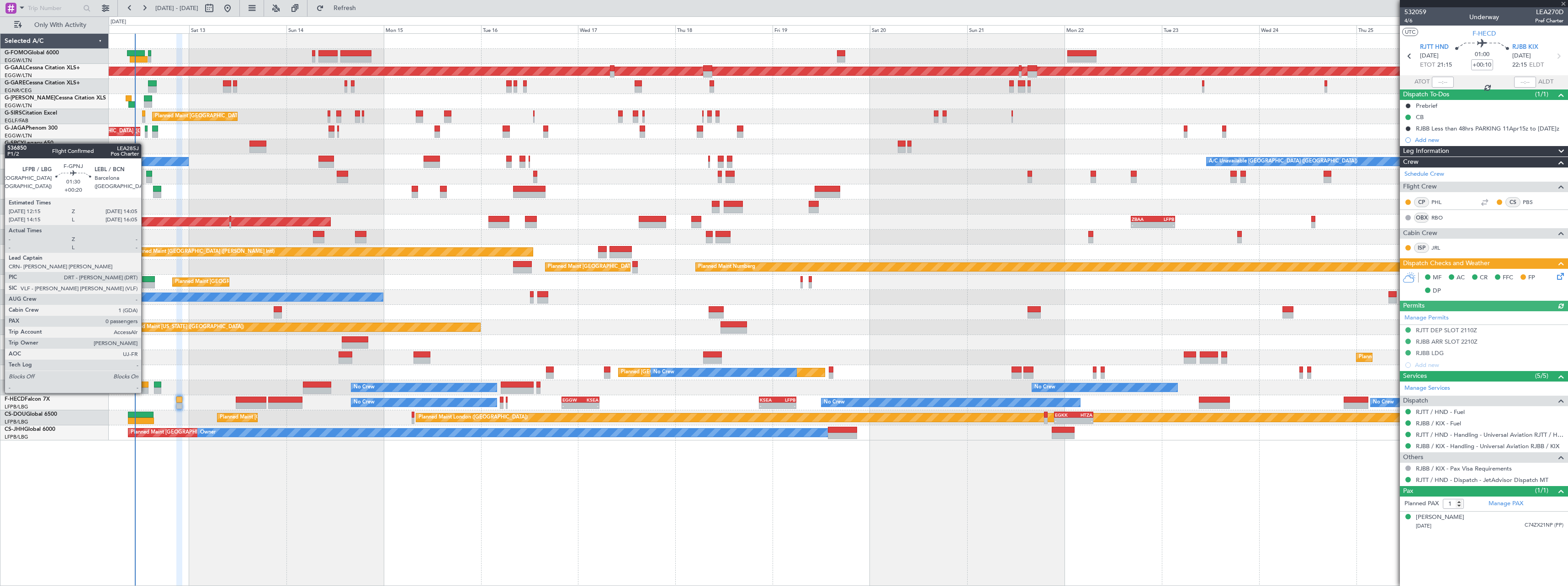
click at [146, 384] on div at bounding box center [145, 385] width 8 height 6
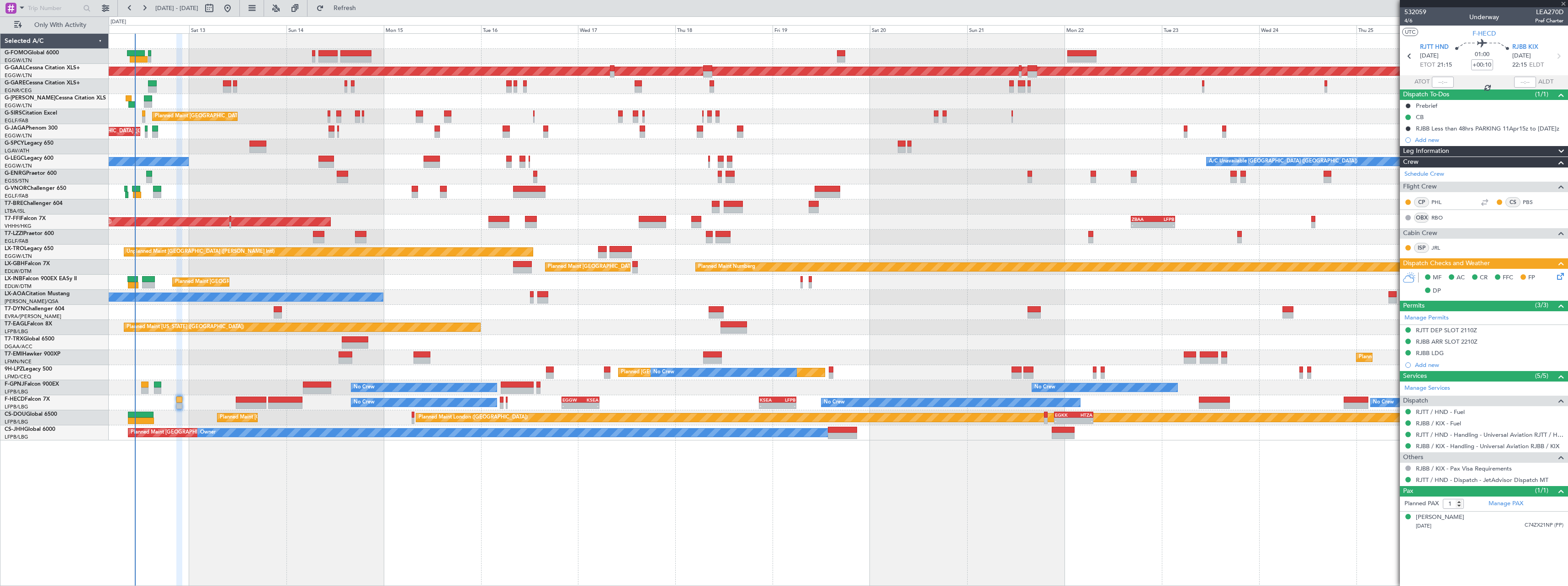
type input "+00:20"
type input "0"
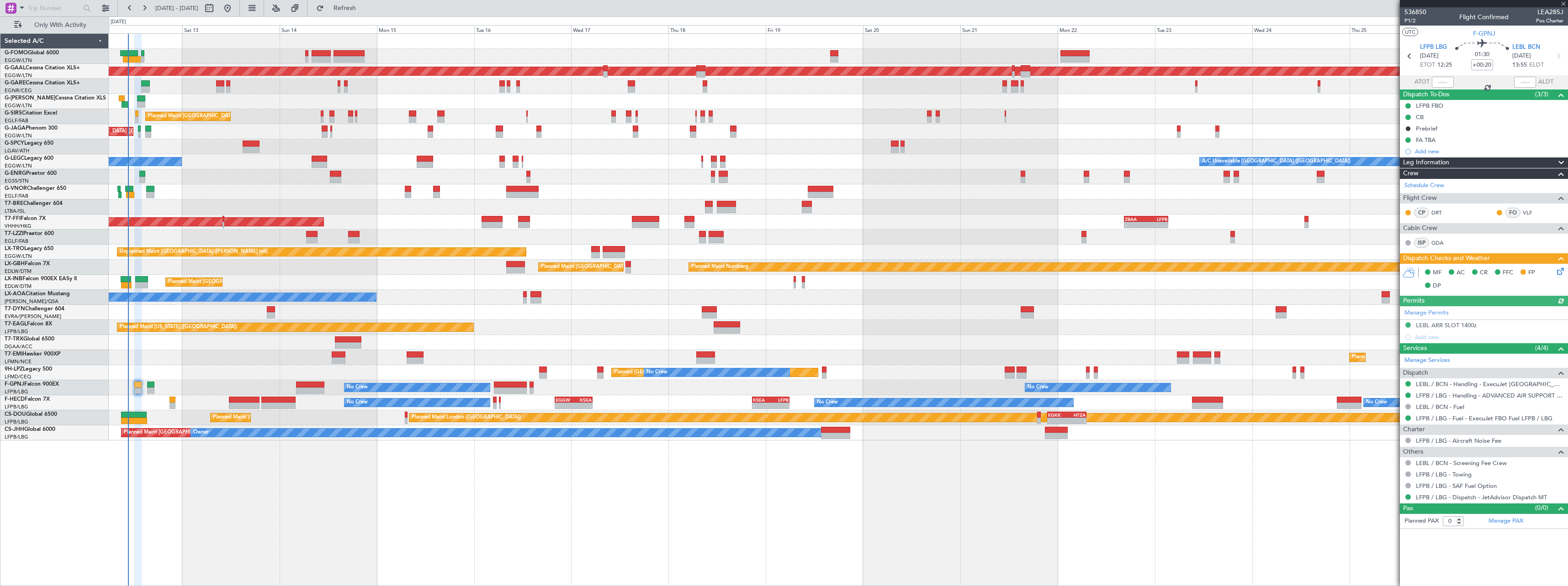
click at [191, 356] on div "Planned Maint [GEOGRAPHIC_DATA] Planned Maint [GEOGRAPHIC_DATA]" at bounding box center [838, 358] width 1459 height 15
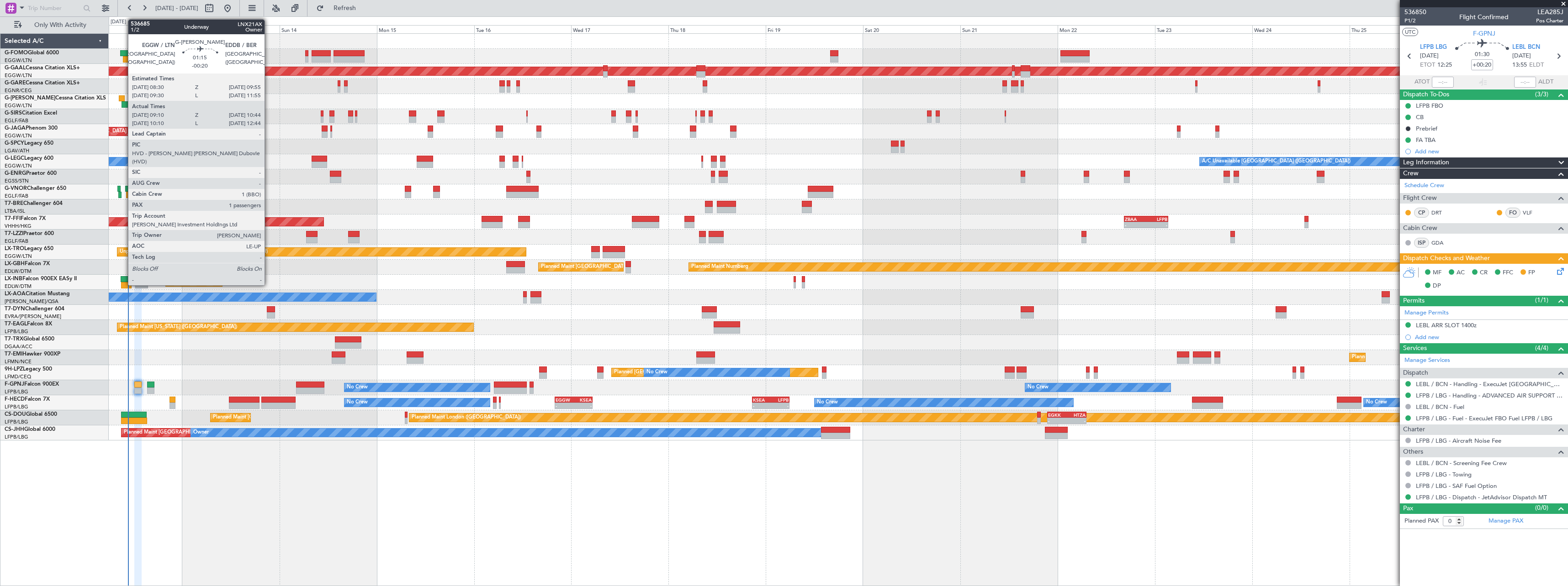
click at [124, 98] on div at bounding box center [121, 98] width 6 height 6
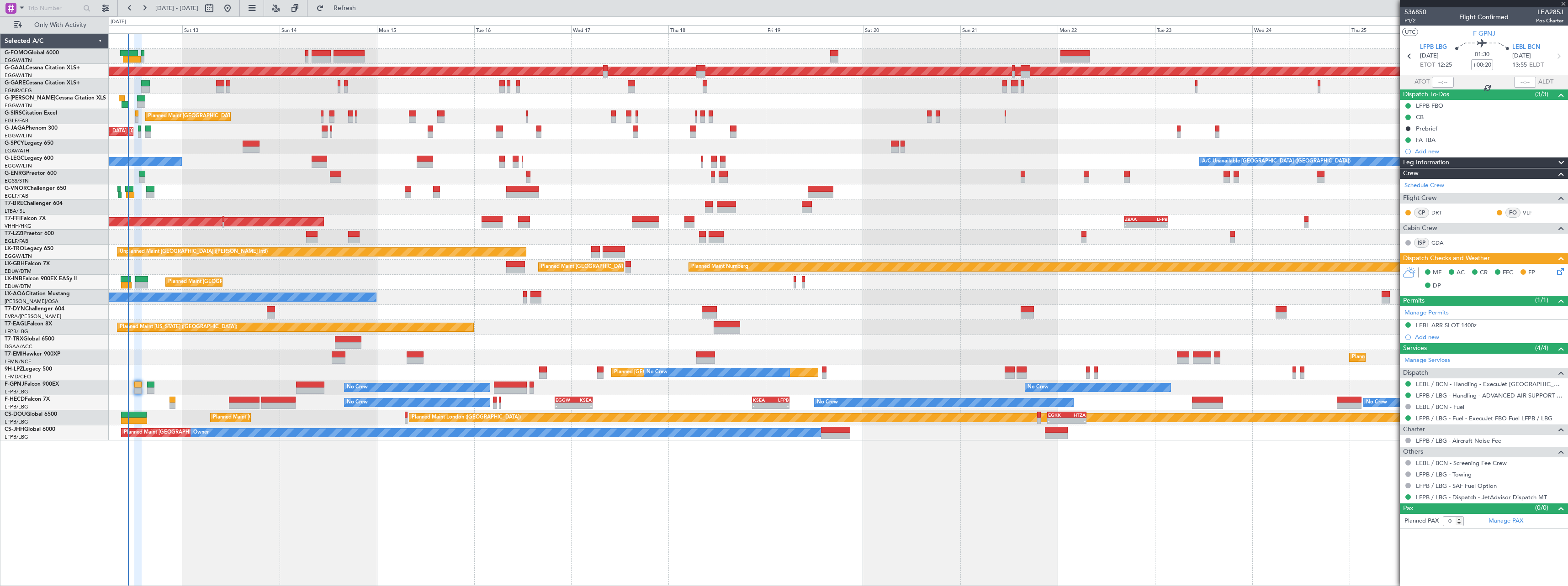
type input "-00:20"
type input "09:10"
type input "10:34"
type input "1"
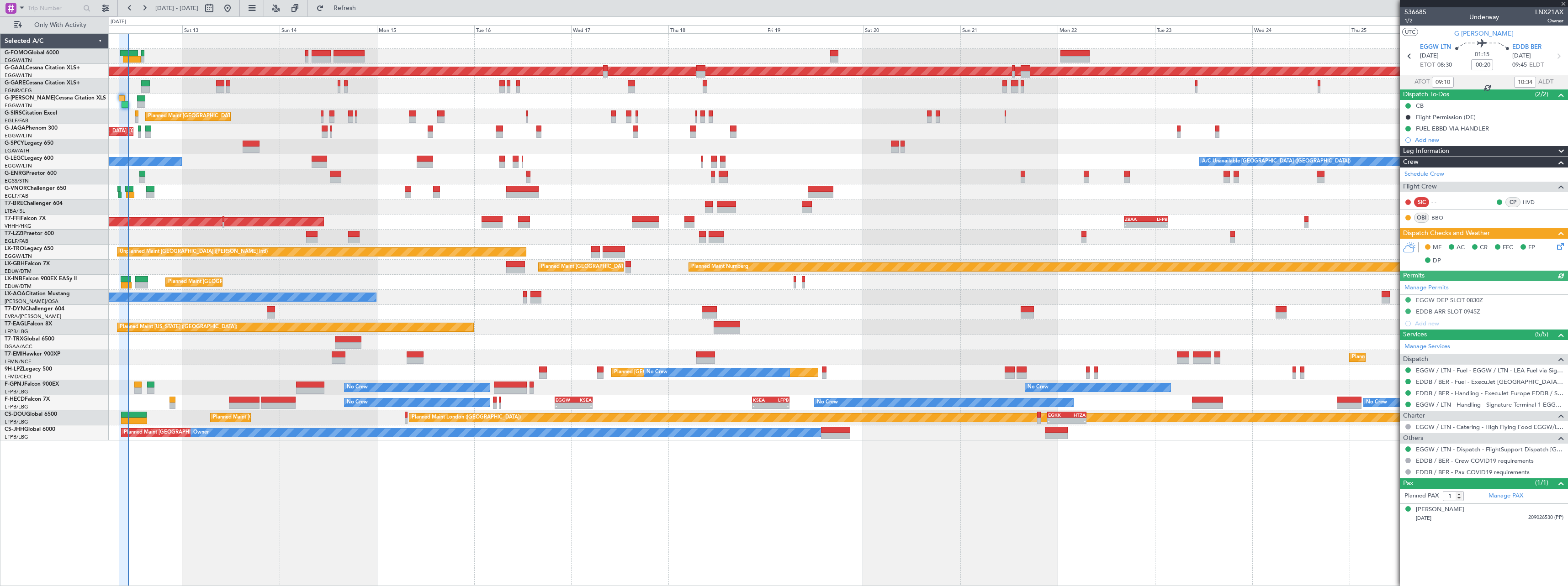
click at [1560, 244] on icon at bounding box center [1559, 245] width 8 height 8
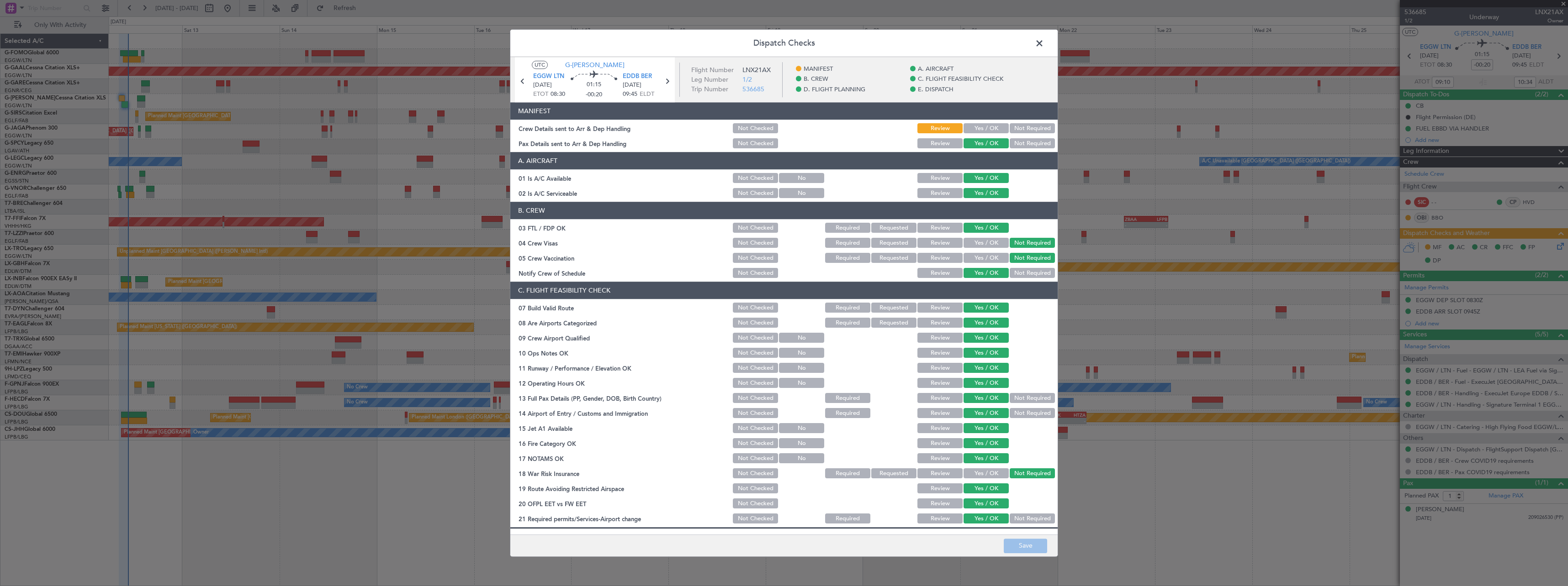
click at [976, 130] on button "Yes / OK" at bounding box center [986, 128] width 45 height 10
click at [1032, 548] on button "Save" at bounding box center [1025, 545] width 43 height 14
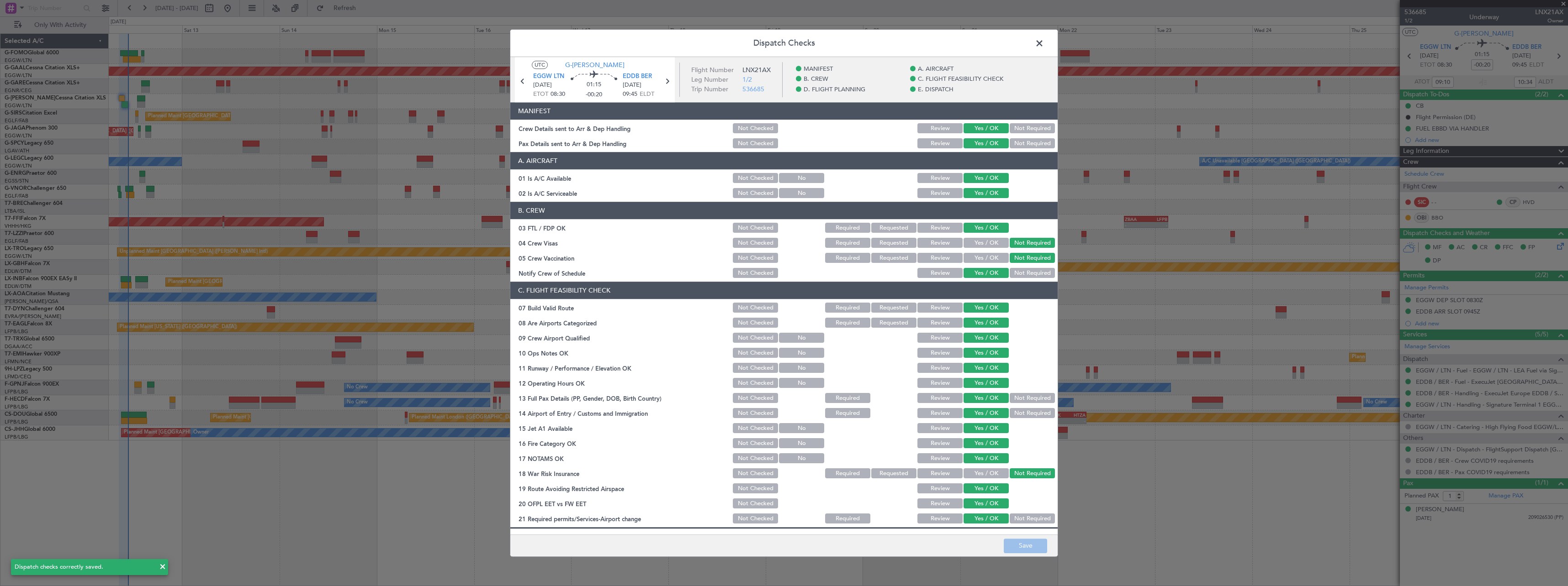
click at [1044, 43] on span at bounding box center [1044, 45] width 0 height 18
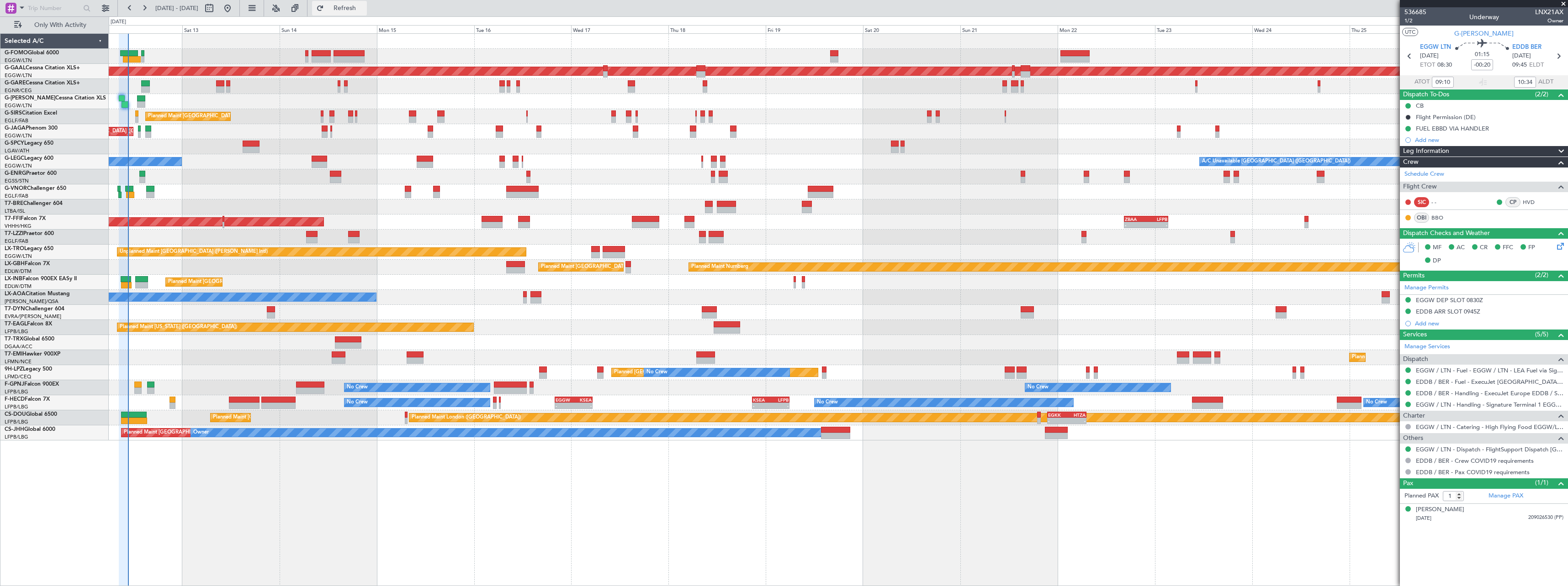
click at [364, 8] on span "Refresh" at bounding box center [344, 8] width 38 height 6
click at [364, 8] on span "Refresh" at bounding box center [344, 8] width 38 height 6
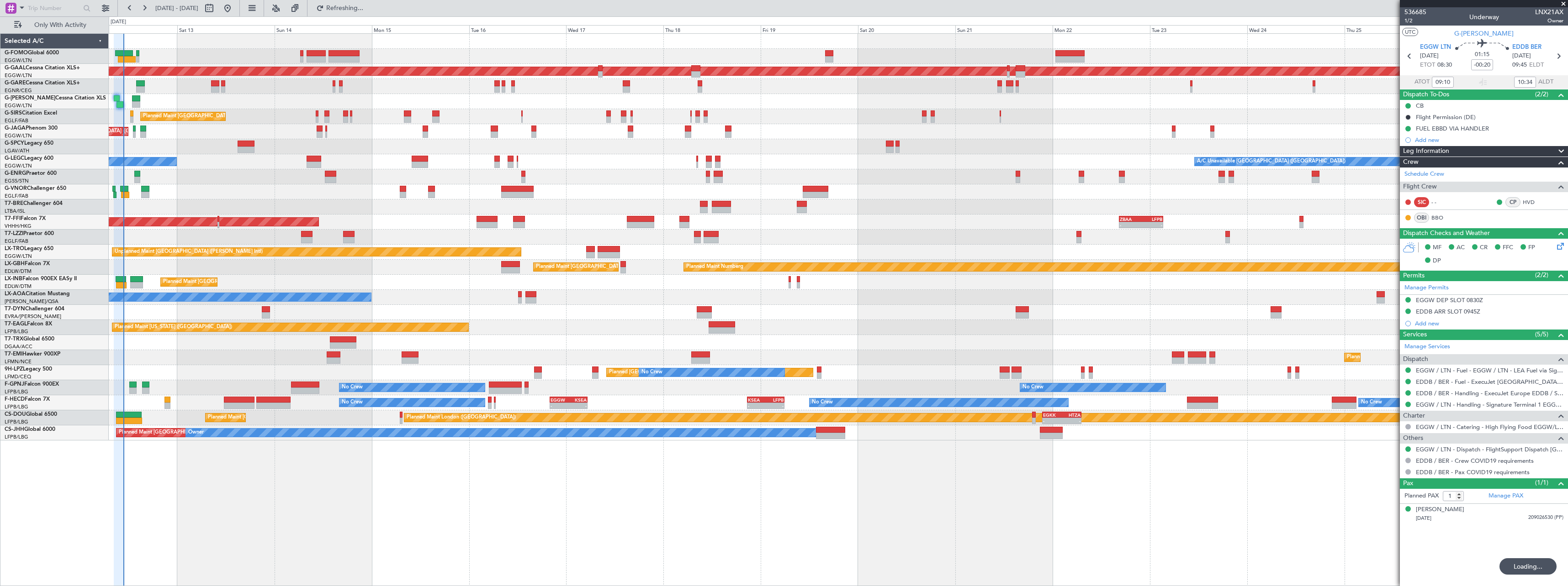
click at [255, 207] on div at bounding box center [838, 207] width 1459 height 15
click at [367, 13] on button "Refresh" at bounding box center [339, 8] width 55 height 14
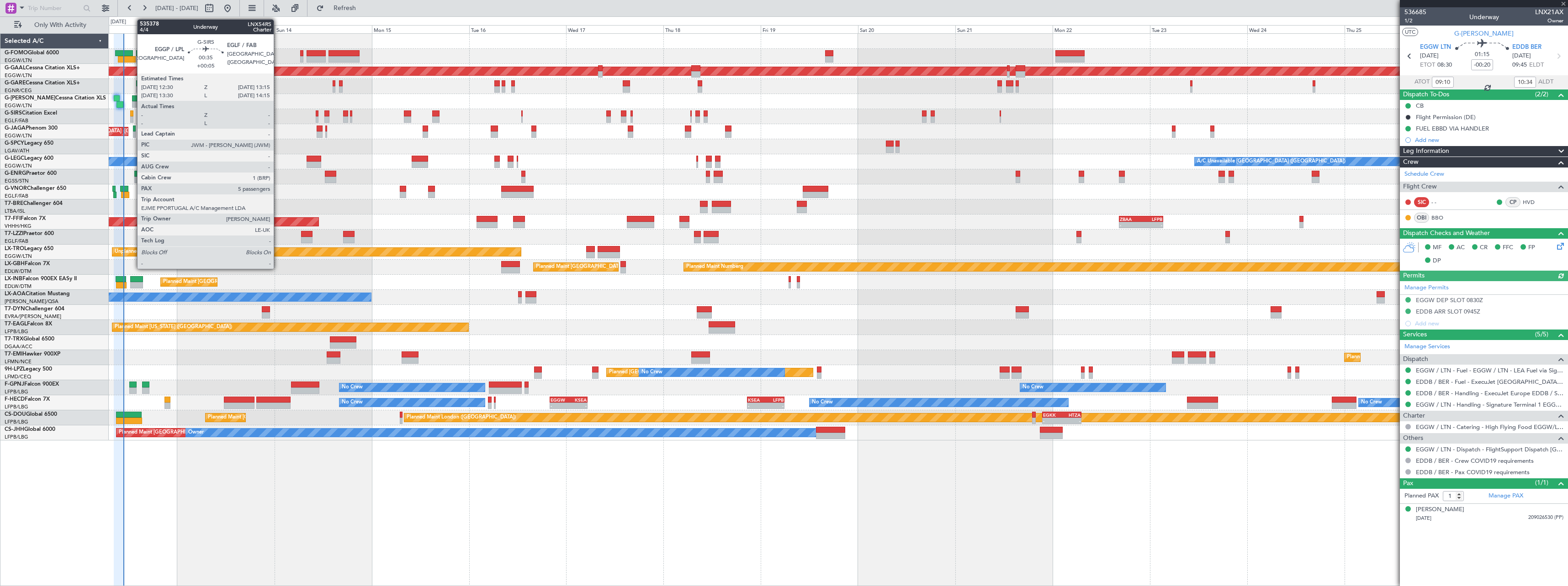
click at [132, 114] on div at bounding box center [132, 113] width 3 height 6
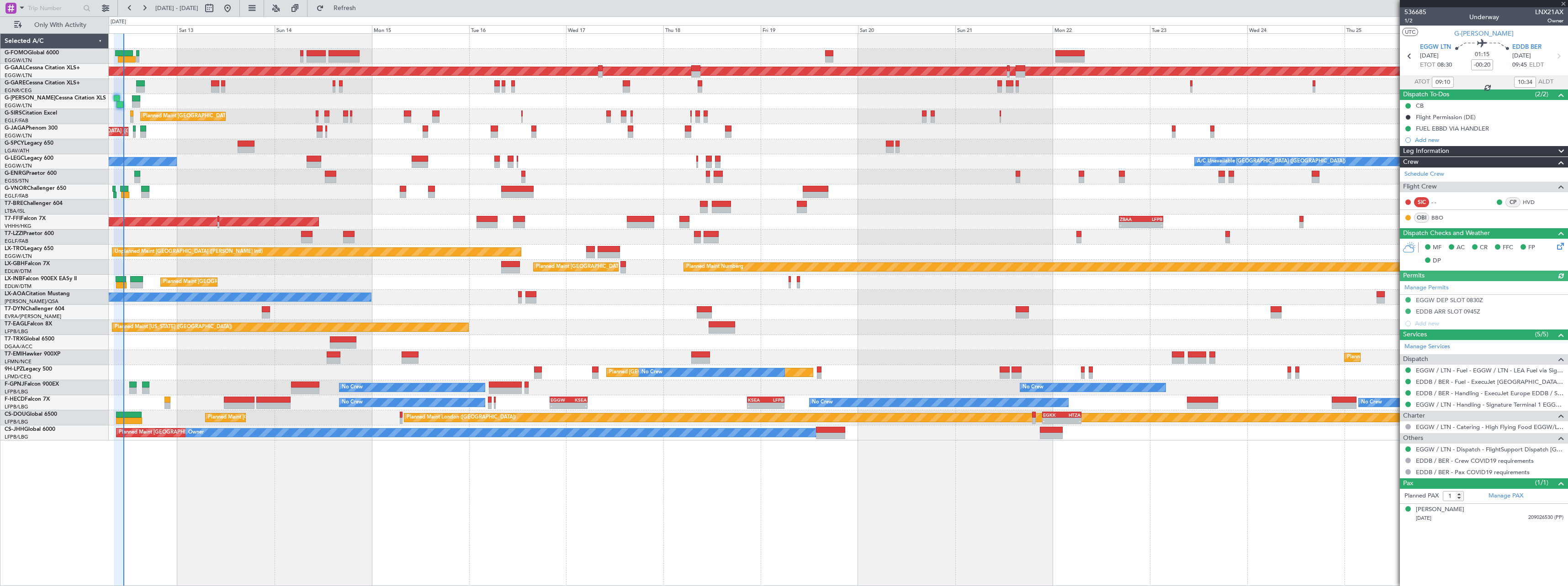
type input "+00:05"
type input "5"
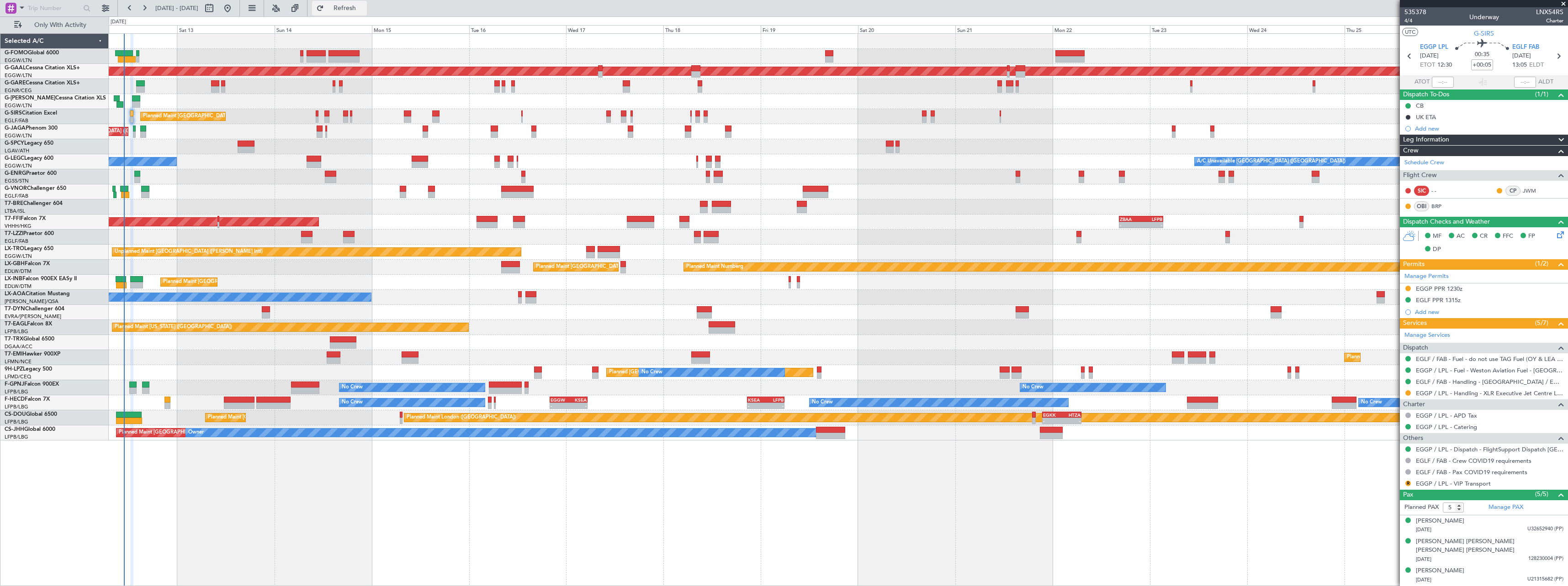
click at [364, 10] on span "Refresh" at bounding box center [344, 8] width 38 height 6
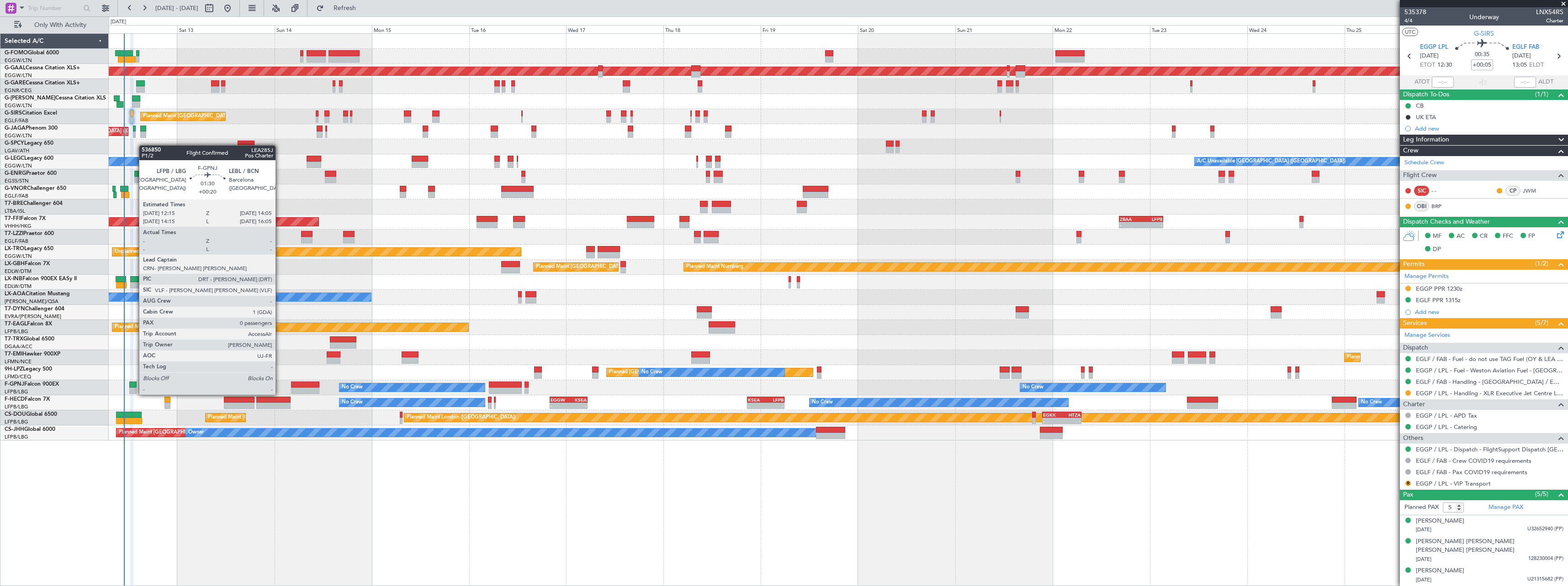
click at [134, 385] on div at bounding box center [133, 385] width 8 height 6
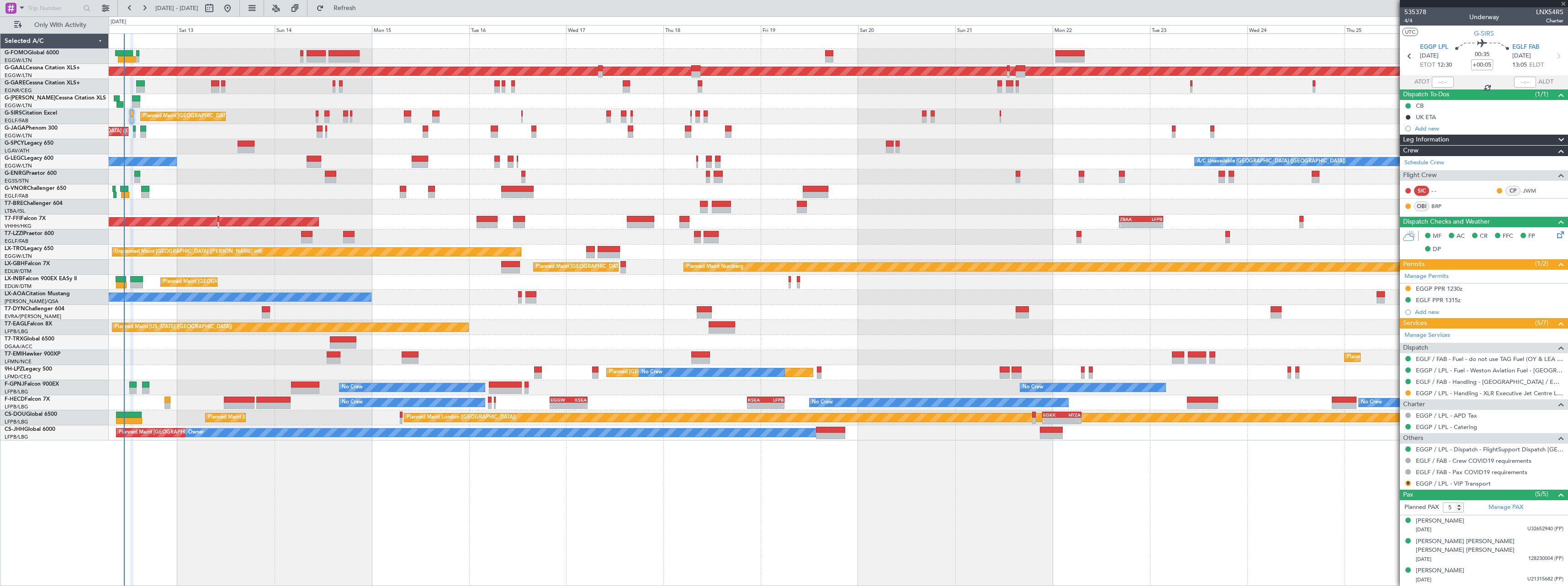
type input "+00:20"
type input "0"
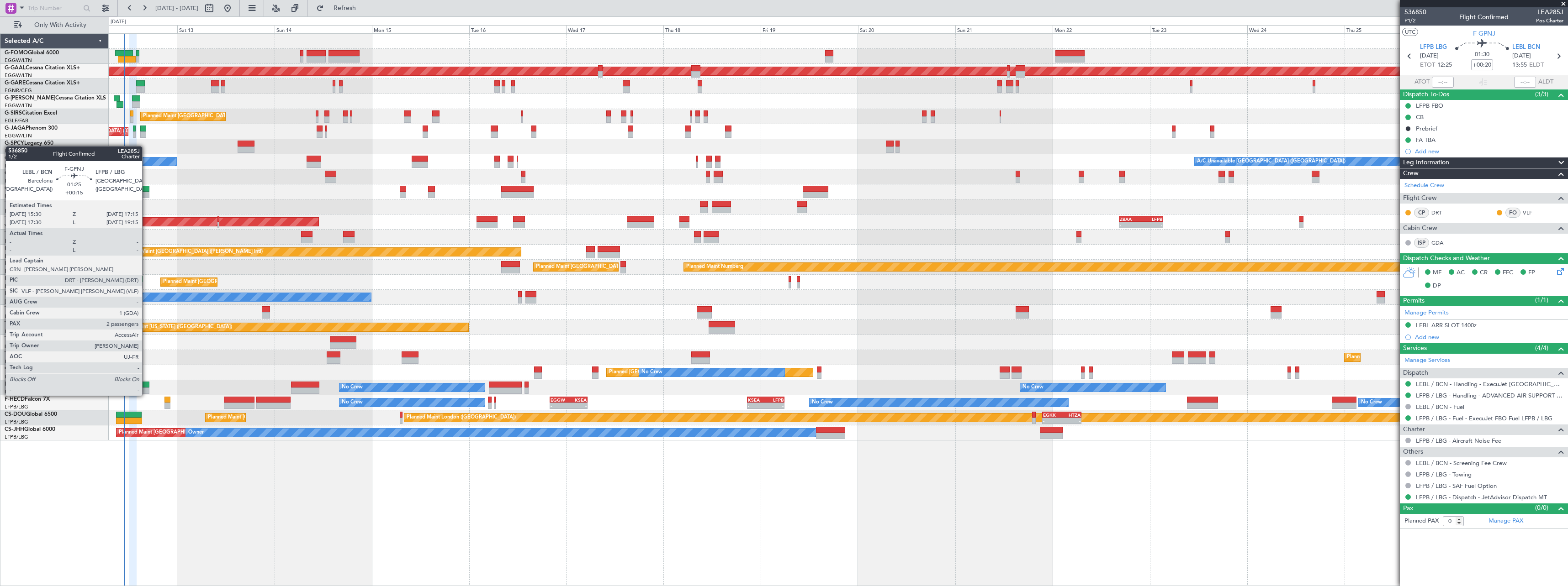
click at [146, 387] on div at bounding box center [146, 385] width 8 height 6
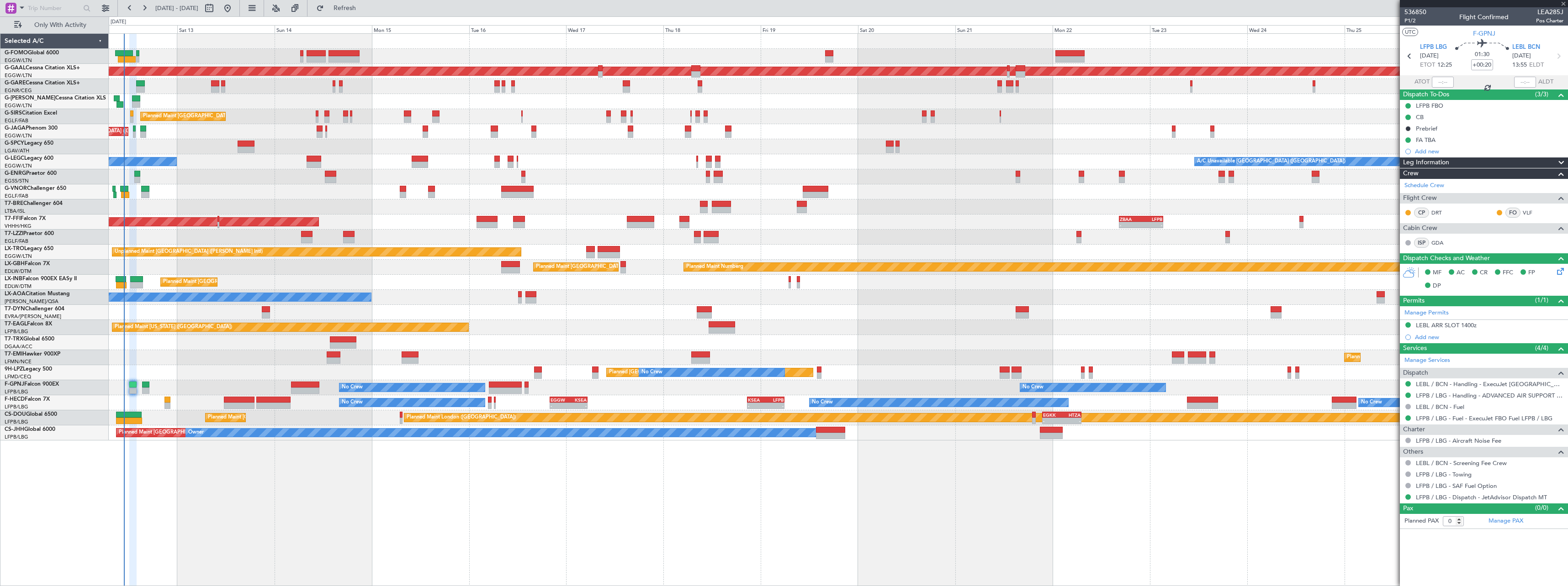
type input "+00:15"
type input "2"
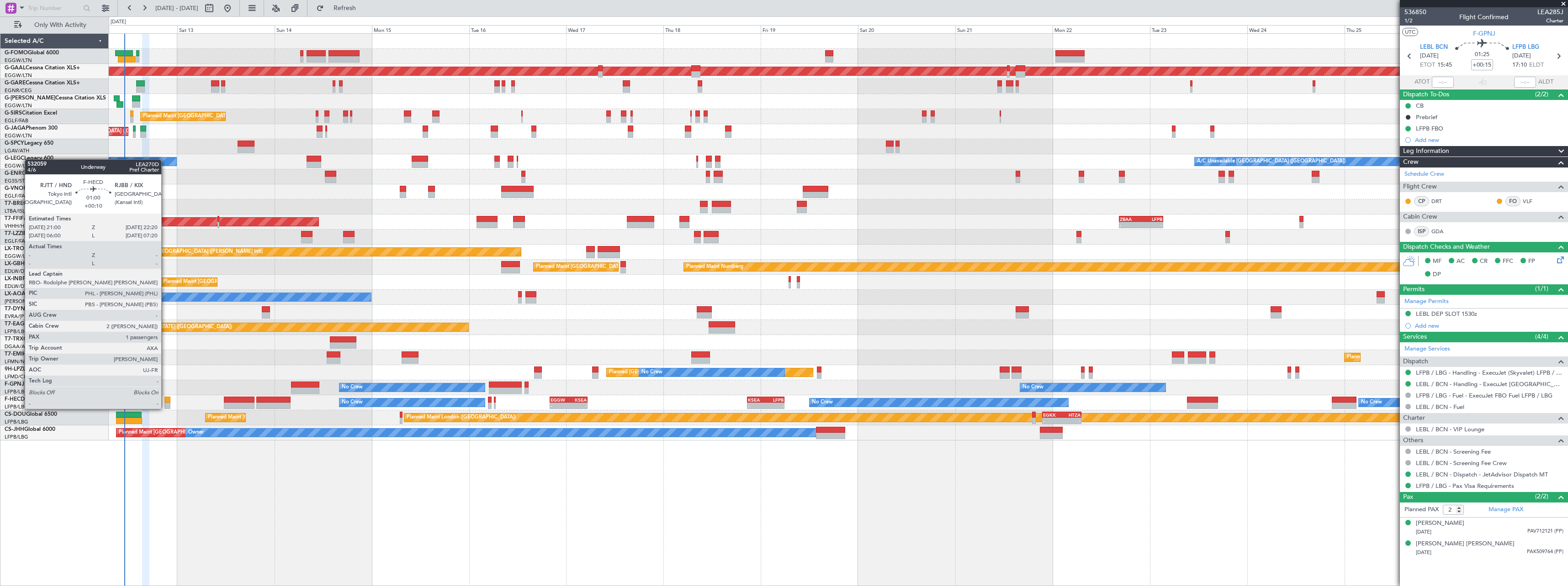
click at [166, 400] on div at bounding box center [167, 400] width 6 height 6
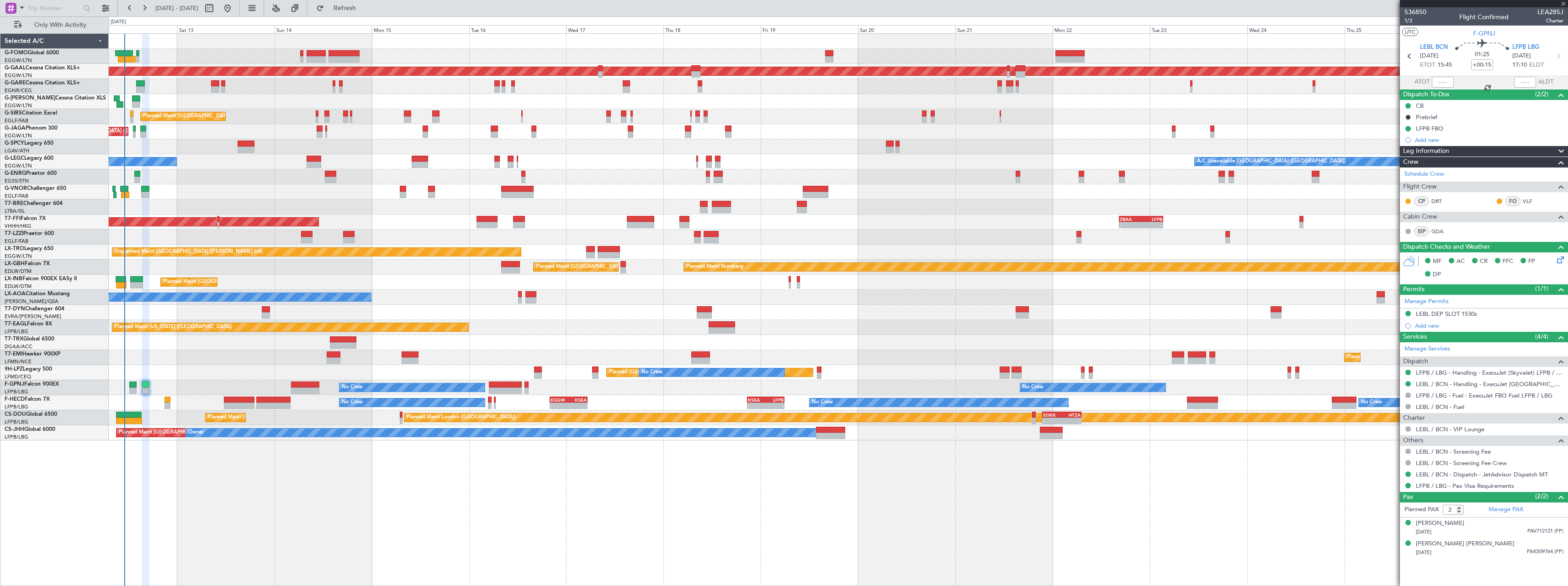
type input "+00:10"
type input "1"
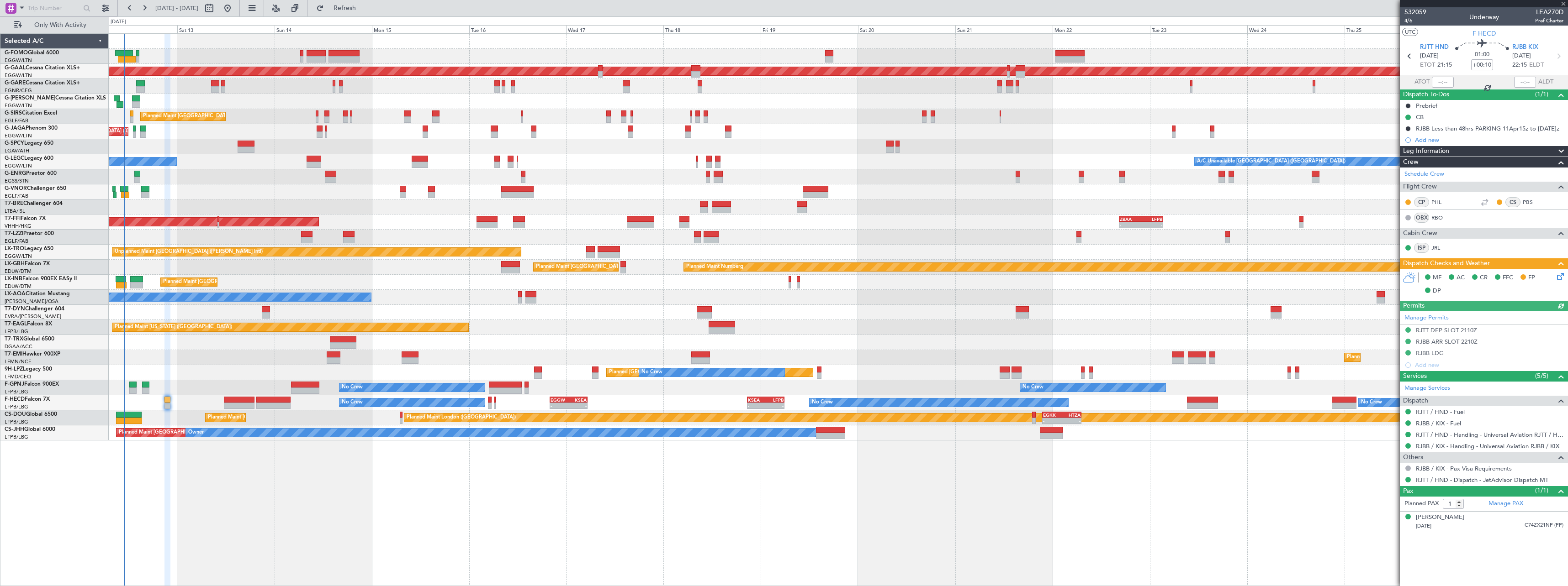
click at [1463, 152] on div "Leg Information" at bounding box center [1484, 151] width 168 height 11
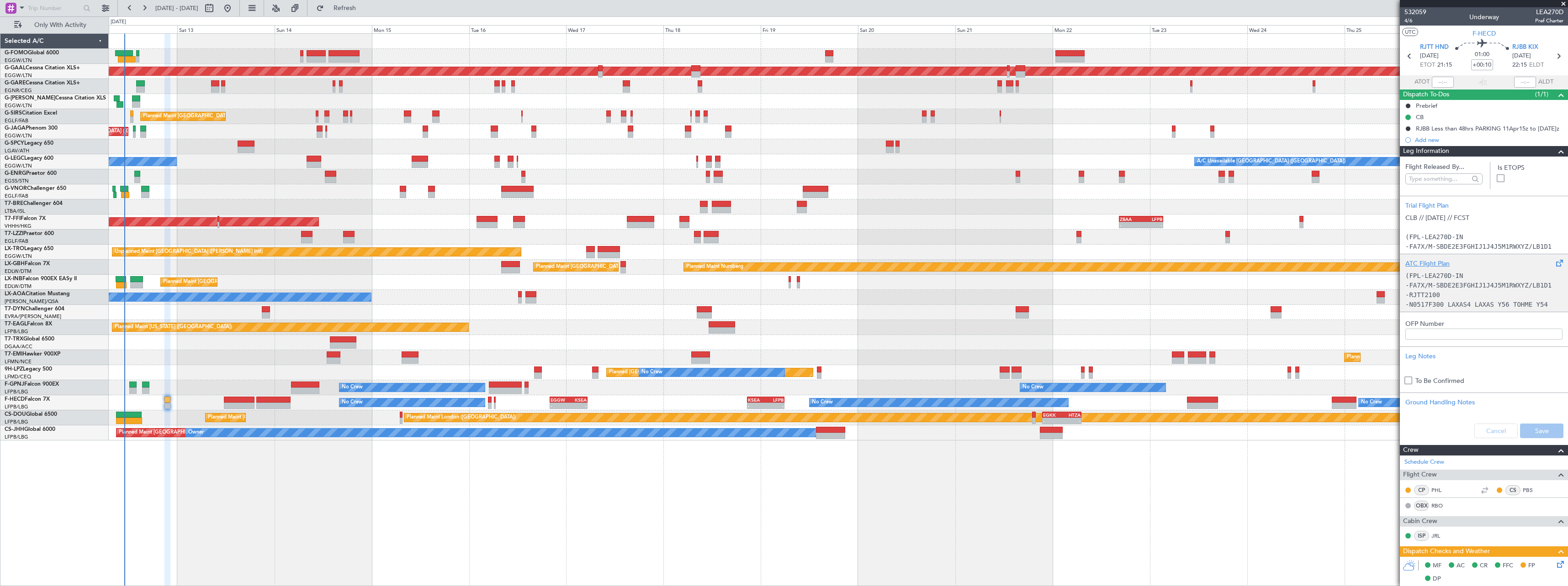
click at [1444, 276] on code "(FPL-LEA270D-IN" at bounding box center [1434, 276] width 58 height 8
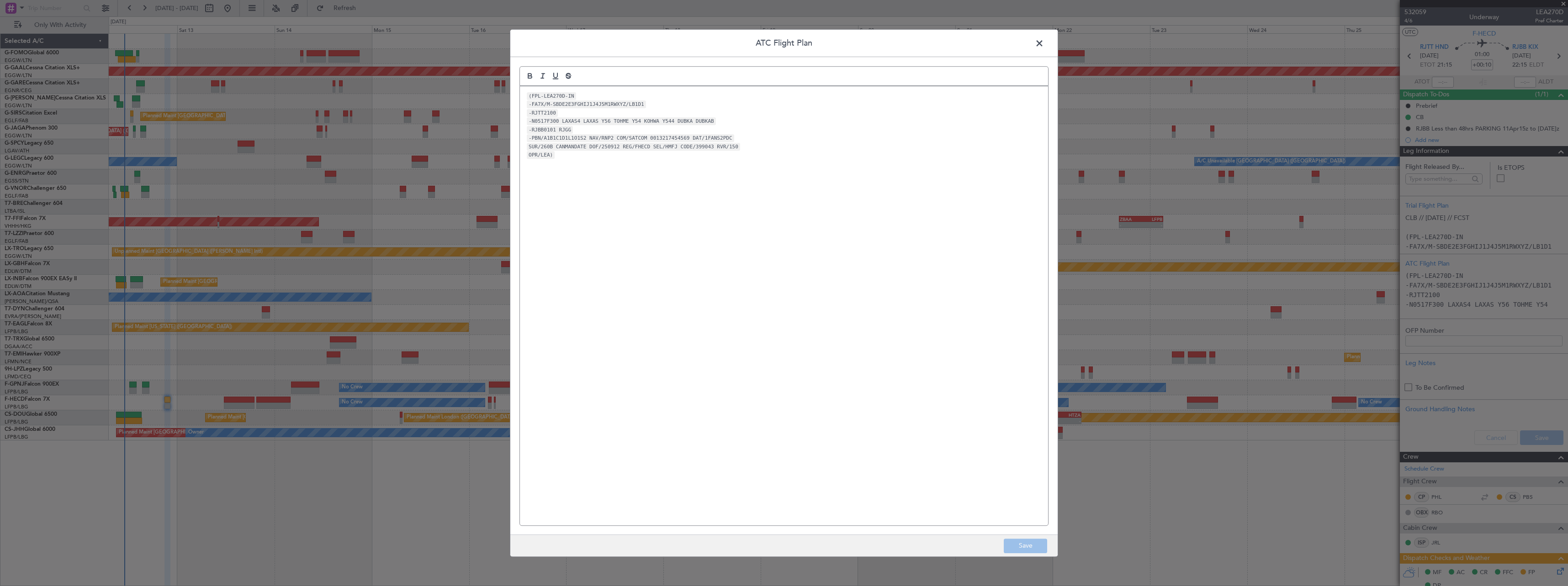
click at [1044, 41] on span at bounding box center [1044, 45] width 0 height 18
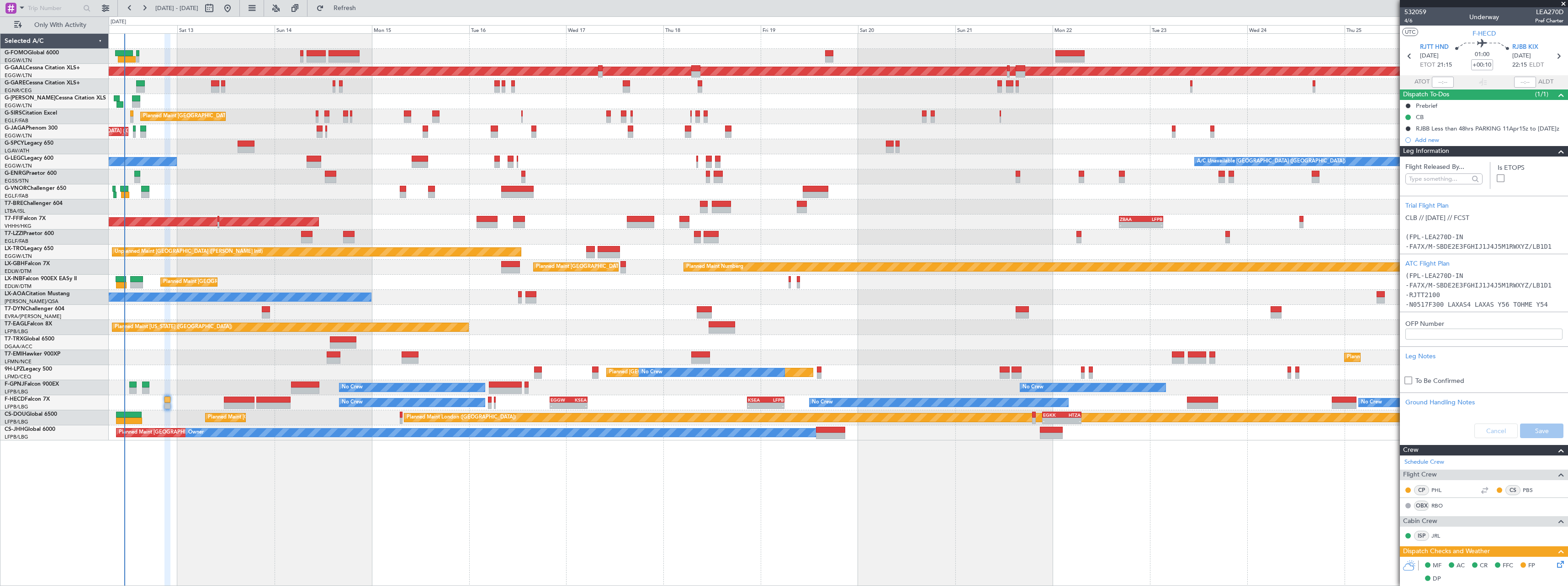
click at [1447, 149] on span "Leg Information" at bounding box center [1426, 151] width 46 height 11
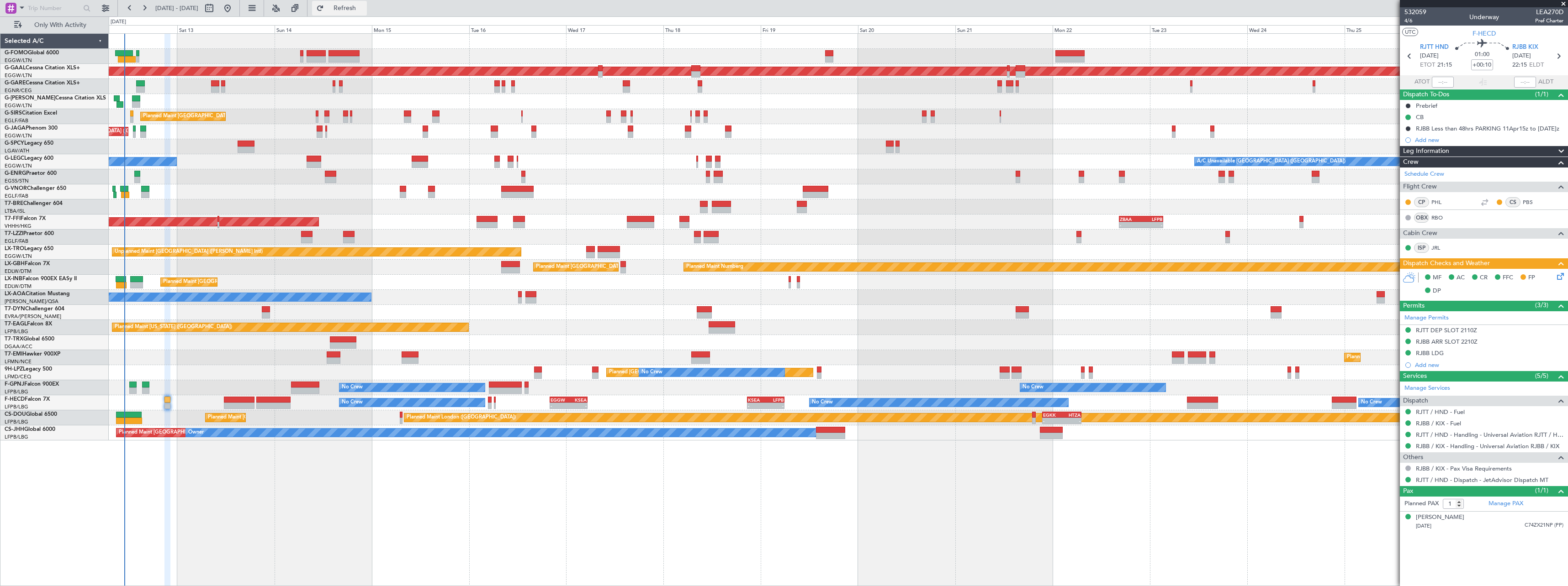
click at [364, 7] on span "Refresh" at bounding box center [344, 8] width 38 height 6
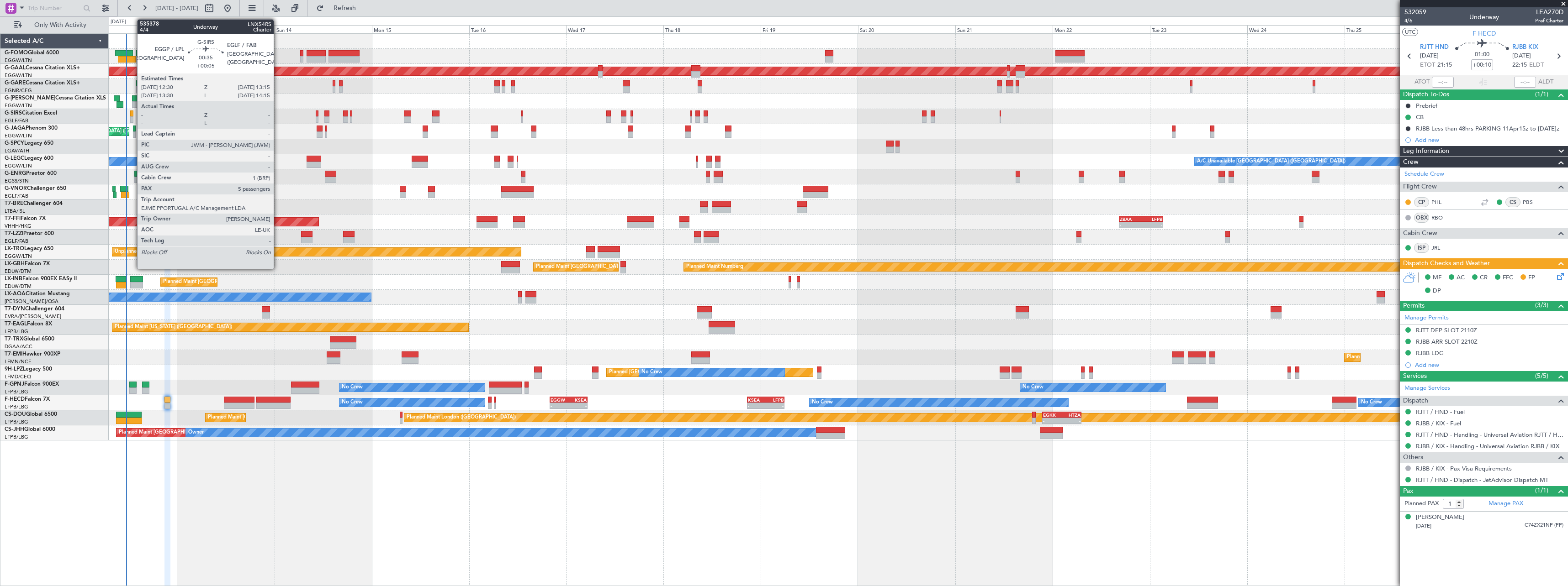
click at [132, 115] on div at bounding box center [132, 113] width 3 height 6
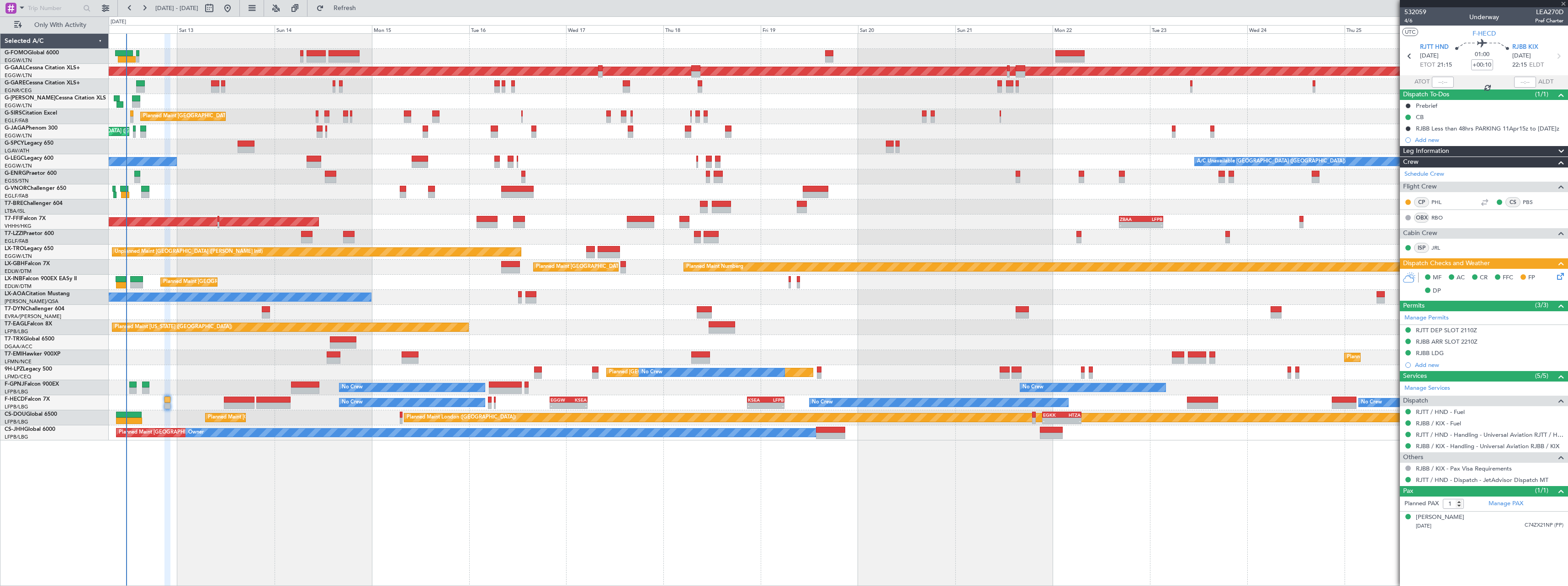
type input "+00:05"
type input "5"
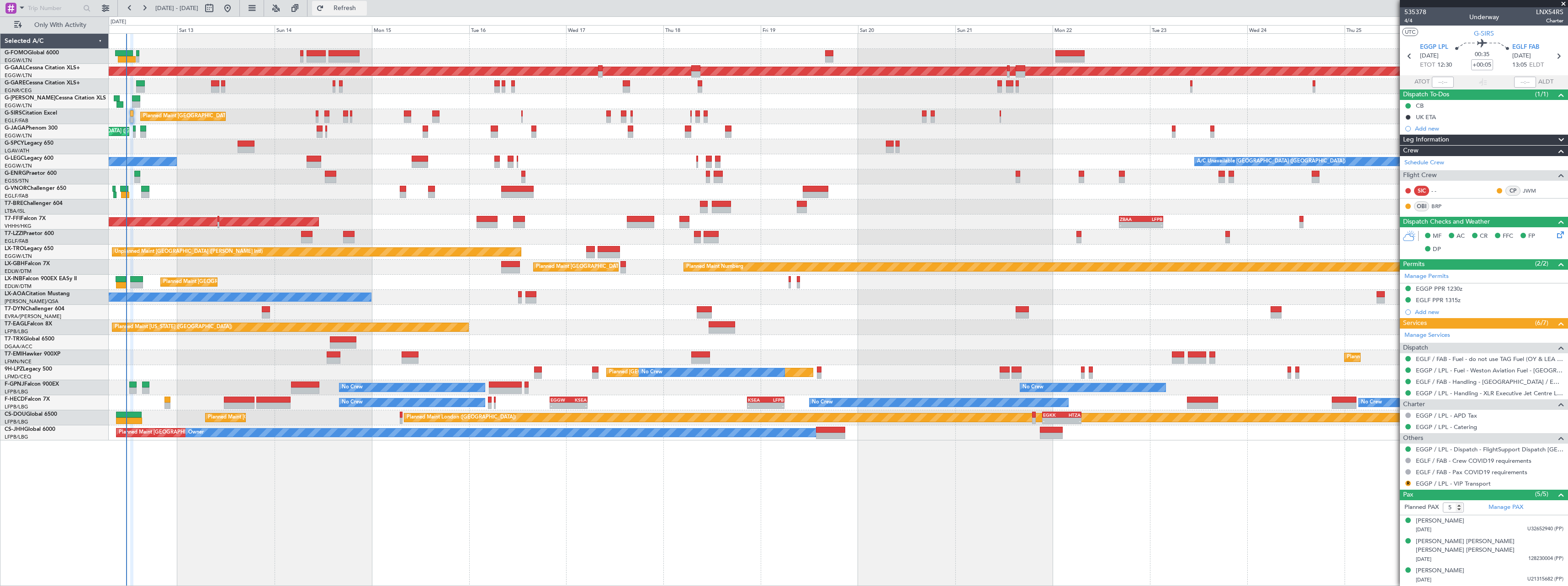
click at [364, 8] on span "Refresh" at bounding box center [344, 8] width 38 height 6
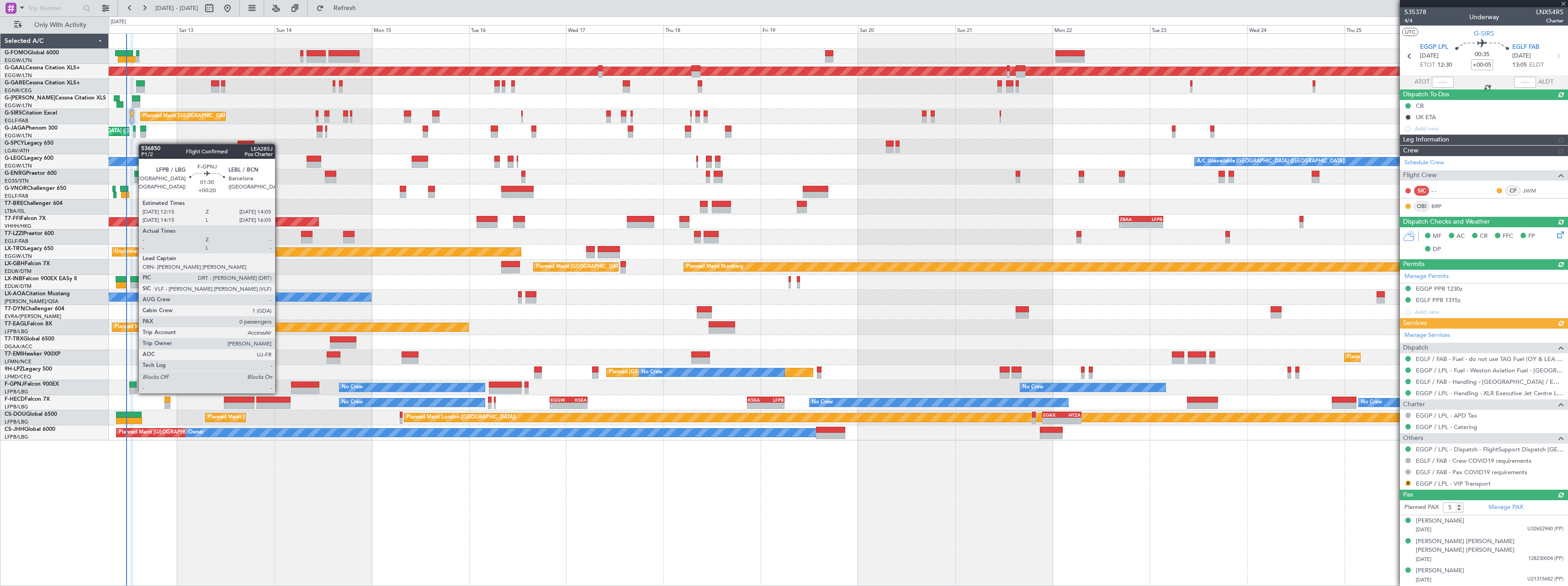
click at [134, 384] on div at bounding box center [133, 385] width 8 height 6
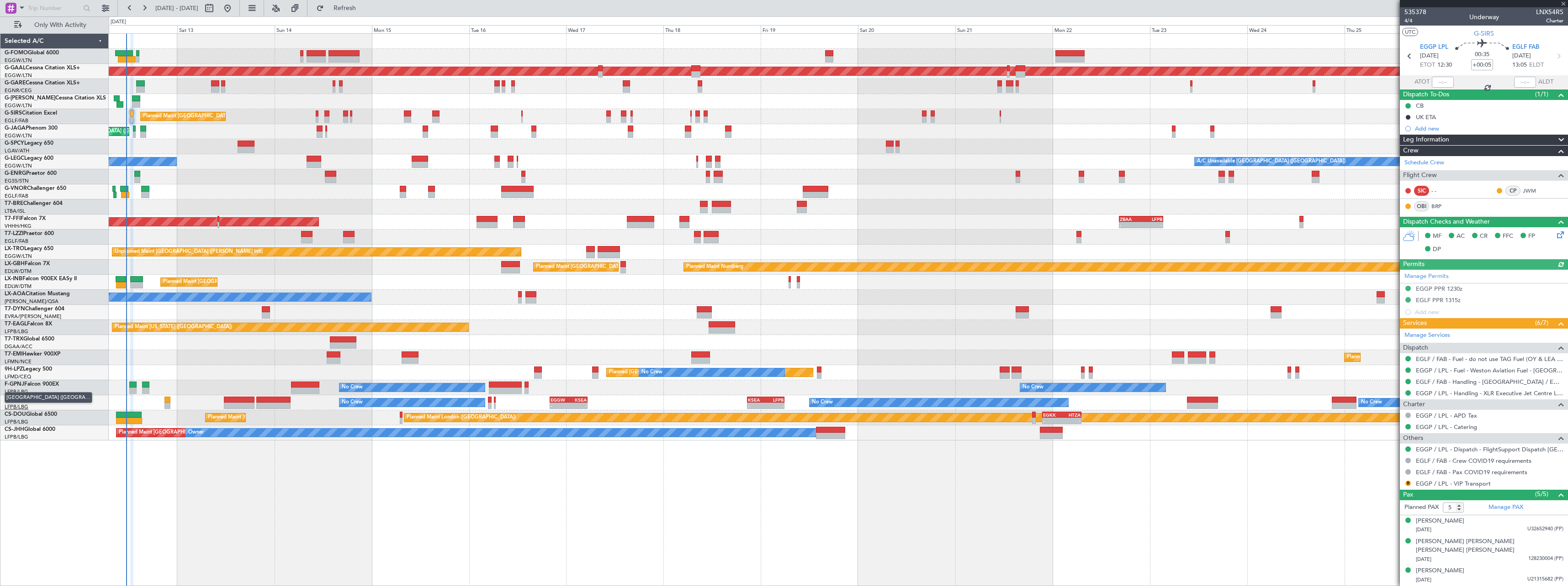
type input "+00:20"
type input "0"
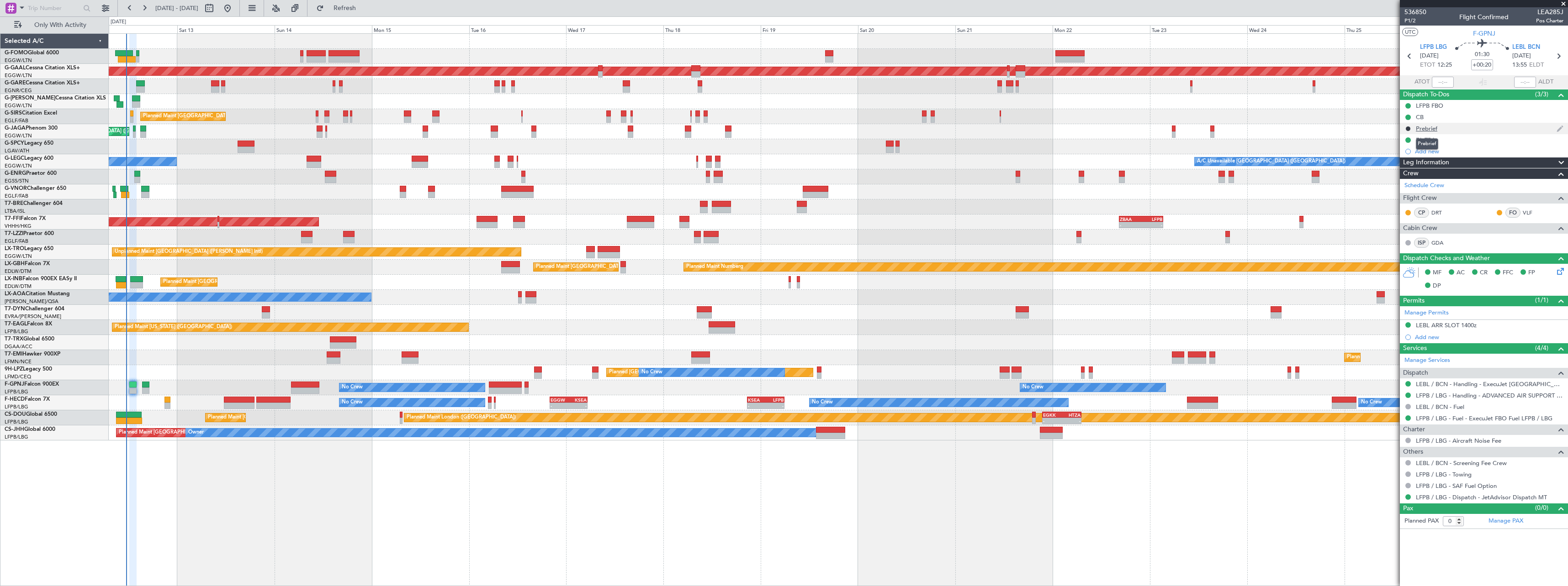
click at [1428, 130] on div "Prebrief" at bounding box center [1426, 128] width 21 height 8
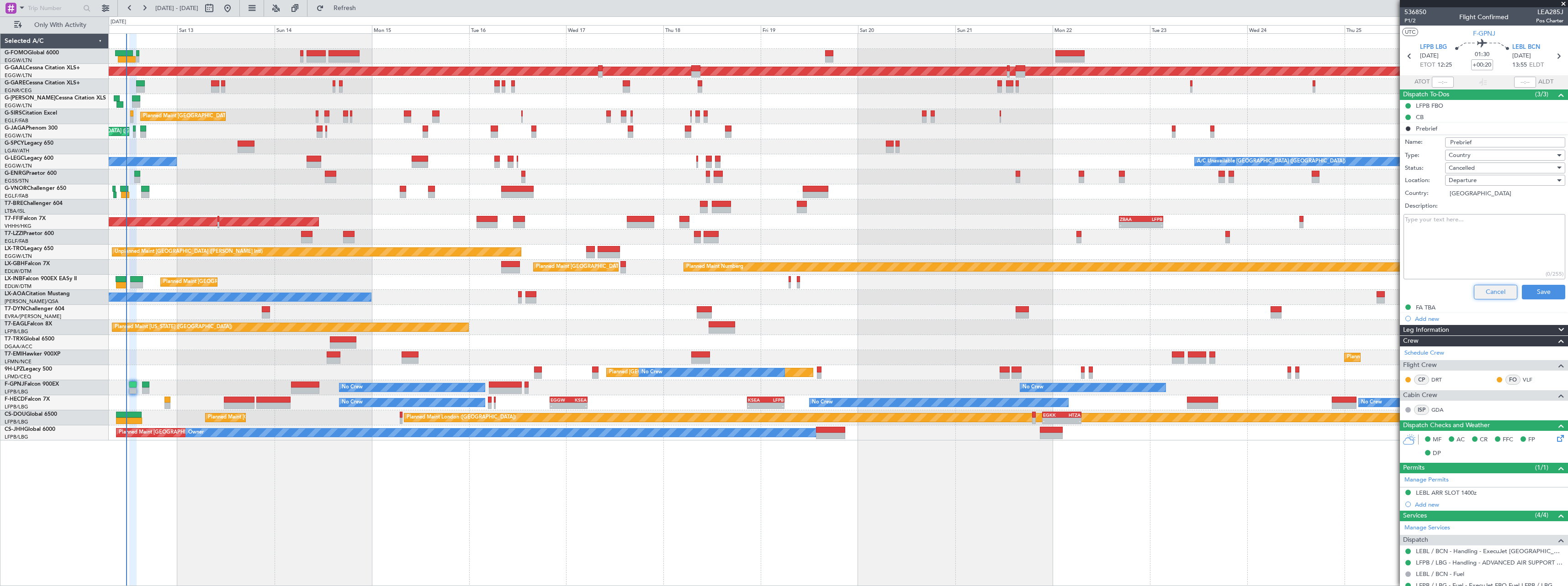
click at [1487, 292] on button "Cancel" at bounding box center [1495, 291] width 43 height 14
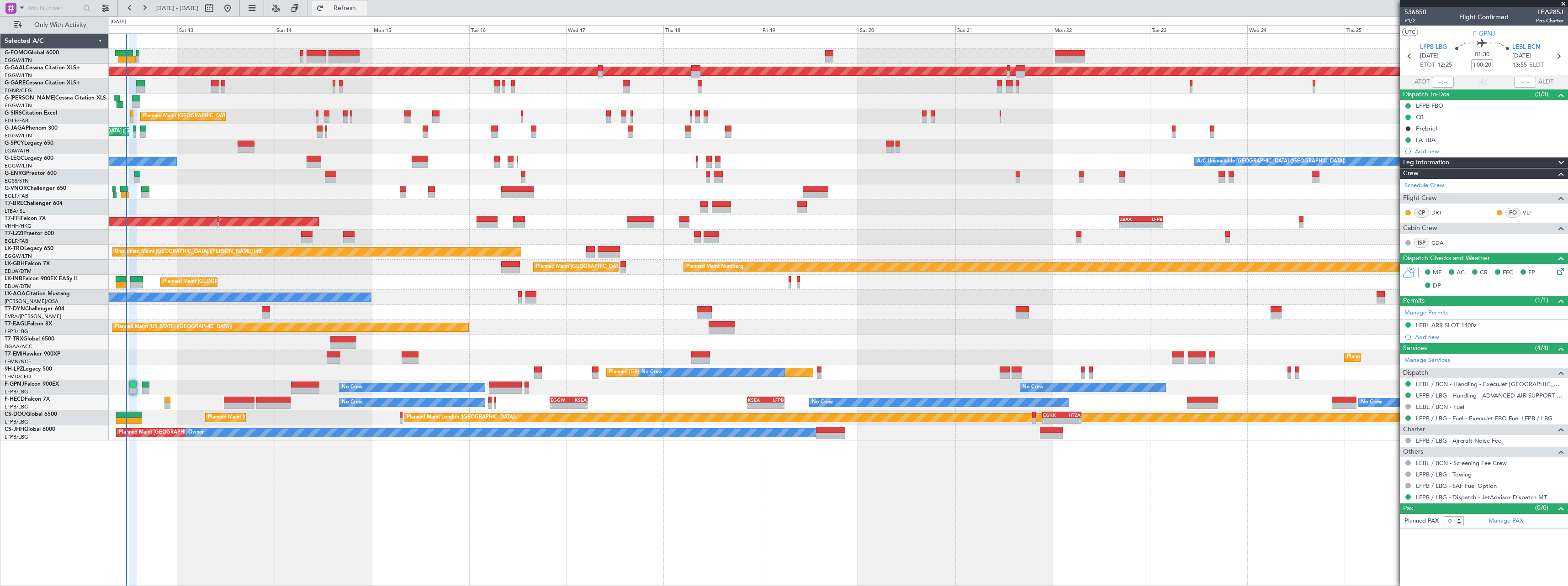
click at [364, 7] on span "Refresh" at bounding box center [344, 8] width 38 height 6
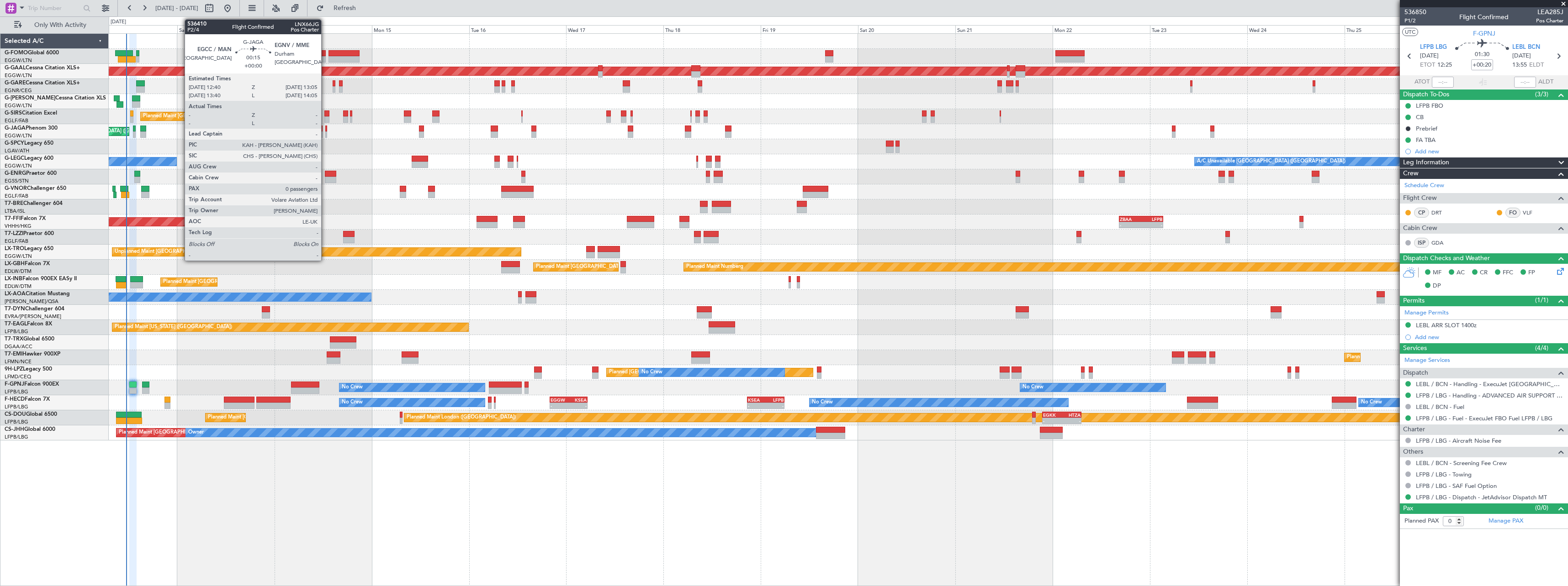
click at [326, 130] on div at bounding box center [326, 128] width 2 height 6
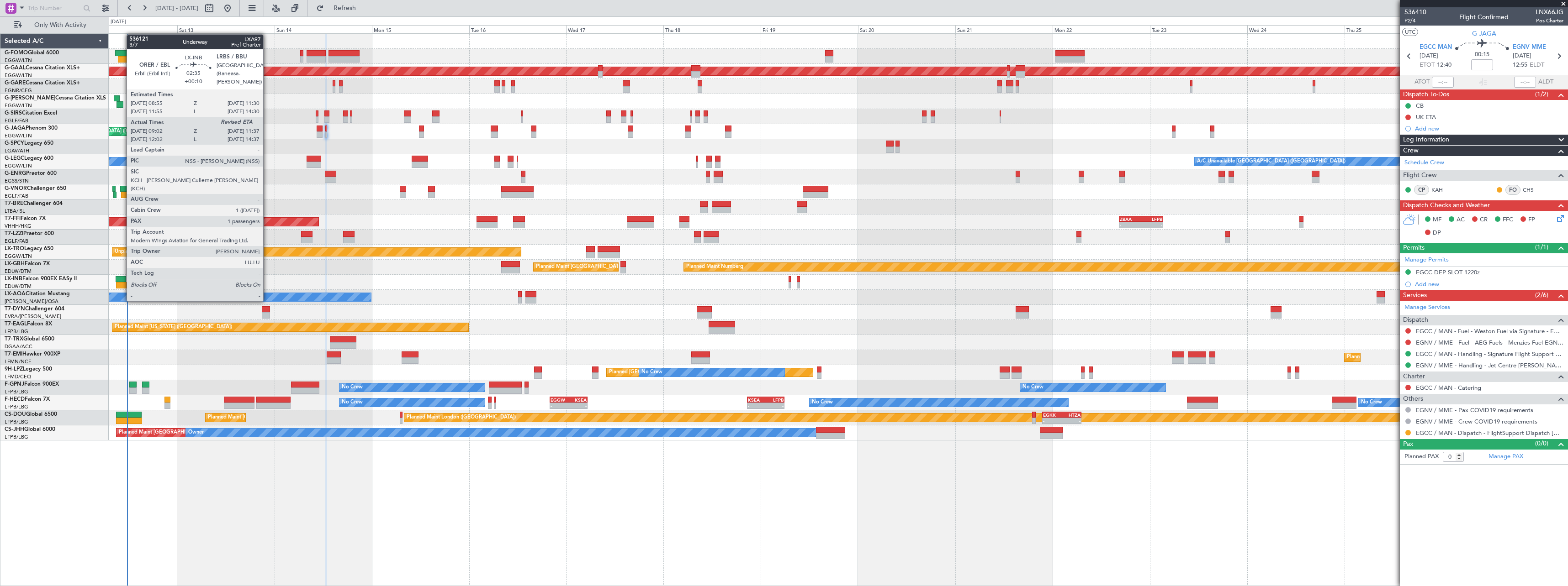
click at [122, 284] on div at bounding box center [121, 285] width 11 height 6
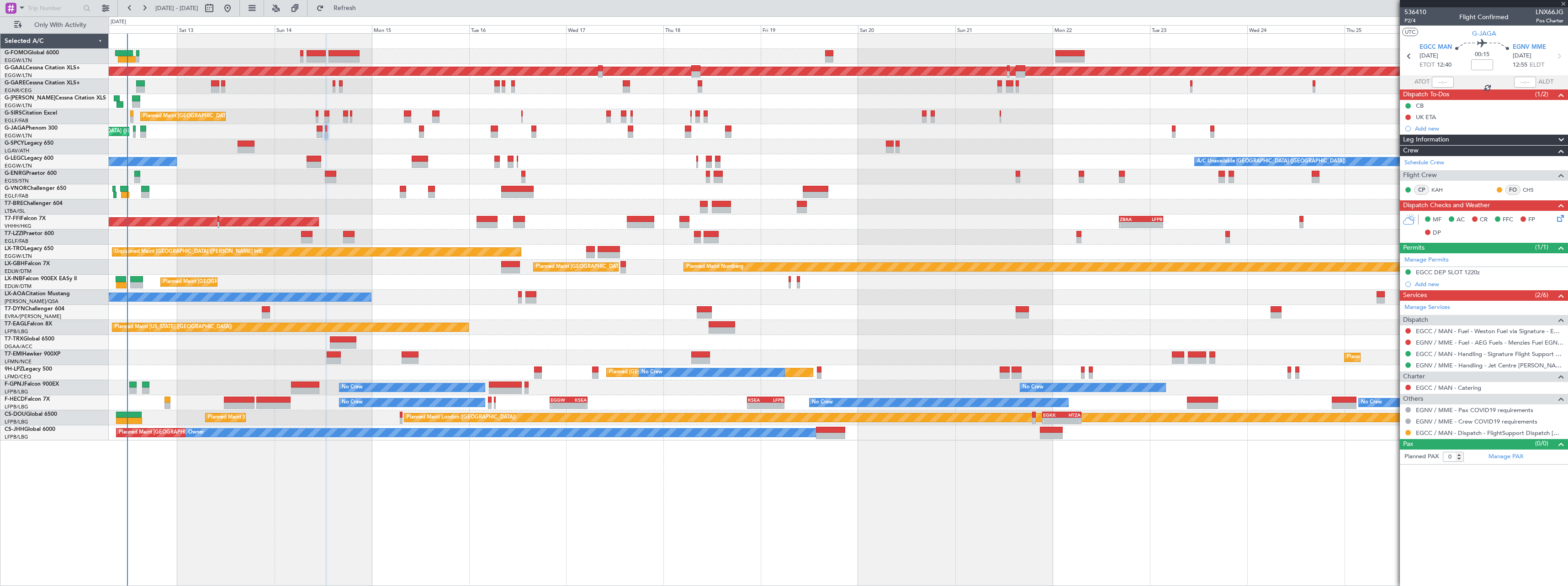
type input "+00:10"
type input "09:02"
type input "1"
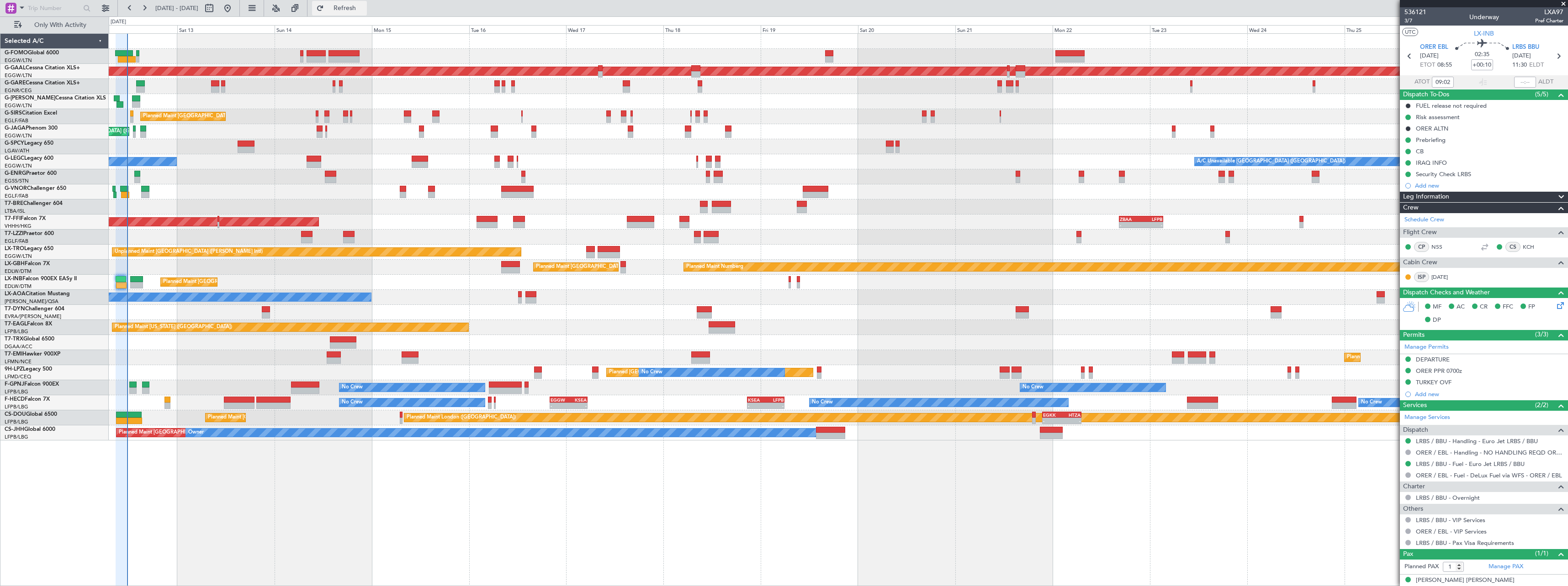
click at [364, 8] on span "Refresh" at bounding box center [344, 8] width 38 height 6
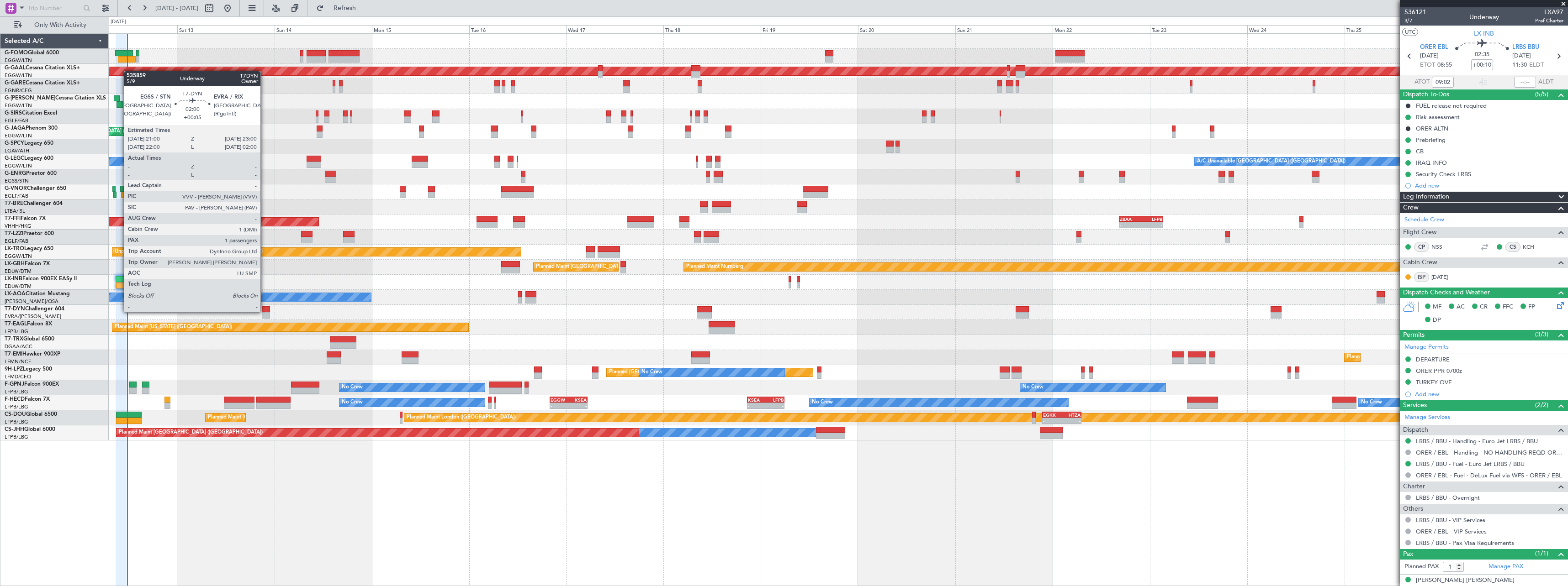
click at [265, 311] on div at bounding box center [265, 310] width 8 height 6
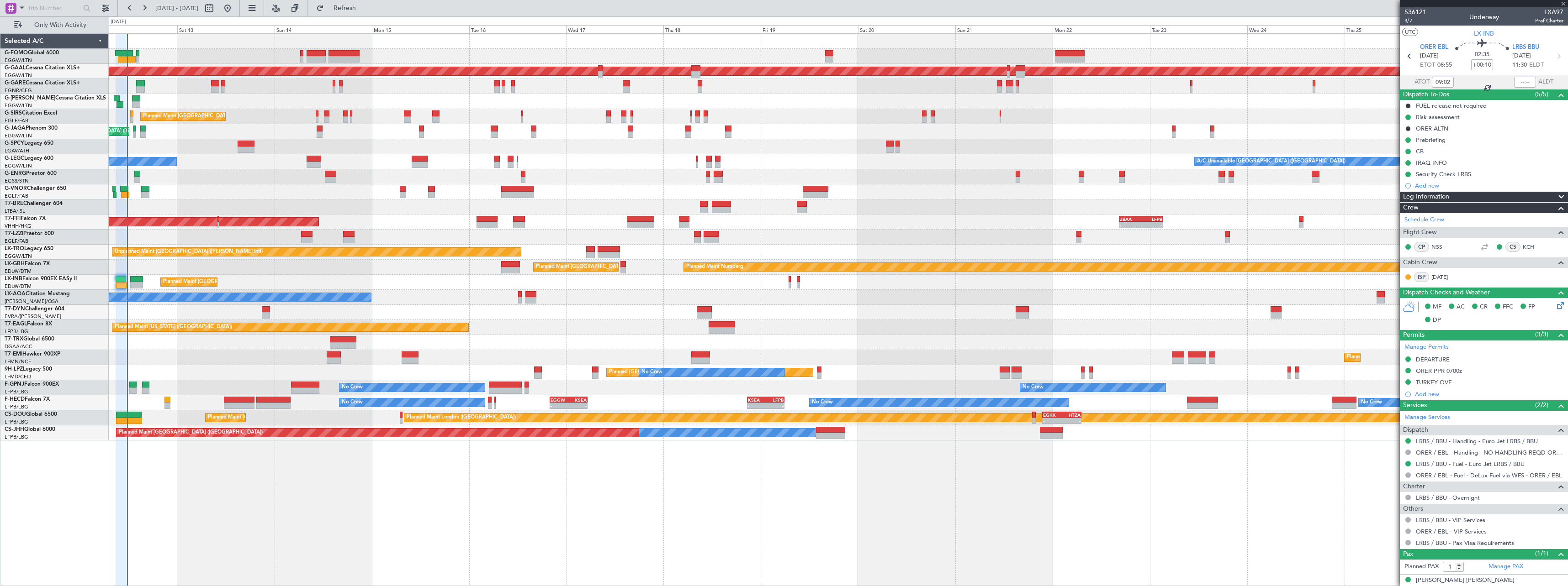
type input "+00:05"
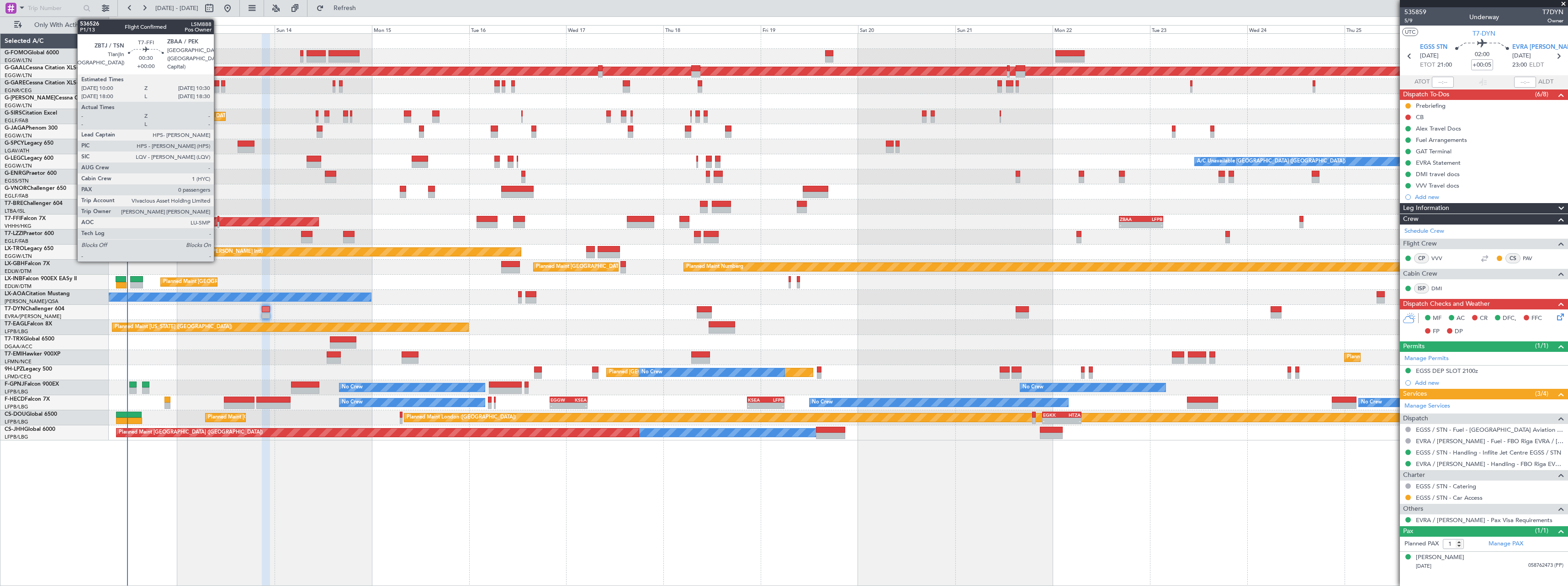
click at [218, 220] on div at bounding box center [219, 219] width 3 height 6
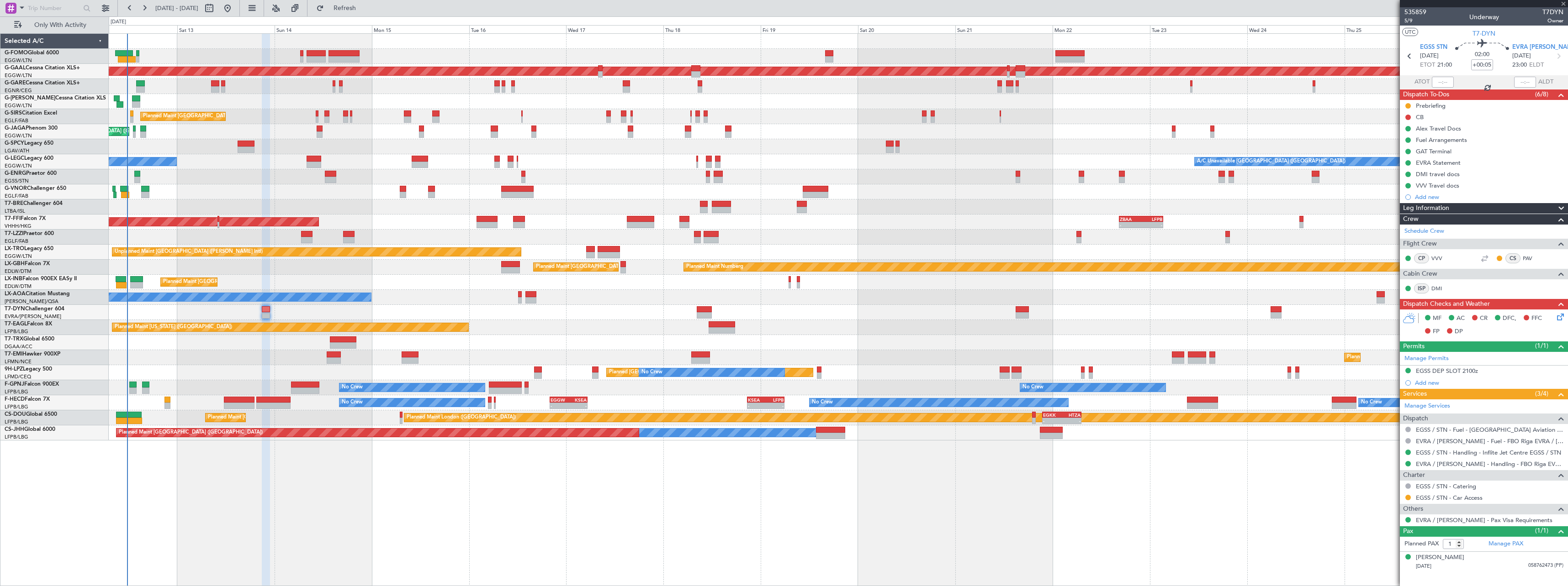
type input "0"
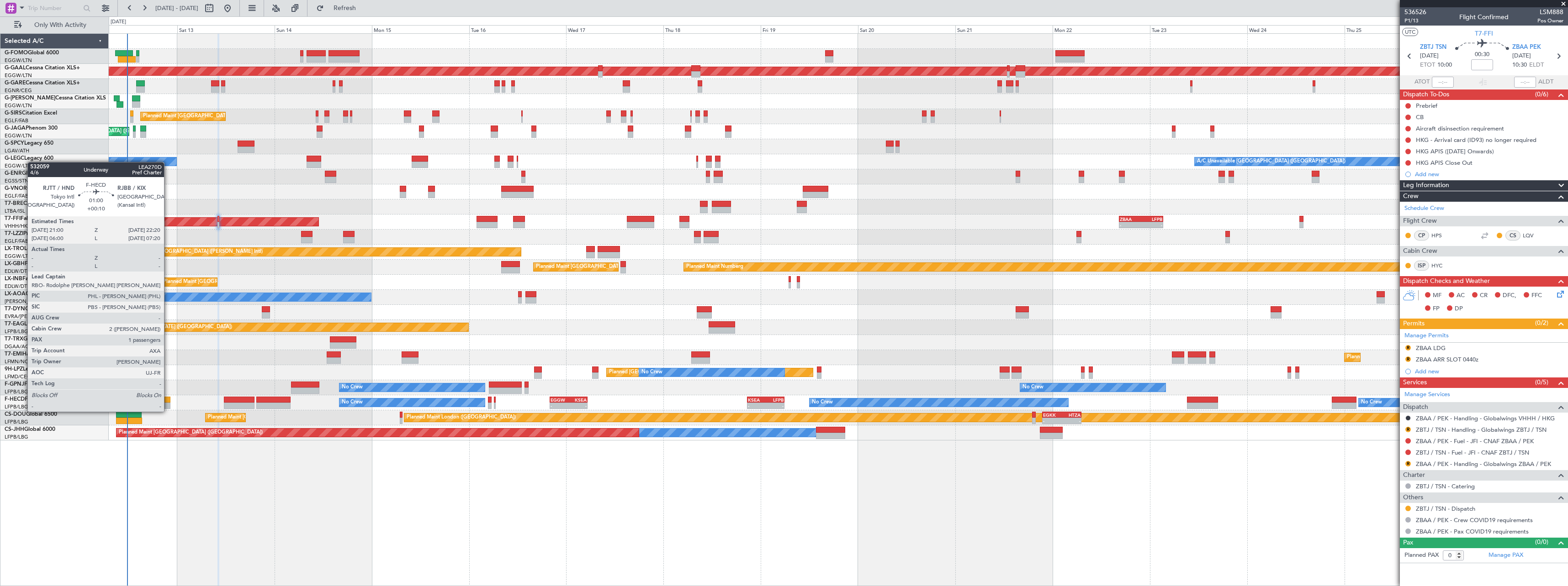
click at [168, 402] on div at bounding box center [167, 405] width 6 height 6
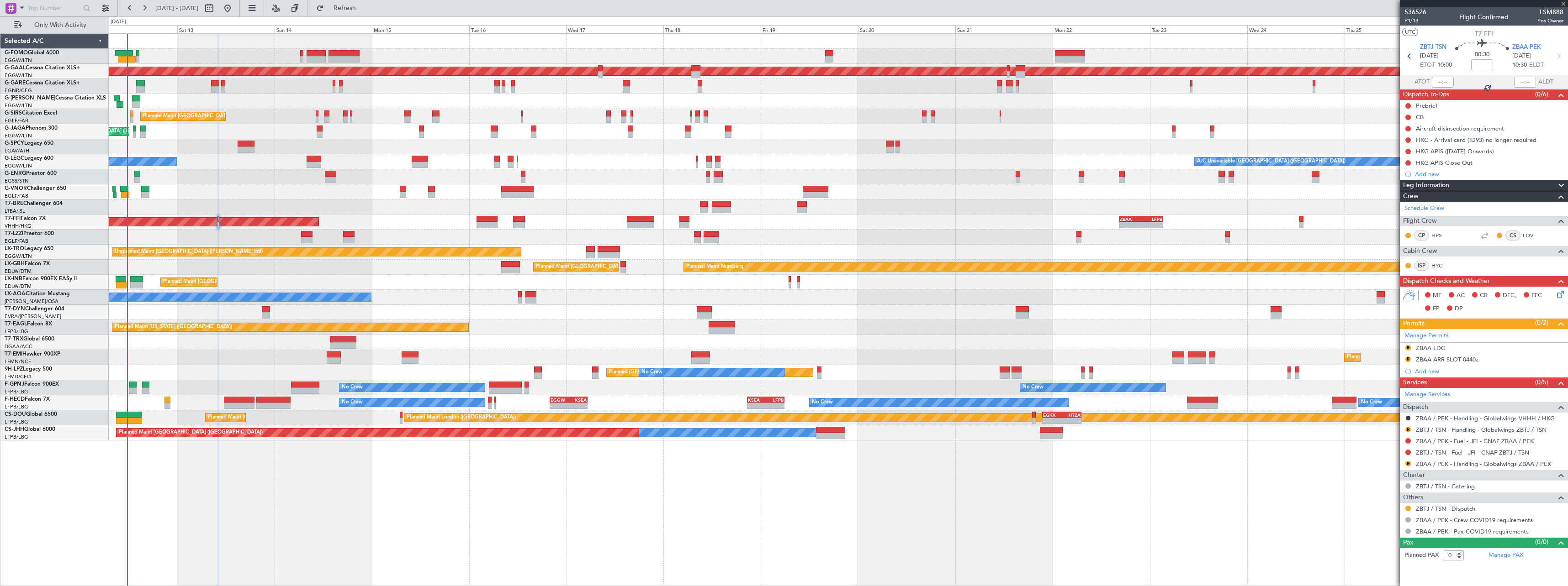
type input "+00:10"
type input "1"
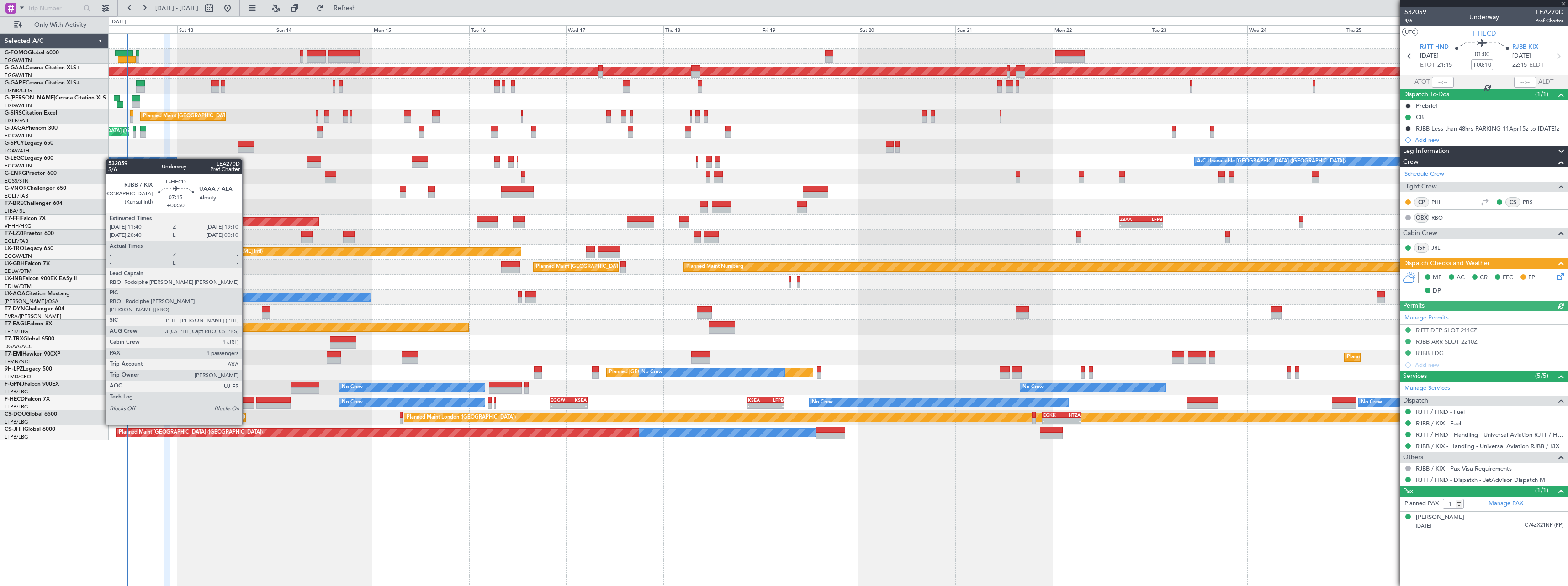
click at [246, 400] on div at bounding box center [239, 400] width 31 height 6
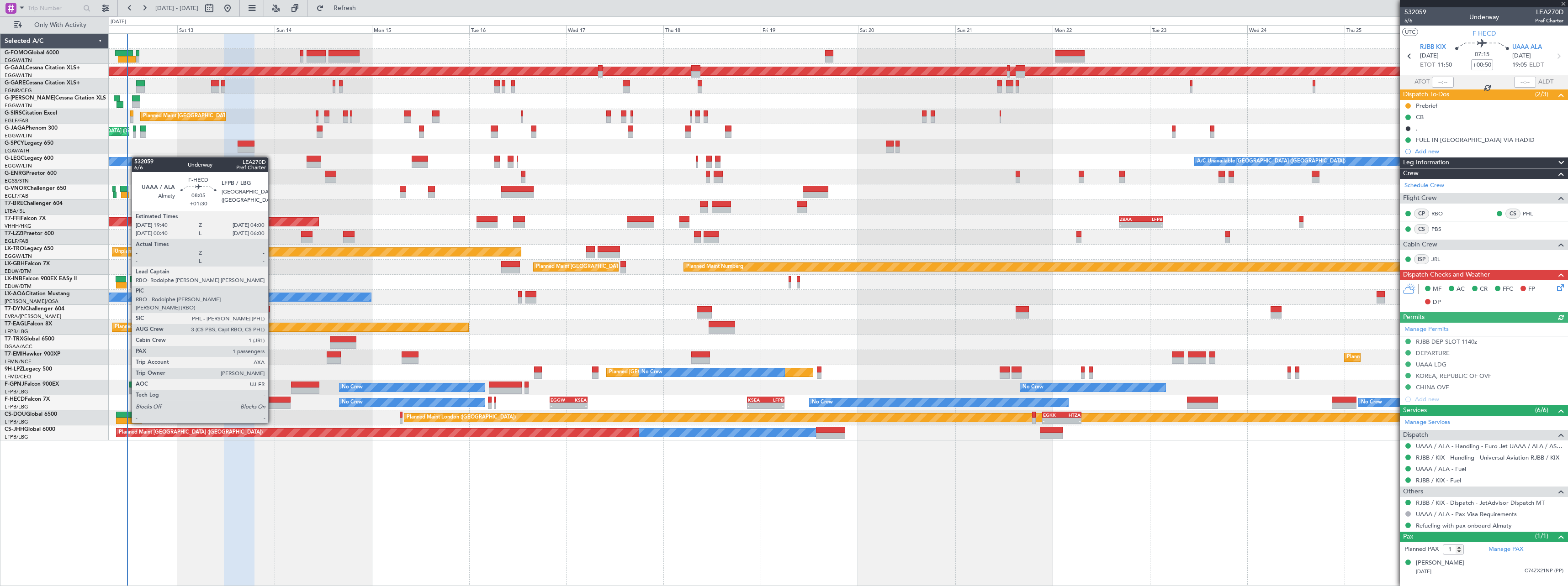
click at [272, 397] on div at bounding box center [273, 400] width 34 height 6
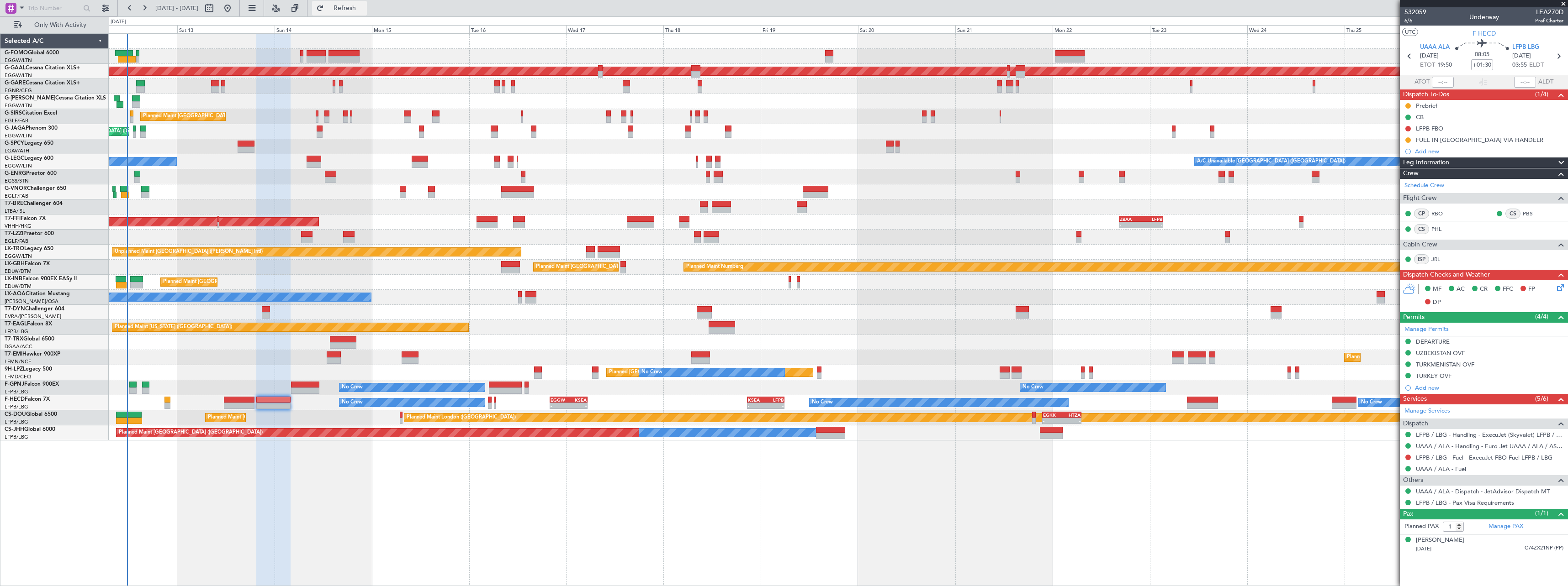
click at [364, 8] on span "Refresh" at bounding box center [344, 8] width 38 height 6
click at [364, 5] on span "Refresh" at bounding box center [344, 8] width 38 height 6
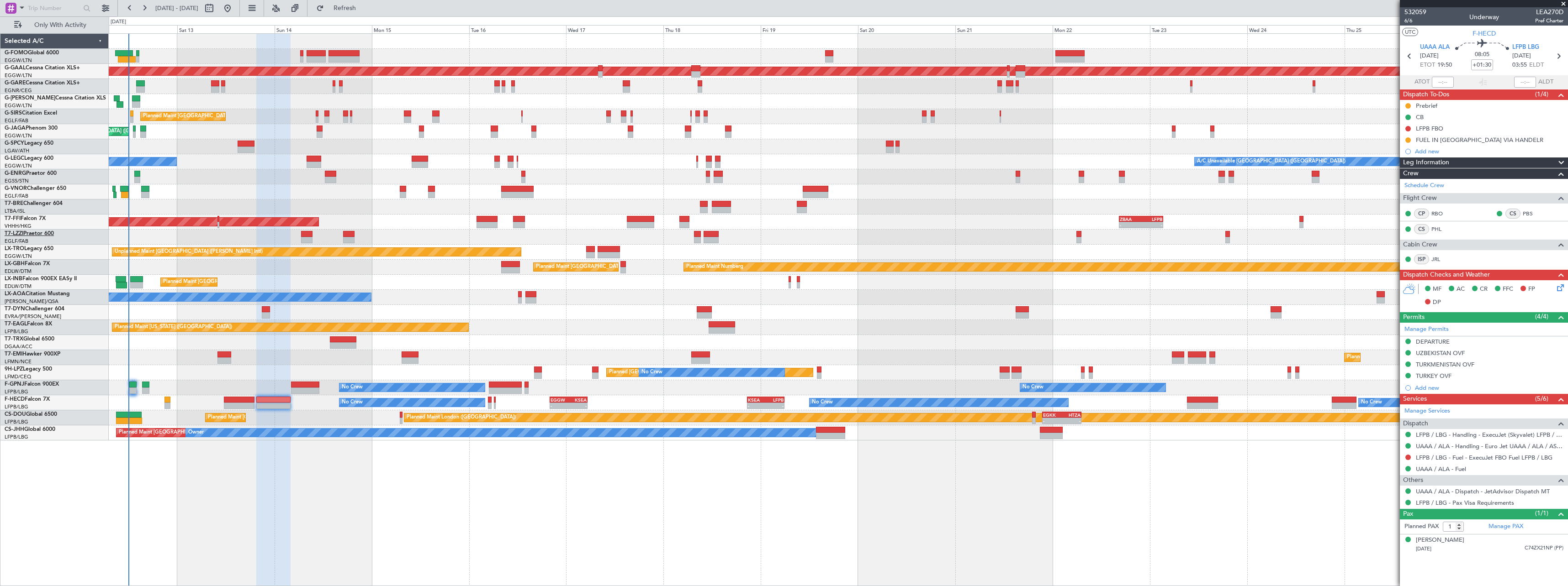
click at [33, 232] on link "T7-LZZI Praetor 600" at bounding box center [29, 234] width 50 height 6
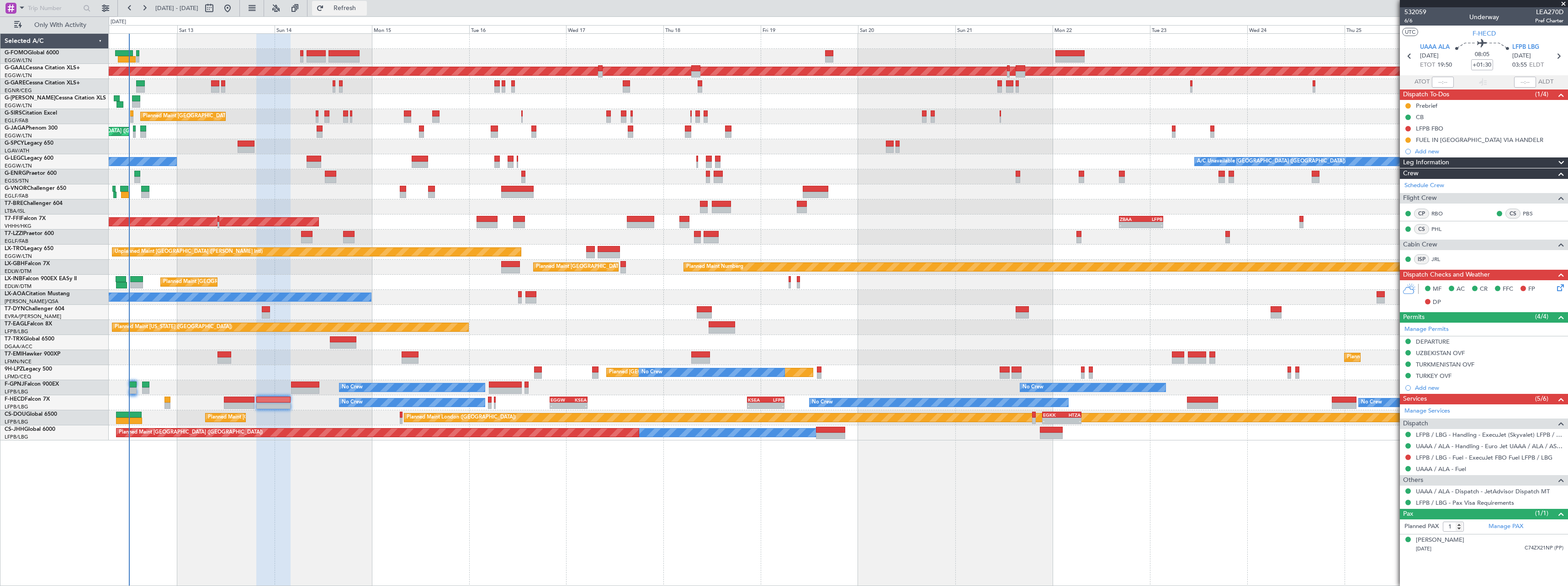
click at [367, 3] on button "Refresh" at bounding box center [339, 8] width 55 height 14
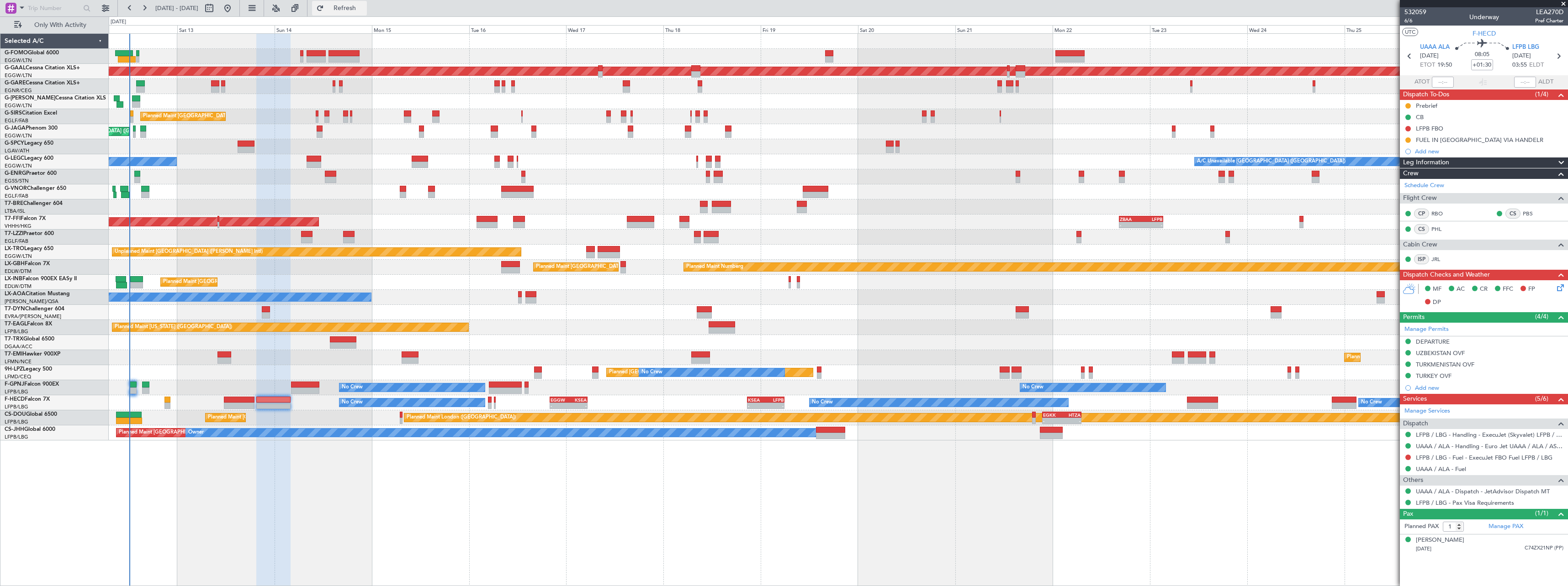
click at [364, 6] on span "Refresh" at bounding box center [344, 8] width 38 height 6
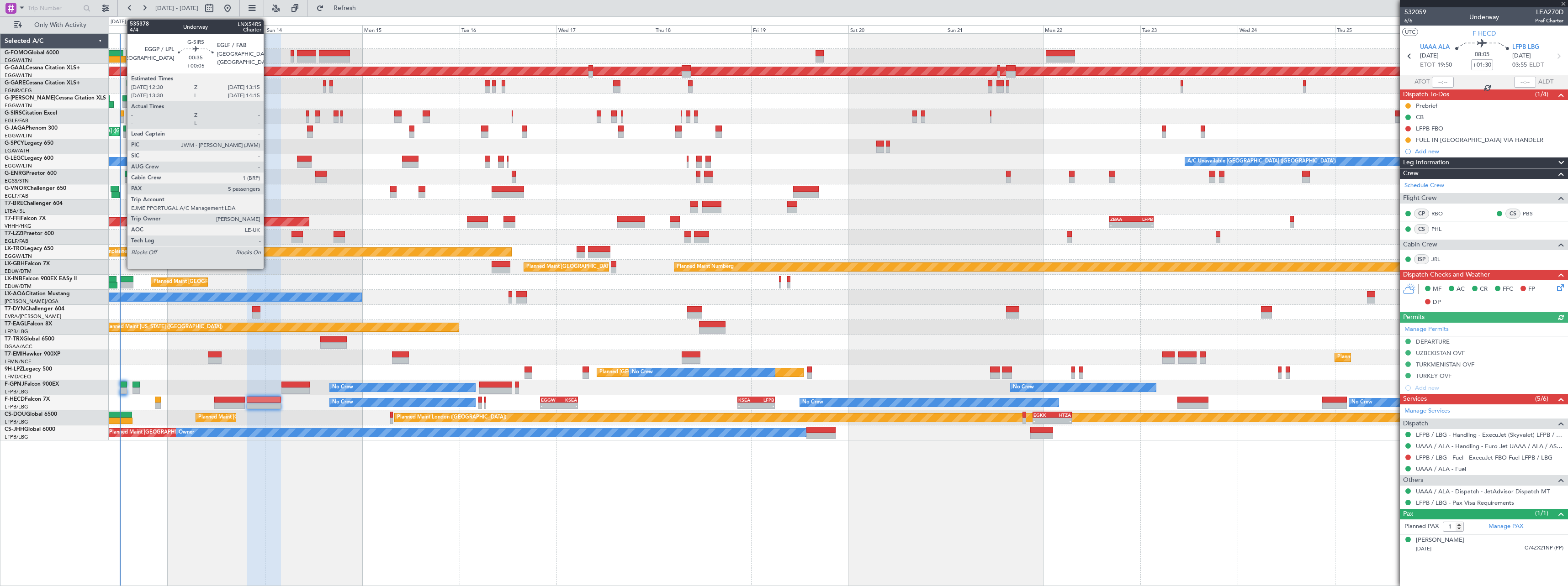
click at [122, 115] on div at bounding box center [122, 113] width 3 height 6
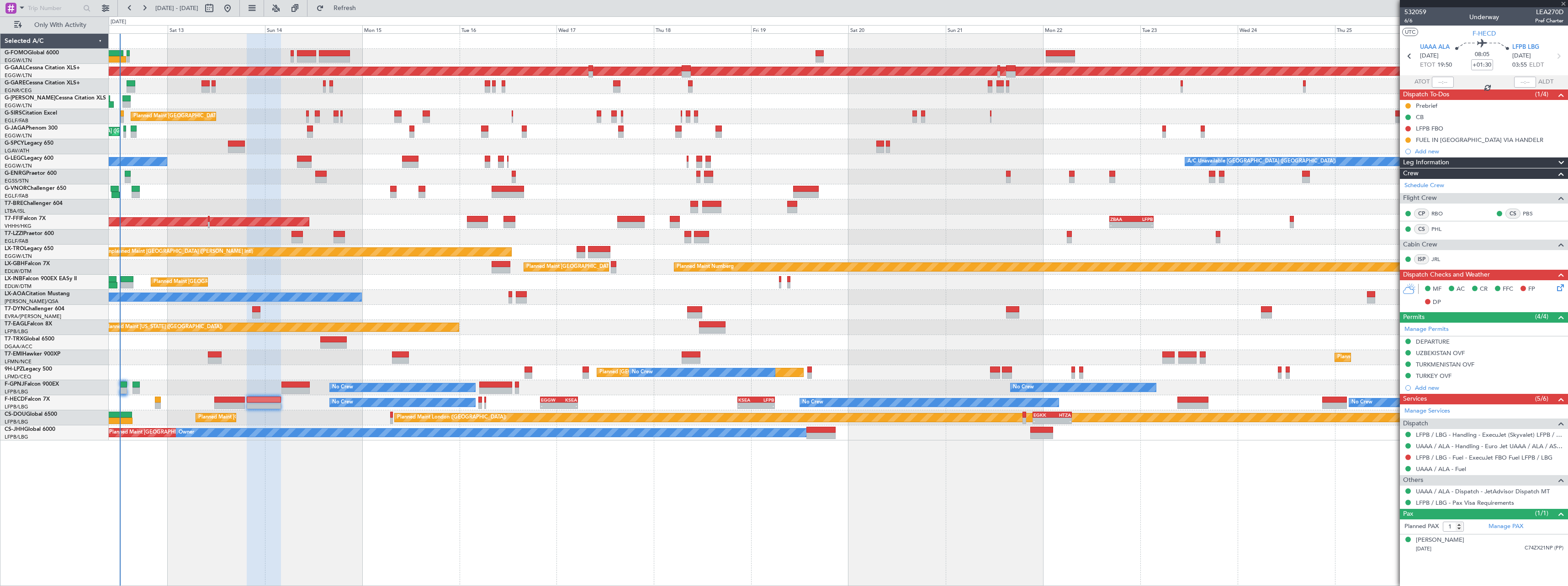
type input "+00:05"
type input "5"
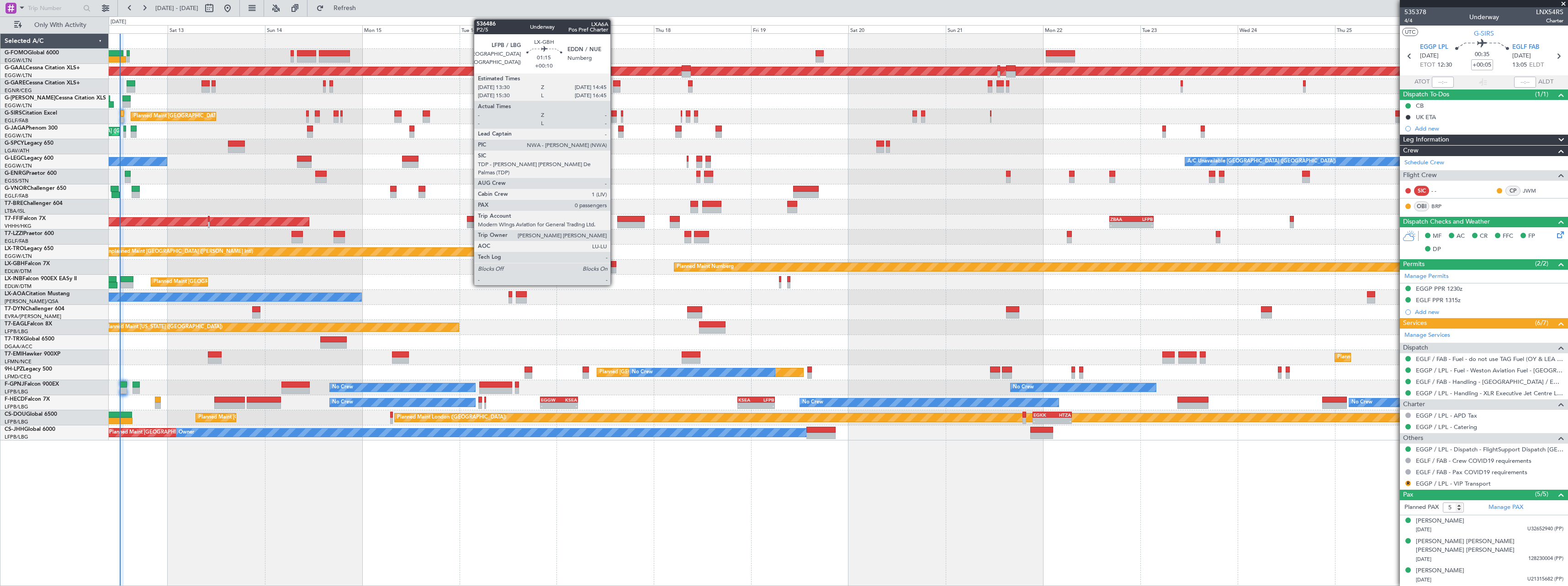
click at [615, 268] on div at bounding box center [613, 270] width 6 height 6
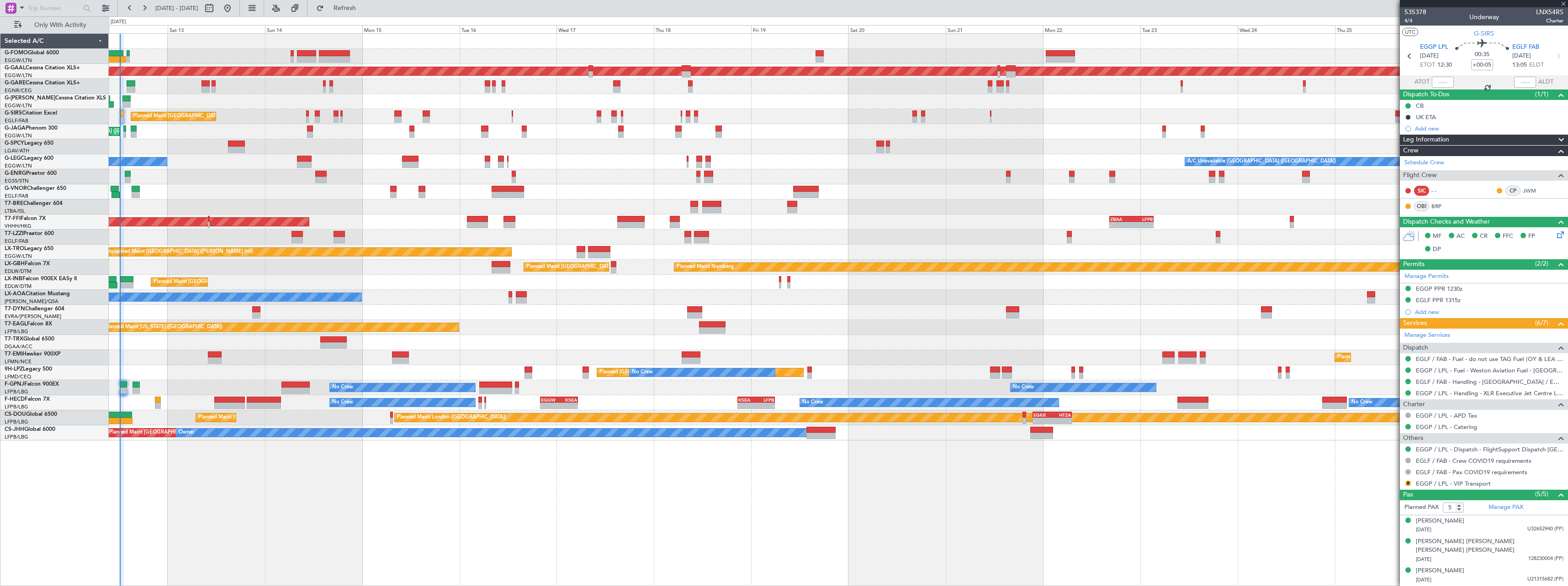
type input "+00:10"
type input "0"
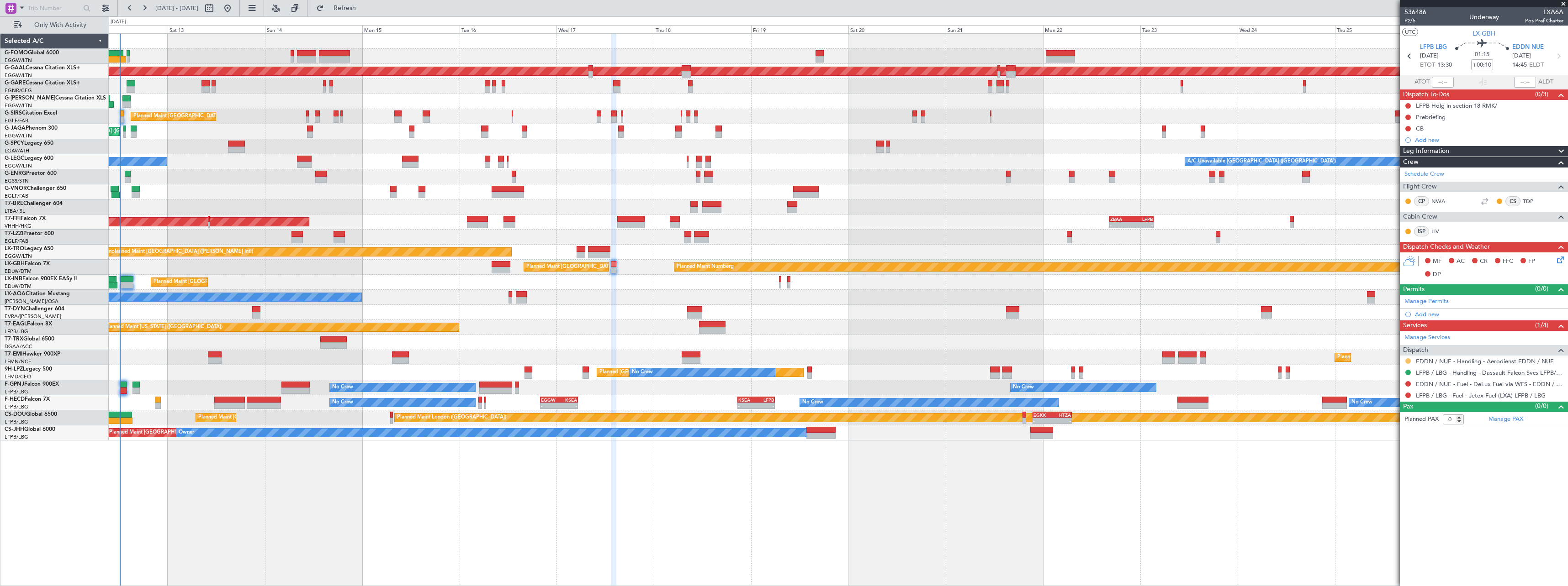
click at [1408, 362] on button at bounding box center [1407, 361] width 6 height 6
click at [1383, 470] on span "Confirmed" at bounding box center [1382, 469] width 28 height 9
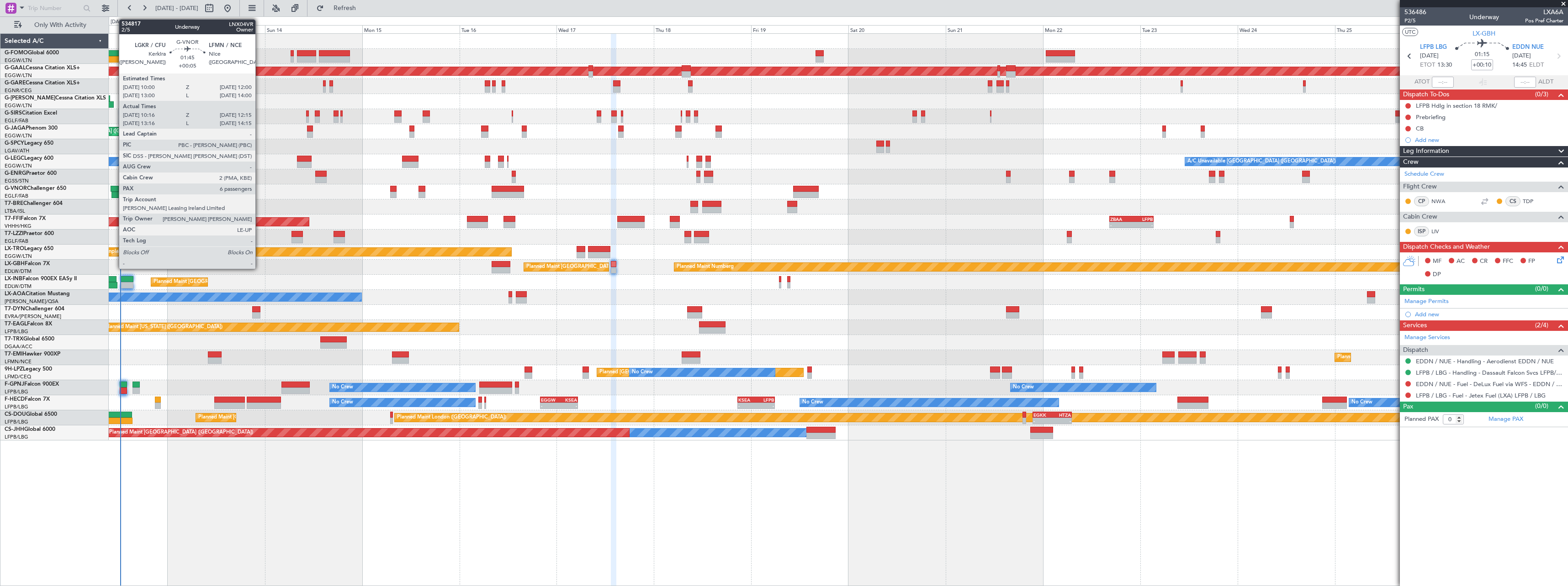
click at [114, 187] on div at bounding box center [114, 189] width 8 height 6
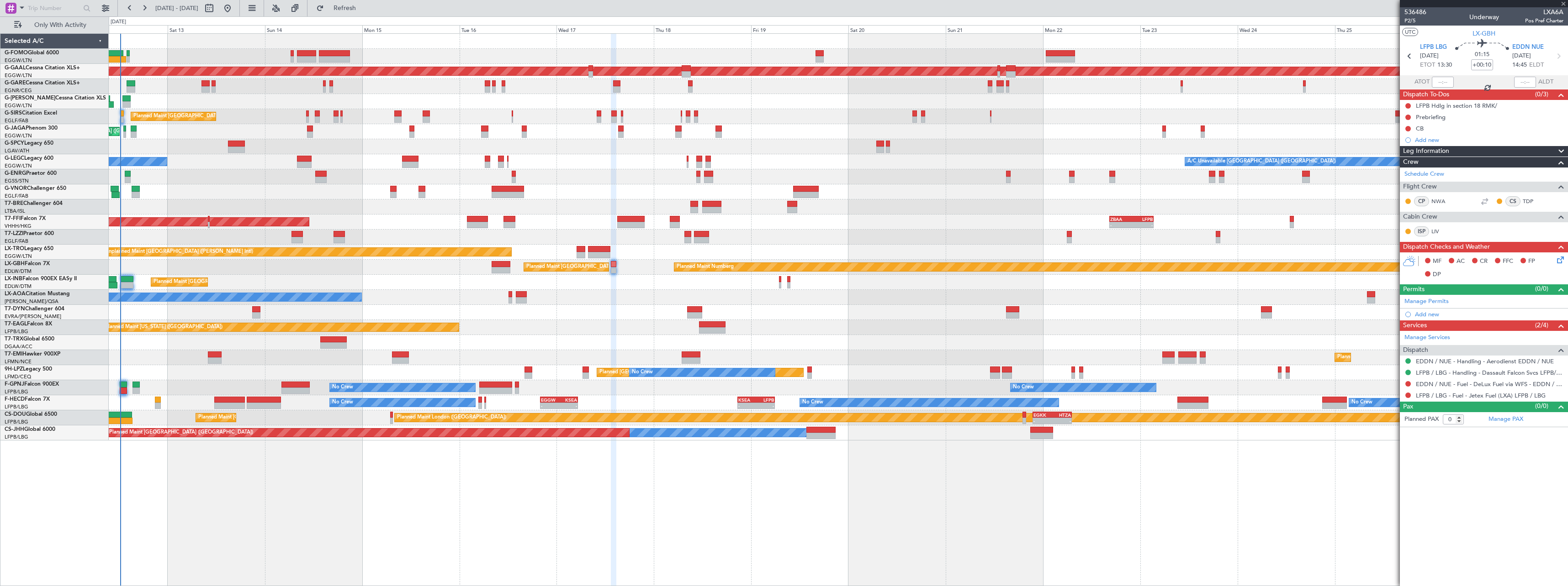
type input "+00:05"
type input "10:26"
type input "12:10"
type input "6"
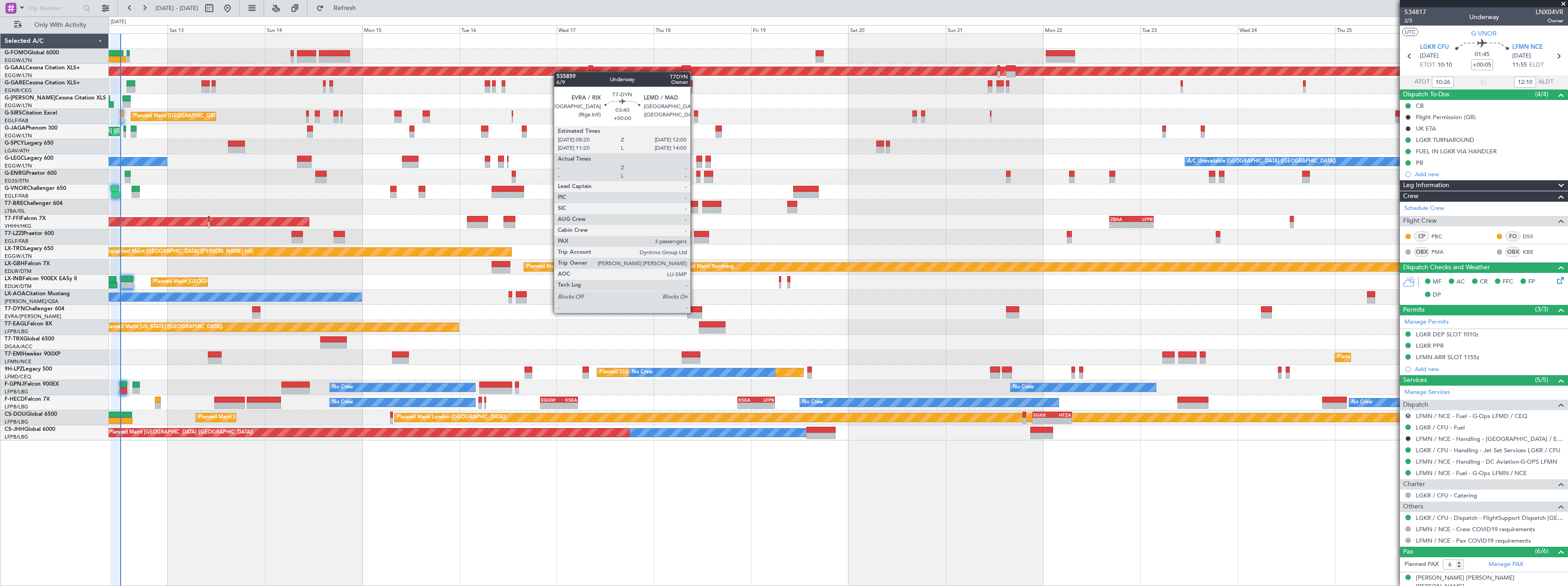
click at [694, 312] on div at bounding box center [694, 315] width 15 height 6
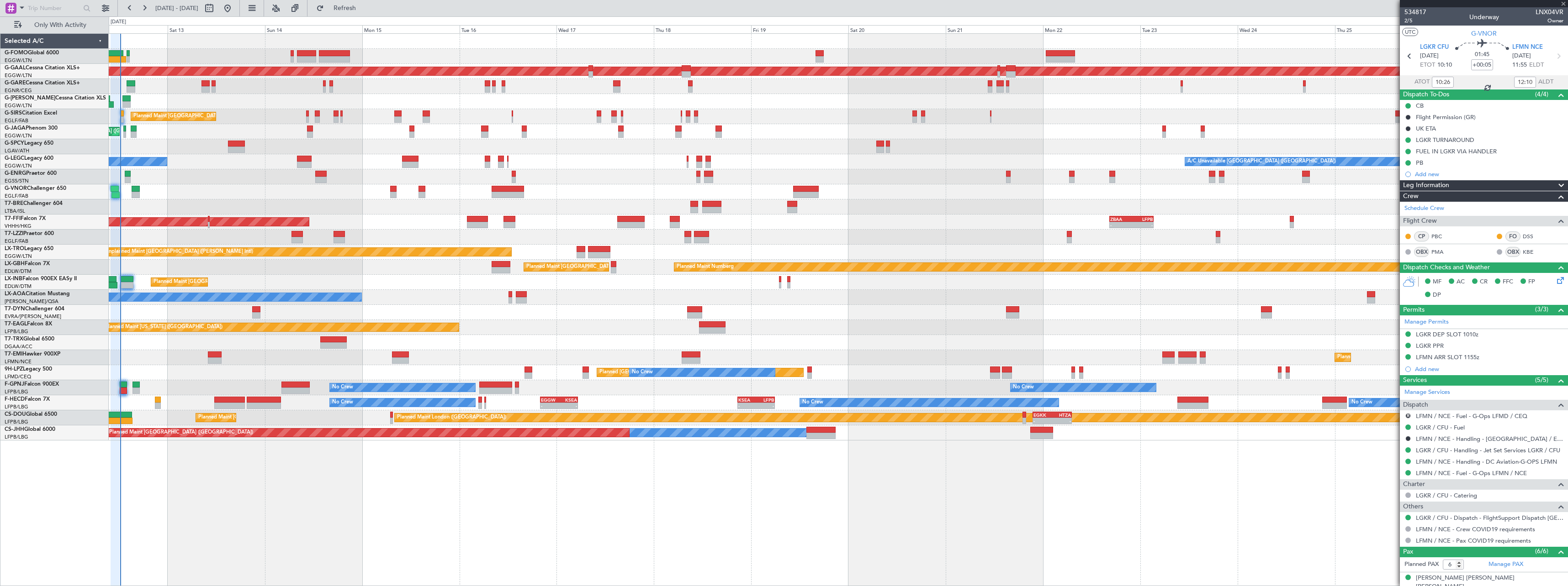
type input "3"
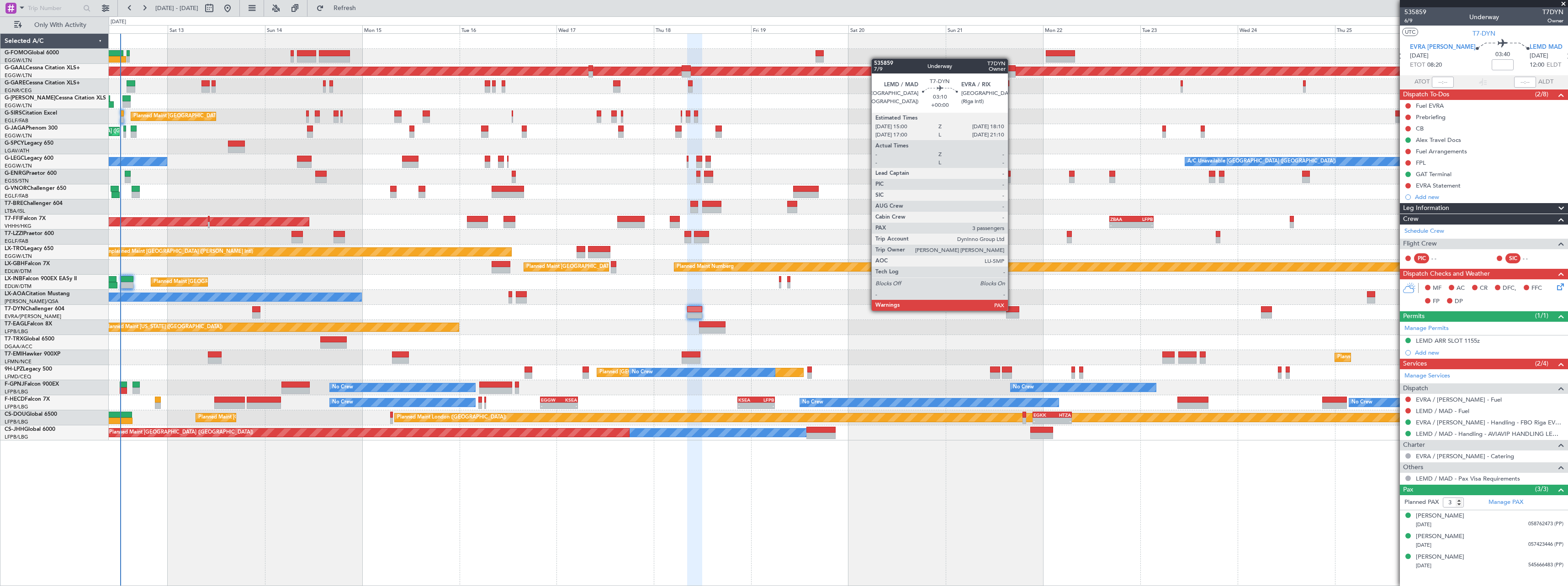
click at [1012, 310] on div at bounding box center [1012, 310] width 13 height 6
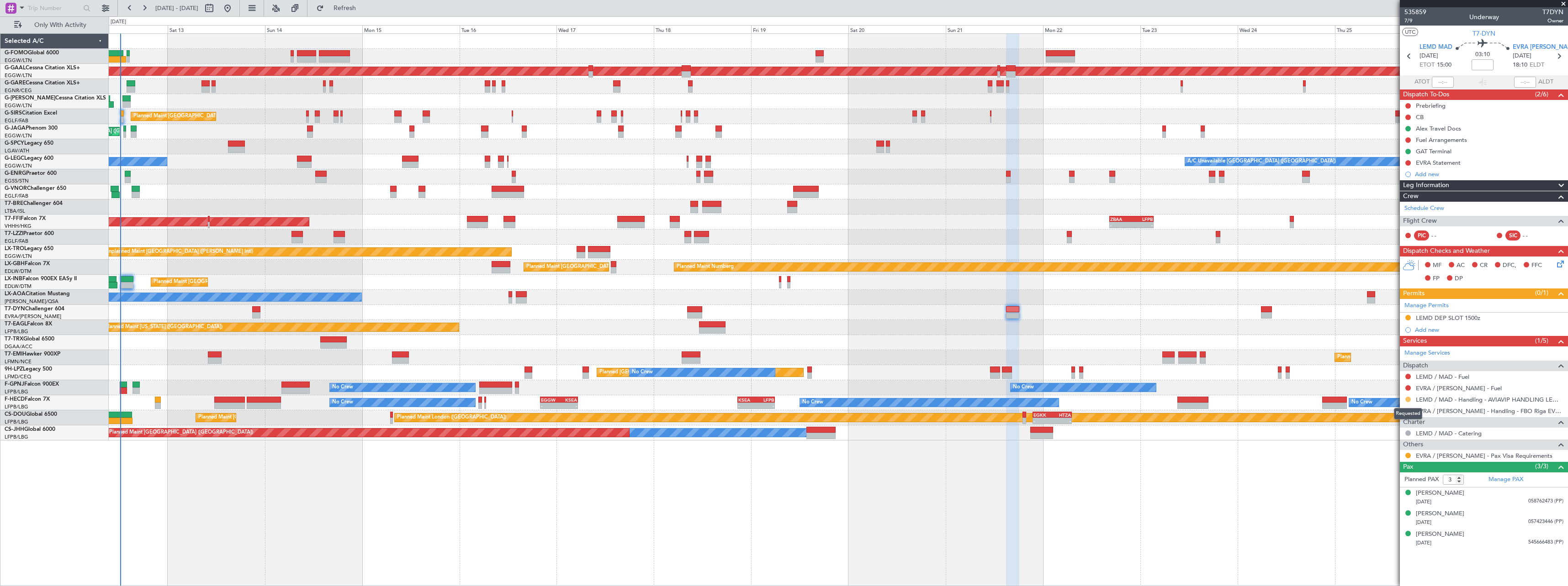
click at [1408, 399] on button at bounding box center [1407, 399] width 6 height 6
click at [1389, 511] on span "Confirmed" at bounding box center [1382, 508] width 28 height 9
click at [1456, 319] on div "LEMD DEP SLOT 1500z" at bounding box center [1448, 318] width 65 height 8
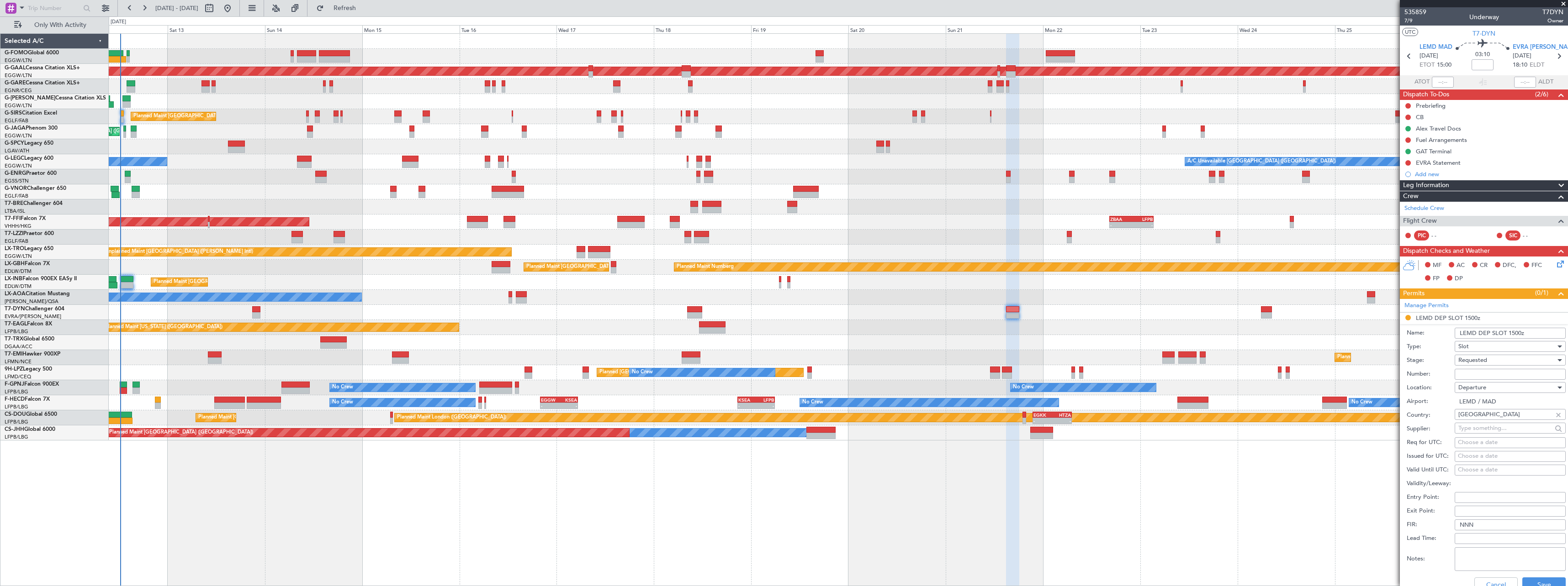
click at [1517, 333] on input "LEMD DEP SLOT 1500z" at bounding box center [1510, 333] width 111 height 11
type input "LEMD DEP SLOT 1510z"
click at [1484, 358] on span "Requested" at bounding box center [1473, 360] width 29 height 8
click at [1479, 431] on span "Received OK" at bounding box center [1507, 429] width 96 height 14
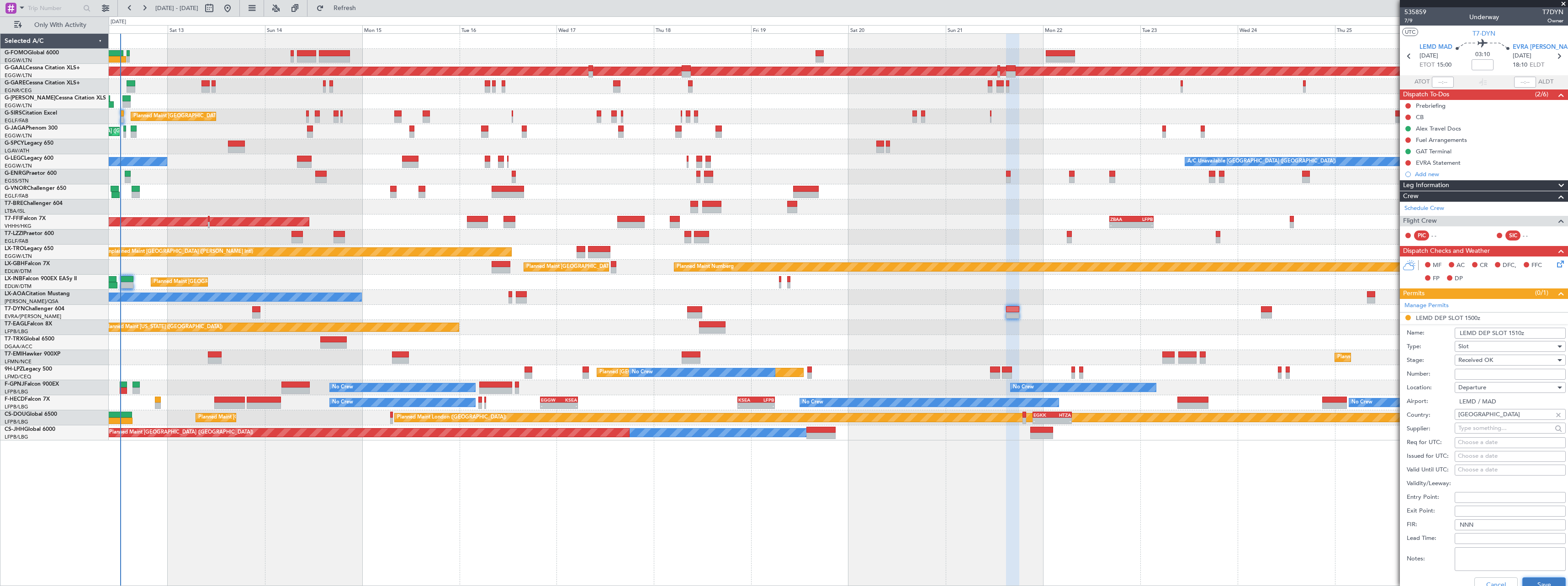
click at [1528, 580] on button "Save" at bounding box center [1544, 584] width 43 height 14
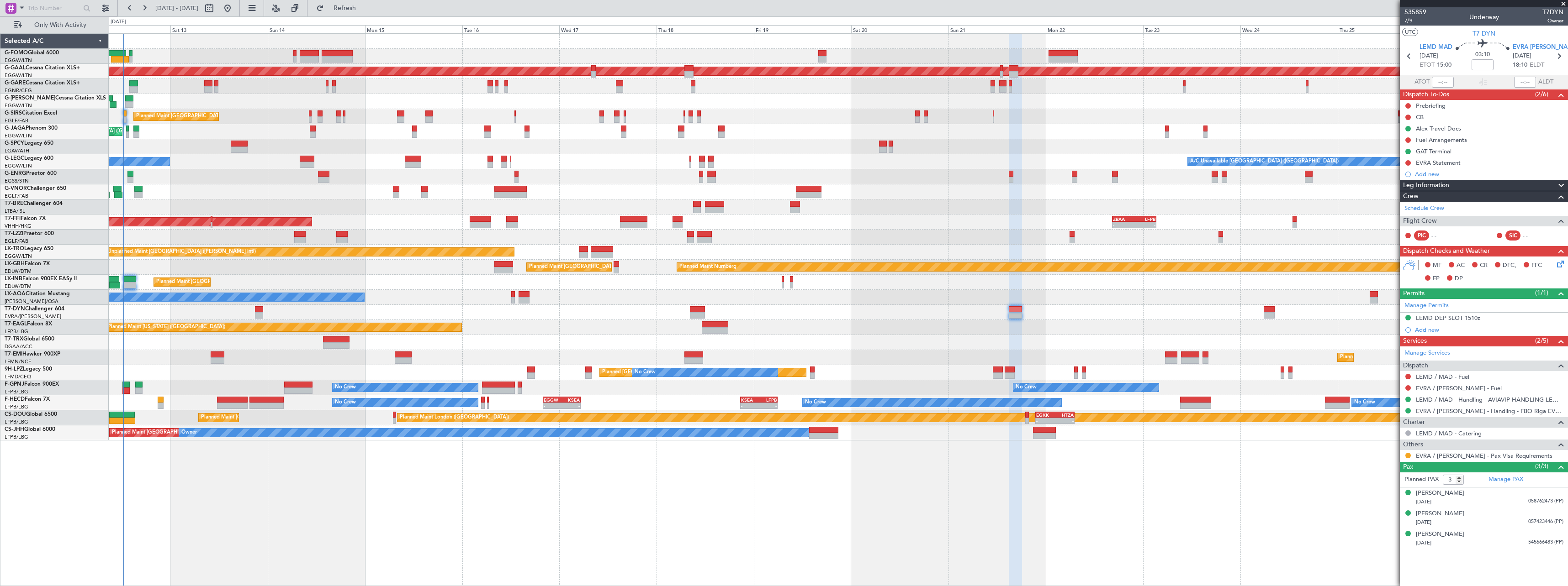
click at [204, 182] on div "Planned Maint [GEOGRAPHIC_DATA] ([GEOGRAPHIC_DATA]) No Crew" at bounding box center [838, 177] width 1459 height 15
click at [364, 7] on span "Refresh" at bounding box center [344, 8] width 38 height 6
click at [364, 5] on span "Refresh" at bounding box center [344, 8] width 38 height 6
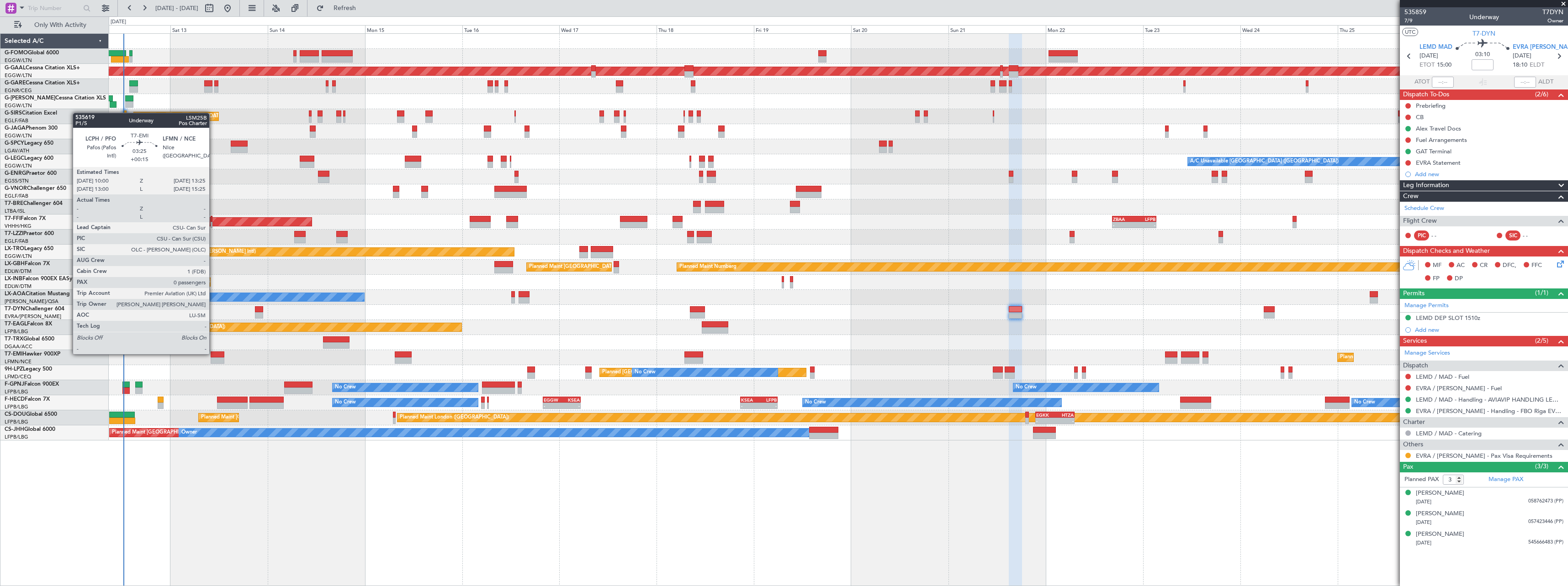
click at [213, 353] on div at bounding box center [218, 355] width 14 height 6
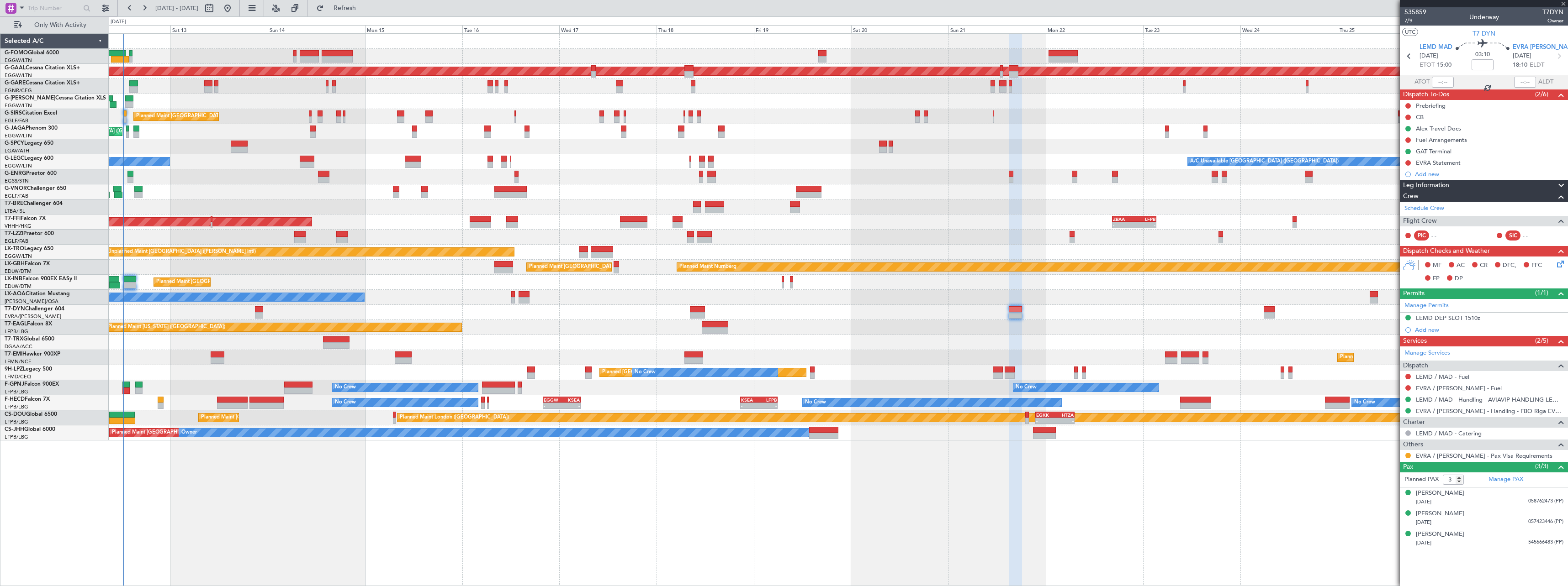
type input "+00:15"
type input "0"
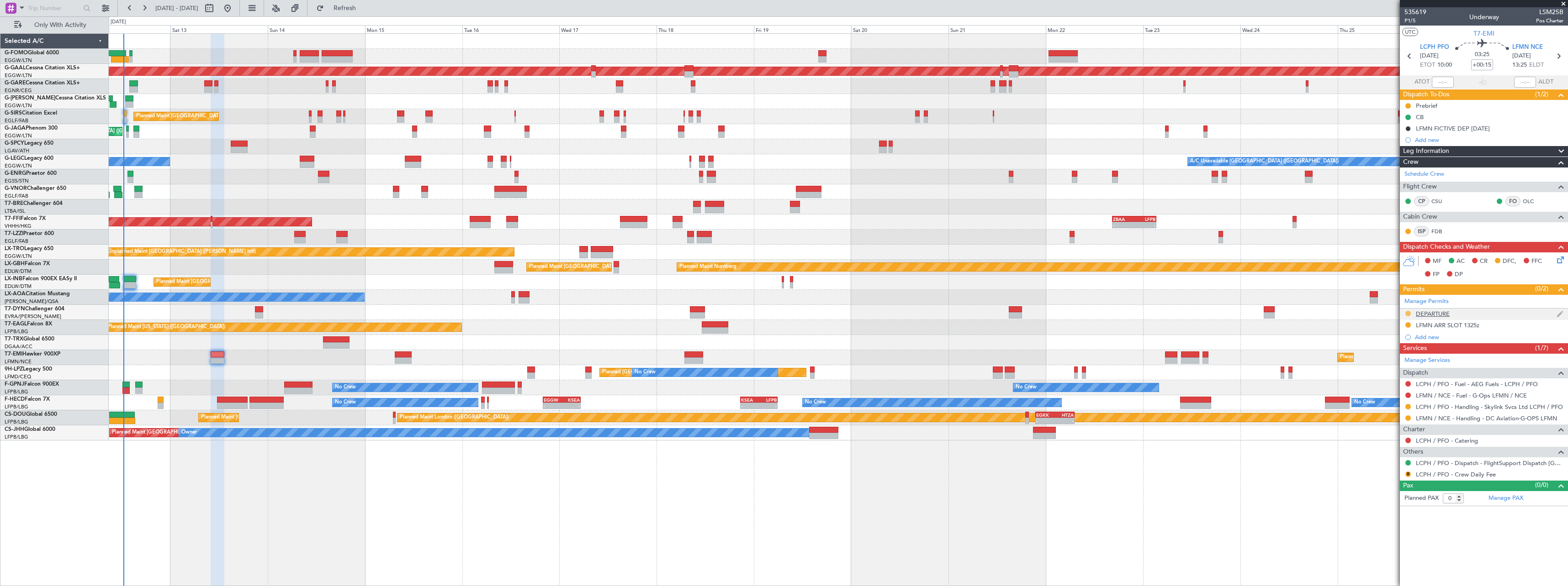
click at [1407, 313] on button at bounding box center [1407, 313] width 6 height 6
click at [1385, 420] on span "Received OK" at bounding box center [1385, 422] width 34 height 9
click at [1408, 406] on button at bounding box center [1407, 407] width 6 height 6
click at [1380, 515] on span "Confirmed" at bounding box center [1382, 515] width 28 height 9
click at [1415, 19] on span "P1/5" at bounding box center [1415, 21] width 22 height 8
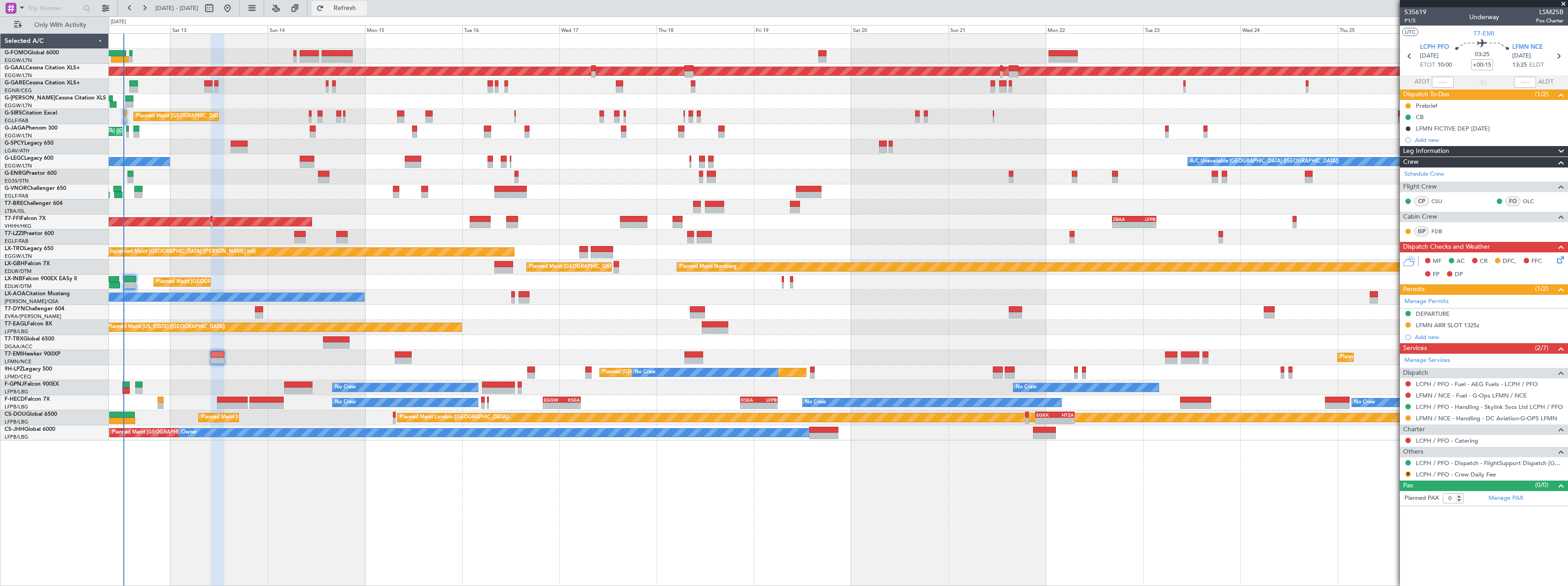
click at [364, 8] on span "Refresh" at bounding box center [344, 8] width 38 height 6
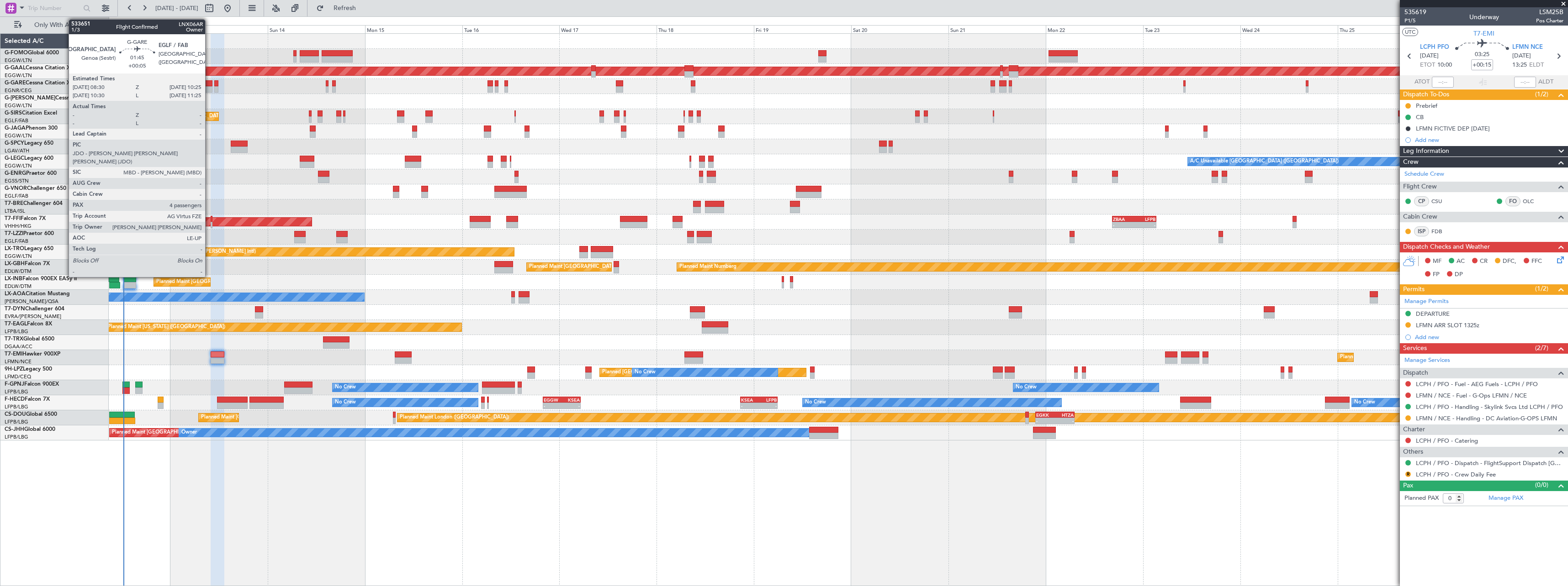
click at [209, 88] on div at bounding box center [208, 90] width 8 height 6
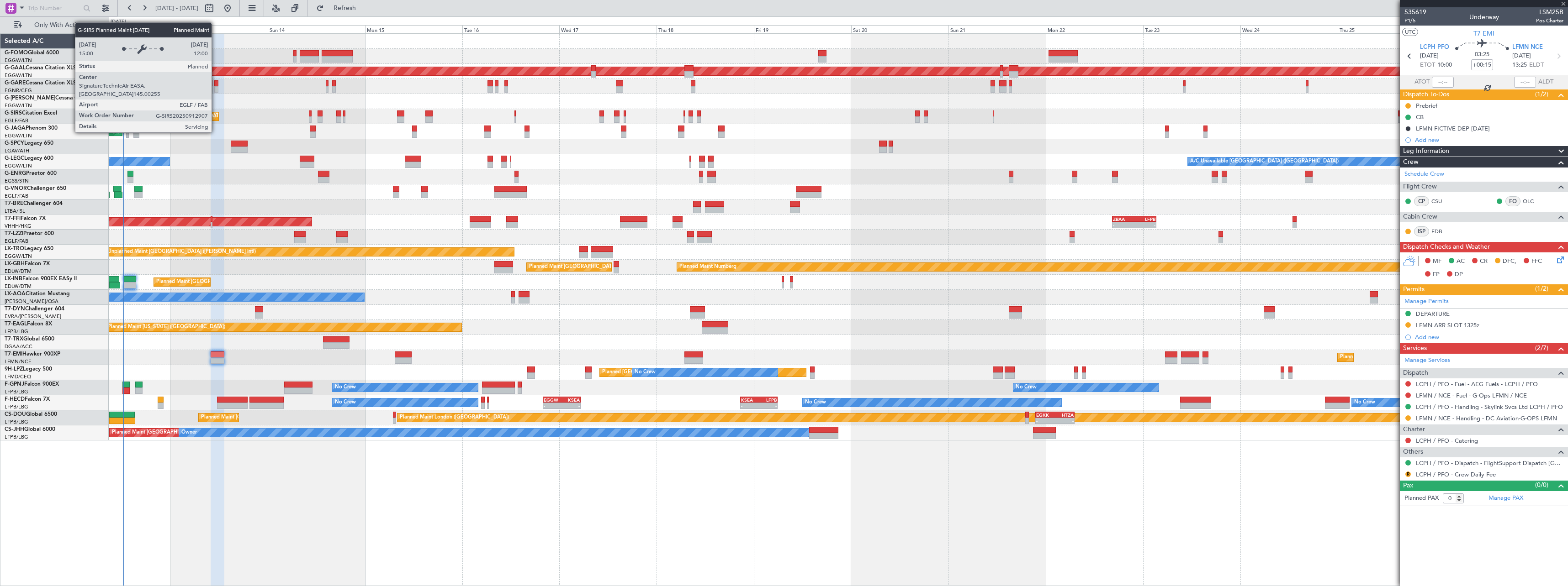
type input "+00:05"
type input "4"
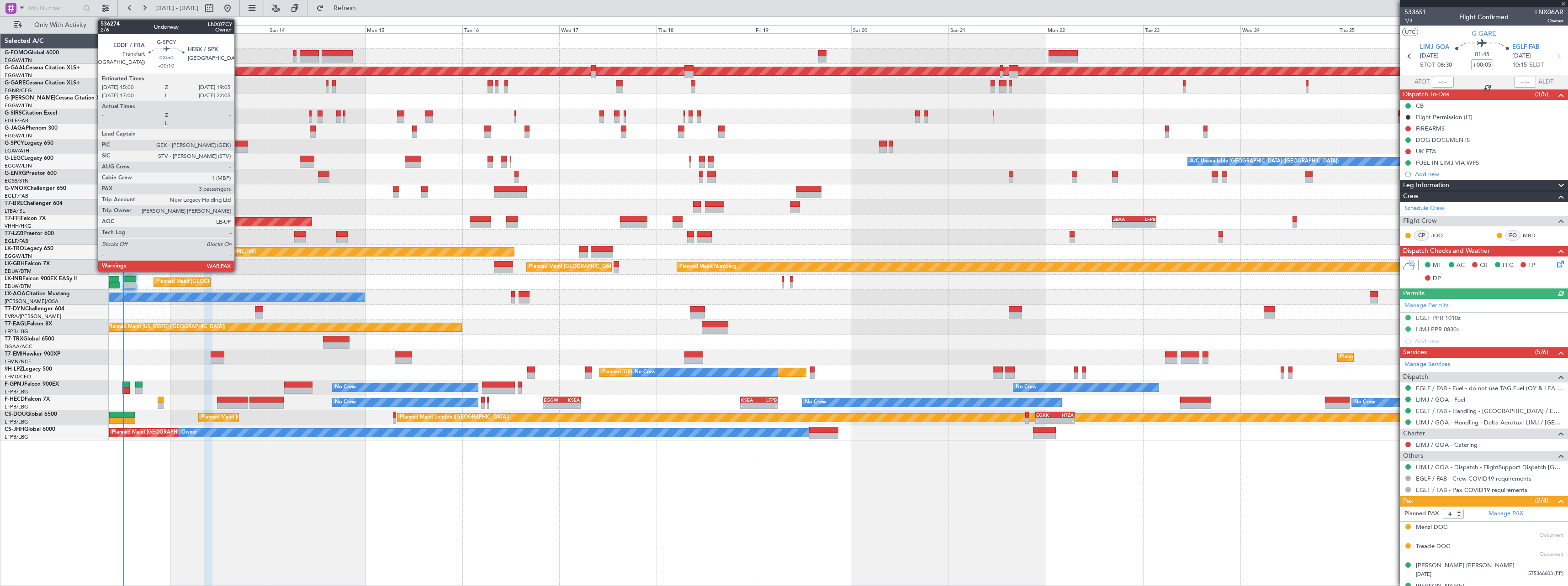
click at [238, 147] on div at bounding box center [239, 150] width 17 height 6
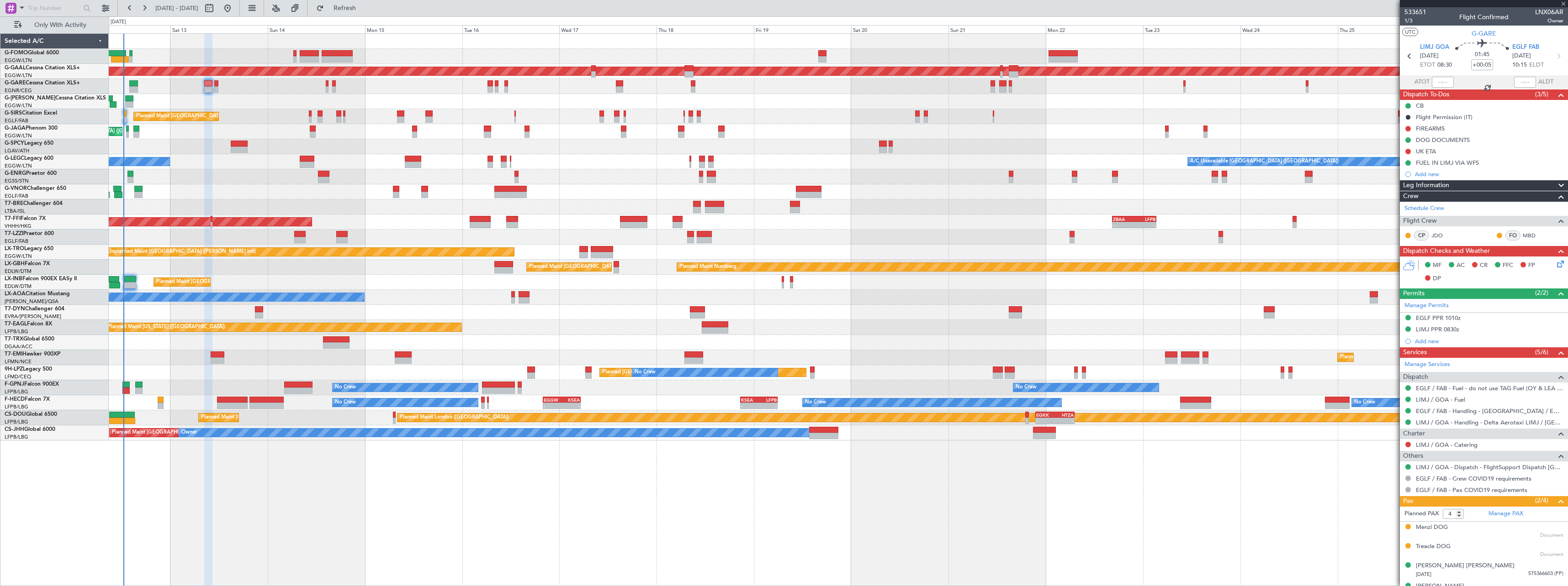
type input "-00:10"
type input "3"
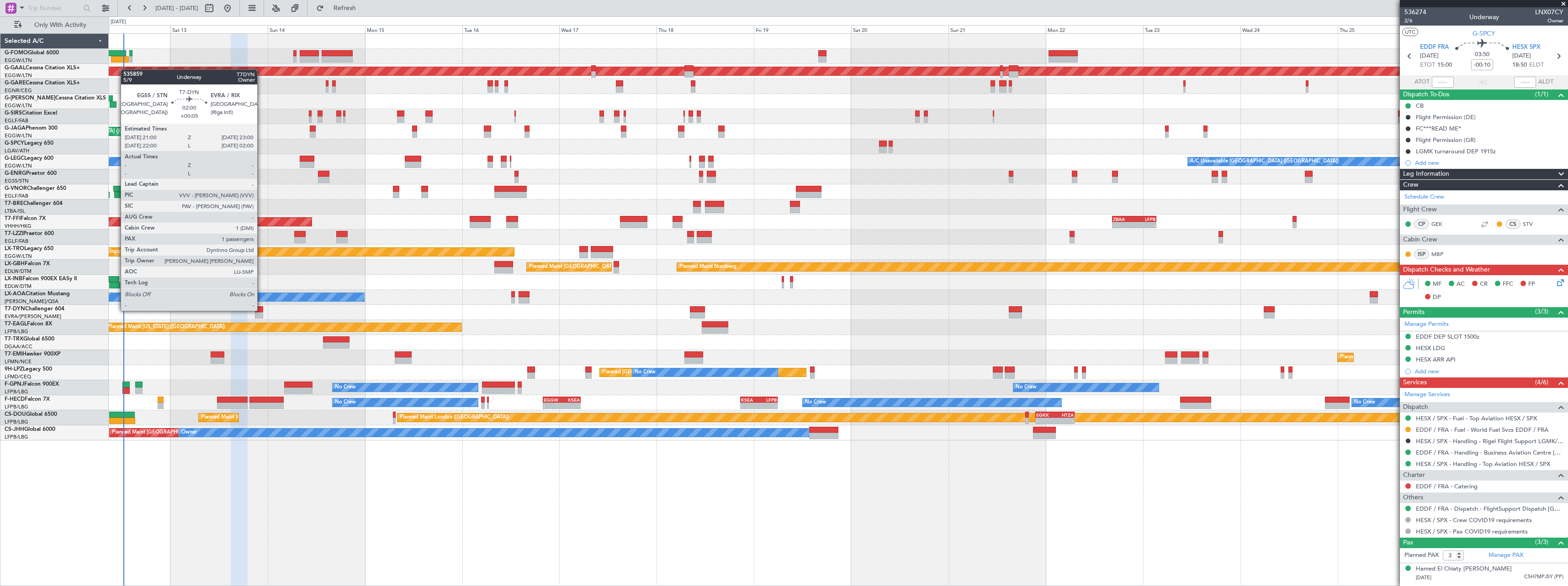
click at [262, 310] on div at bounding box center [258, 310] width 8 height 6
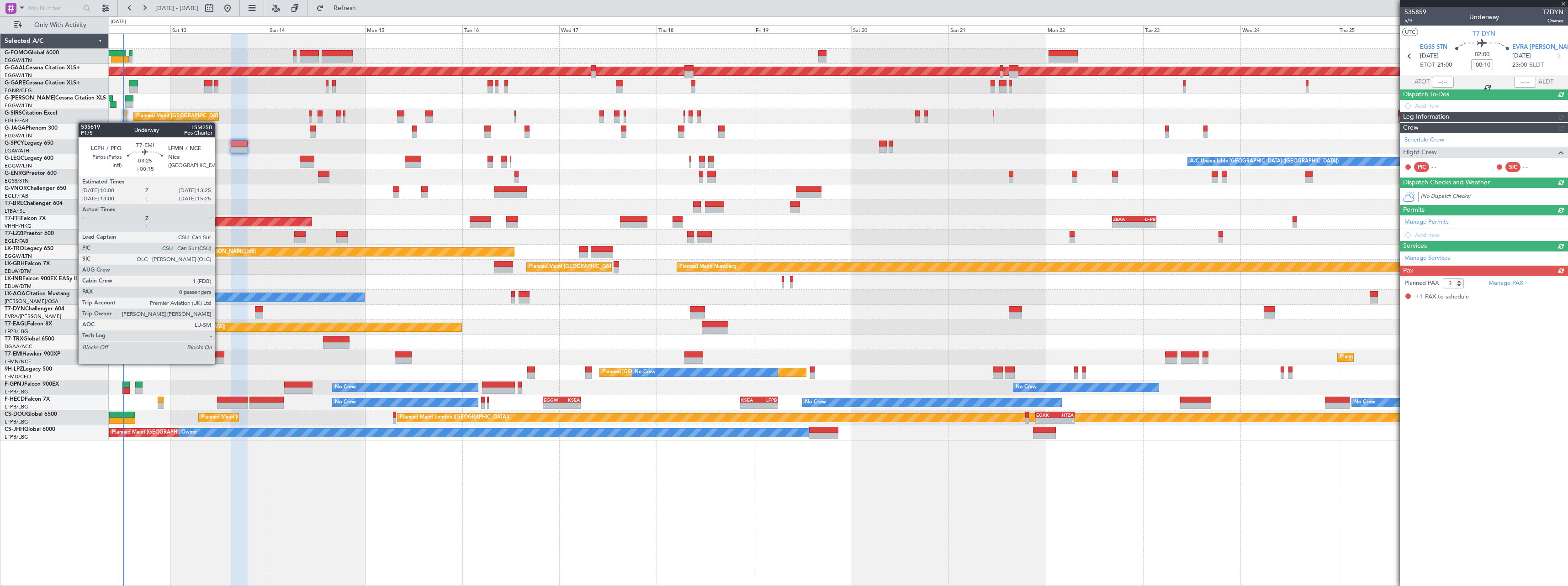
type input "+00:05"
type input "1"
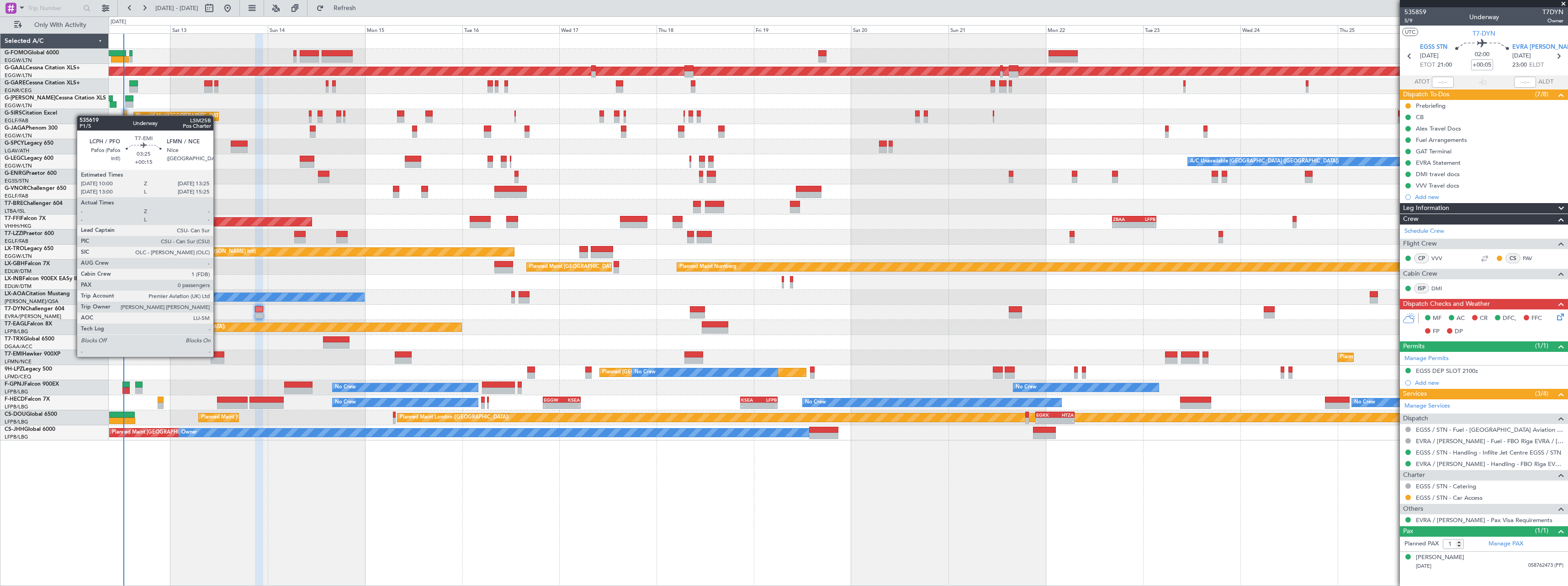
click at [218, 356] on div at bounding box center [218, 355] width 14 height 6
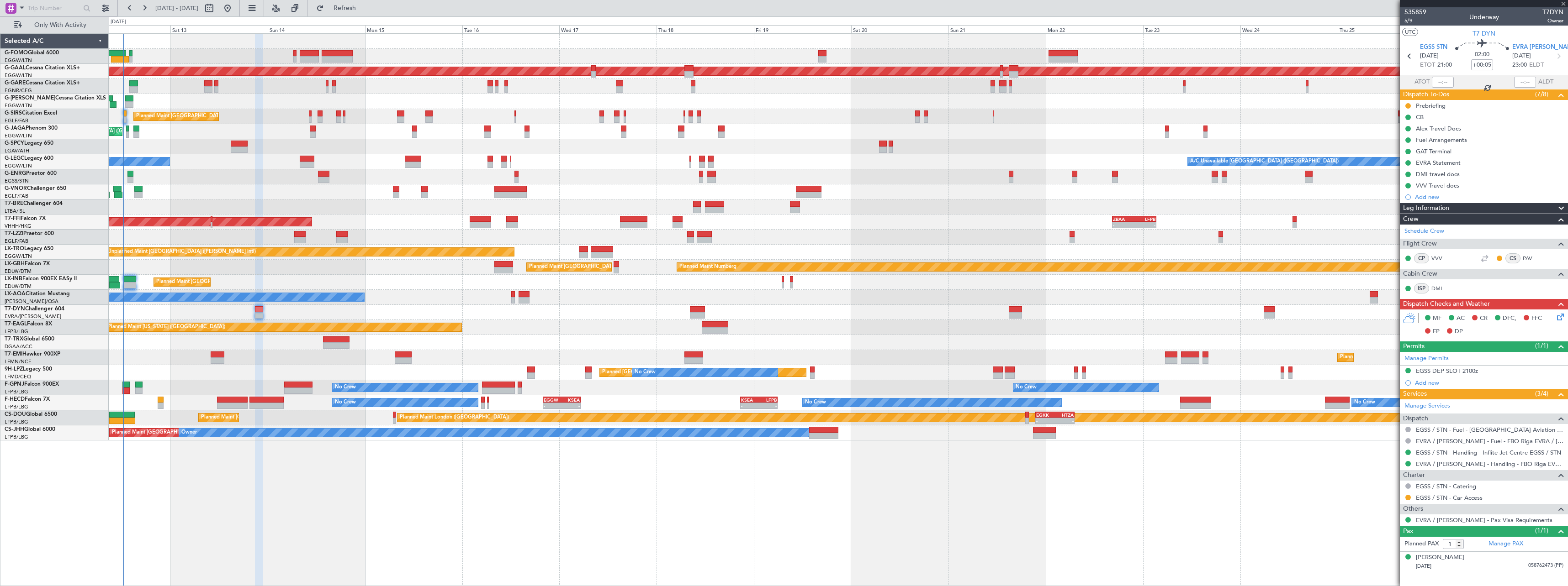
type input "+00:15"
type input "0"
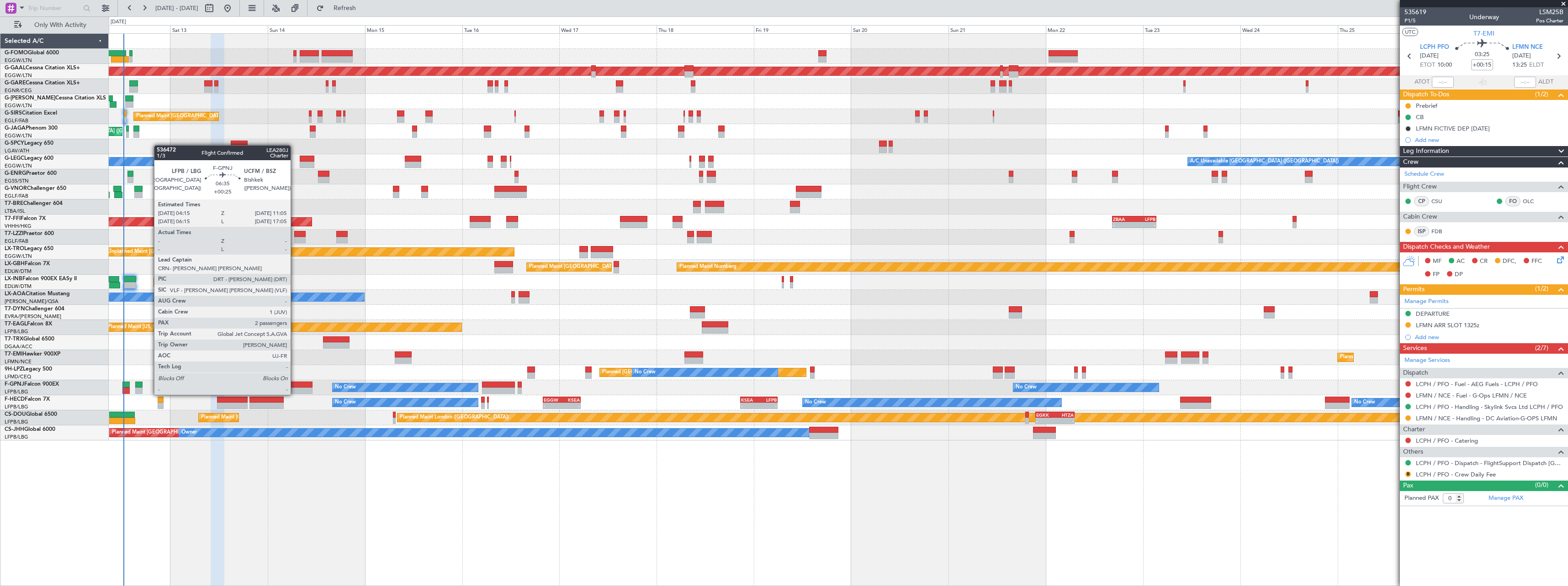
click at [295, 385] on div at bounding box center [298, 385] width 28 height 6
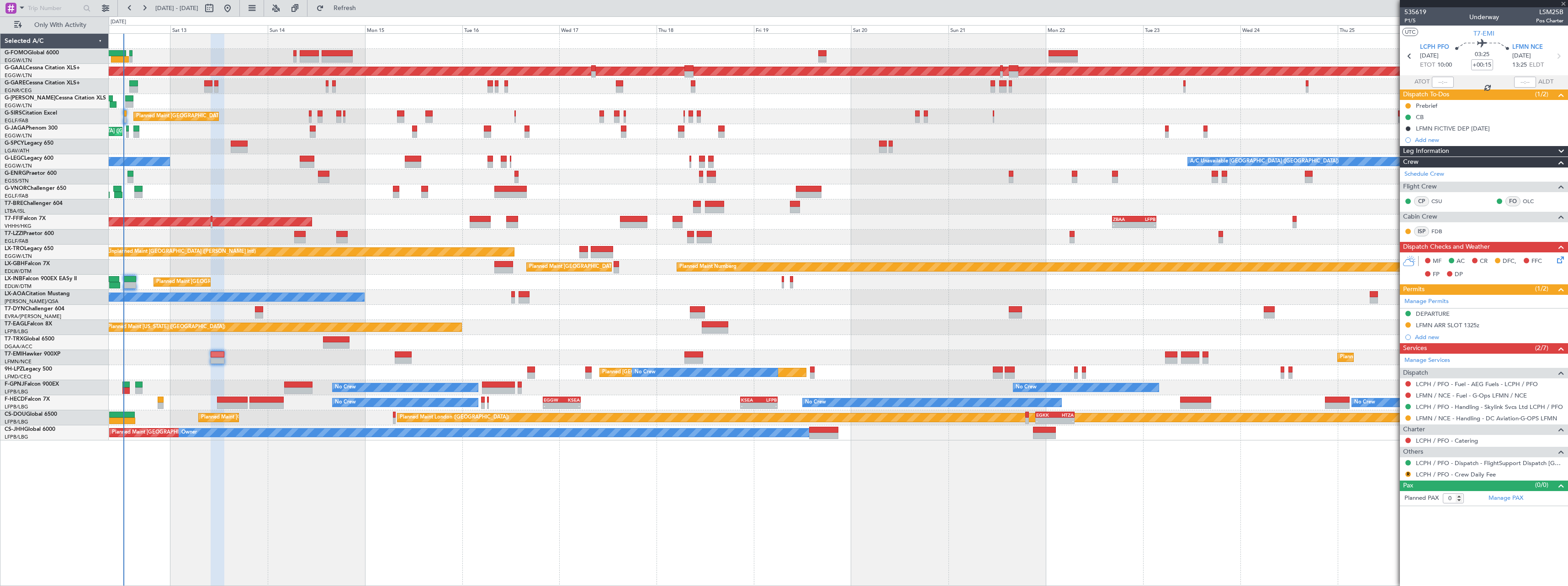
type input "+00:25"
type input "2"
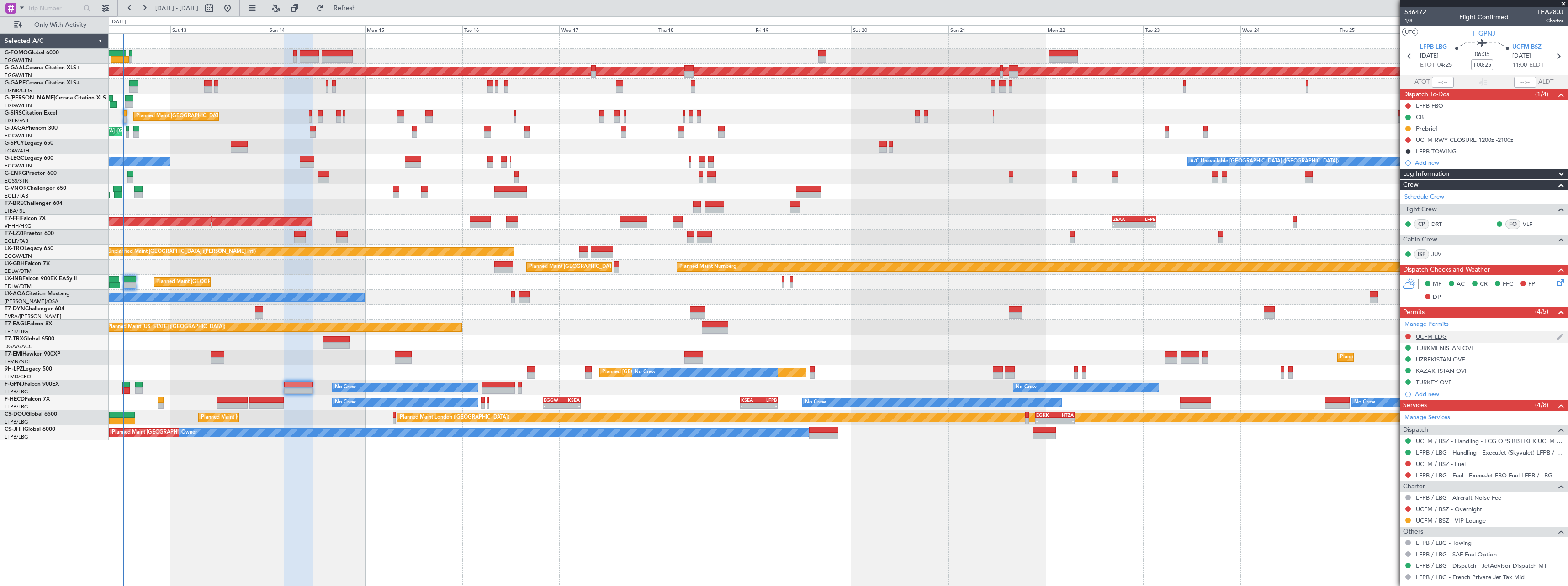
click at [1434, 337] on div "UCFM LDG" at bounding box center [1431, 337] width 31 height 8
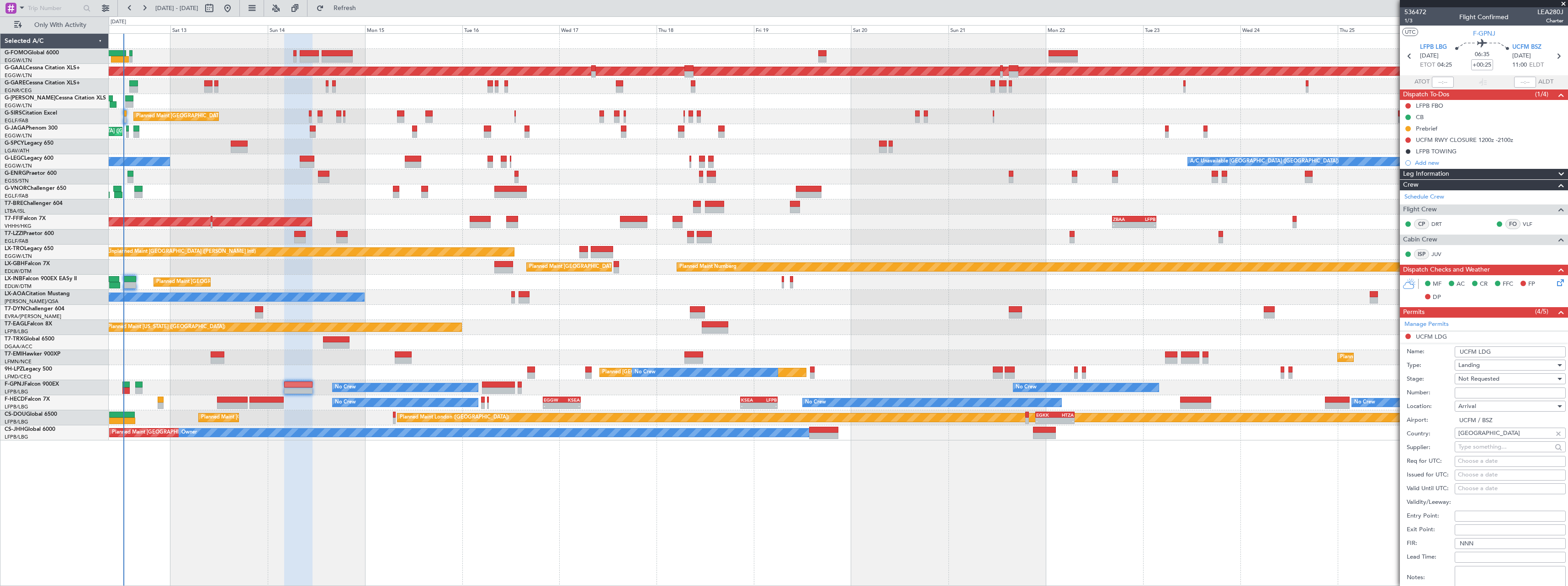
scroll to position [182, 0]
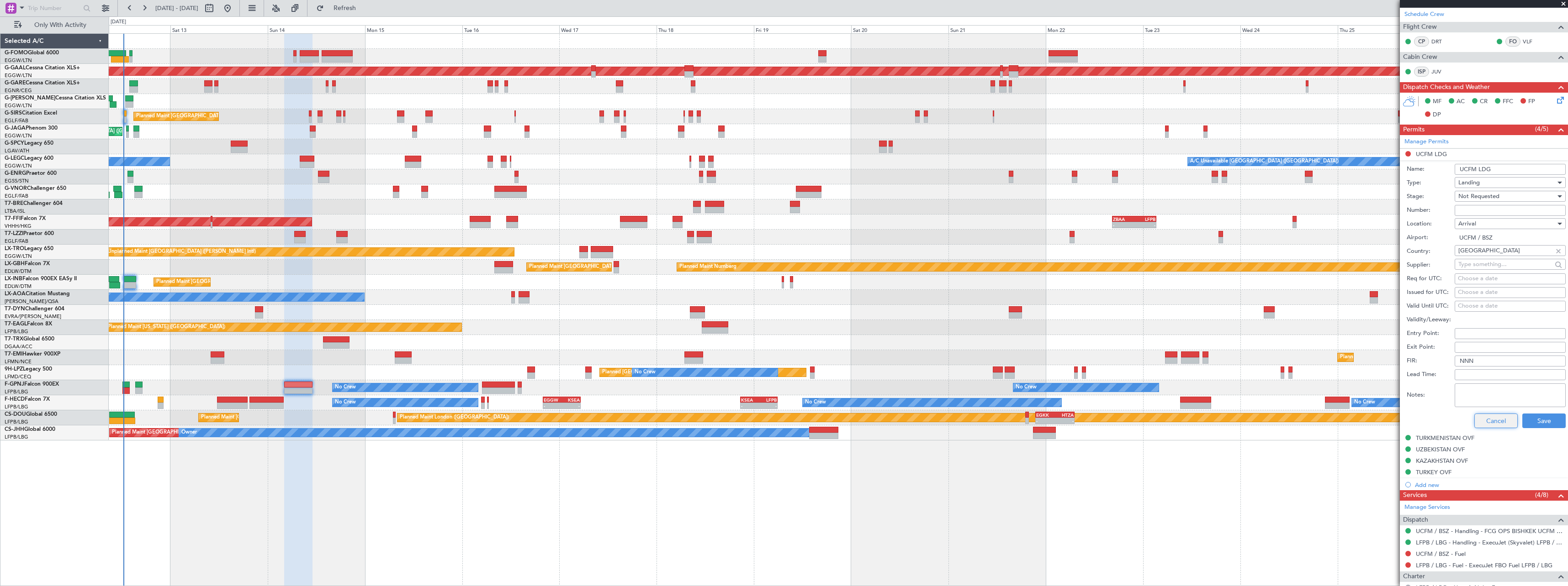
click at [1481, 422] on button "Cancel" at bounding box center [1495, 421] width 43 height 14
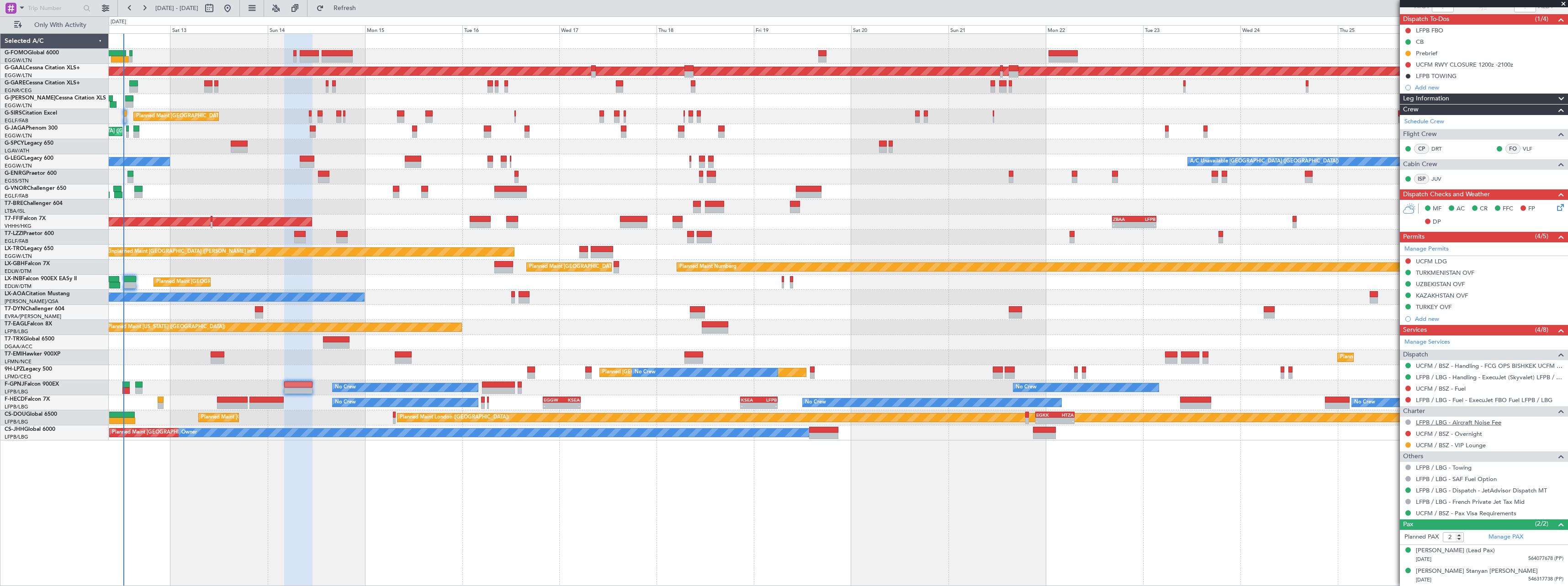
scroll to position [75, 0]
click at [1407, 432] on button at bounding box center [1407, 434] width 6 height 6
click at [1377, 540] on span "Confirmed" at bounding box center [1382, 543] width 28 height 9
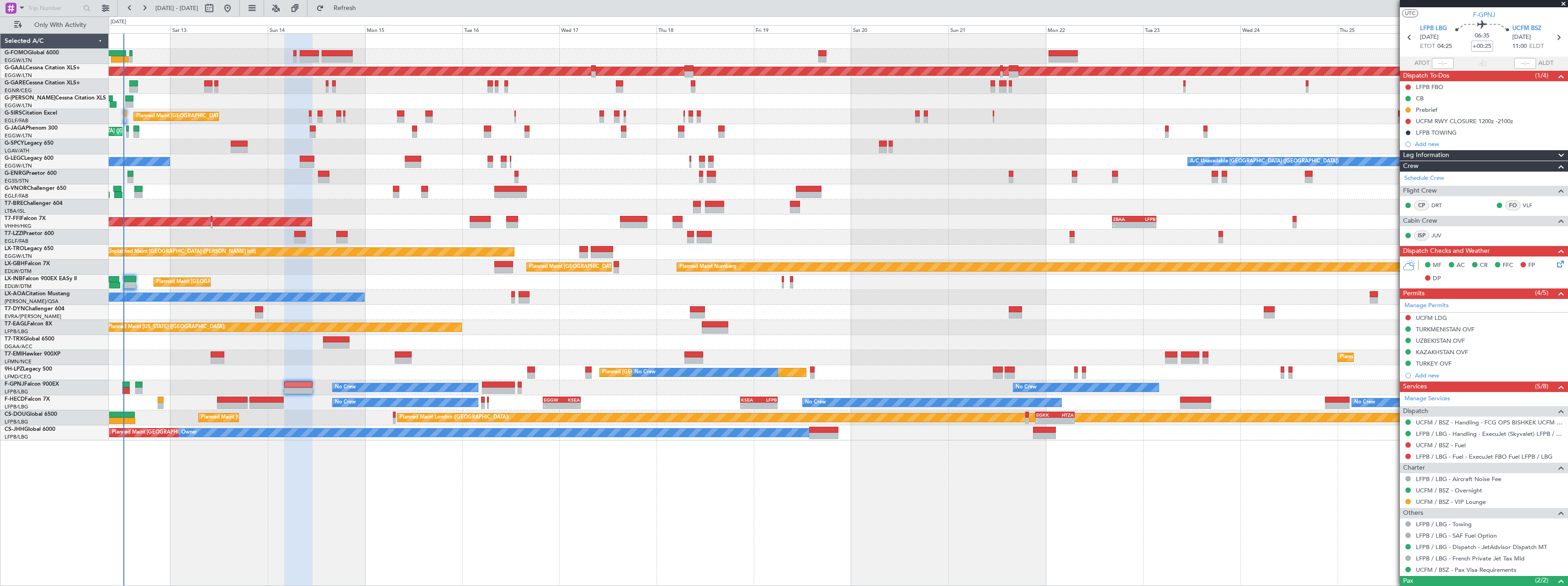
scroll to position [0, 0]
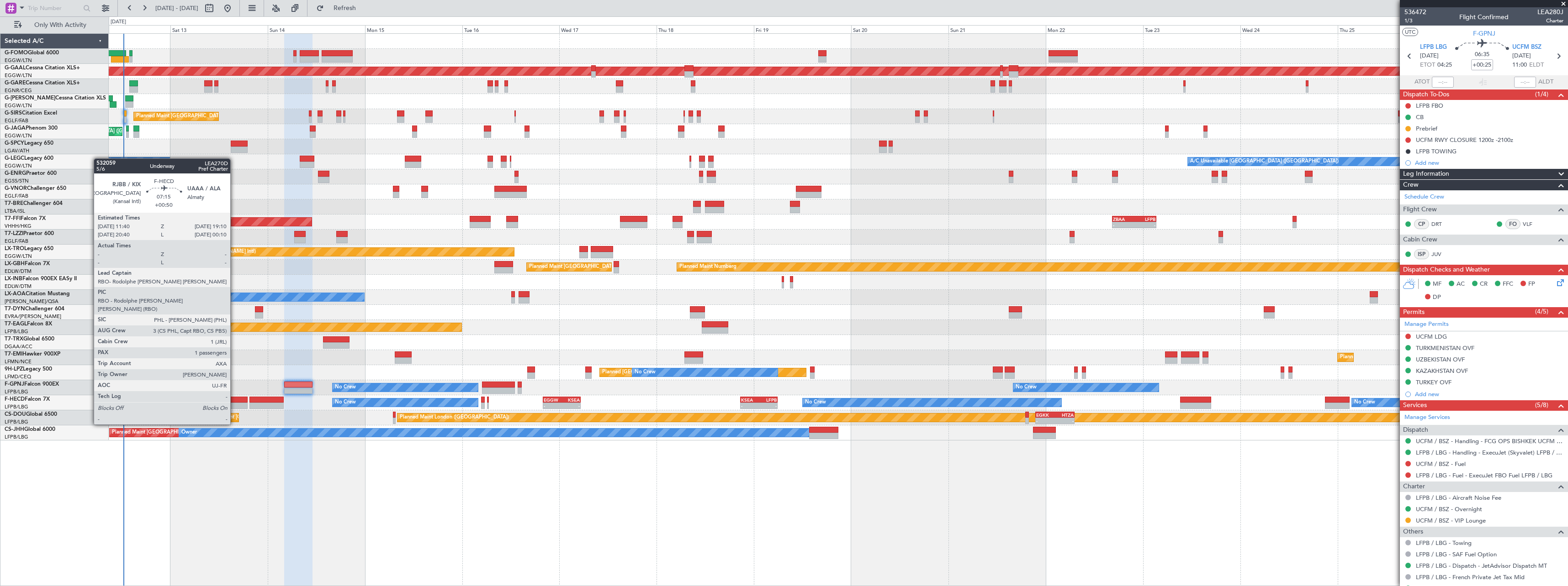
click at [235, 399] on div at bounding box center [232, 400] width 31 height 6
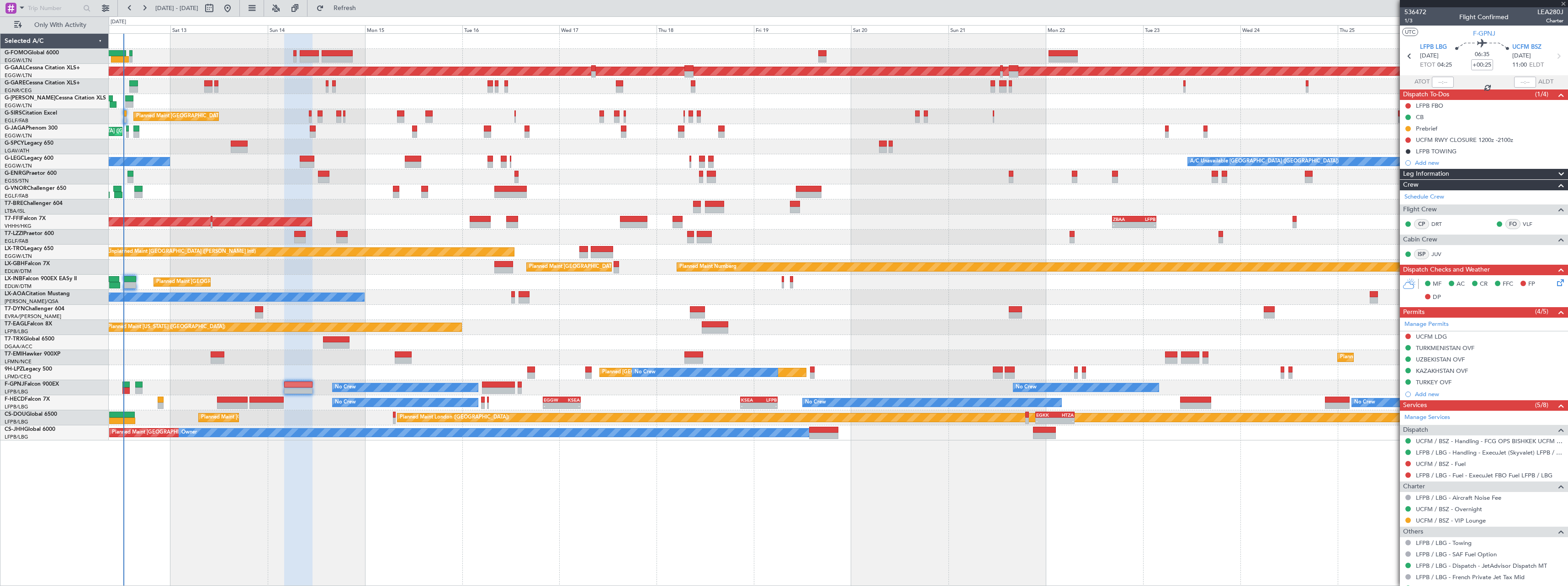
type input "+00:50"
type input "1"
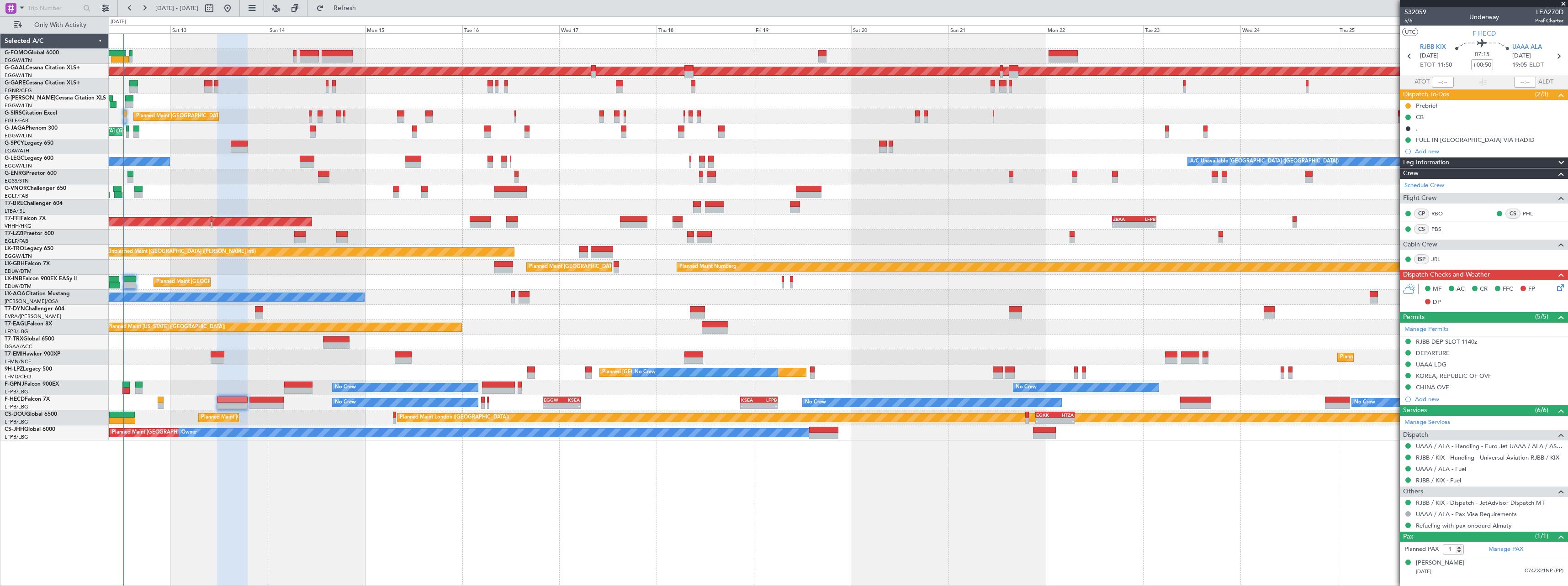
click at [267, 395] on div "No Crew No Crew Planned Maint Paris (Le Bourget) No Crew No Crew - - EGGW 20:00…" at bounding box center [838, 403] width 1459 height 15
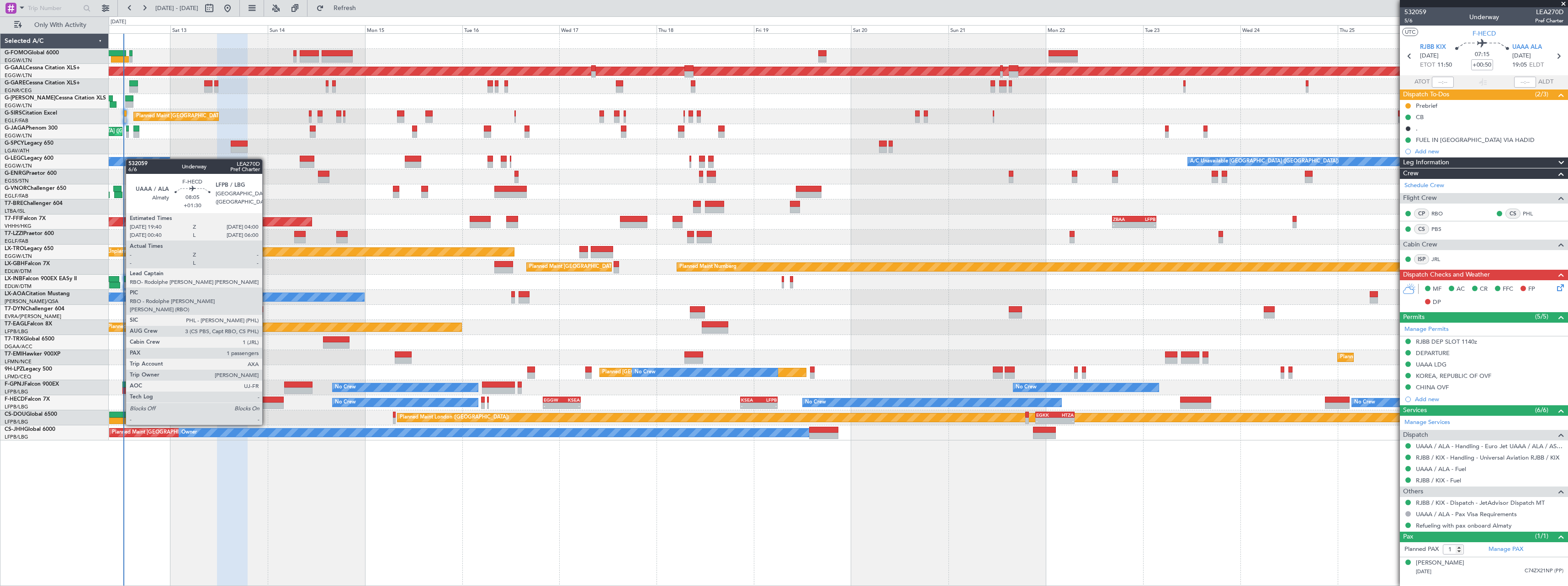
click at [267, 399] on div at bounding box center [267, 400] width 34 height 6
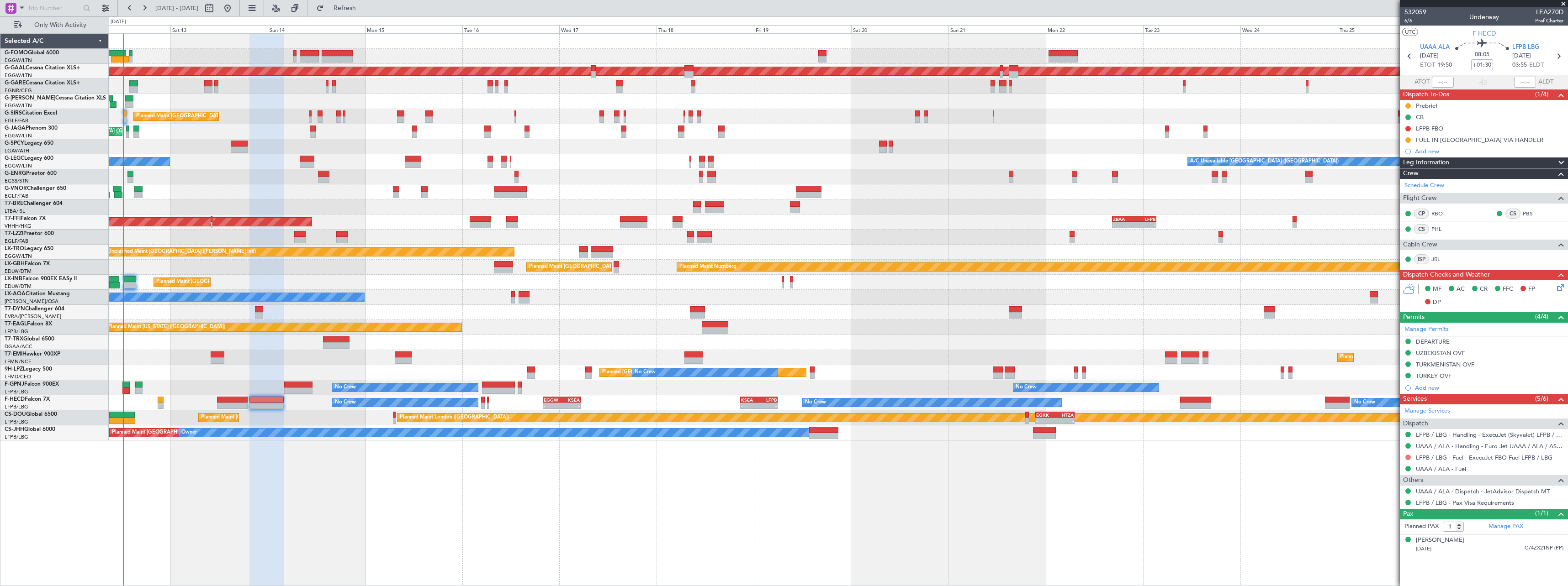
click at [1409, 456] on button at bounding box center [1407, 457] width 6 height 6
click at [1386, 466] on span "Not Required" at bounding box center [1386, 470] width 36 height 9
click at [364, 9] on span "Refresh" at bounding box center [344, 8] width 38 height 6
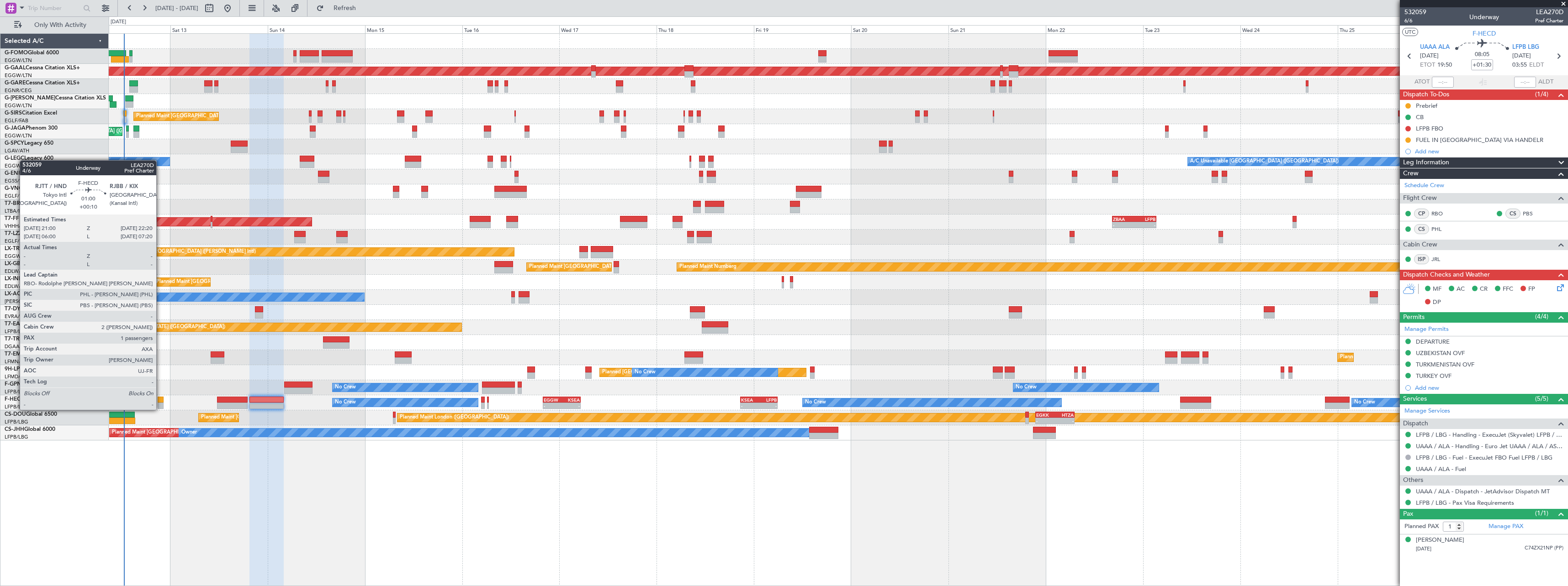
click at [161, 401] on div at bounding box center [160, 400] width 6 height 6
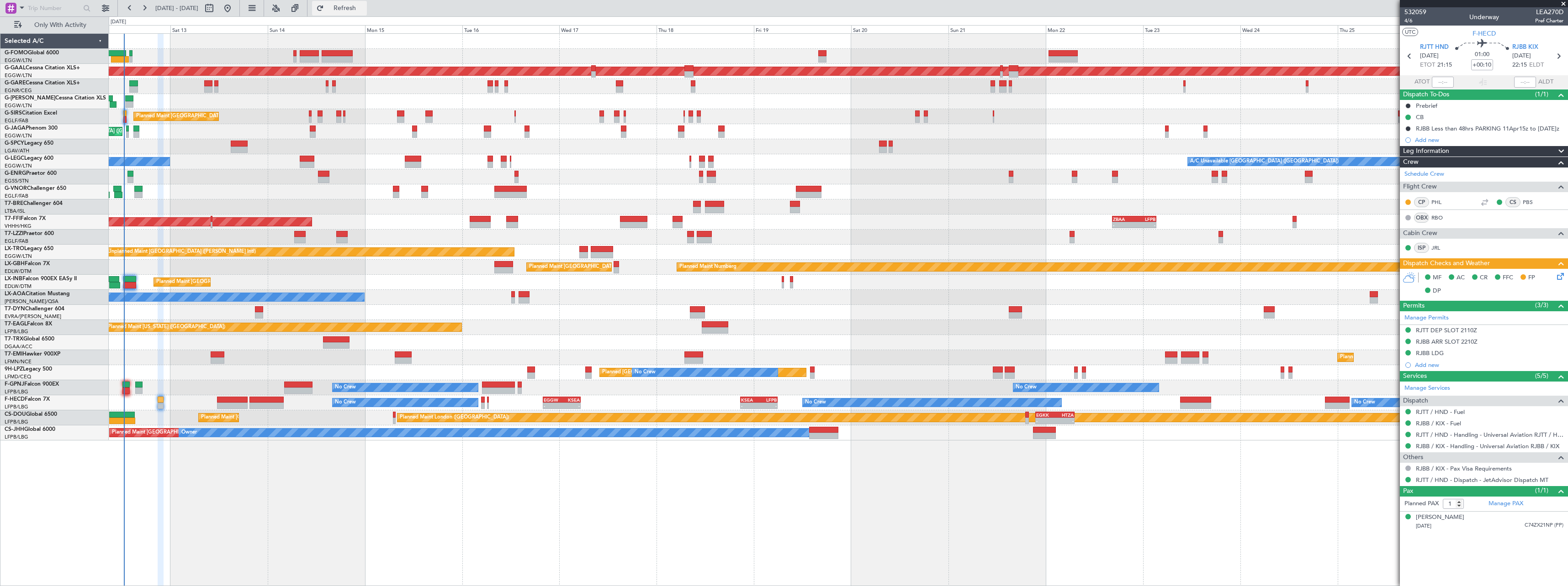
click at [364, 8] on span "Refresh" at bounding box center [344, 8] width 38 height 6
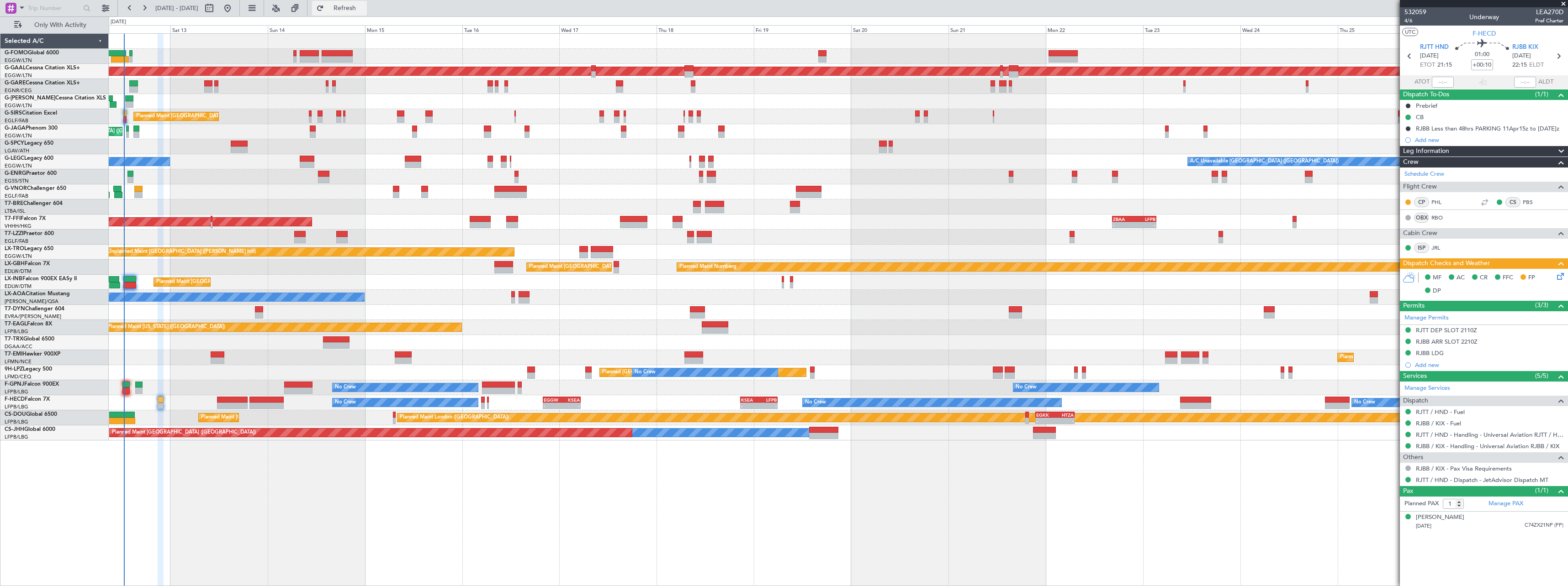
click at [364, 6] on span "Refresh" at bounding box center [344, 8] width 38 height 6
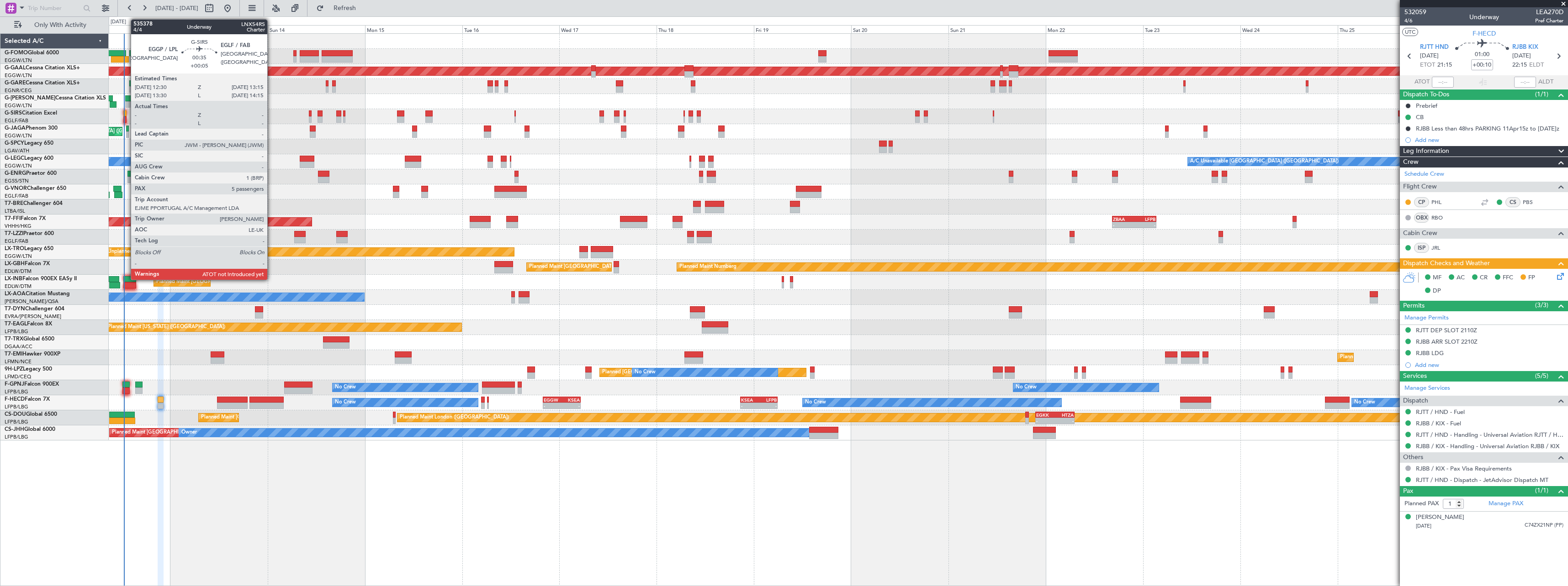
click at [126, 114] on div at bounding box center [125, 113] width 3 height 6
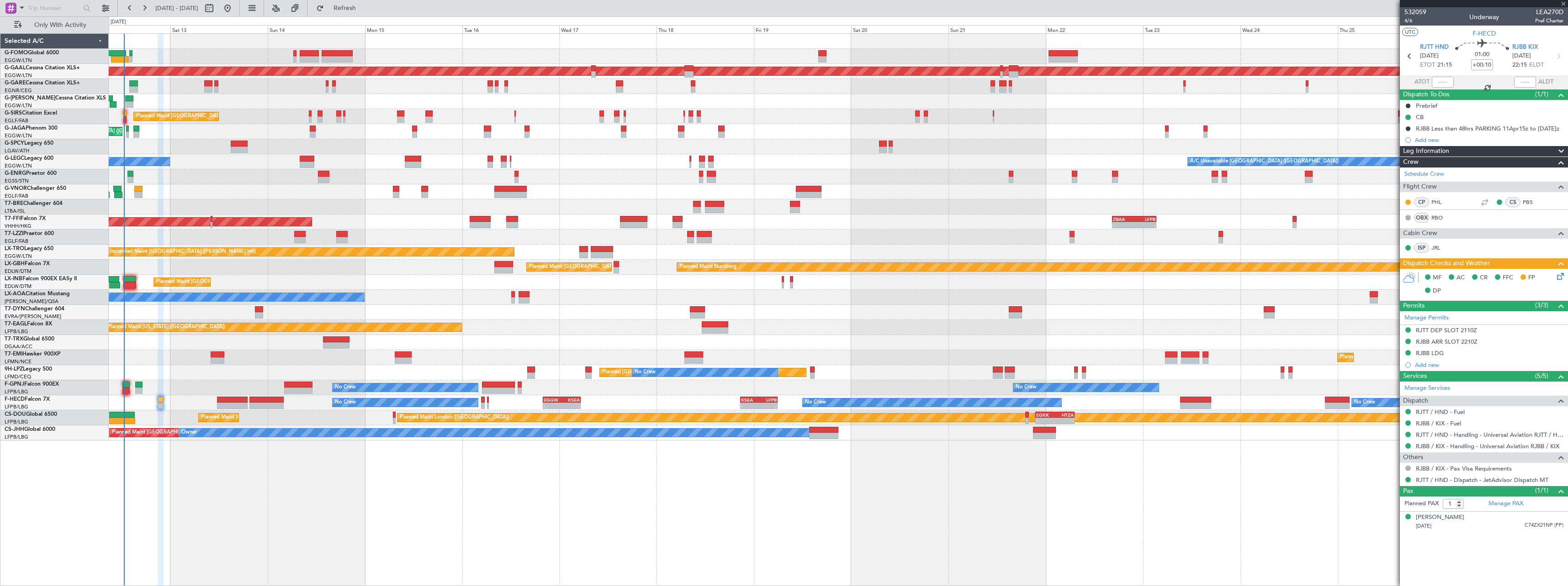
type input "+00:05"
type input "5"
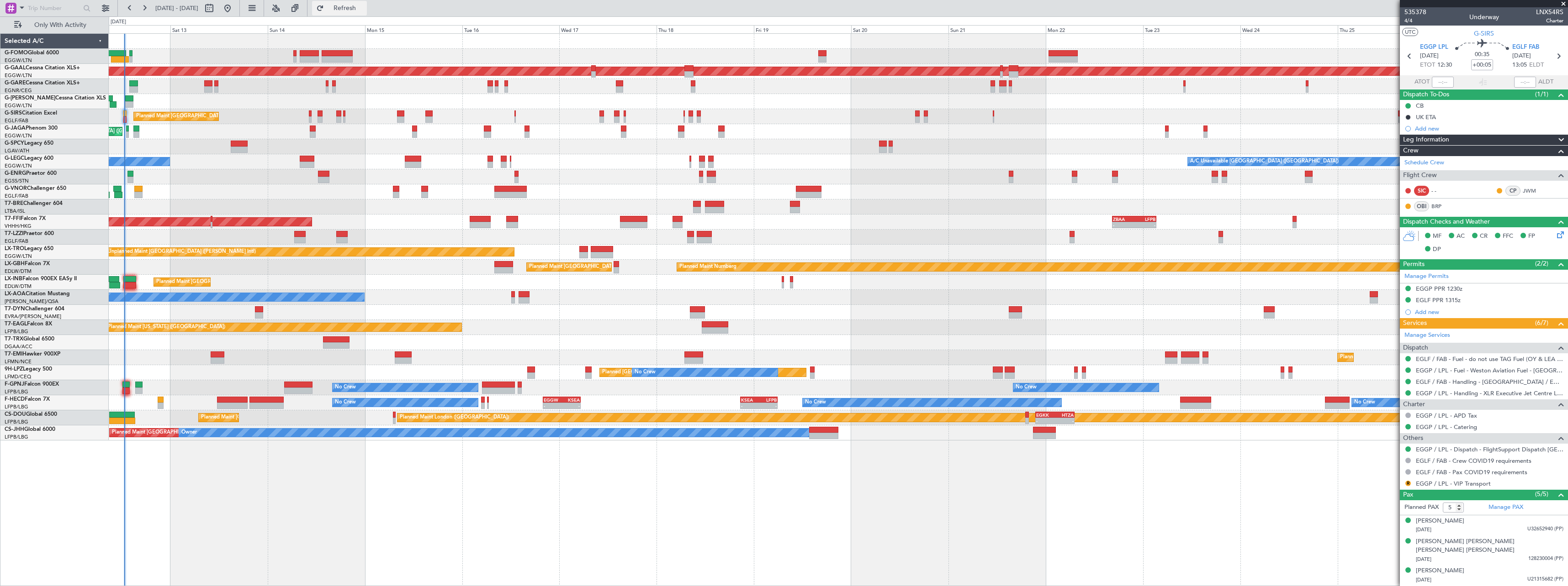
click at [364, 8] on span "Refresh" at bounding box center [344, 8] width 38 height 6
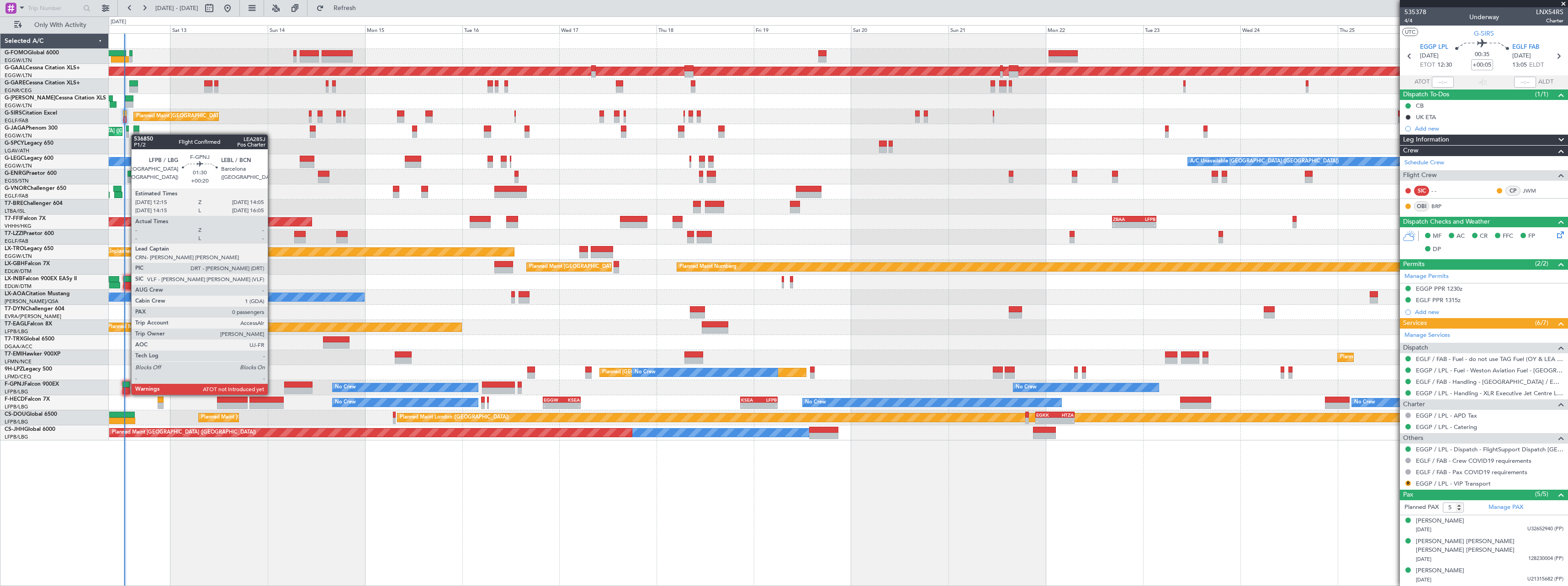
click at [127, 385] on div at bounding box center [126, 385] width 8 height 6
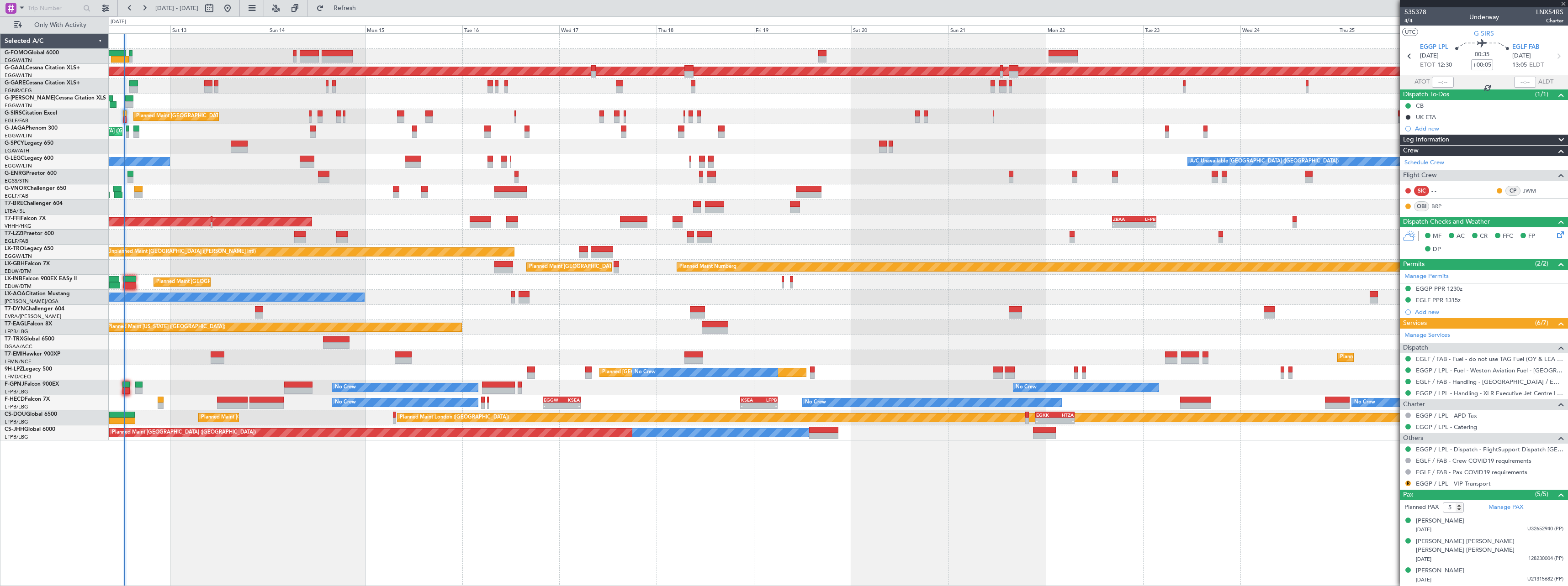
type input "+00:20"
type input "0"
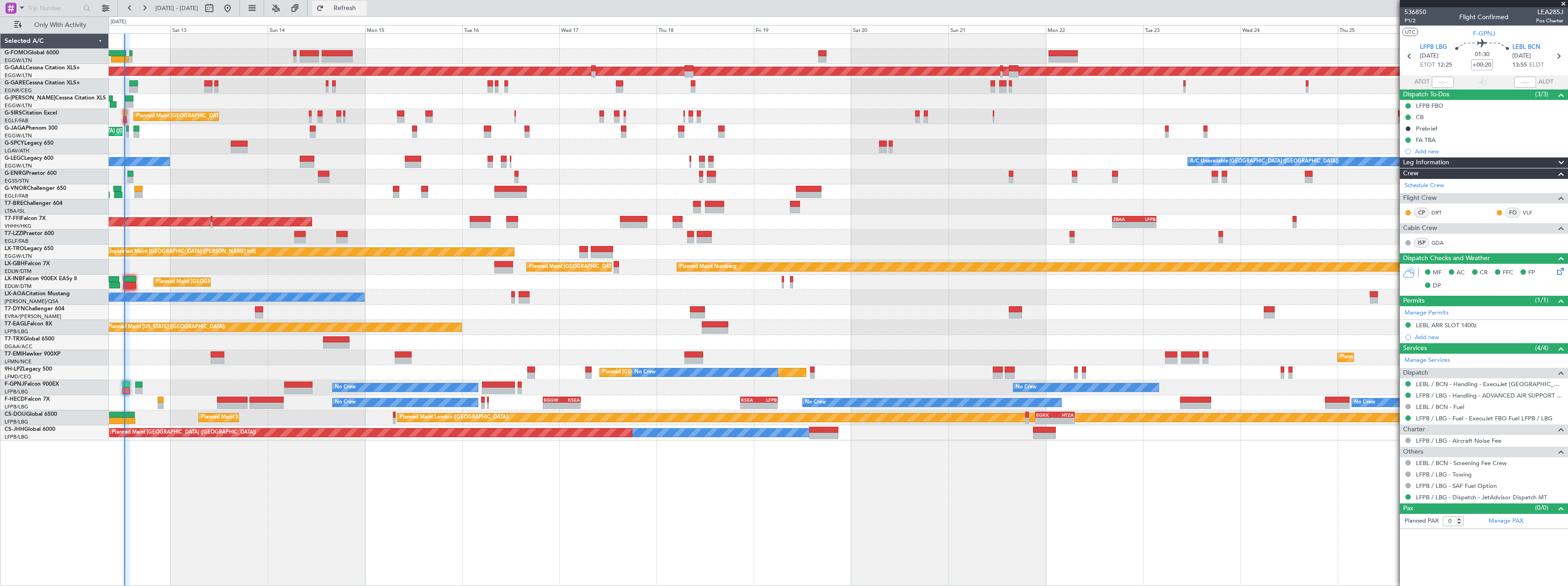
click at [364, 11] on span "Refresh" at bounding box center [344, 8] width 38 height 6
click at [364, 5] on span "Refresh" at bounding box center [344, 8] width 38 height 6
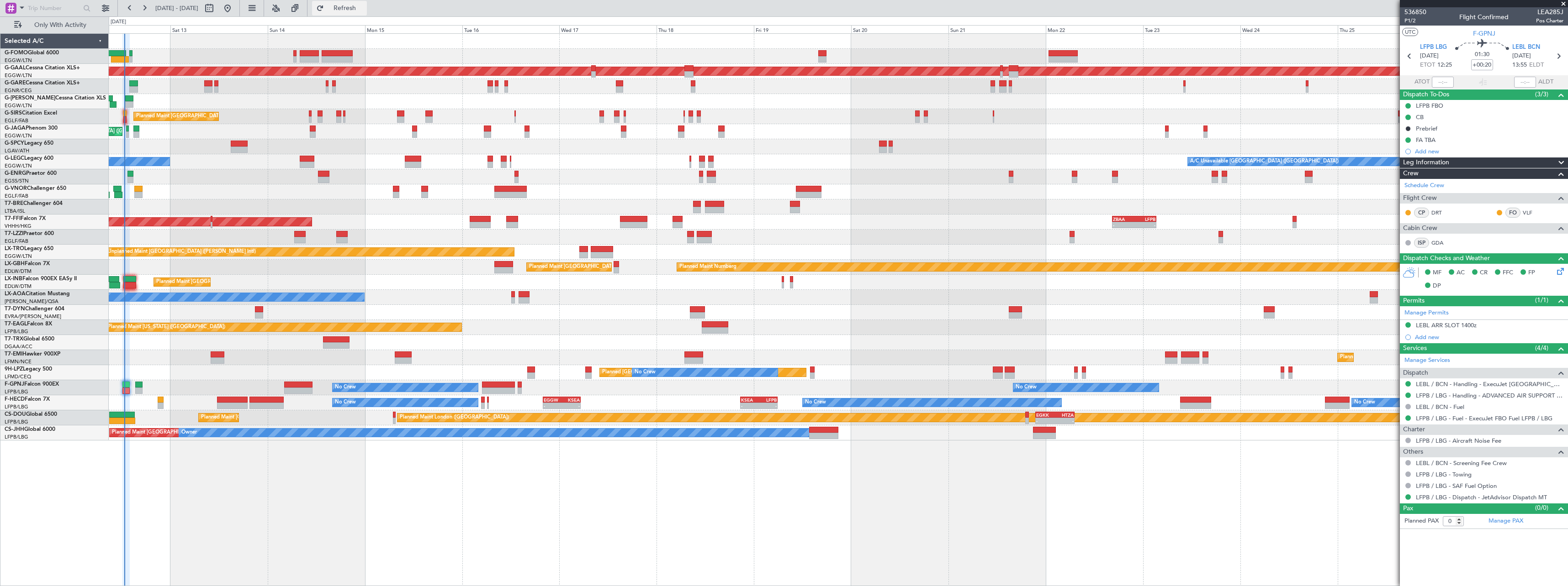
click at [364, 5] on span "Refresh" at bounding box center [344, 8] width 38 height 6
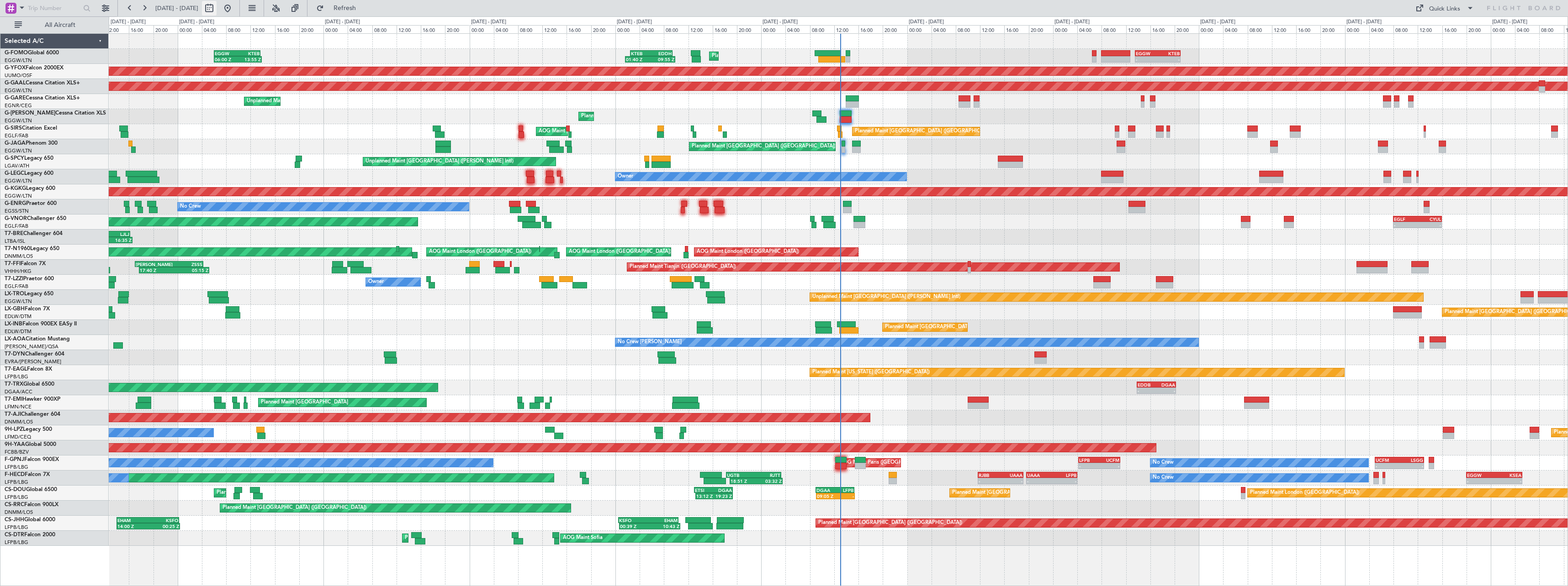
click at [216, 8] on button at bounding box center [209, 8] width 14 height 14
select select "9"
select select "2025"
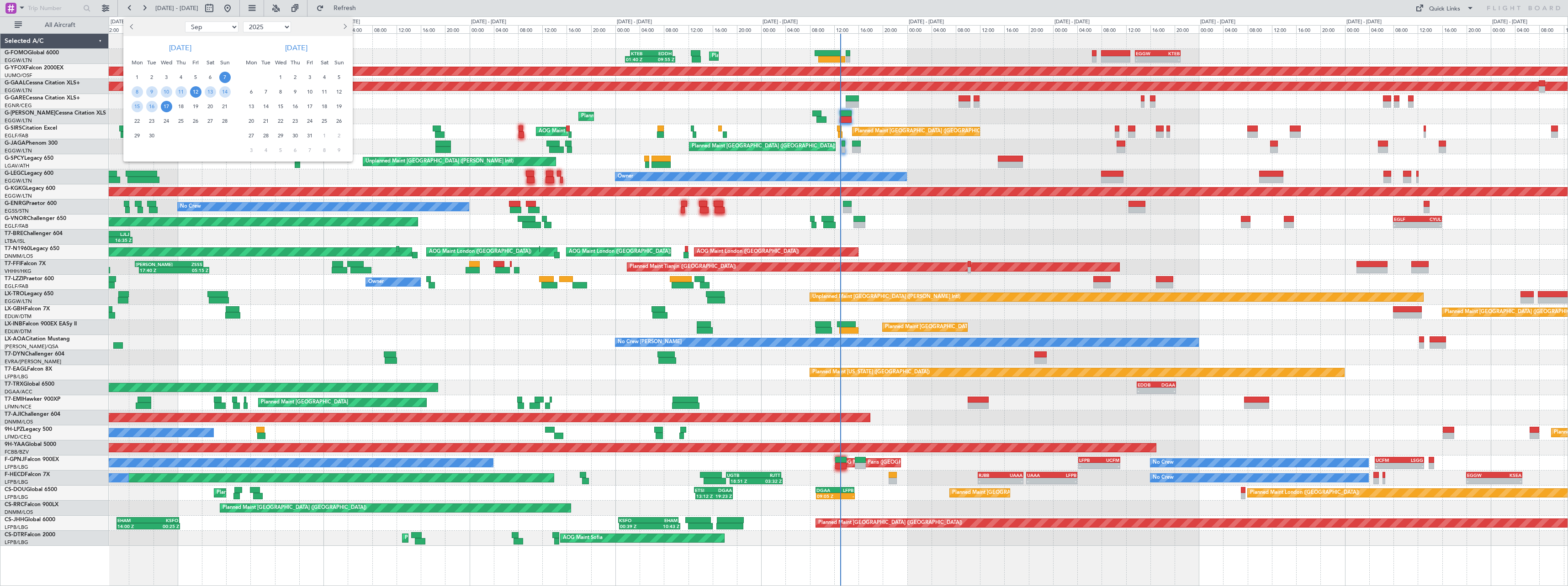
click at [198, 90] on span "12" at bounding box center [196, 92] width 11 height 11
click at [196, 120] on span "26" at bounding box center [196, 121] width 11 height 11
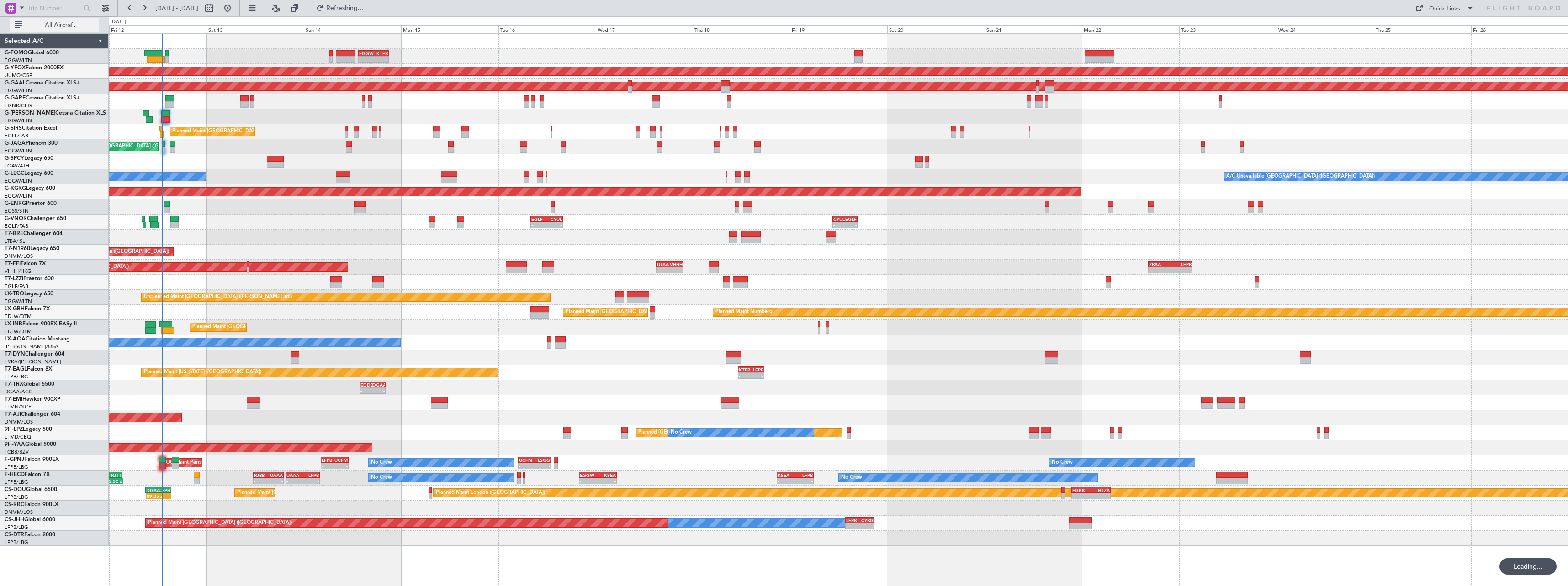
click at [60, 26] on span "All Aircraft" at bounding box center [60, 25] width 73 height 6
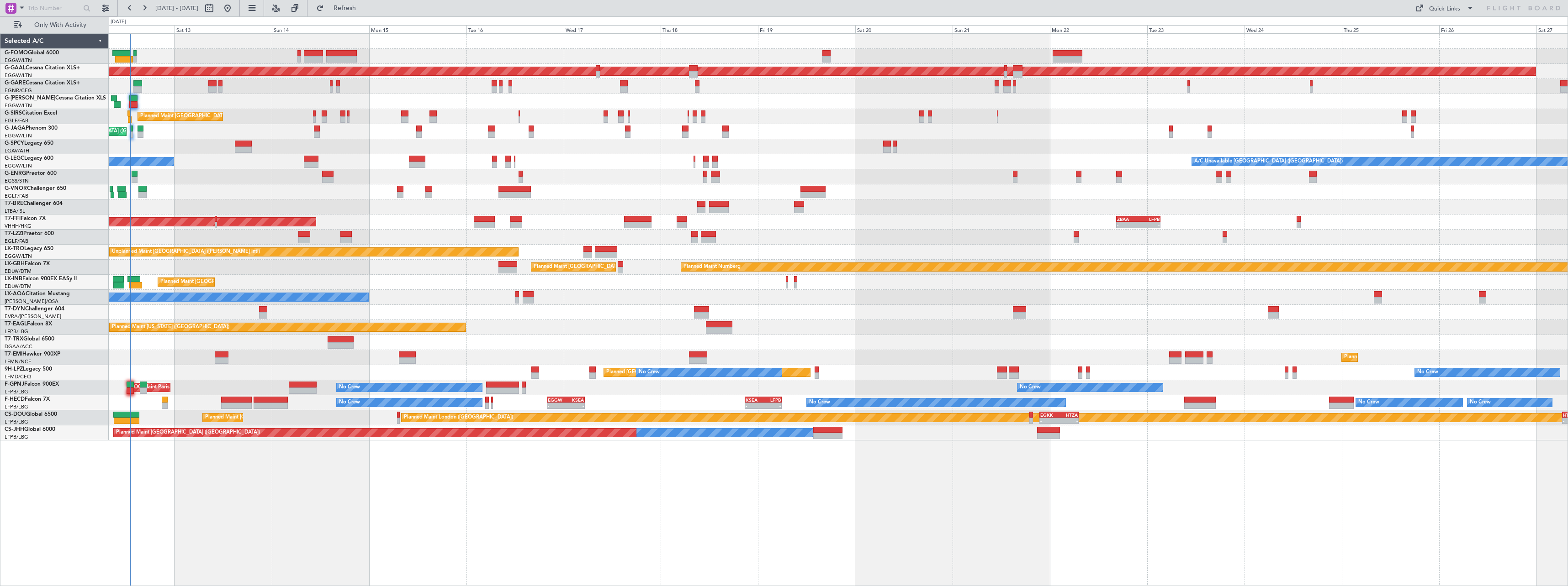
click at [281, 183] on div "Planned Maint London (Stansted) No Crew" at bounding box center [838, 177] width 1459 height 15
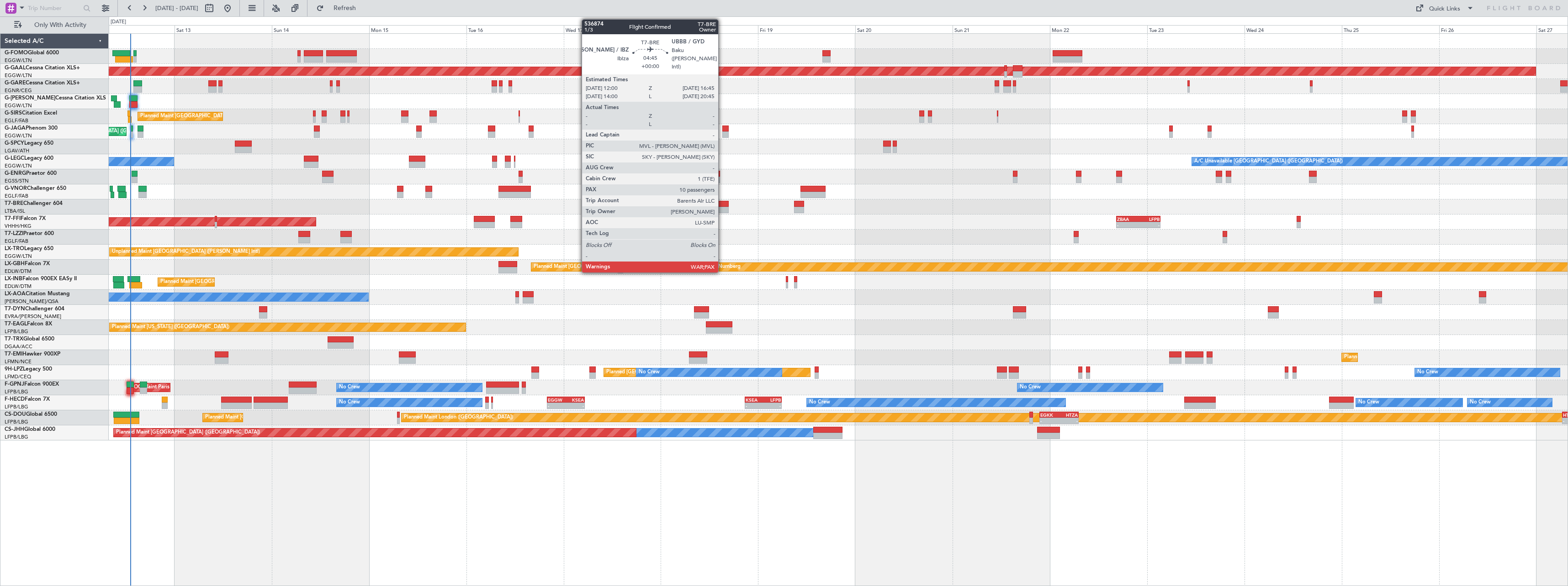
click at [723, 206] on div at bounding box center [718, 204] width 19 height 6
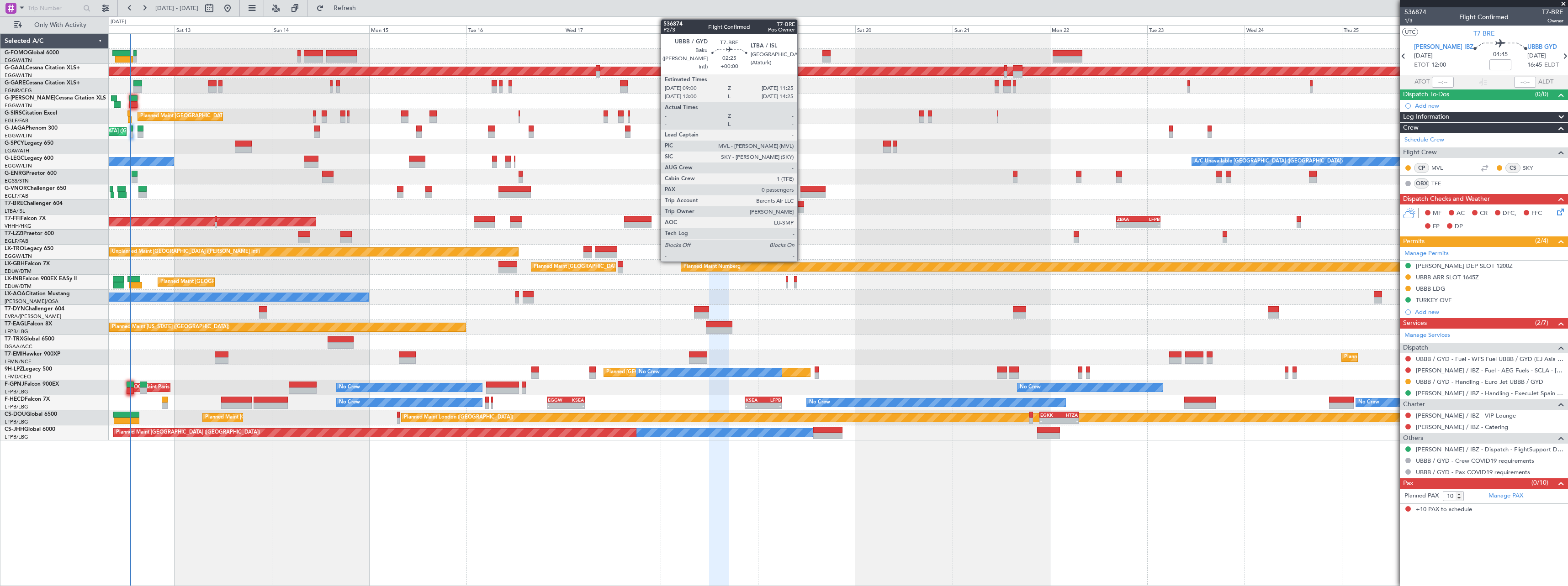
click at [802, 204] on div at bounding box center [799, 204] width 10 height 6
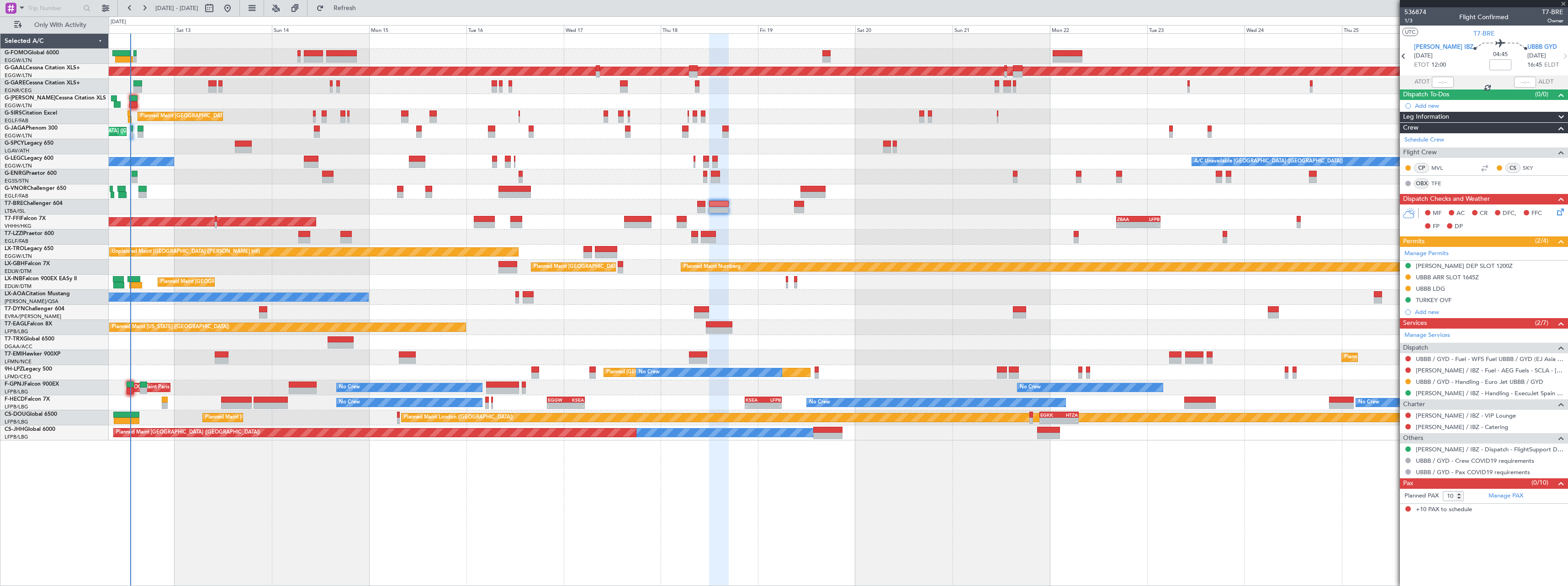
type input "0"
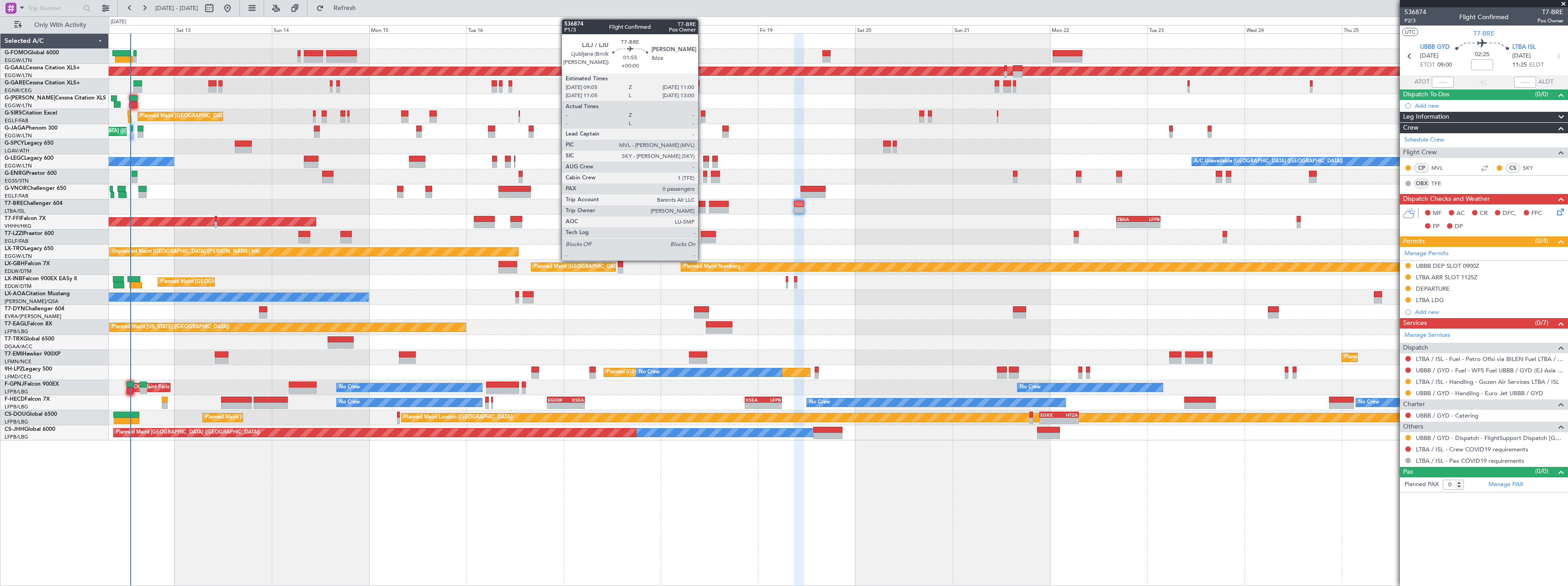
click at [702, 202] on div at bounding box center [701, 204] width 8 height 6
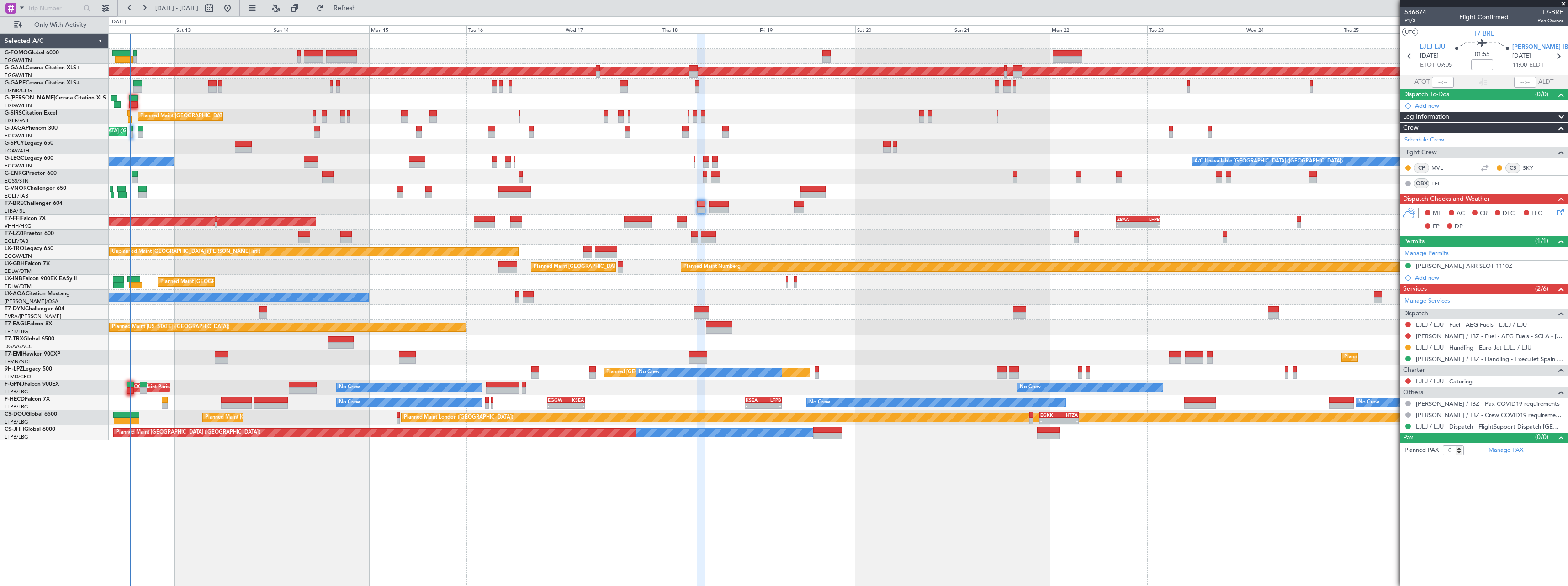
click at [233, 174] on div "Planned Maint London (Stansted) No Crew" at bounding box center [838, 177] width 1459 height 15
click at [364, 8] on span "Refresh" at bounding box center [344, 8] width 38 height 6
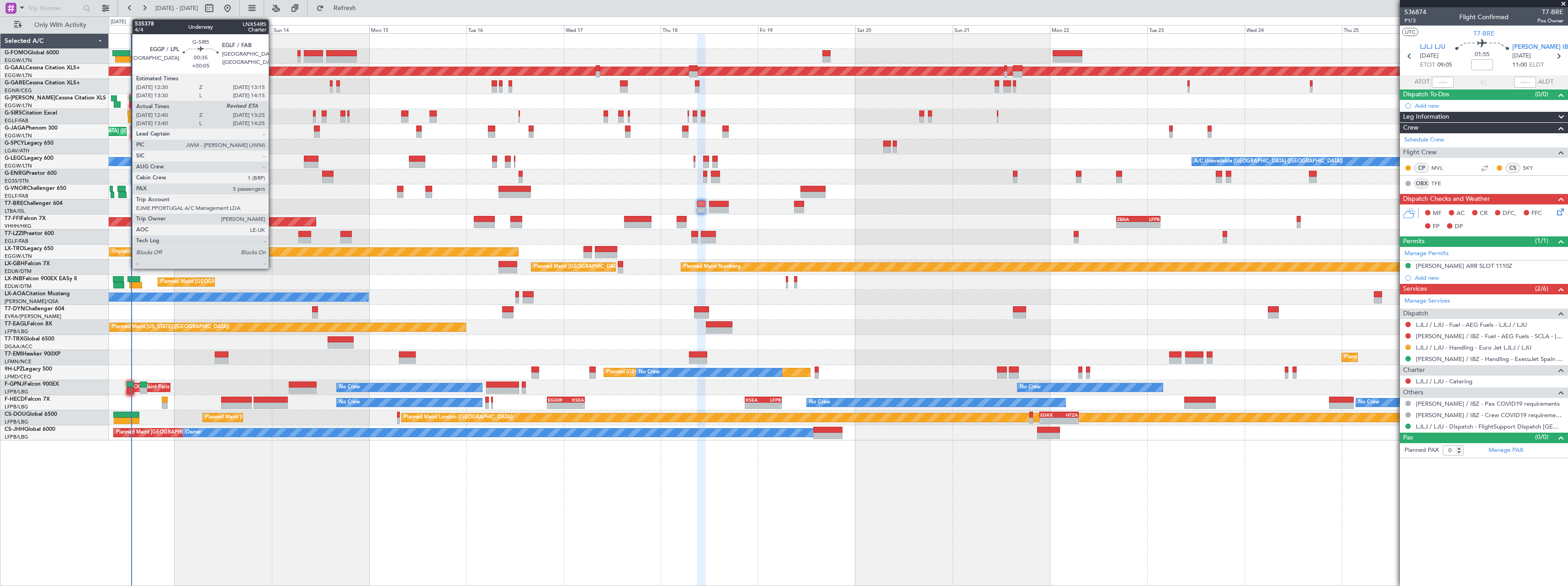
click at [127, 115] on div at bounding box center [129, 113] width 3 height 6
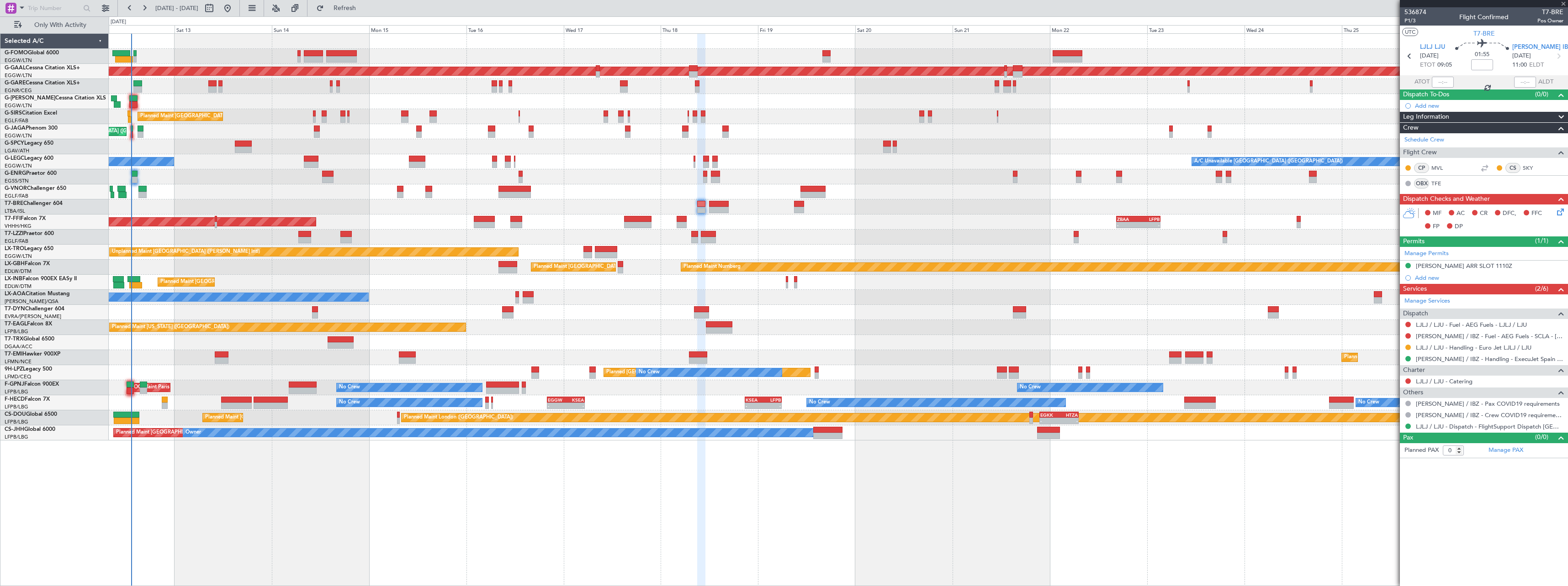
type input "+00:05"
type input "12:40"
type input "5"
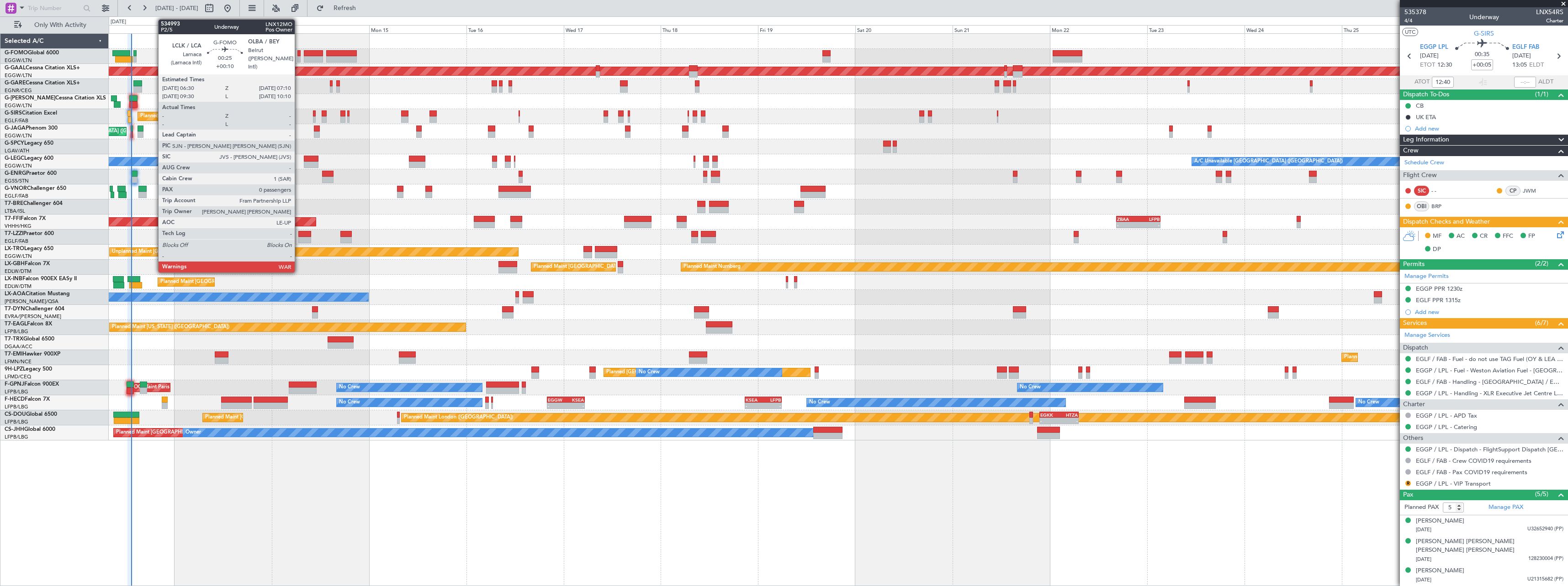
click at [299, 55] on div at bounding box center [299, 53] width 3 height 6
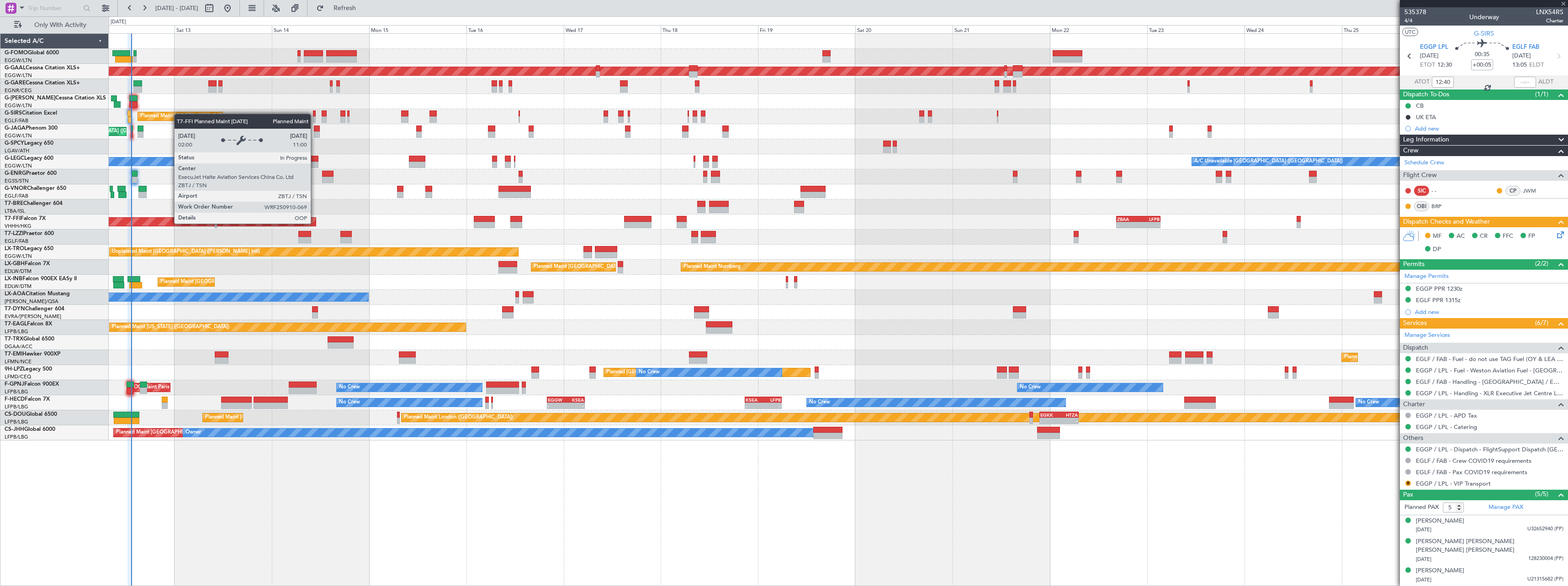
type input "+00:10"
type input "0"
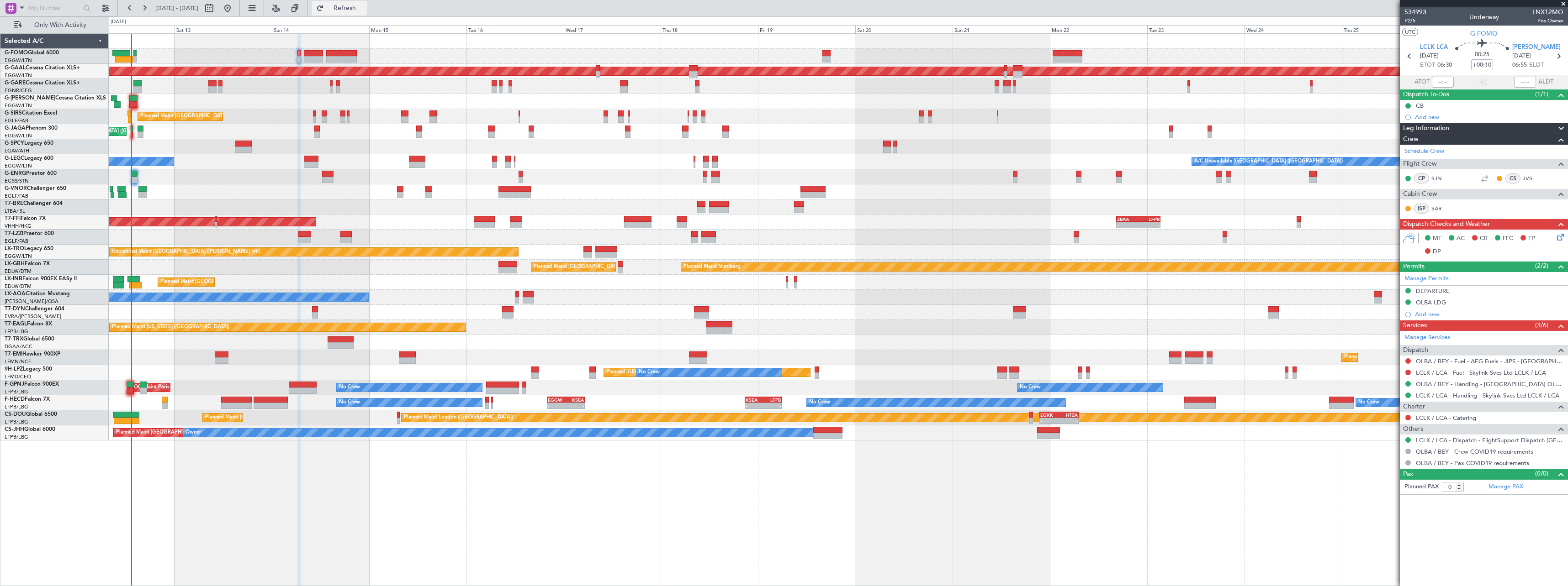
click at [364, 5] on span "Refresh" at bounding box center [344, 8] width 38 height 6
click at [364, 8] on span "Refresh" at bounding box center [344, 8] width 38 height 6
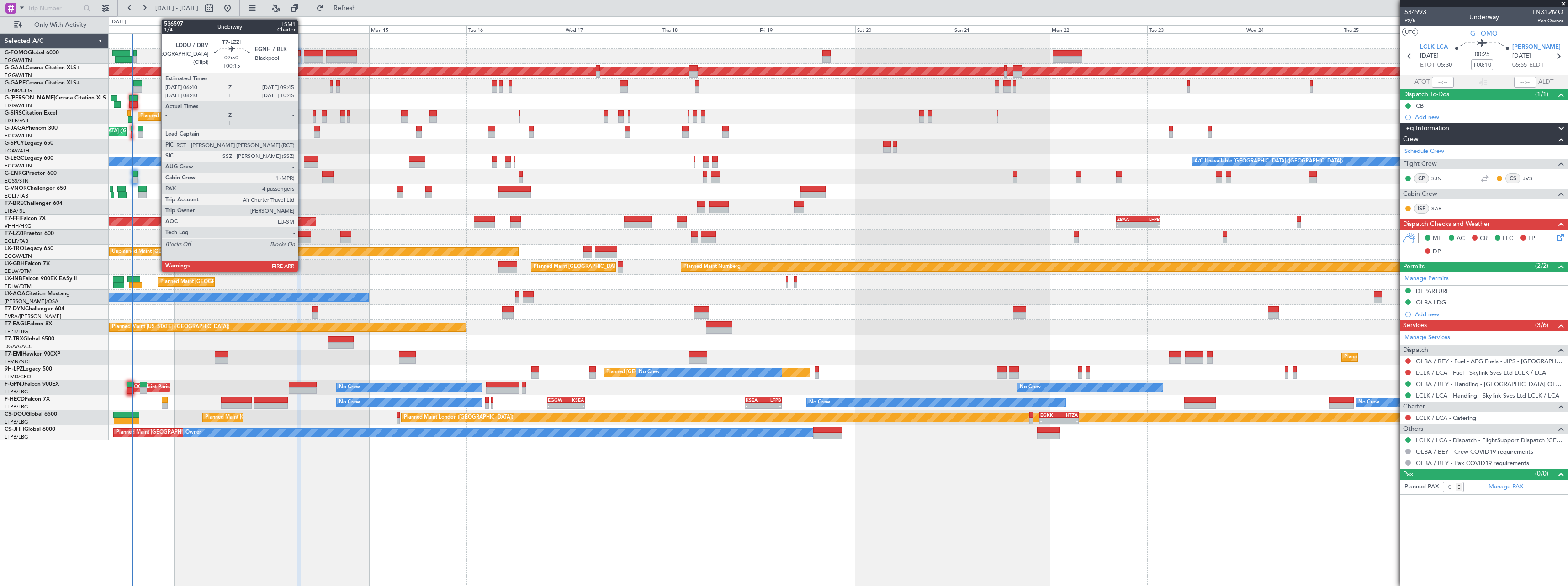
click at [302, 238] on div at bounding box center [305, 240] width 13 height 6
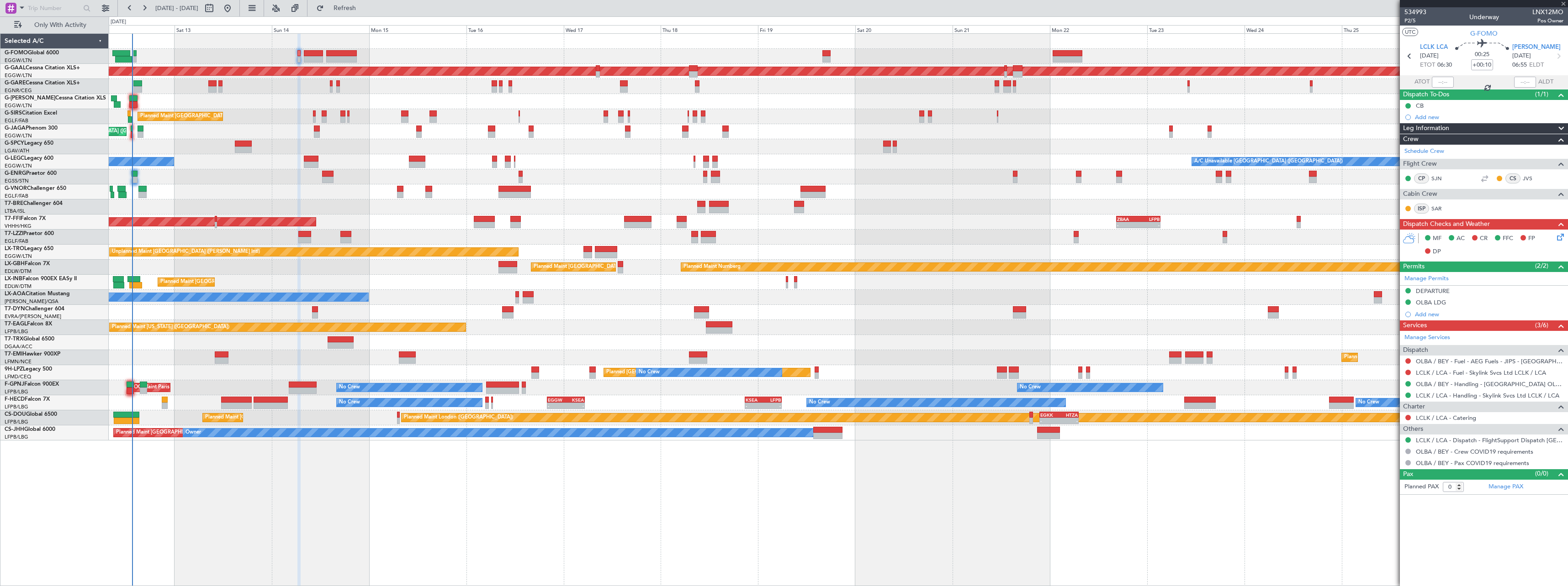
type input "+00:15"
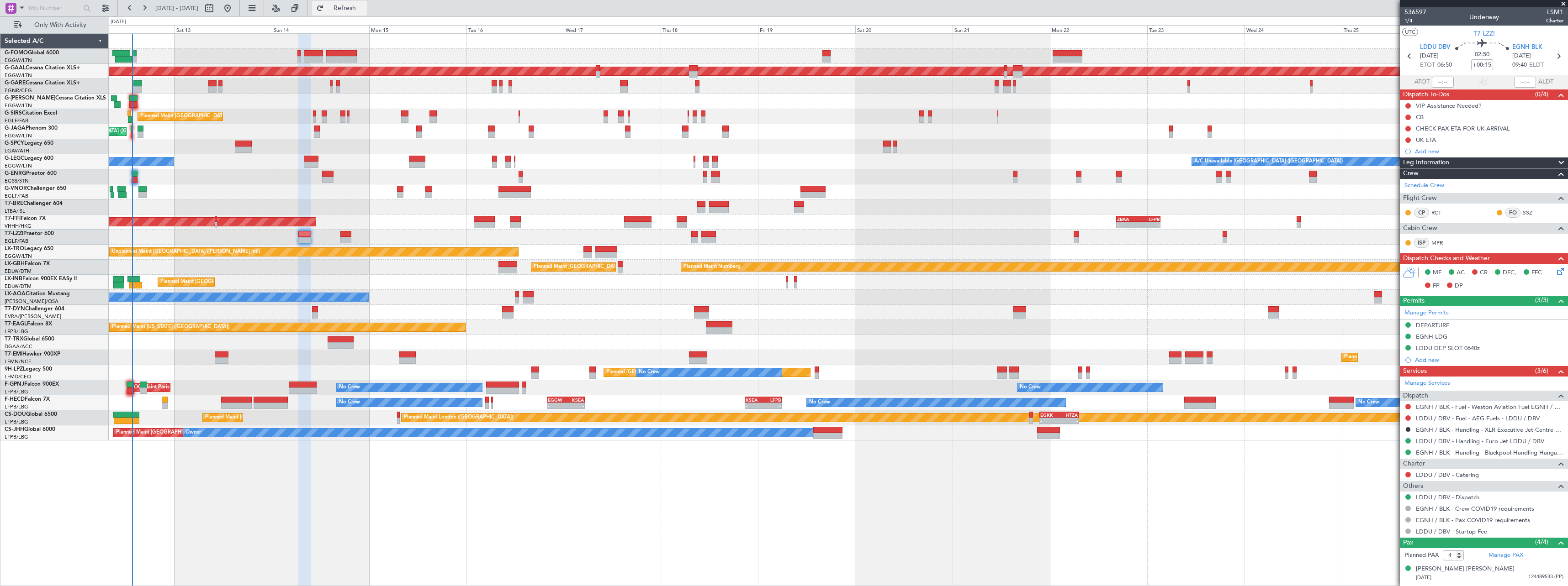
click at [364, 8] on span "Refresh" at bounding box center [344, 8] width 38 height 6
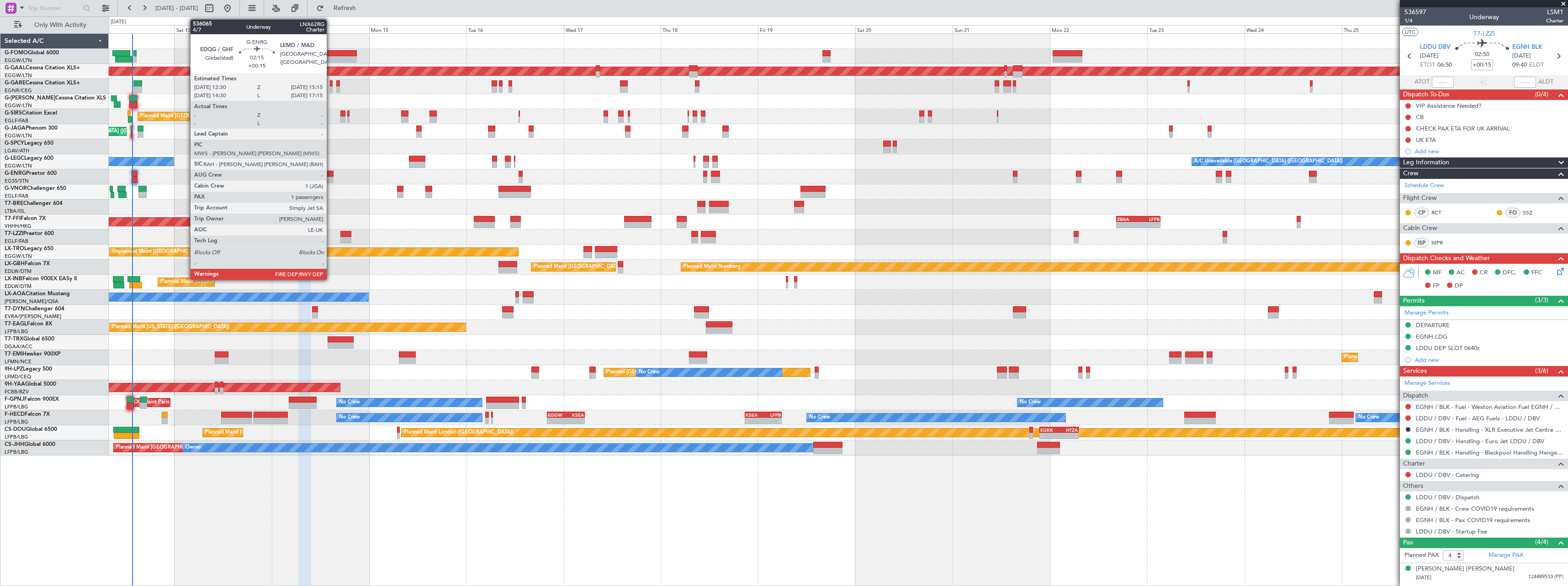
click at [331, 170] on div at bounding box center [327, 174] width 11 height 6
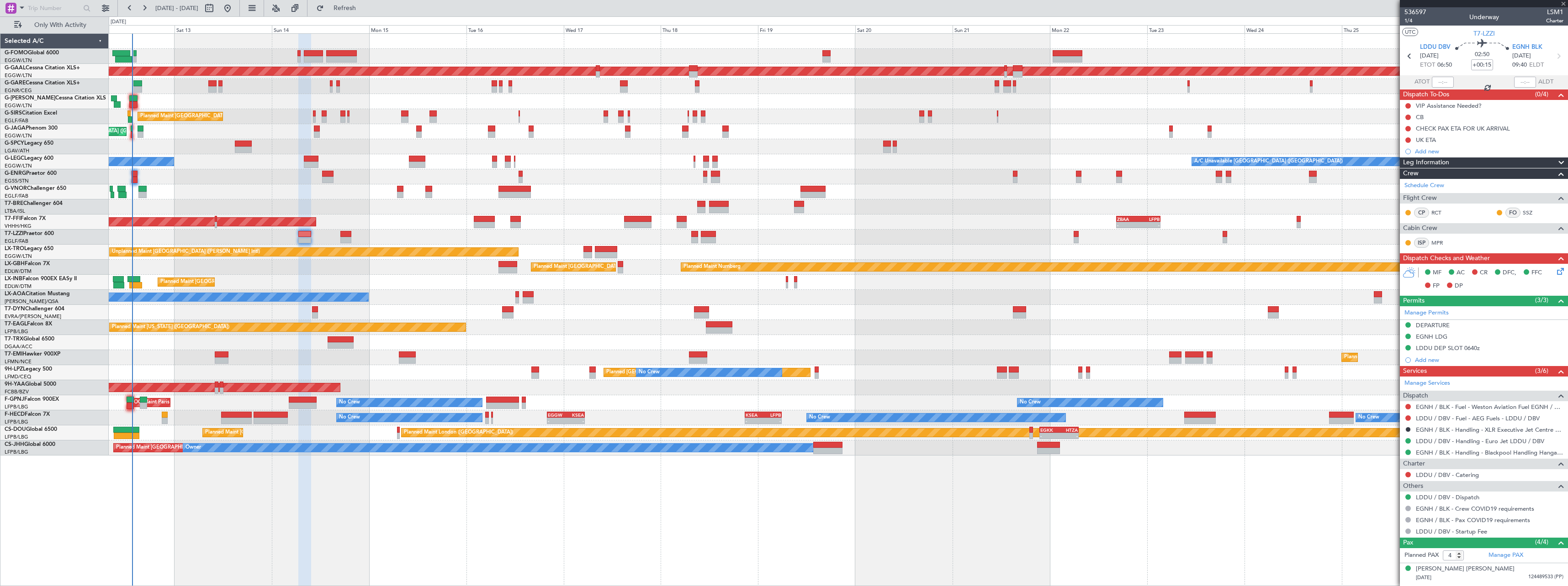
type input "1"
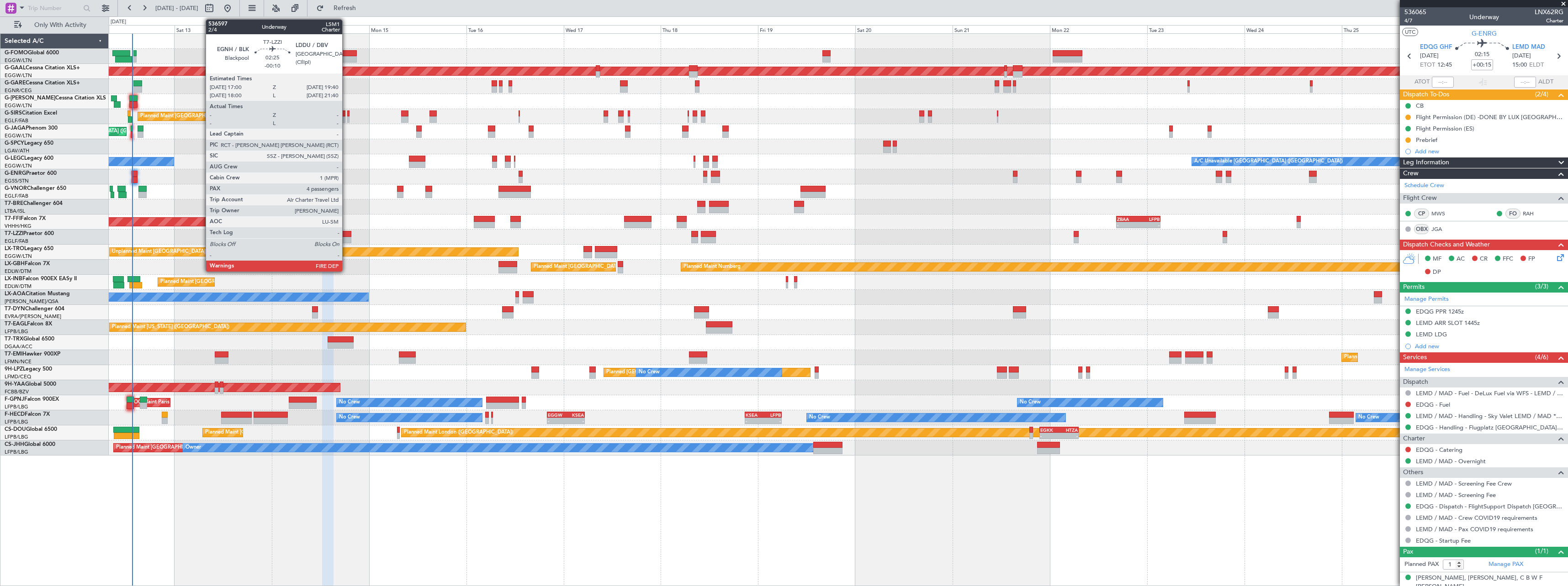
click at [346, 237] on div at bounding box center [346, 240] width 11 height 6
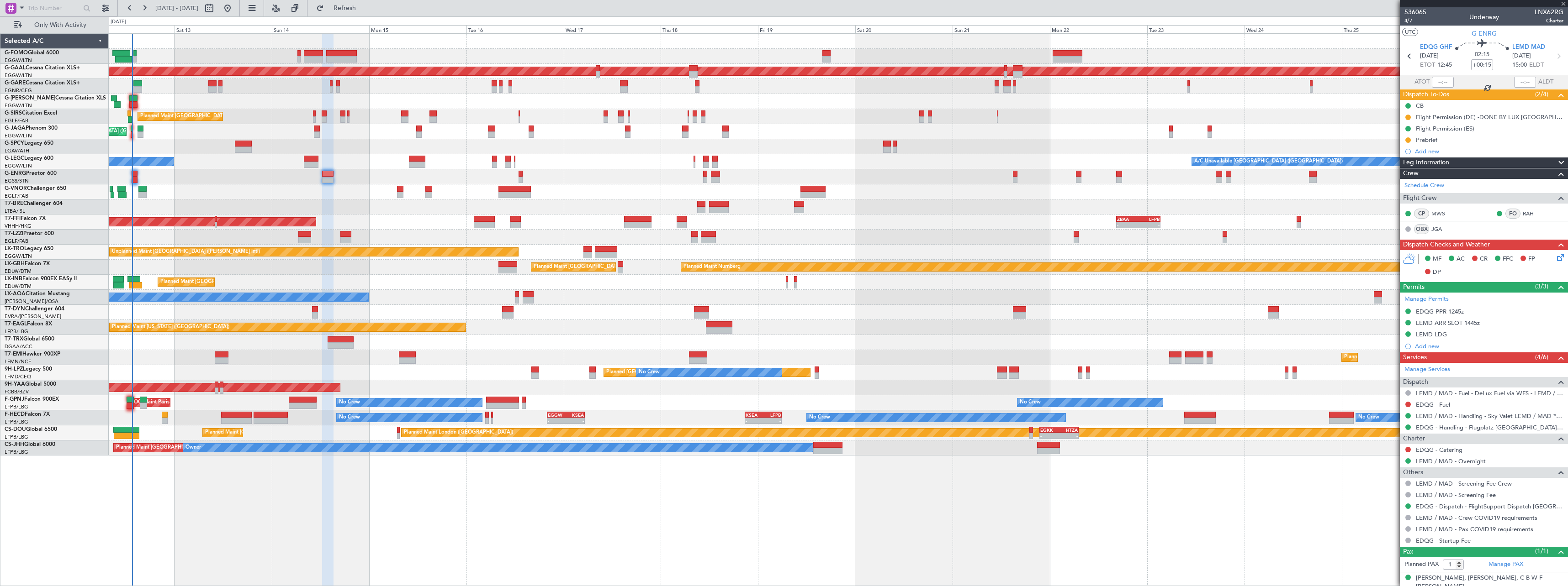
type input "-00:10"
type input "4"
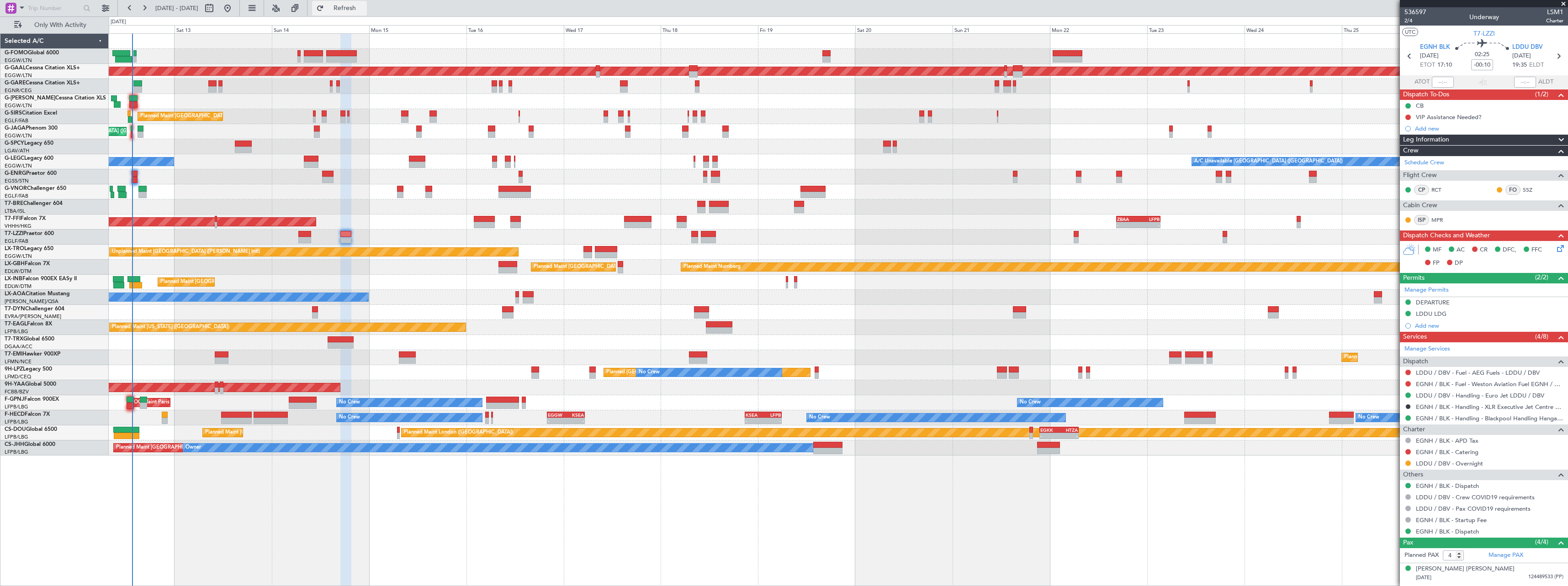
click at [364, 6] on span "Refresh" at bounding box center [344, 8] width 38 height 6
click at [1411, 20] on span "2/4" at bounding box center [1415, 21] width 22 height 8
click at [1407, 21] on mat-tooltip-component "Trip Number" at bounding box center [1415, 29] width 45 height 24
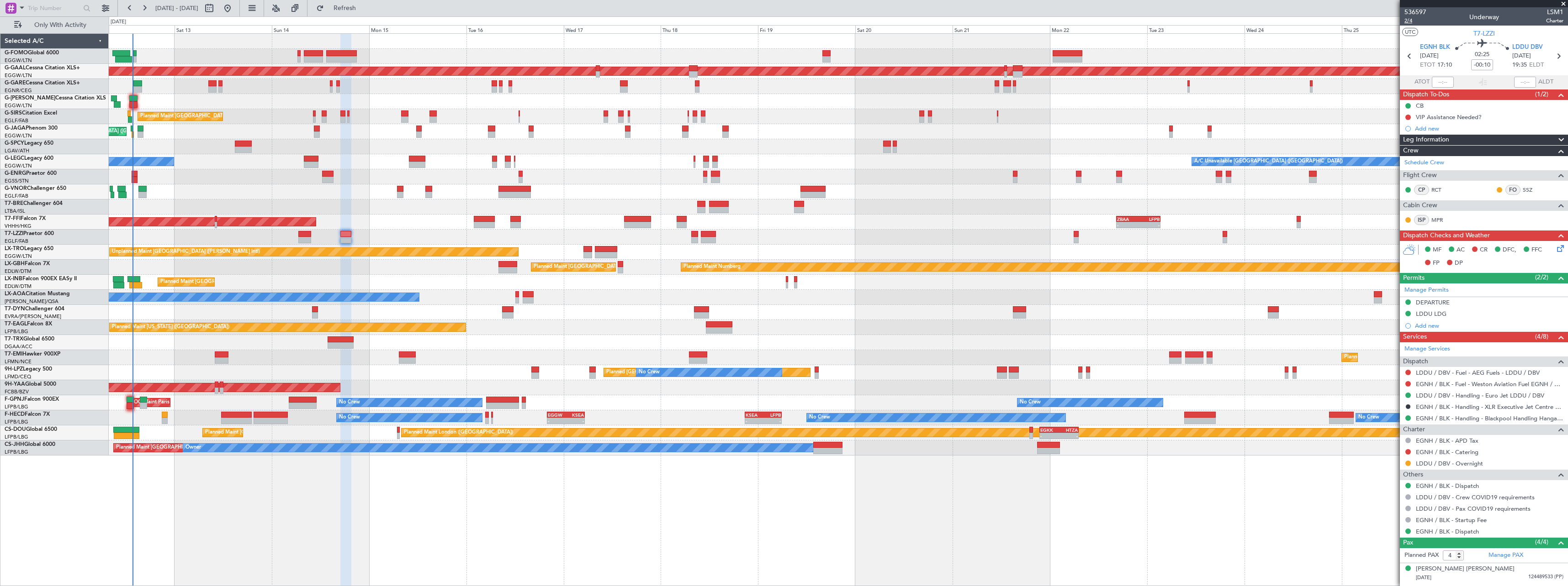
click at [1409, 19] on span "2/4" at bounding box center [1415, 21] width 22 height 8
click at [361, 4] on button "Refresh" at bounding box center [339, 8] width 55 height 14
click at [1407, 20] on span "2/4" at bounding box center [1415, 21] width 22 height 8
click at [364, 8] on span "Refresh" at bounding box center [344, 8] width 38 height 6
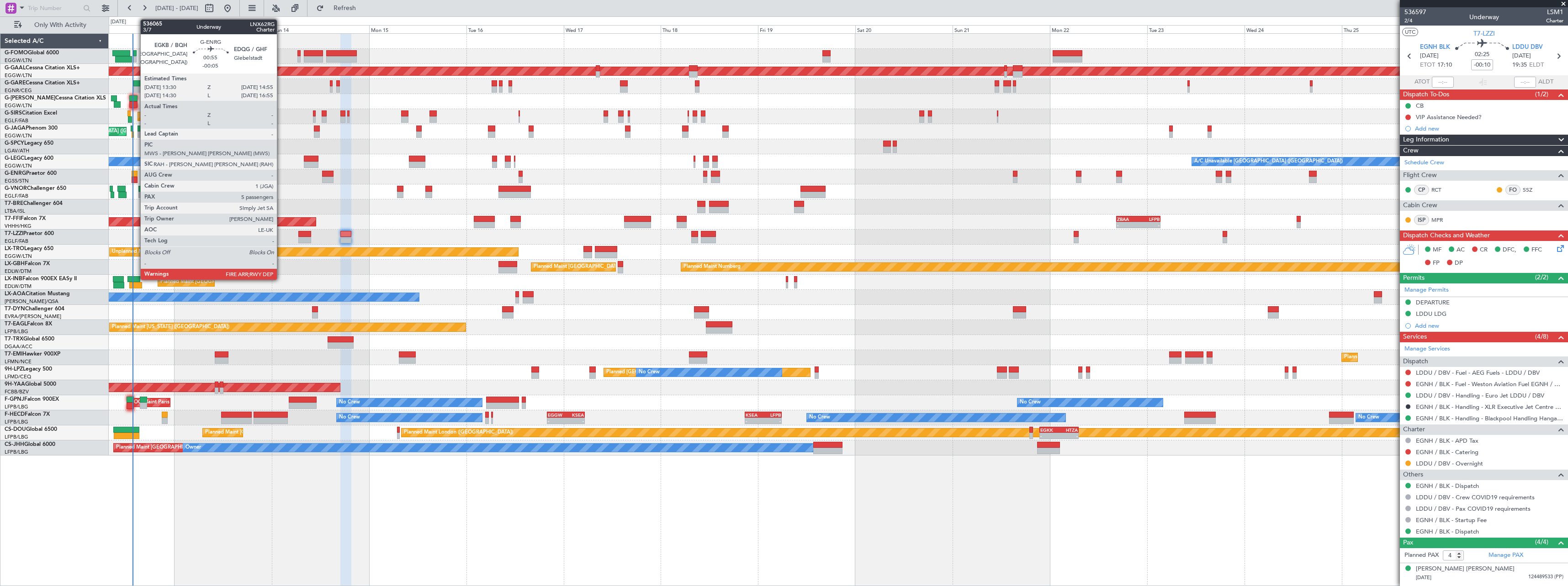
click at [135, 174] on div at bounding box center [134, 174] width 6 height 6
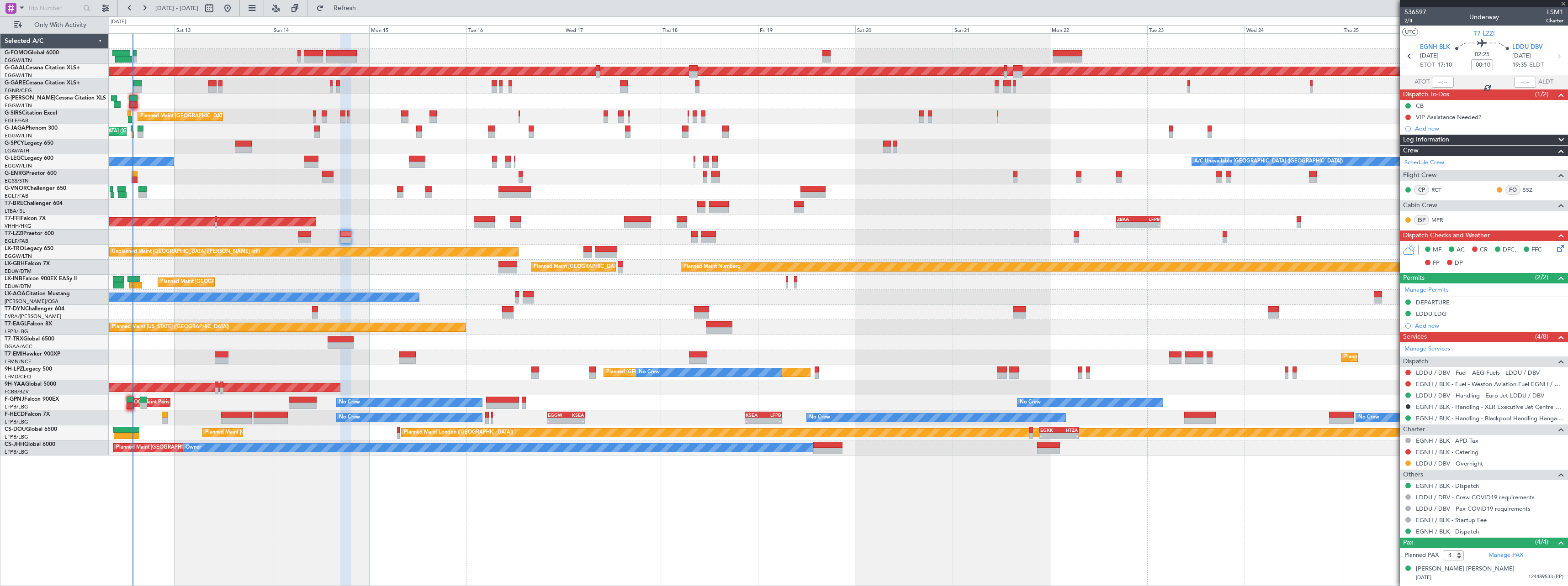
type input "-00:05"
type input "5"
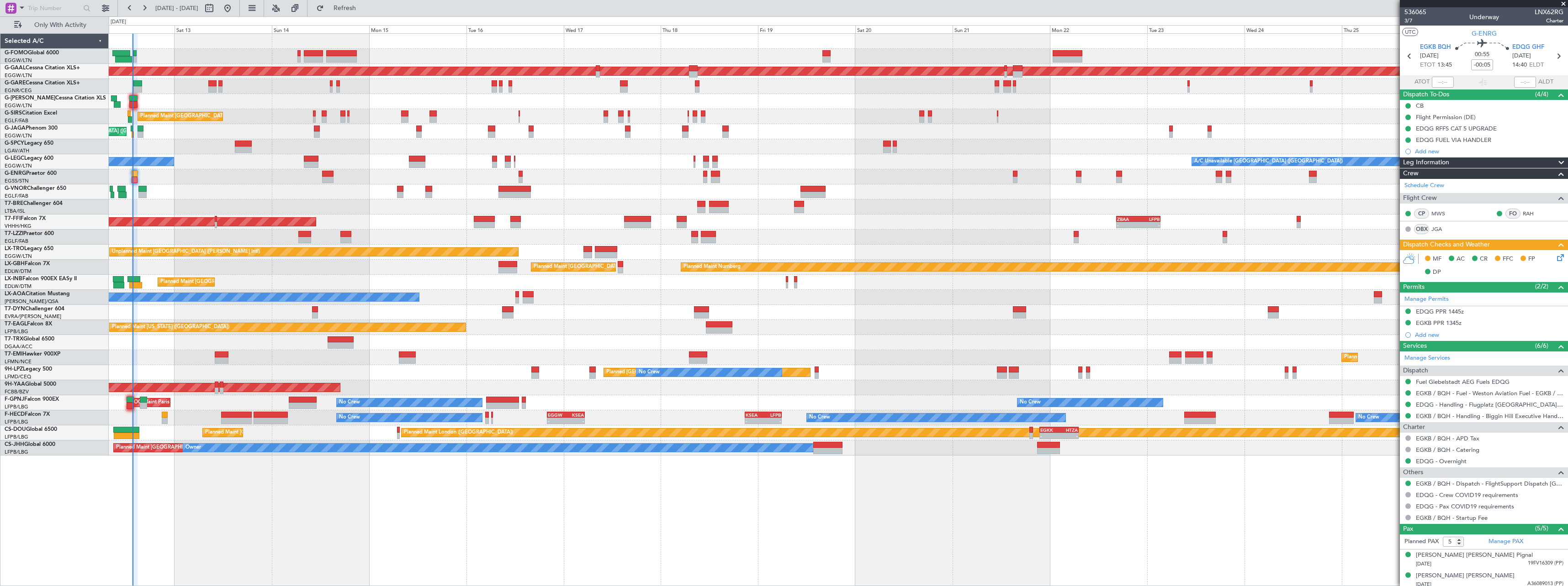
click at [1555, 256] on icon at bounding box center [1559, 256] width 8 height 8
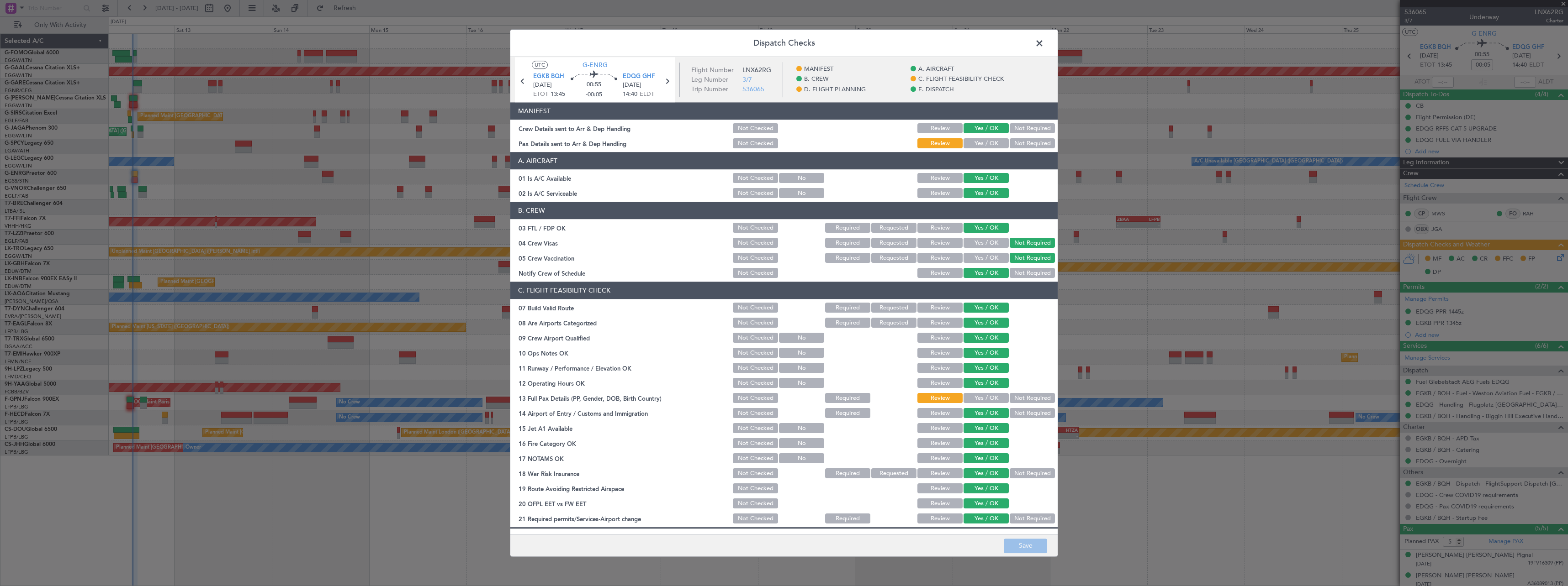
drag, startPoint x: 976, startPoint y: 399, endPoint x: 974, endPoint y: 385, distance: 14.1
click at [975, 398] on button "Yes / OK" at bounding box center [986, 399] width 45 height 10
click at [978, 145] on button "Yes / OK" at bounding box center [986, 144] width 45 height 10
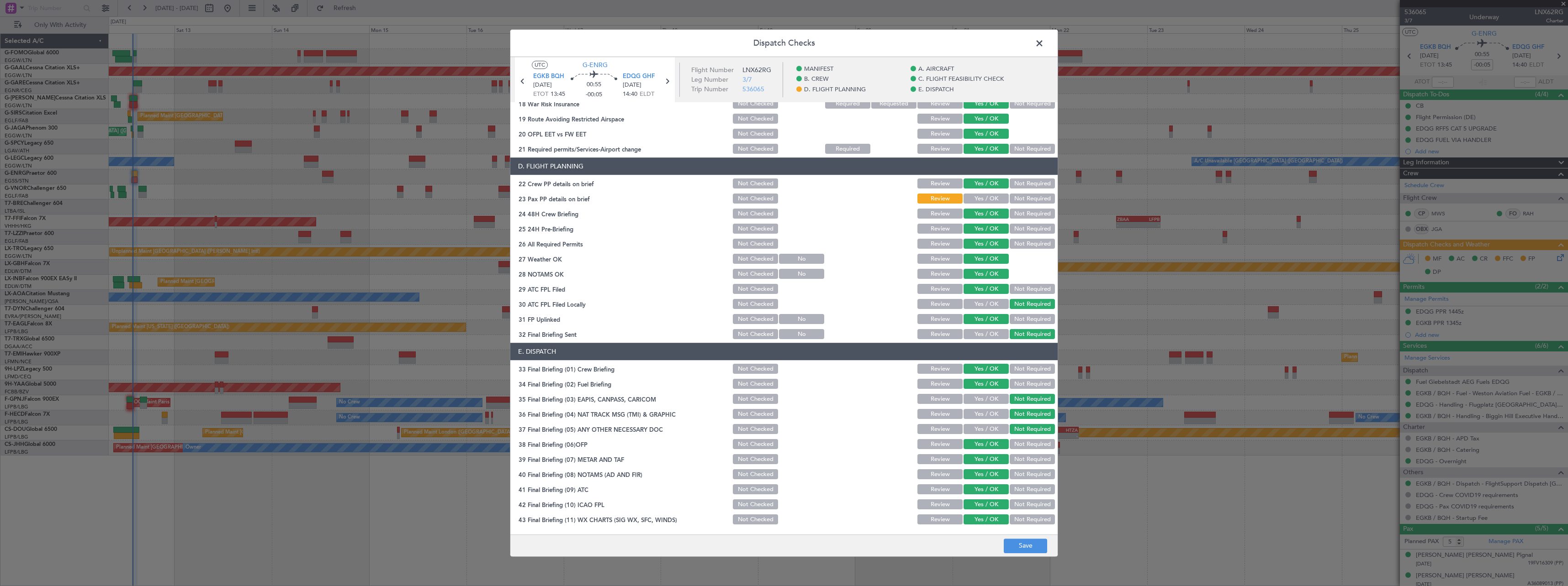
scroll to position [384, 0]
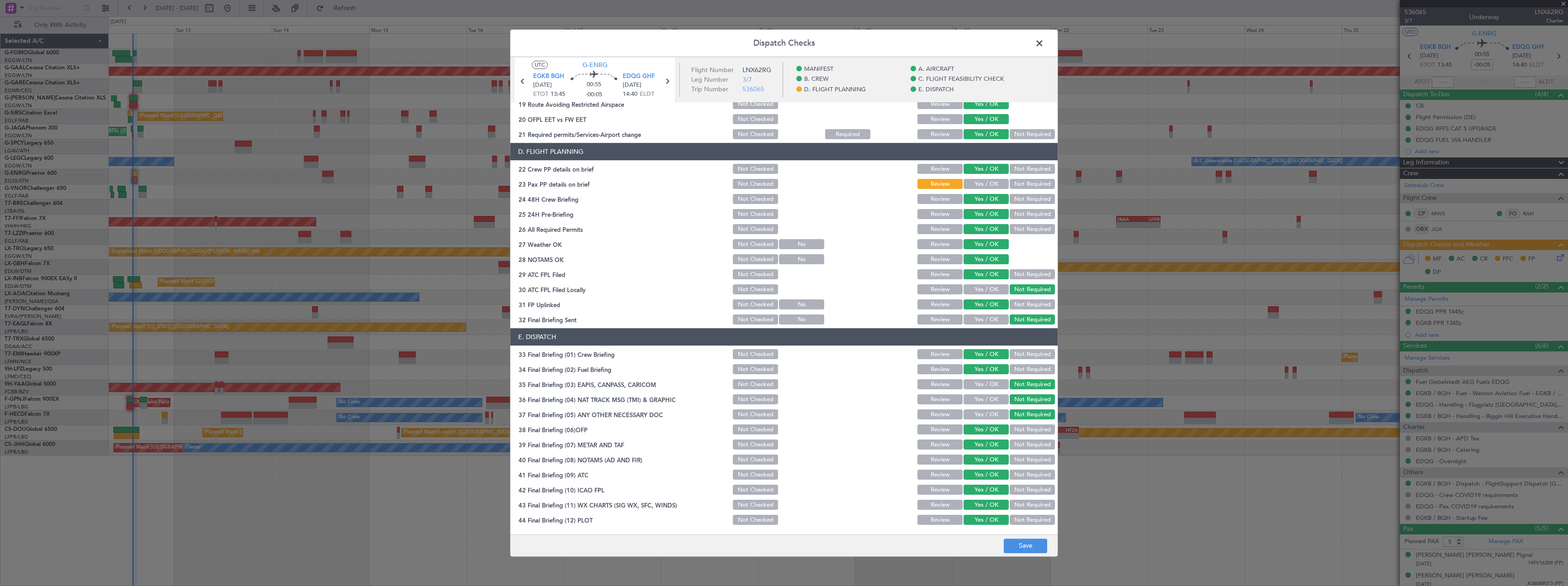
click at [968, 184] on button "Yes / OK" at bounding box center [986, 184] width 45 height 10
click at [1024, 543] on button "Save" at bounding box center [1025, 545] width 43 height 14
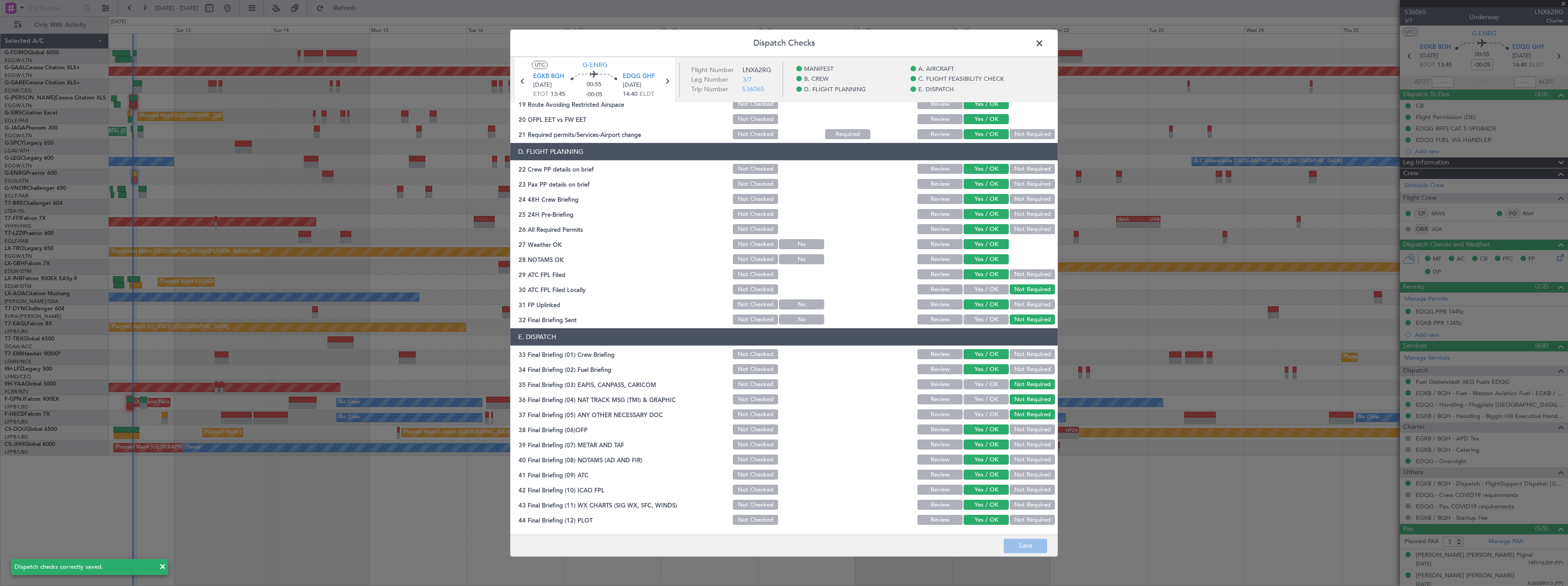
click at [1044, 43] on span at bounding box center [1044, 45] width 0 height 18
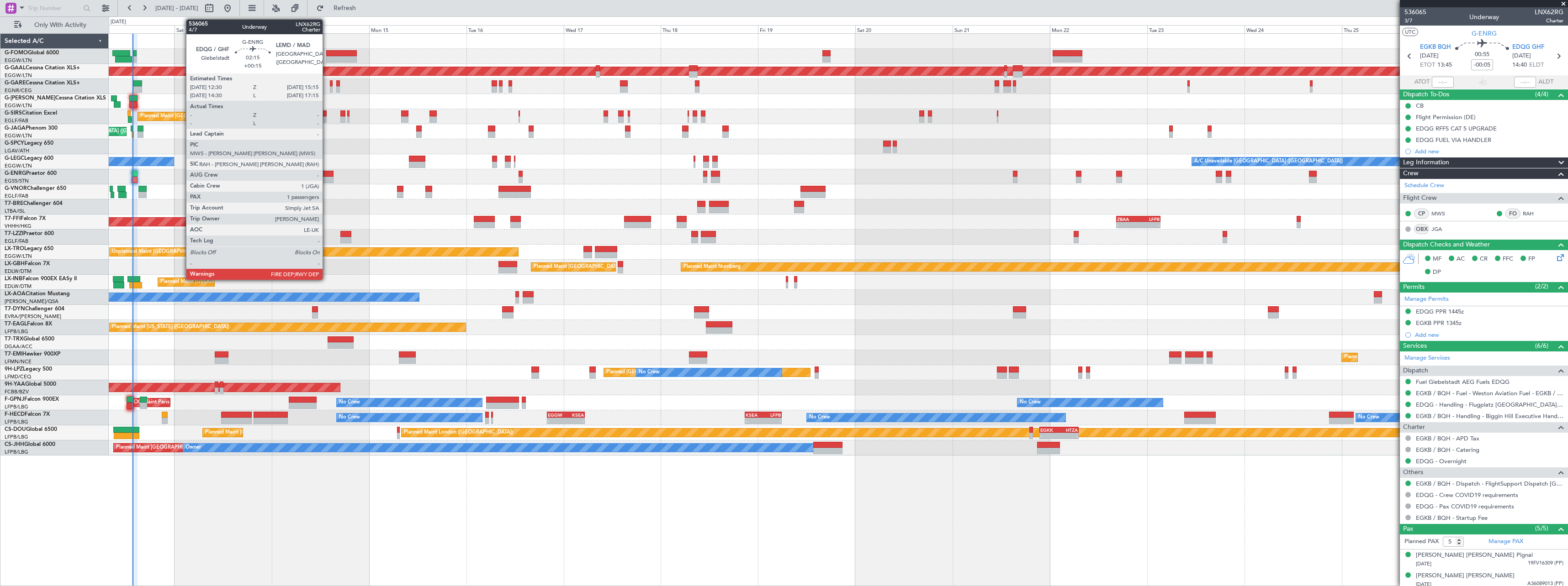
click at [327, 177] on div at bounding box center [327, 180] width 11 height 6
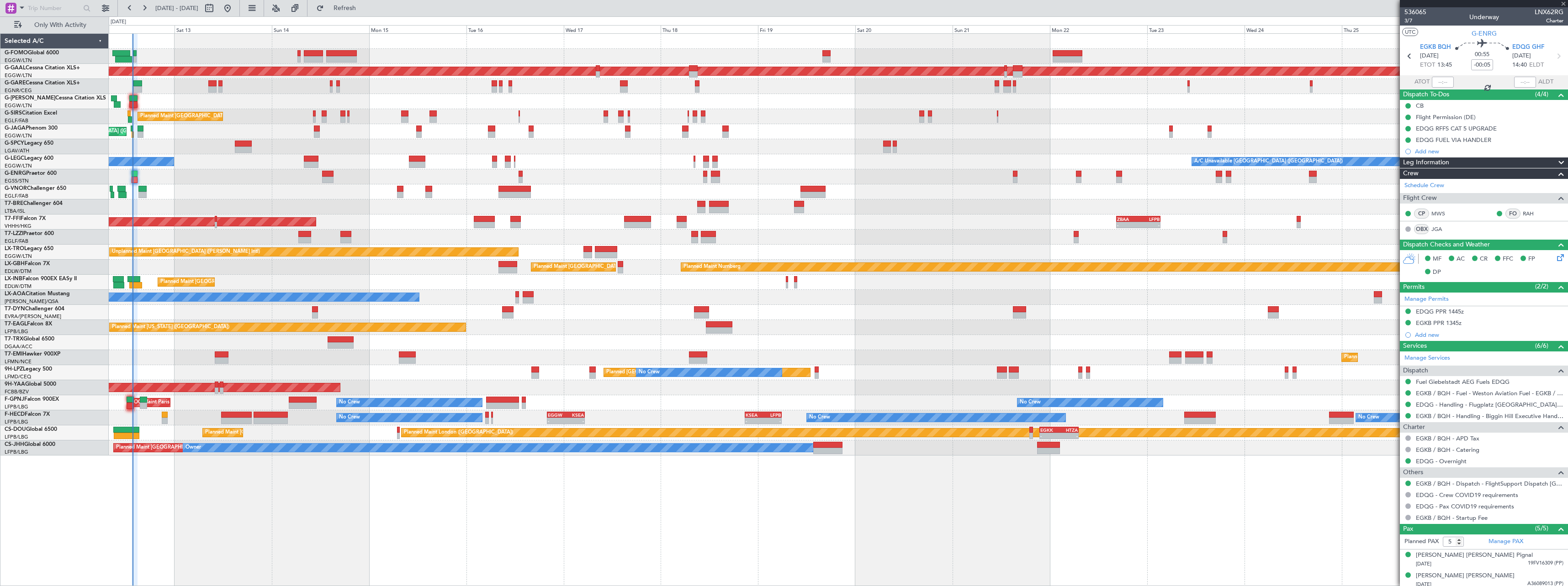
type input "+00:15"
type input "1"
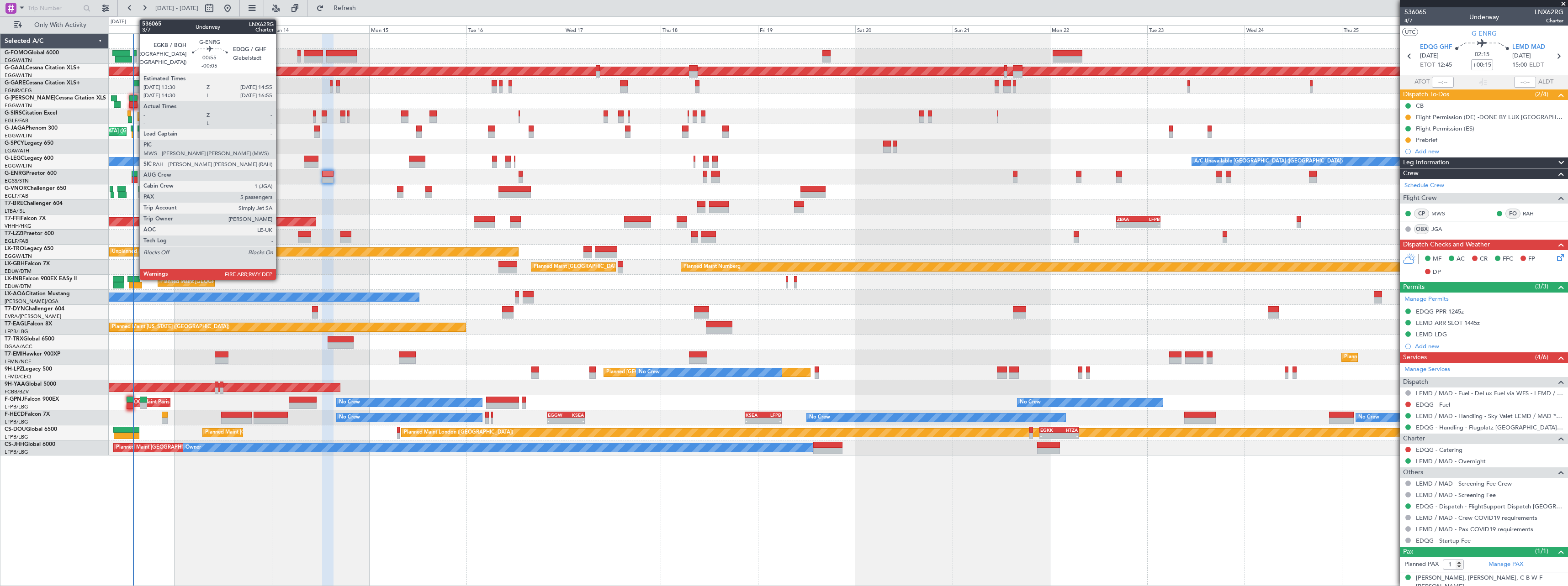
click at [135, 175] on div at bounding box center [134, 174] width 6 height 6
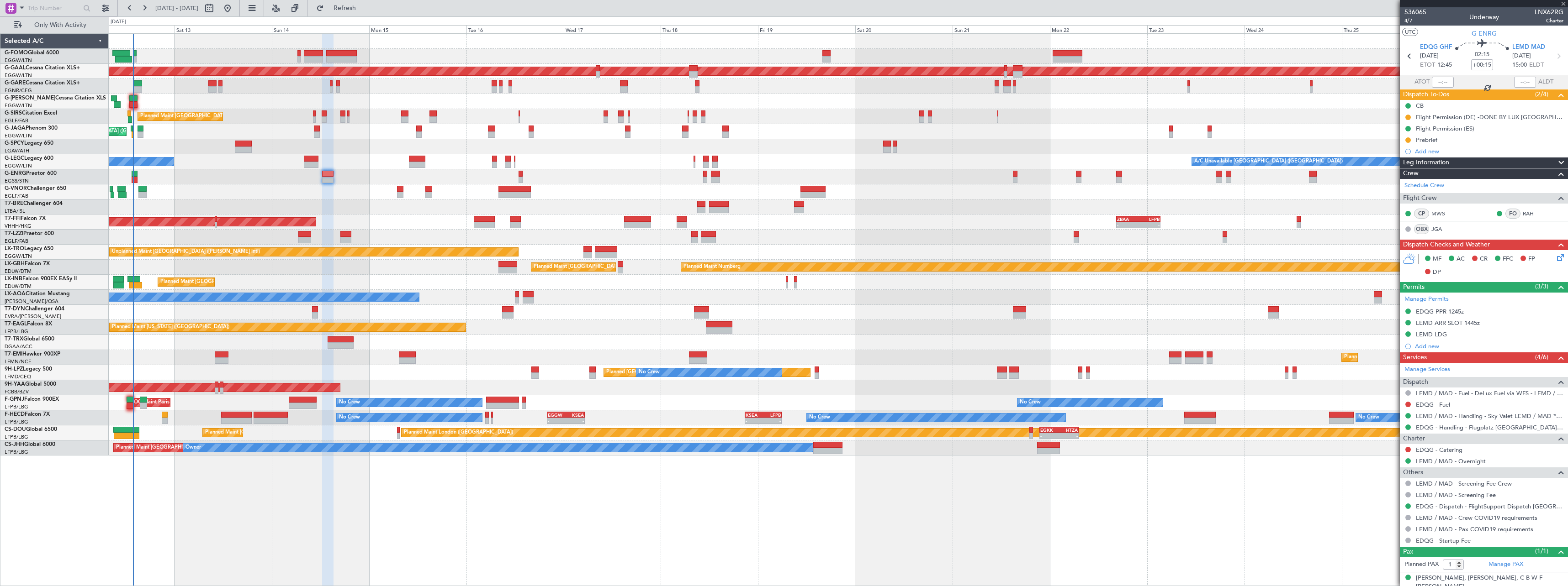
type input "-00:05"
type input "5"
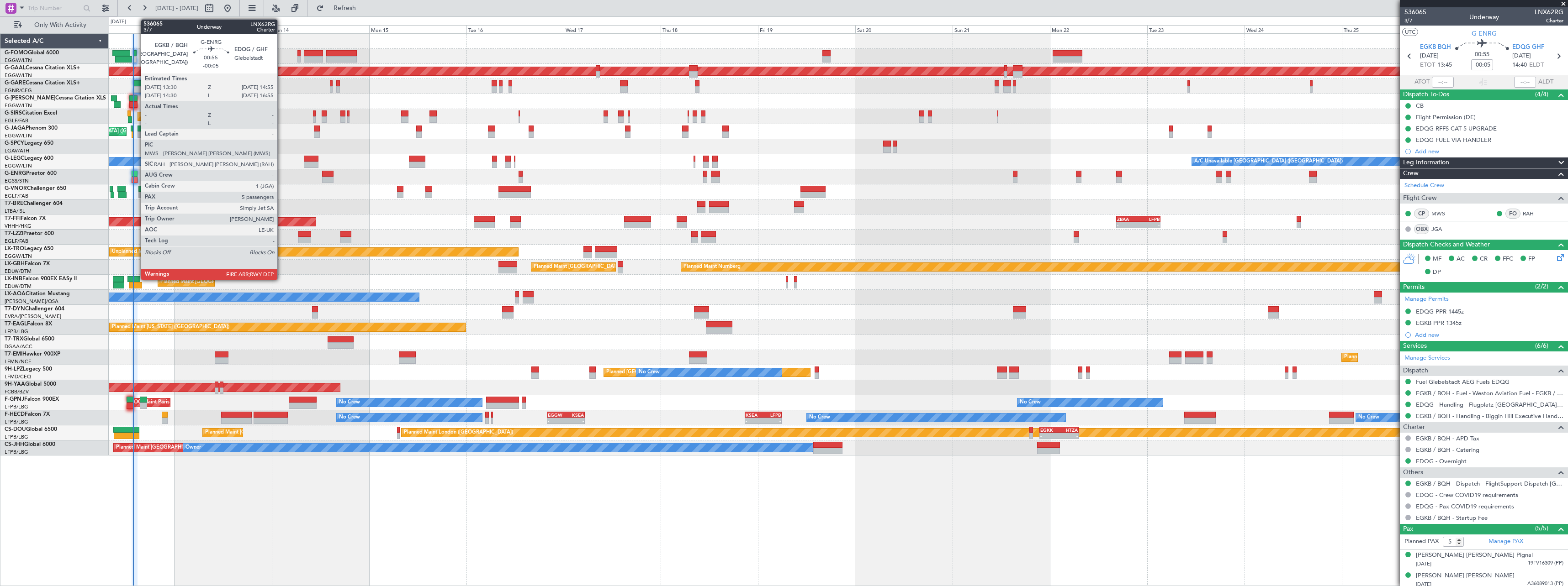
click at [136, 174] on div at bounding box center [134, 174] width 6 height 6
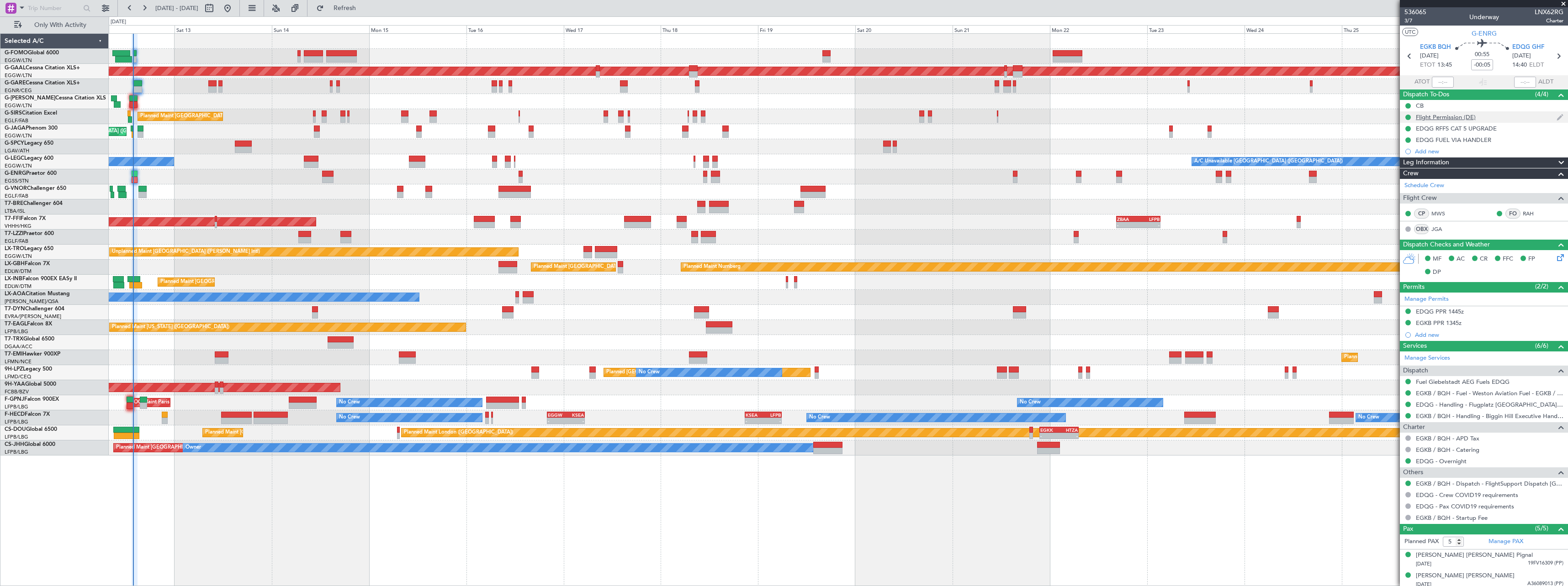
click at [1451, 120] on div "Flight Permission (DE)" at bounding box center [1445, 117] width 60 height 8
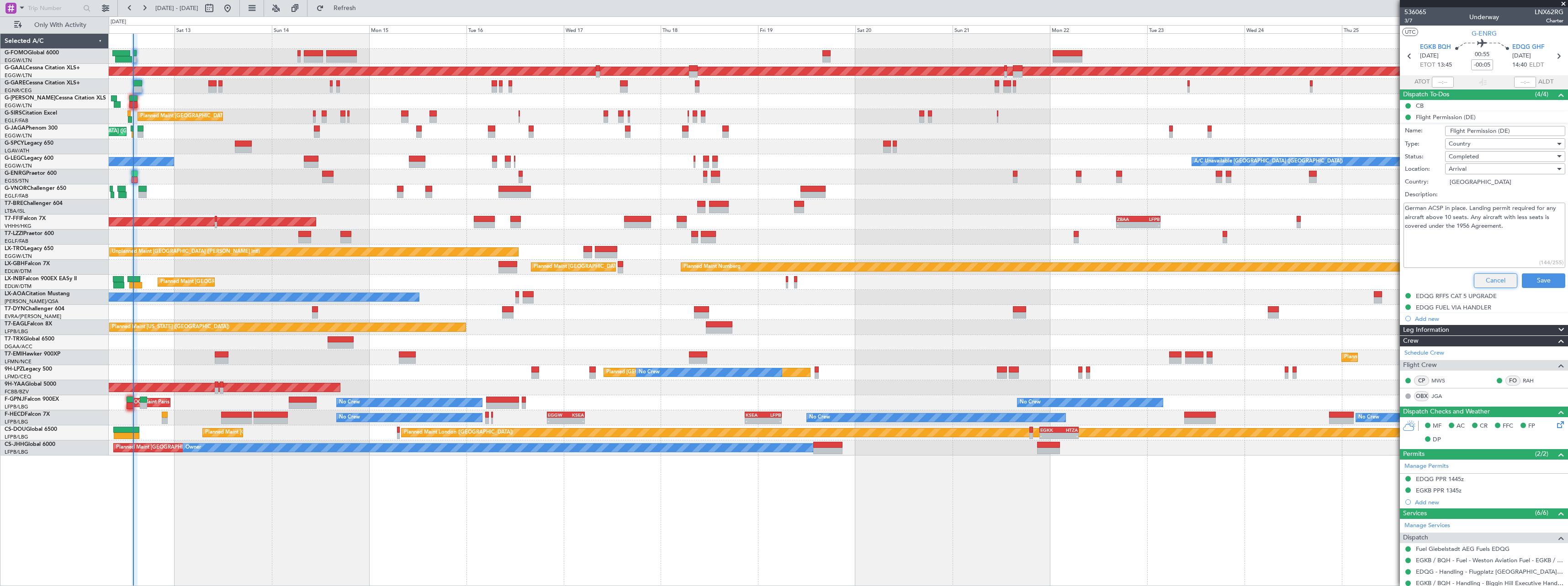
click at [1486, 278] on button "Cancel" at bounding box center [1495, 280] width 43 height 14
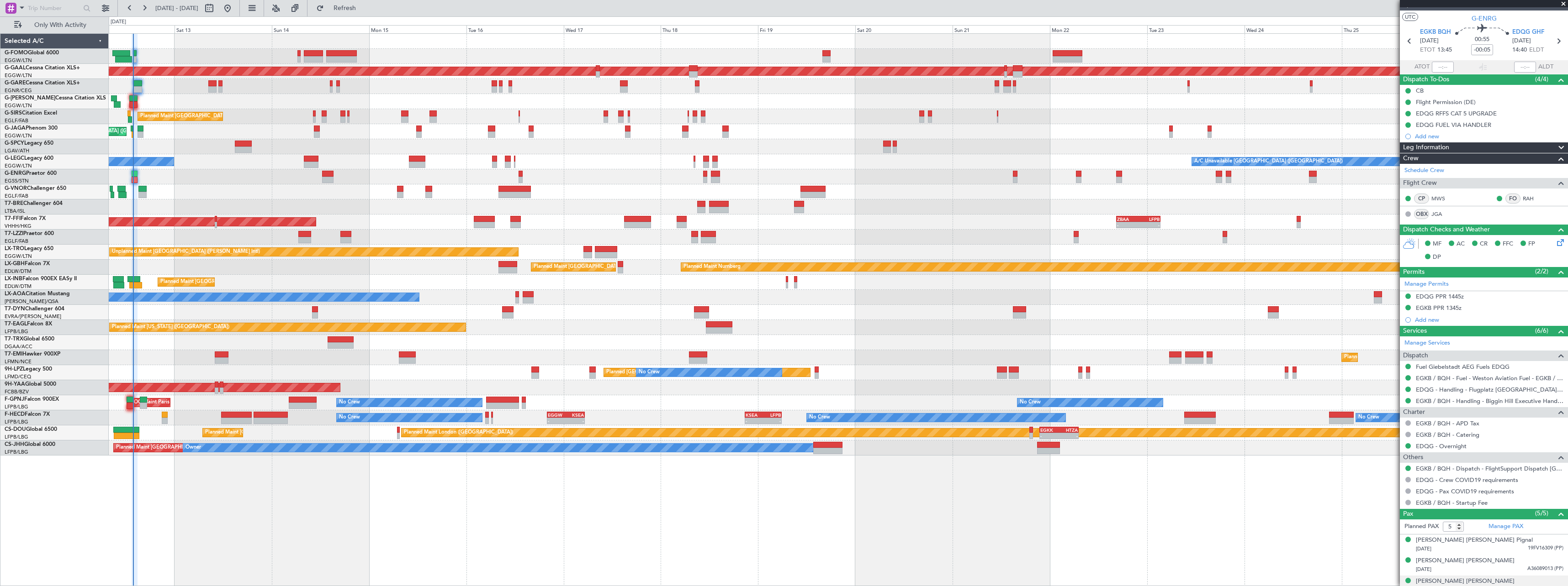
scroll to position [0, 0]
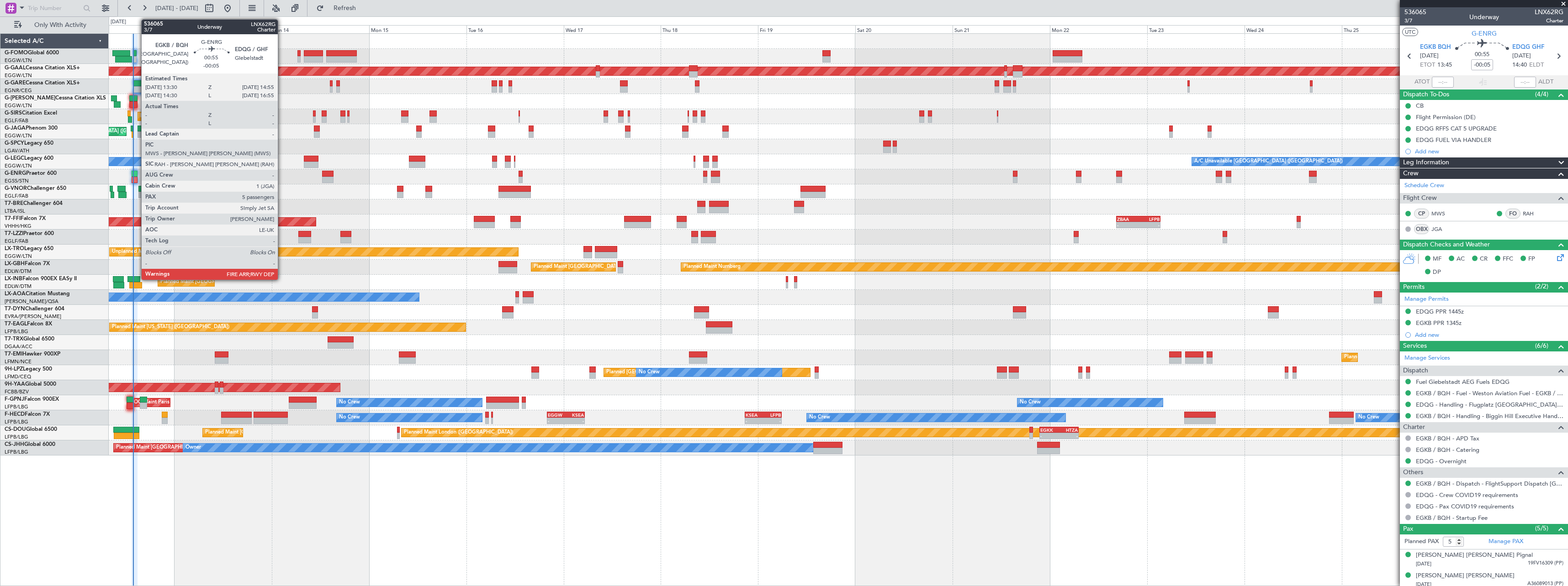
click at [137, 172] on div at bounding box center [134, 174] width 6 height 6
click at [136, 174] on div at bounding box center [134, 174] width 6 height 6
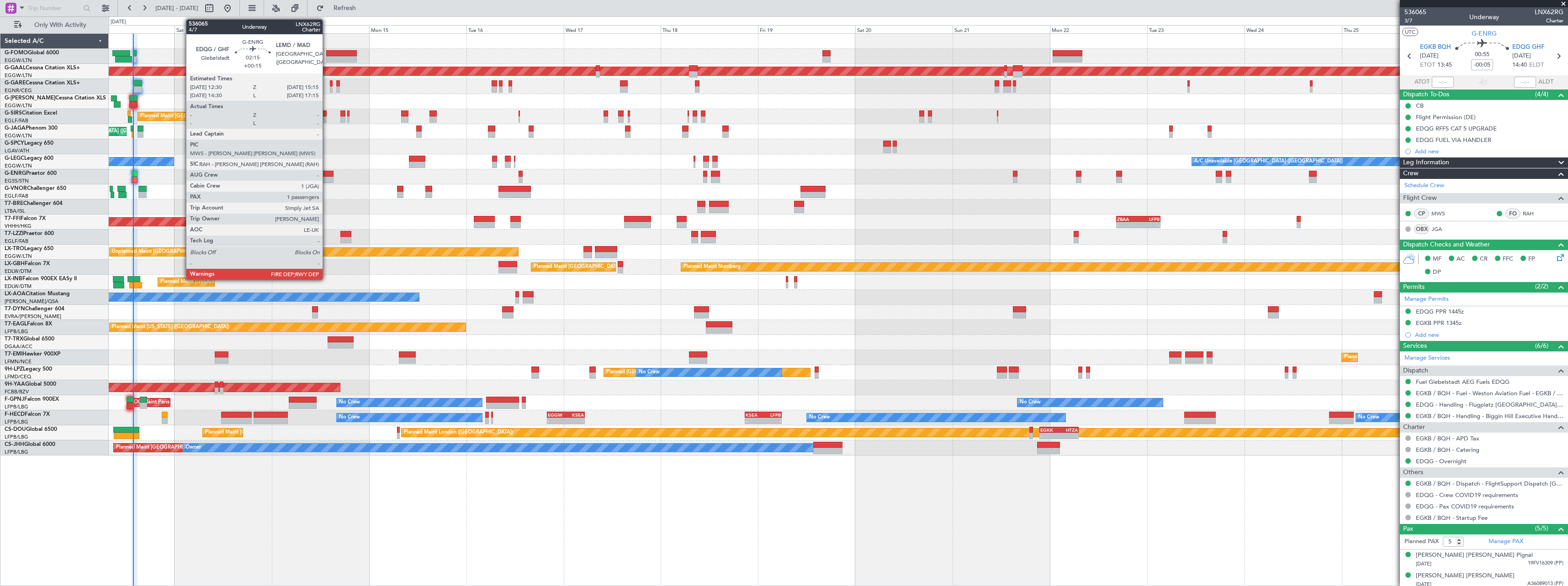
click at [327, 175] on div at bounding box center [327, 174] width 11 height 6
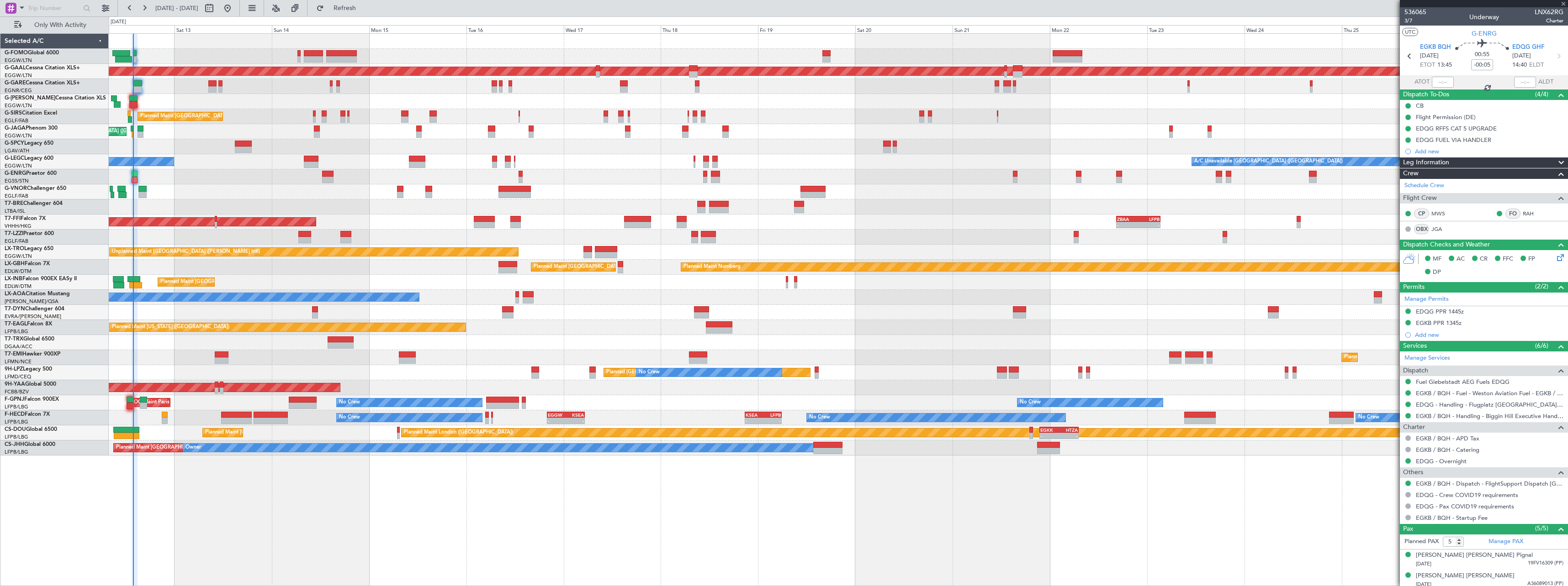
type input "+00:15"
type input "1"
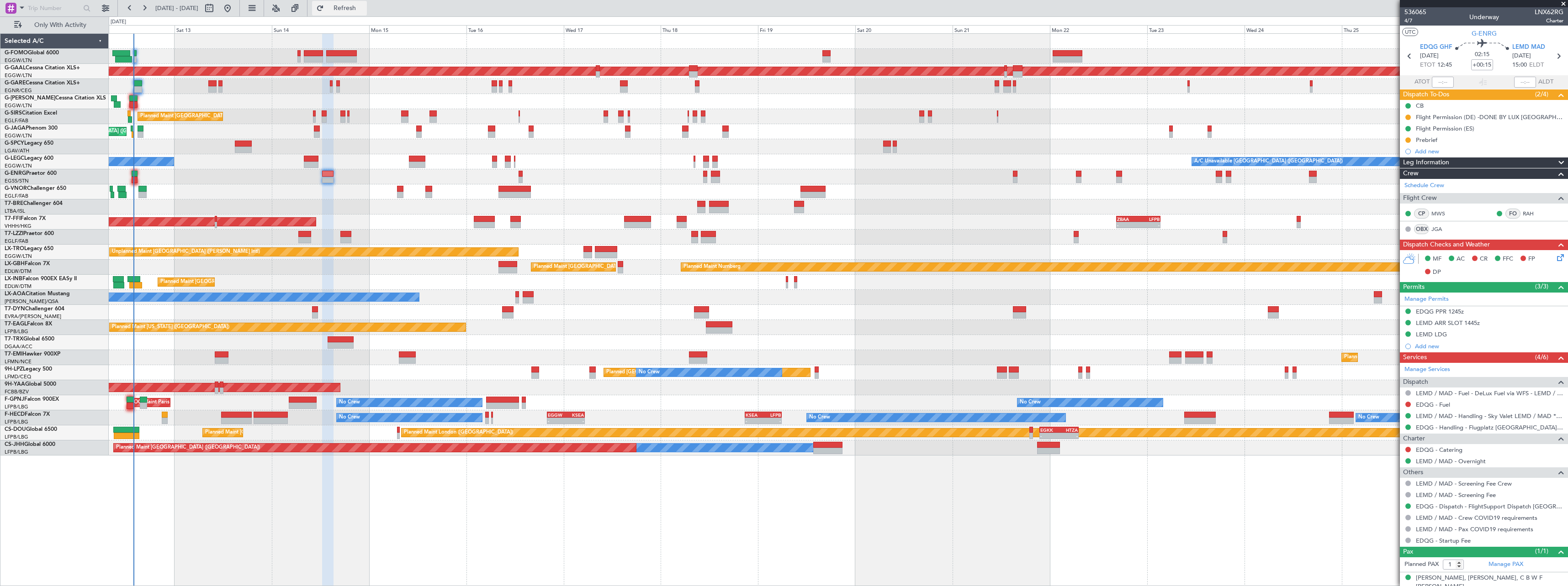
click at [364, 6] on span "Refresh" at bounding box center [344, 8] width 38 height 6
click at [364, 9] on span "Refresh" at bounding box center [344, 8] width 38 height 6
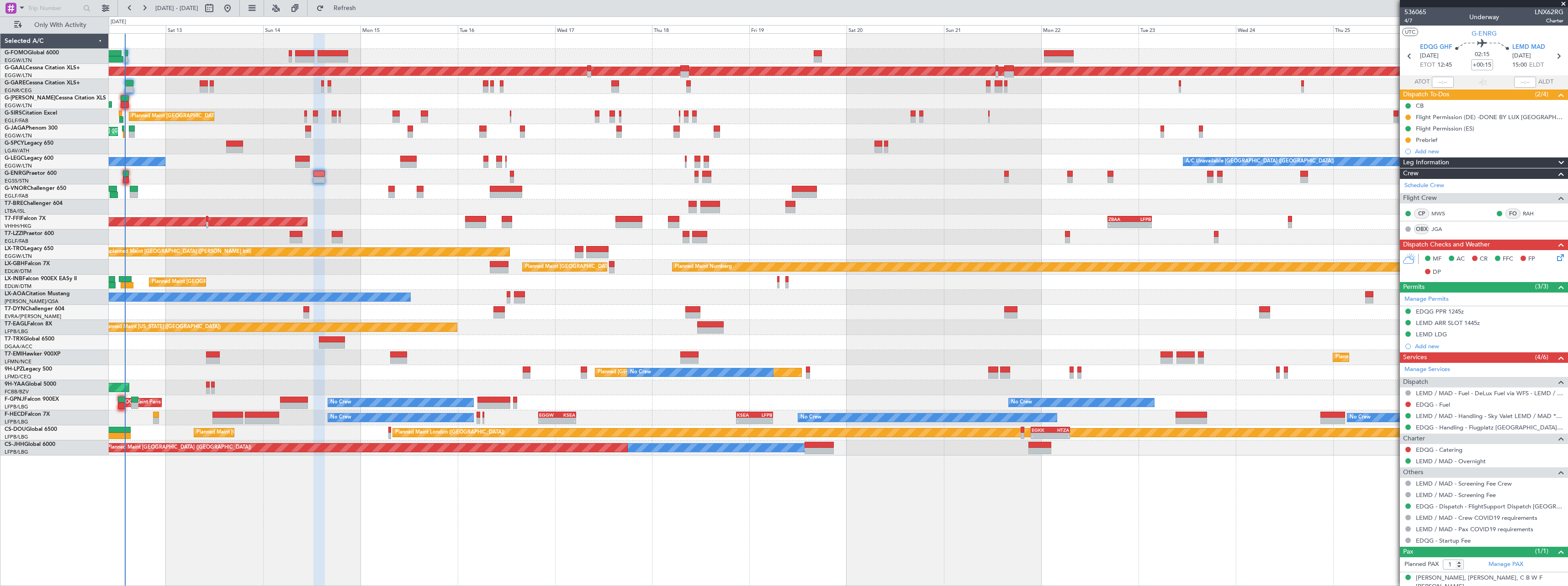
click at [341, 272] on div "Planned Maint Nurnberg Planned Maint [GEOGRAPHIC_DATA] ([GEOGRAPHIC_DATA])" at bounding box center [838, 267] width 1459 height 15
click at [364, 11] on span "Refresh" at bounding box center [344, 8] width 38 height 6
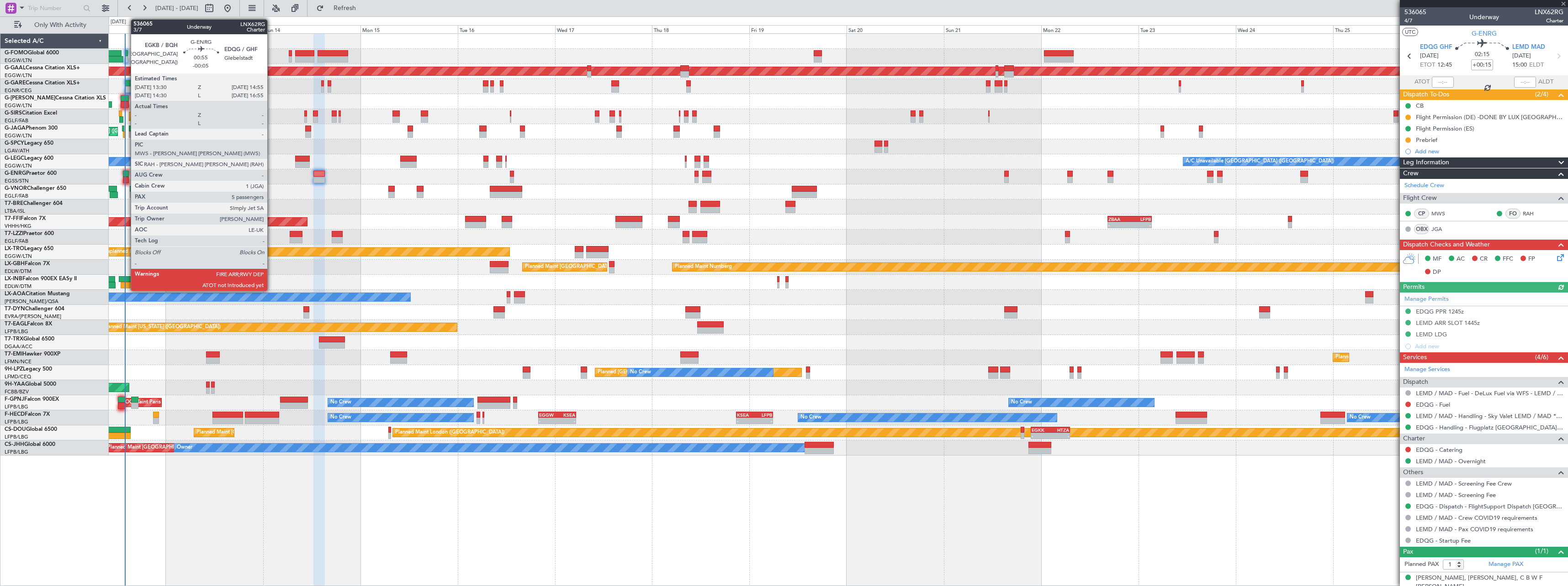
click at [126, 171] on div at bounding box center [125, 174] width 6 height 6
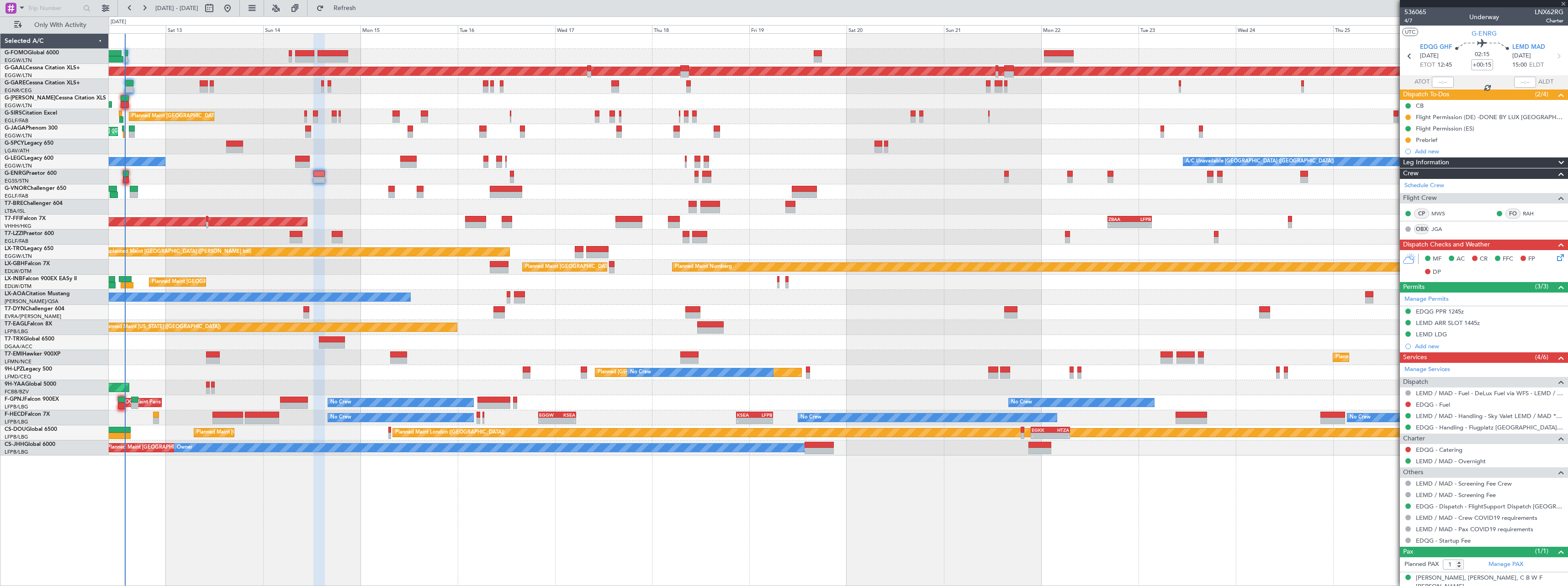
type input "-00:05"
type input "5"
